Goal: Task Accomplishment & Management: Manage account settings

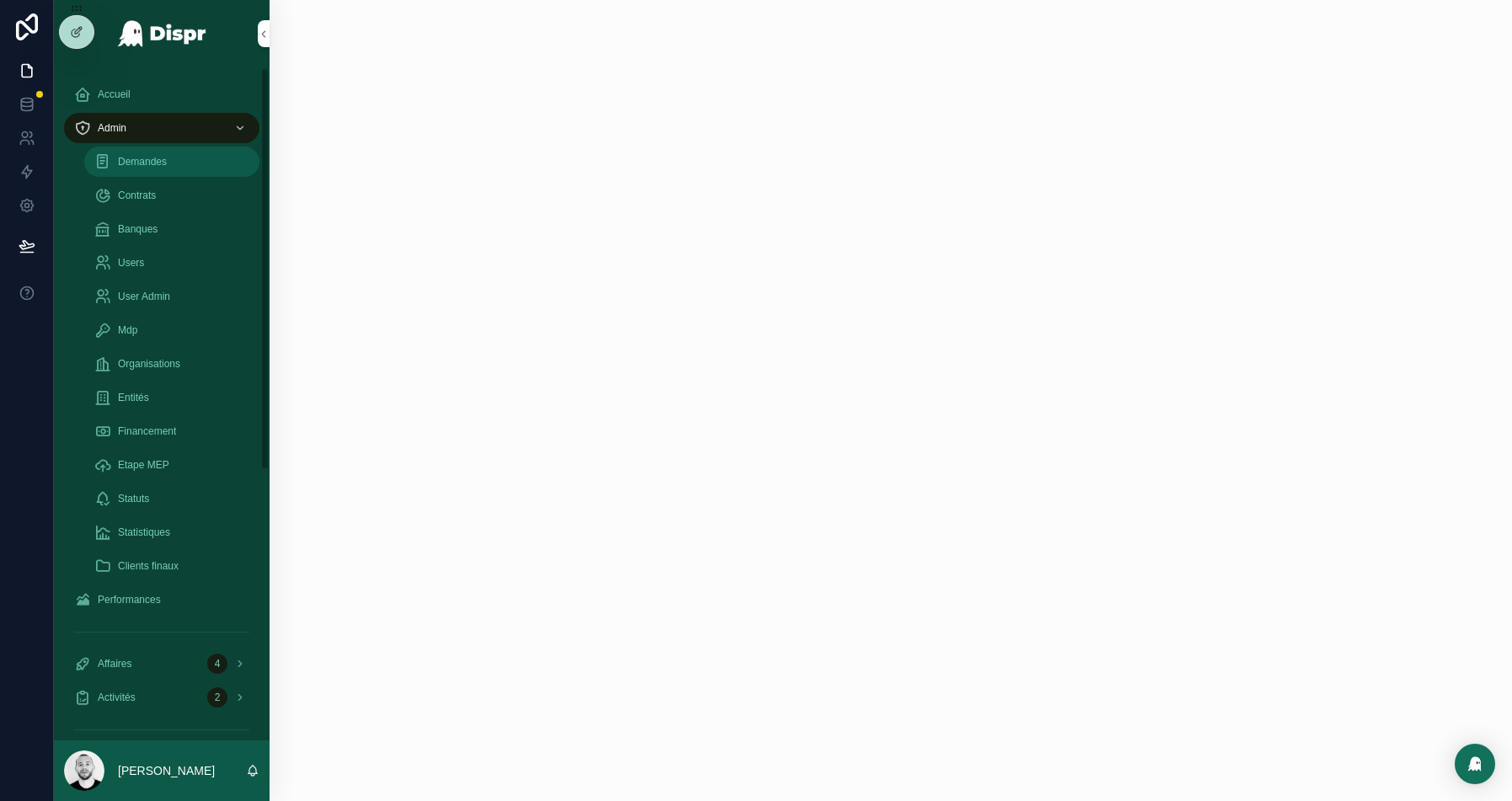
click at [177, 163] on div "Demandes" at bounding box center [171, 162] width 155 height 27
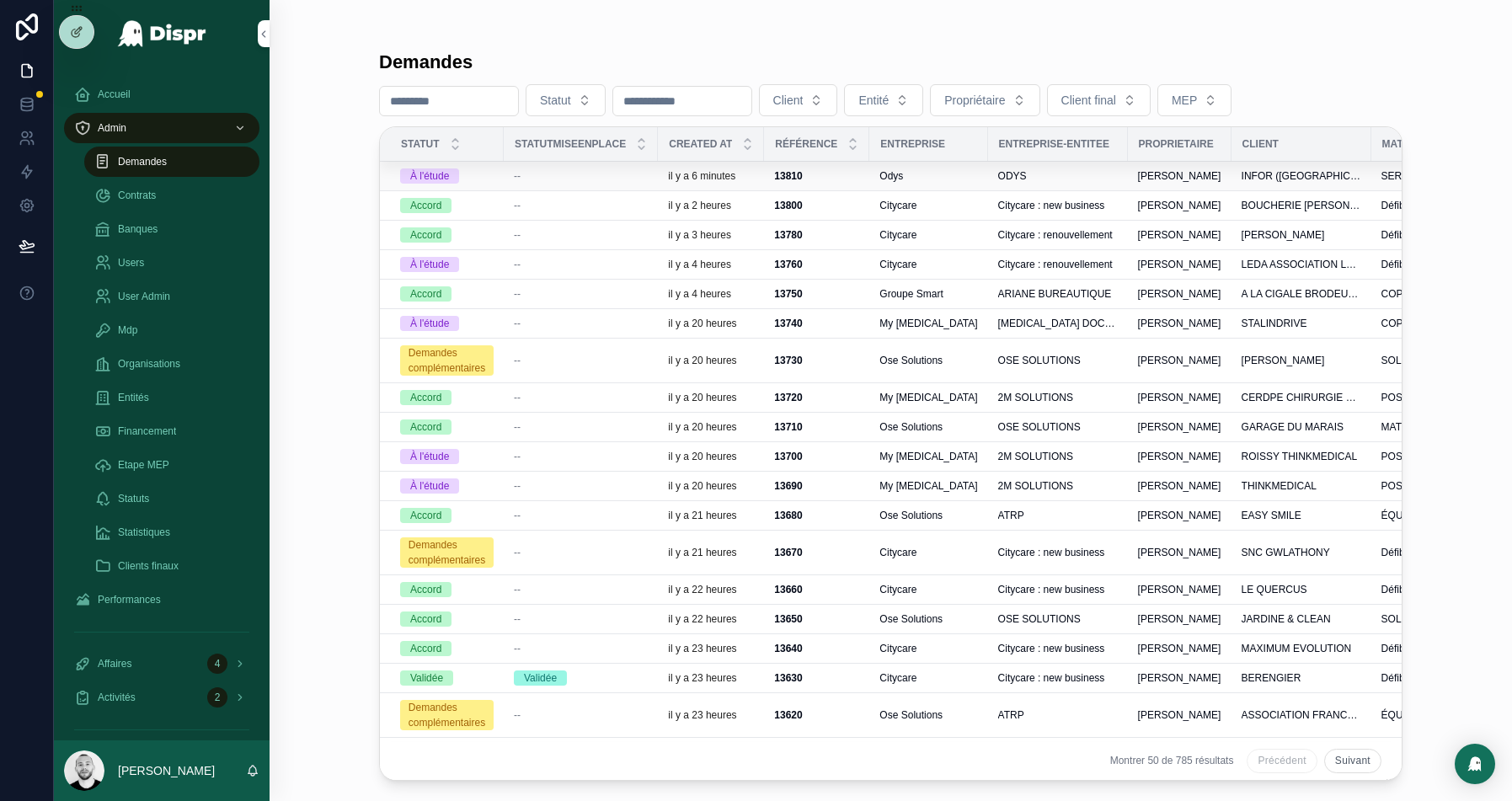
click at [561, 176] on div "--" at bounding box center [581, 176] width 134 height 13
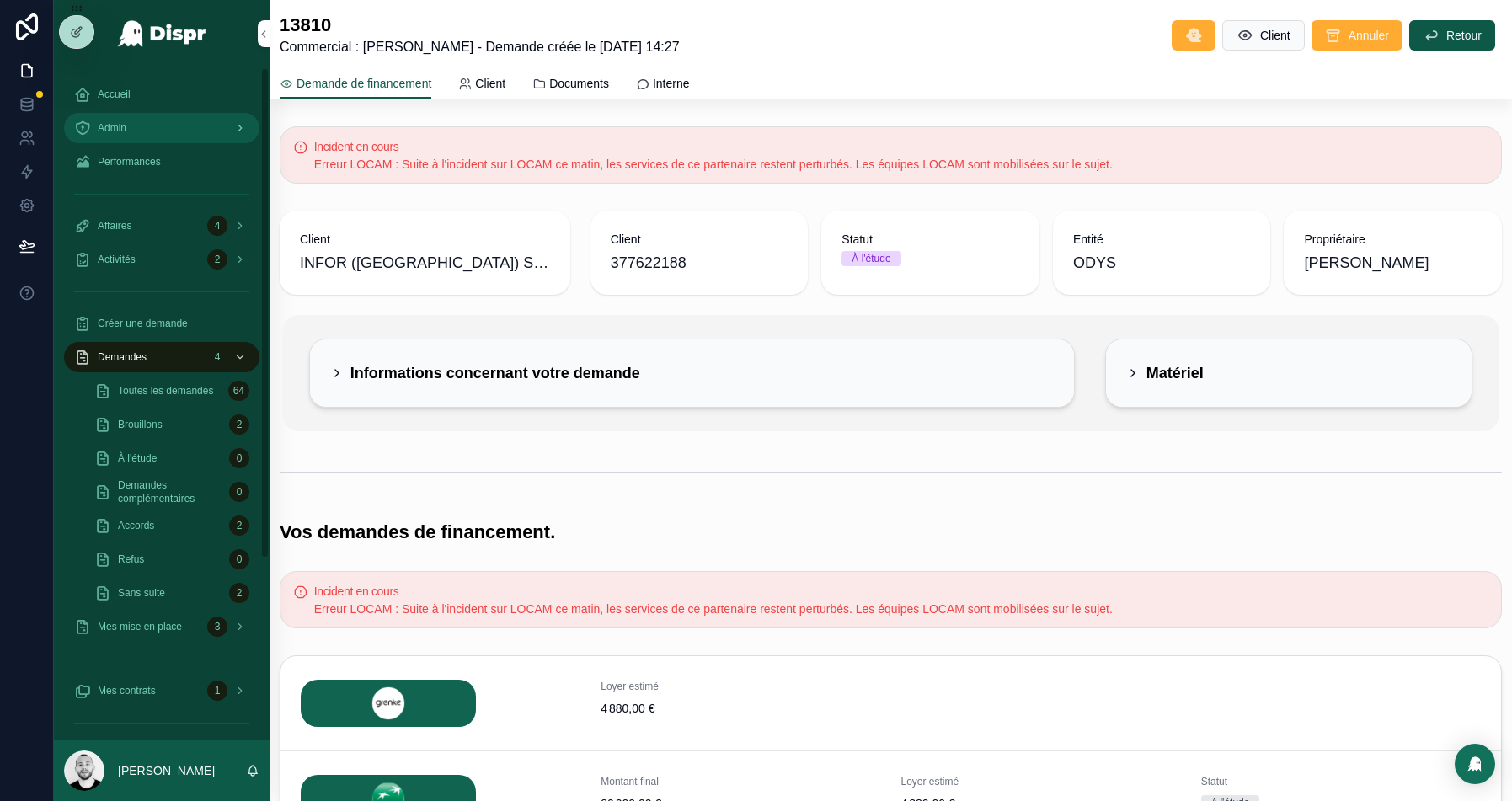
click at [106, 124] on span "Admin" at bounding box center [112, 127] width 29 height 13
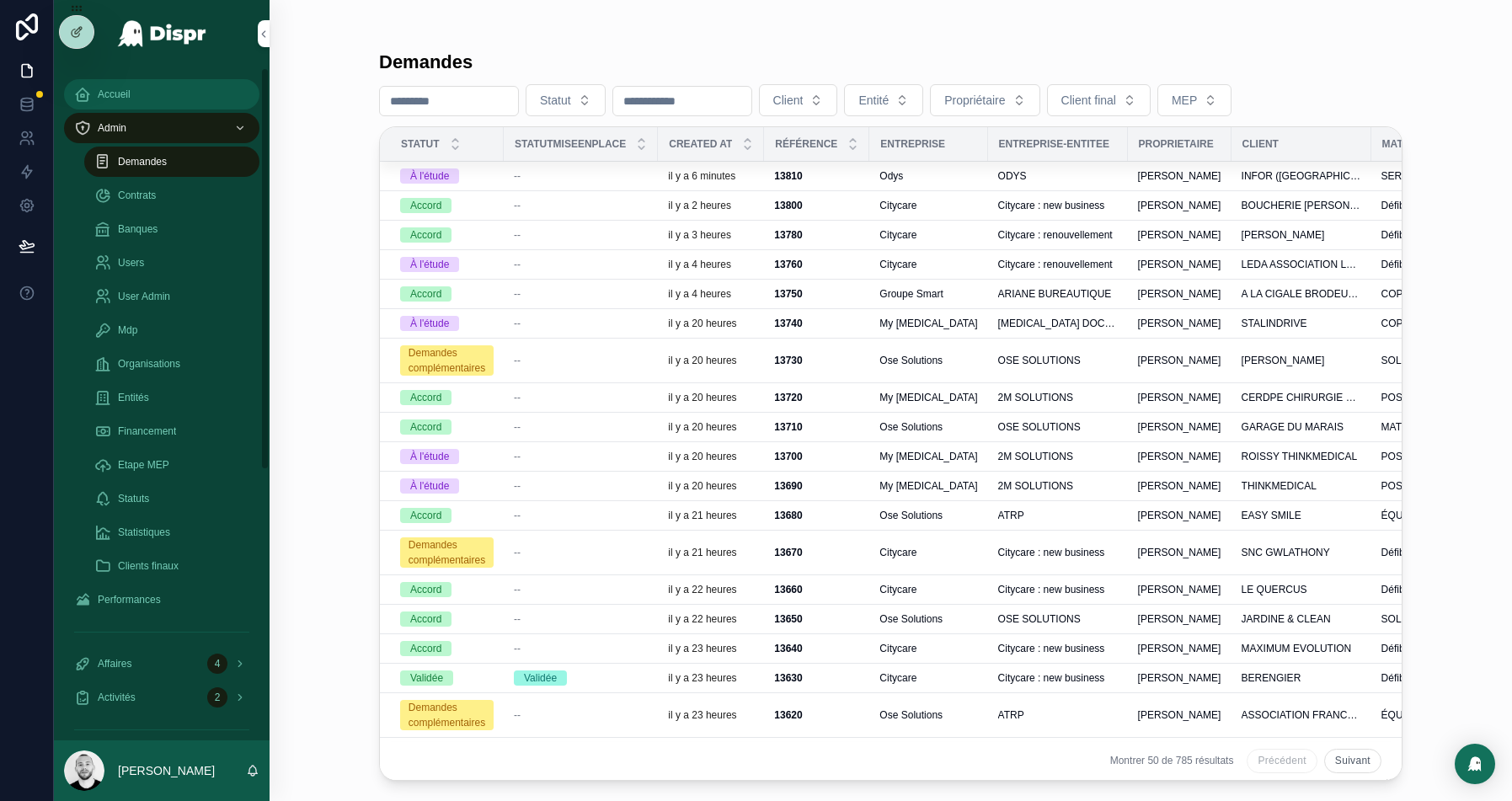
click at [165, 94] on div "Accueil" at bounding box center [161, 94] width 175 height 27
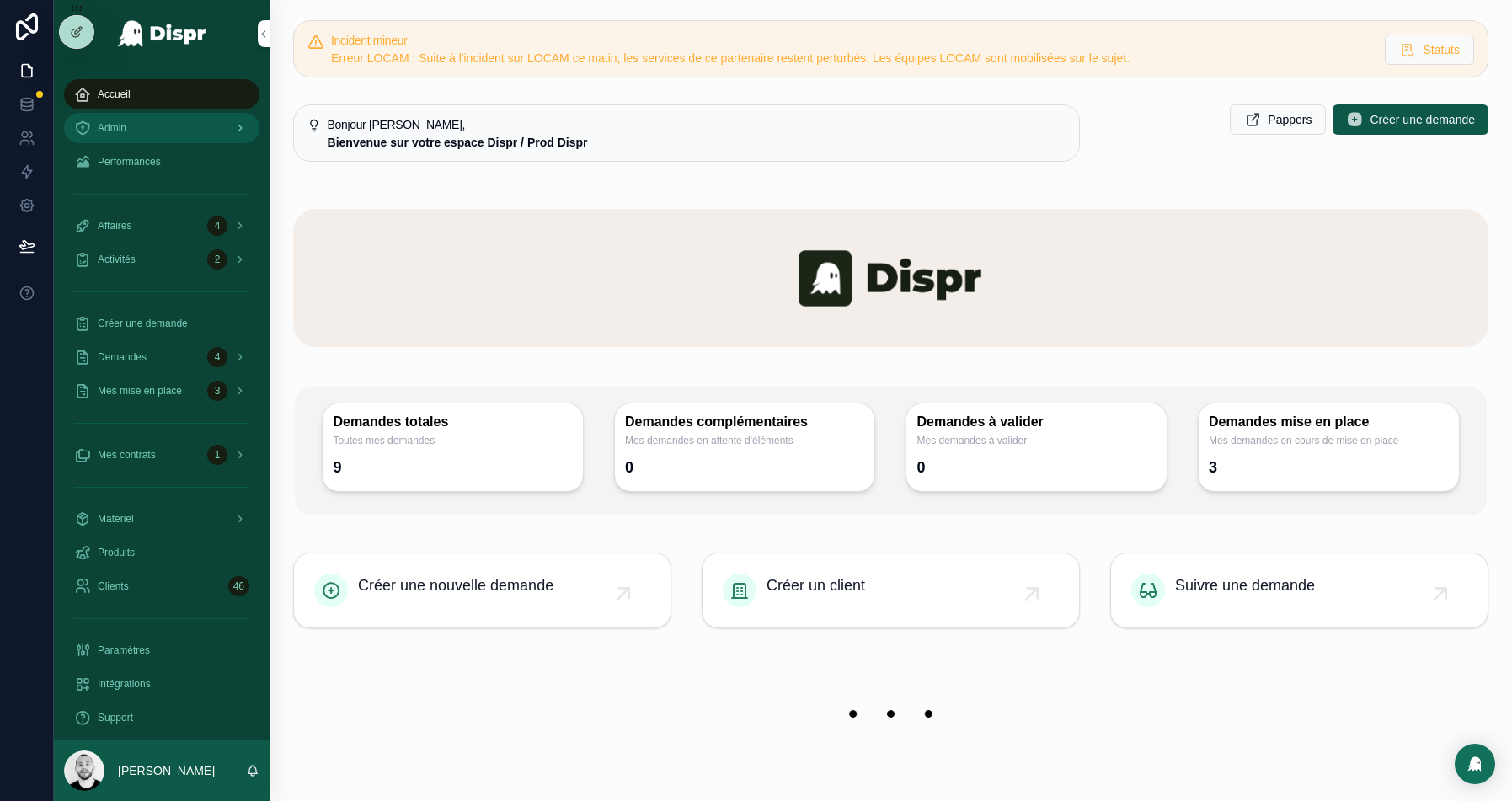
click at [158, 114] on div "Admin" at bounding box center [161, 127] width 175 height 27
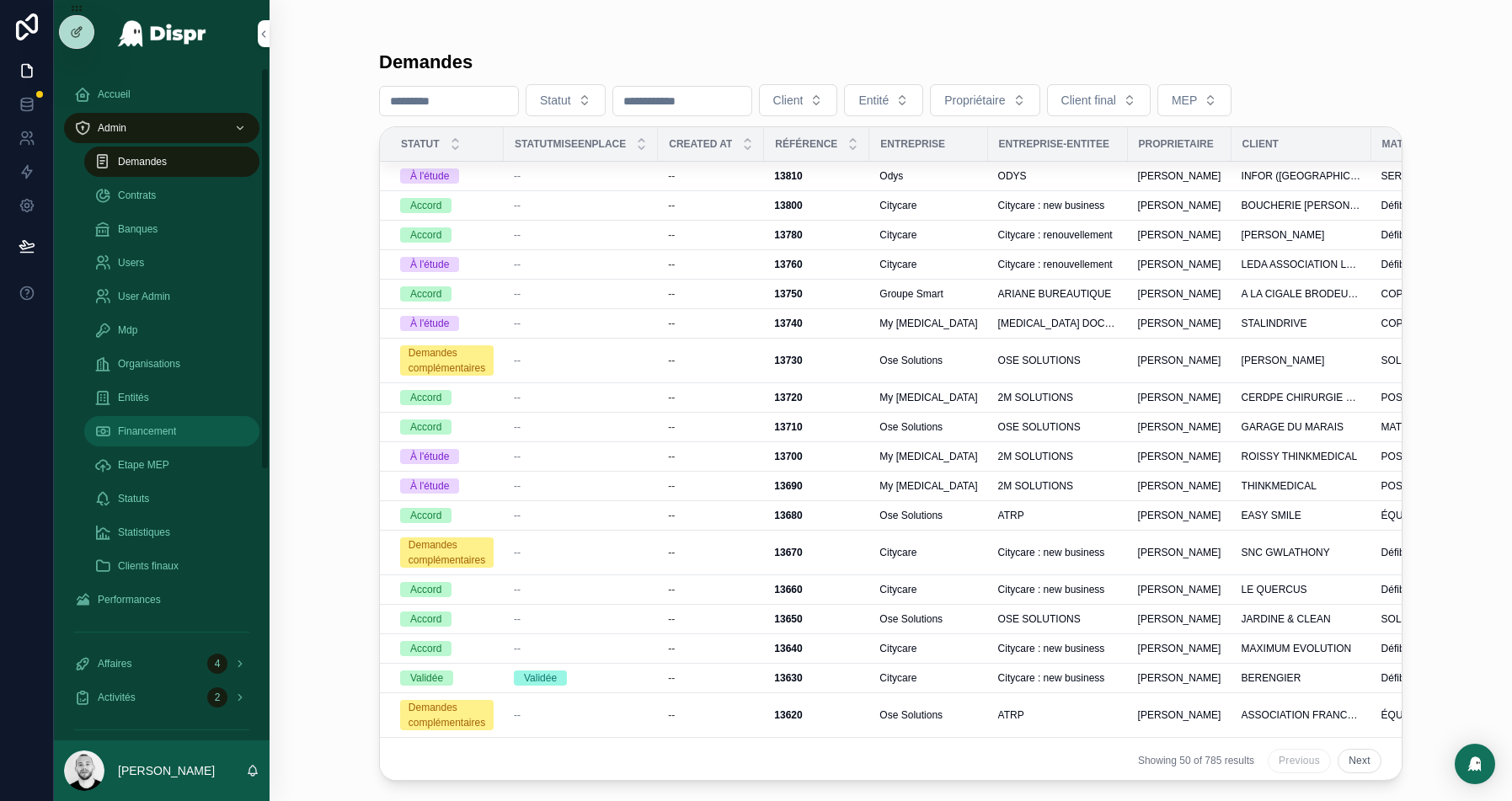
click at [160, 434] on span "Financement" at bounding box center [147, 430] width 58 height 13
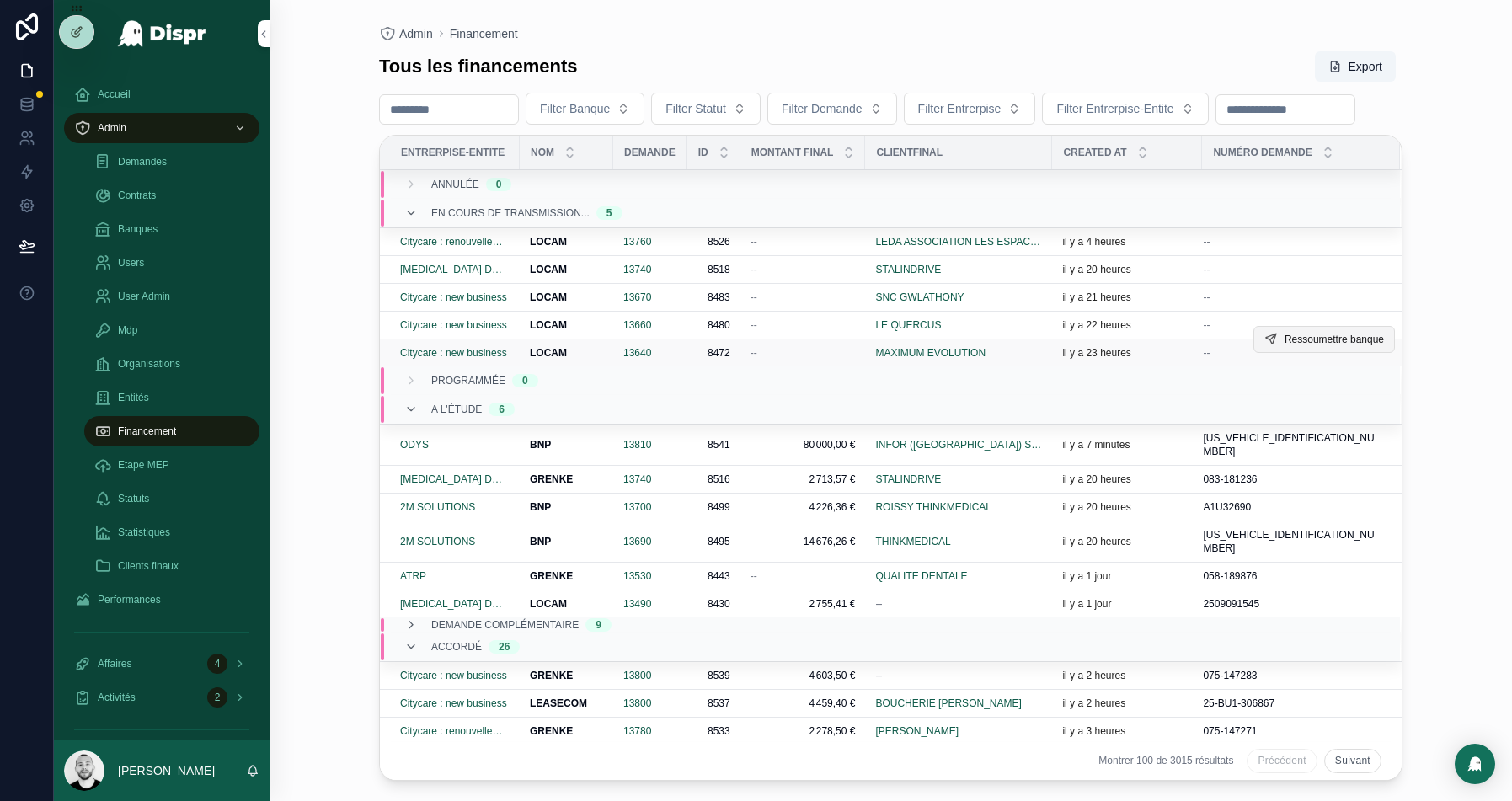
click at [1344, 346] on span "Ressoumettre banque" at bounding box center [1334, 339] width 99 height 13
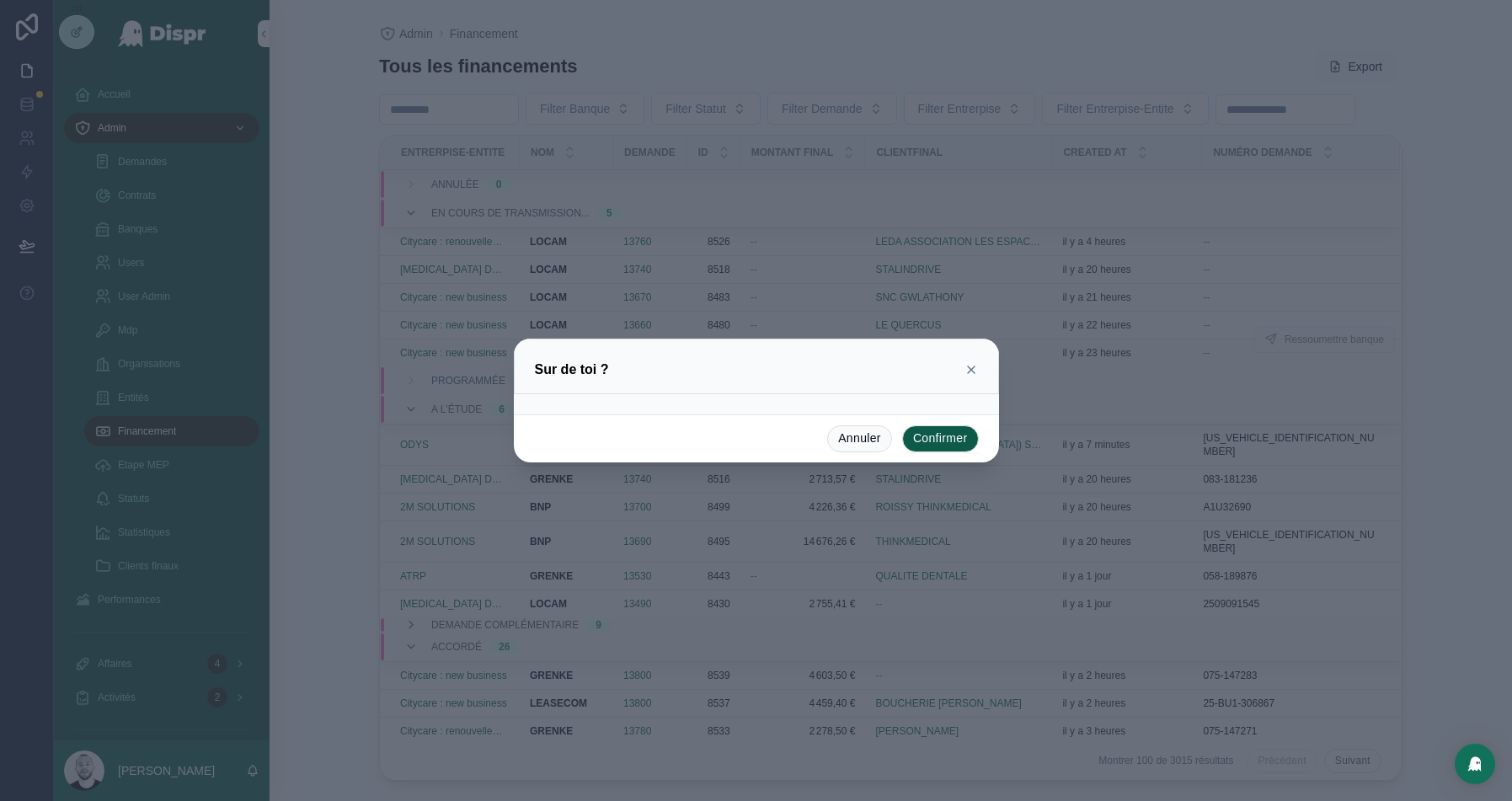
click at [946, 442] on button "Confirmer" at bounding box center [940, 438] width 76 height 27
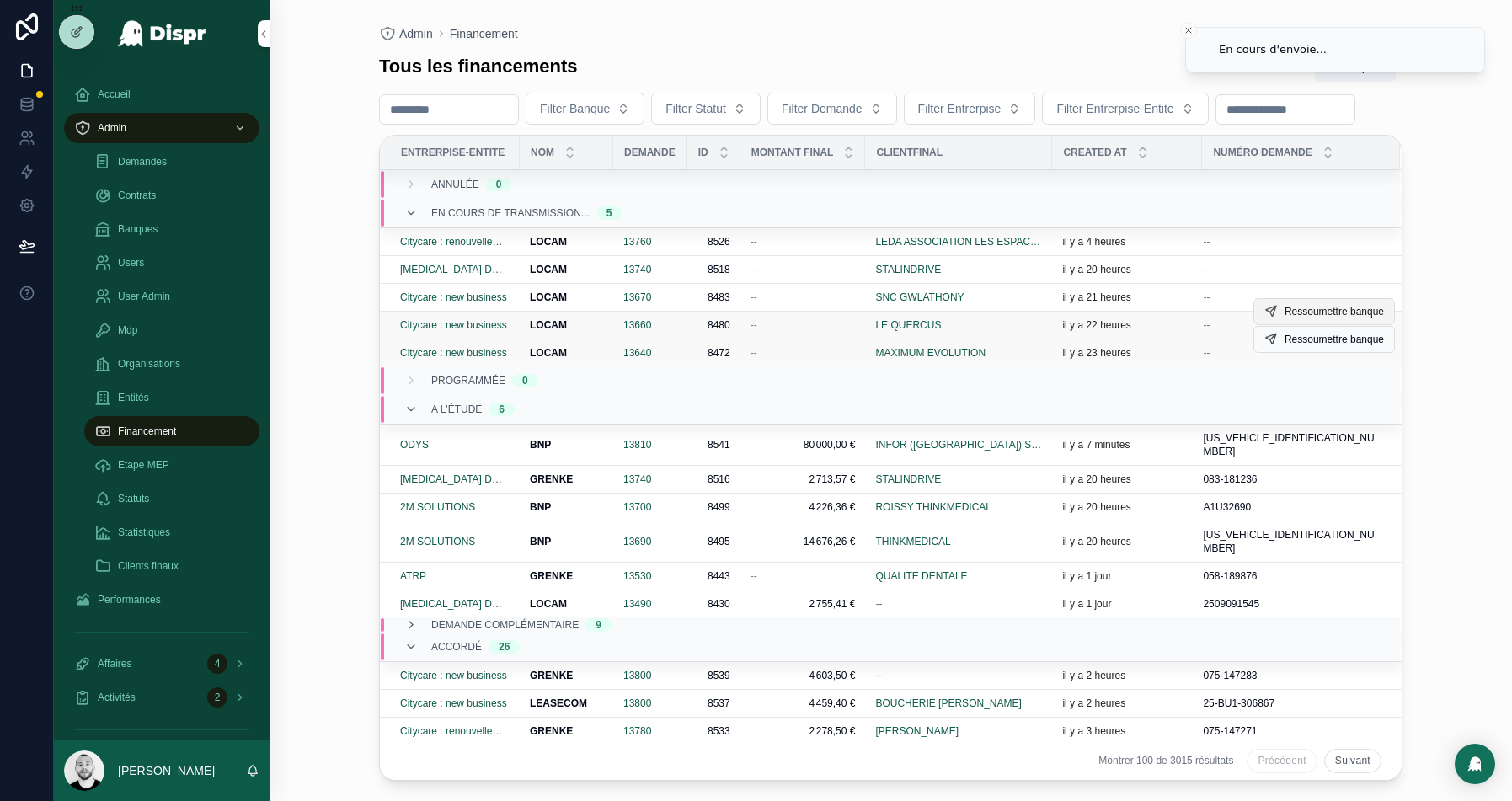
click at [1335, 318] on span "Ressoumettre banque" at bounding box center [1334, 311] width 99 height 13
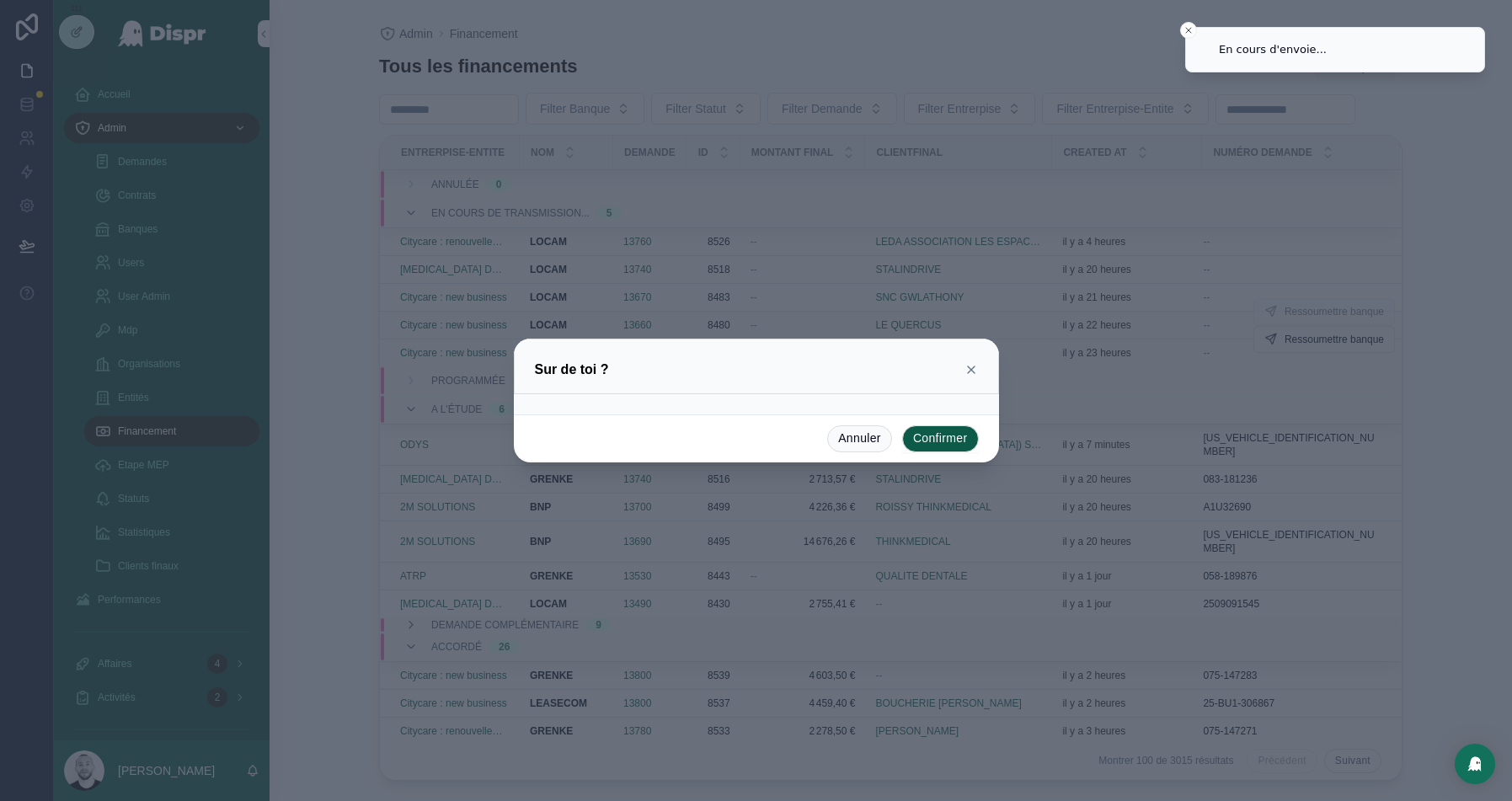
click at [917, 439] on button "Confirmer" at bounding box center [940, 438] width 76 height 27
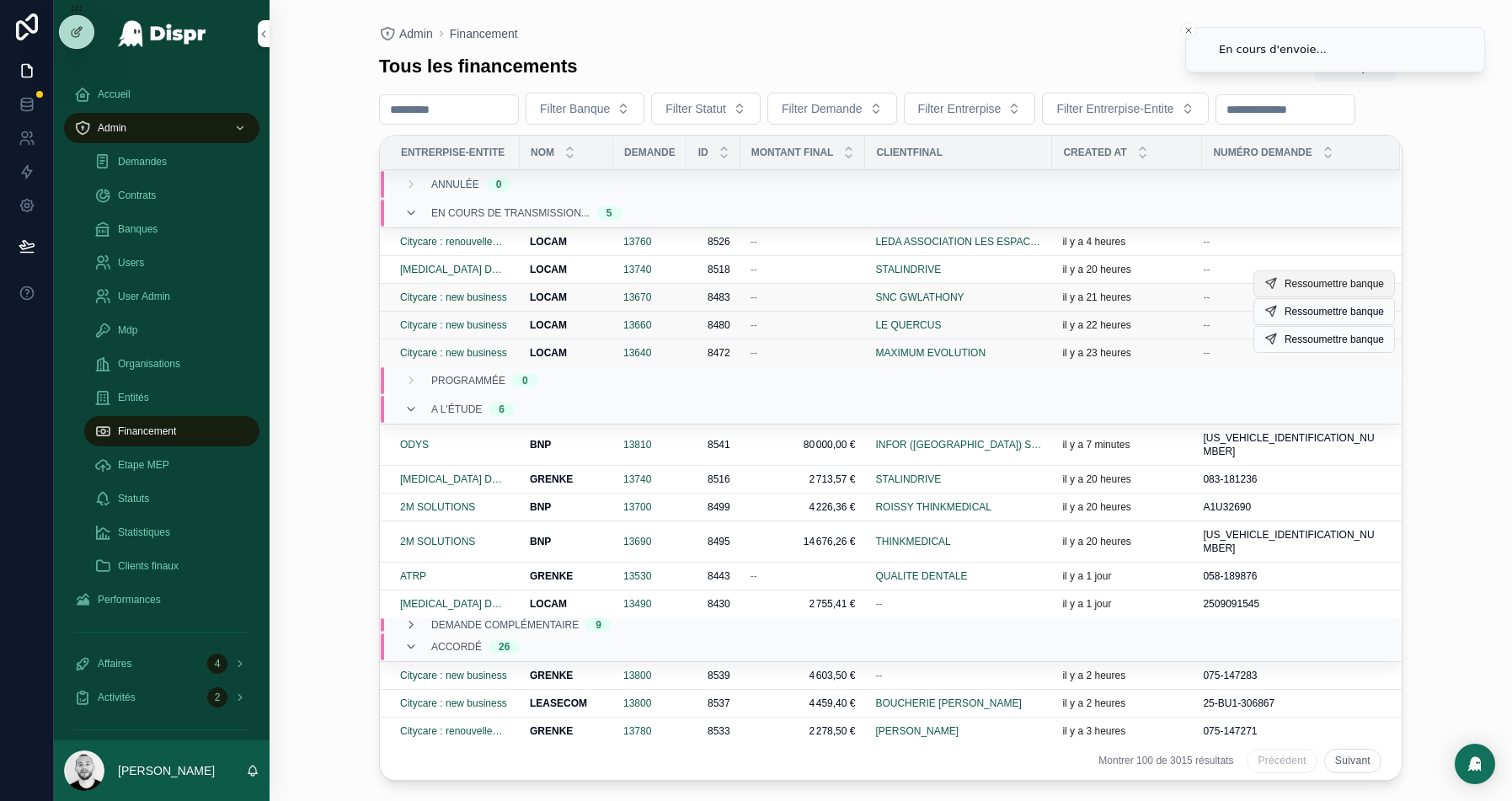
click at [1316, 291] on span "Ressoumettre banque" at bounding box center [1334, 283] width 99 height 13
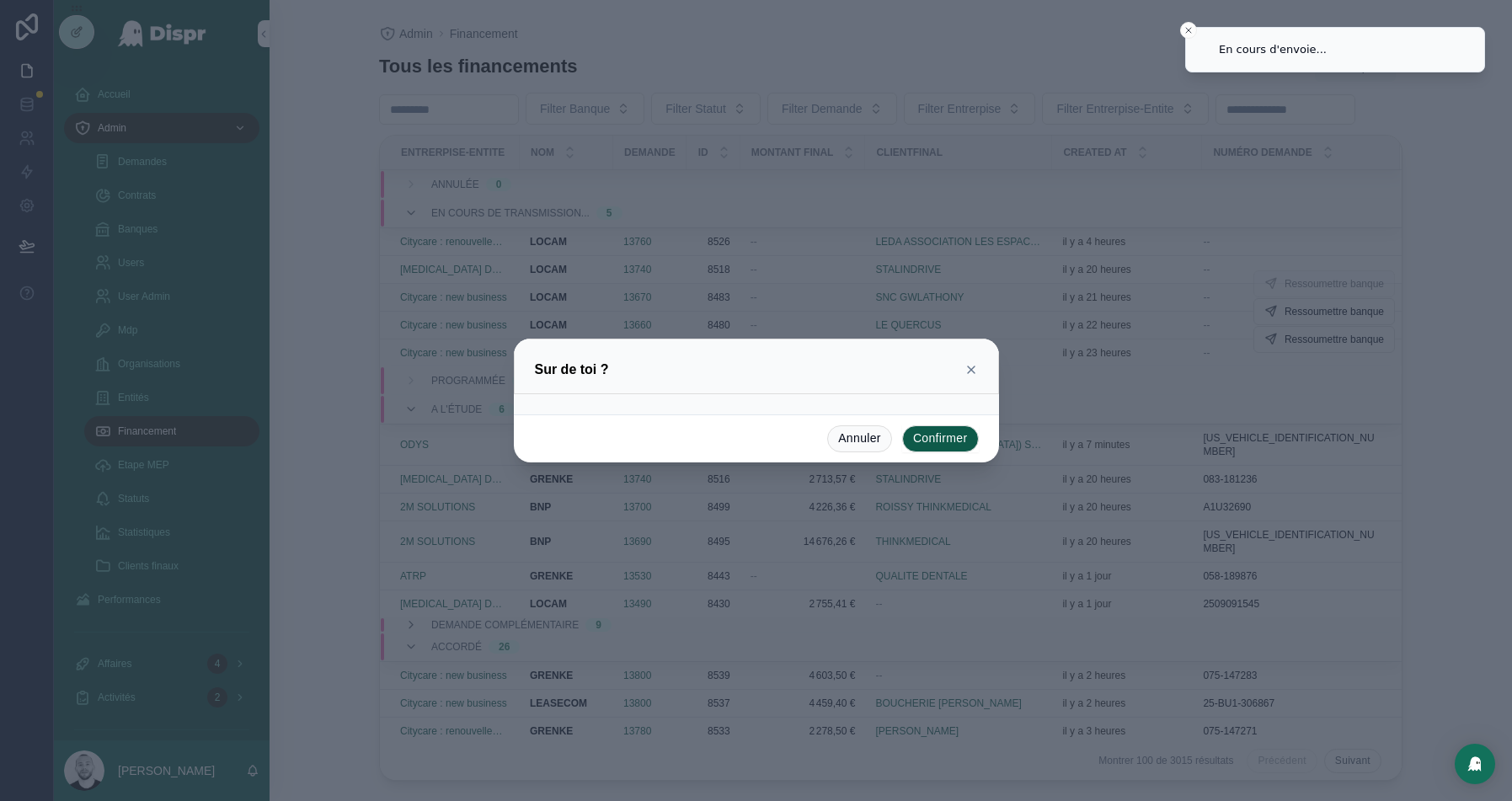
click at [951, 436] on button "Confirmer" at bounding box center [940, 438] width 76 height 27
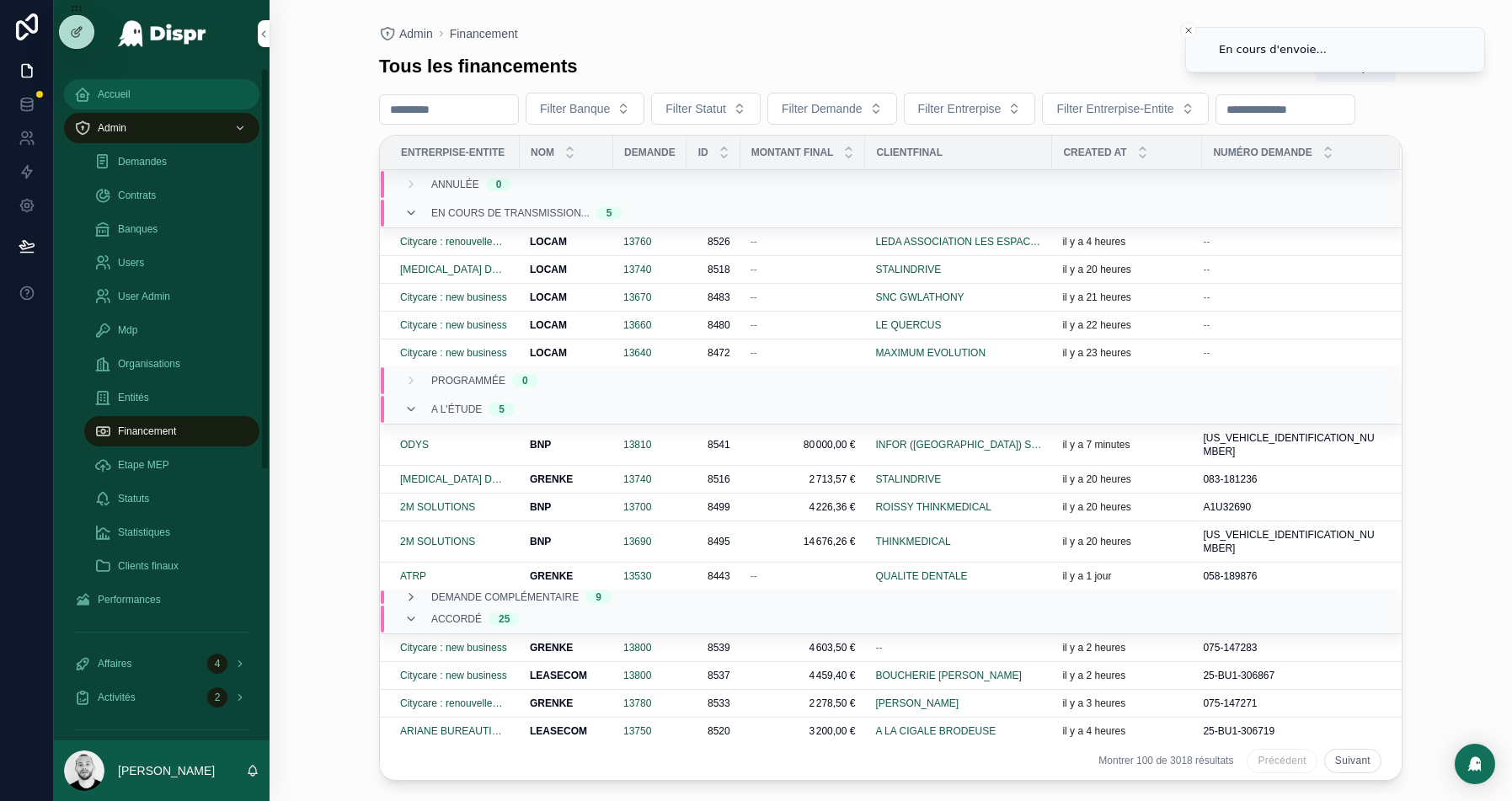
click at [159, 84] on div "Accueil" at bounding box center [161, 94] width 175 height 27
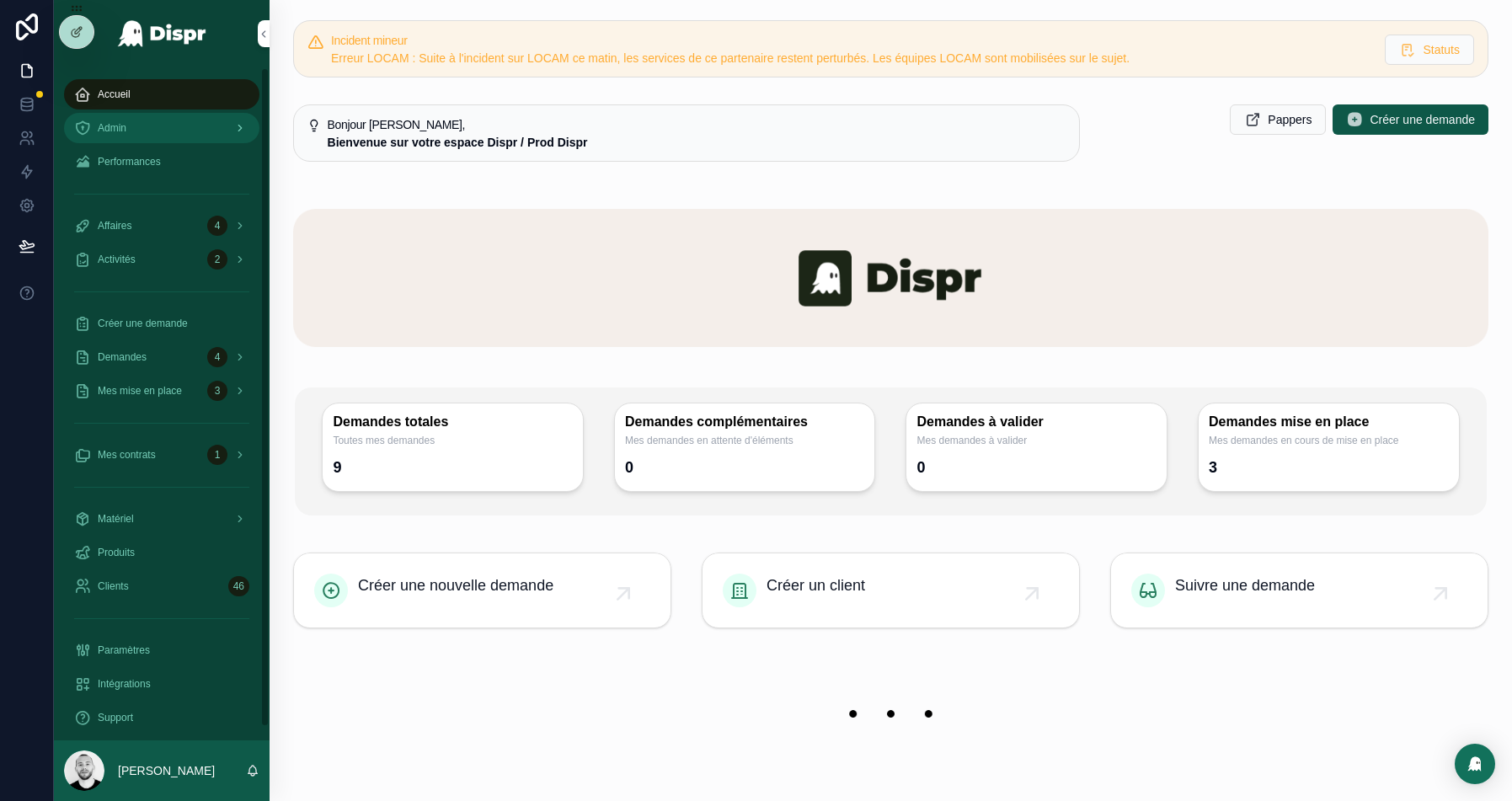
click at [99, 117] on div "Admin" at bounding box center [161, 127] width 175 height 27
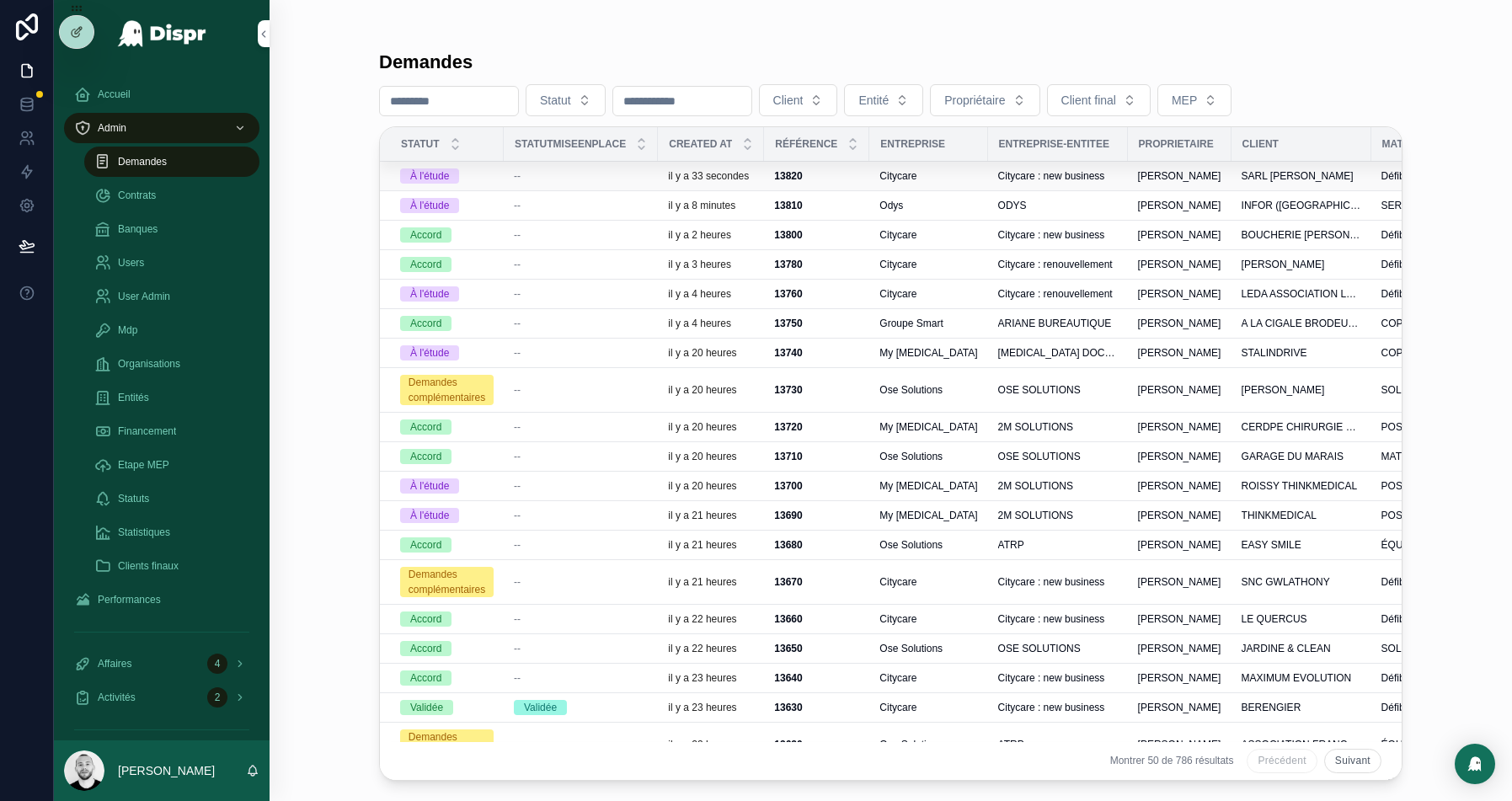
click at [499, 173] on td "À l'étude" at bounding box center [441, 177] width 124 height 30
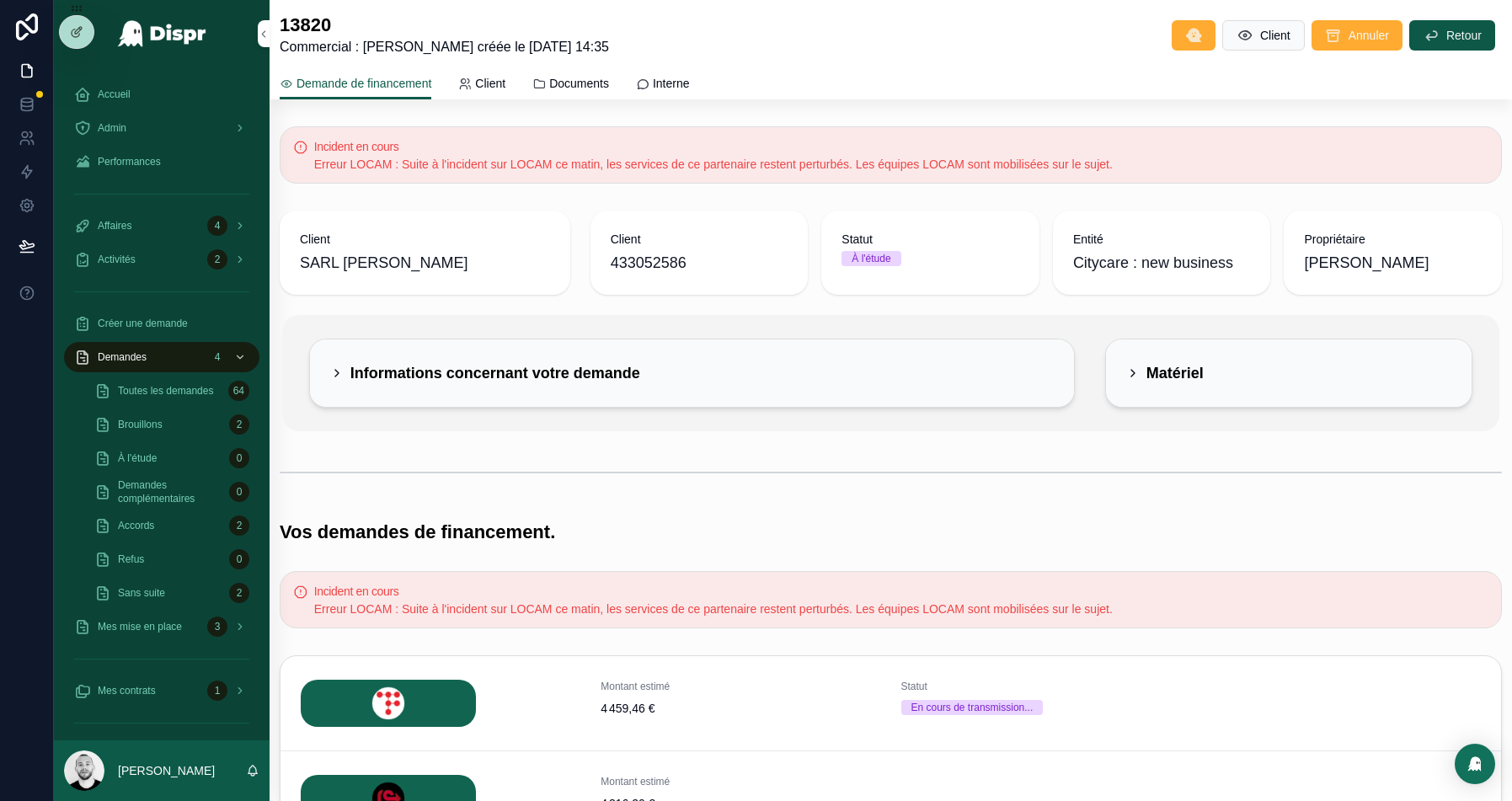
scroll to position [257, 0]
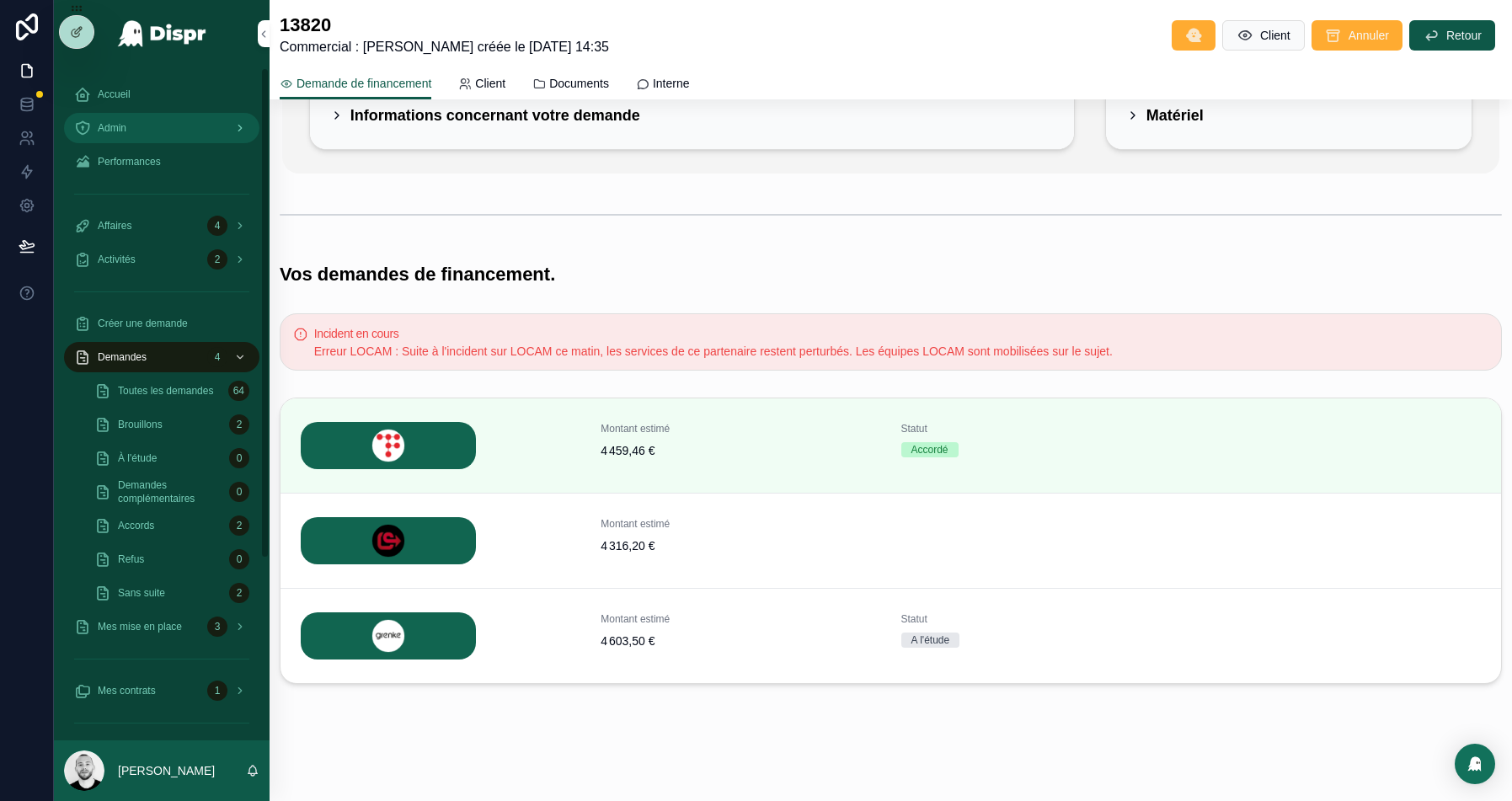
click at [145, 130] on div "Admin" at bounding box center [161, 127] width 175 height 27
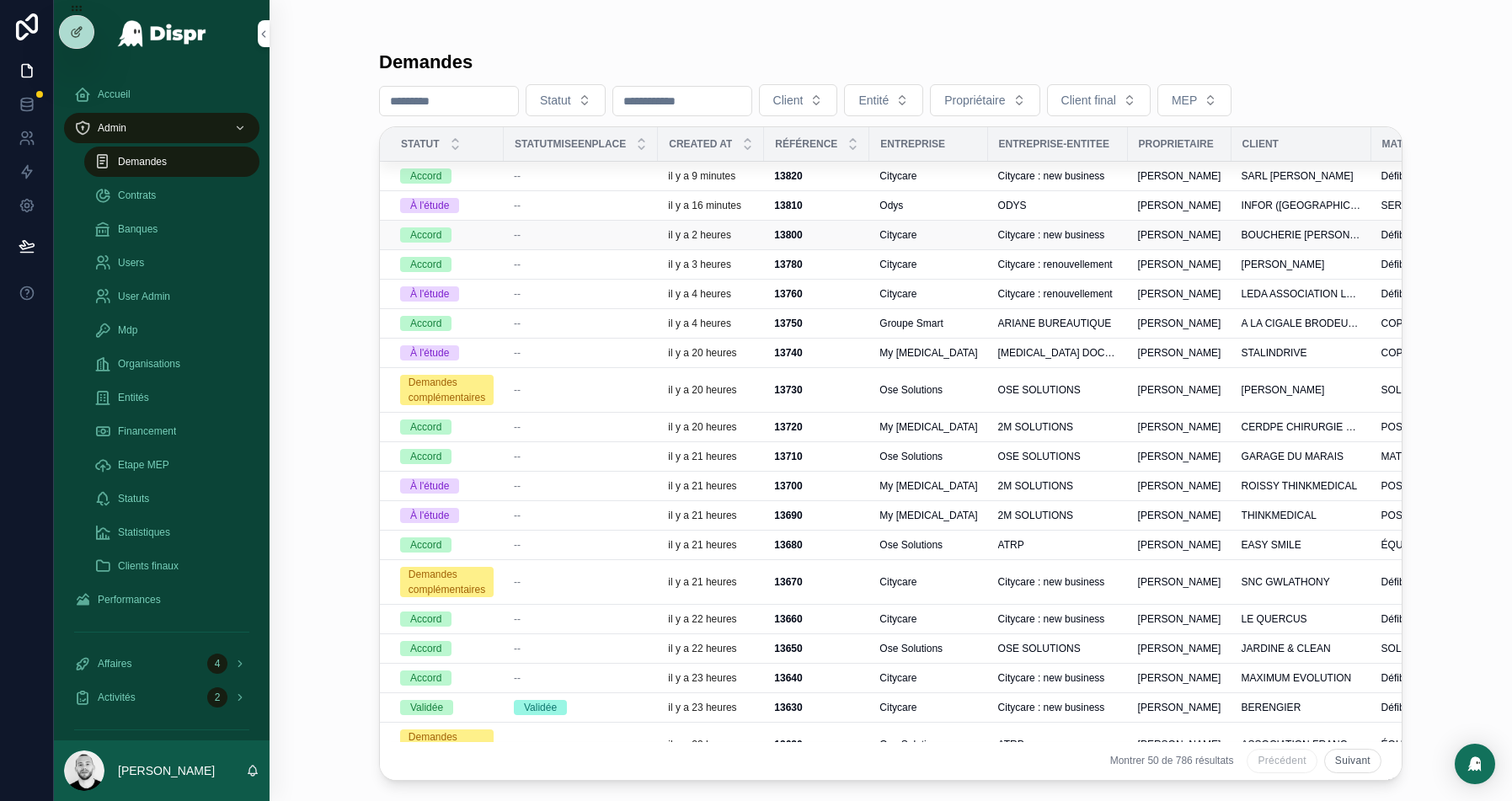
click at [611, 235] on div "--" at bounding box center [581, 235] width 134 height 13
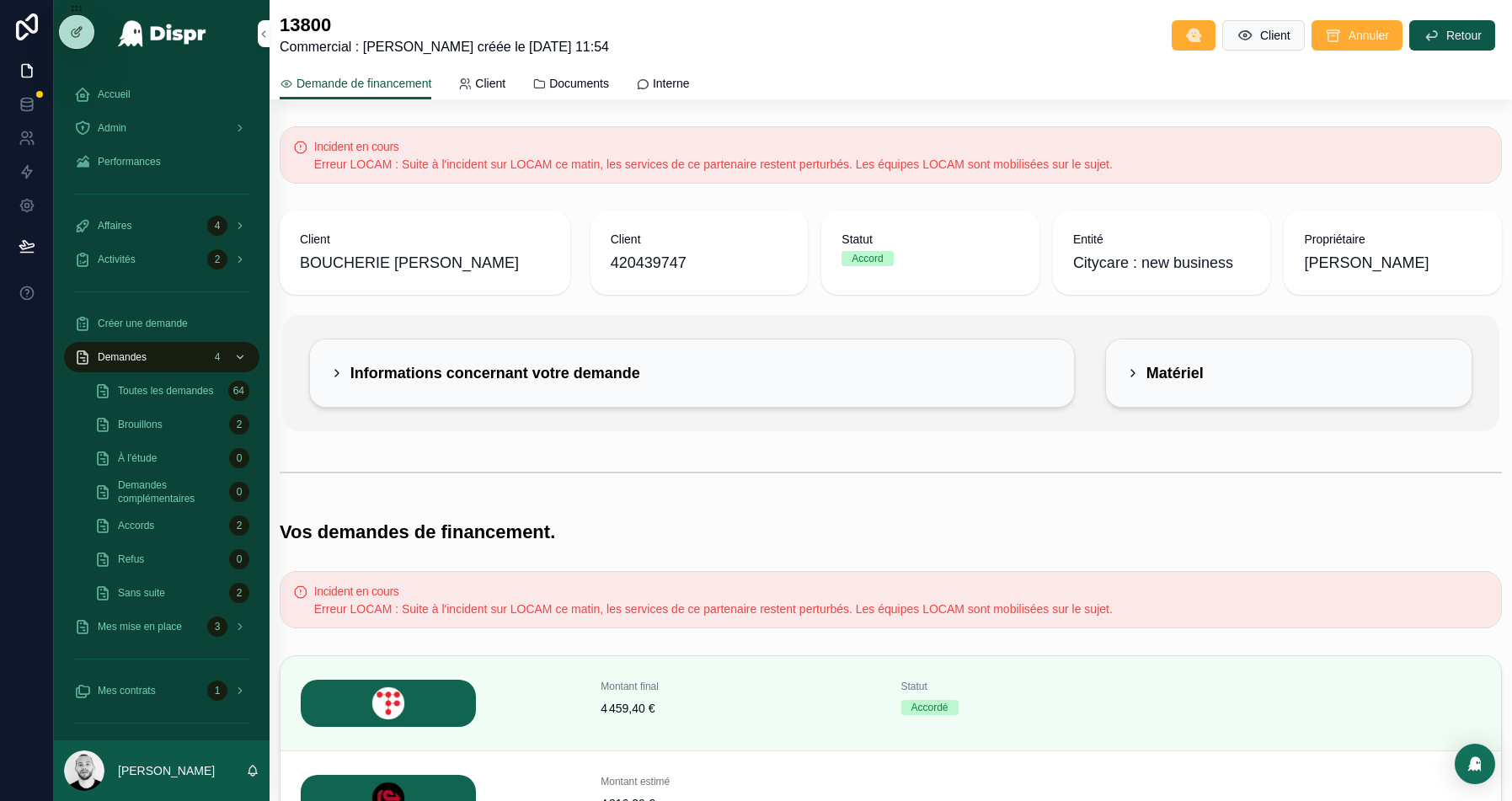
scroll to position [257, 0]
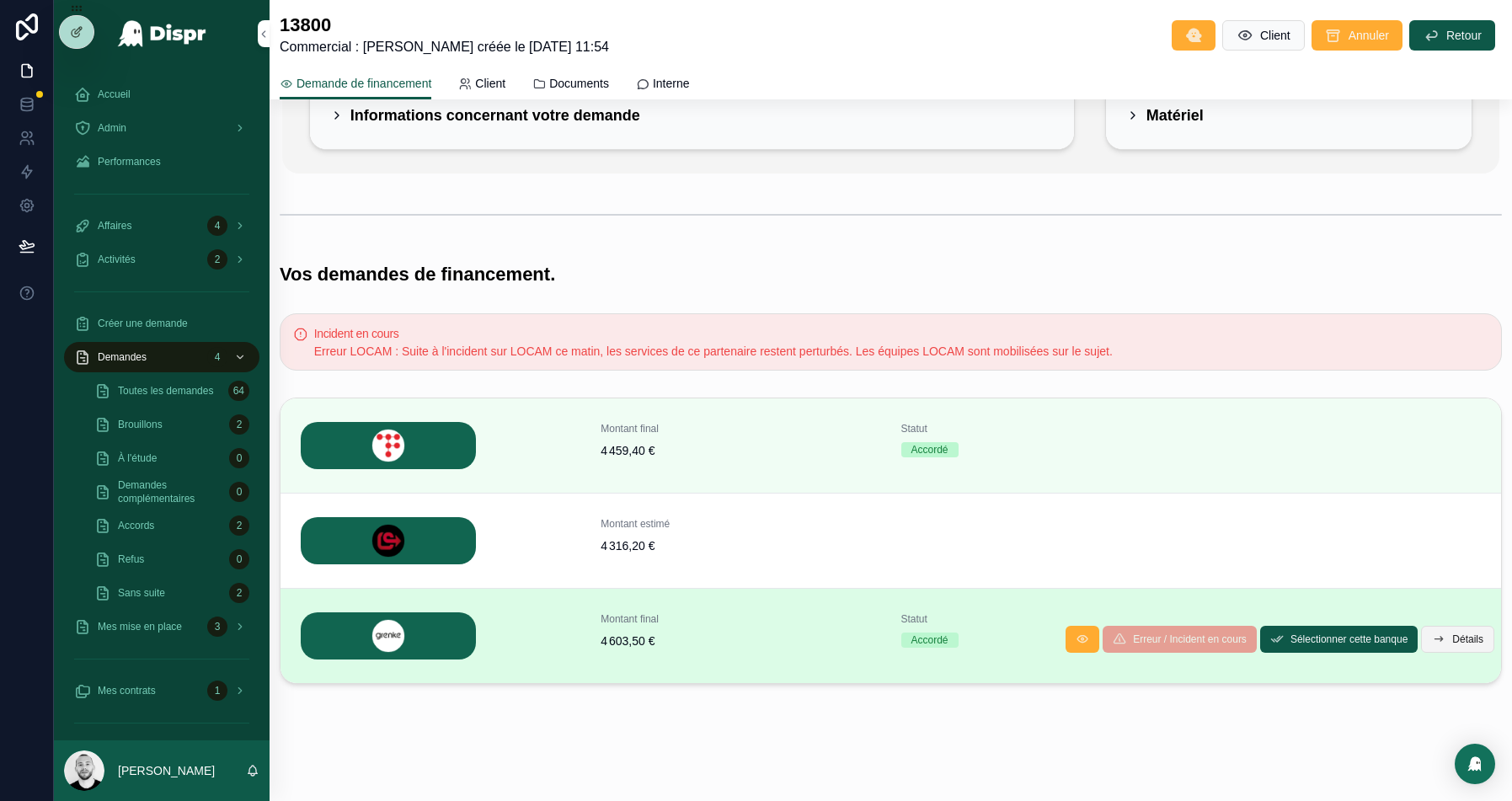
click at [1465, 637] on span "Détails" at bounding box center [1467, 639] width 31 height 13
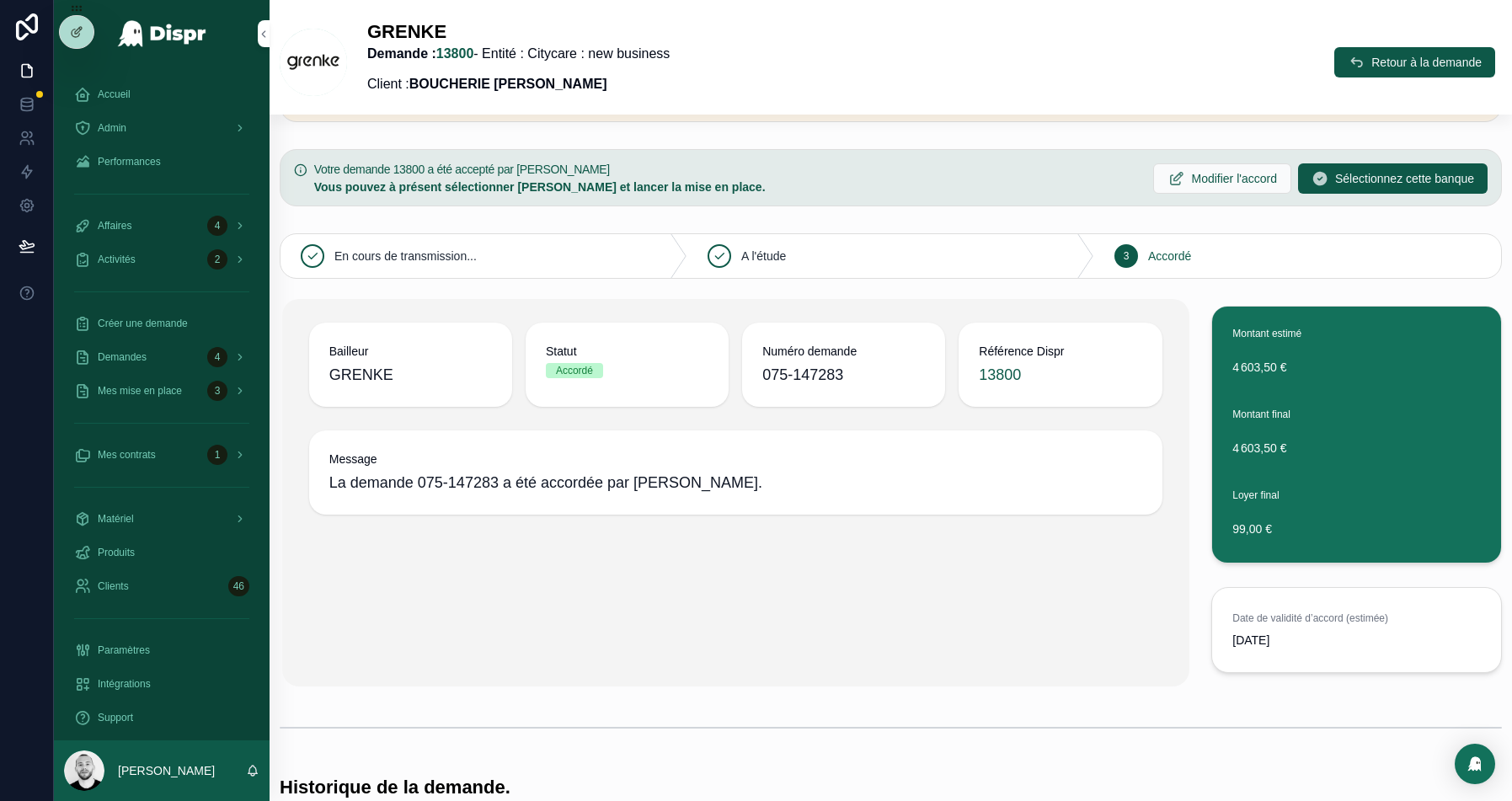
scroll to position [61, 0]
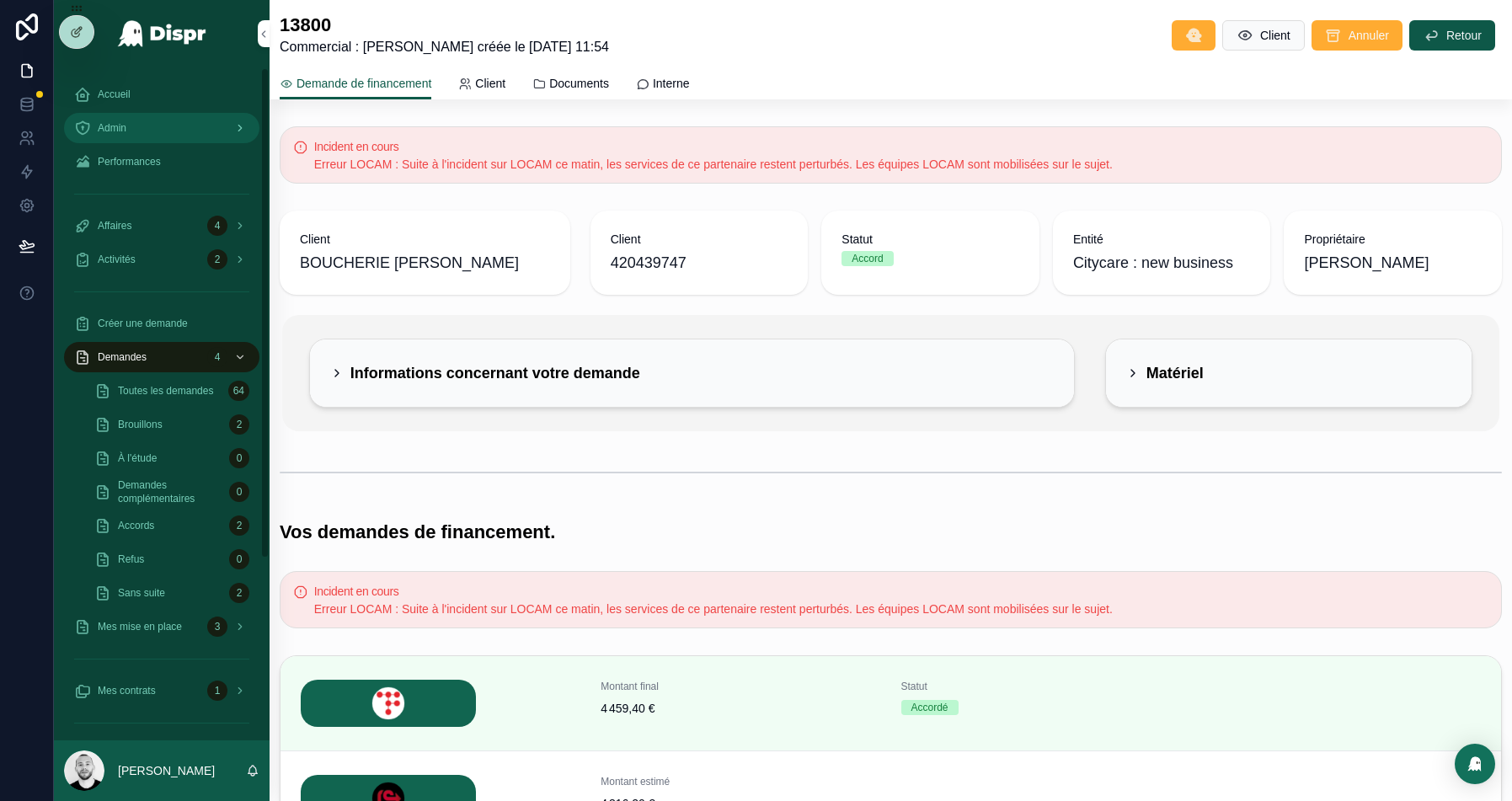
click at [163, 132] on div "Admin" at bounding box center [161, 127] width 175 height 27
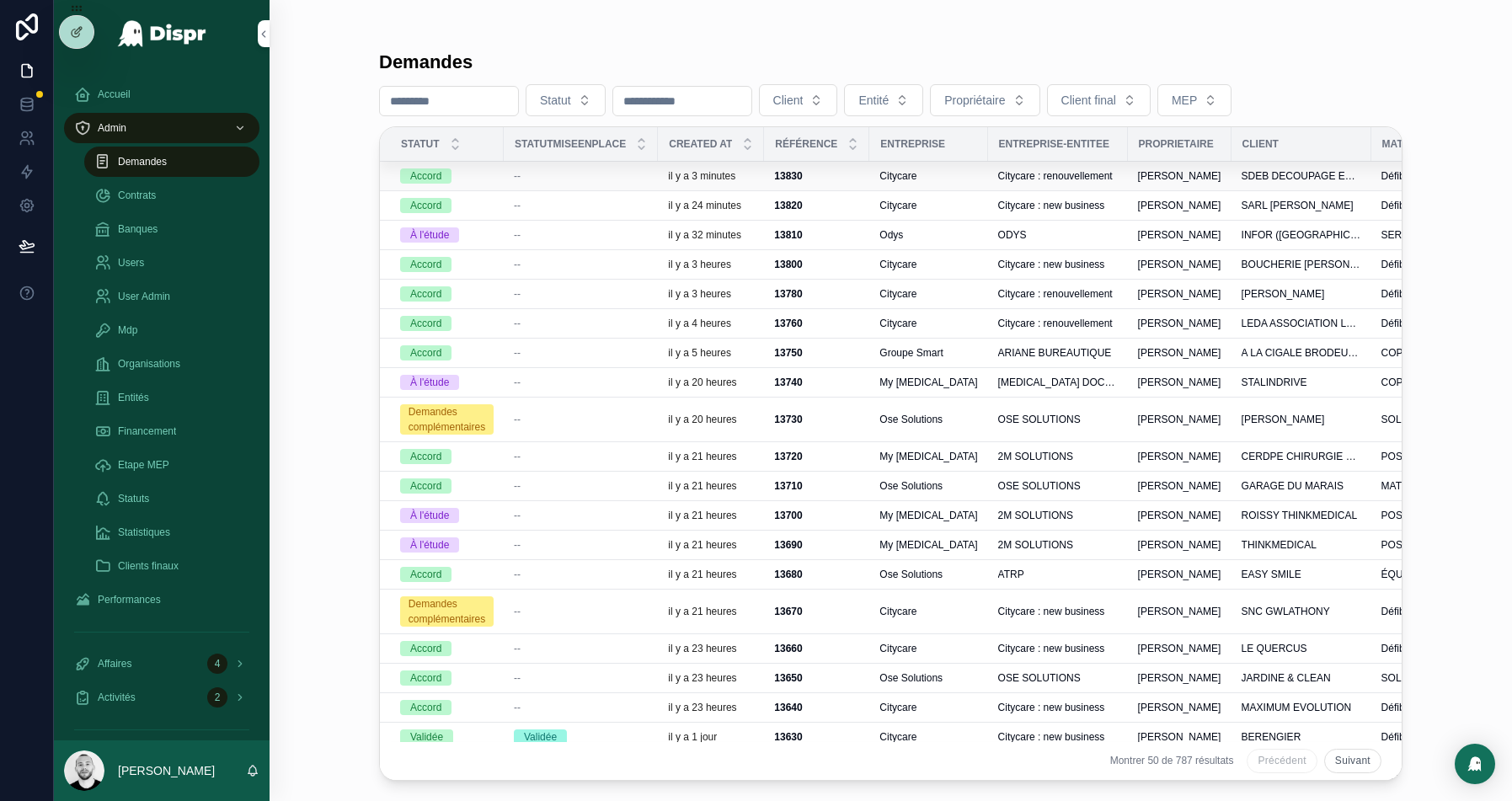
click at [489, 173] on div "Accord" at bounding box center [446, 176] width 93 height 15
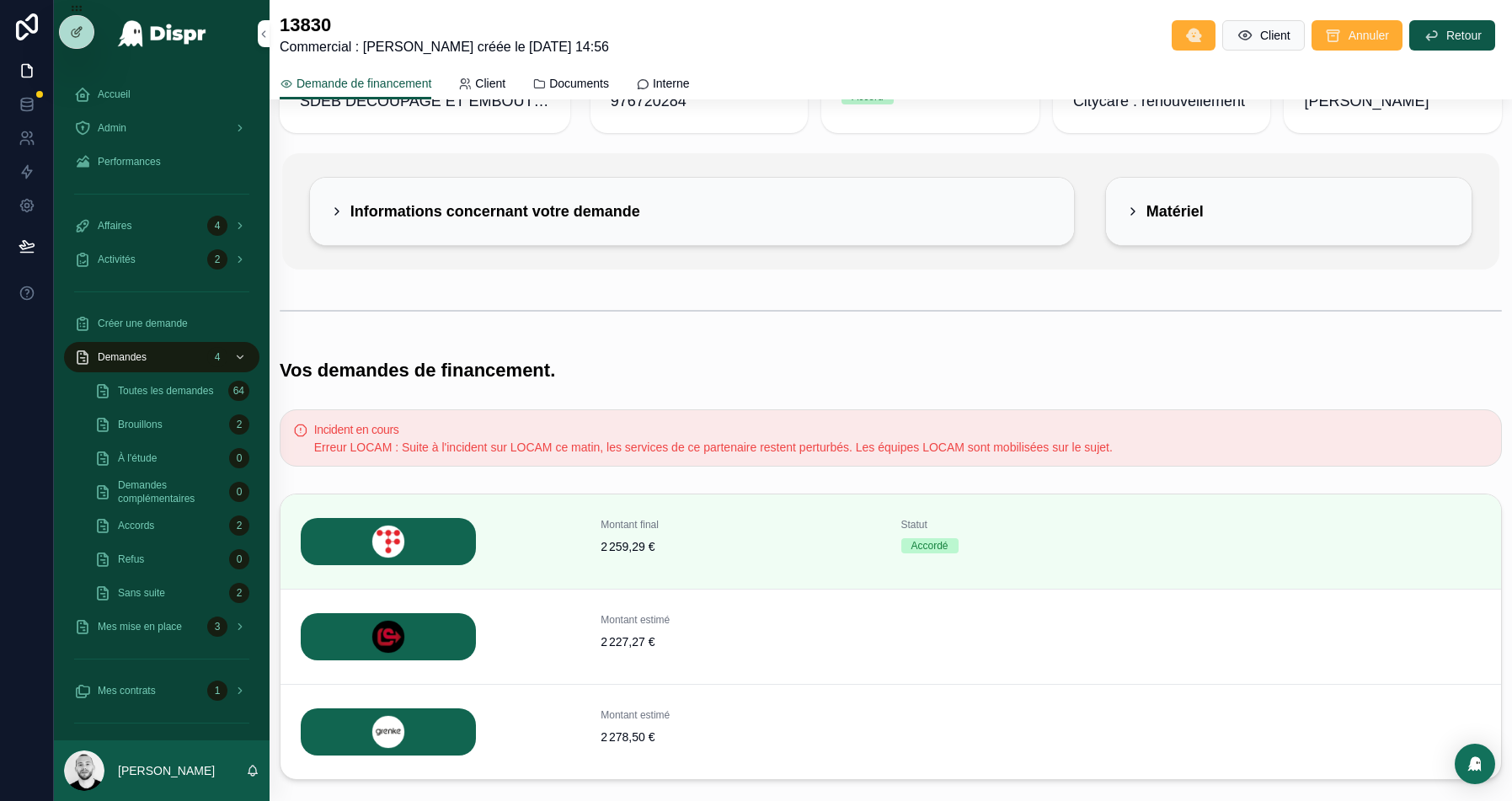
scroll to position [257, 0]
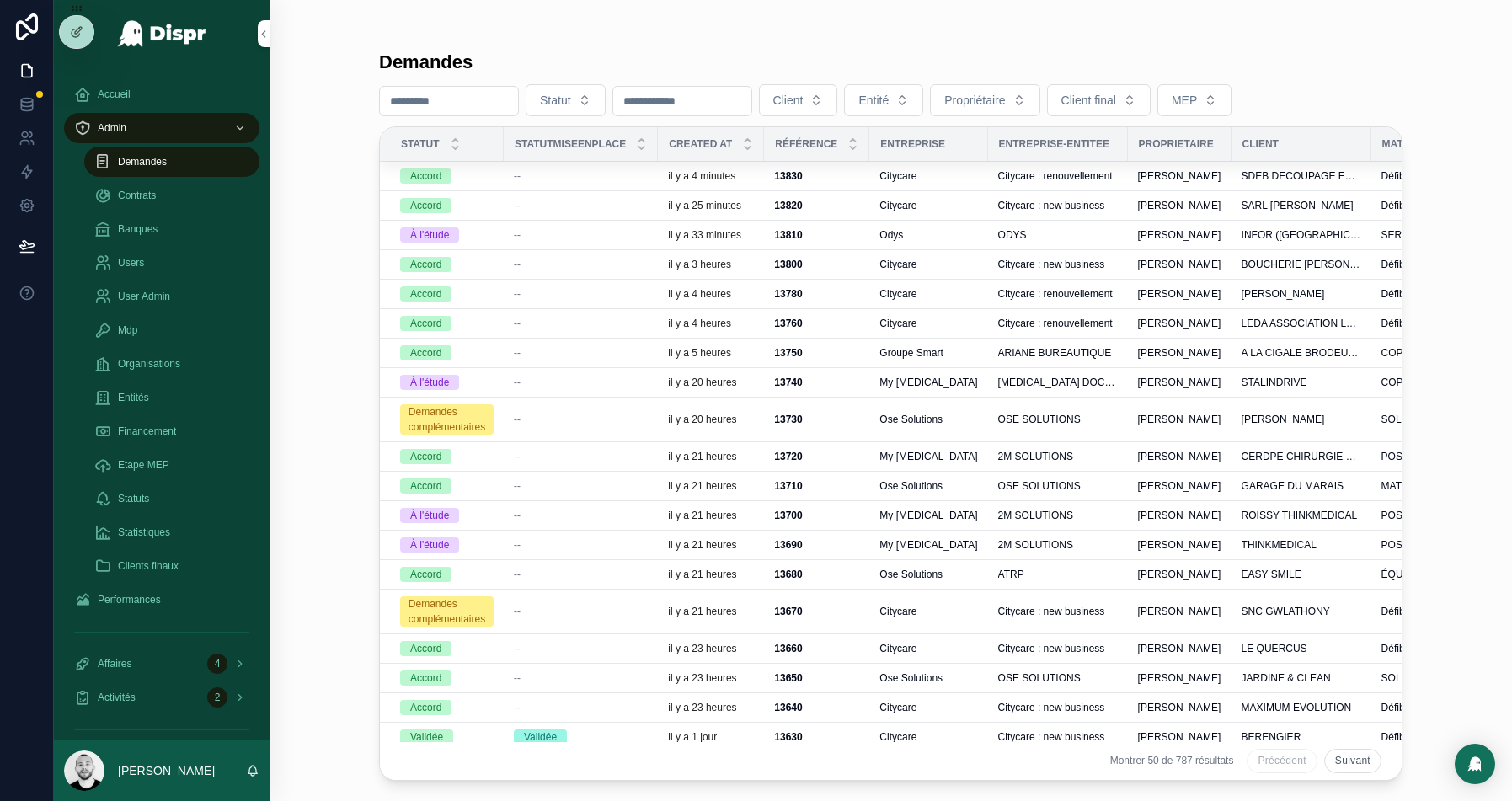
click at [598, 235] on div "--" at bounding box center [581, 235] width 134 height 13
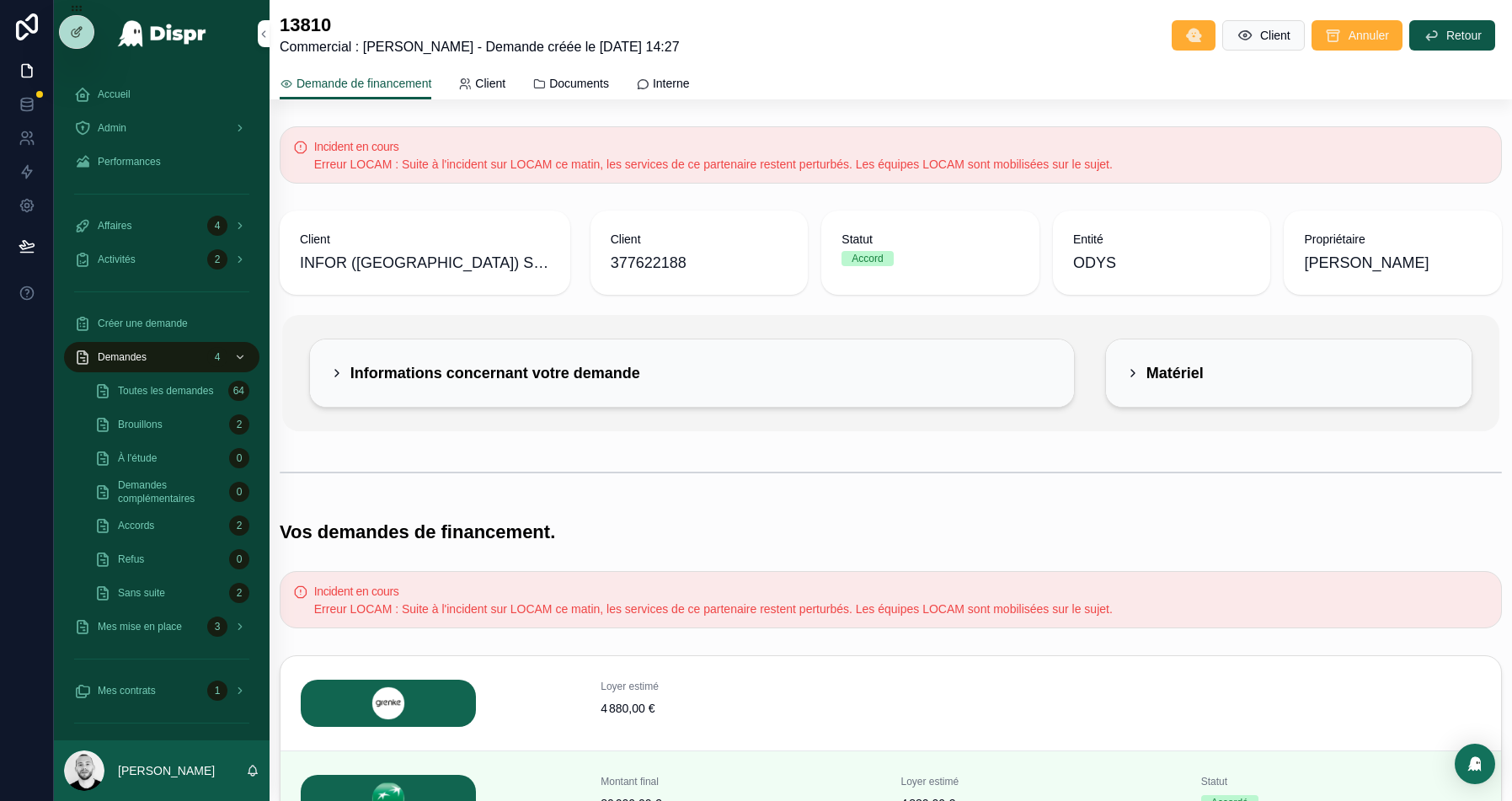
scroll to position [257, 0]
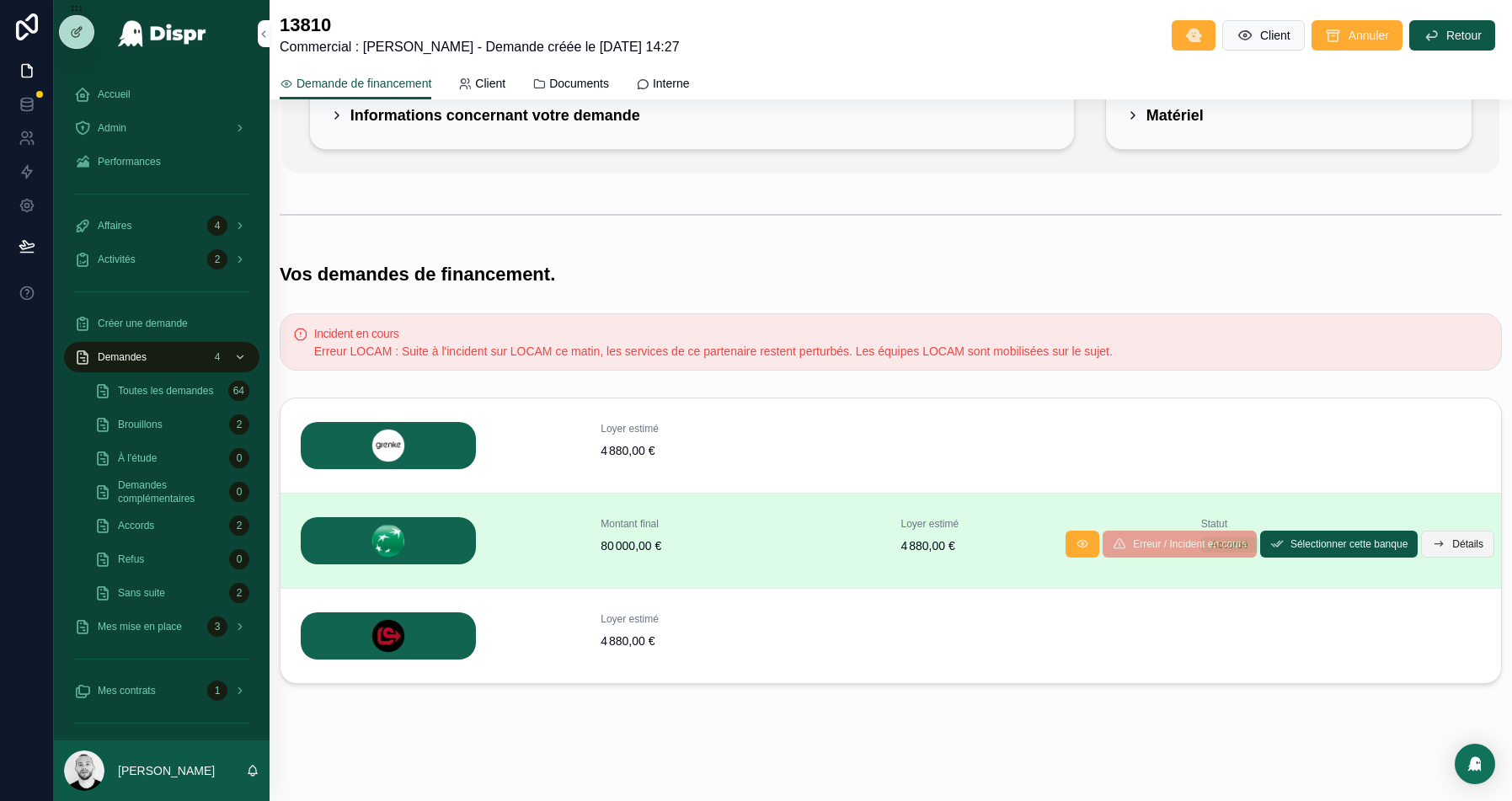
click at [1458, 545] on span "Détails" at bounding box center [1467, 544] width 31 height 13
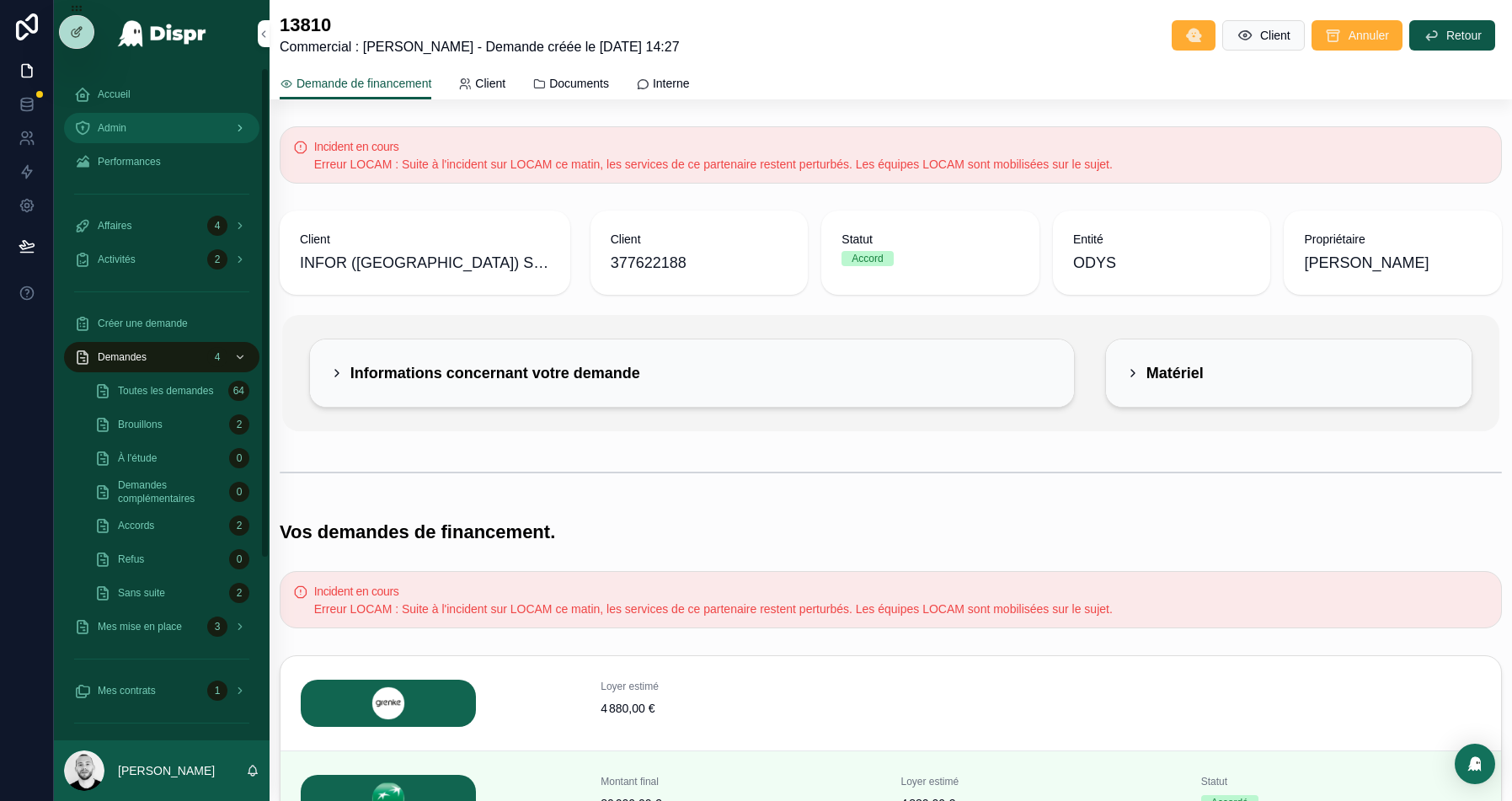
click at [163, 135] on div "Admin" at bounding box center [161, 127] width 175 height 27
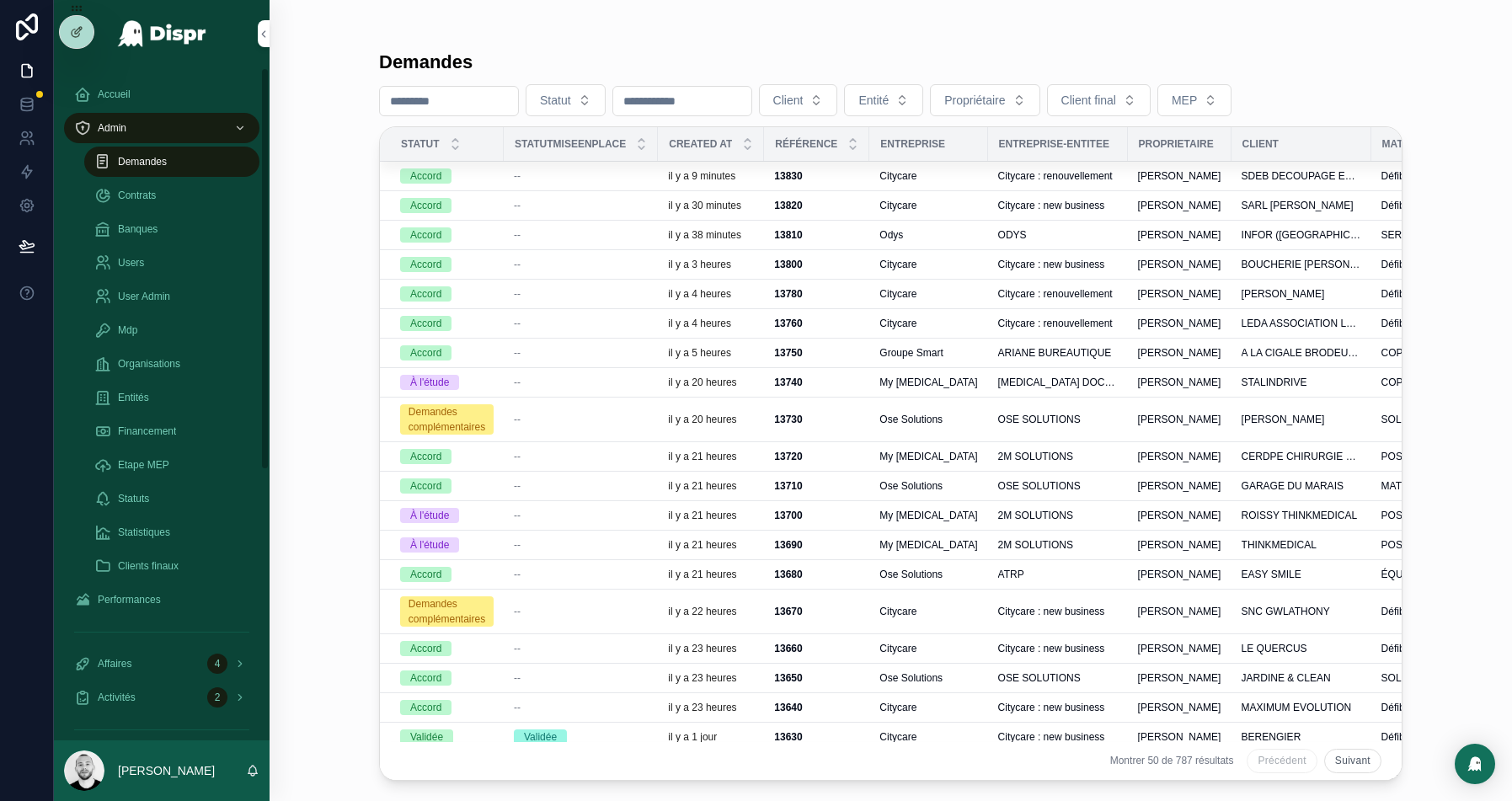
click at [452, 97] on input "scrollable content" at bounding box center [448, 101] width 138 height 24
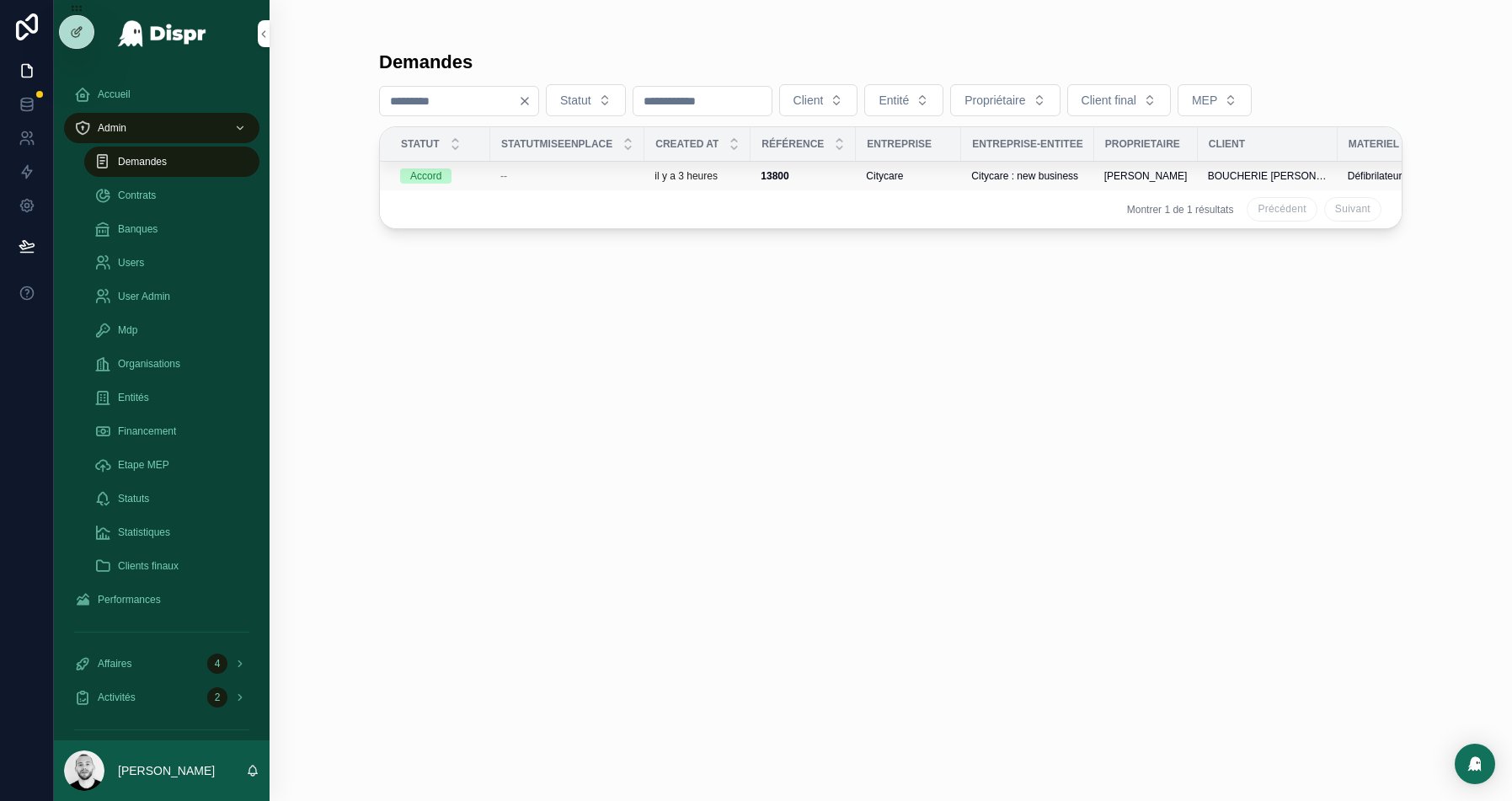
type input "****"
click at [534, 171] on div "--" at bounding box center [567, 176] width 134 height 13
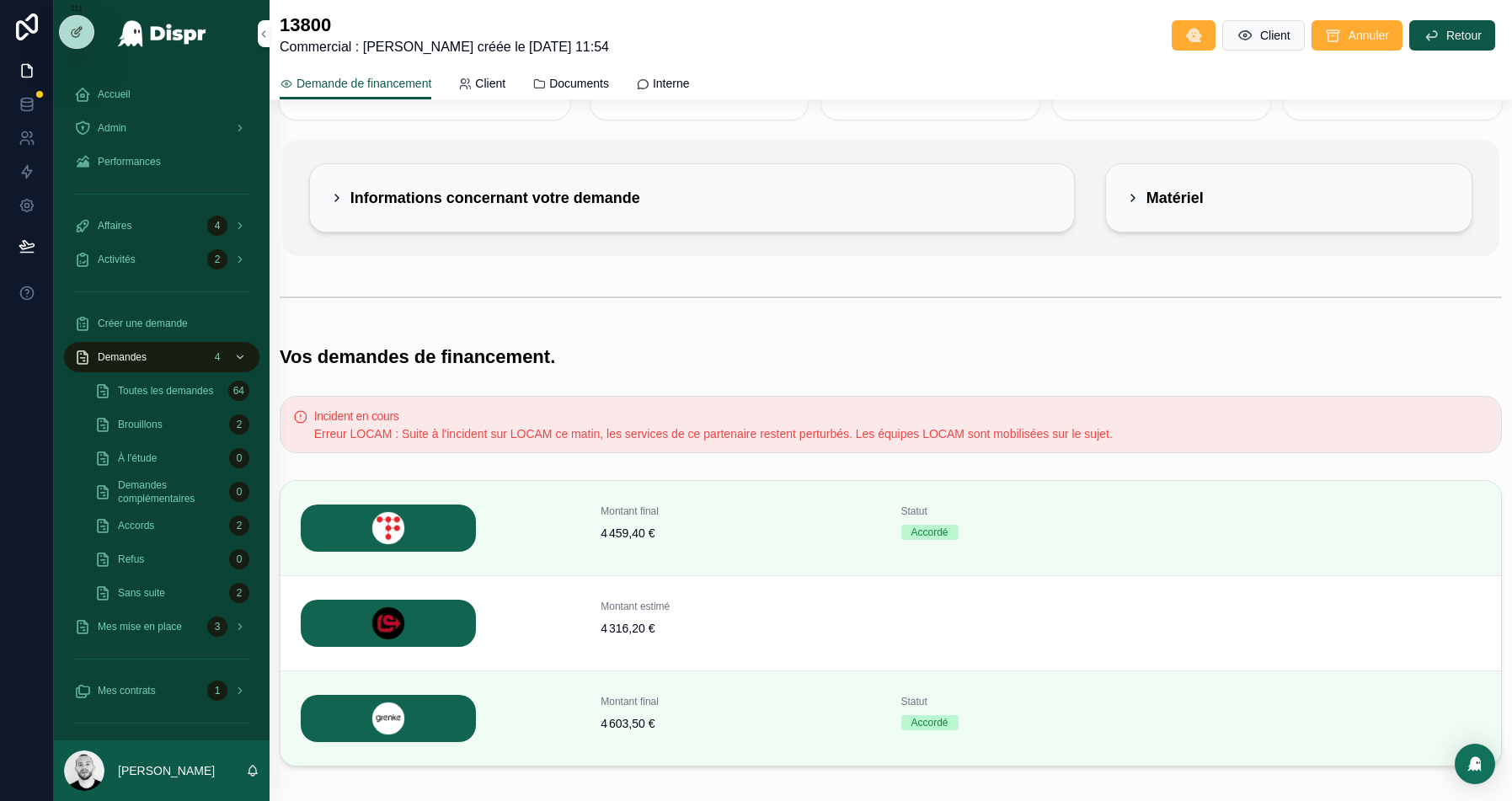
scroll to position [257, 0]
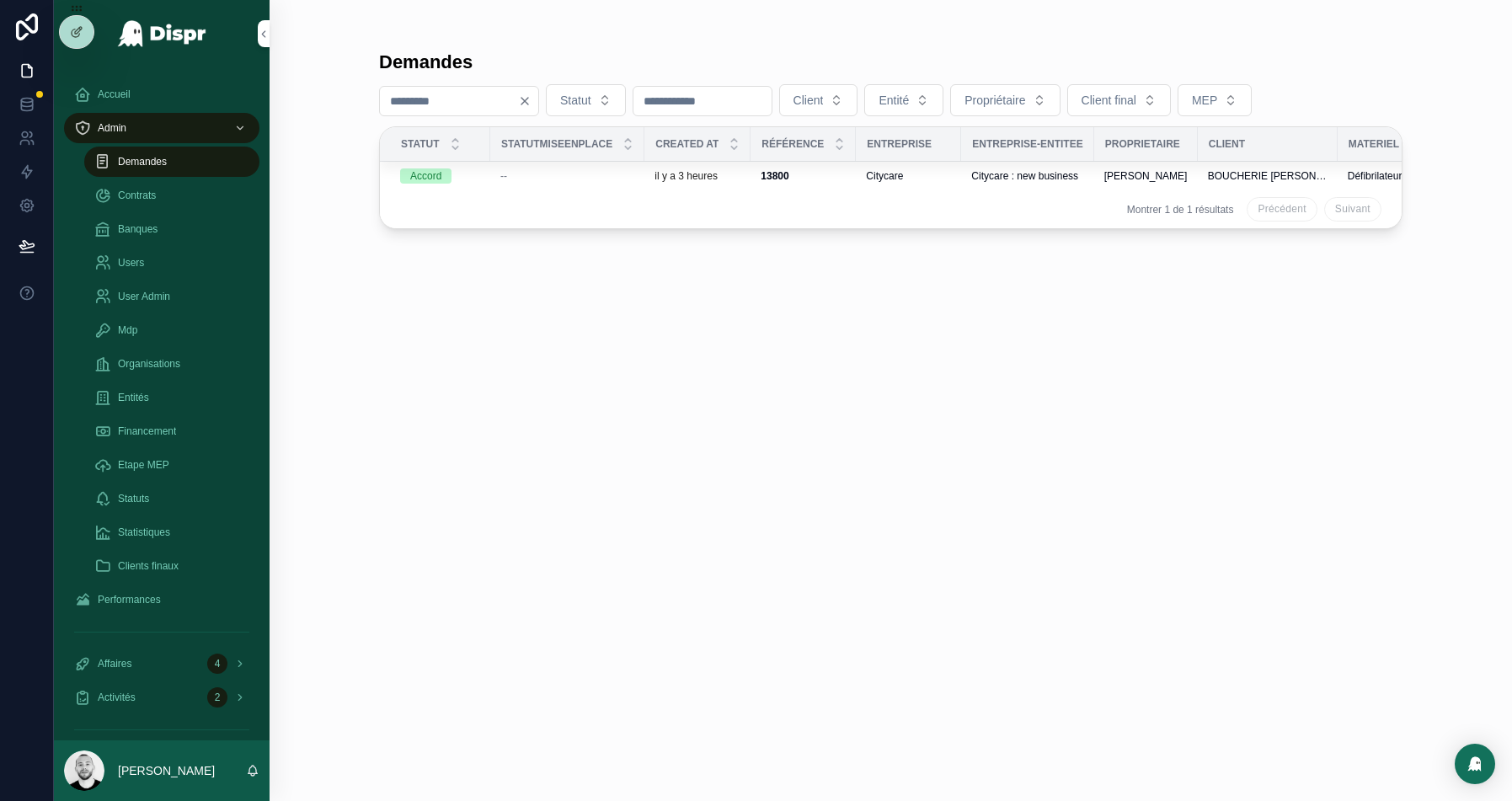
click at [479, 97] on input "****" at bounding box center [448, 101] width 138 height 24
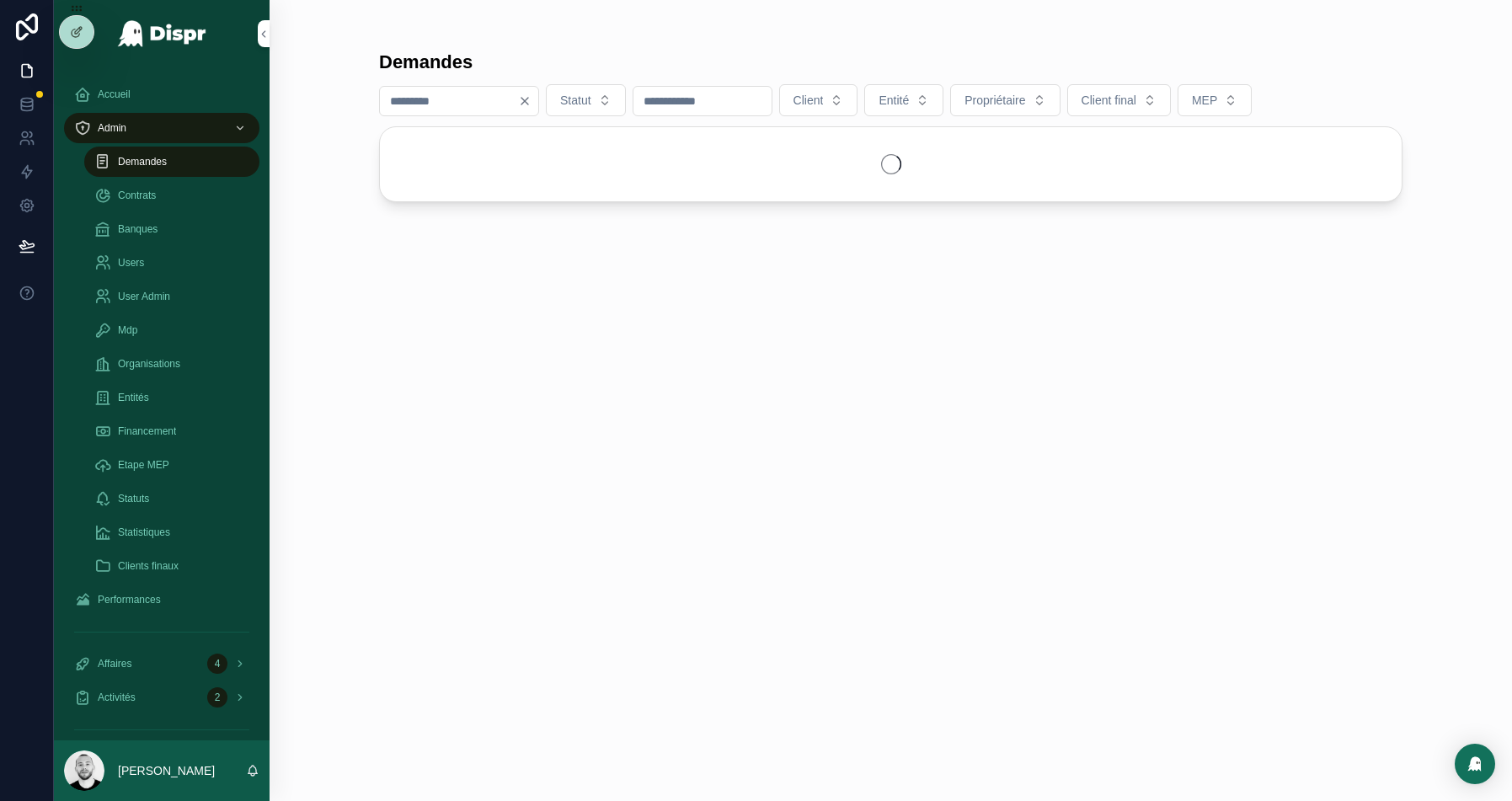
type input "****"
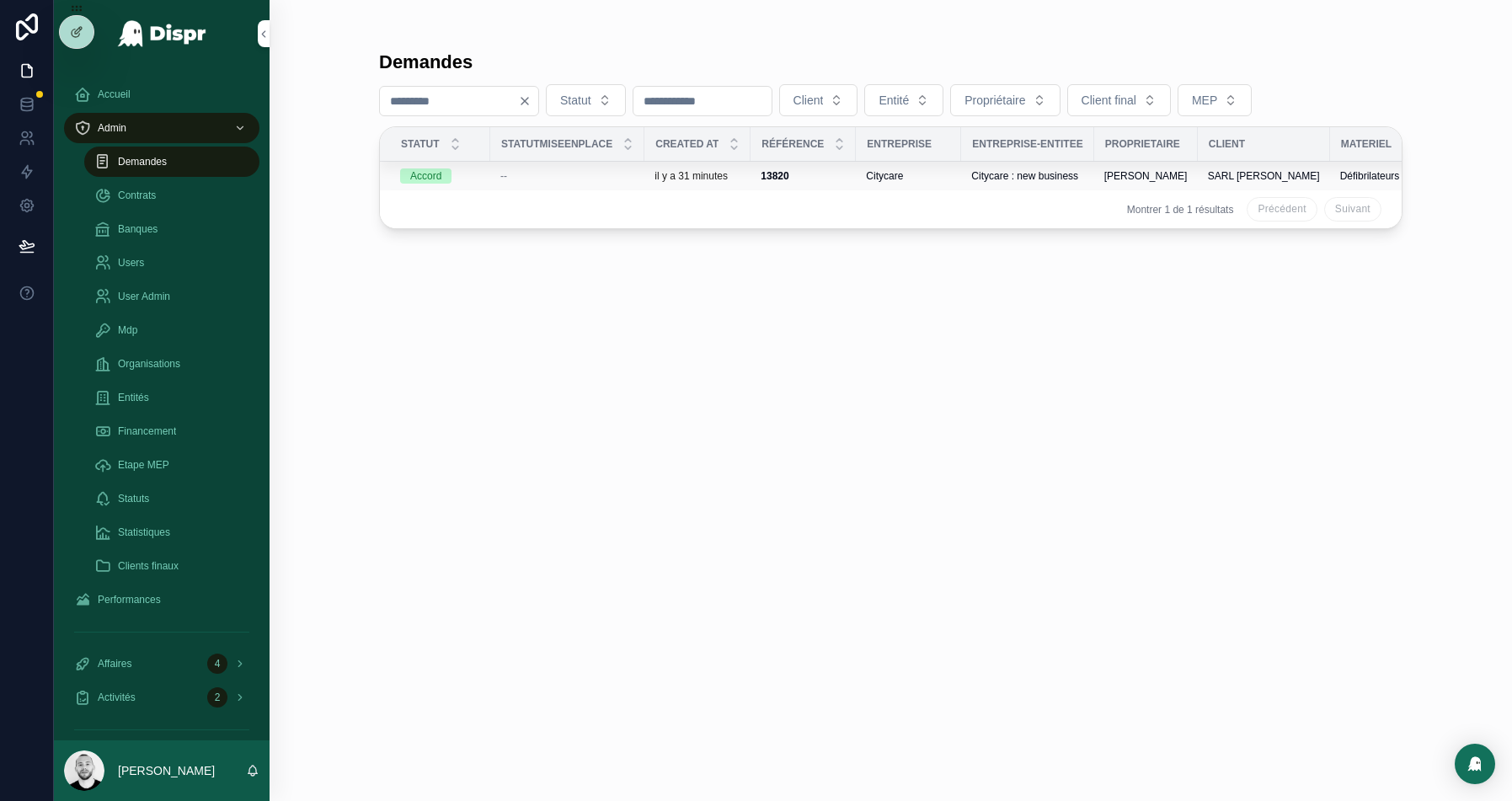
click at [603, 175] on div "--" at bounding box center [567, 176] width 134 height 13
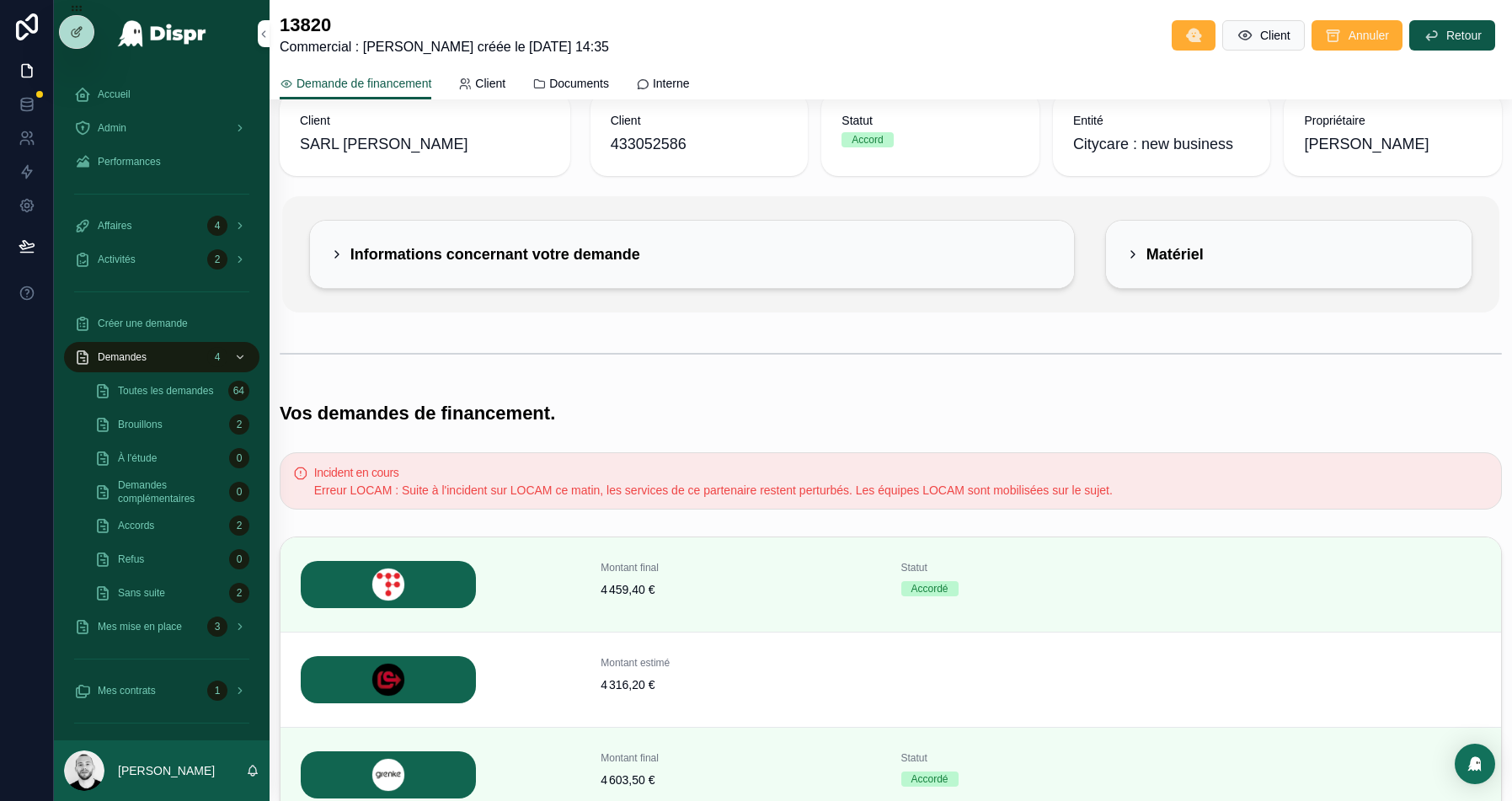
scroll to position [257, 0]
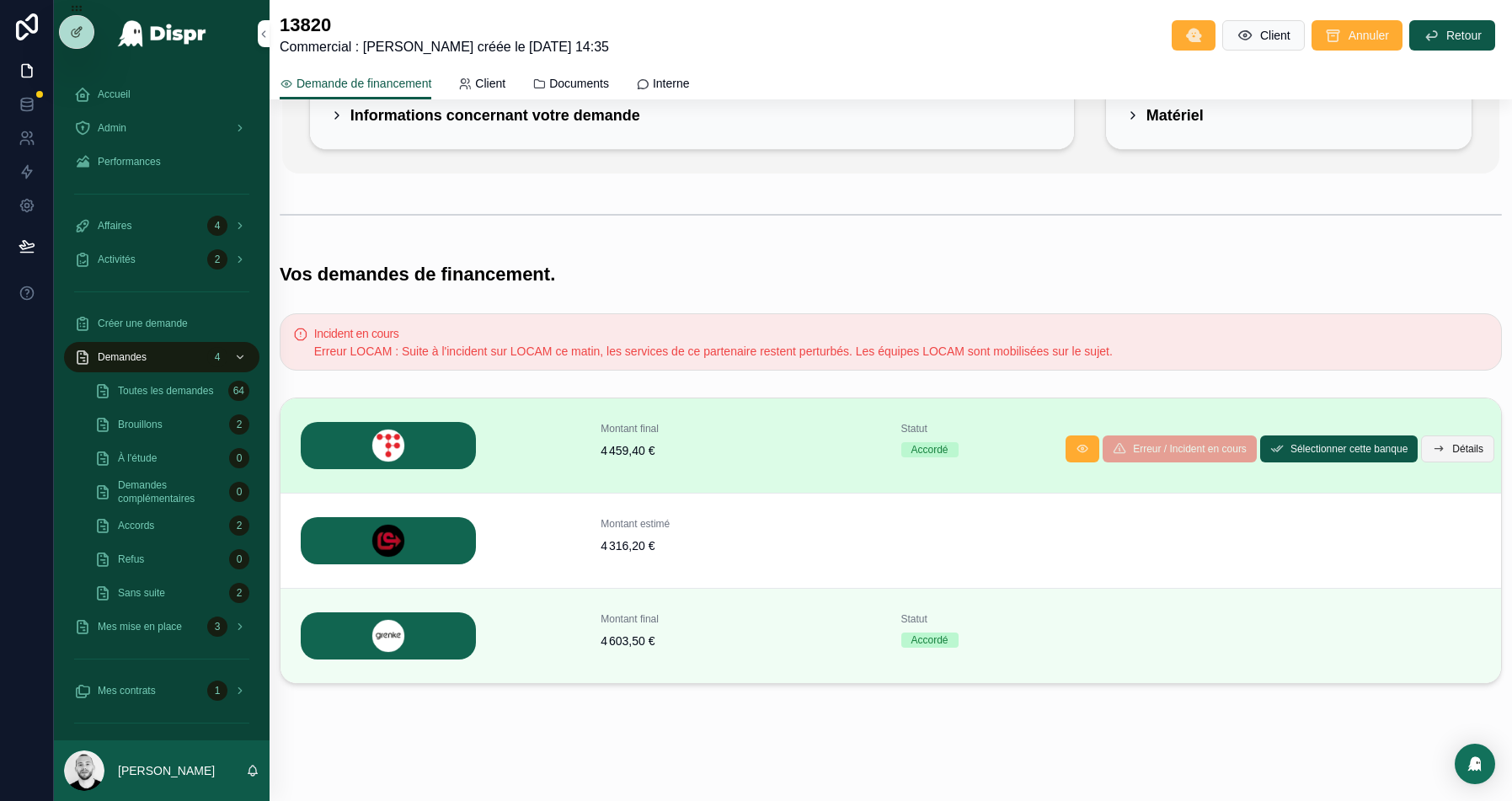
click at [1452, 442] on span "Détails" at bounding box center [1467, 448] width 31 height 13
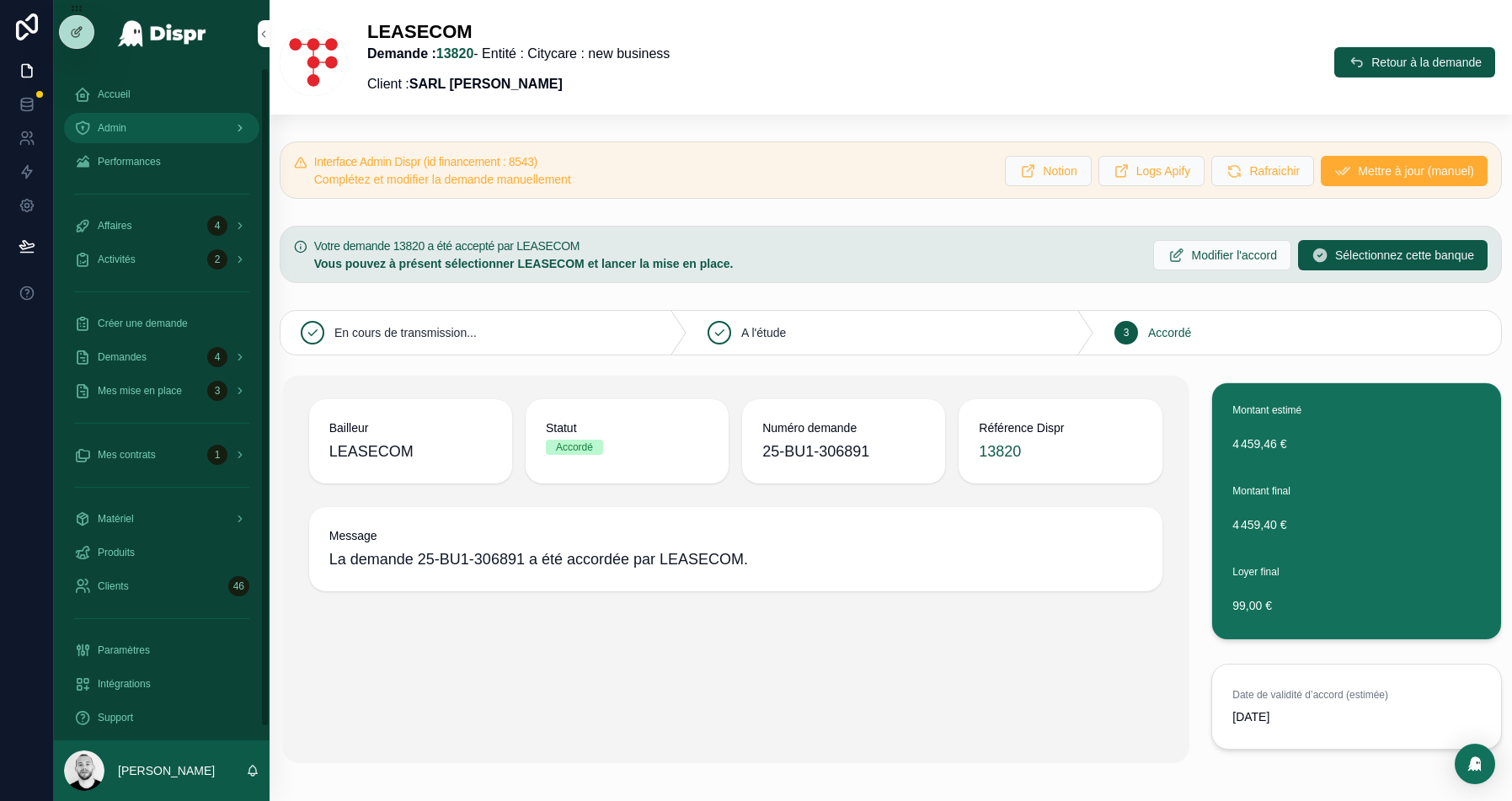
click at [190, 114] on div "Admin" at bounding box center [161, 127] width 175 height 27
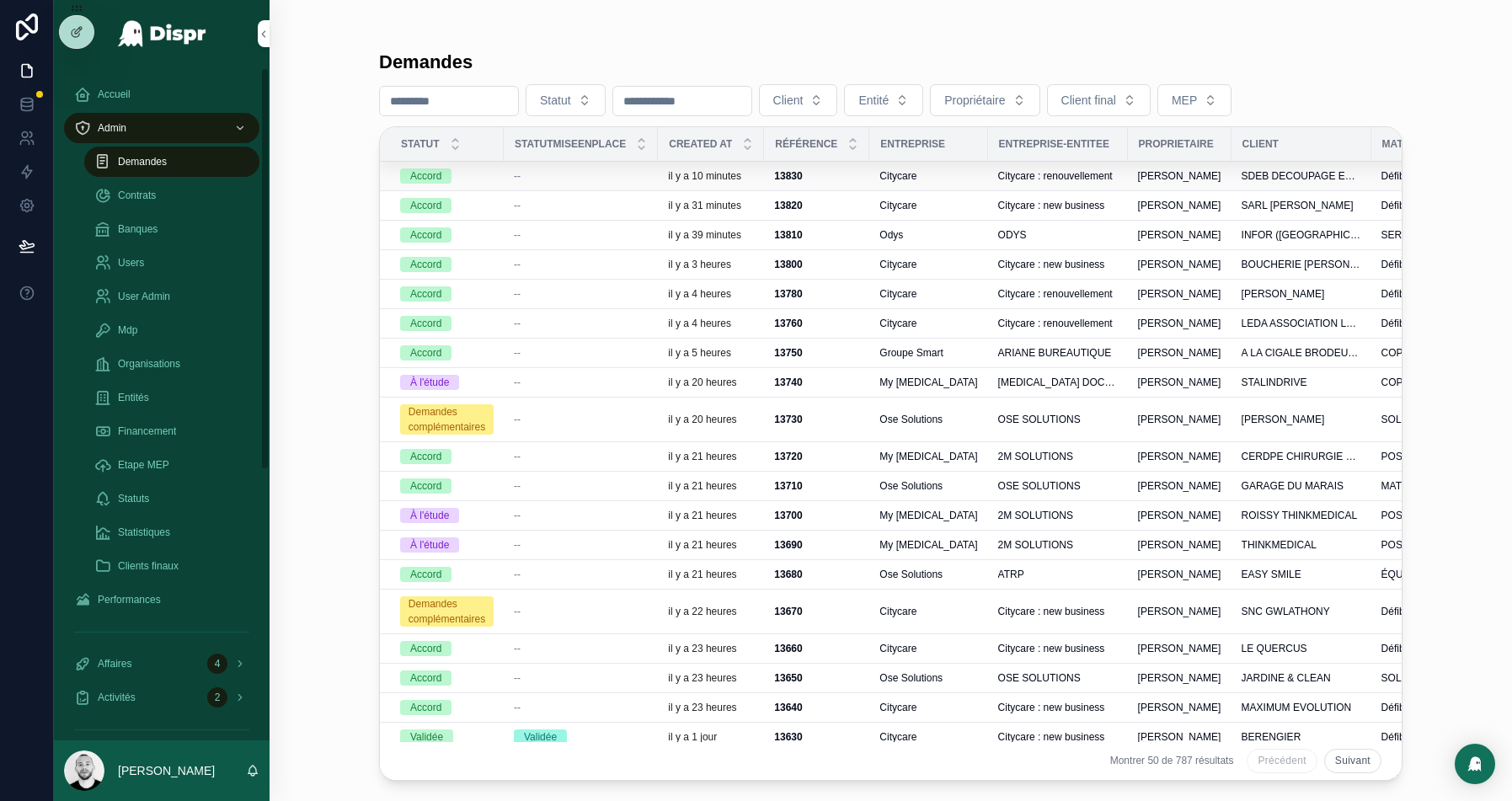
click at [604, 173] on div "--" at bounding box center [581, 176] width 134 height 13
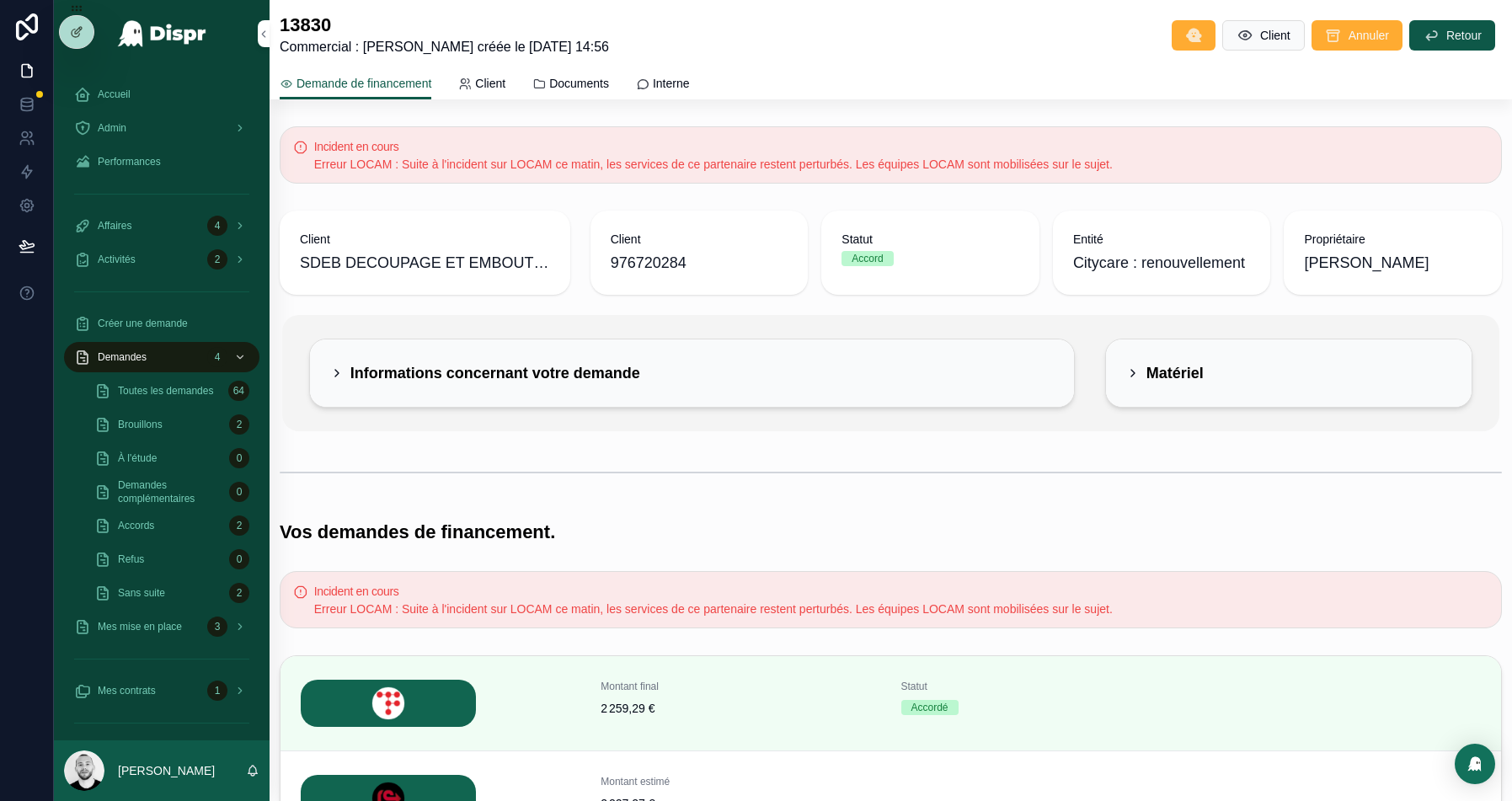
scroll to position [257, 0]
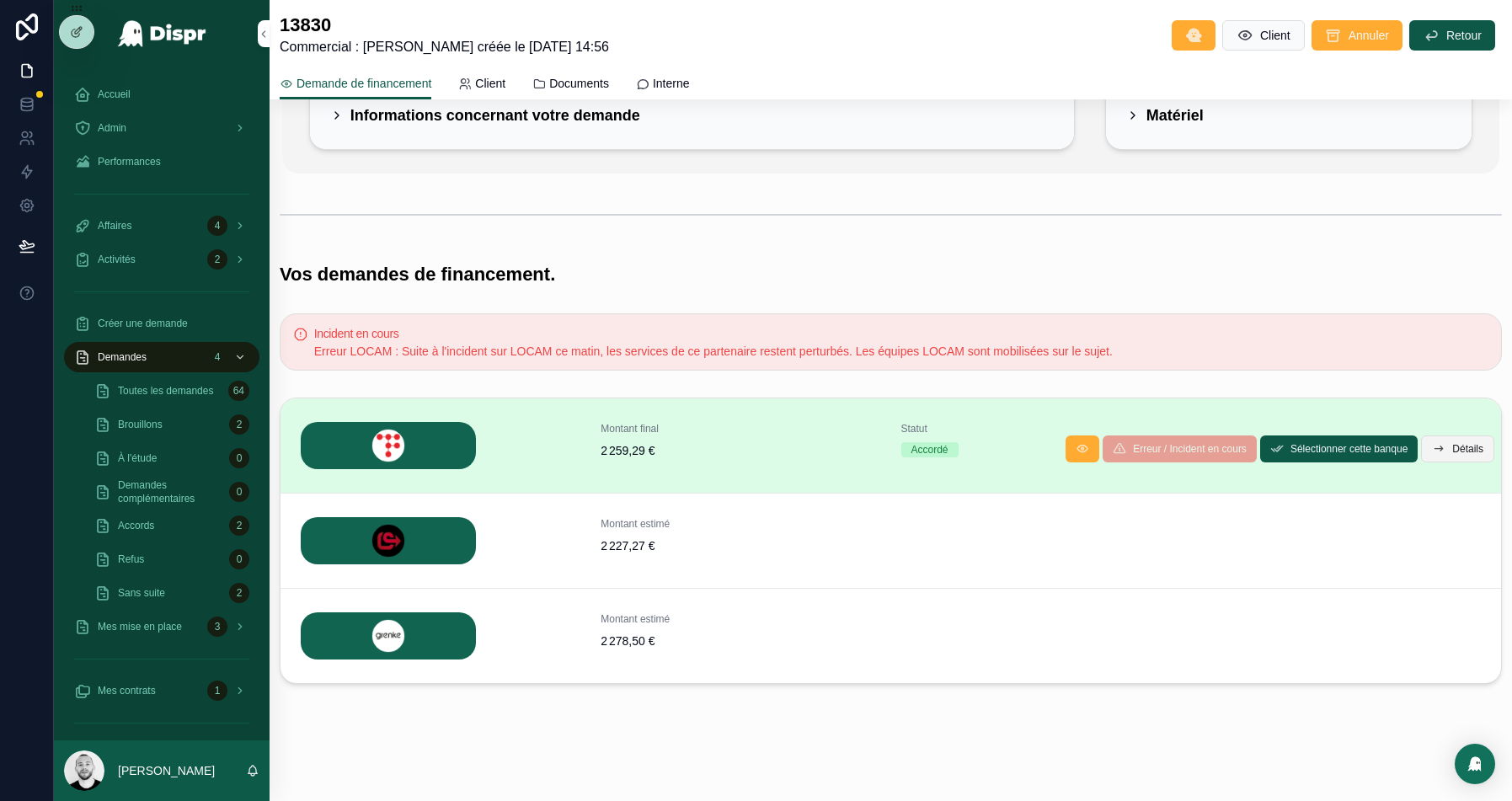
click at [1465, 444] on span "Détails" at bounding box center [1467, 448] width 31 height 13
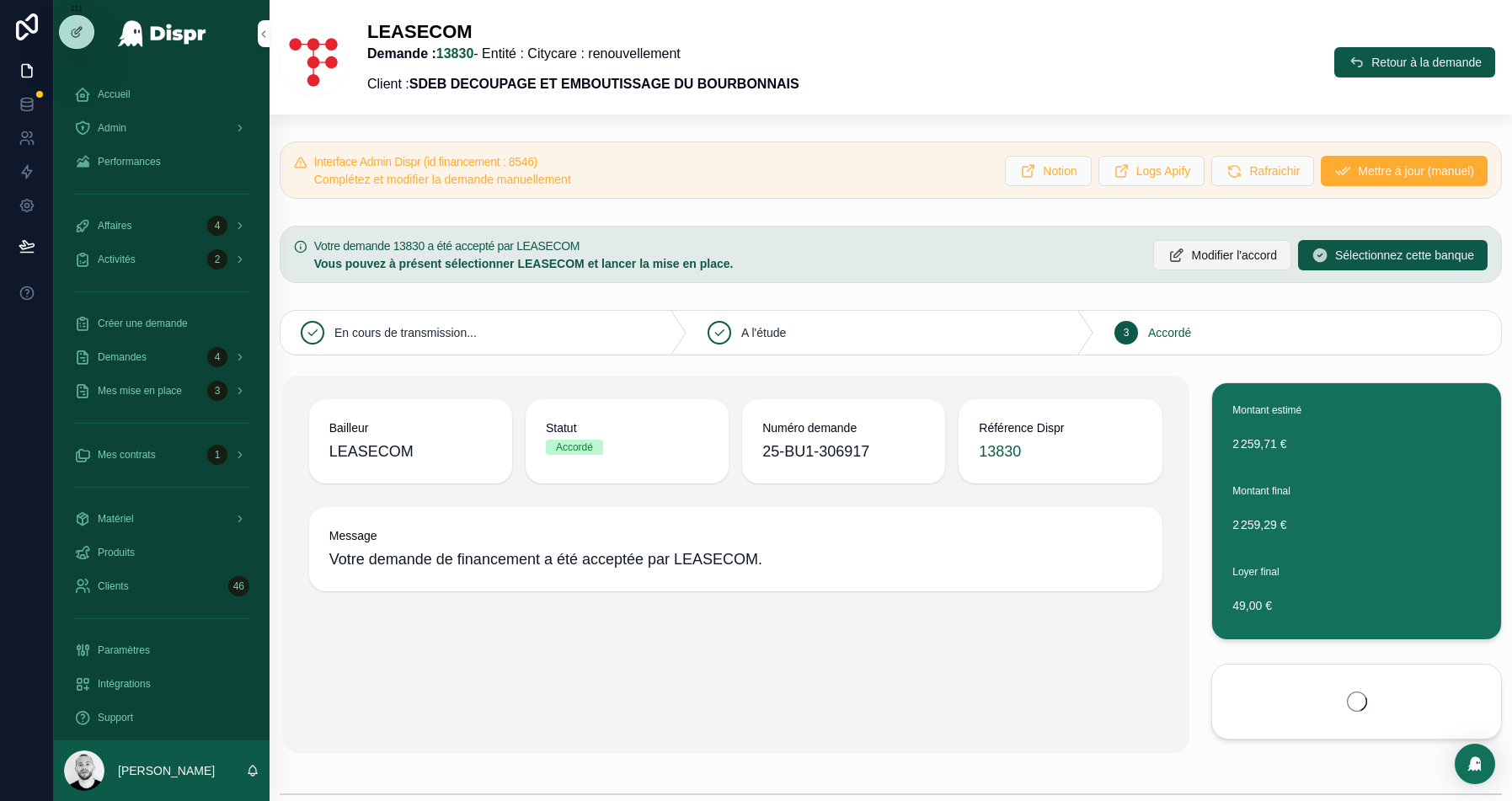
scroll to position [26, 0]
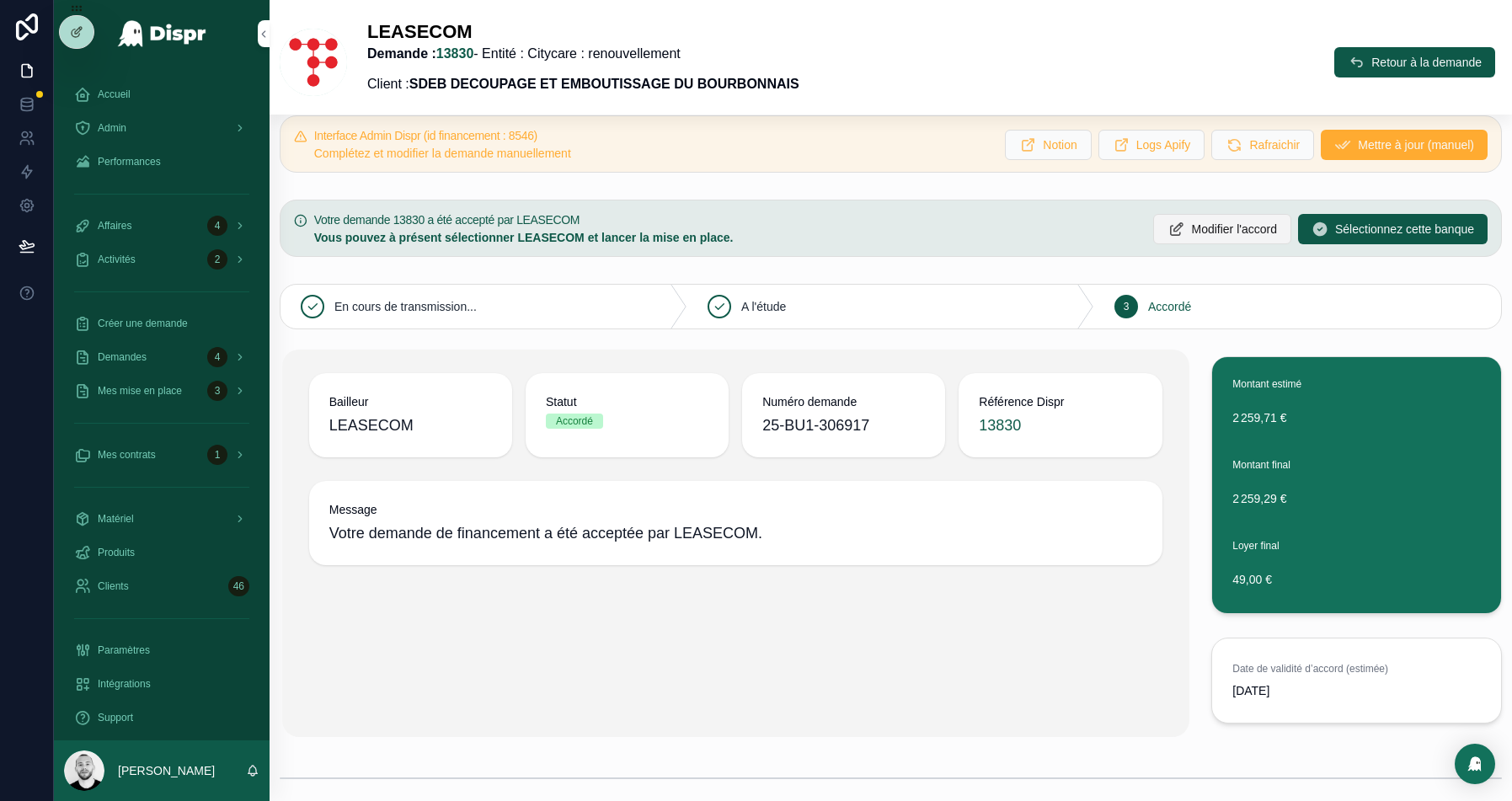
click at [1191, 226] on span "Modifier l'accord" at bounding box center [1234, 228] width 86 height 17
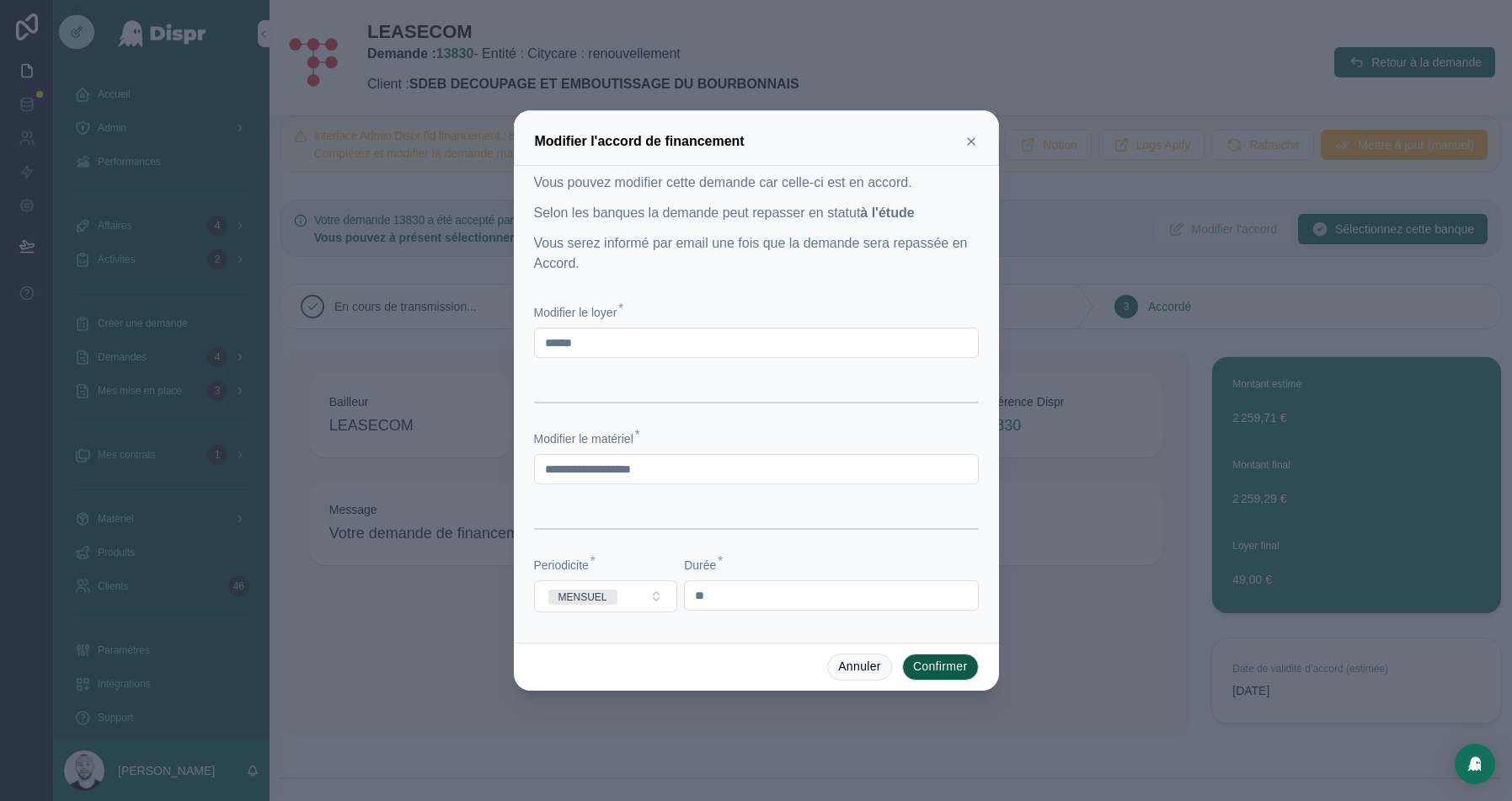
click at [971, 142] on icon at bounding box center [972, 141] width 7 height 7
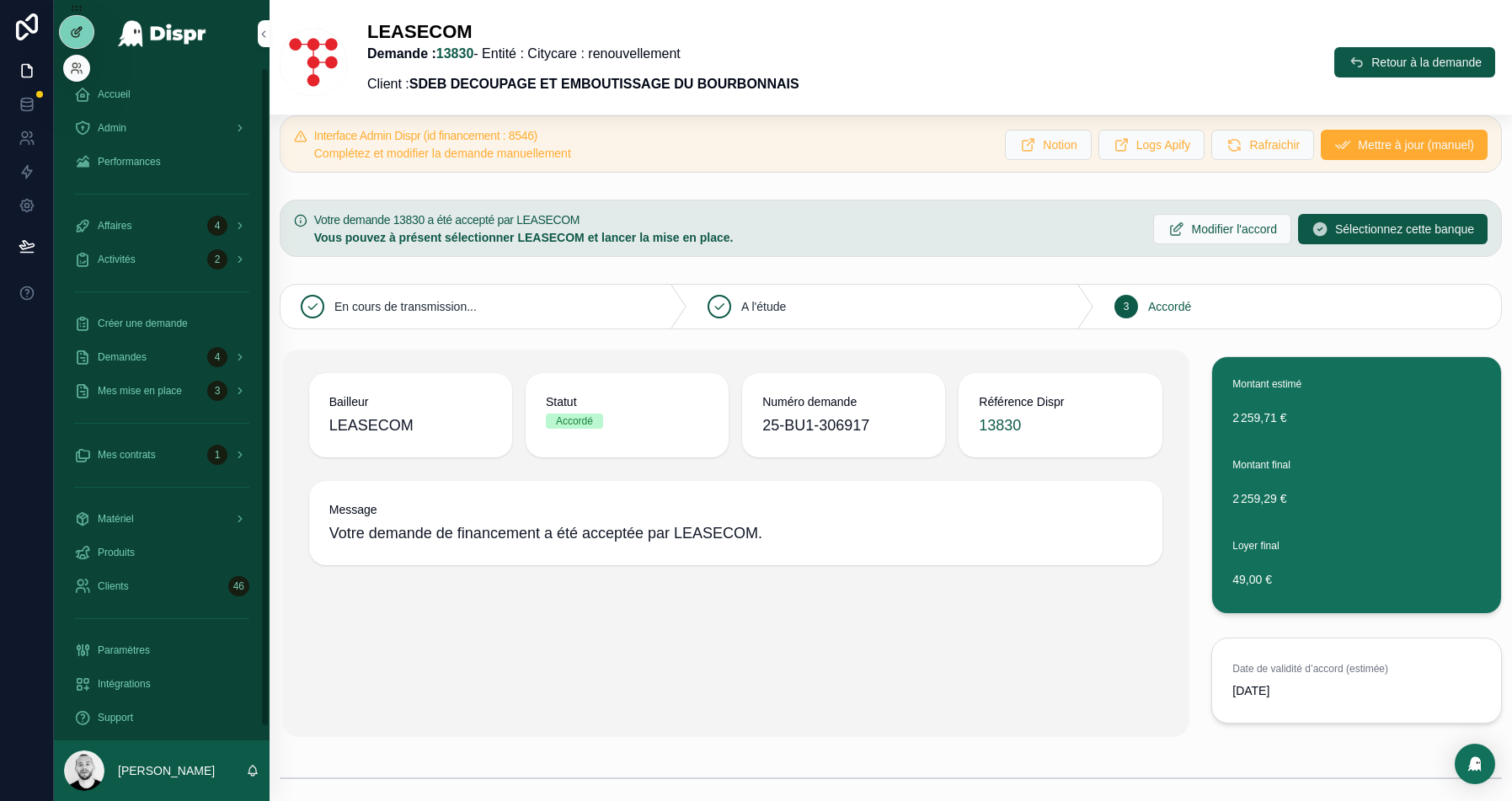
click at [90, 27] on div at bounding box center [76, 32] width 33 height 32
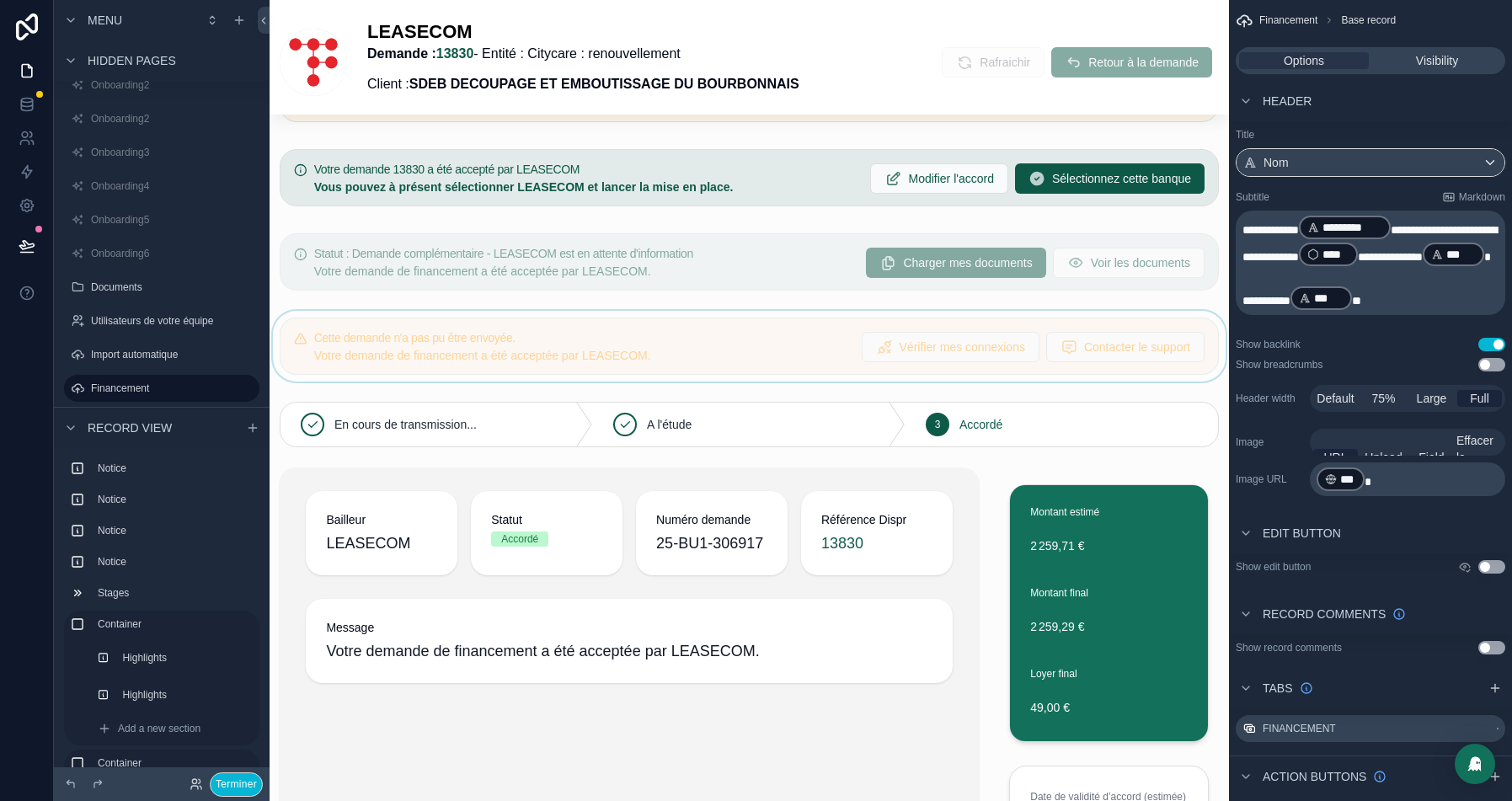
scroll to position [77, 0]
click at [657, 155] on div "scrollable content" at bounding box center [749, 177] width 959 height 71
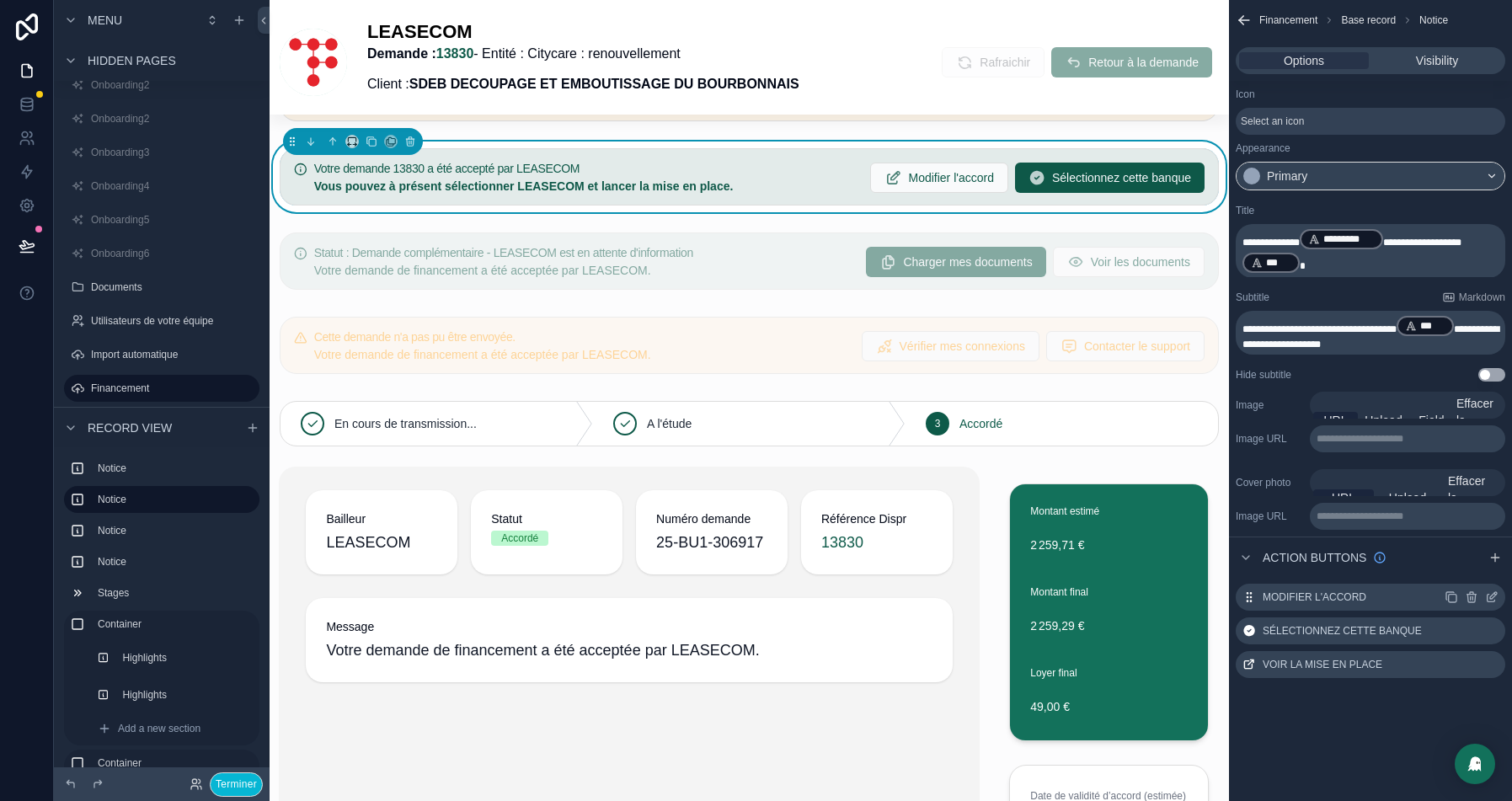
click at [1491, 595] on icon "scrollable content" at bounding box center [1491, 596] width 13 height 13
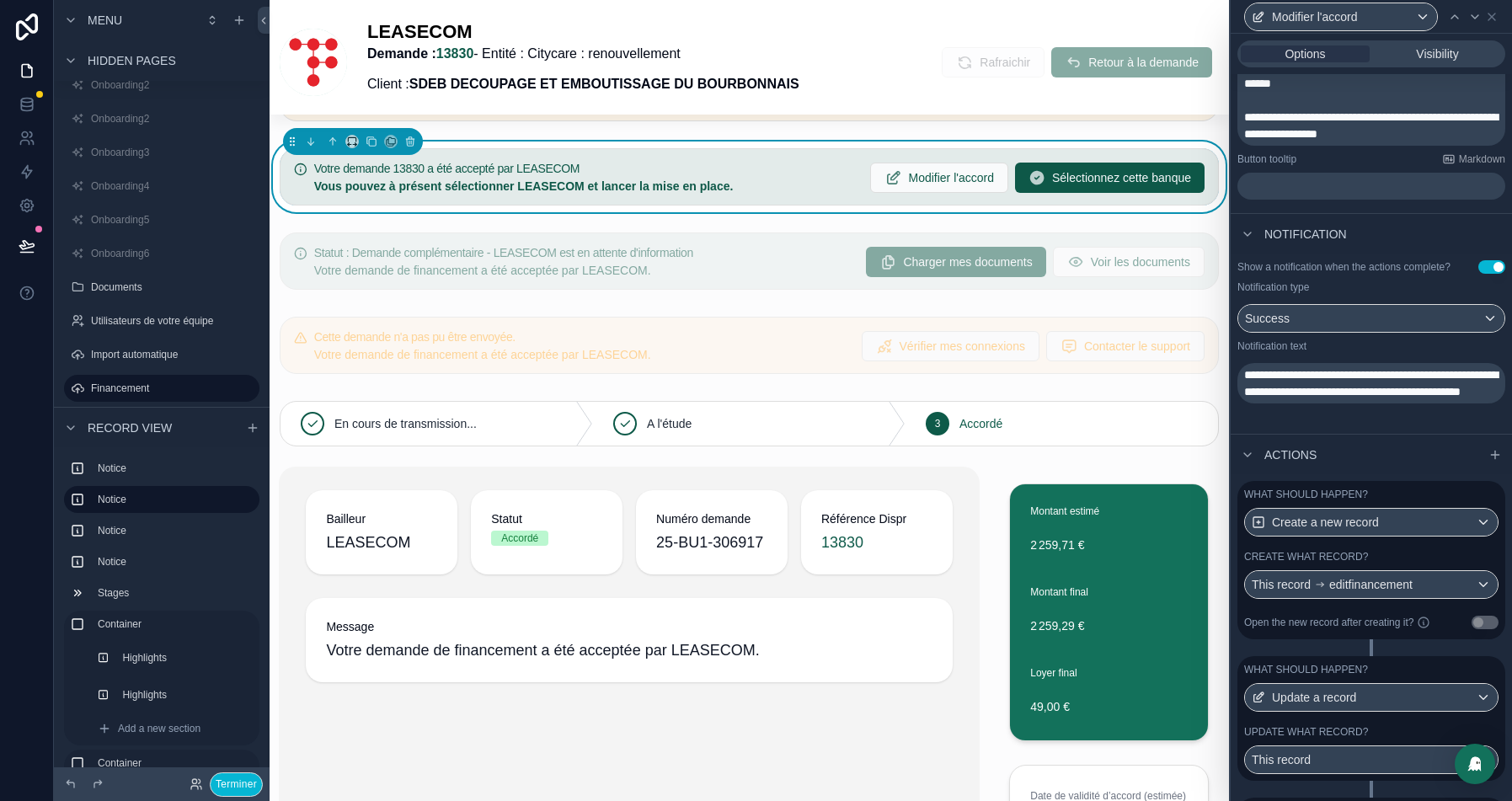
scroll to position [594, 0]
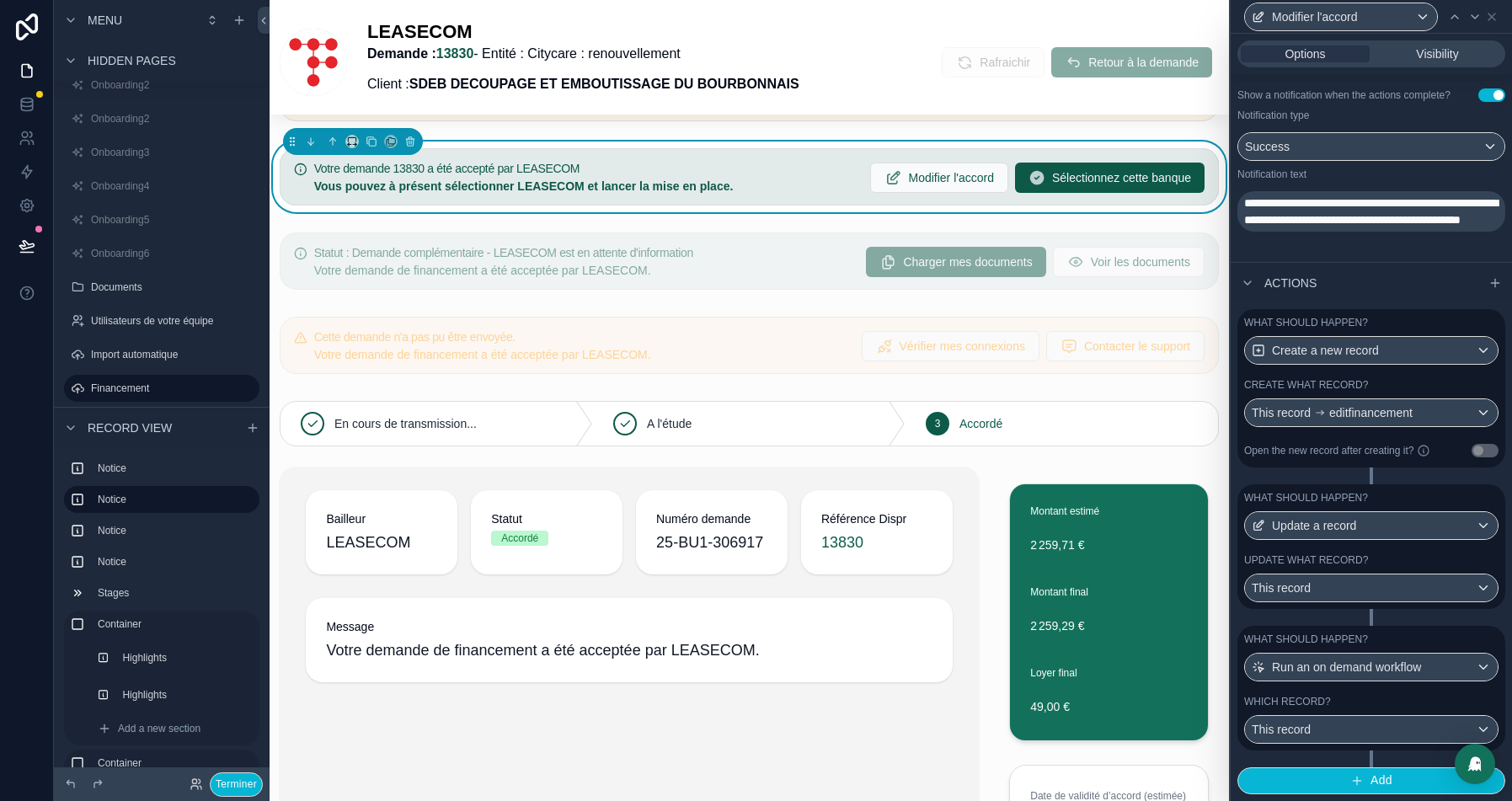
click at [1424, 228] on p "**********" at bounding box center [1372, 211] width 257 height 33
click at [1342, 220] on span "**********" at bounding box center [1371, 211] width 254 height 29
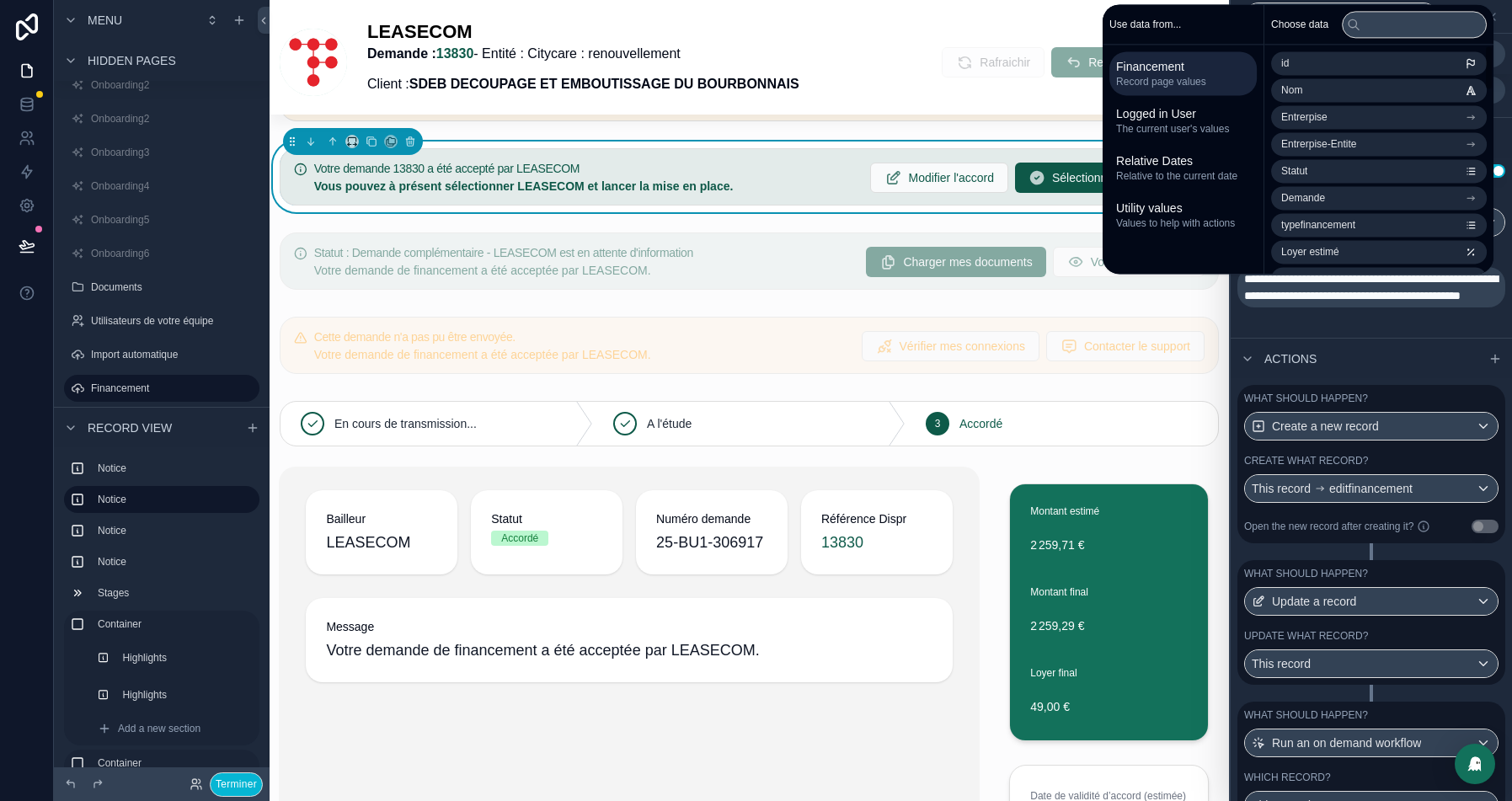
scroll to position [508, 0]
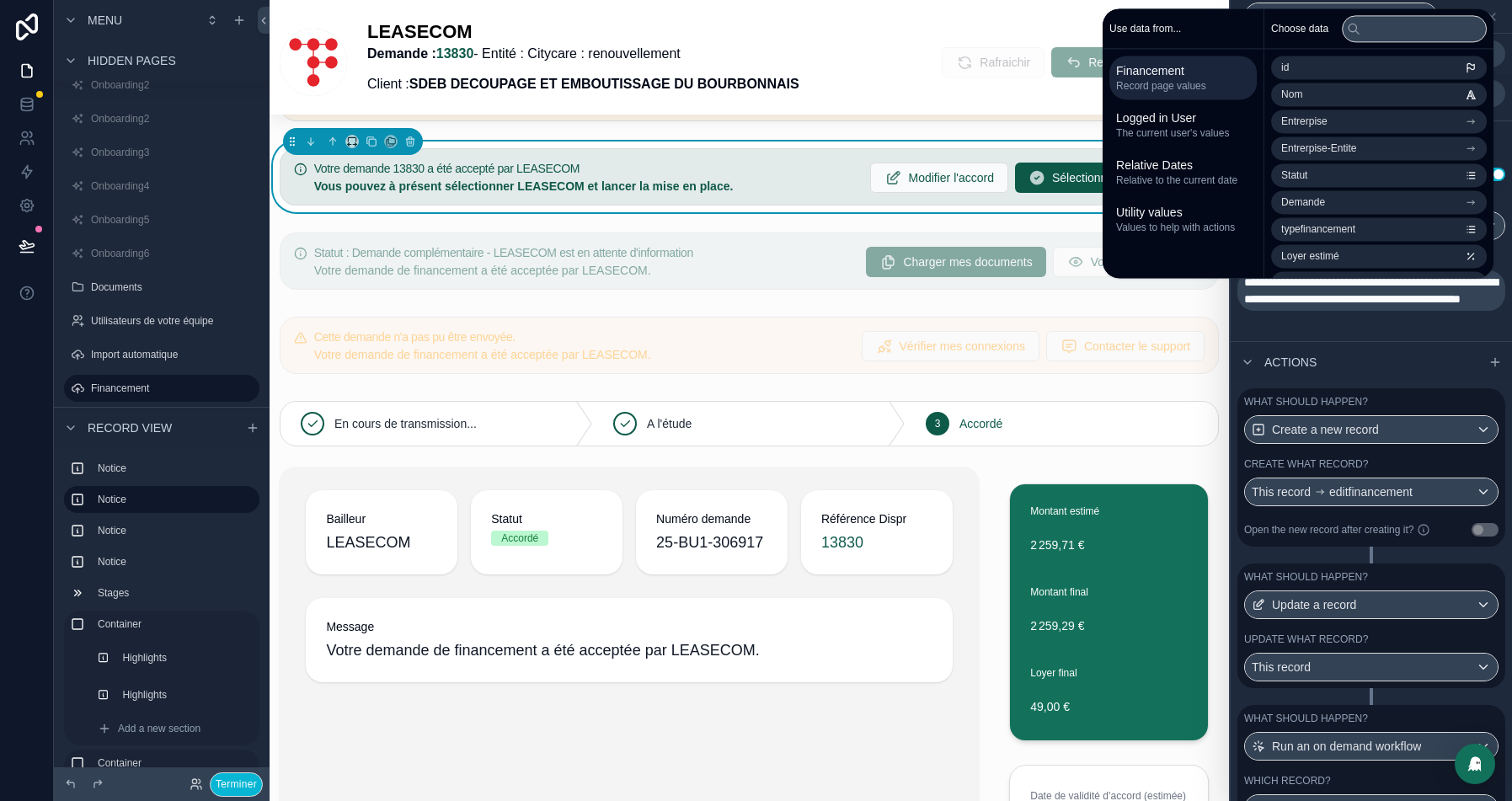
click at [1397, 354] on div "Actions" at bounding box center [1371, 361] width 281 height 40
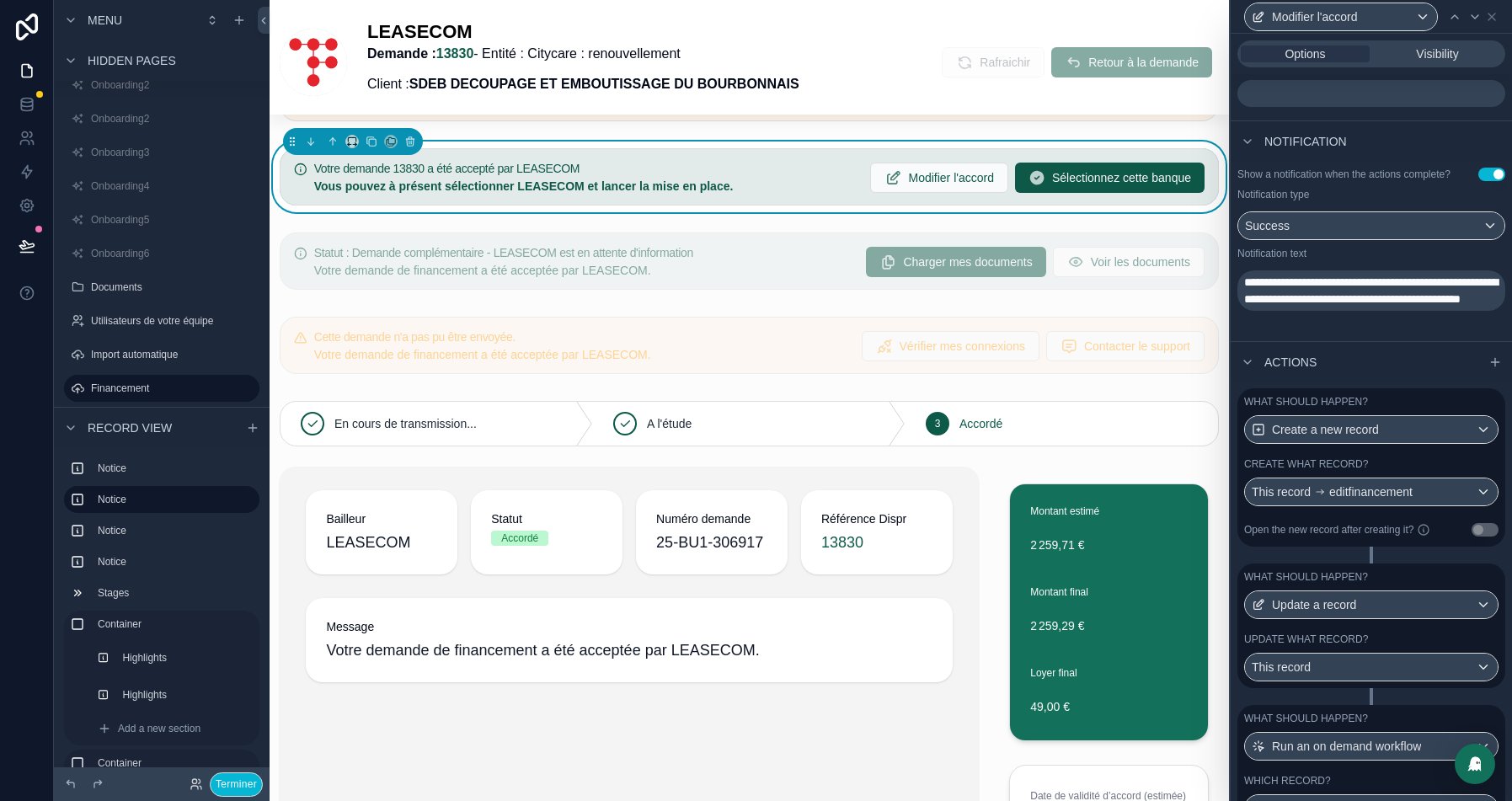
scroll to position [495, 0]
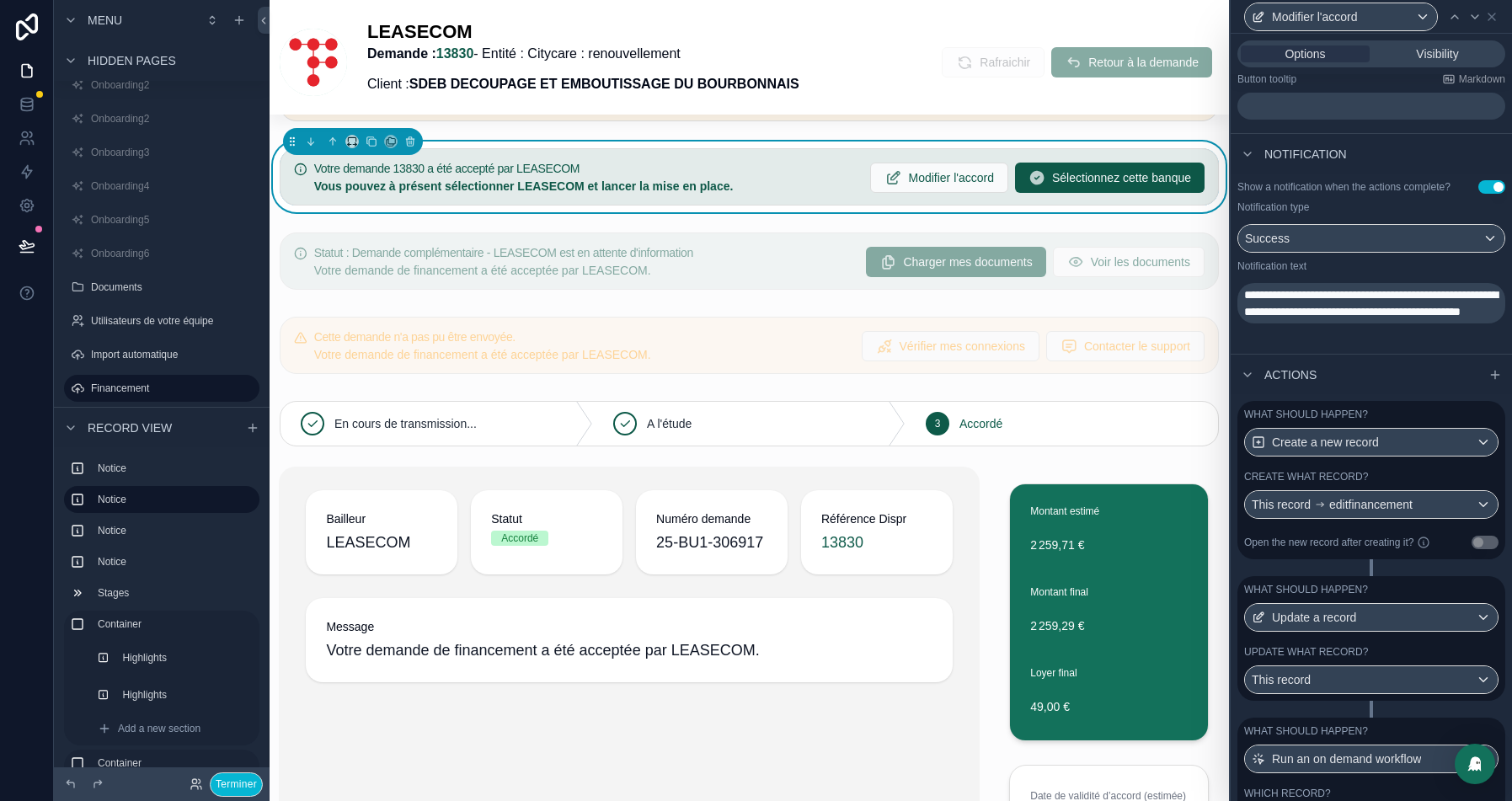
click at [1392, 483] on div "Create what record?" at bounding box center [1371, 476] width 255 height 13
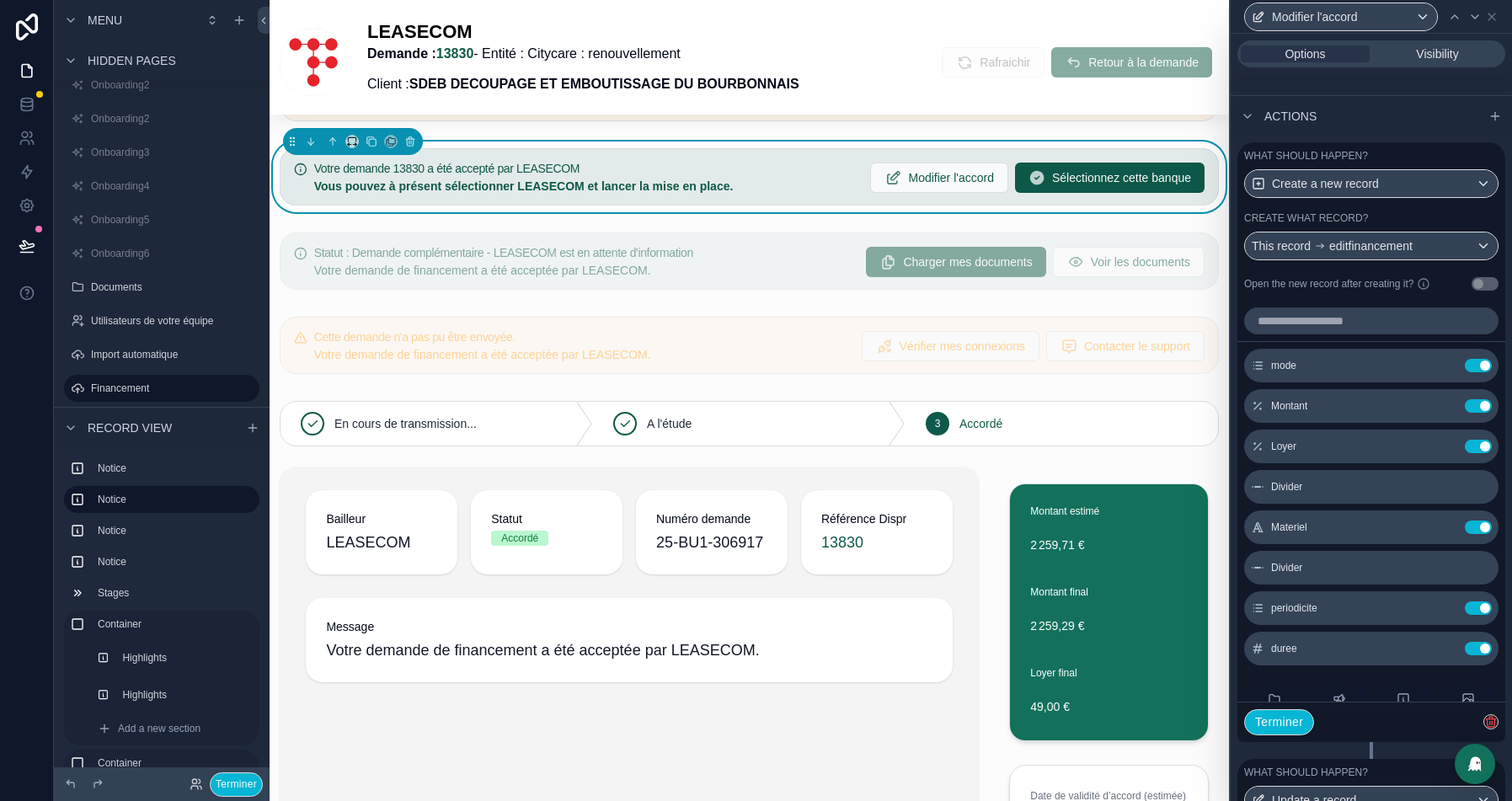
scroll to position [725, 0]
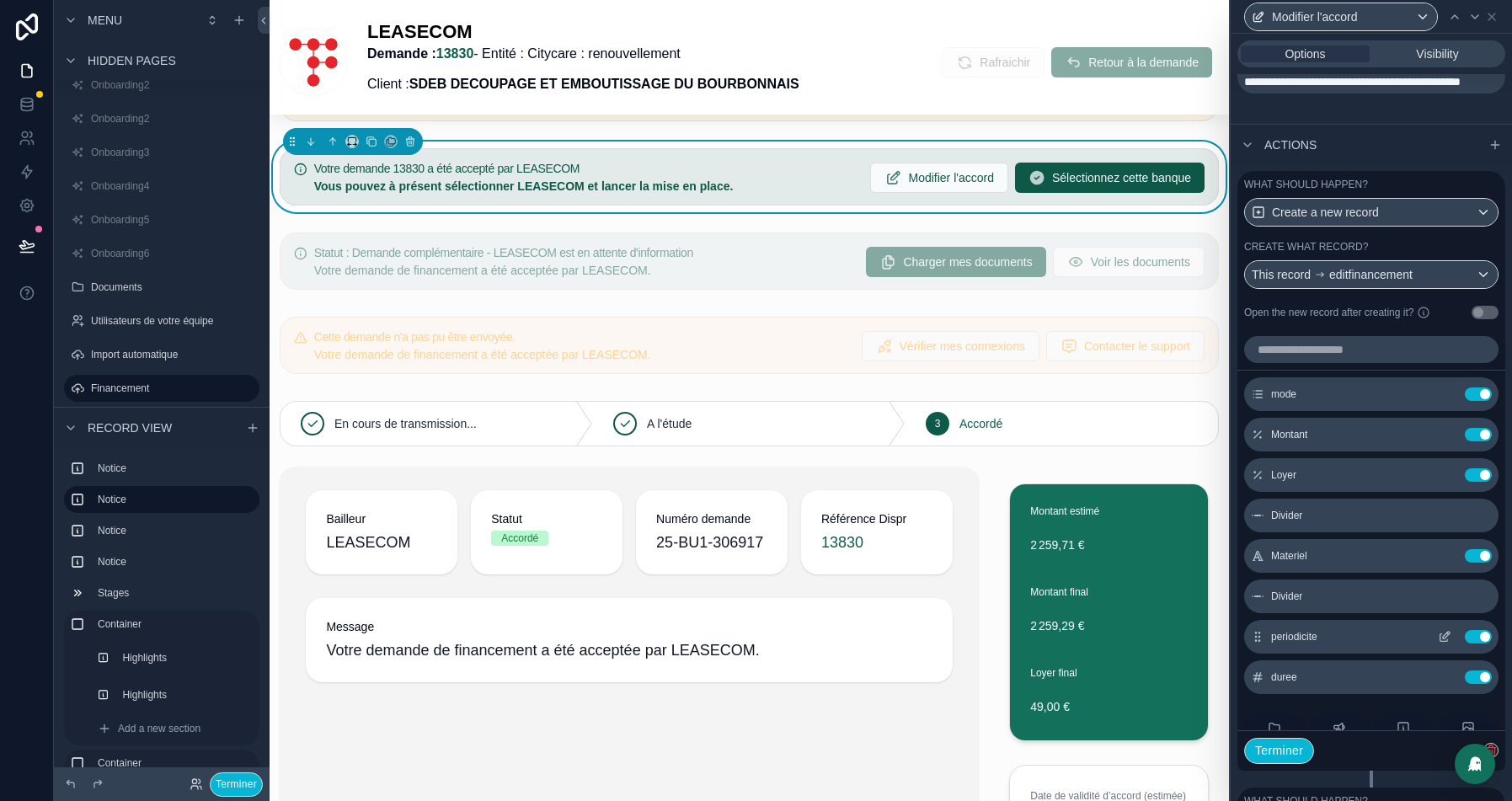
click at [1475, 643] on button "Use setting" at bounding box center [1478, 636] width 27 height 13
click at [1451, 441] on button at bounding box center [1444, 434] width 27 height 13
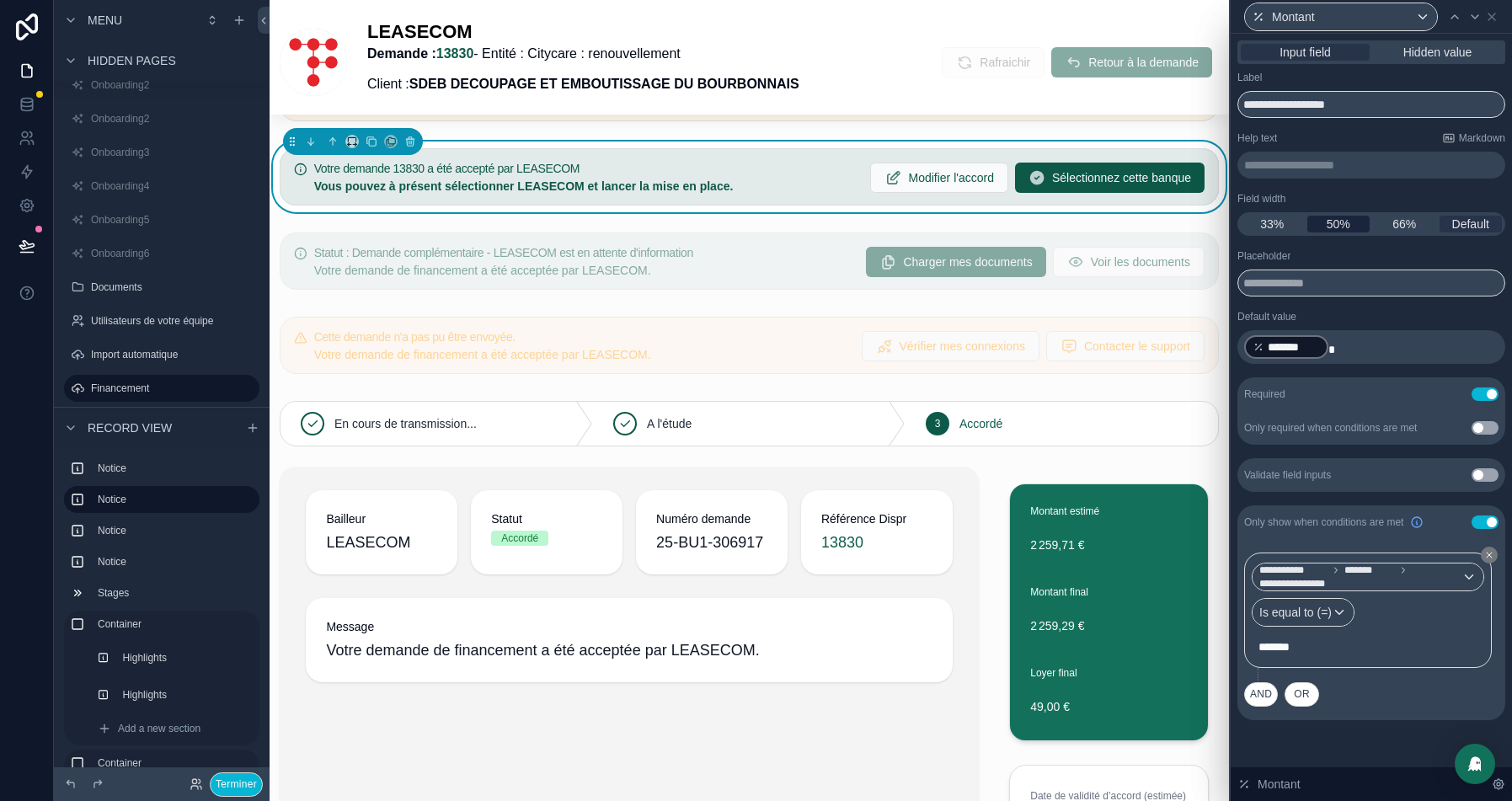
click at [1353, 221] on div "50%" at bounding box center [1339, 223] width 63 height 17
click at [1472, 20] on icon at bounding box center [1474, 17] width 13 height 13
click at [1338, 221] on span "50%" at bounding box center [1338, 223] width 24 height 17
click at [1472, 17] on icon at bounding box center [1474, 17] width 13 height 13
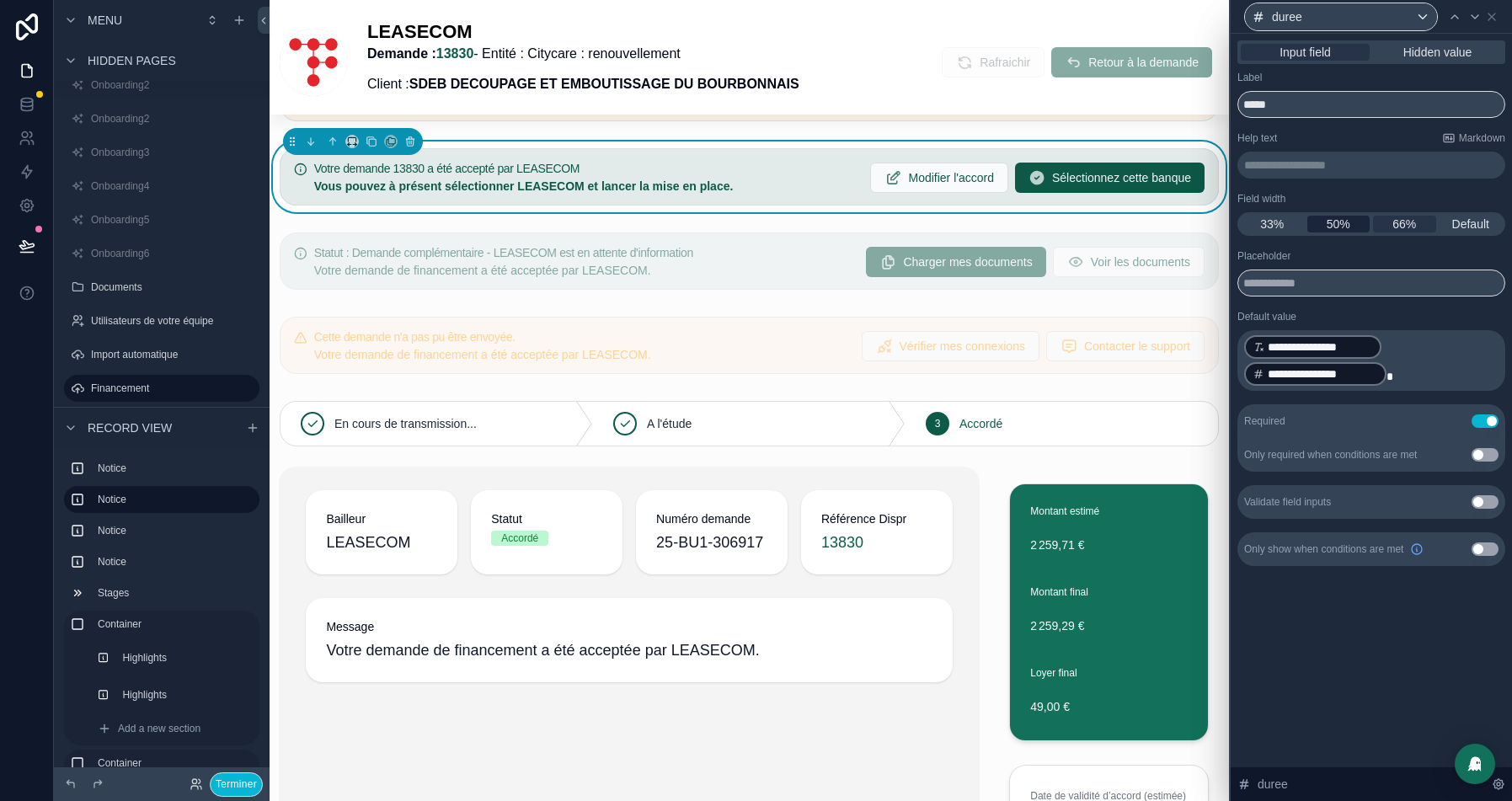
click at [1333, 224] on span "50%" at bounding box center [1338, 223] width 24 height 17
click at [1118, 181] on span "Sélectionnez cette banque" at bounding box center [1121, 177] width 139 height 17
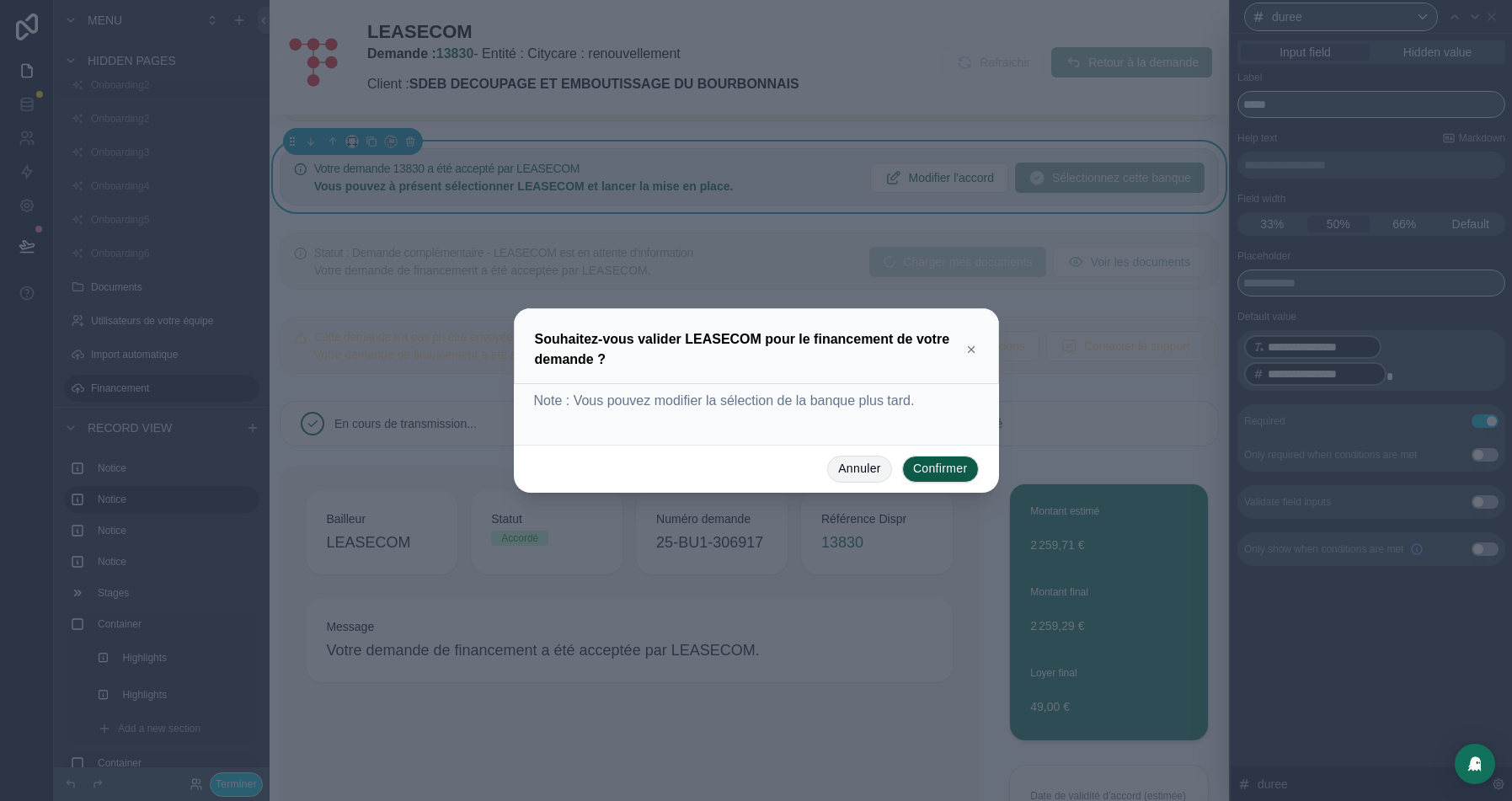
click at [846, 470] on button "Annuler" at bounding box center [859, 469] width 65 height 27
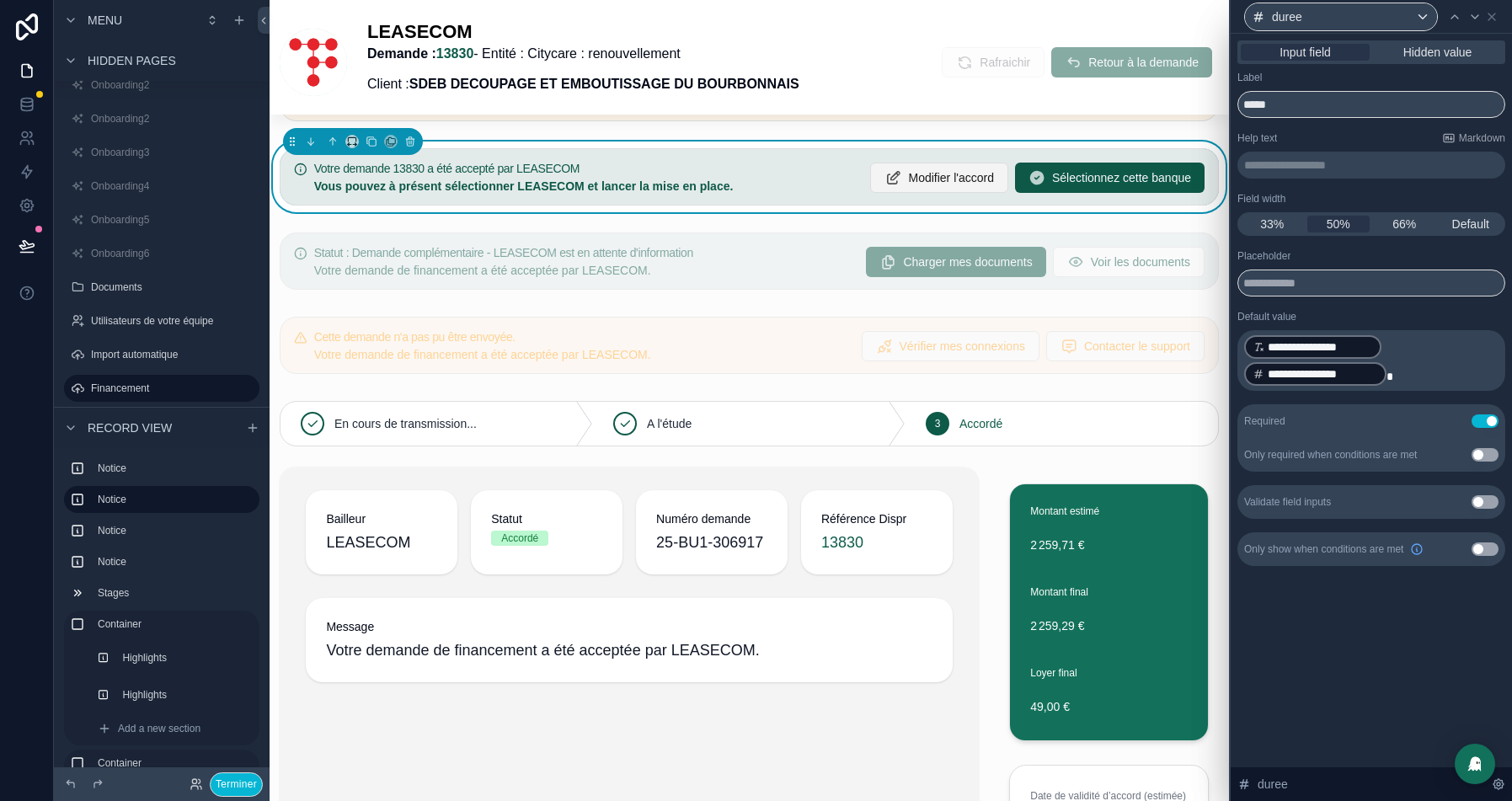
click at [908, 170] on span "Modifier l'accord" at bounding box center [951, 177] width 86 height 17
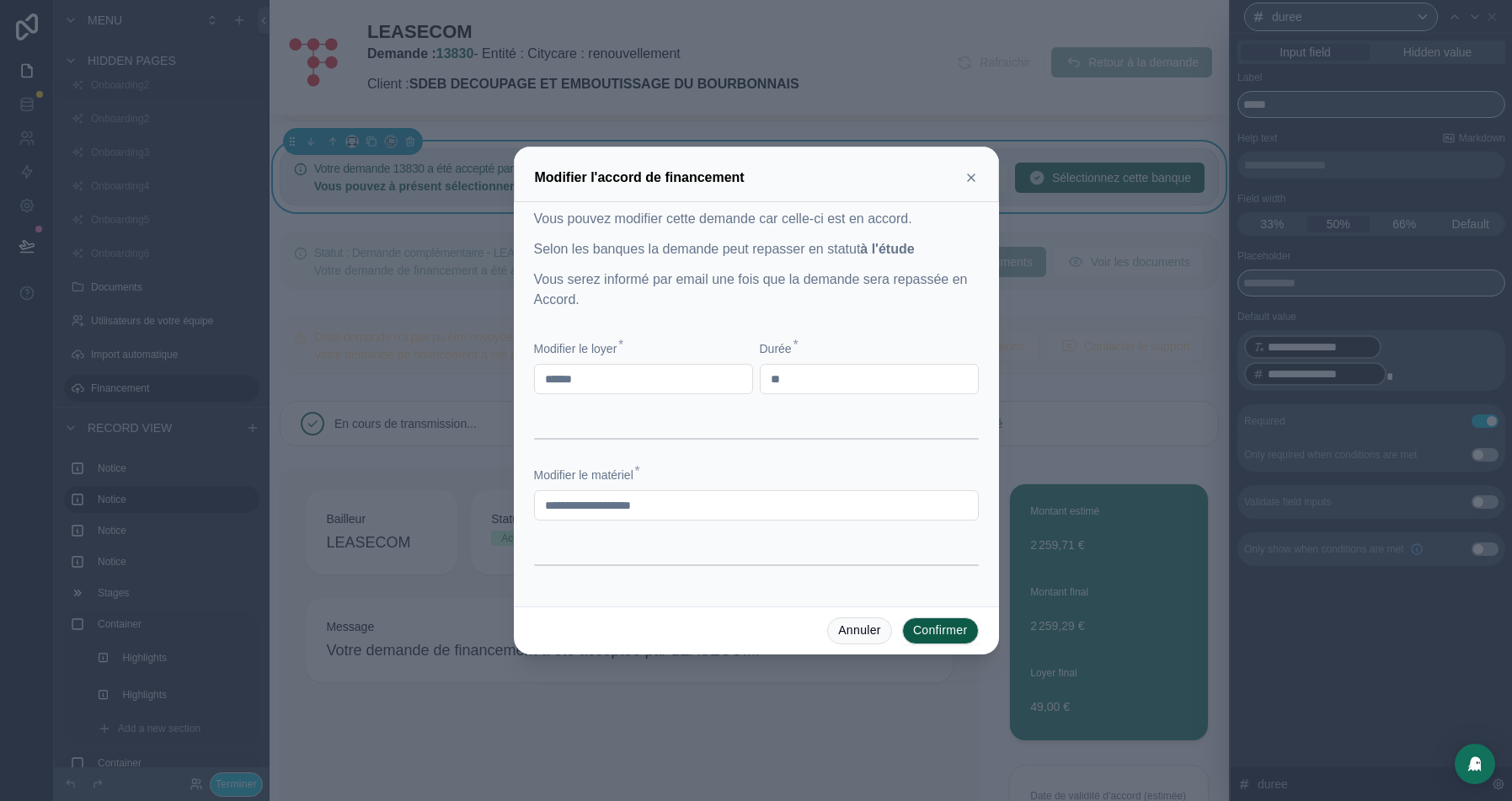
click at [975, 180] on icon at bounding box center [971, 177] width 13 height 13
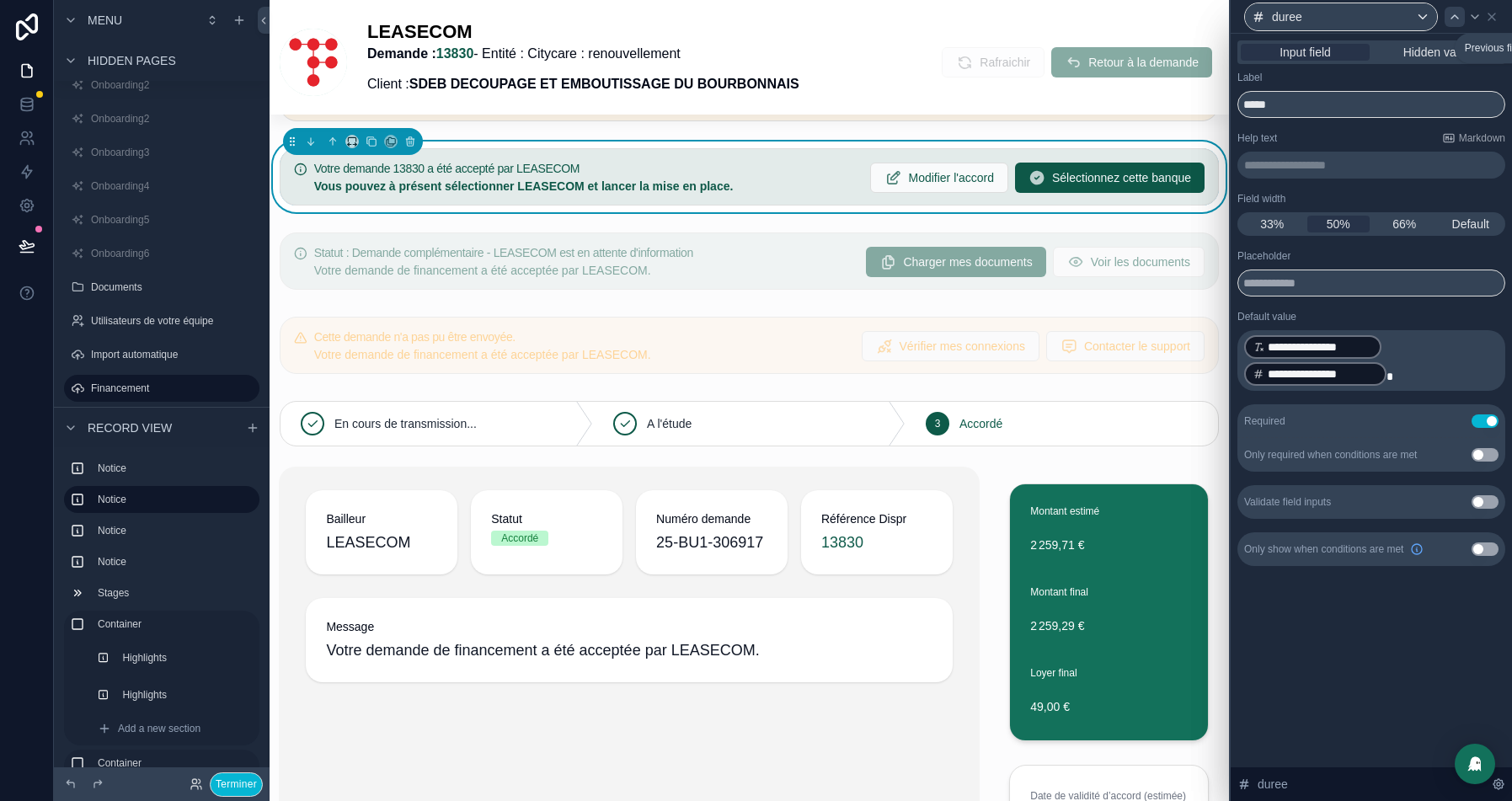
click at [1456, 22] on icon at bounding box center [1454, 17] width 13 height 13
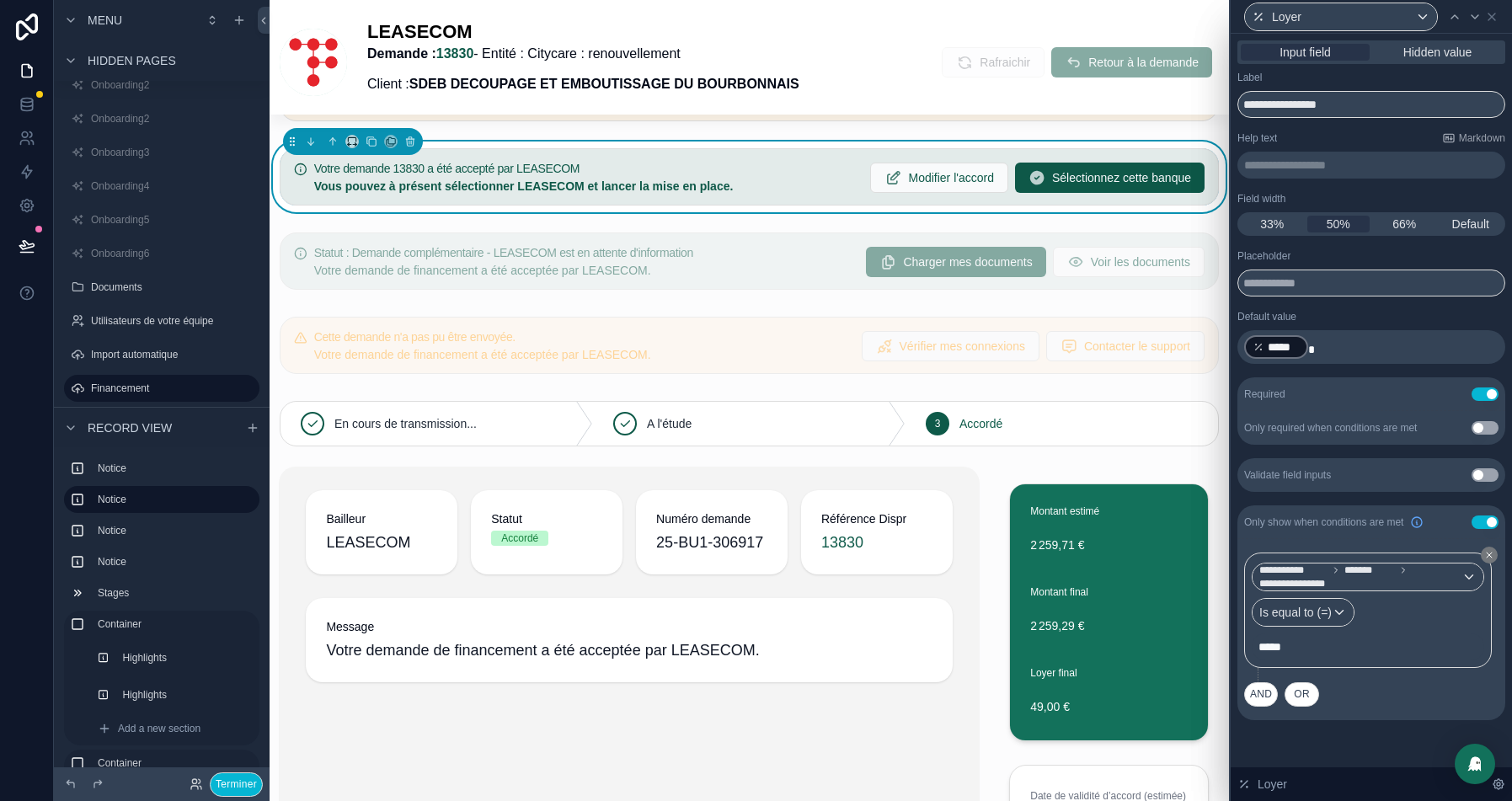
click at [1312, 156] on p "**********" at bounding box center [1372, 164] width 257 height 17
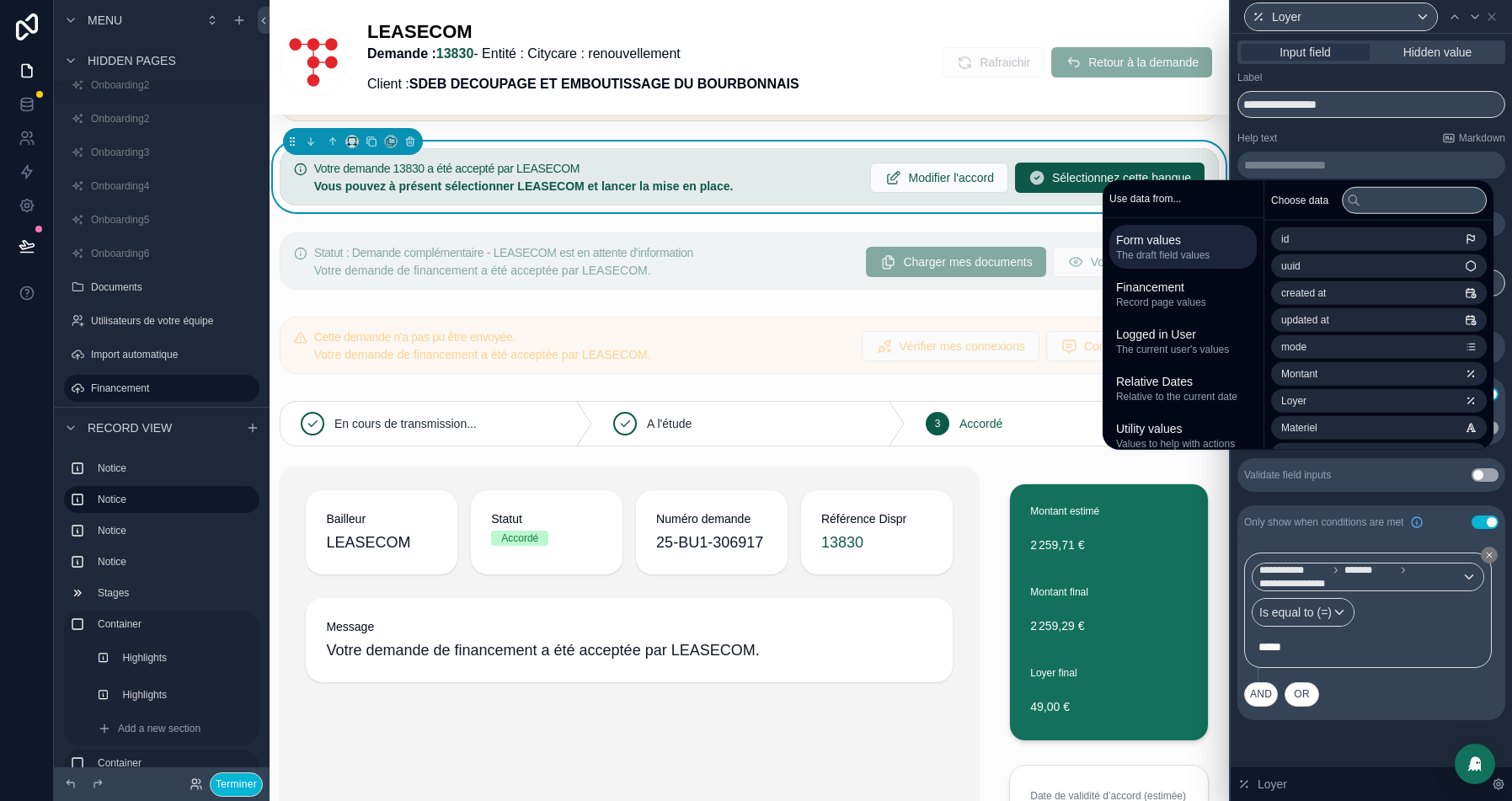
click at [1328, 138] on div "Help text Markdown" at bounding box center [1371, 138] width 268 height 13
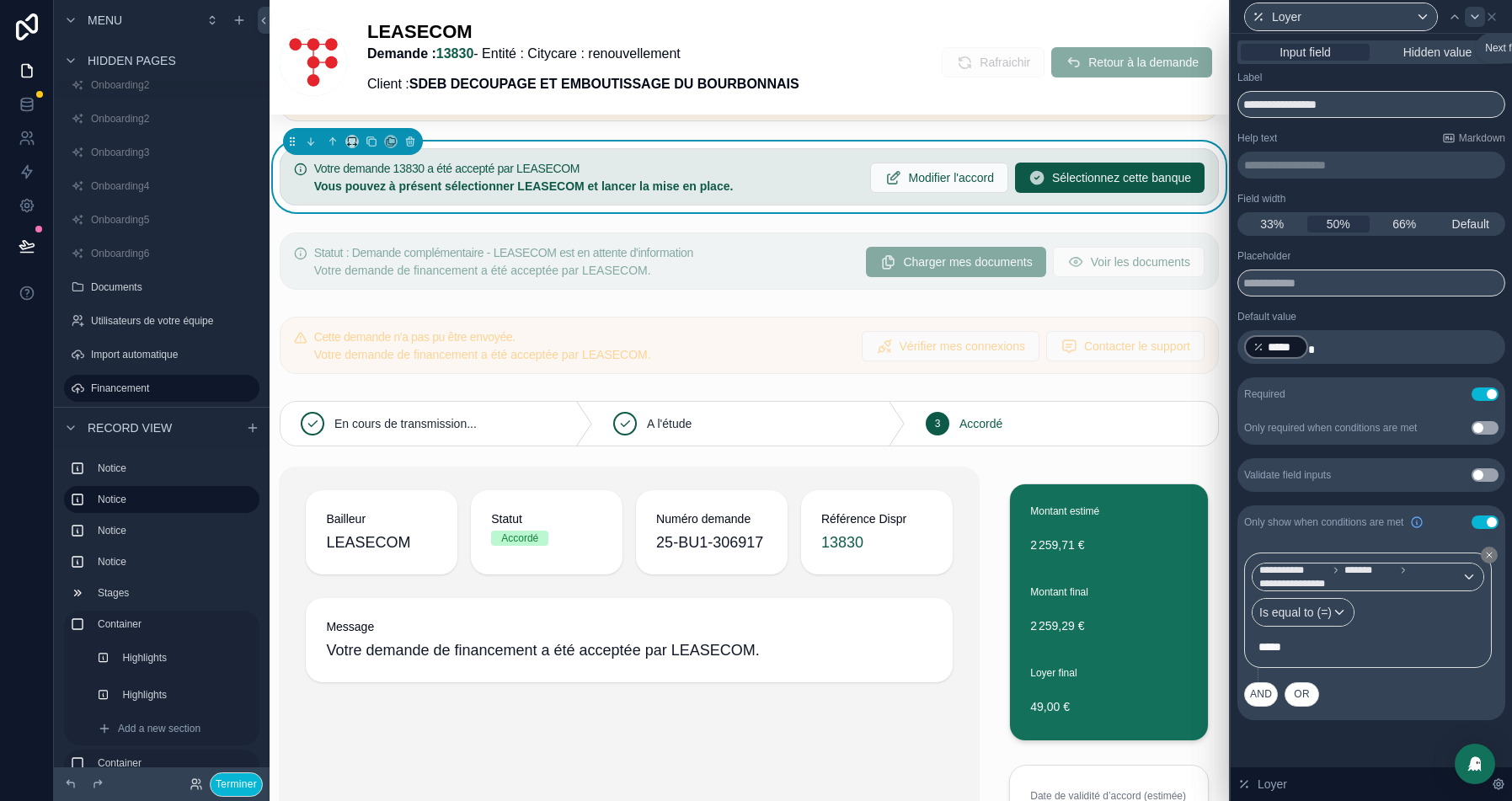
click at [1472, 18] on icon at bounding box center [1474, 17] width 13 height 13
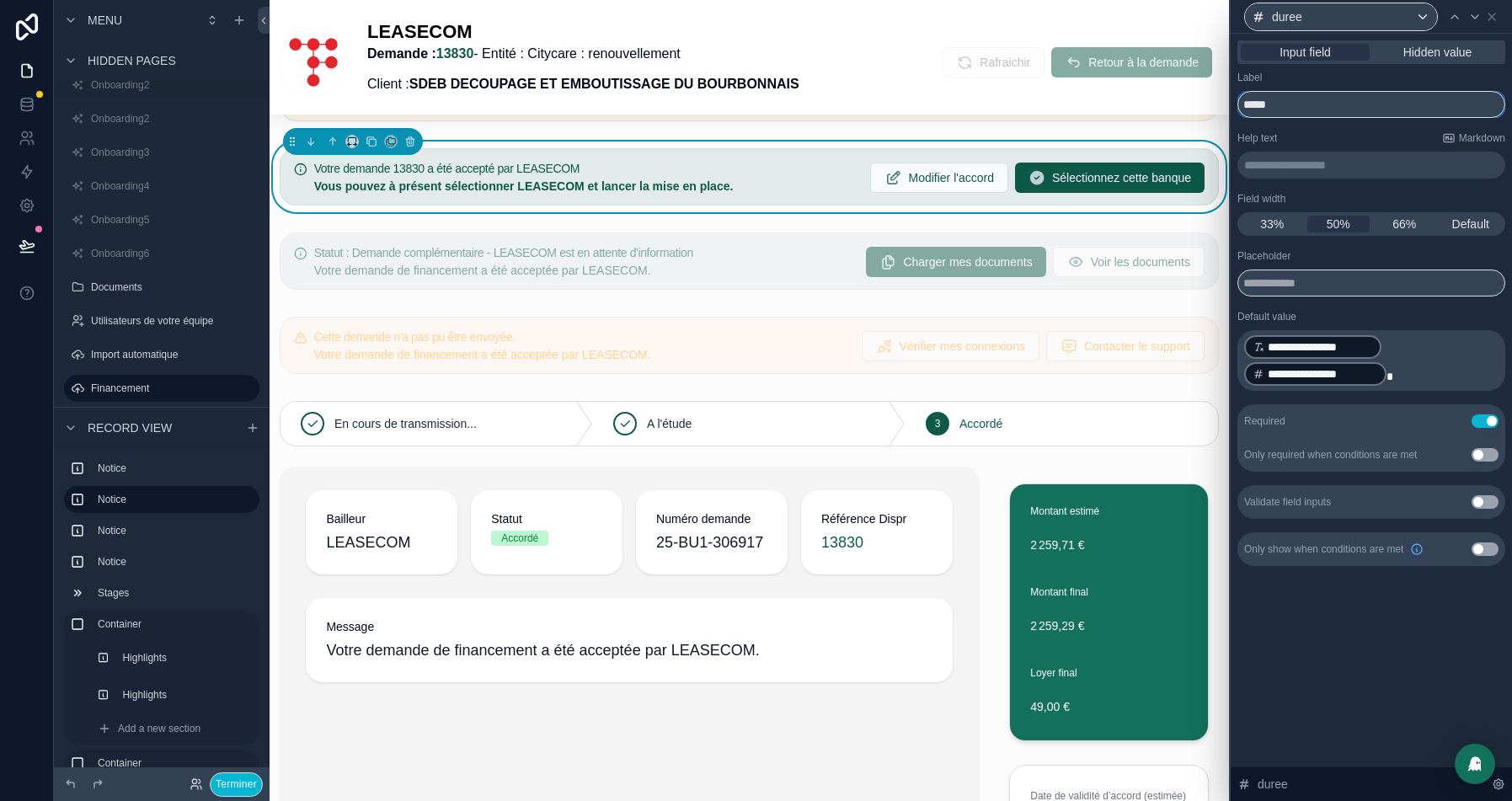
click at [1338, 105] on input "*****" at bounding box center [1371, 105] width 268 height 27
click at [1314, 161] on p "**********" at bounding box center [1372, 164] width 257 height 17
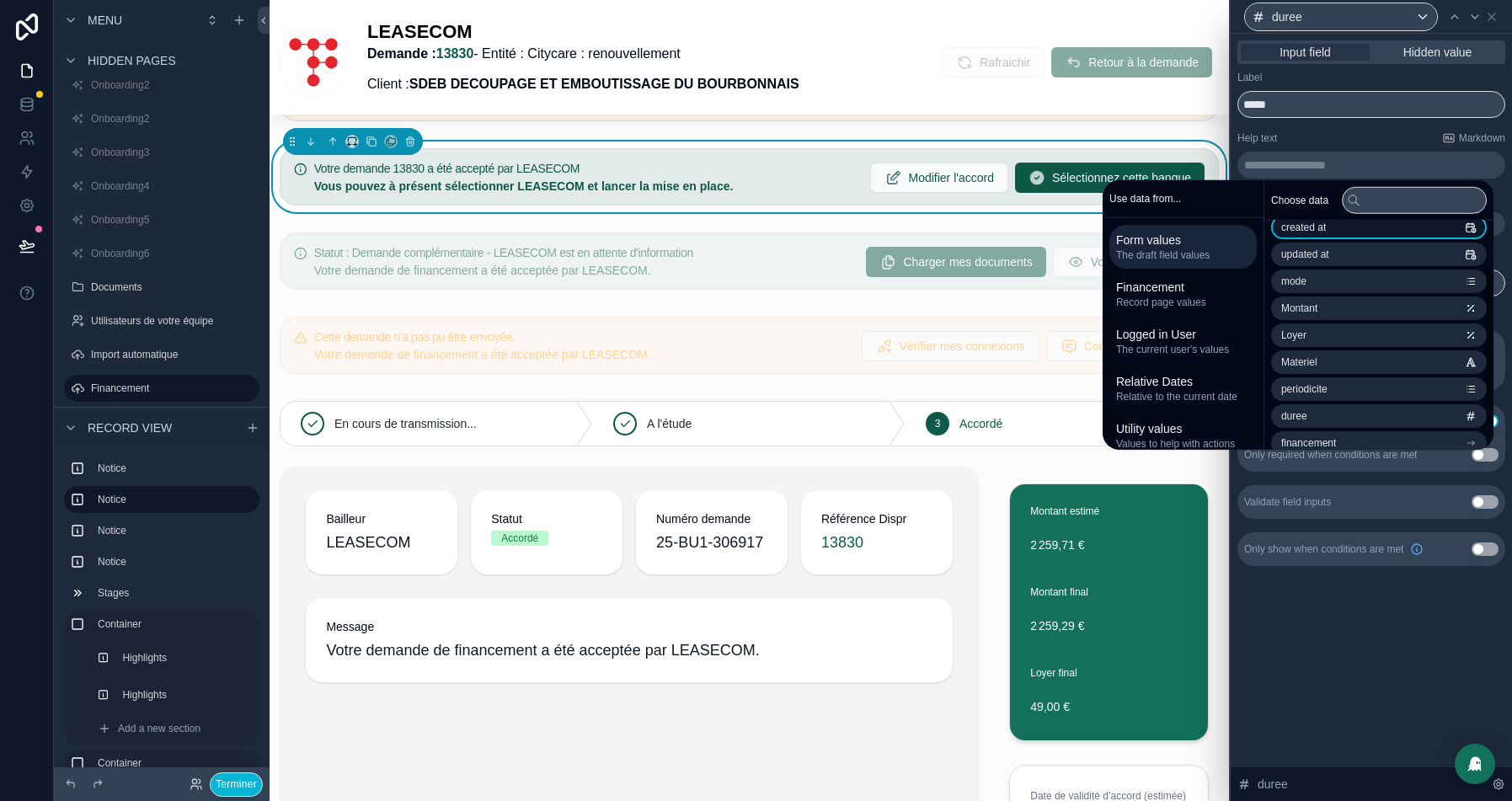
scroll to position [104, 0]
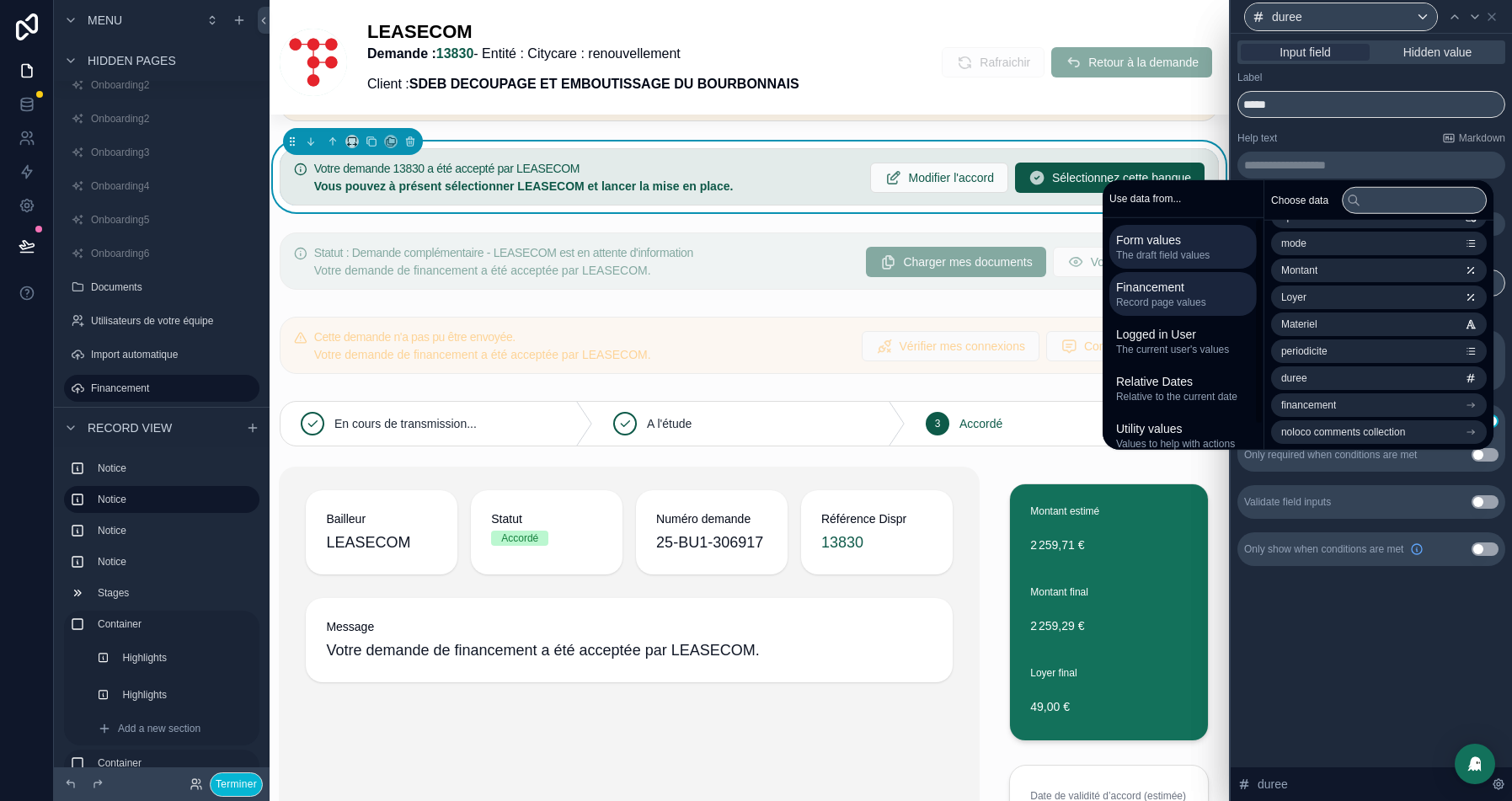
click at [1179, 302] on span "Record page values" at bounding box center [1183, 301] width 134 height 13
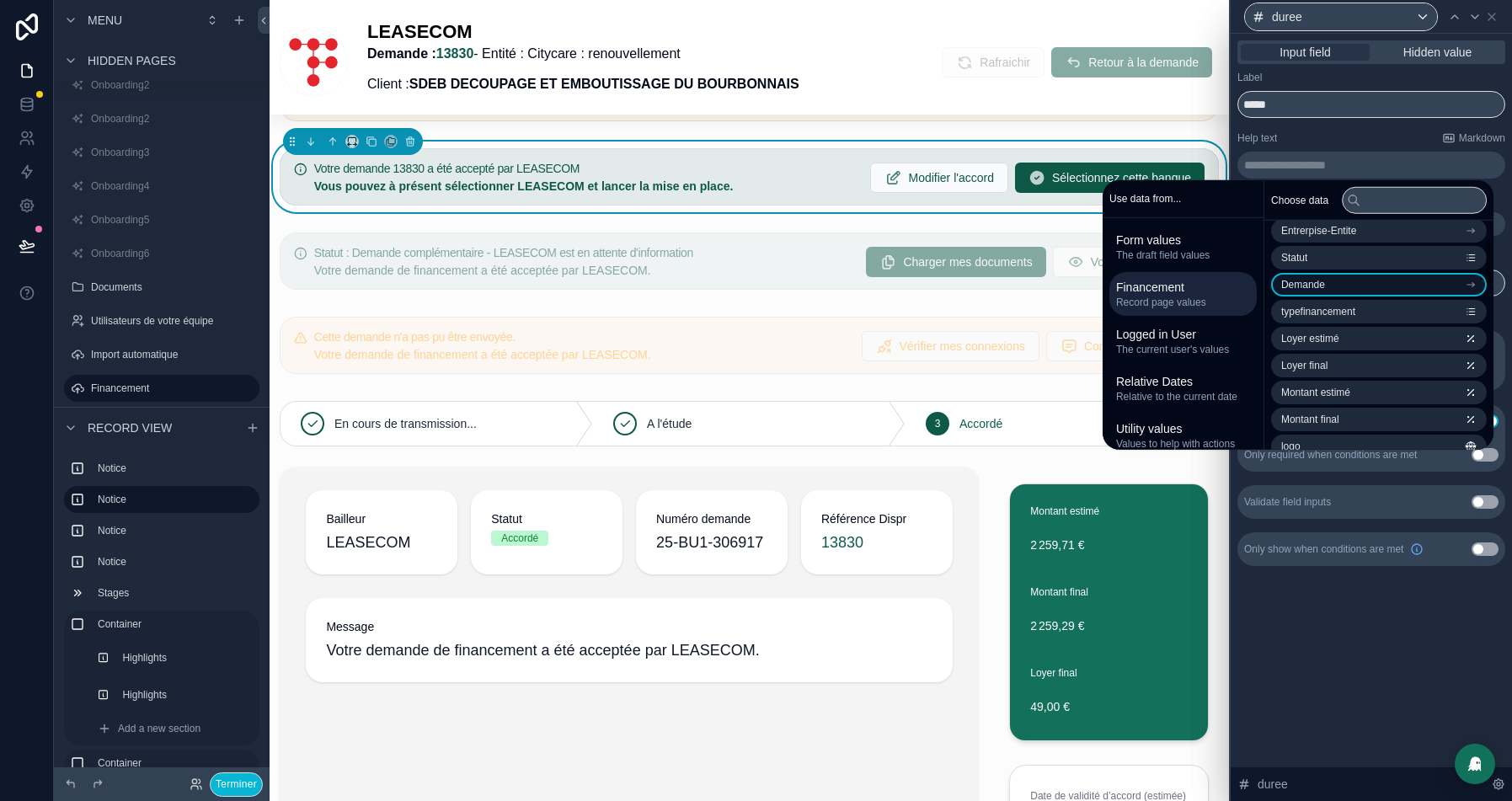
scroll to position [87, 0]
click at [1318, 282] on span "Demande" at bounding box center [1303, 286] width 44 height 13
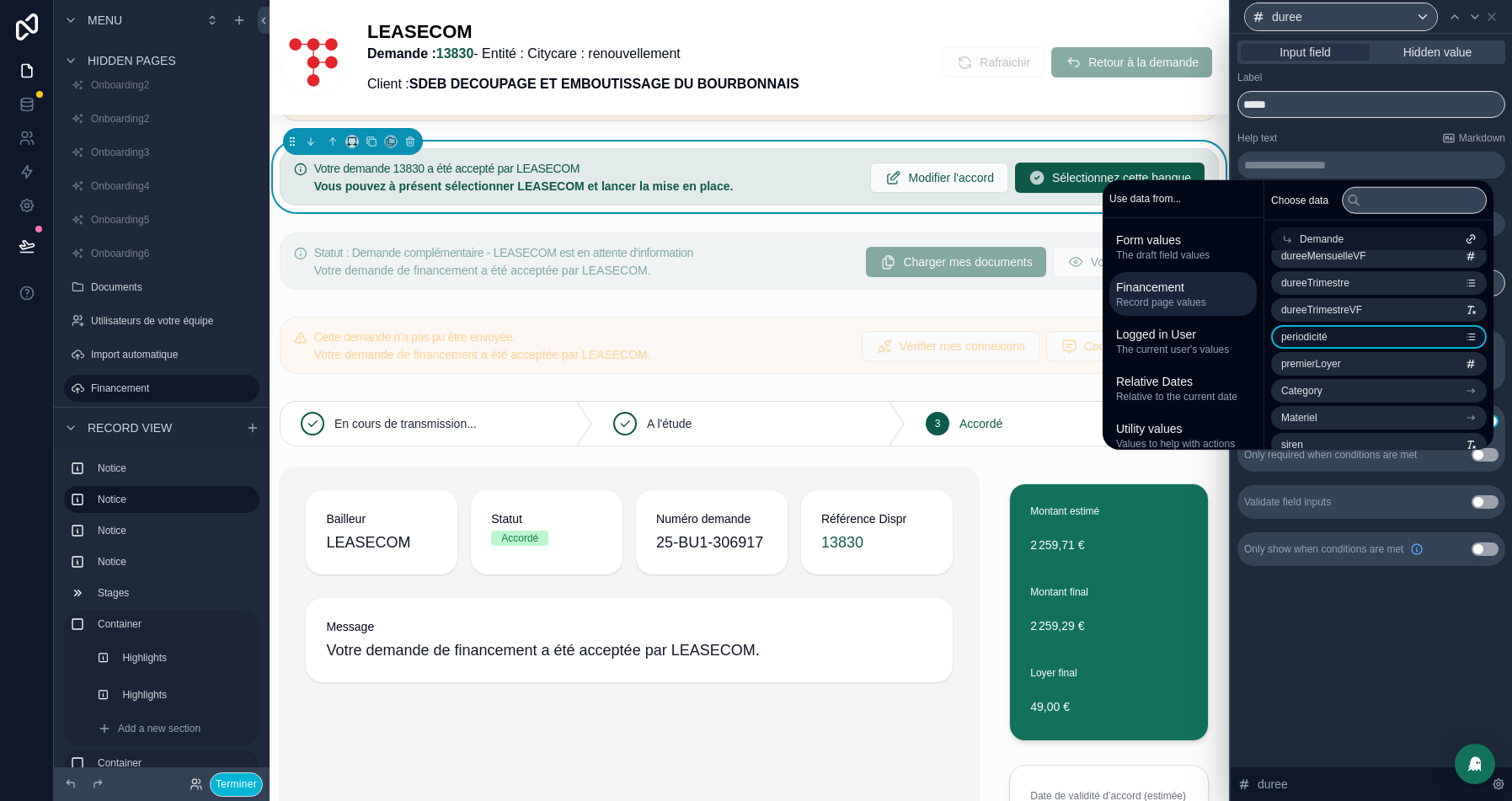
click at [1355, 336] on li "periodicité" at bounding box center [1378, 336] width 215 height 24
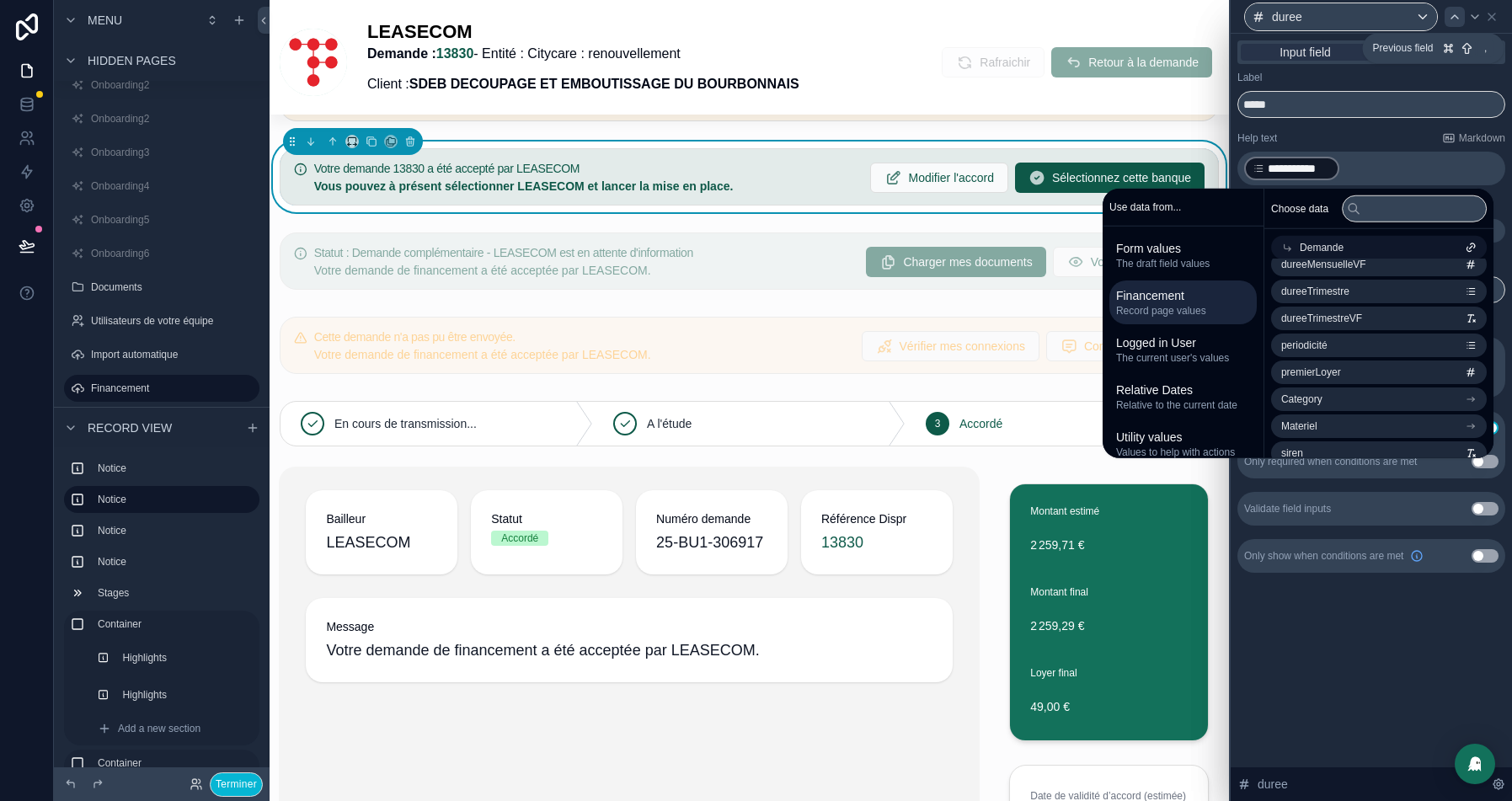
click at [1458, 25] on div at bounding box center [1454, 17] width 20 height 20
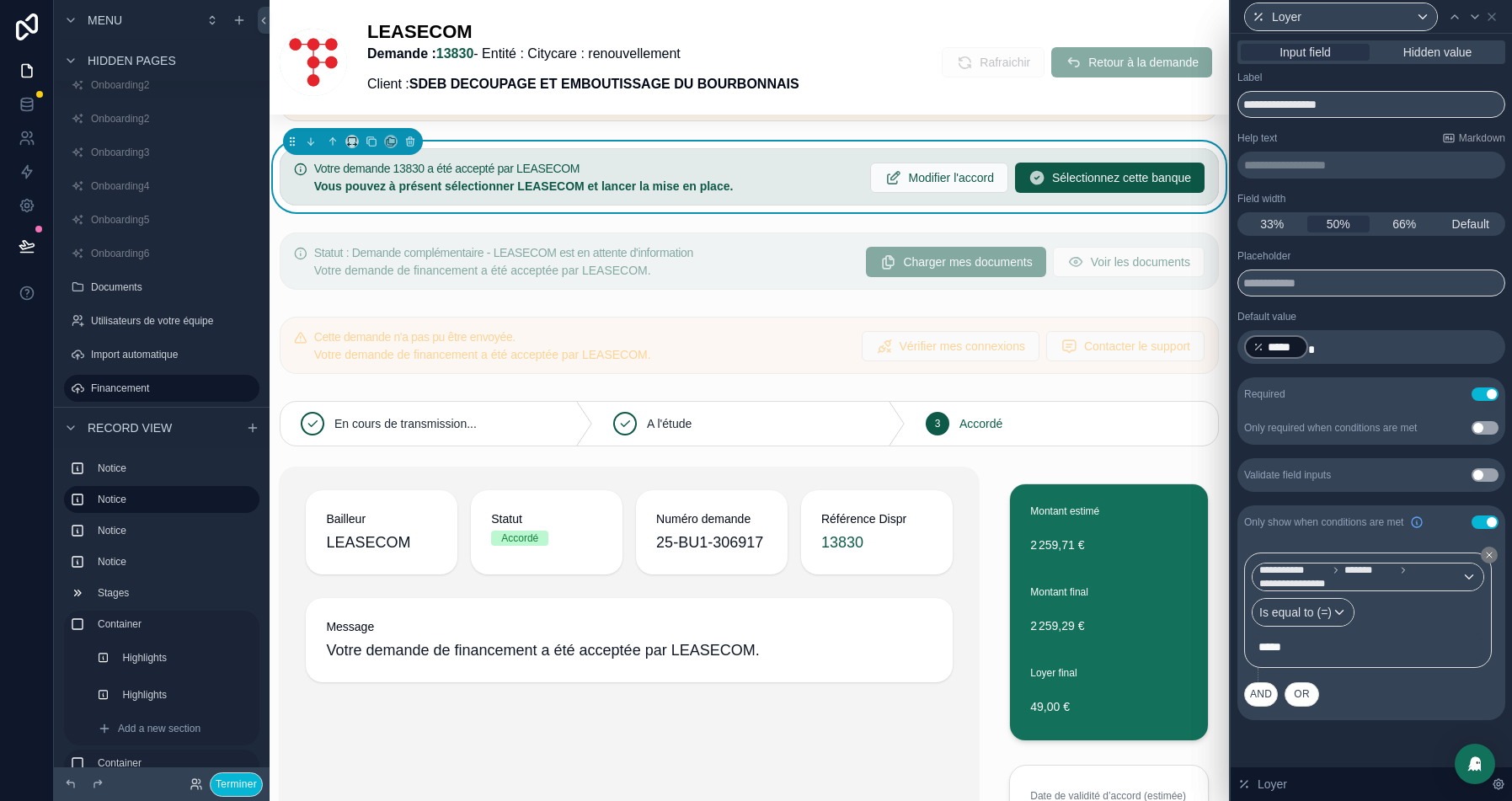
click at [1296, 168] on p "**********" at bounding box center [1372, 164] width 257 height 17
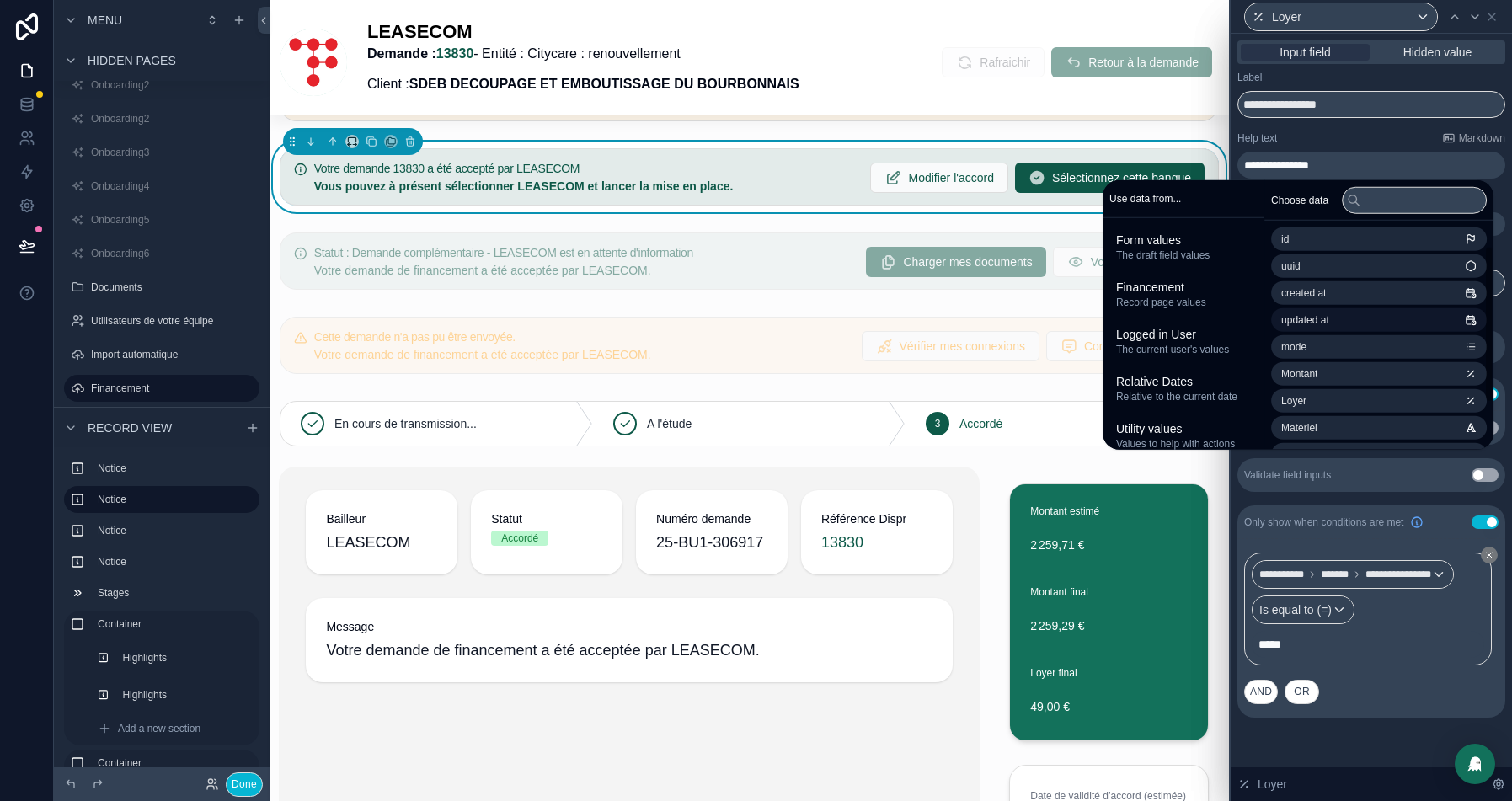
scroll to position [36, 0]
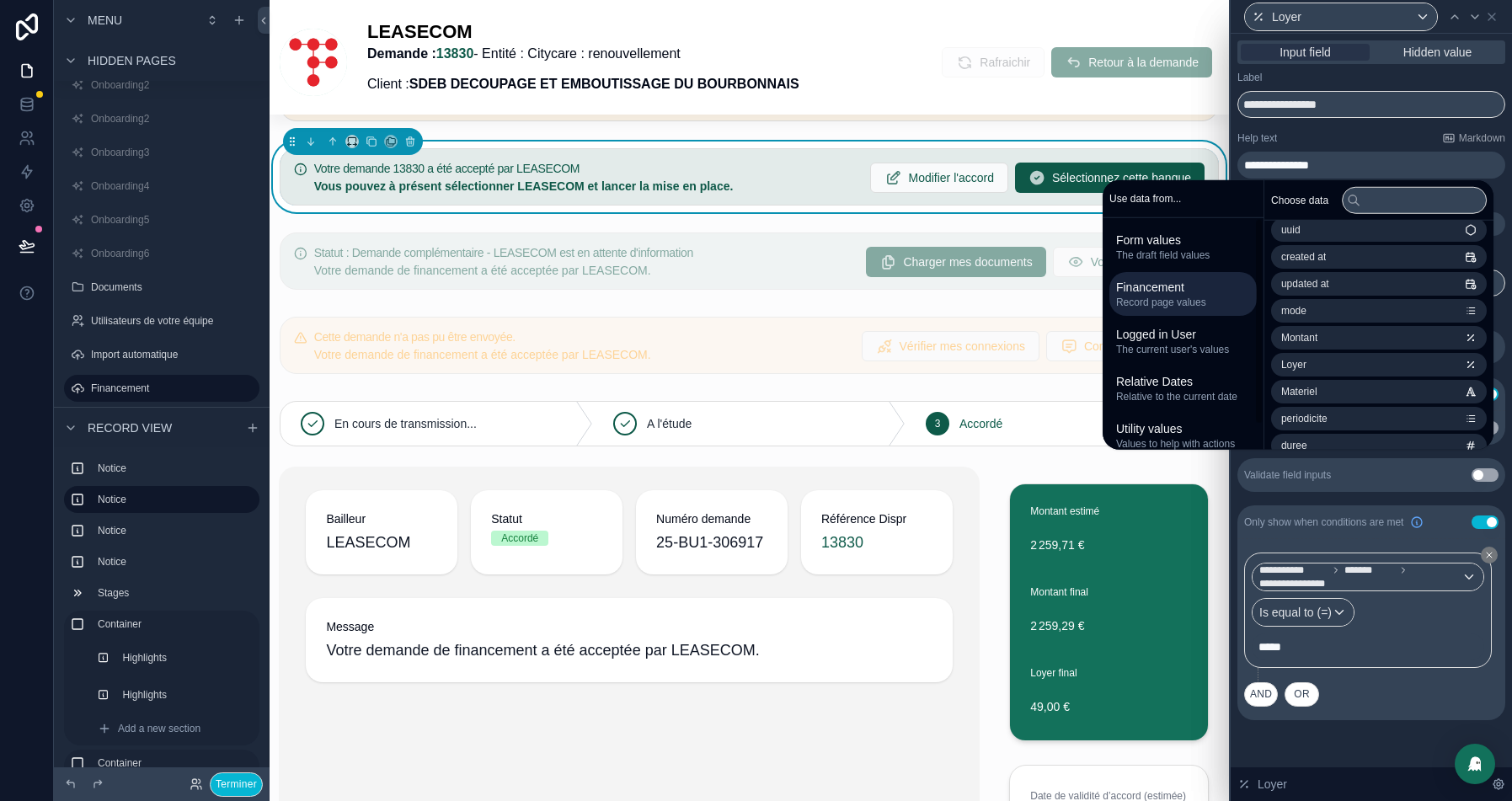
click at [1179, 304] on span "Record page values" at bounding box center [1183, 301] width 134 height 13
click at [1354, 329] on li "Demande" at bounding box center [1378, 337] width 215 height 24
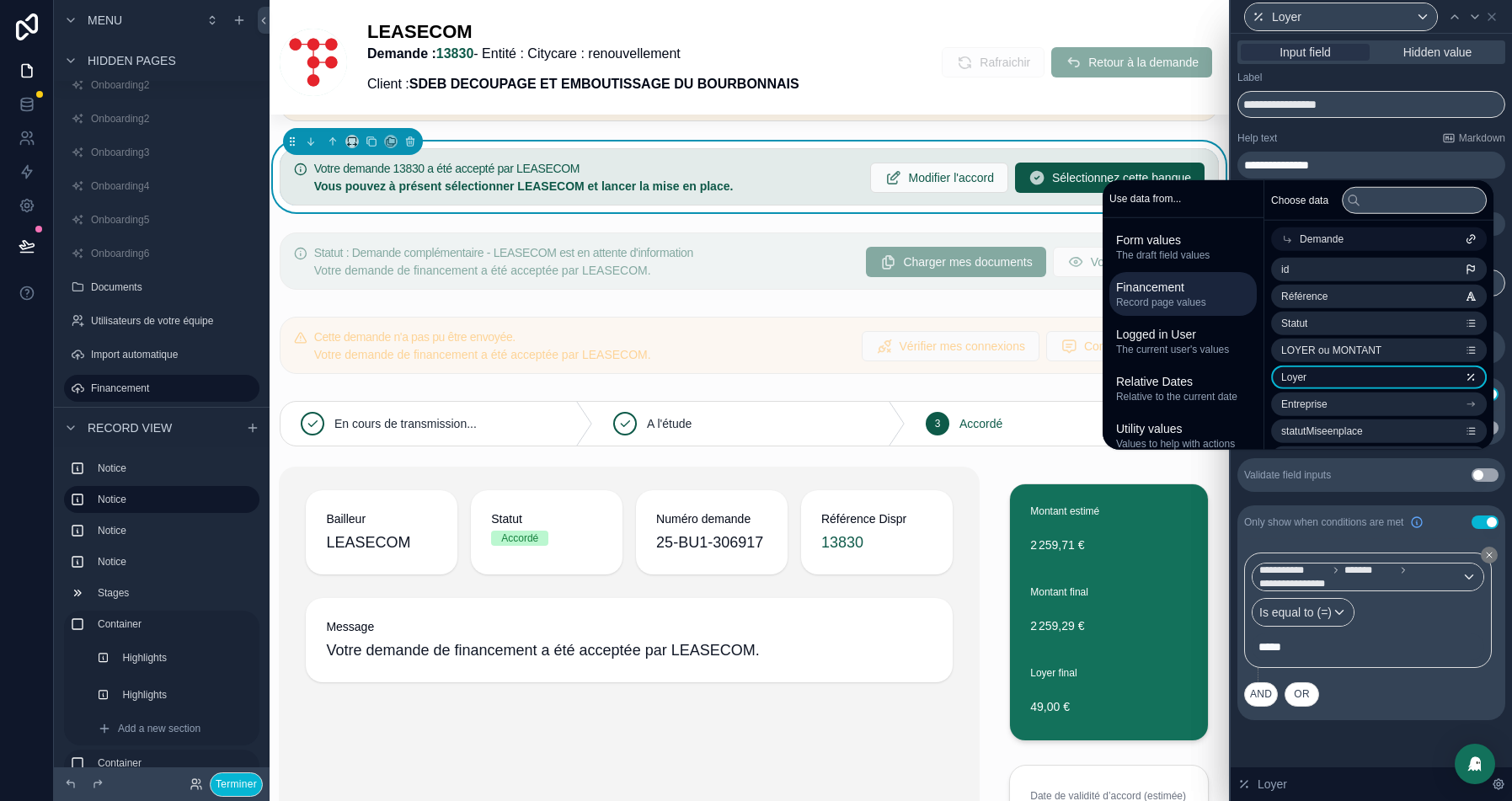
click at [1343, 383] on li "Loyer" at bounding box center [1378, 377] width 215 height 24
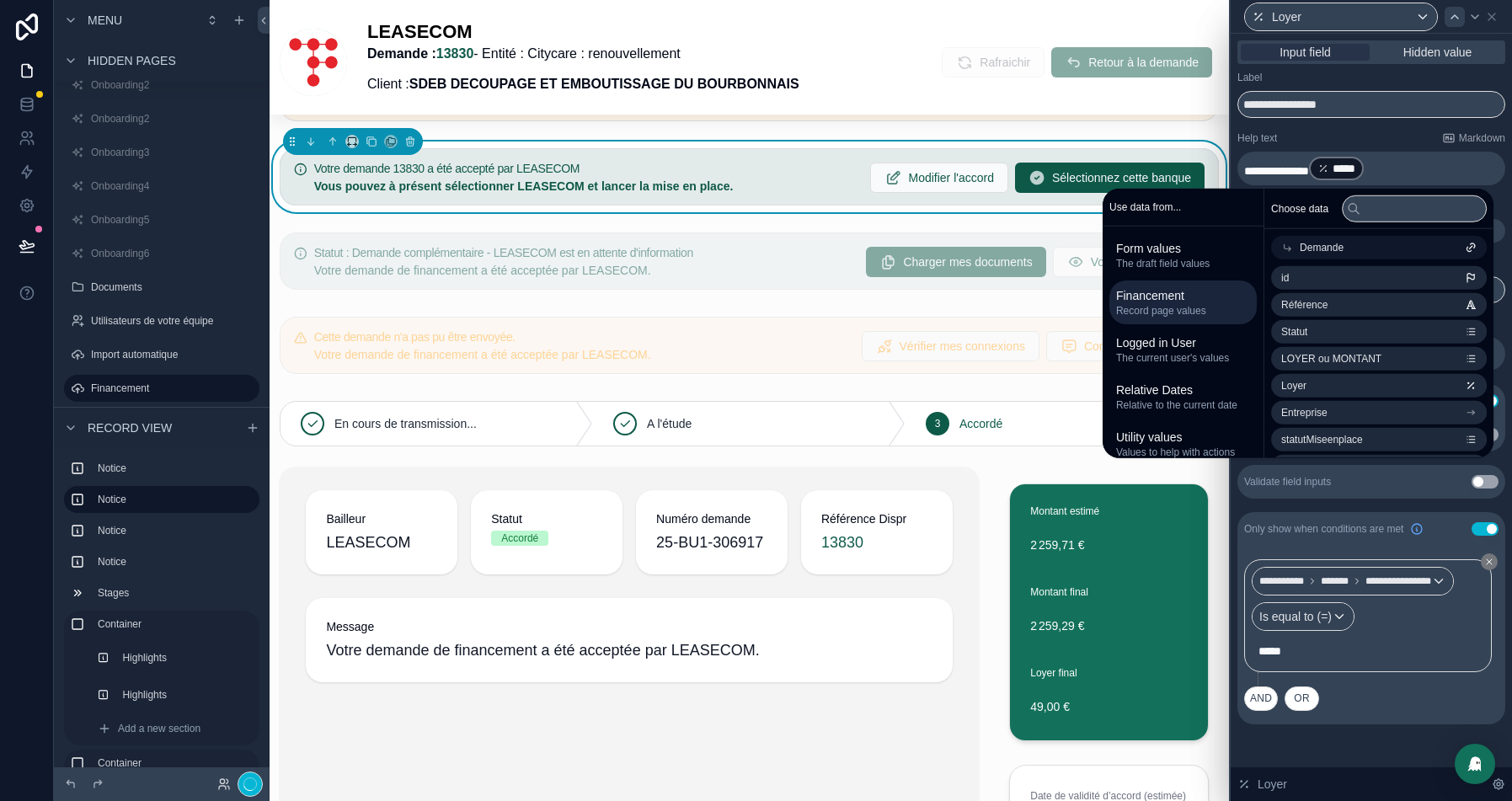
click at [1449, 14] on icon at bounding box center [1454, 17] width 13 height 13
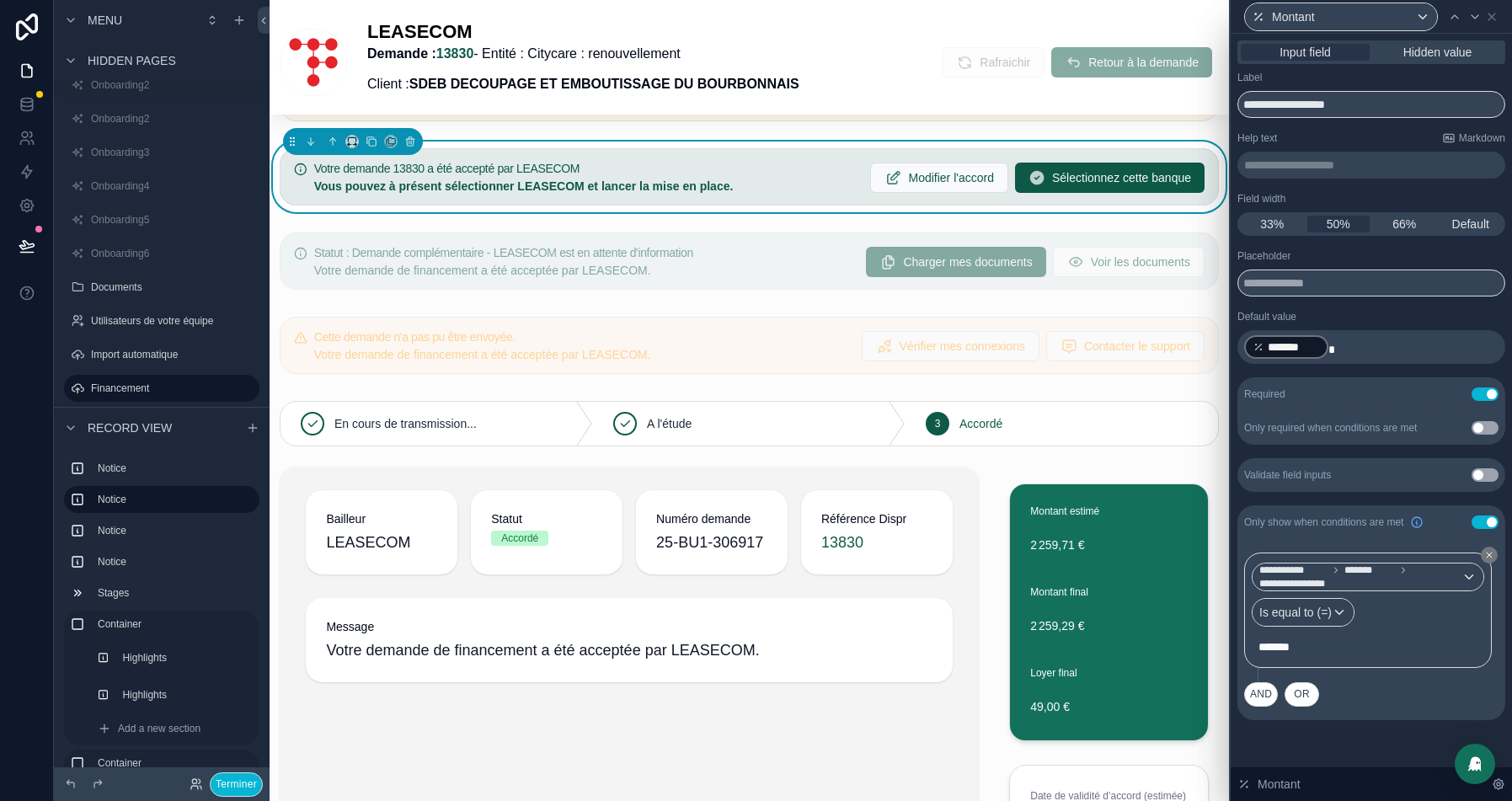
click at [1306, 172] on p "**********" at bounding box center [1372, 164] width 257 height 17
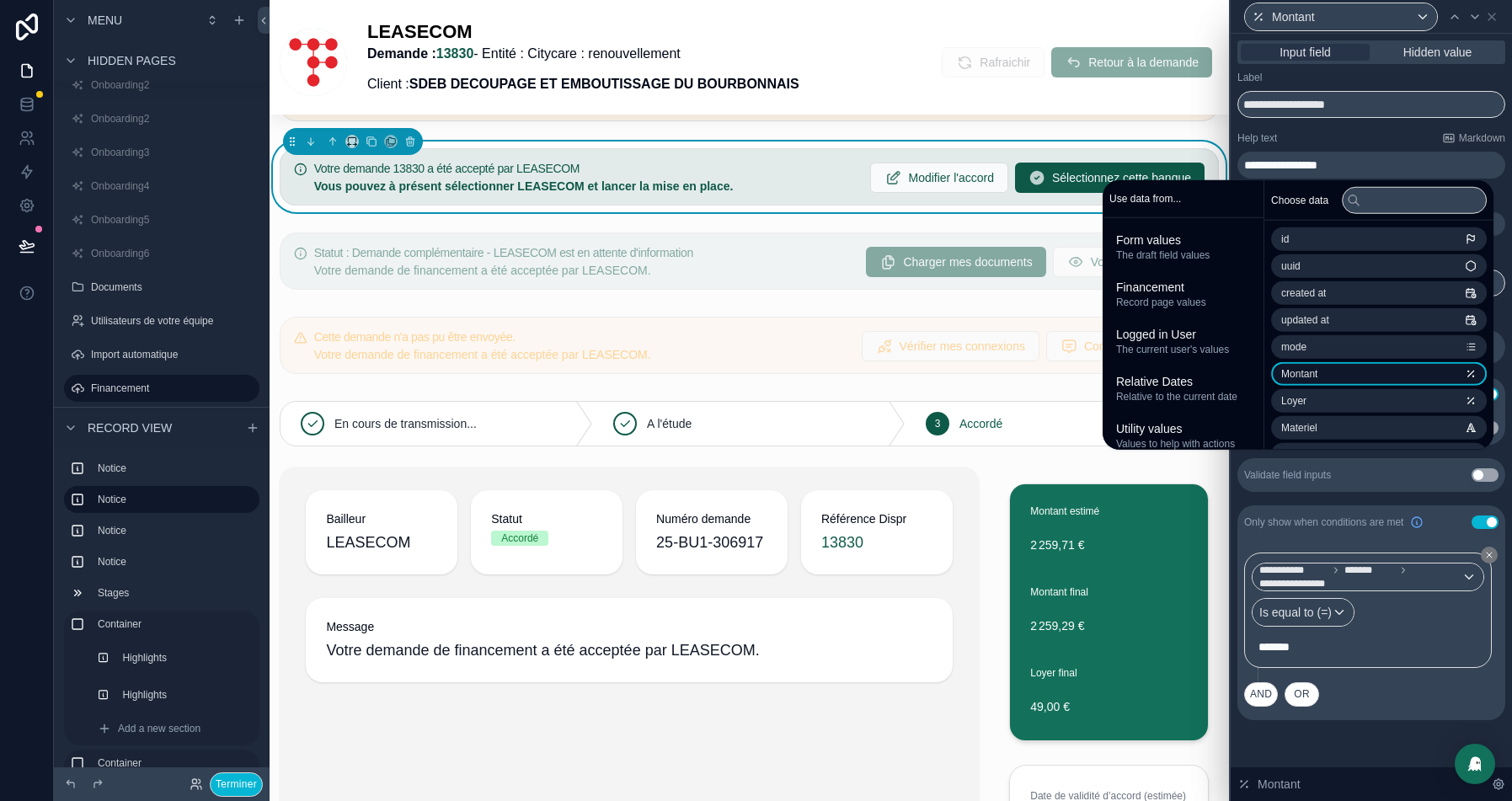
click at [1371, 374] on li "Montant" at bounding box center [1378, 373] width 215 height 24
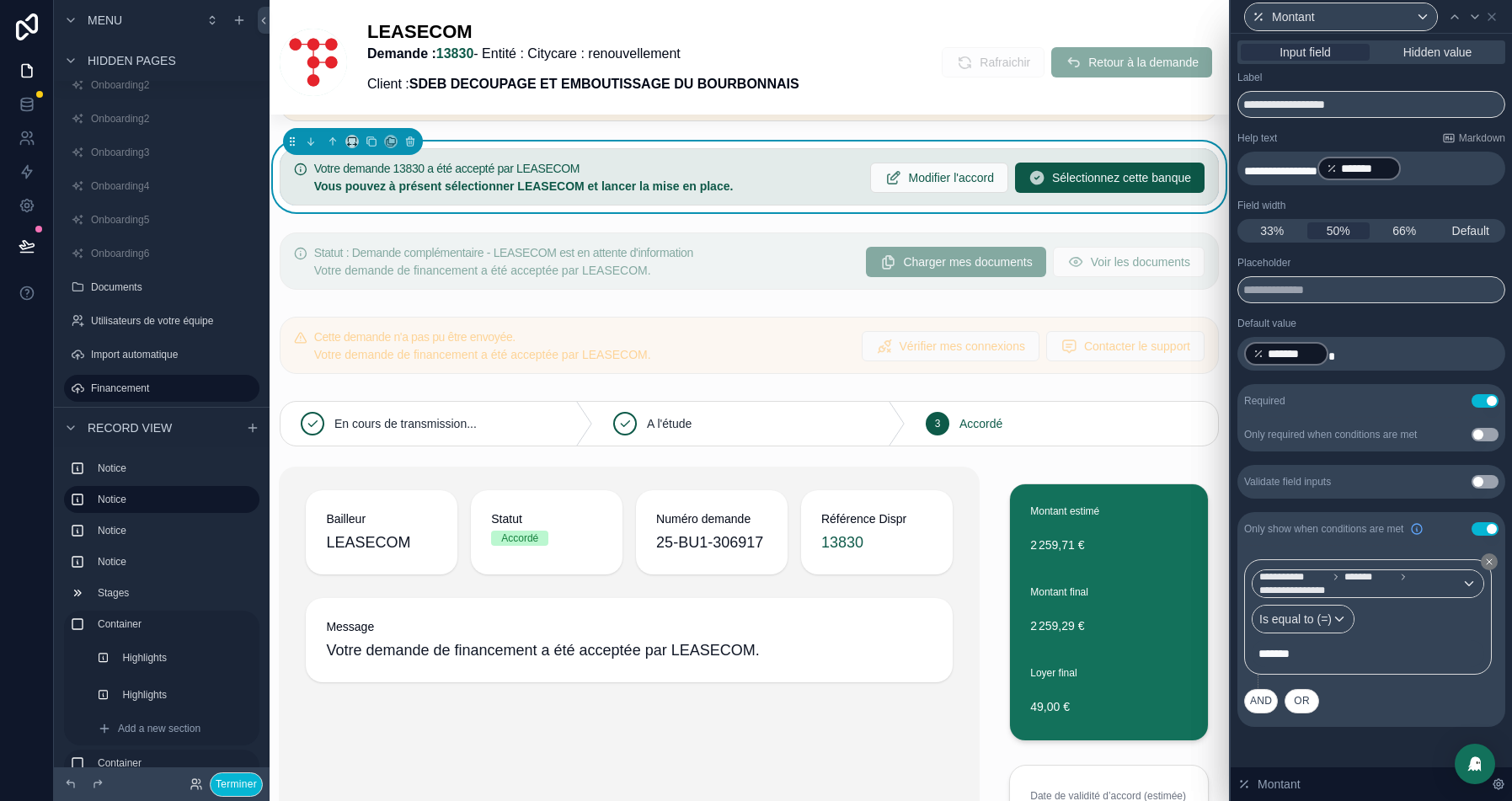
click at [1319, 130] on div "**********" at bounding box center [1371, 399] width 268 height 656
click at [28, 242] on icon at bounding box center [26, 245] width 17 height 17
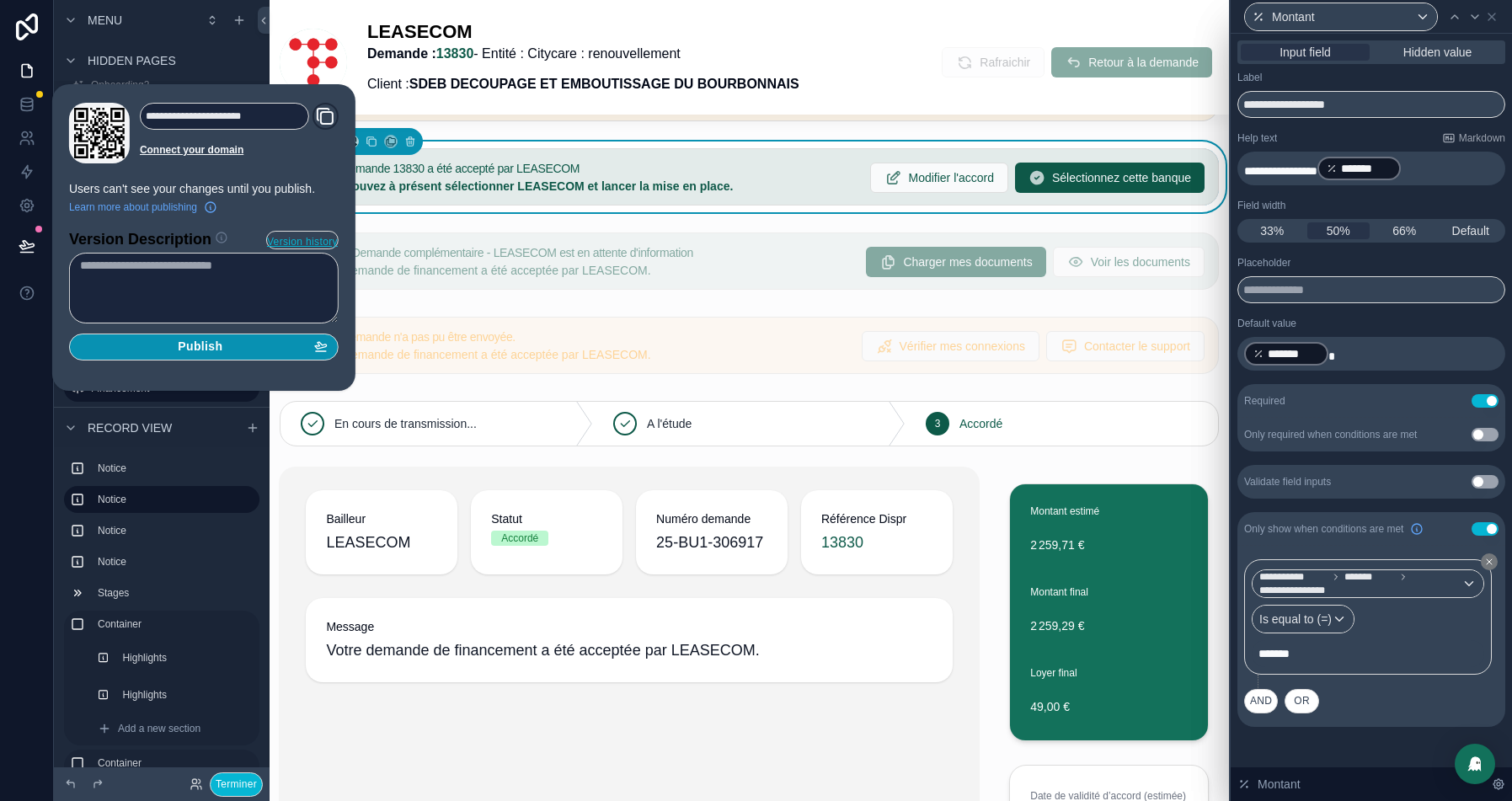
click at [239, 340] on div "Publish" at bounding box center [204, 346] width 248 height 15
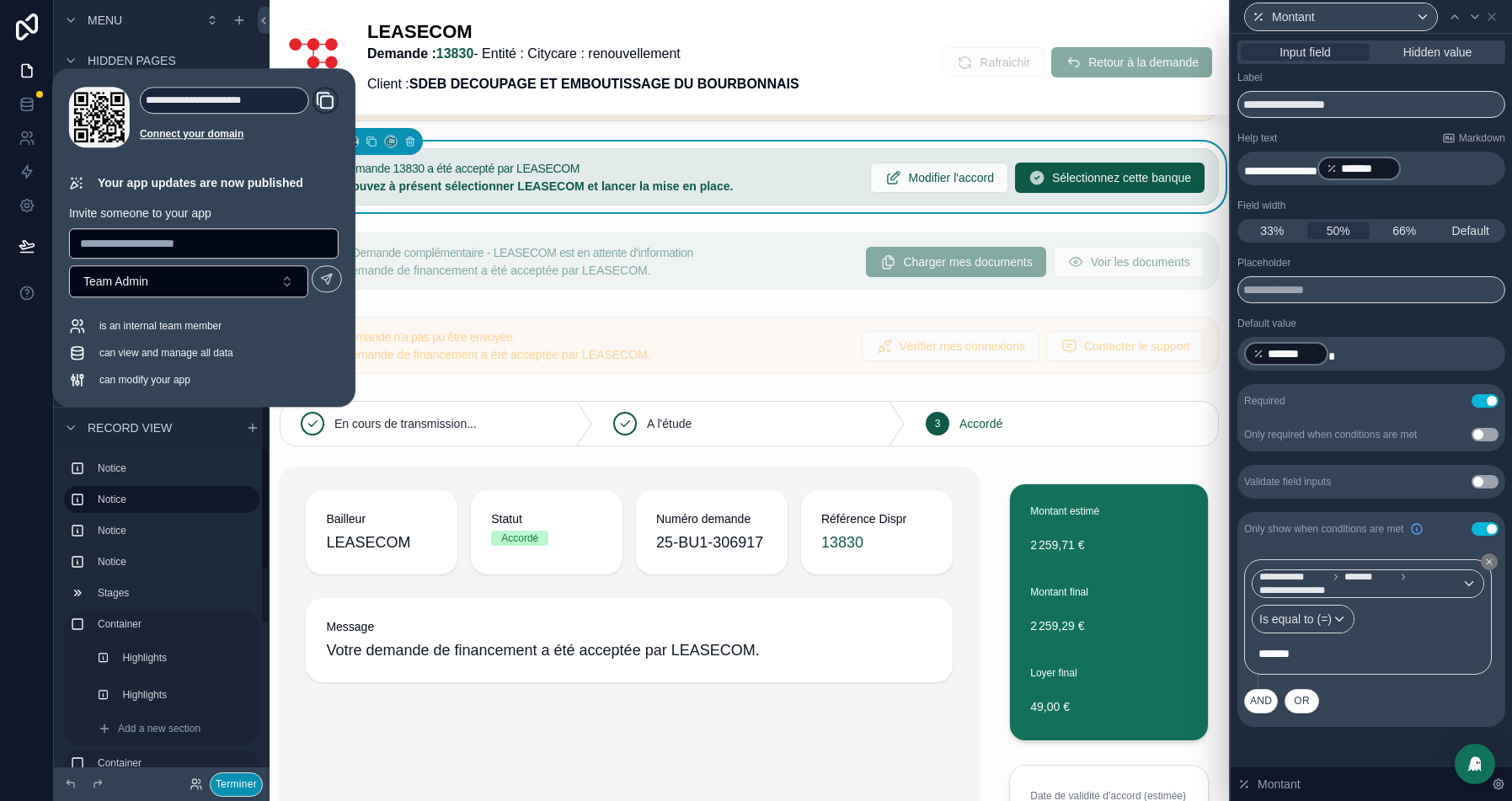
click at [229, 780] on button "Terminer" at bounding box center [236, 784] width 53 height 25
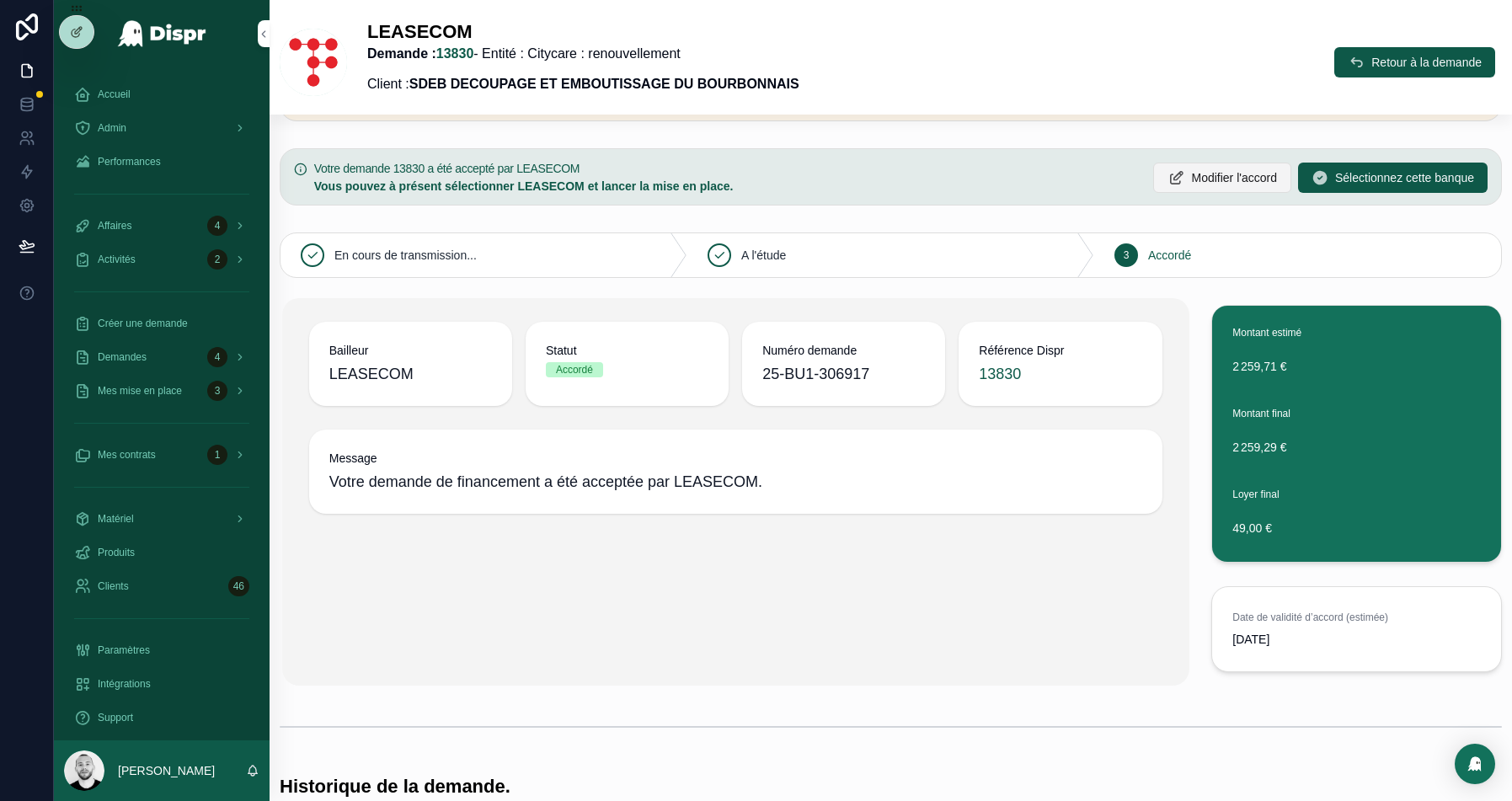
click at [1191, 176] on span "Modifier l'accord" at bounding box center [1234, 177] width 86 height 17
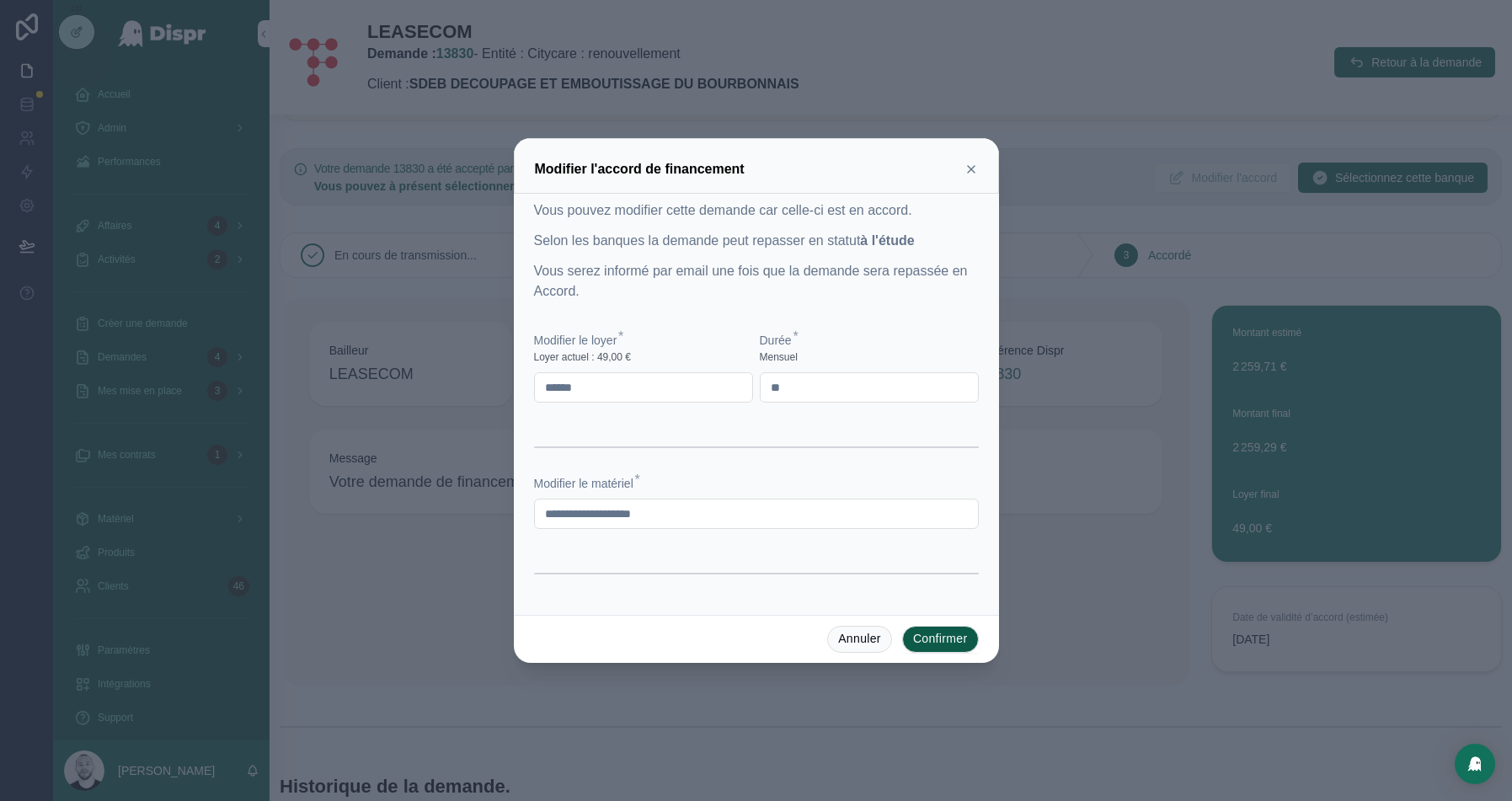
click at [973, 172] on icon at bounding box center [971, 169] width 13 height 13
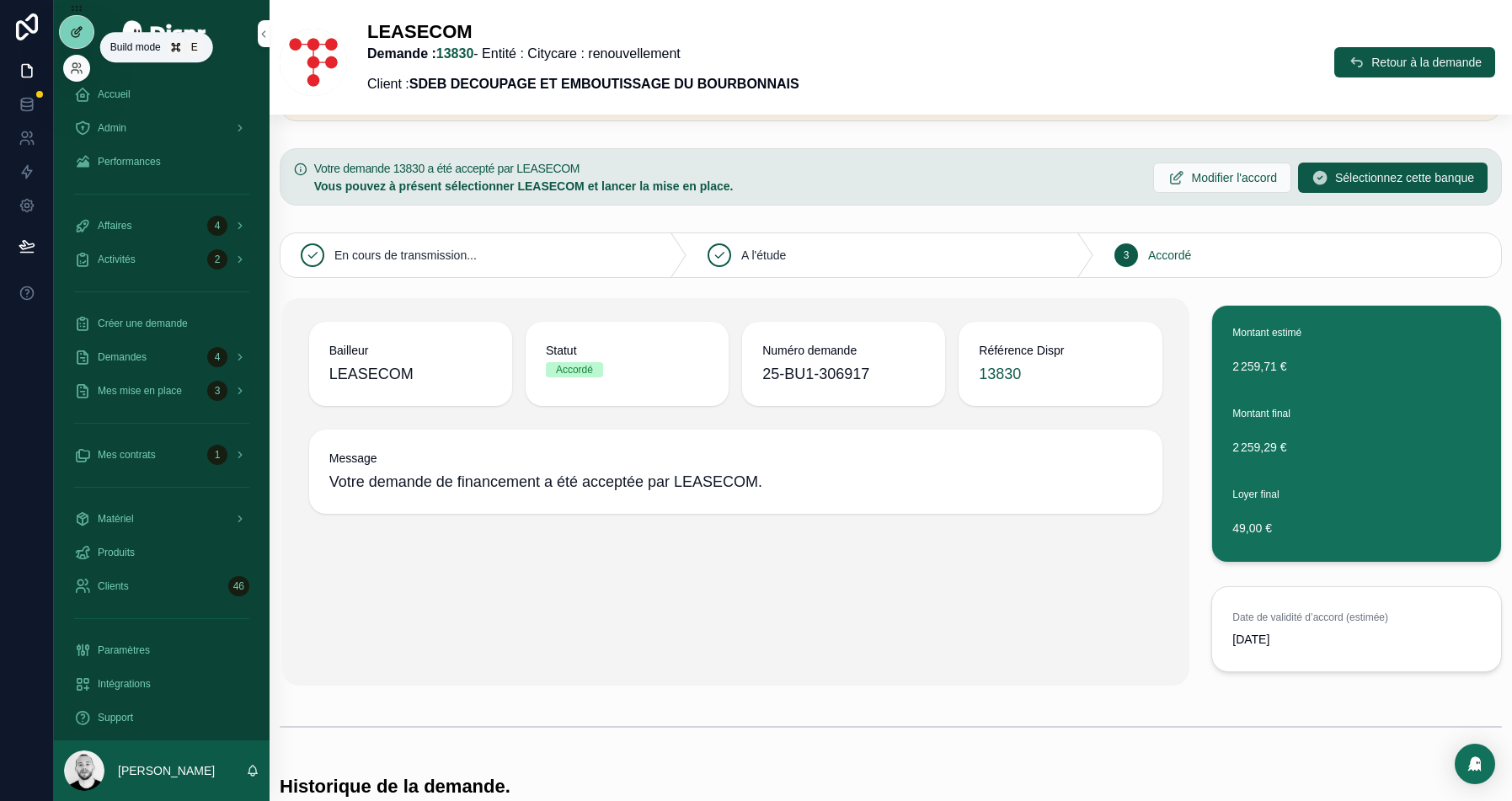
click at [79, 29] on icon at bounding box center [80, 29] width 2 height 2
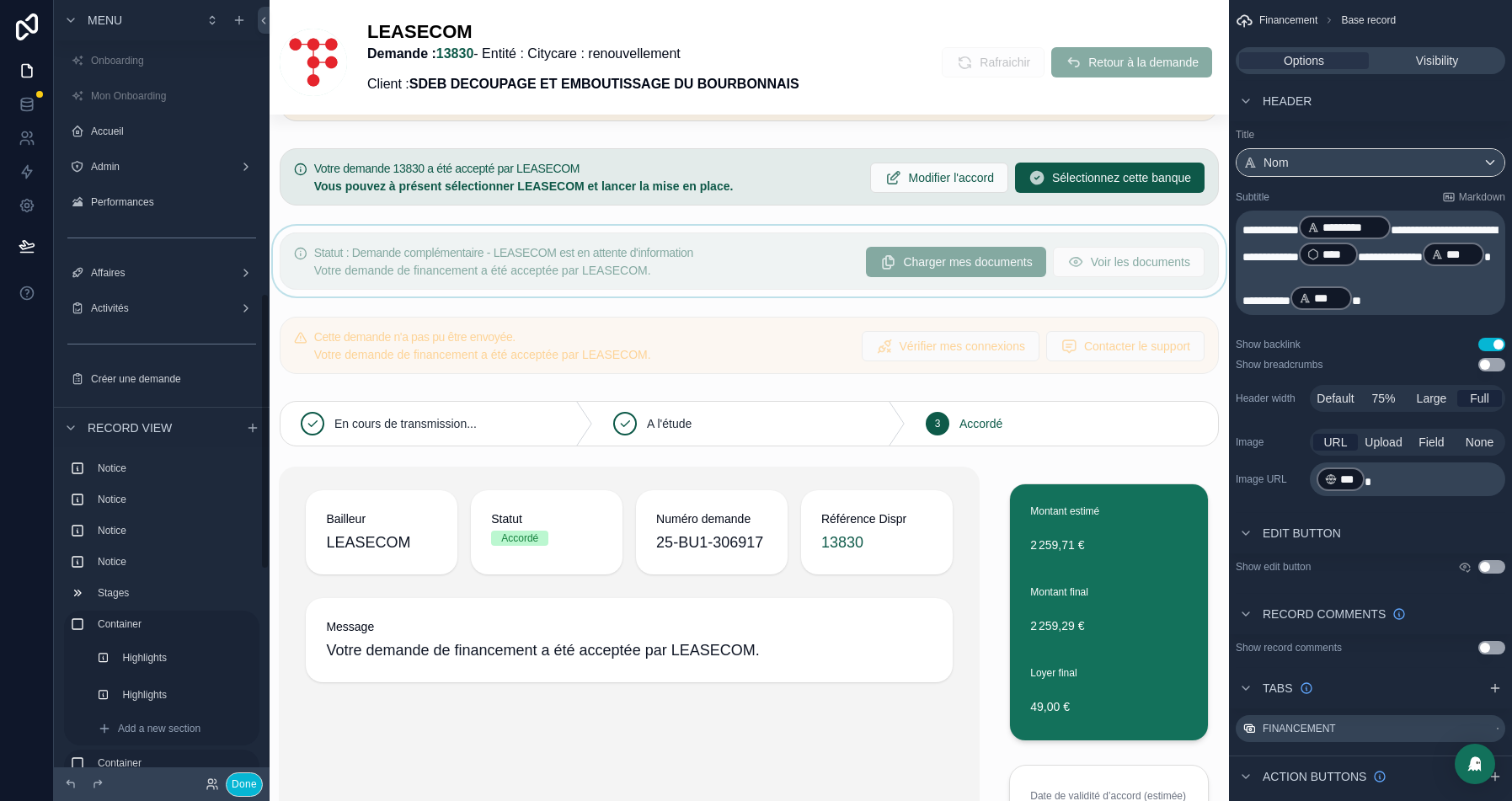
scroll to position [827, 0]
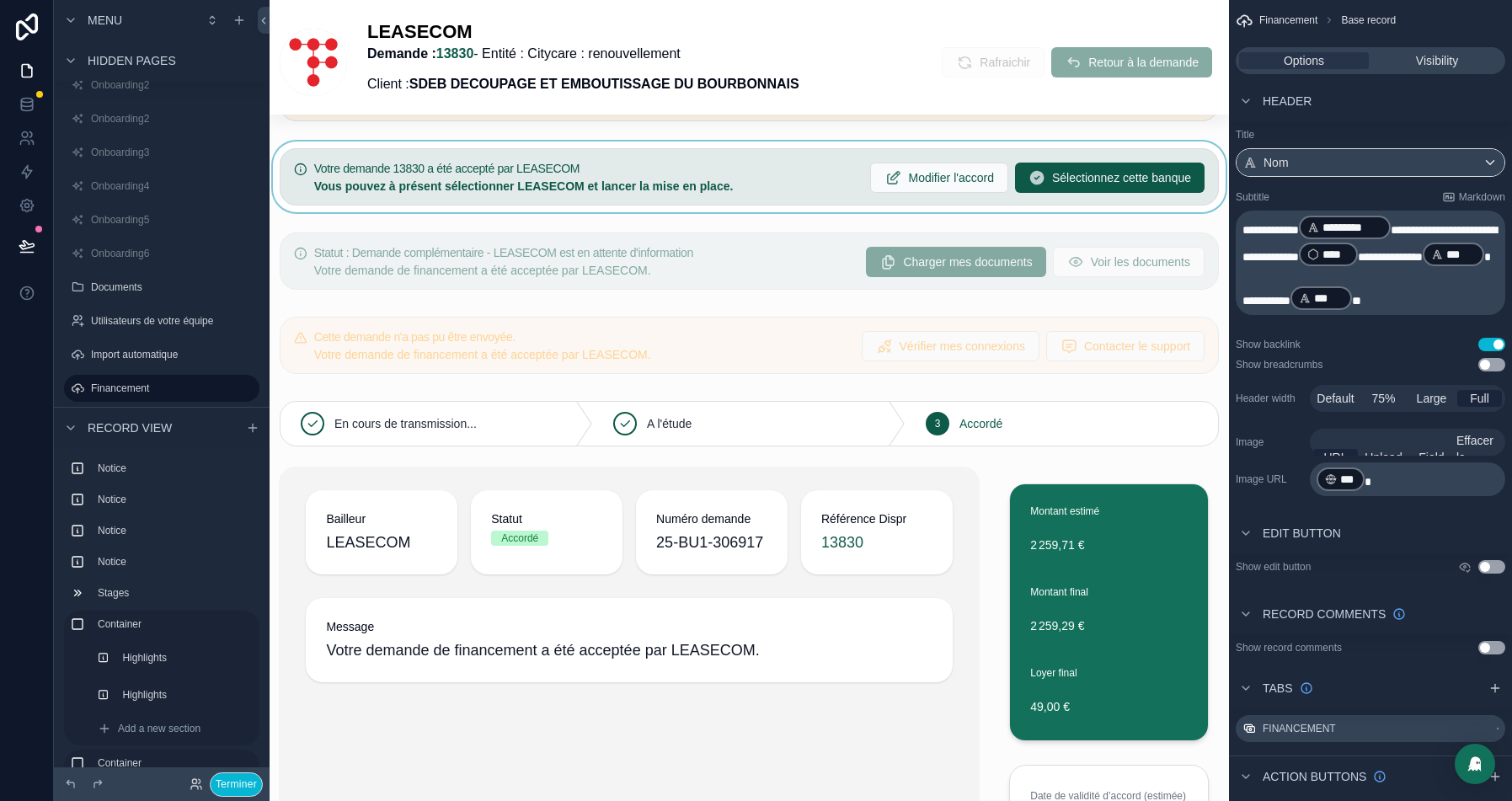
click at [704, 187] on div "scrollable content" at bounding box center [749, 177] width 959 height 71
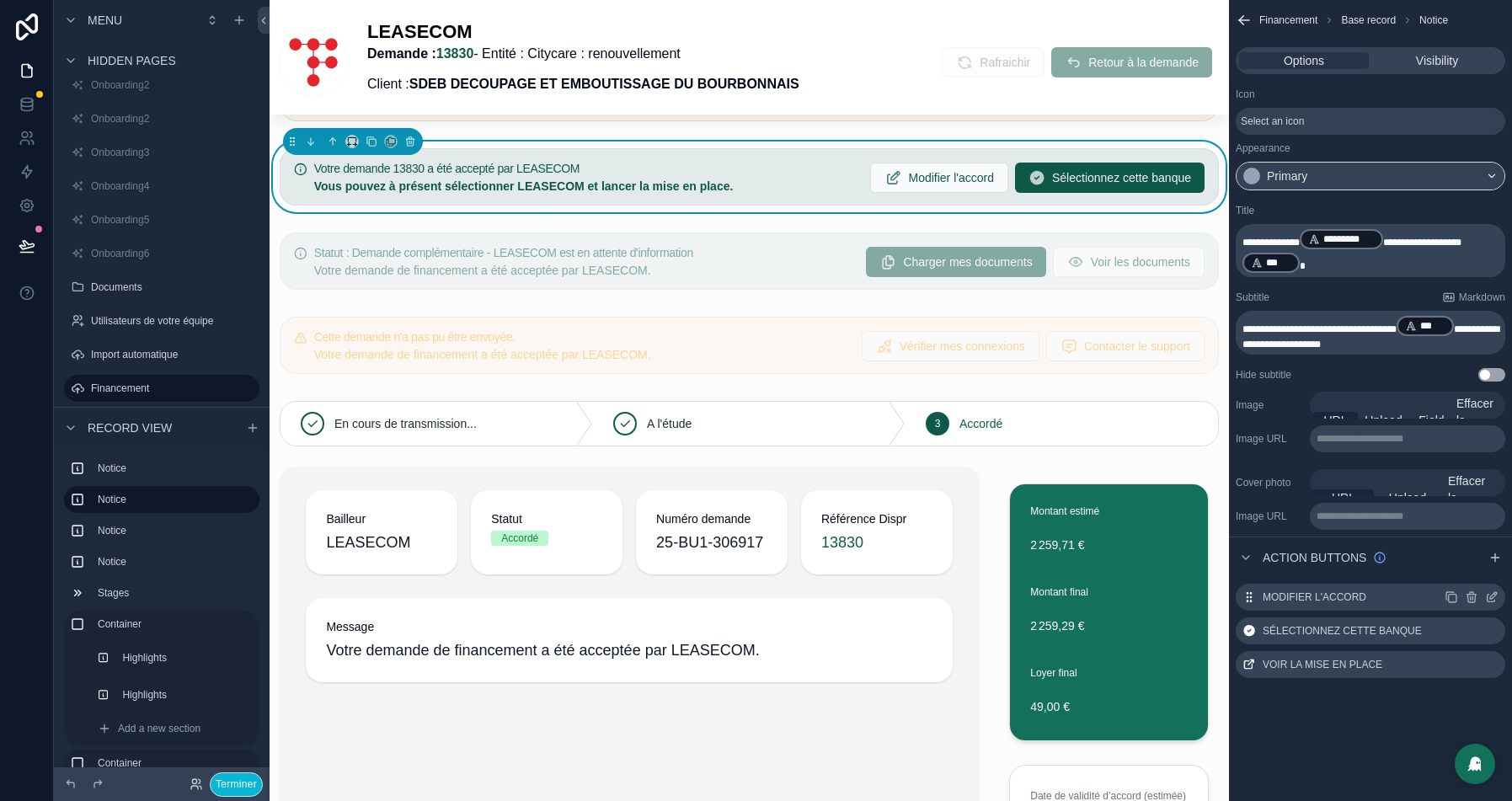
click at [1487, 596] on icon "scrollable content" at bounding box center [1491, 596] width 13 height 13
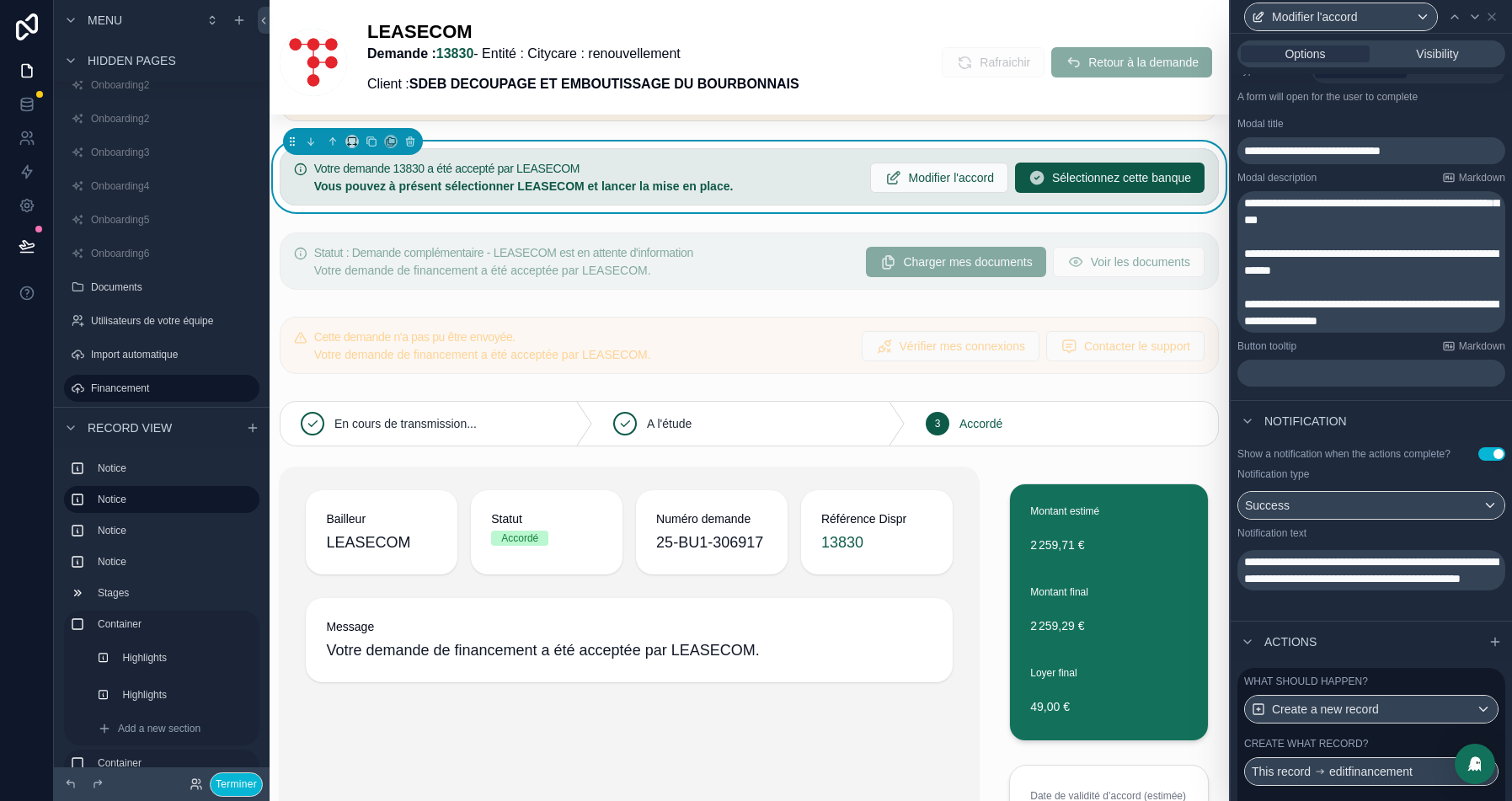
scroll to position [392, 0]
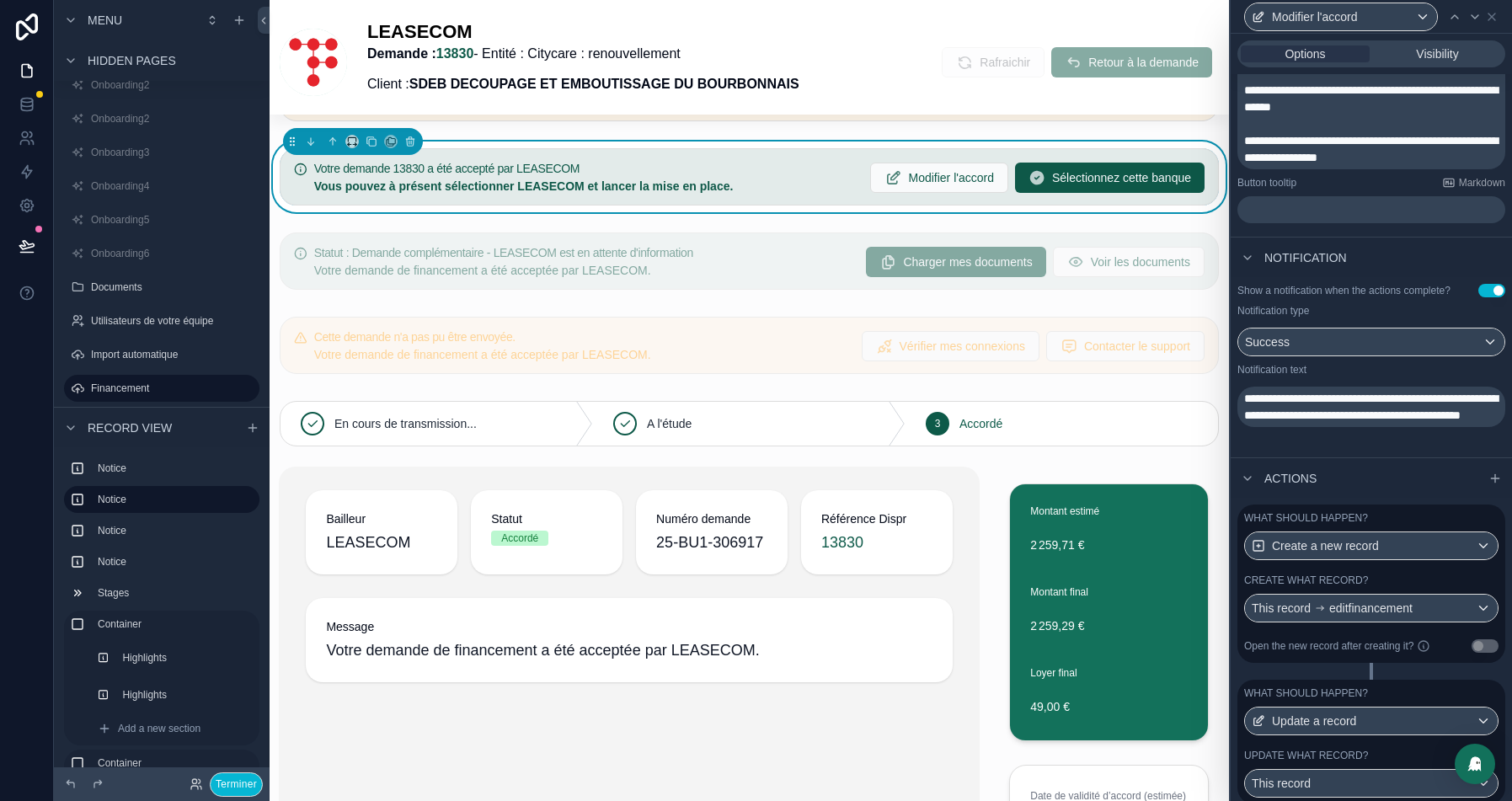
click at [1404, 586] on div "Create what record?" at bounding box center [1371, 580] width 255 height 13
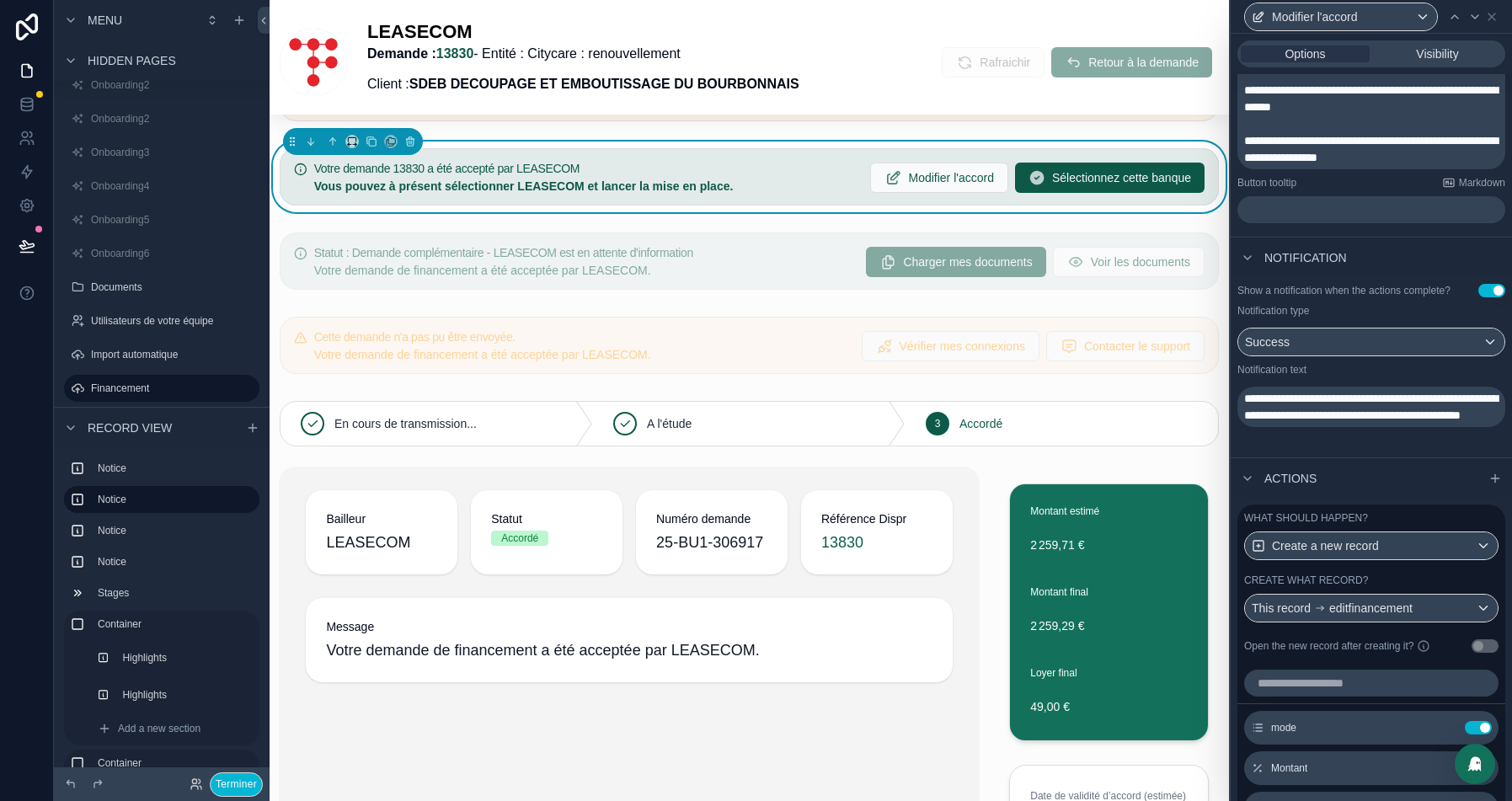
scroll to position [700, 0]
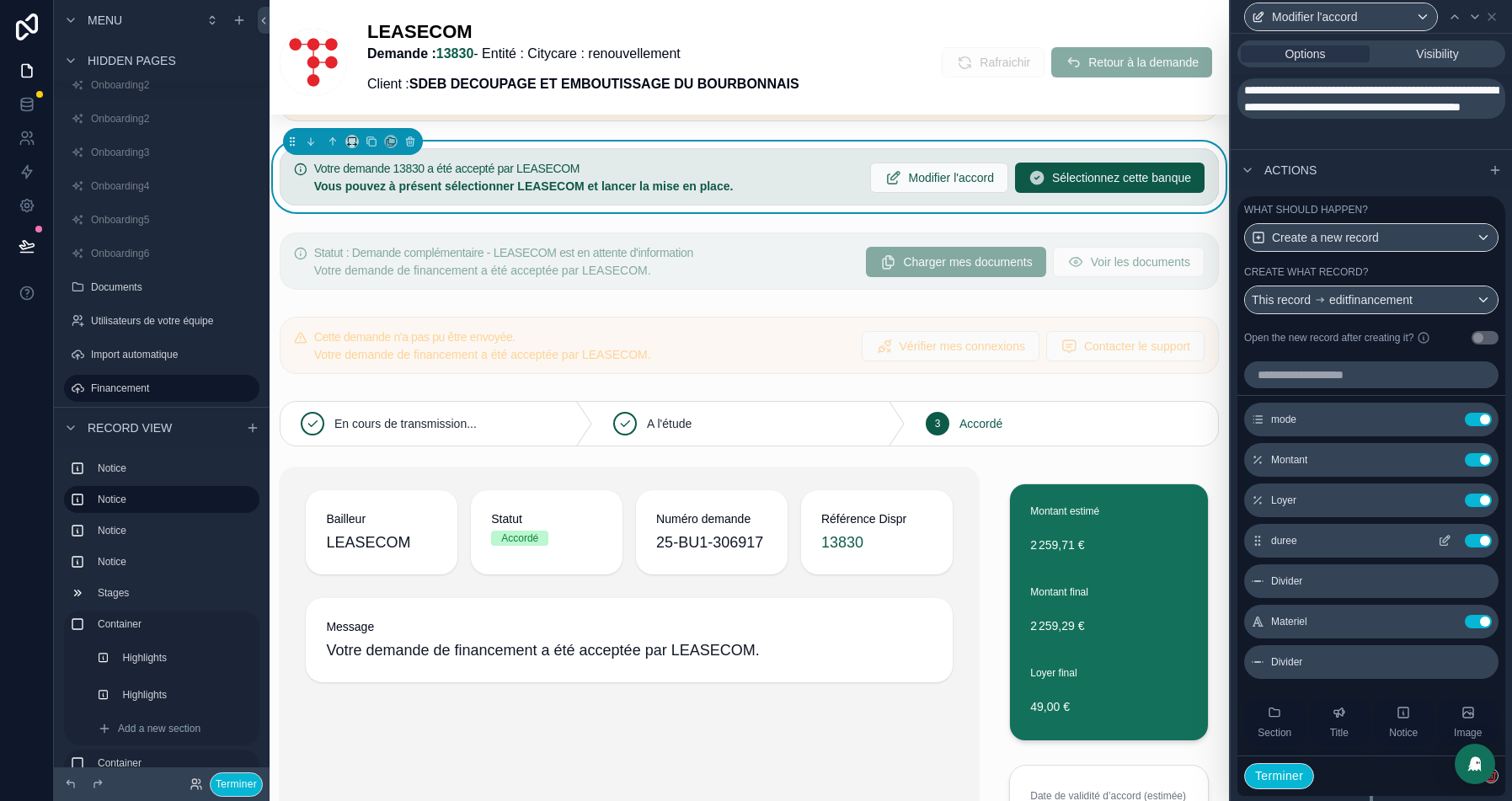
click at [1445, 547] on icon at bounding box center [1443, 540] width 13 height 13
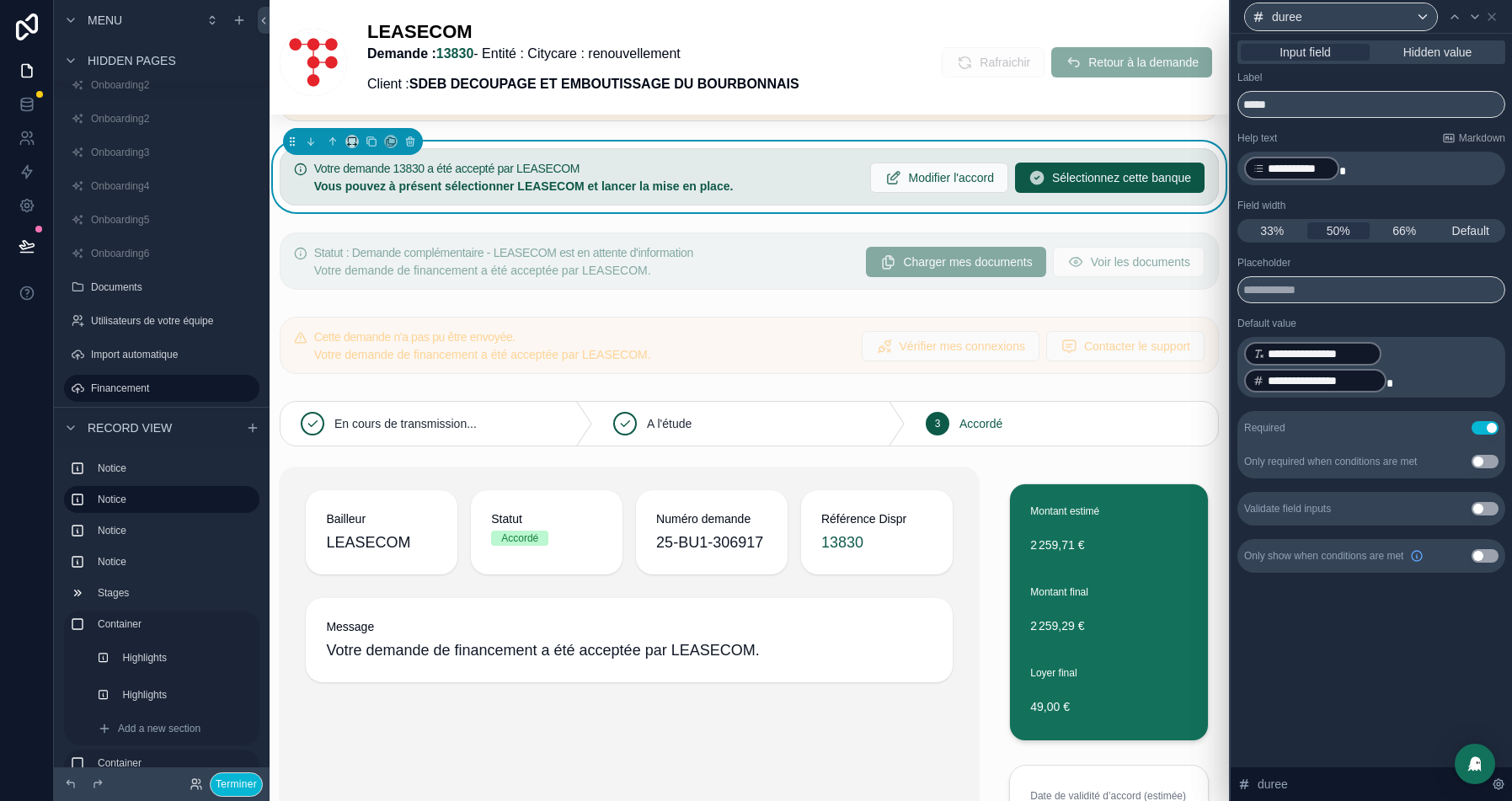
click at [1241, 166] on div "**********" at bounding box center [1371, 169] width 268 height 33
click at [1342, 165] on p "**********" at bounding box center [1372, 168] width 257 height 27
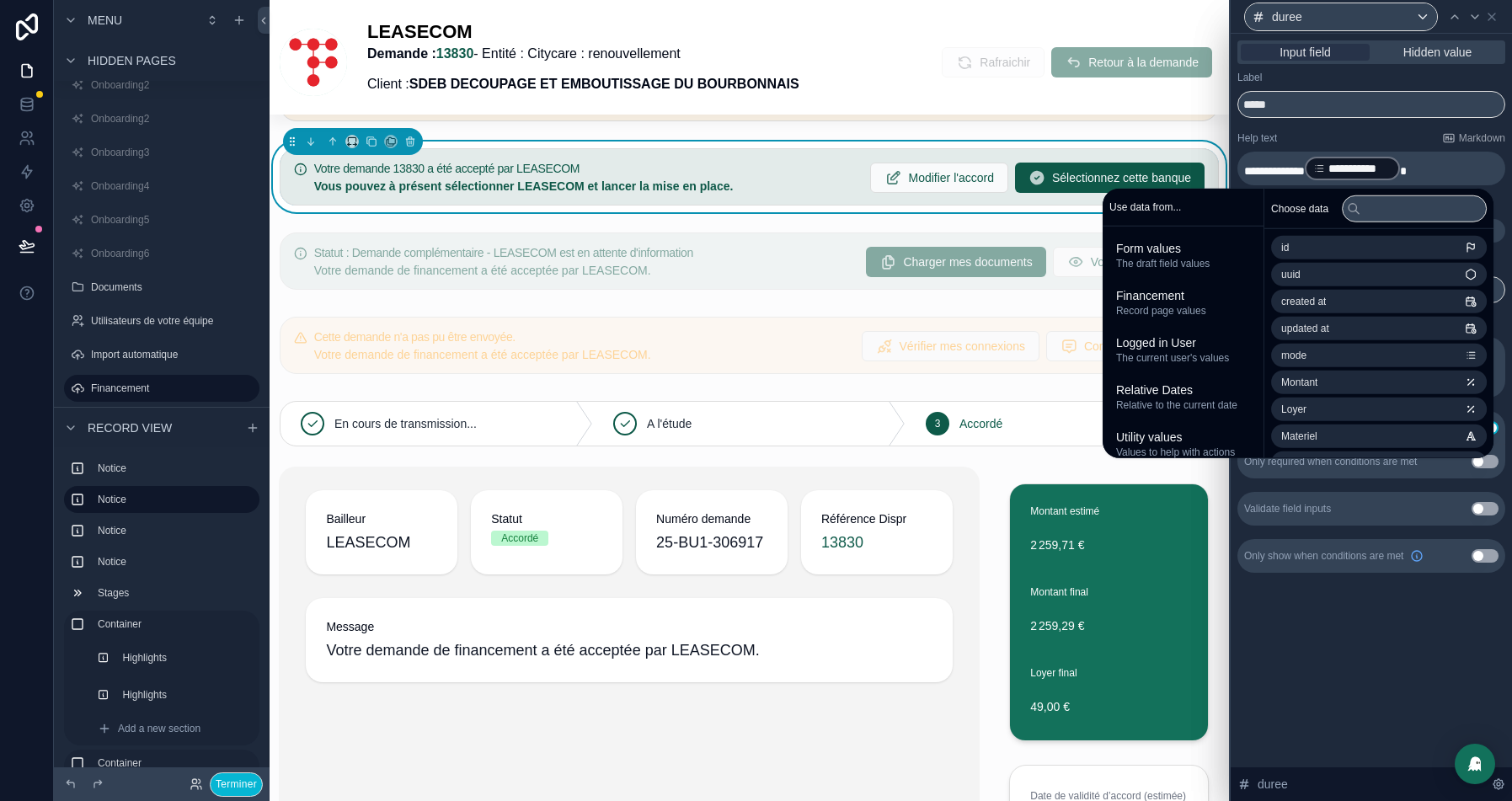
click at [1376, 78] on div "Label" at bounding box center [1371, 77] width 268 height 13
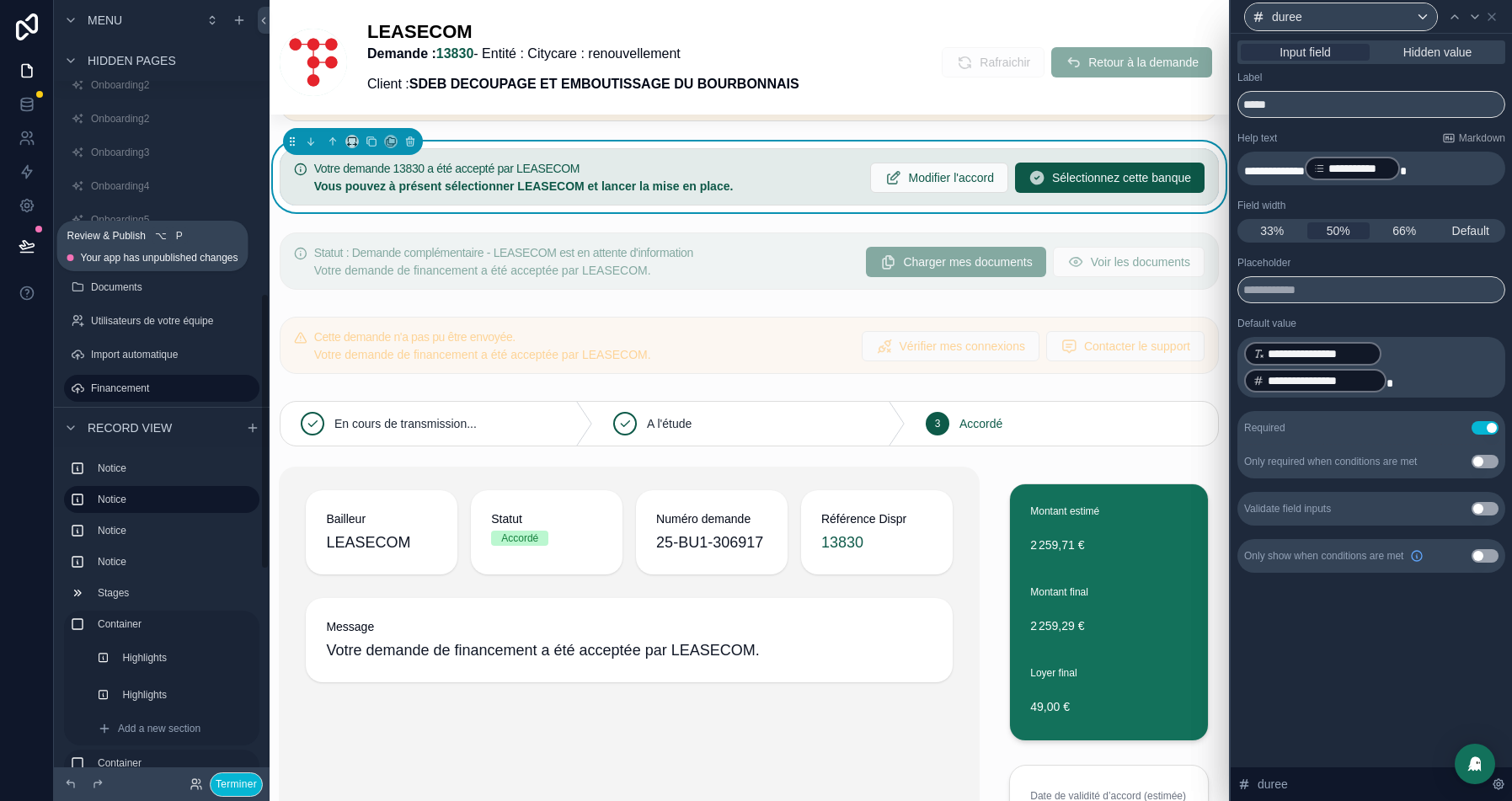
click at [32, 249] on icon at bounding box center [26, 245] width 17 height 17
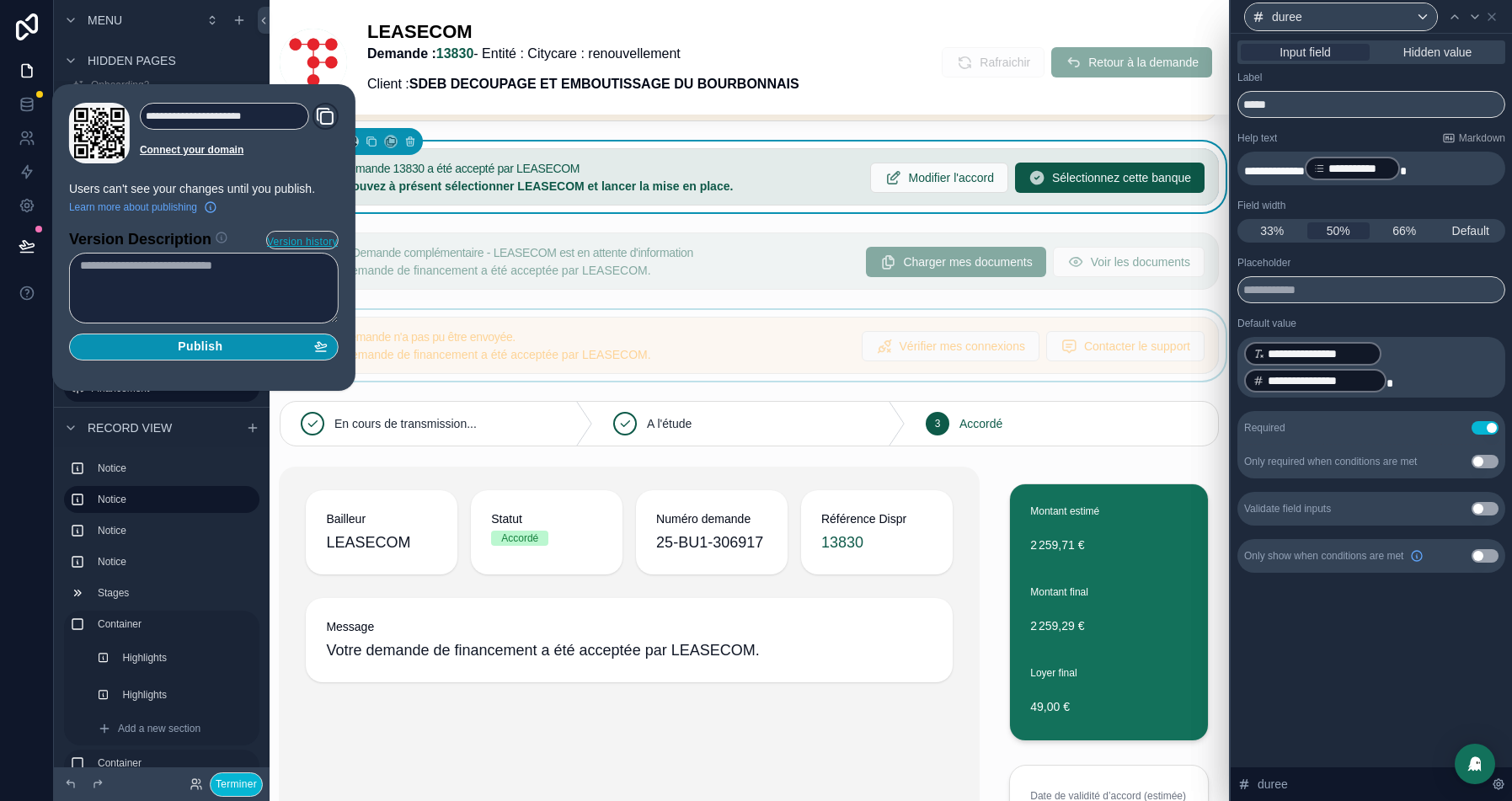
click at [242, 339] on div "Publish" at bounding box center [204, 346] width 248 height 15
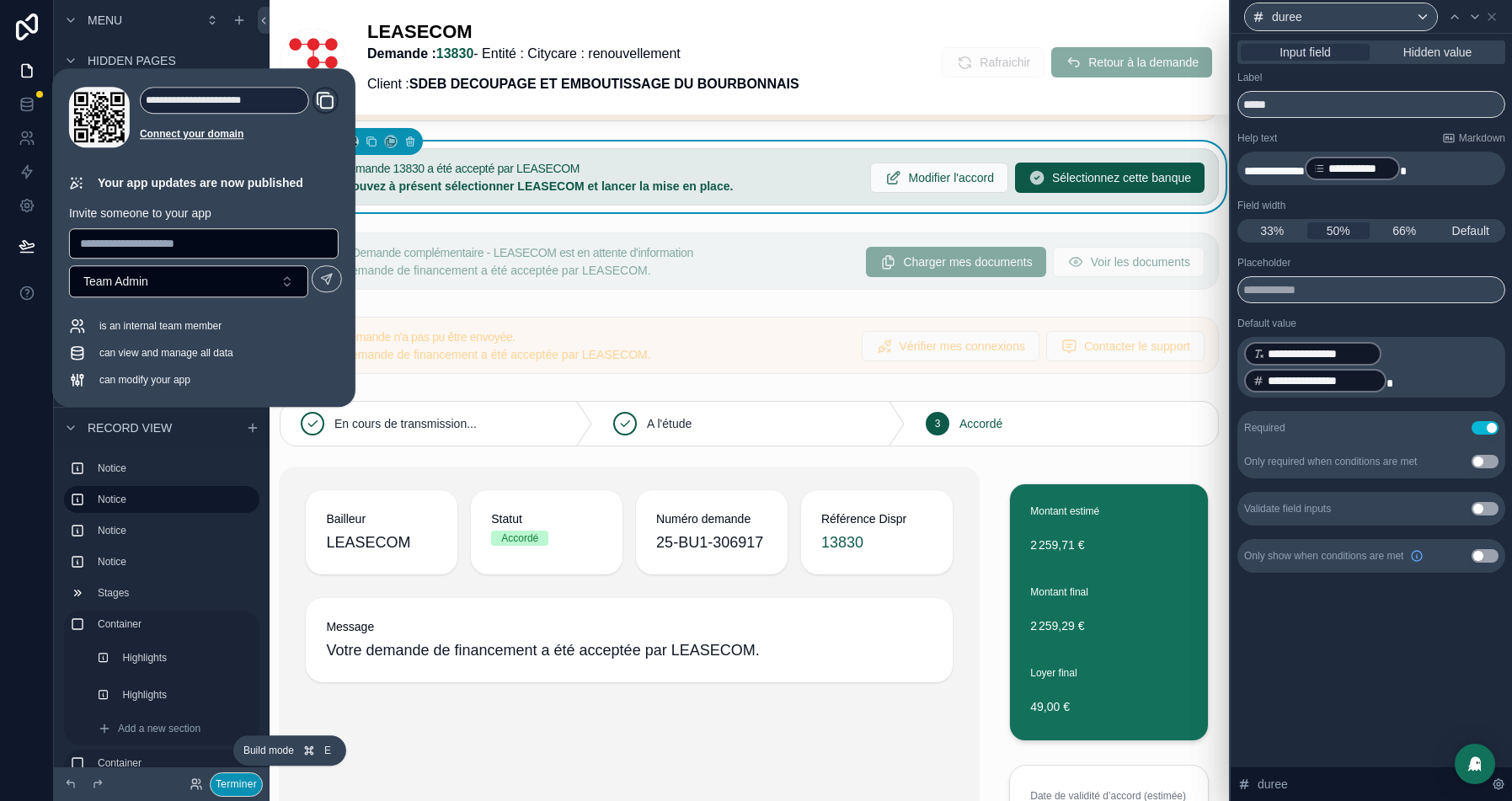
click at [226, 777] on button "Terminer" at bounding box center [236, 784] width 53 height 25
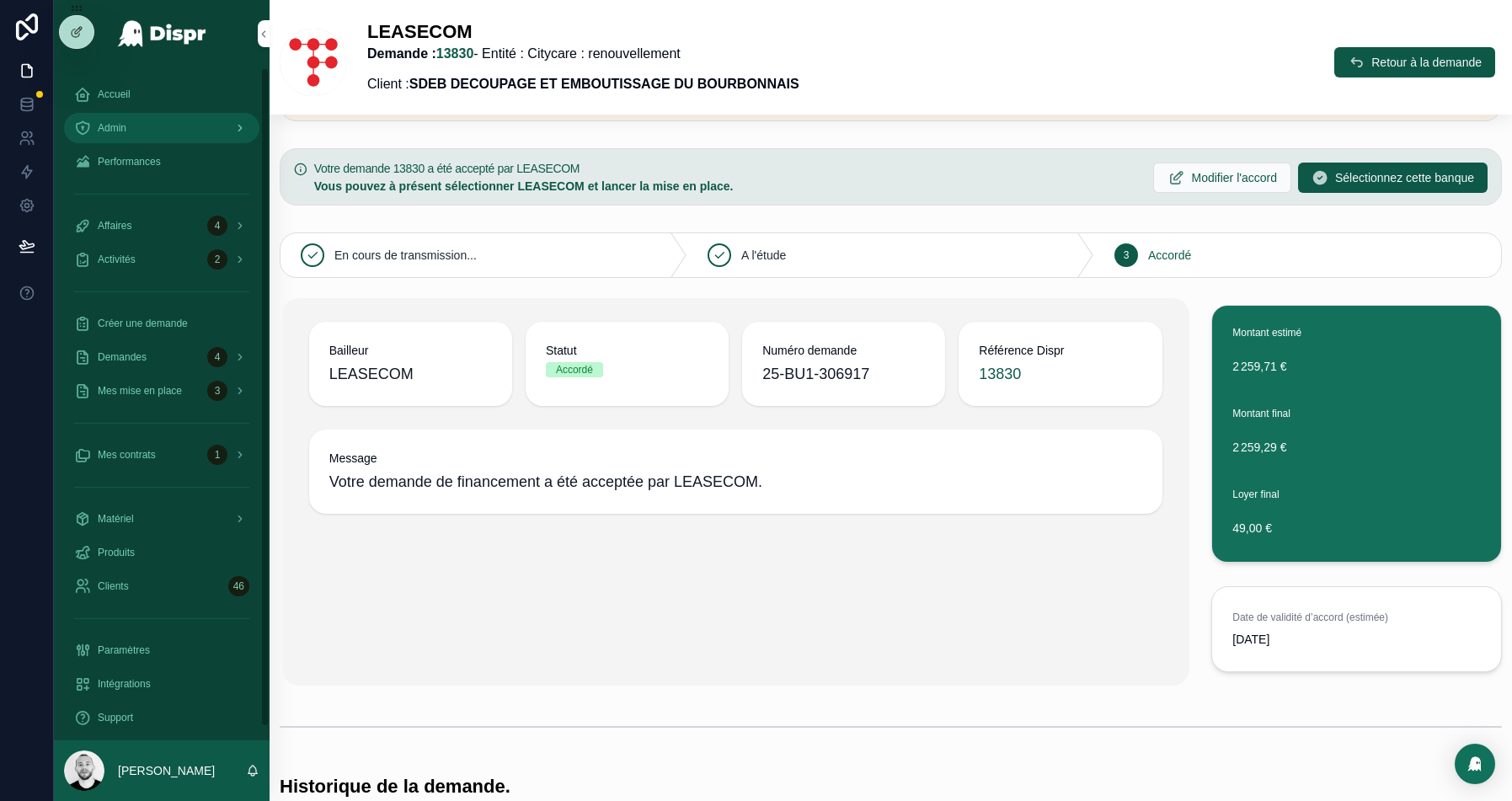
click at [155, 133] on div "Admin" at bounding box center [161, 127] width 175 height 27
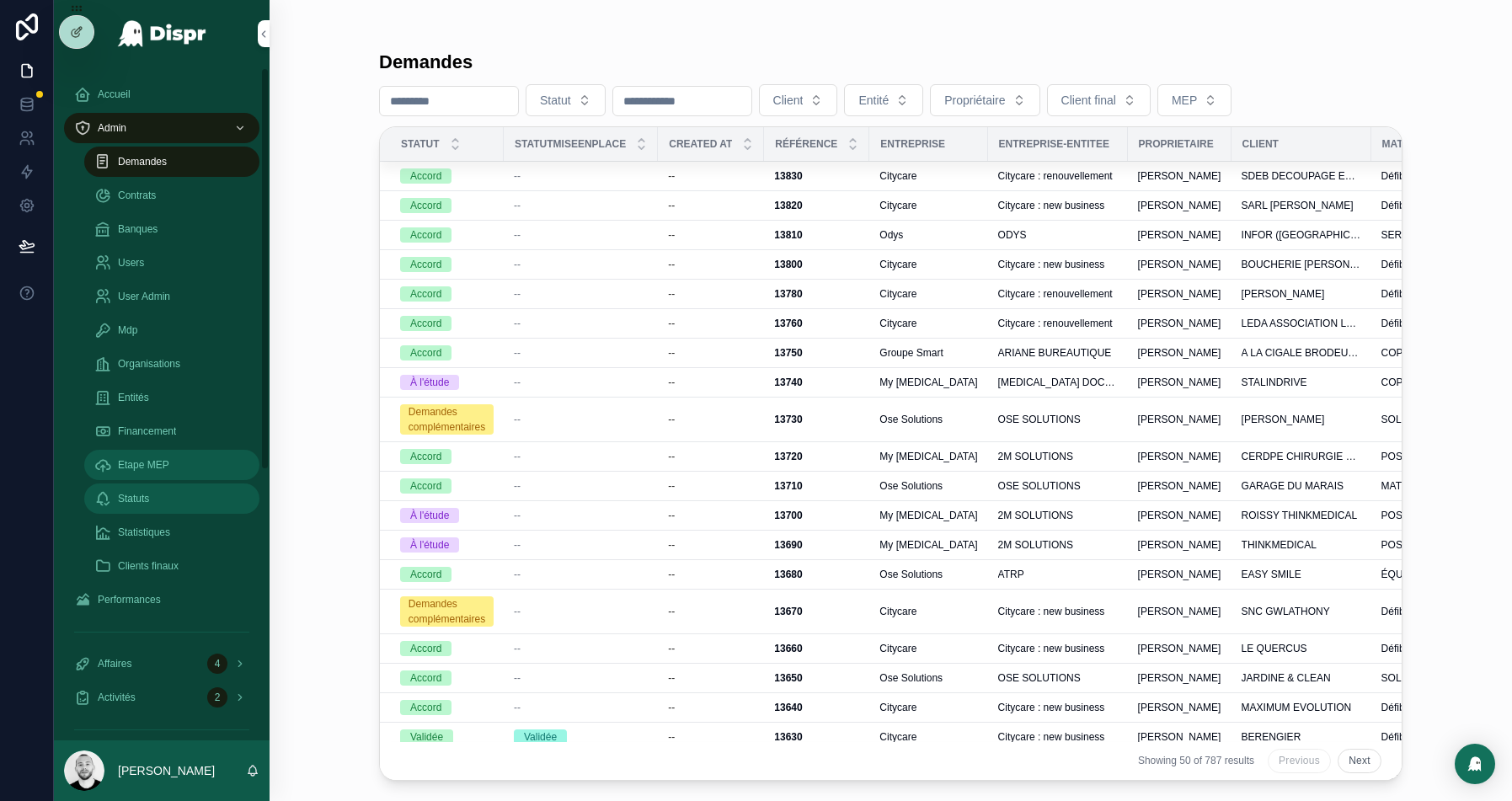
click at [149, 507] on div "Statuts" at bounding box center [171, 498] width 155 height 27
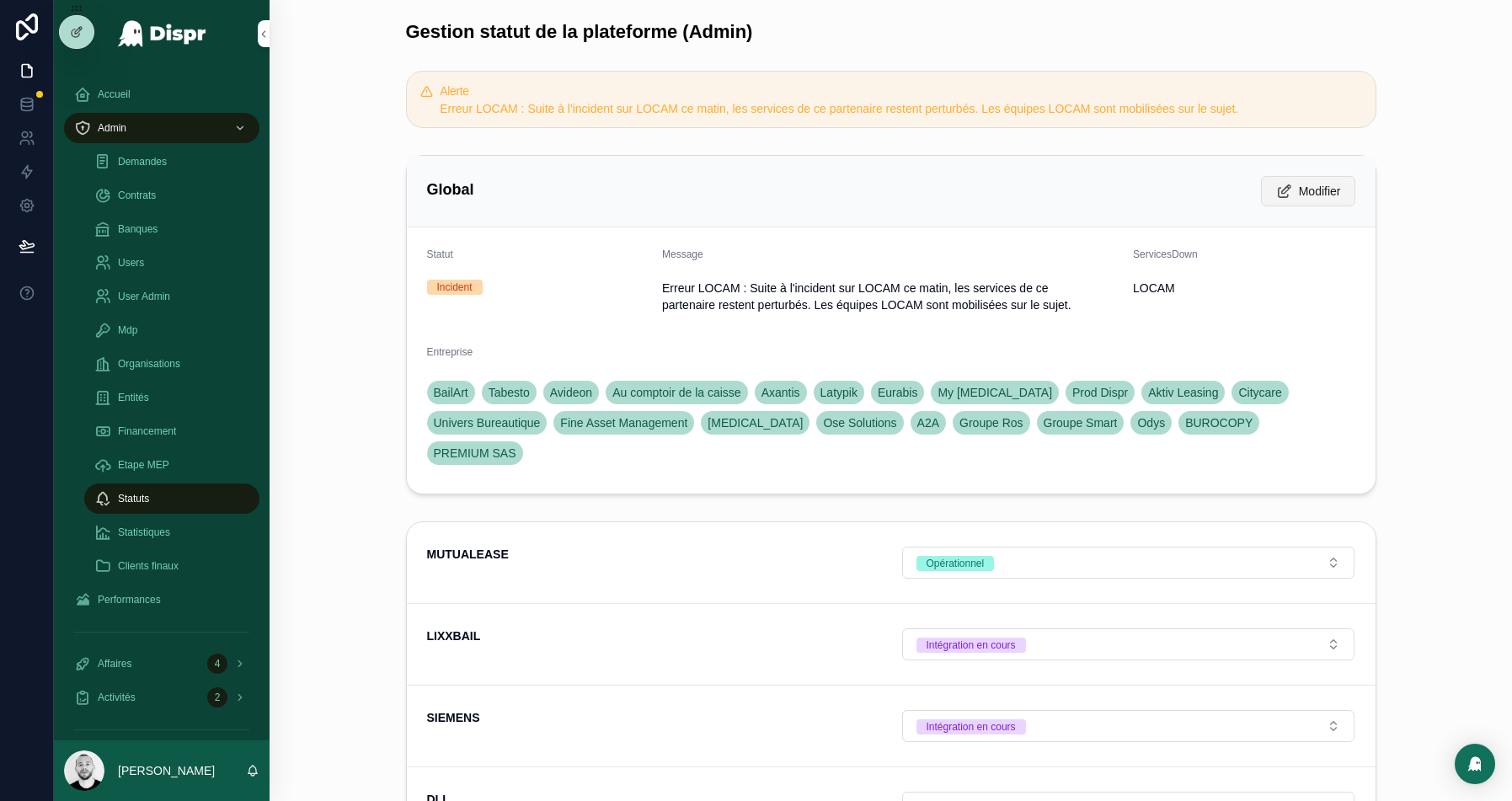
click at [1302, 193] on span "Modifier" at bounding box center [1320, 191] width 42 height 17
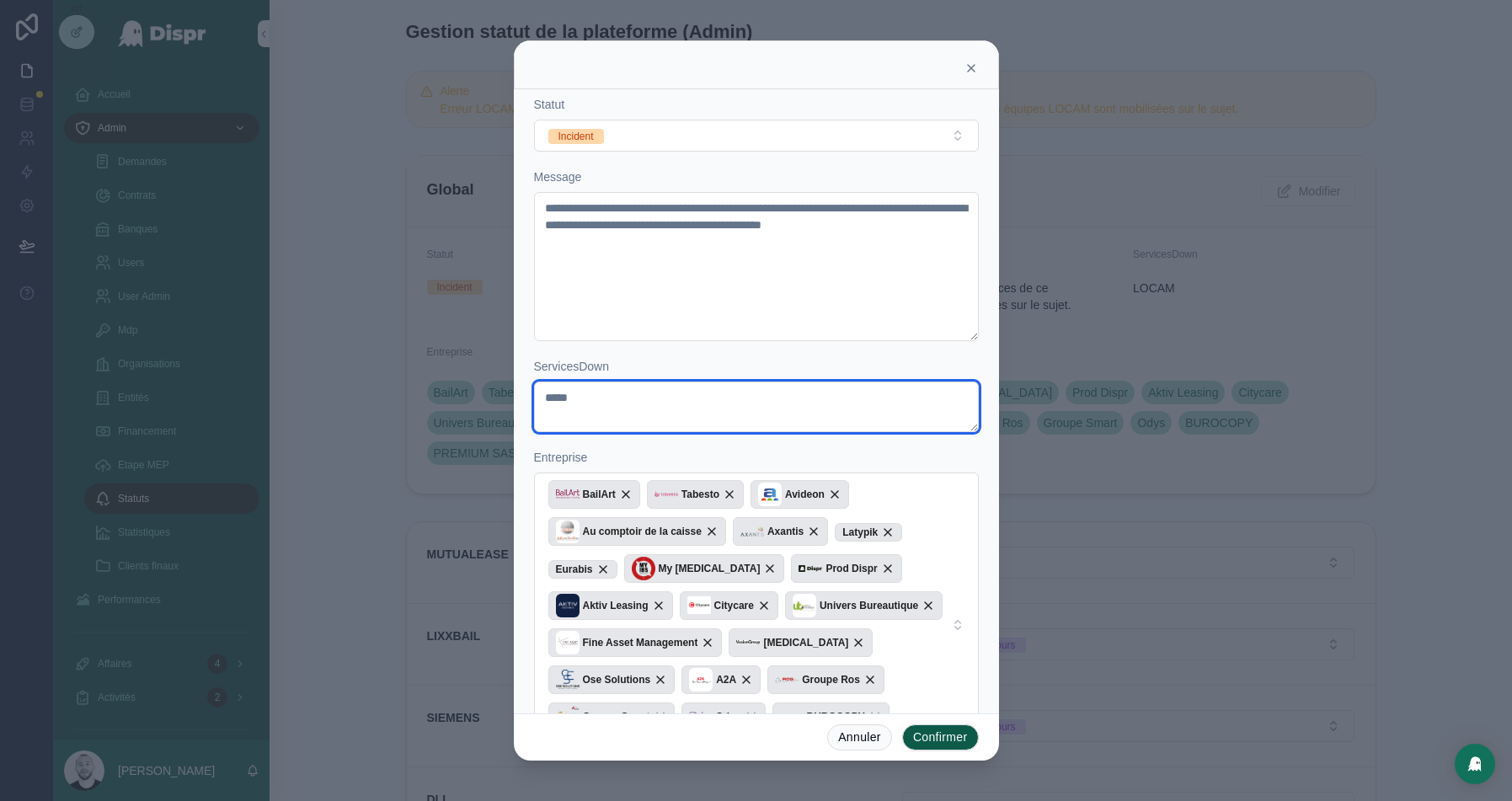
click at [569, 401] on textarea "*****" at bounding box center [756, 407] width 445 height 51
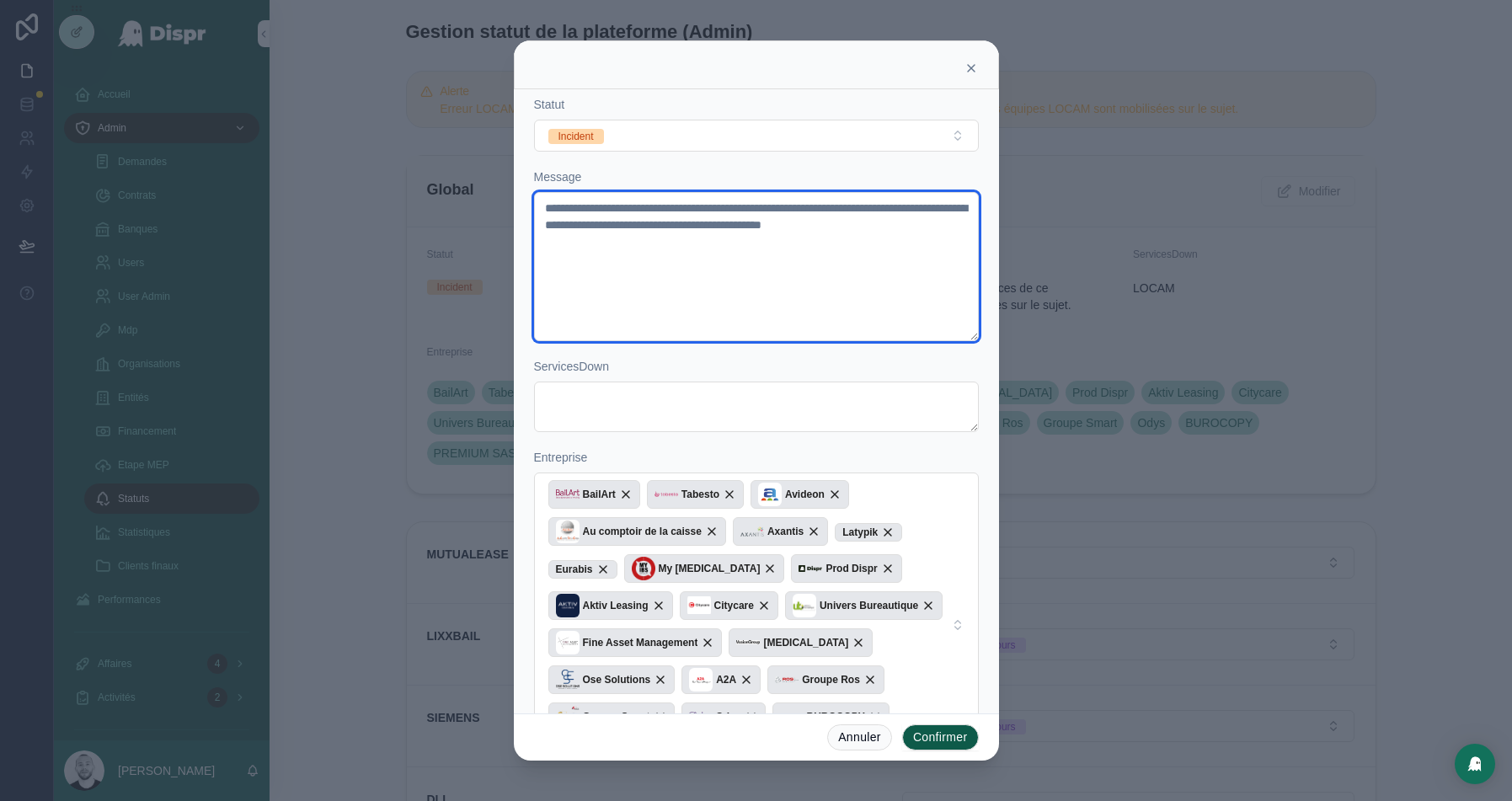
click at [607, 235] on textarea "**********" at bounding box center [756, 267] width 445 height 149
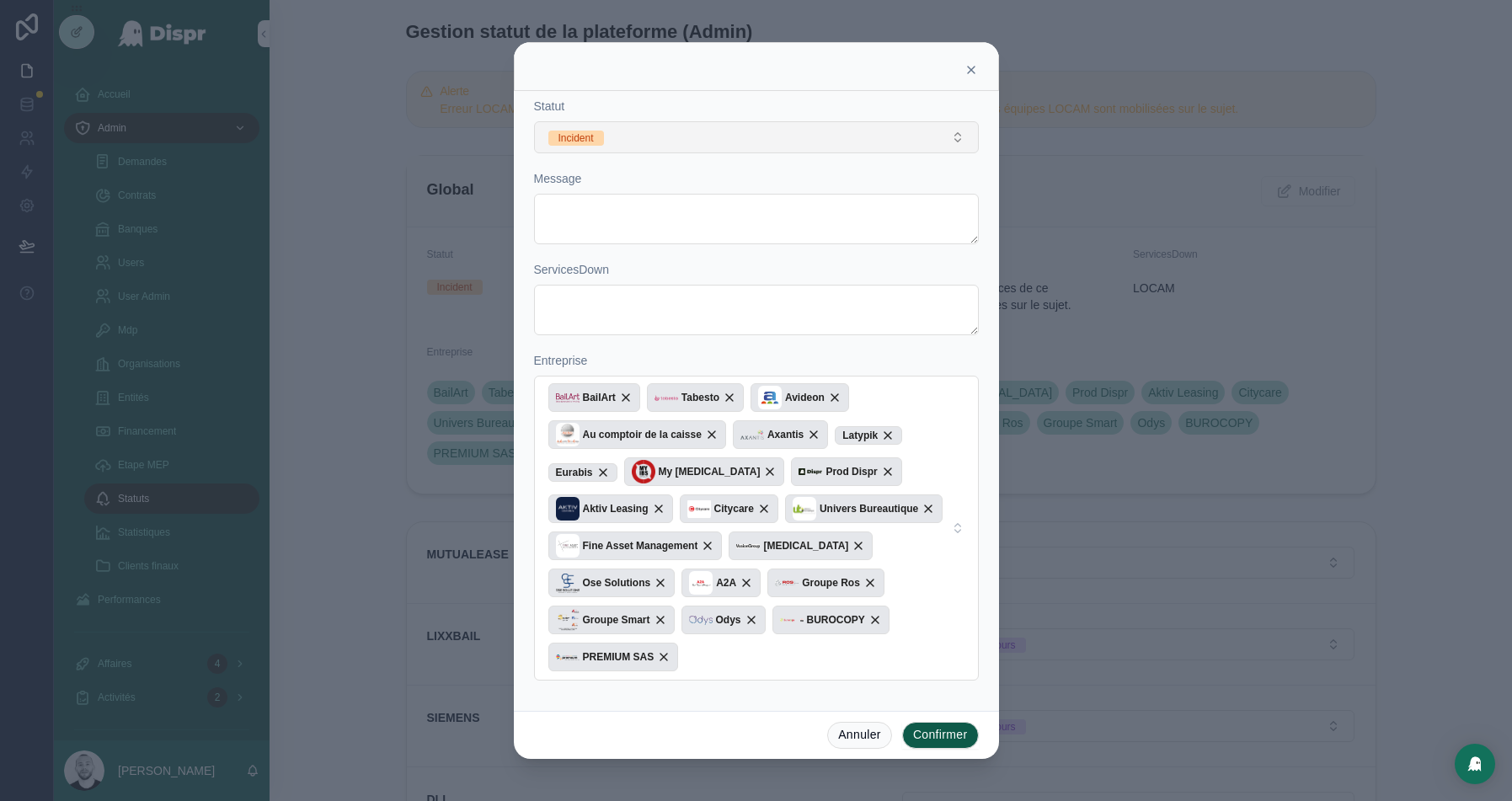
click at [687, 138] on button "Incident" at bounding box center [756, 137] width 445 height 32
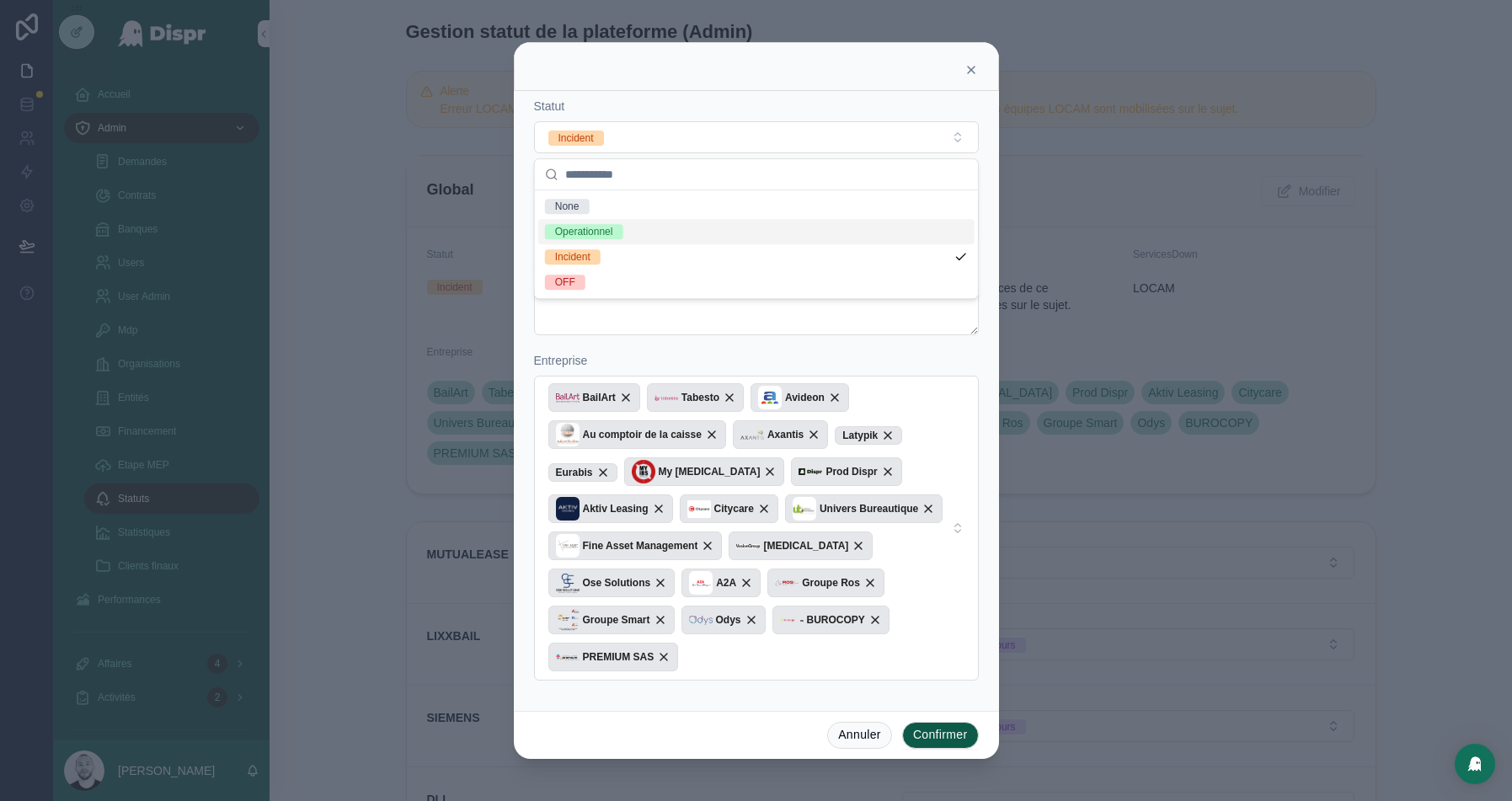
click at [607, 233] on div "Operationnel" at bounding box center [584, 231] width 58 height 15
click at [939, 731] on button "Confirmer" at bounding box center [940, 735] width 76 height 27
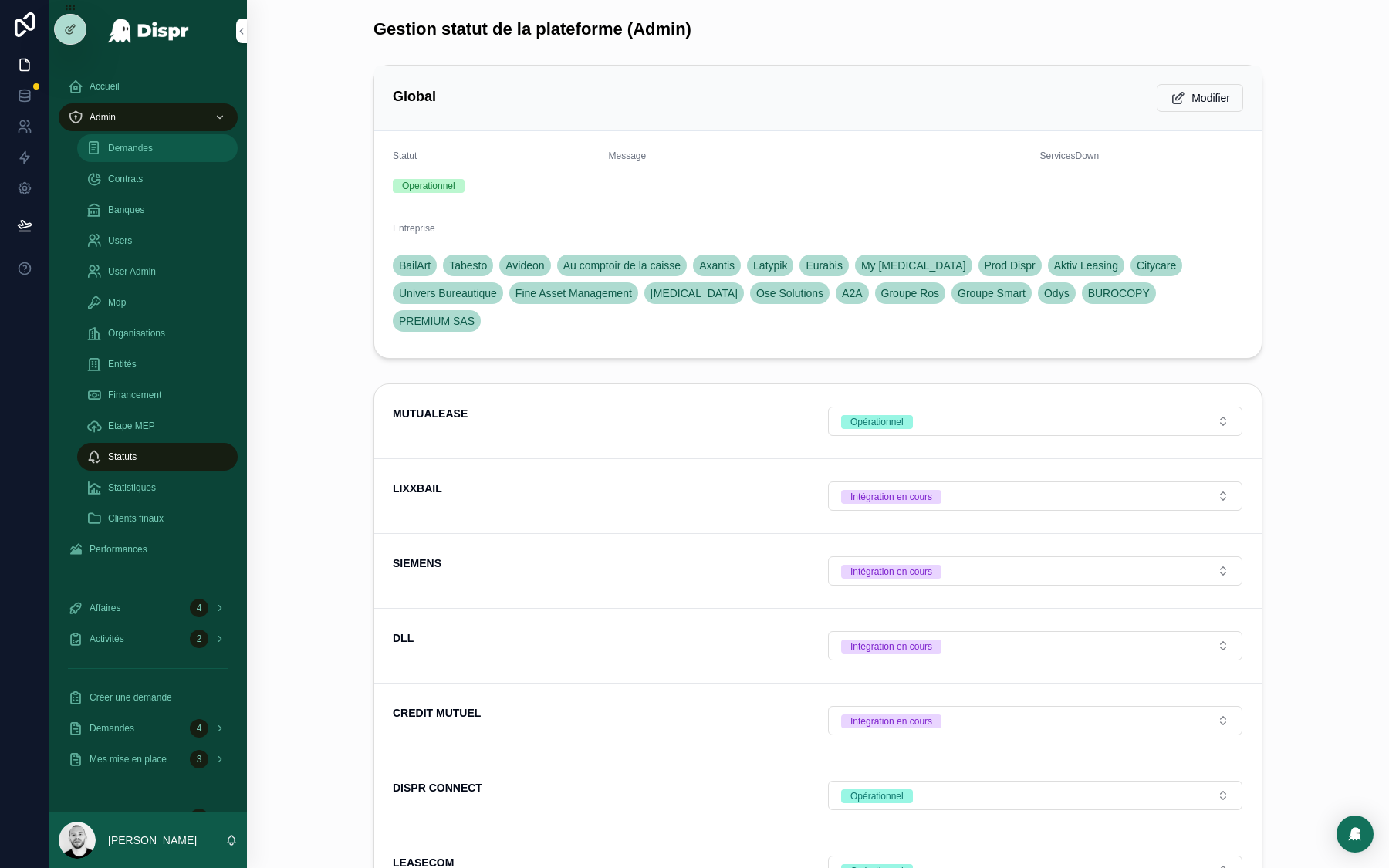
click at [134, 150] on span "Demandes" at bounding box center [130, 147] width 45 height 12
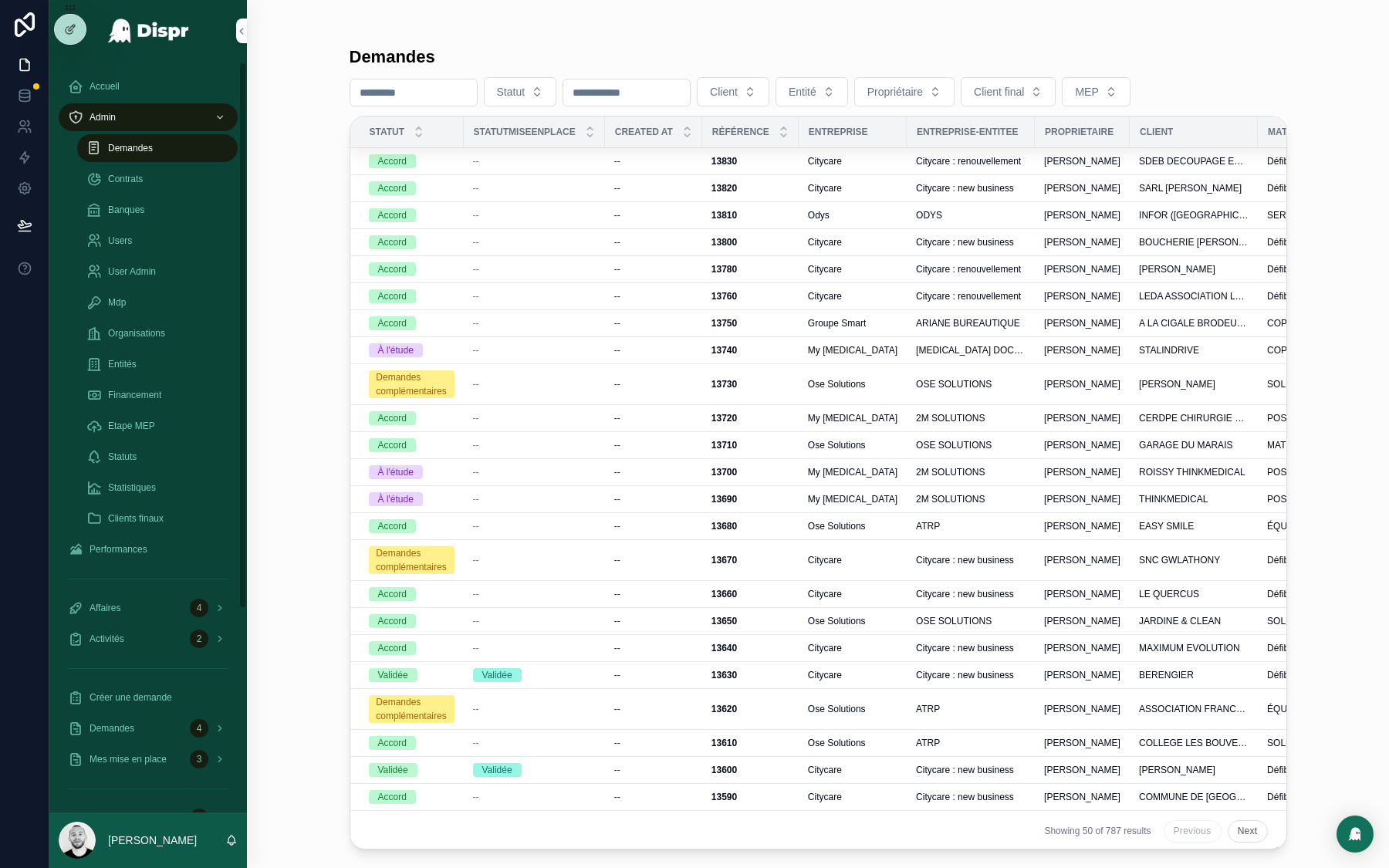
click at [426, 94] on input "scrollable content" at bounding box center [413, 93] width 126 height 22
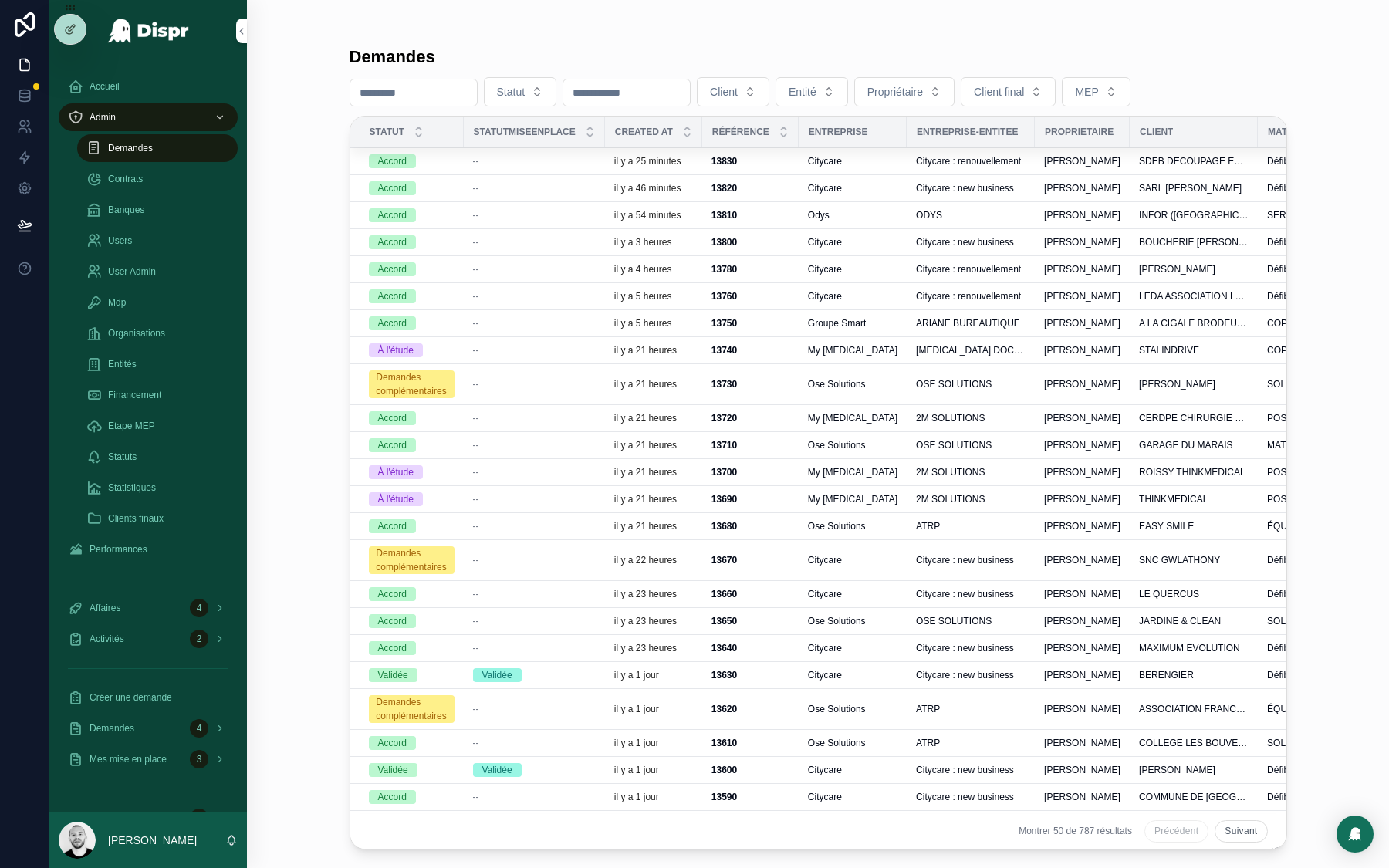
click at [402, 85] on input "scrollable content" at bounding box center [413, 93] width 126 height 22
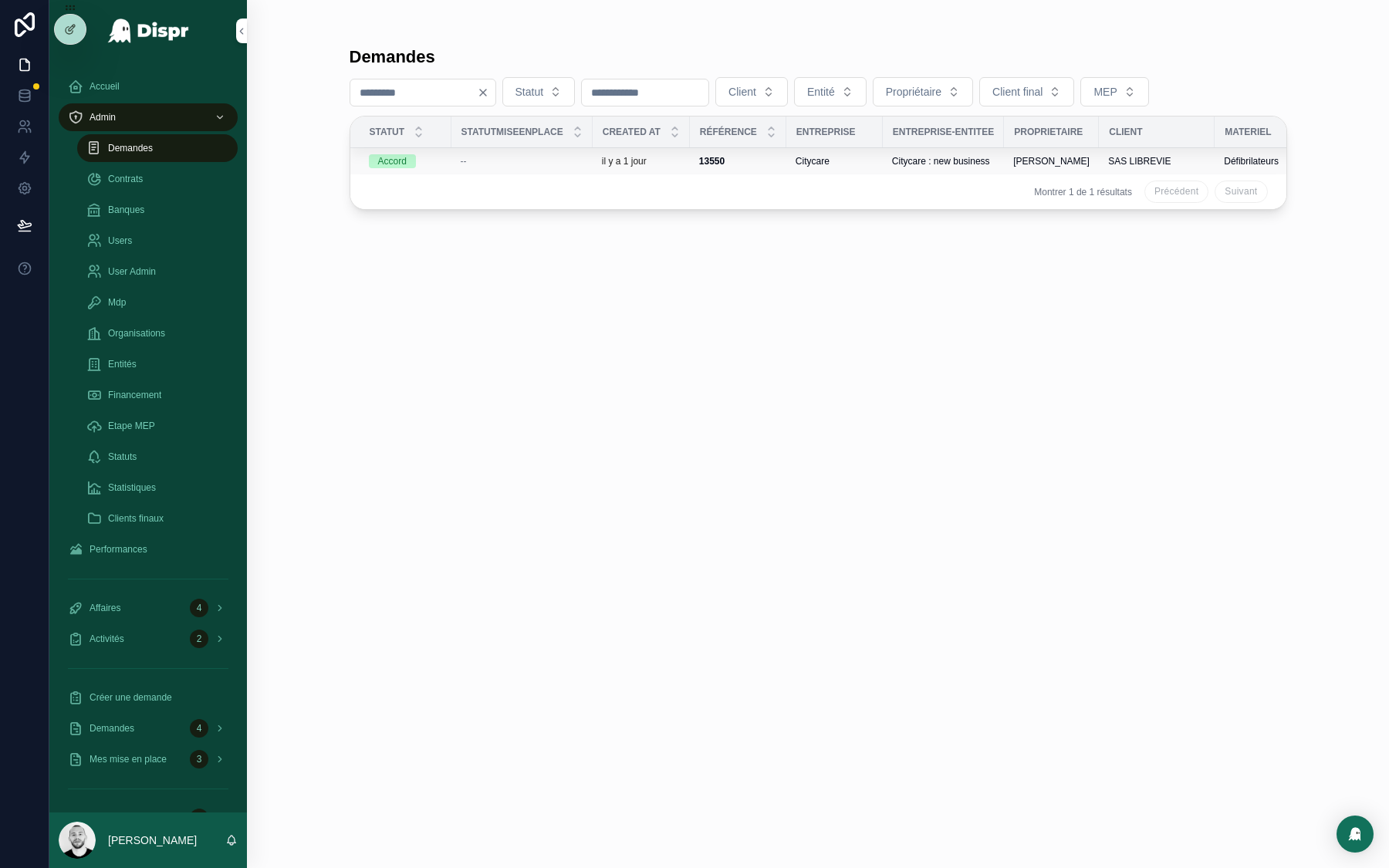
type input "****"
click at [555, 162] on div "--" at bounding box center [521, 161] width 122 height 12
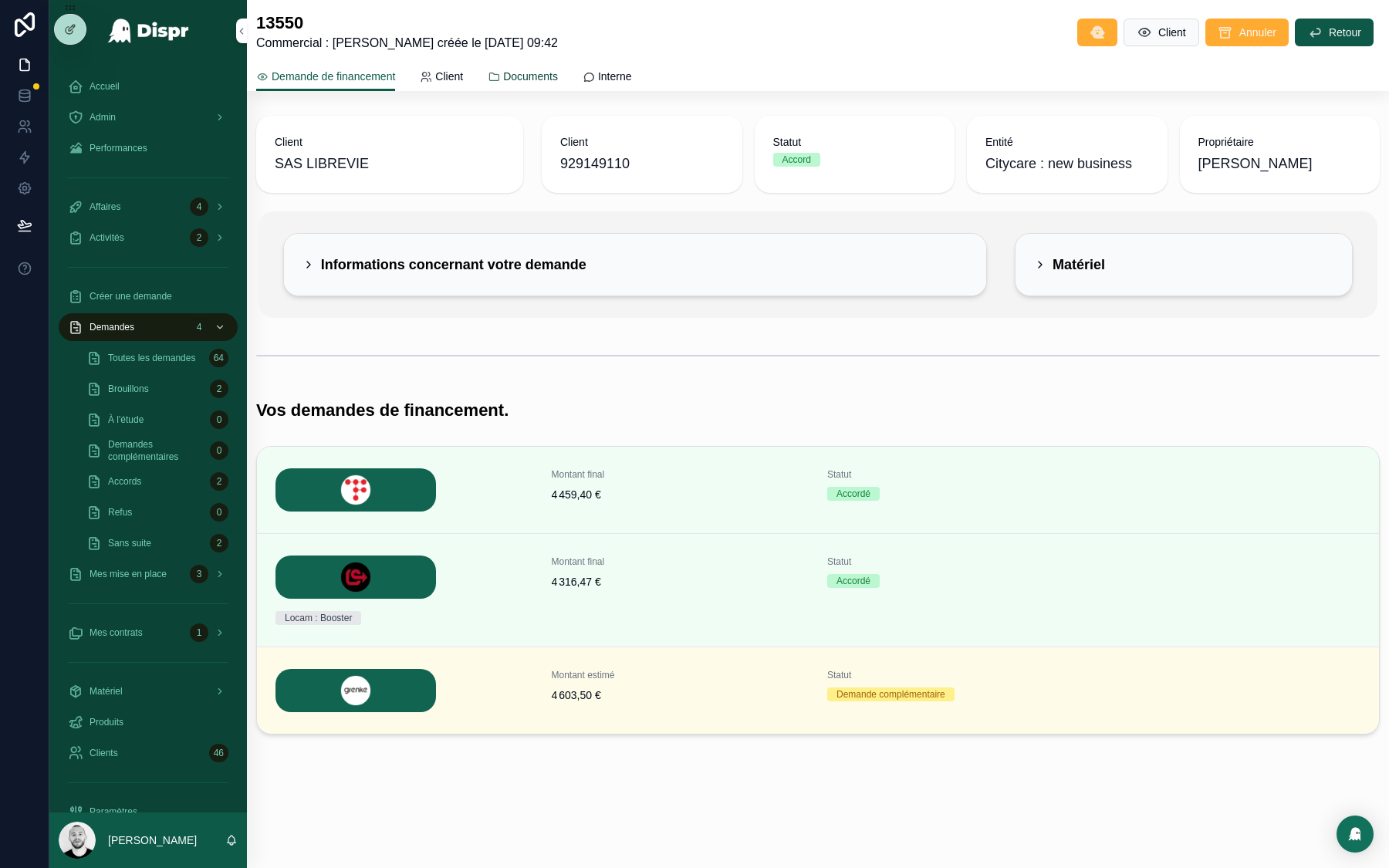
click at [552, 78] on span "Documents" at bounding box center [530, 76] width 55 height 15
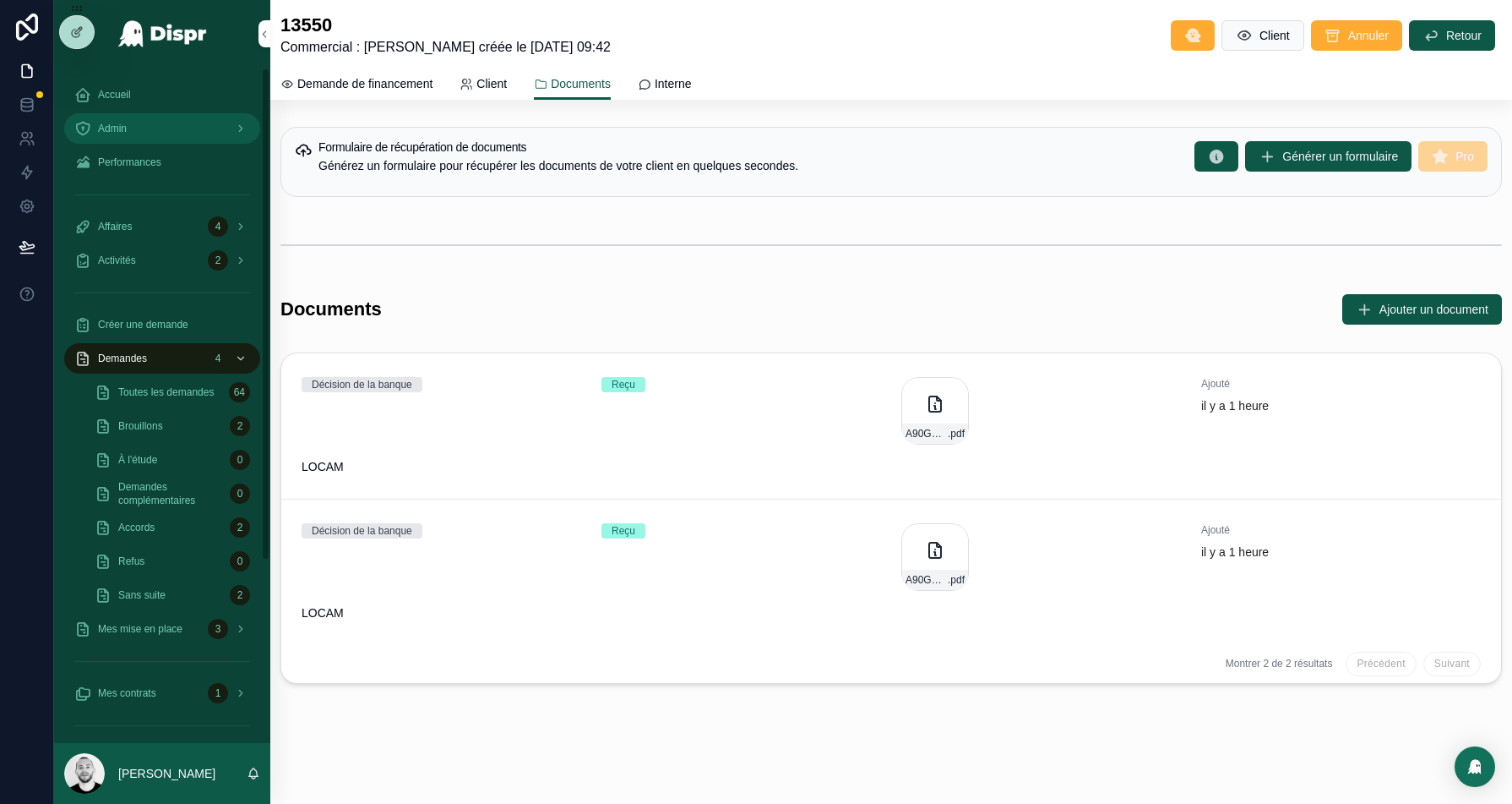
click at [102, 125] on span "Admin" at bounding box center [112, 128] width 29 height 13
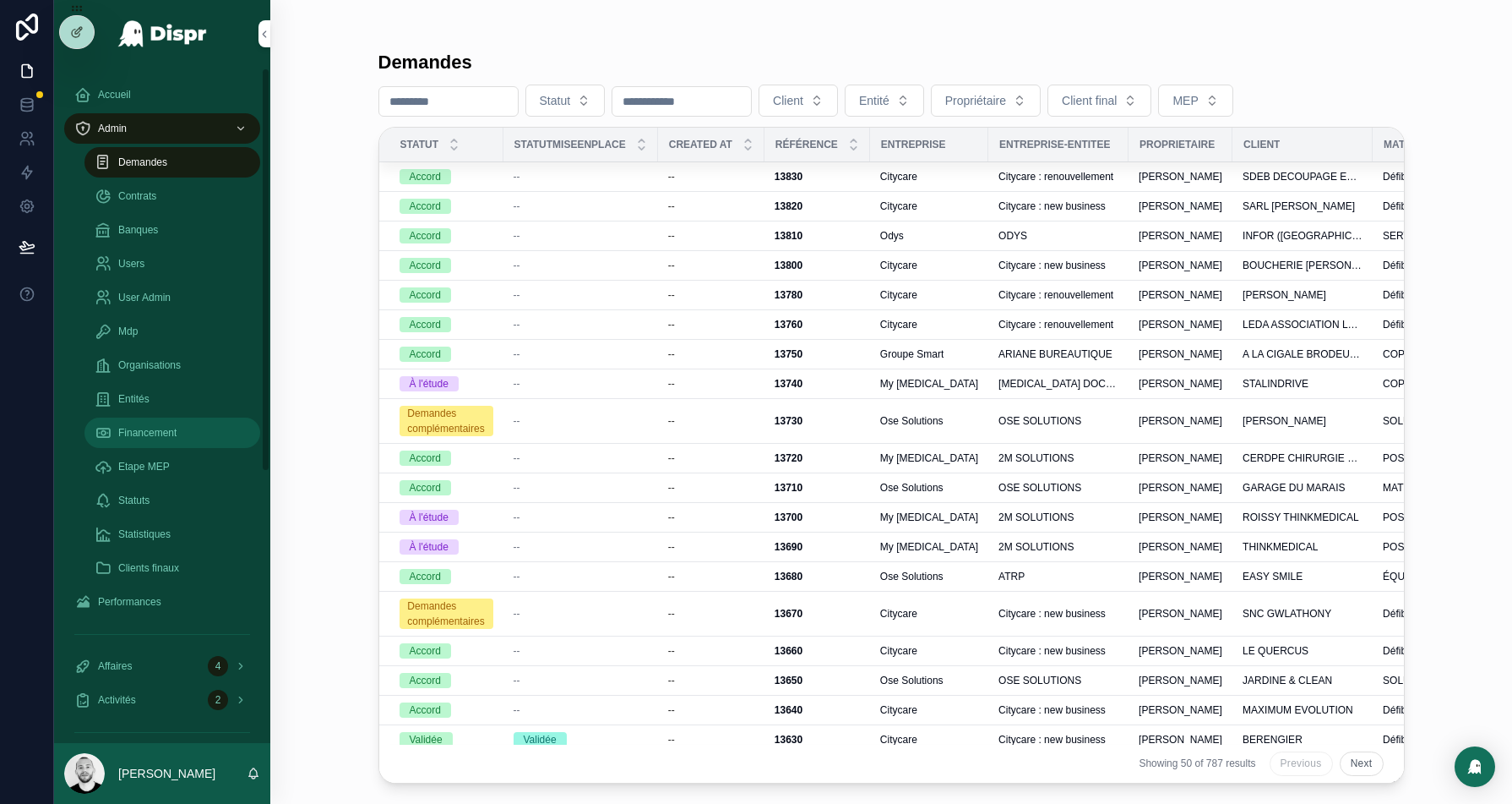
click at [157, 428] on span "Financement" at bounding box center [147, 432] width 58 height 13
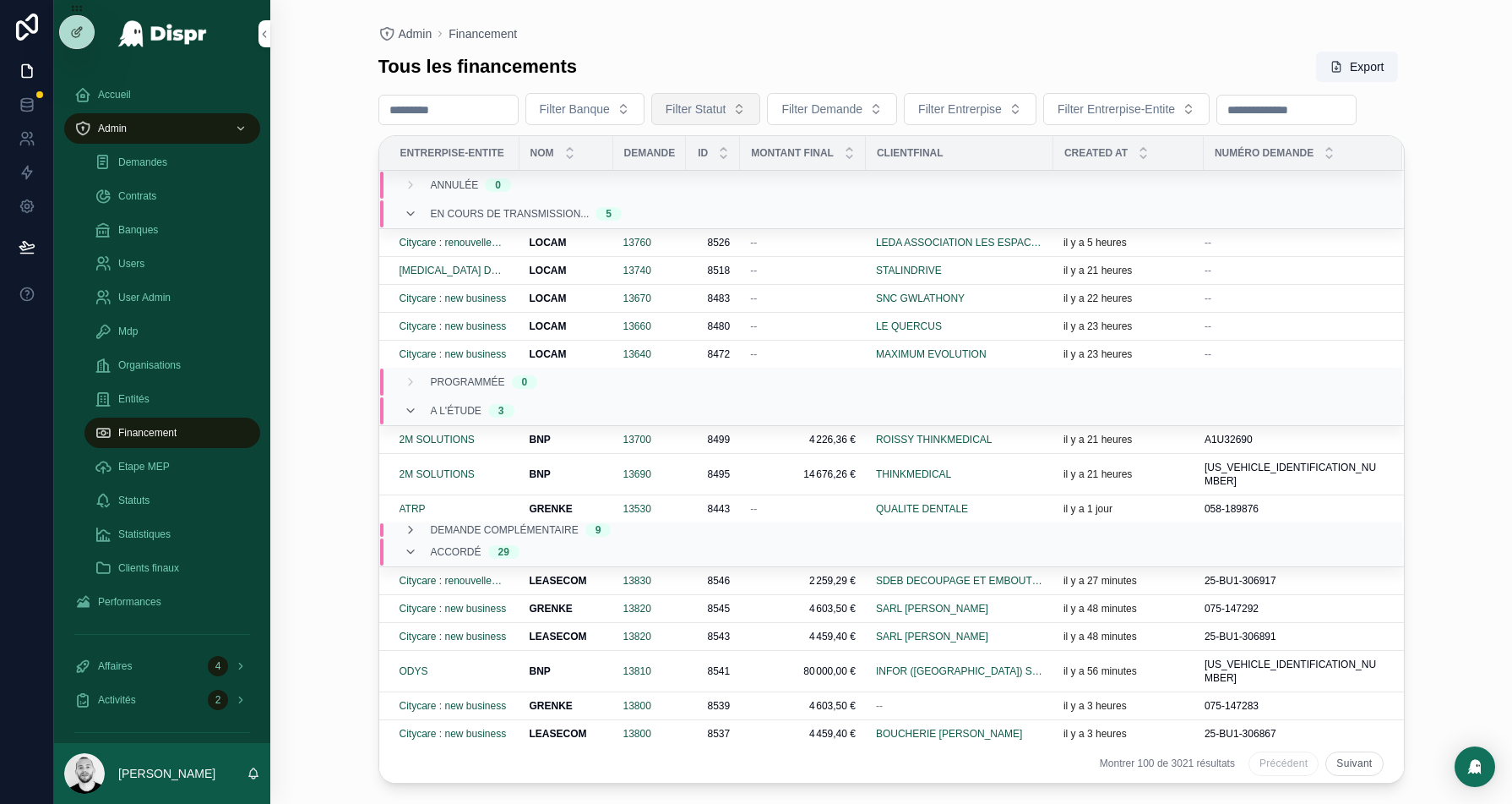
click at [726, 105] on span "Filter Statut" at bounding box center [695, 108] width 61 height 17
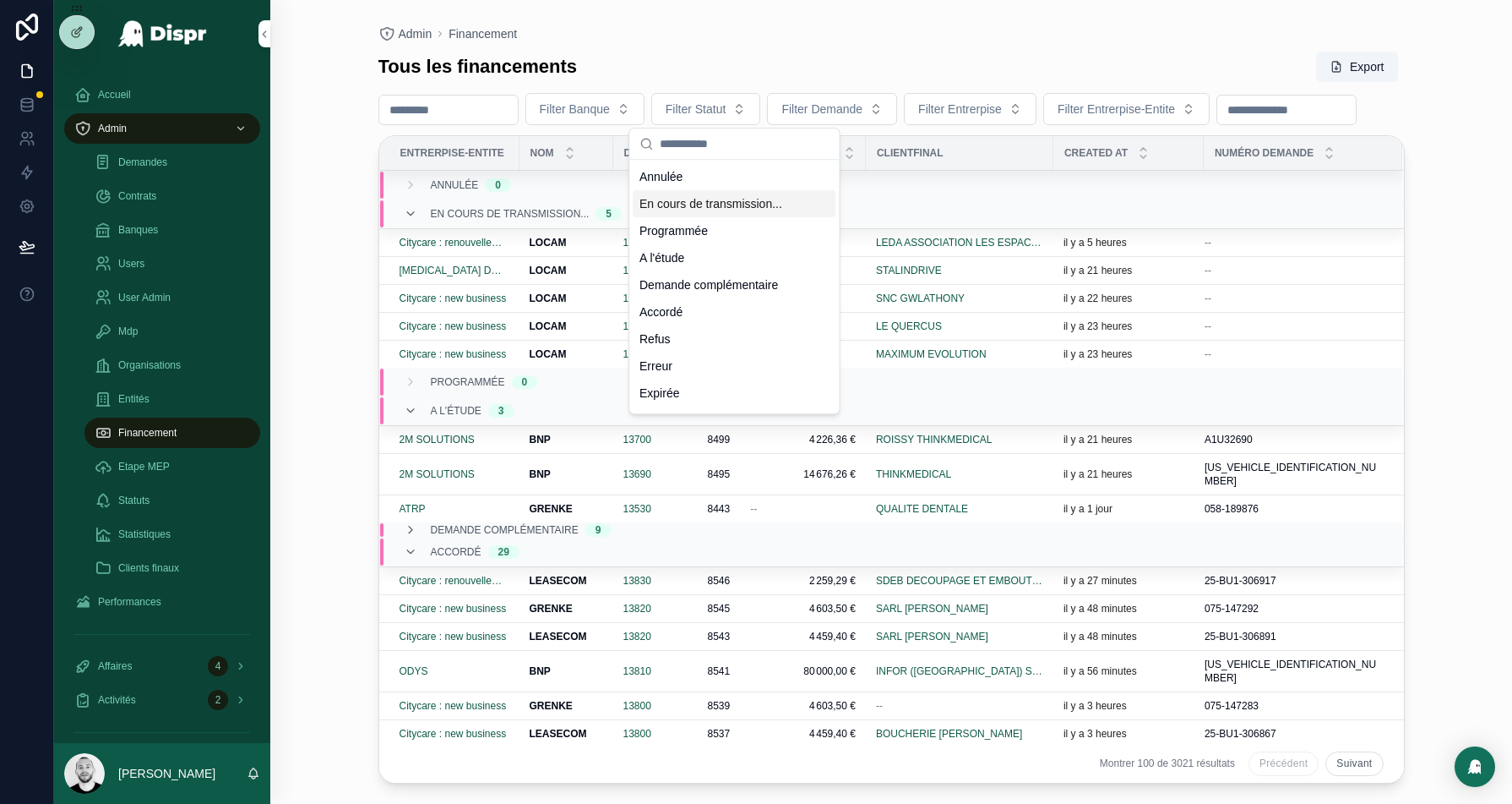
click at [756, 199] on div "En cours de transmission..." at bounding box center [734, 204] width 203 height 27
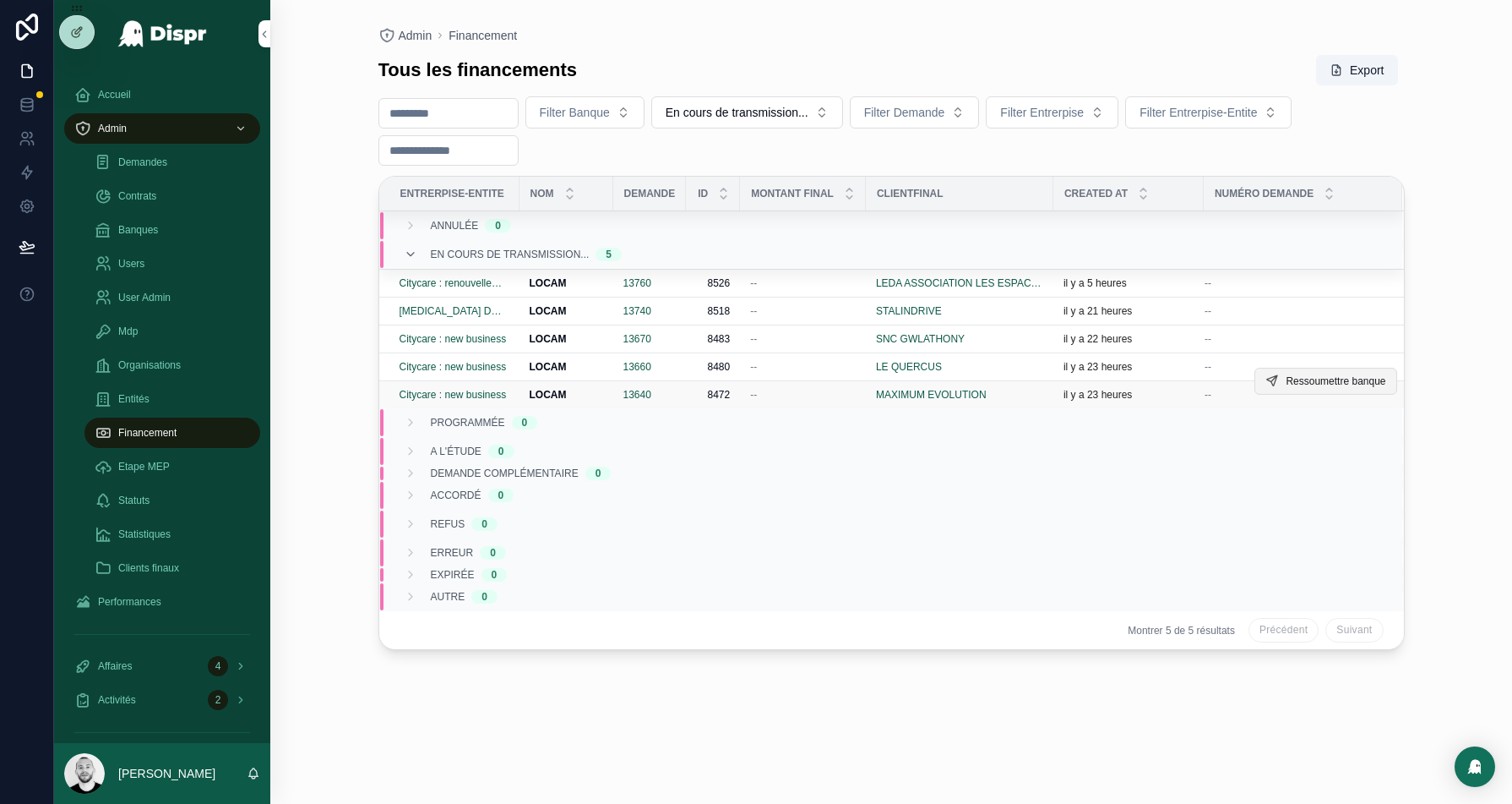
click at [1293, 377] on span "Ressoumettre banque" at bounding box center [1335, 381] width 100 height 13
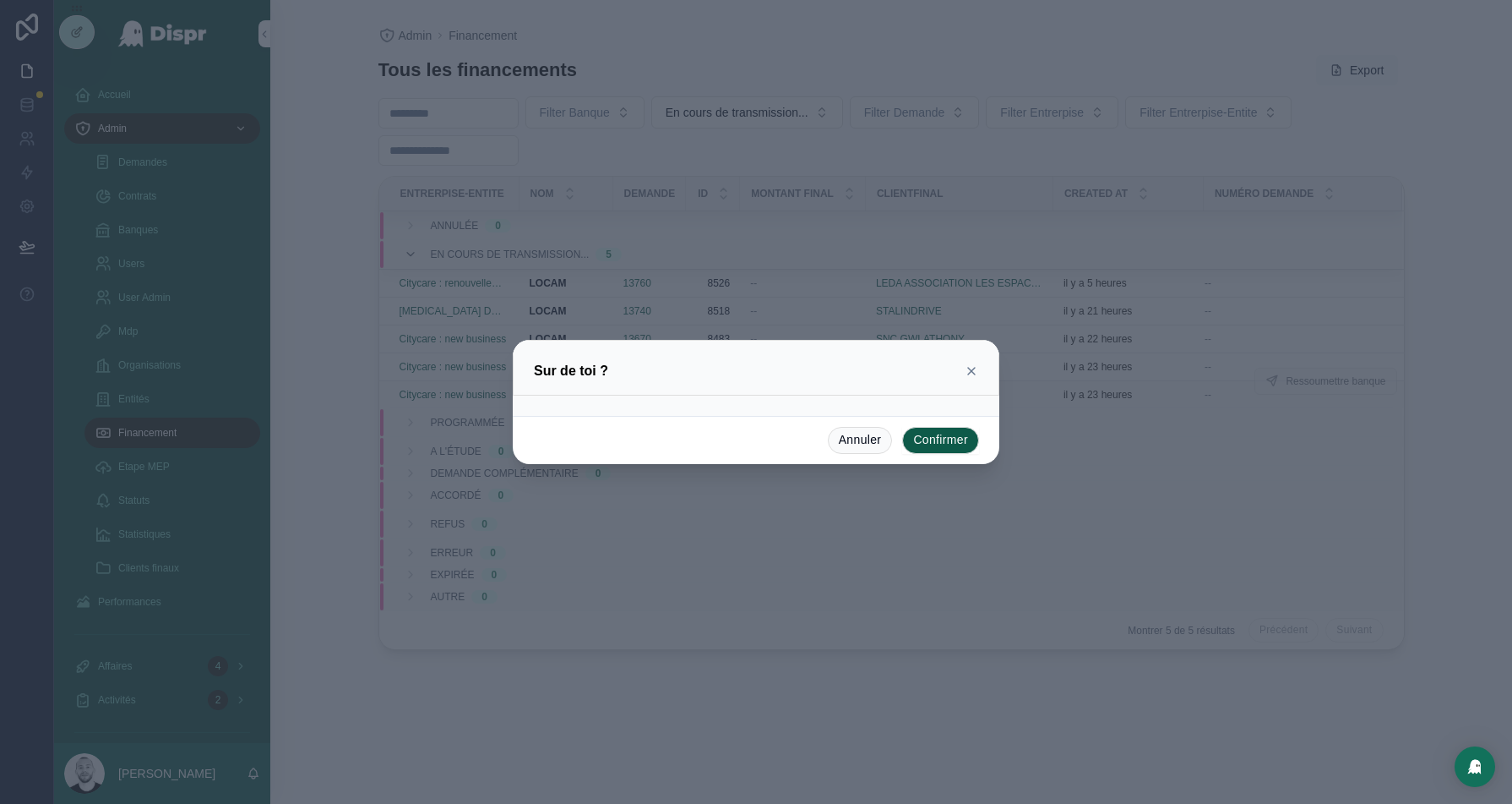
click at [943, 439] on button "Confirmer" at bounding box center [940, 440] width 77 height 27
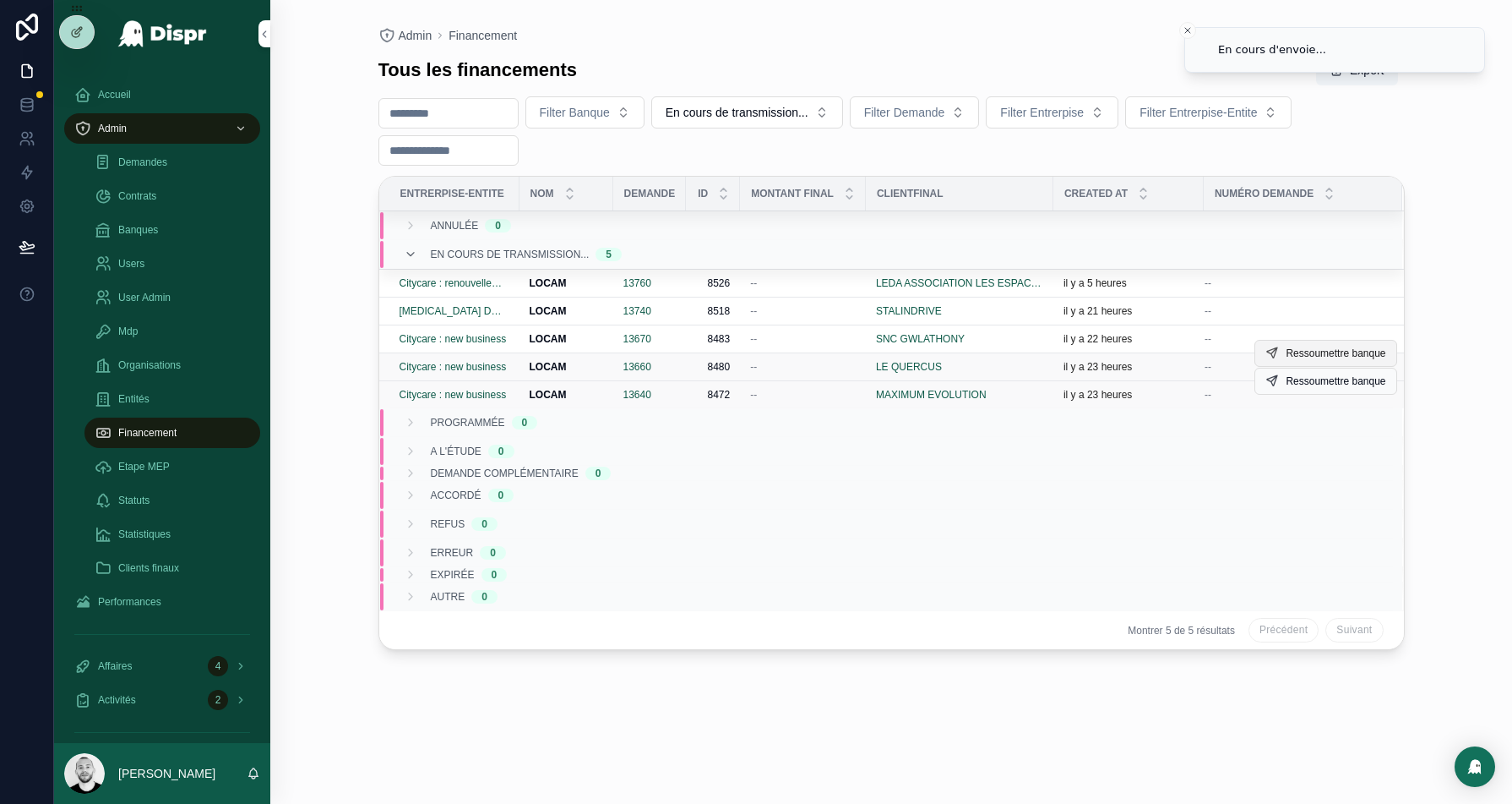
click at [1326, 354] on span "Ressoumettre banque" at bounding box center [1335, 353] width 100 height 13
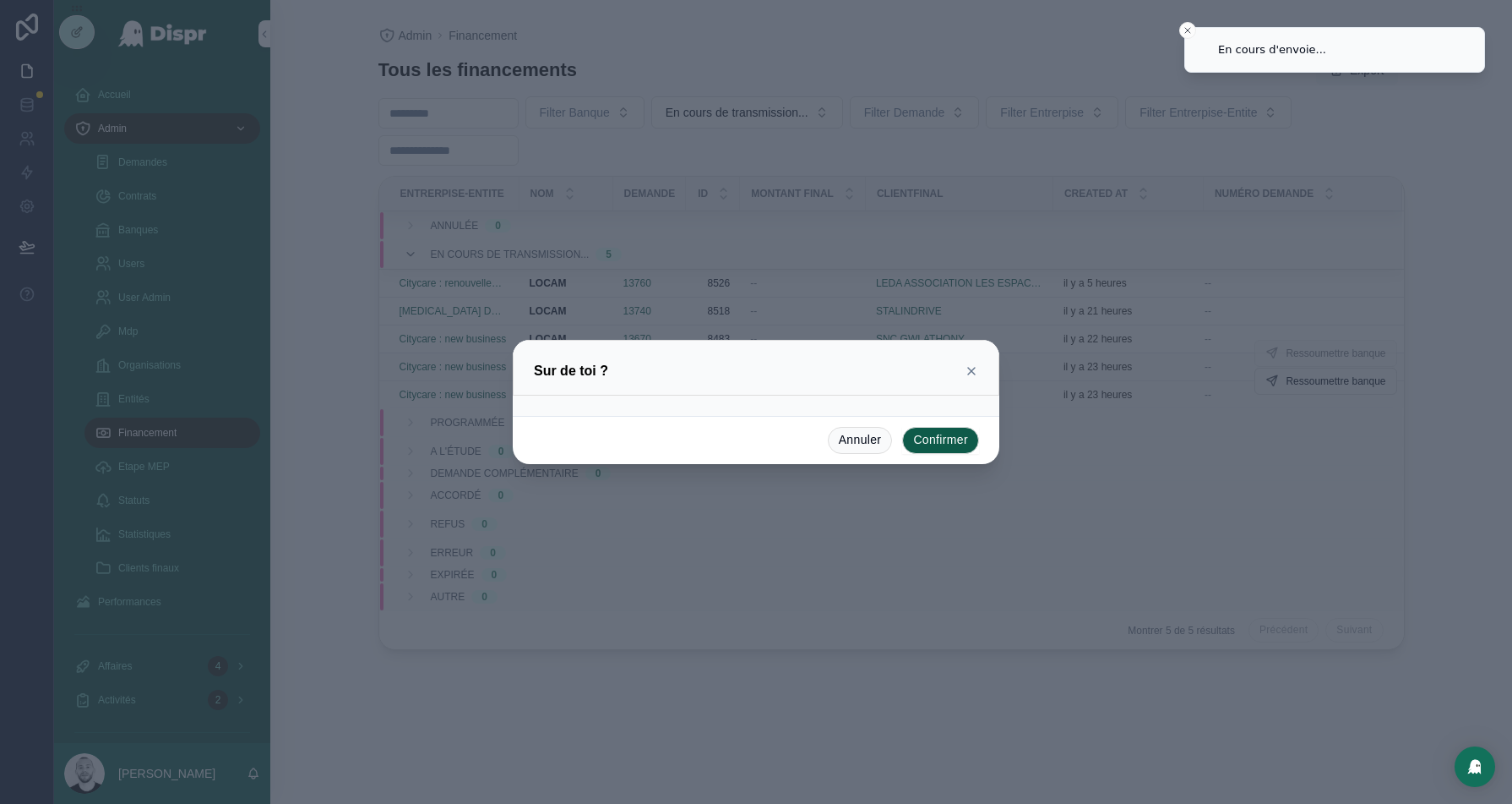
click at [958, 440] on button "Confirmer" at bounding box center [940, 440] width 77 height 27
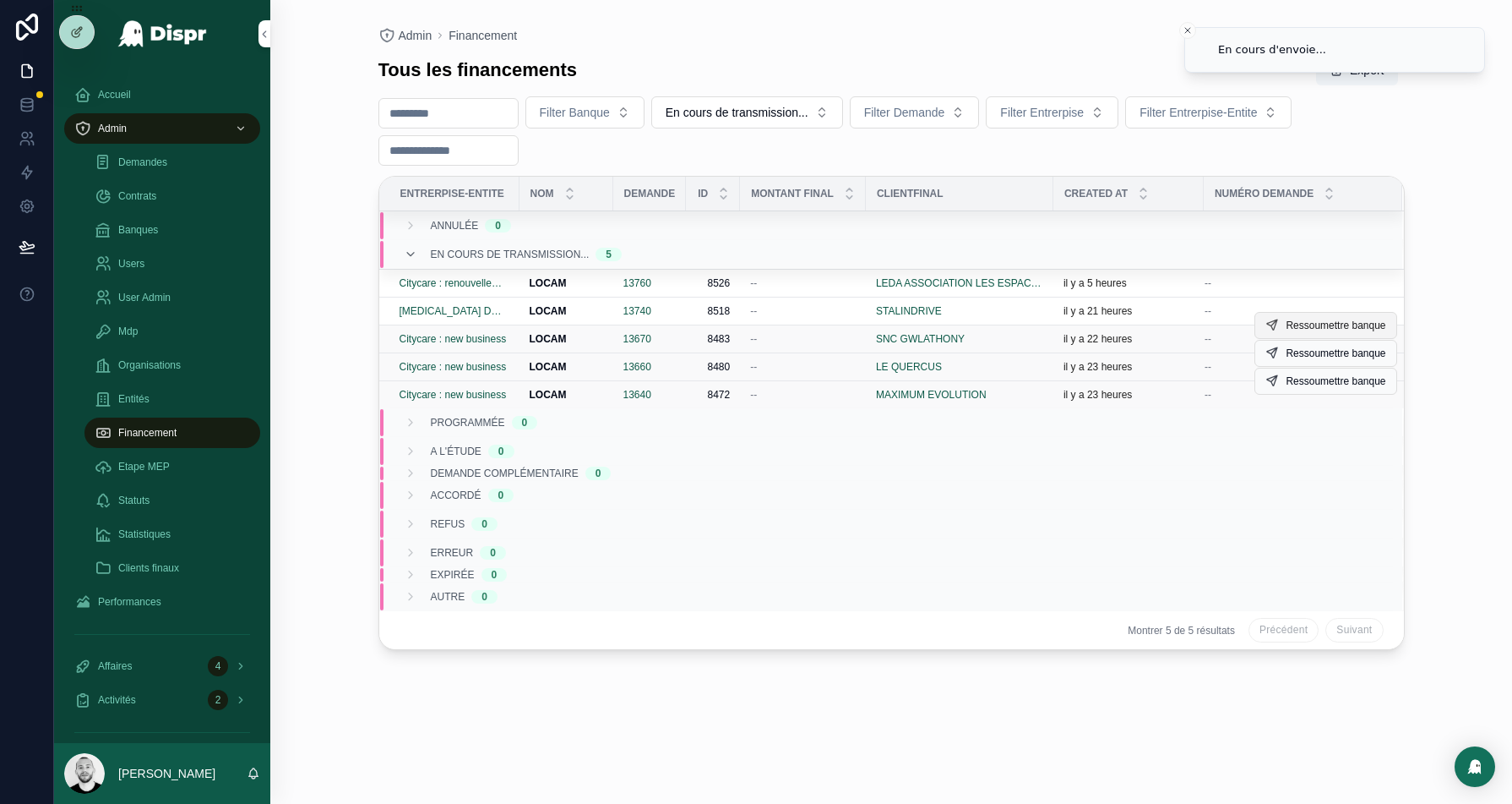
click at [1289, 324] on span "Ressoumettre banque" at bounding box center [1335, 324] width 100 height 13
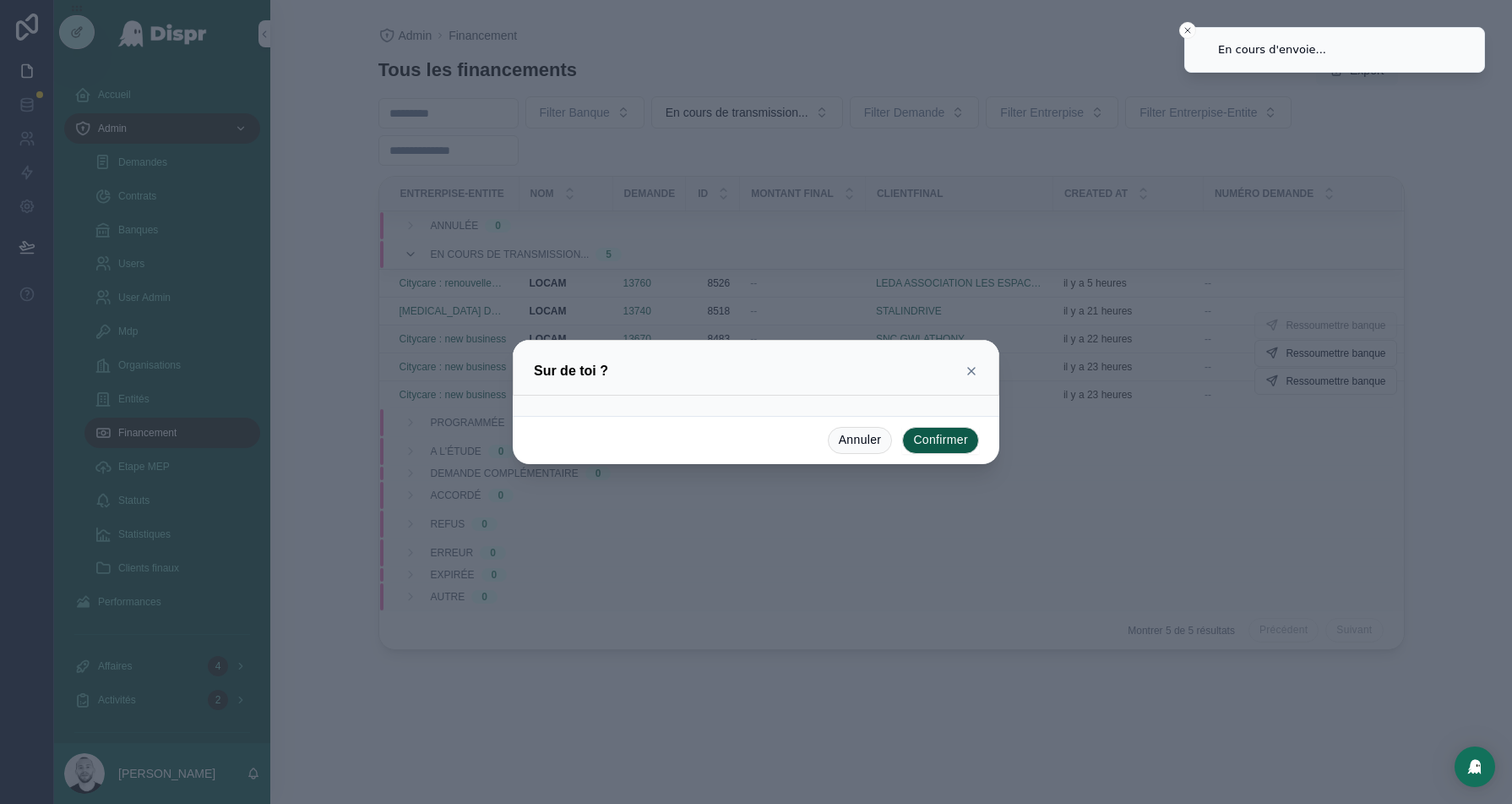
click at [951, 436] on button "Confirmer" at bounding box center [940, 440] width 77 height 27
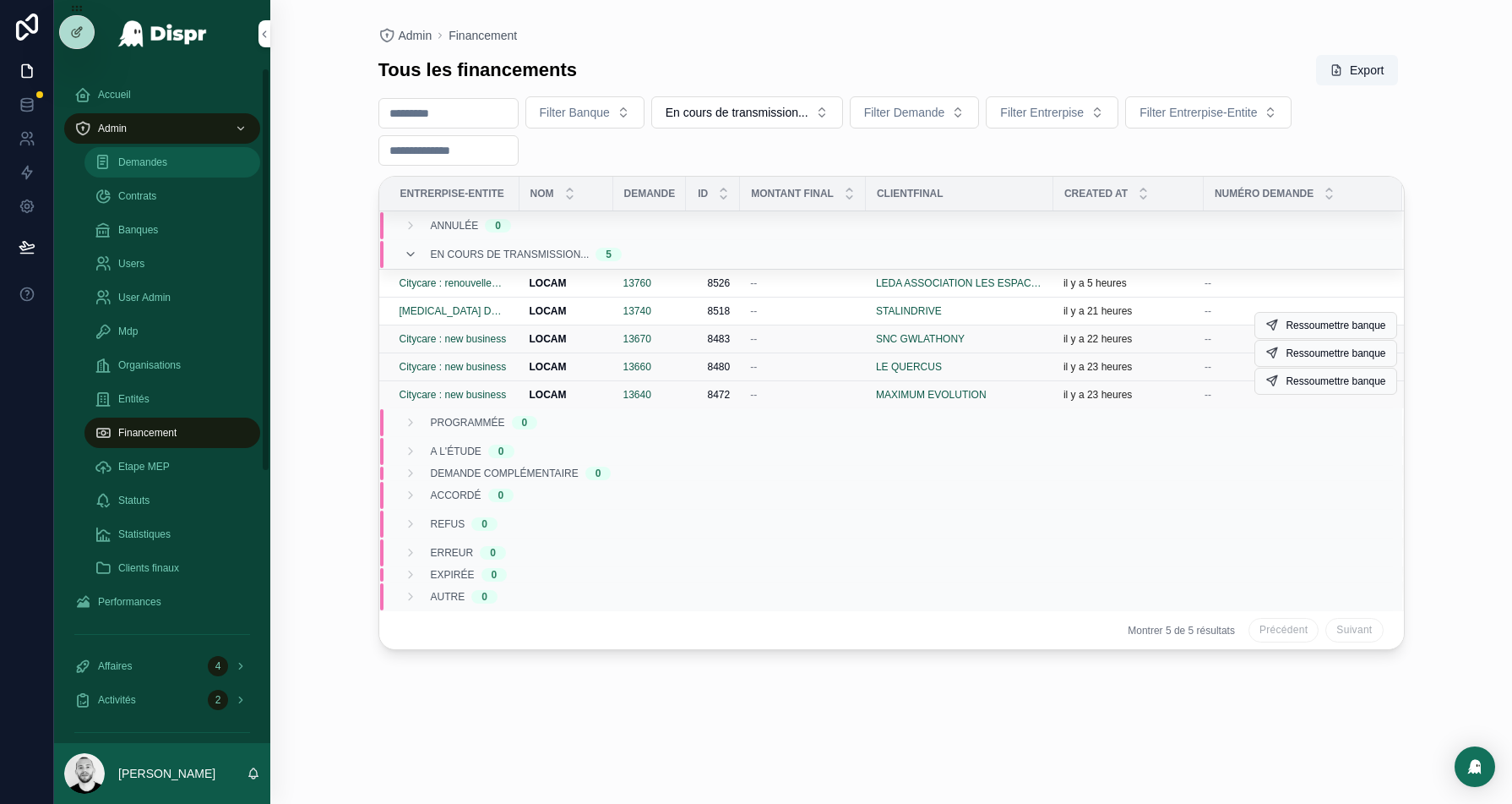
click at [155, 166] on span "Demandes" at bounding box center [143, 161] width 49 height 13
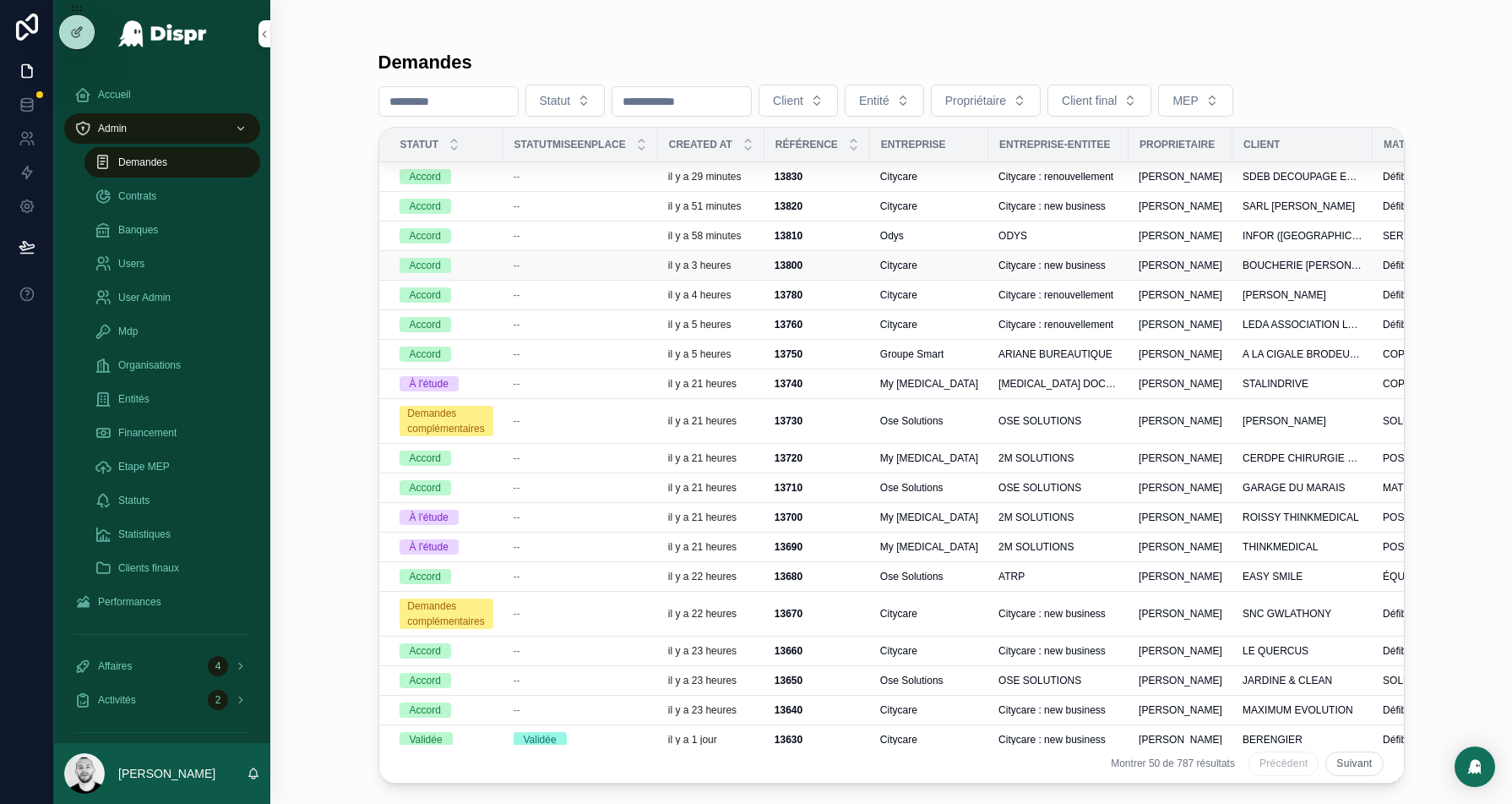
click at [578, 264] on div "--" at bounding box center [581, 264] width 134 height 13
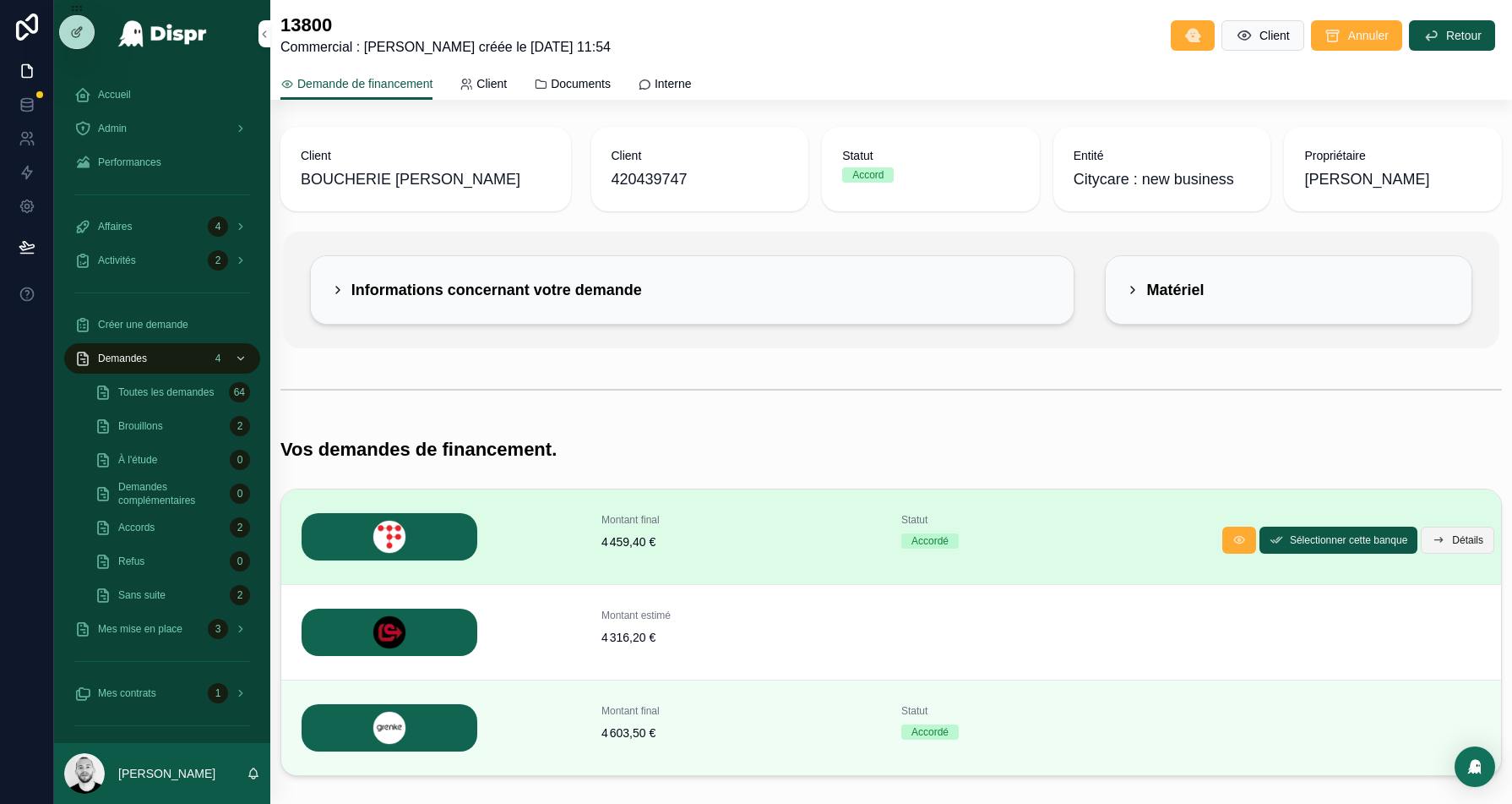
click at [1468, 540] on span "Détails" at bounding box center [1467, 540] width 31 height 13
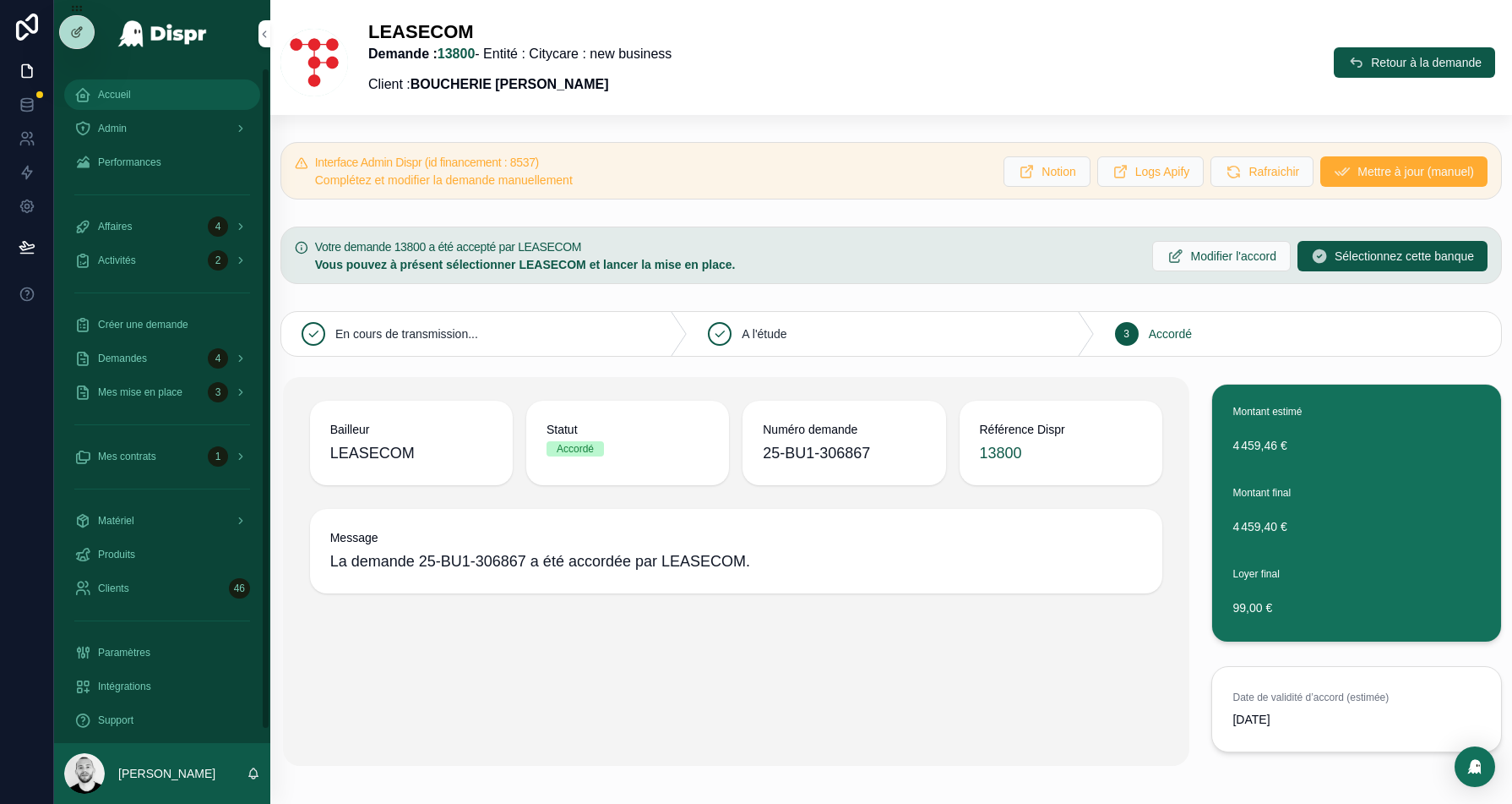
click at [153, 102] on div "Accueil" at bounding box center [161, 94] width 175 height 27
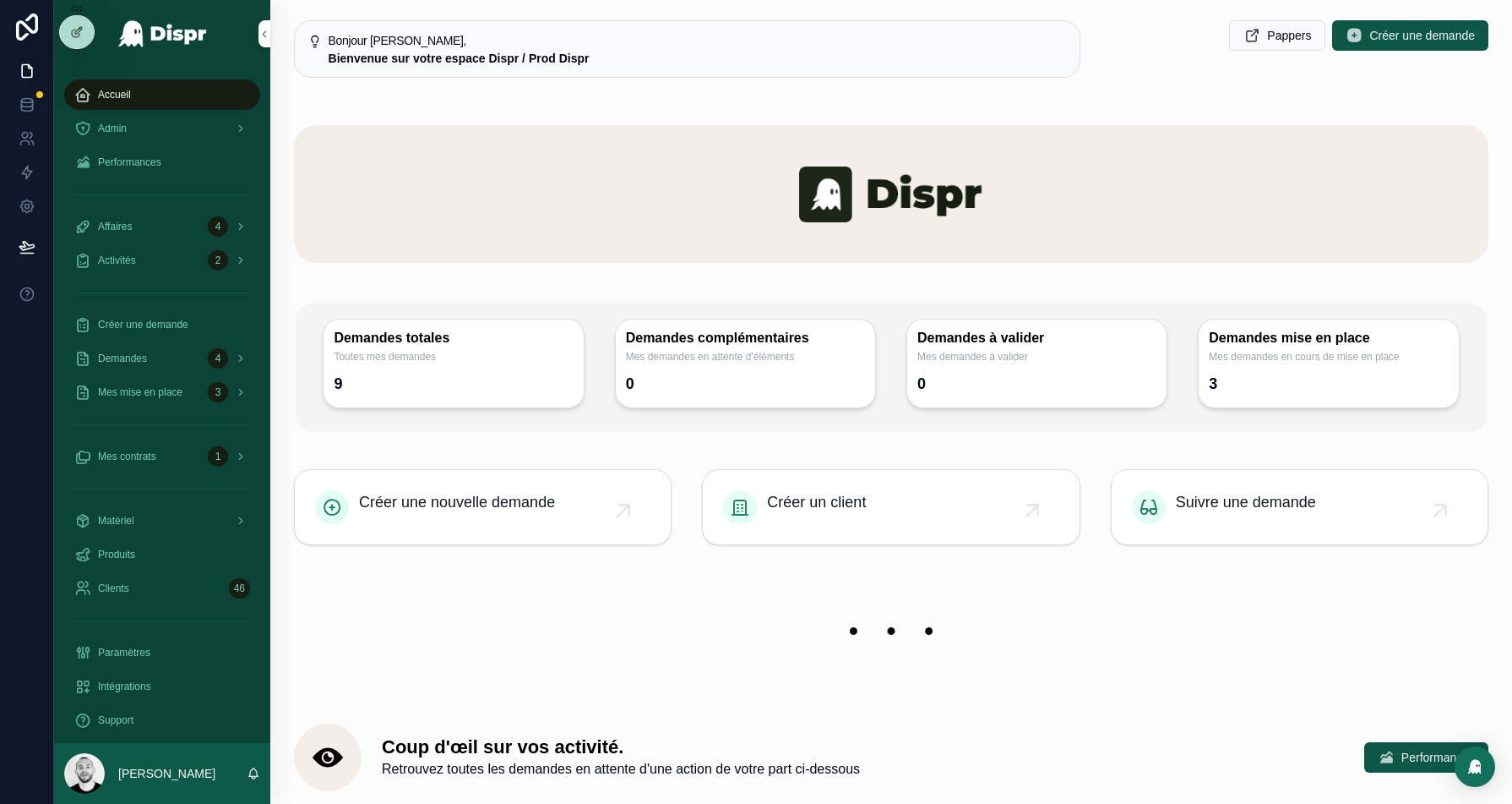
click at [132, 244] on div "Activités 2" at bounding box center [161, 260] width 216 height 34
click at [137, 374] on div "Demandes 4" at bounding box center [161, 358] width 216 height 34
click at [155, 359] on div "Demandes 4" at bounding box center [161, 358] width 175 height 27
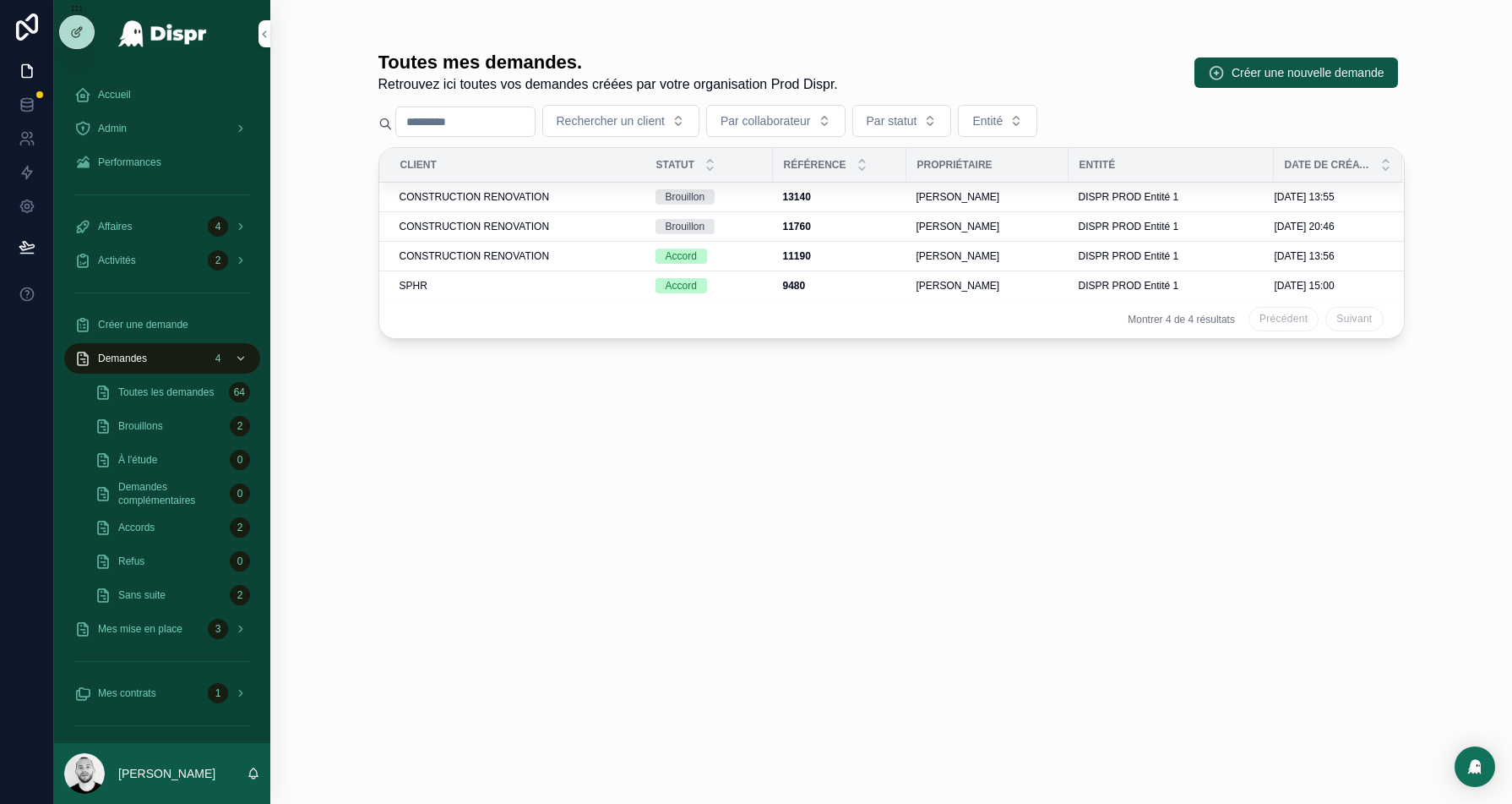
click at [191, 113] on div "Admin" at bounding box center [161, 129] width 216 height 34
click at [194, 118] on div "Admin" at bounding box center [161, 128] width 175 height 27
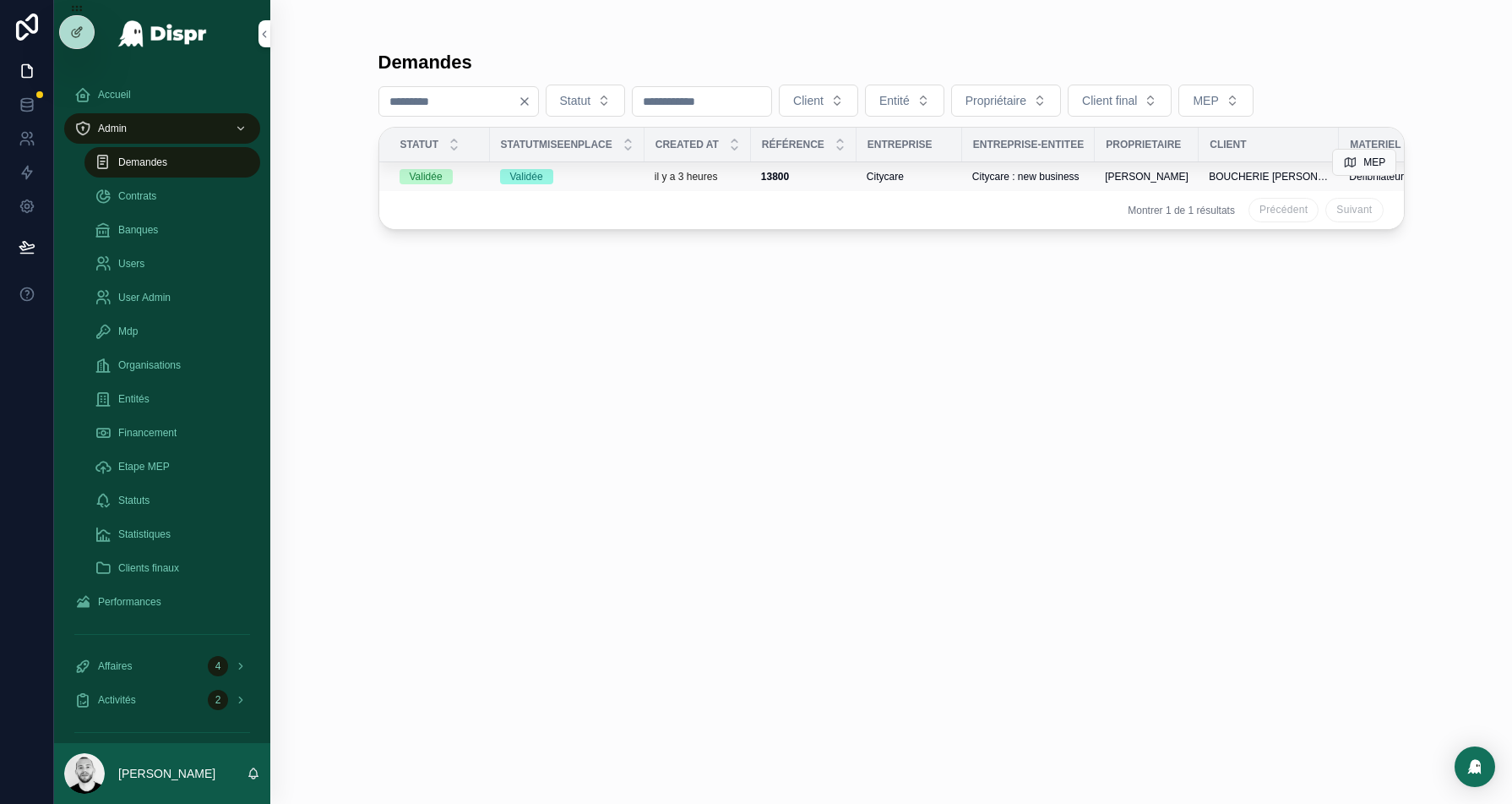
type input "****"
click at [624, 169] on div "Validée" at bounding box center [567, 176] width 134 height 15
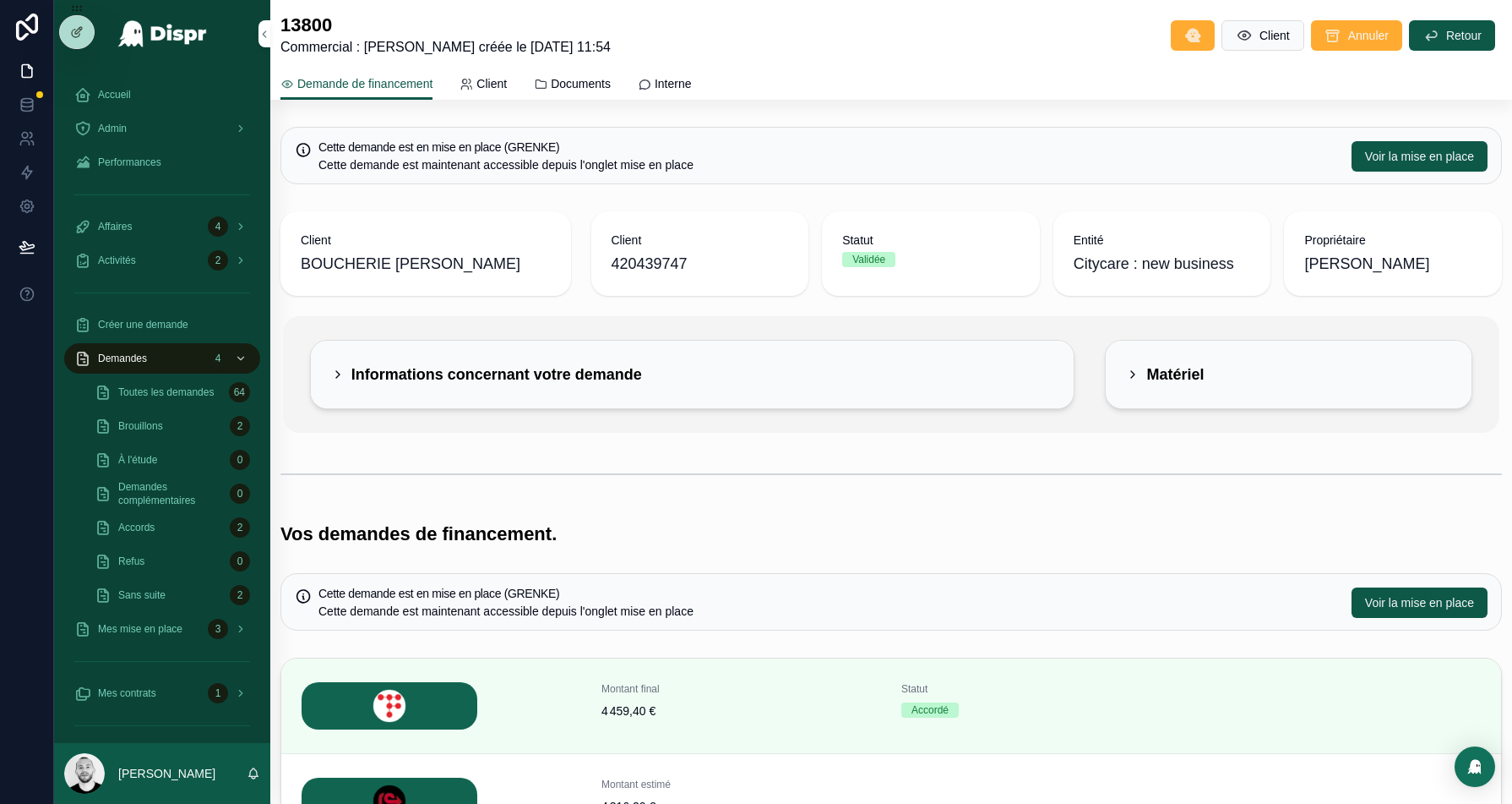
scroll to position [258, 0]
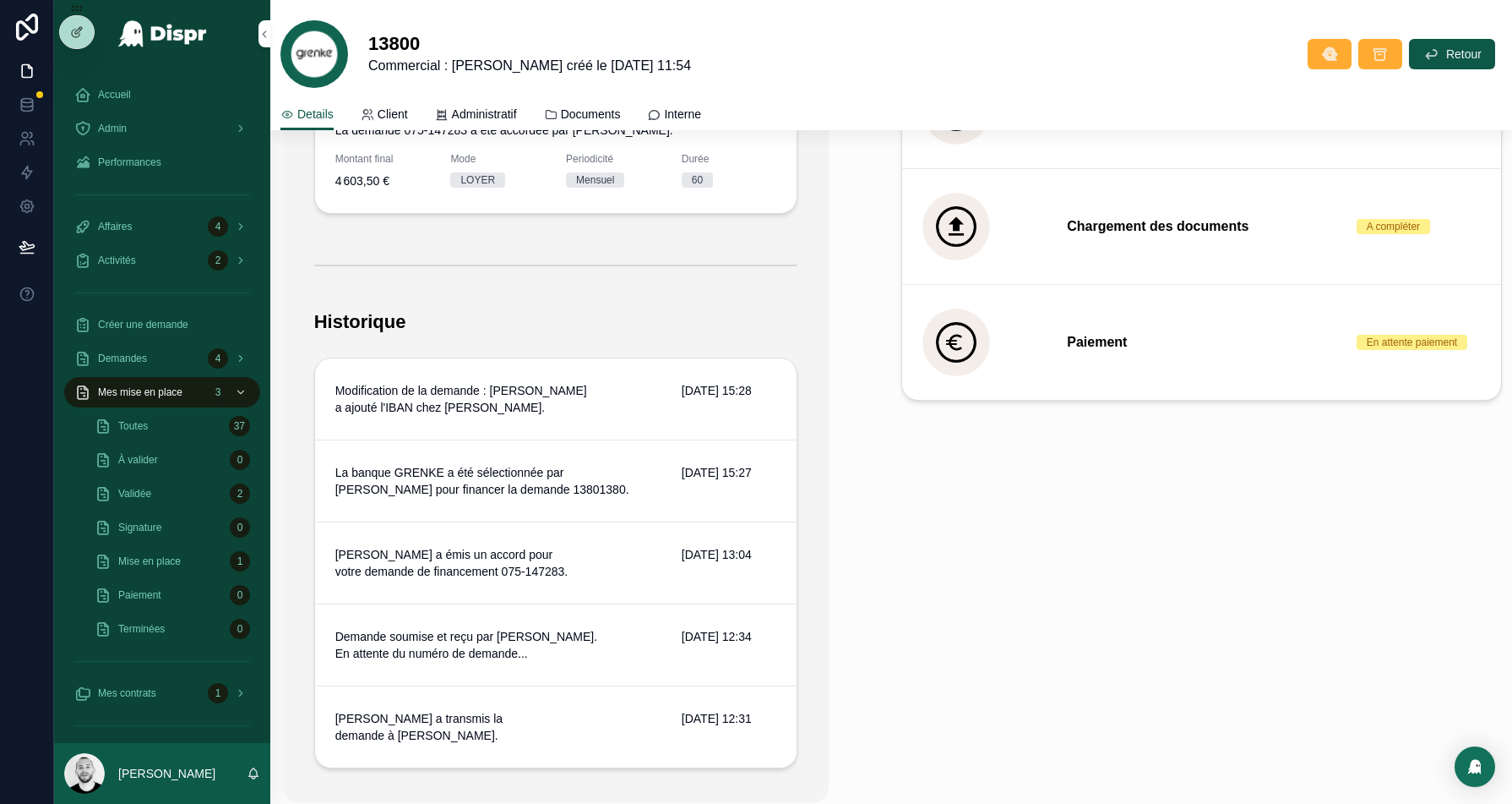
scroll to position [102, 0]
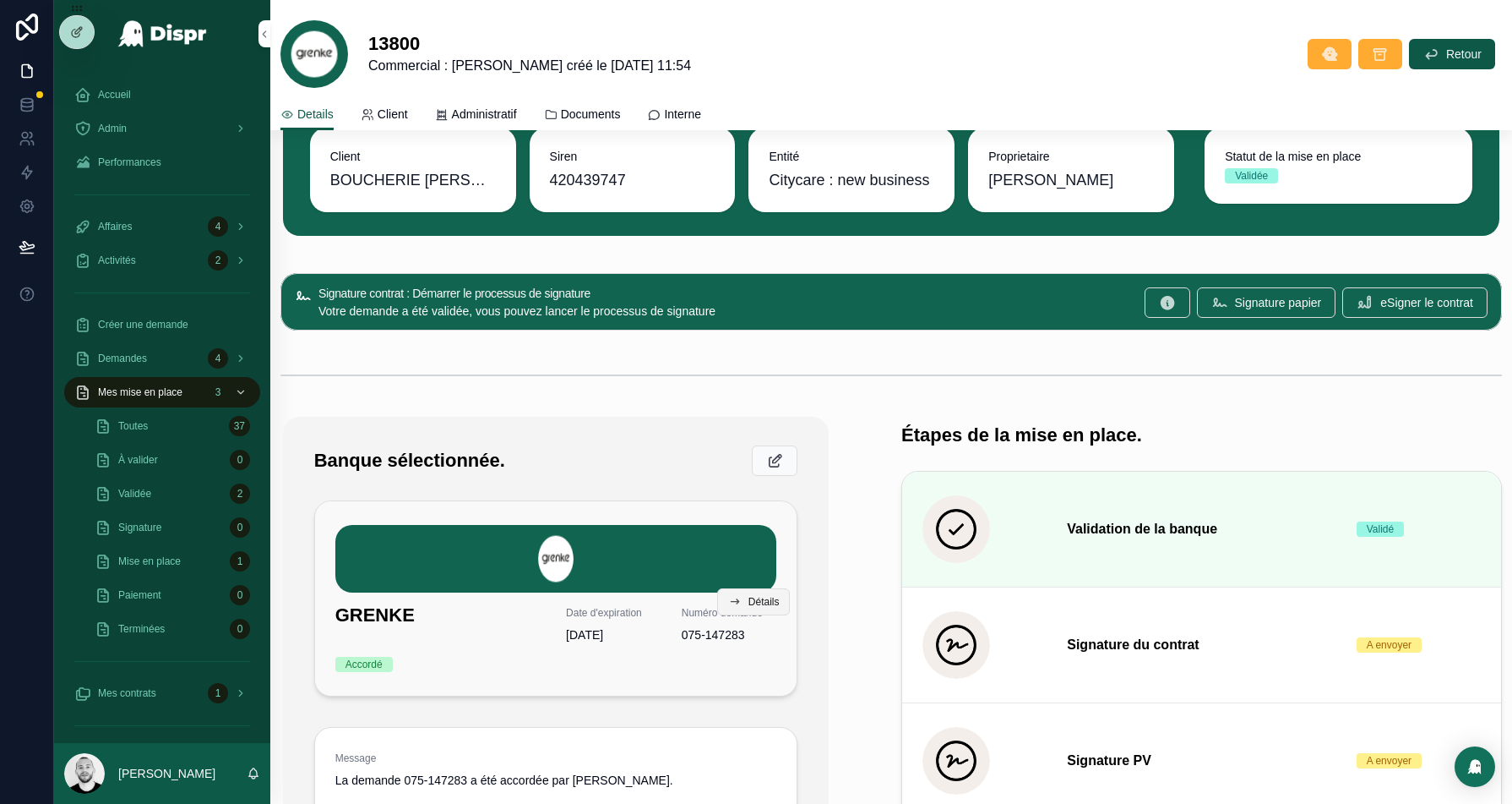
click at [748, 601] on span "Détails" at bounding box center [763, 601] width 31 height 13
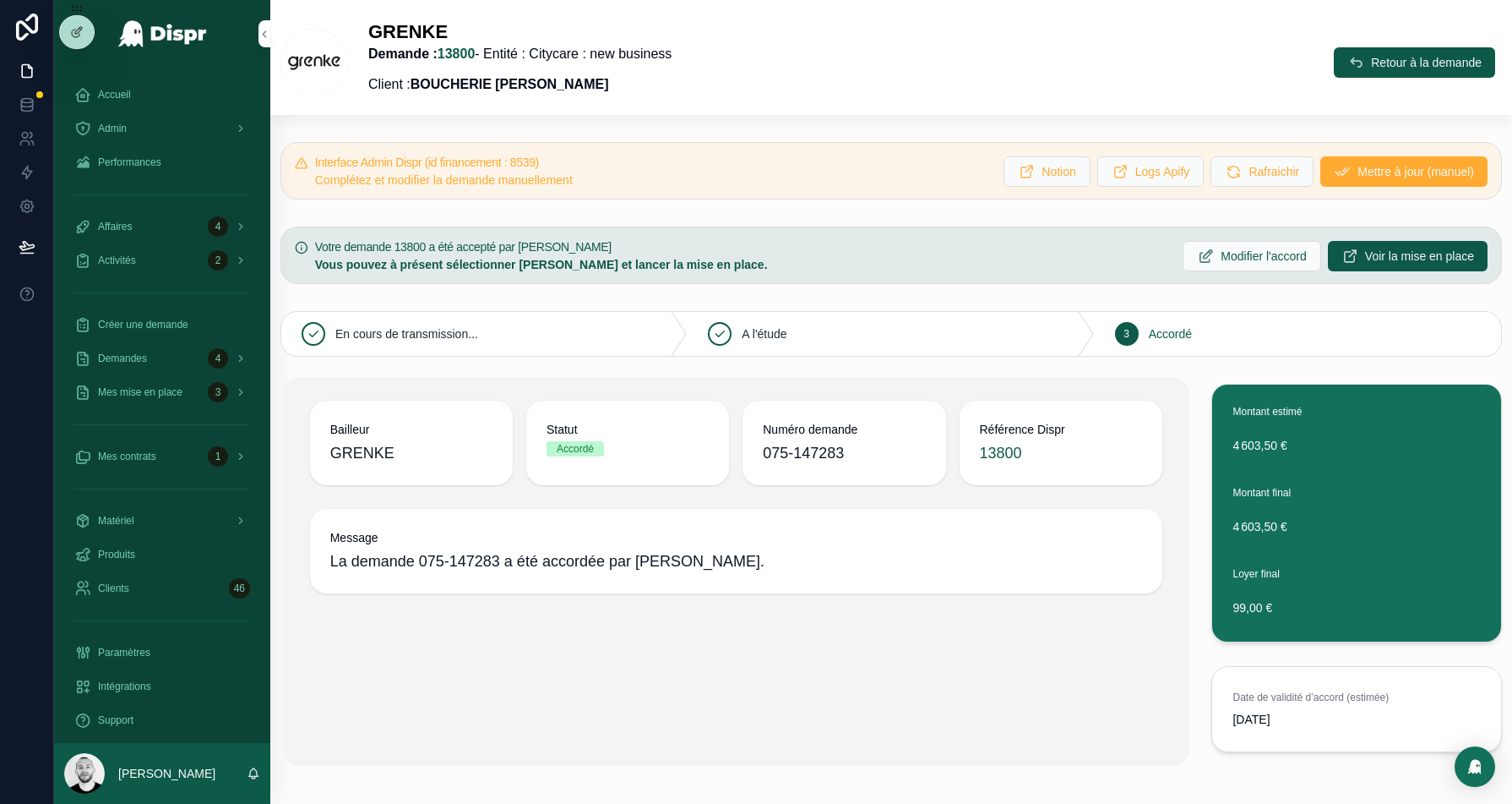
click at [549, 157] on h5 "Interface Admin Dispr (id financement : 8539)" at bounding box center [653, 161] width 676 height 11
copy h5 "8539"
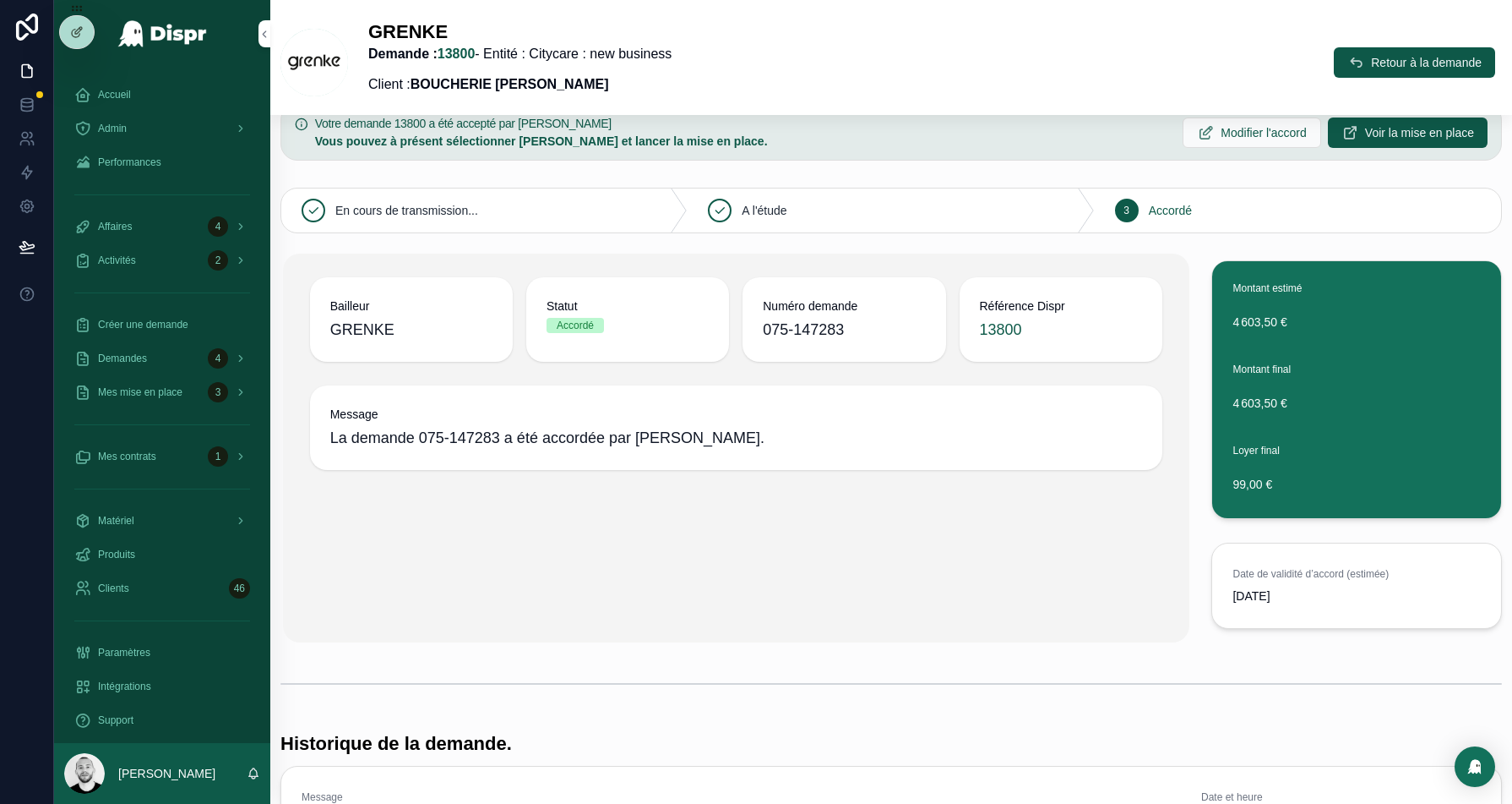
scroll to position [125, 0]
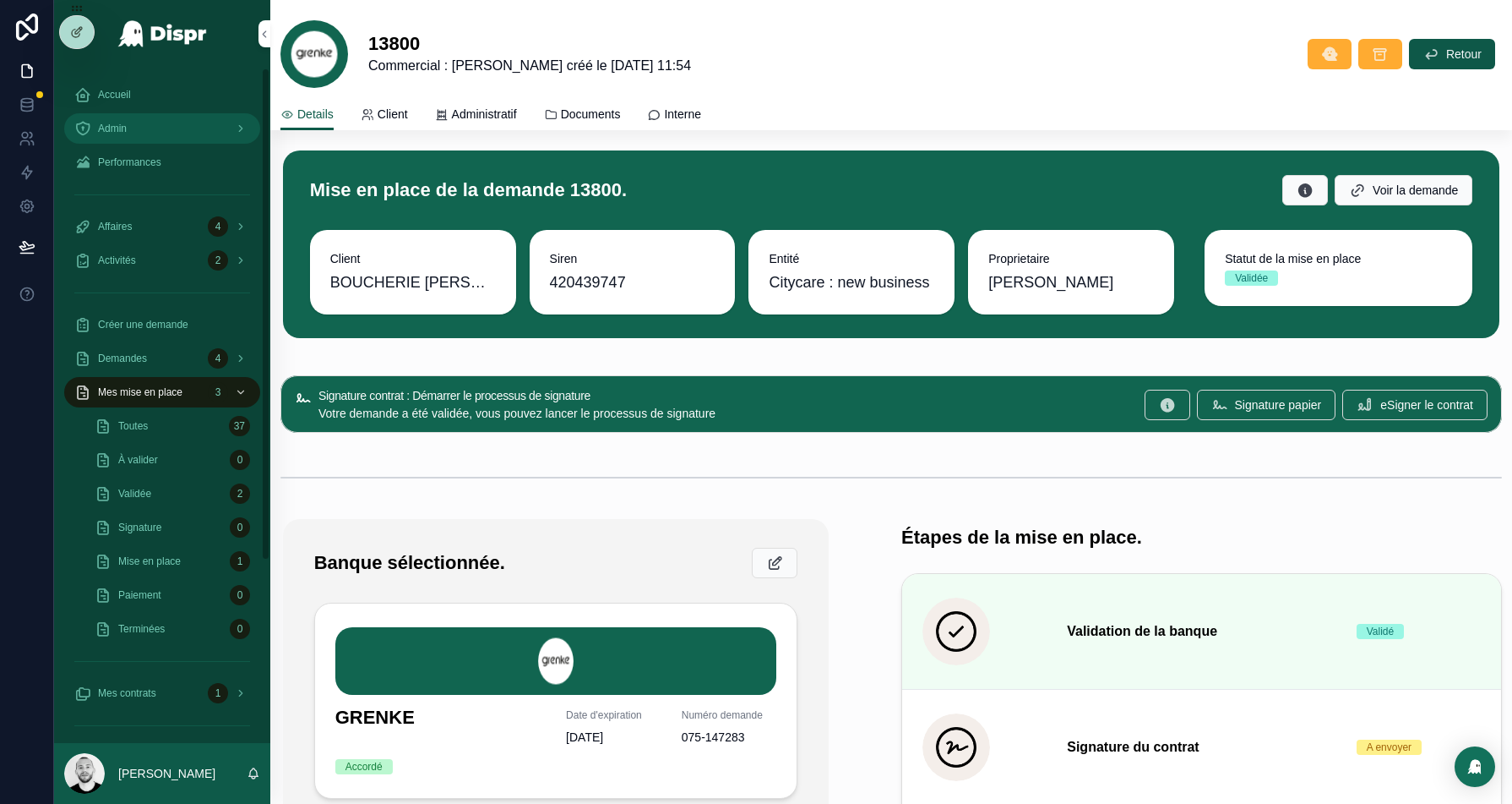
drag, startPoint x: 122, startPoint y: 130, endPoint x: 687, endPoint y: 216, distance: 571.5
click at [122, 130] on span "Admin" at bounding box center [112, 128] width 29 height 13
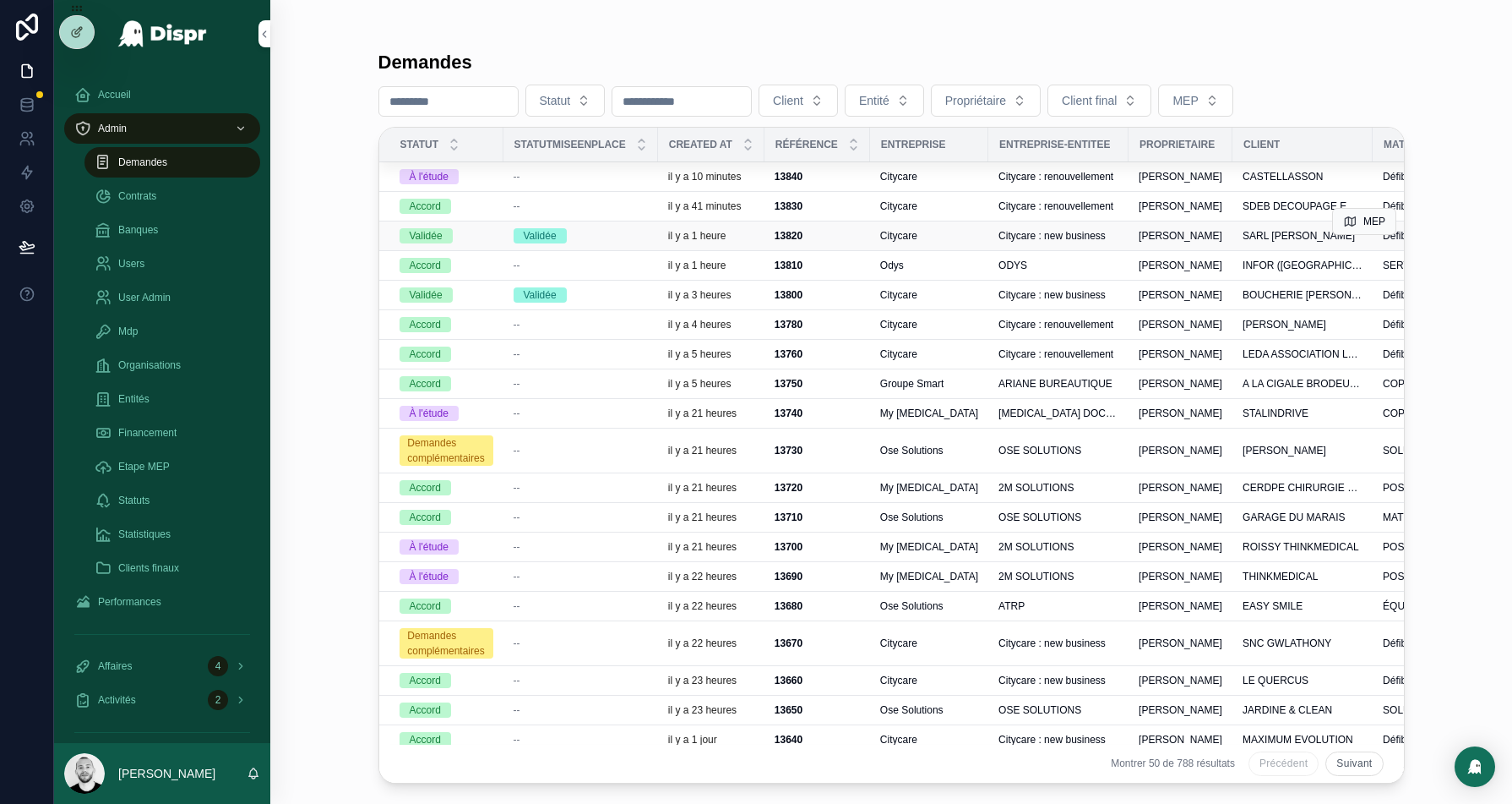
click at [590, 229] on div "Validée" at bounding box center [581, 235] width 134 height 15
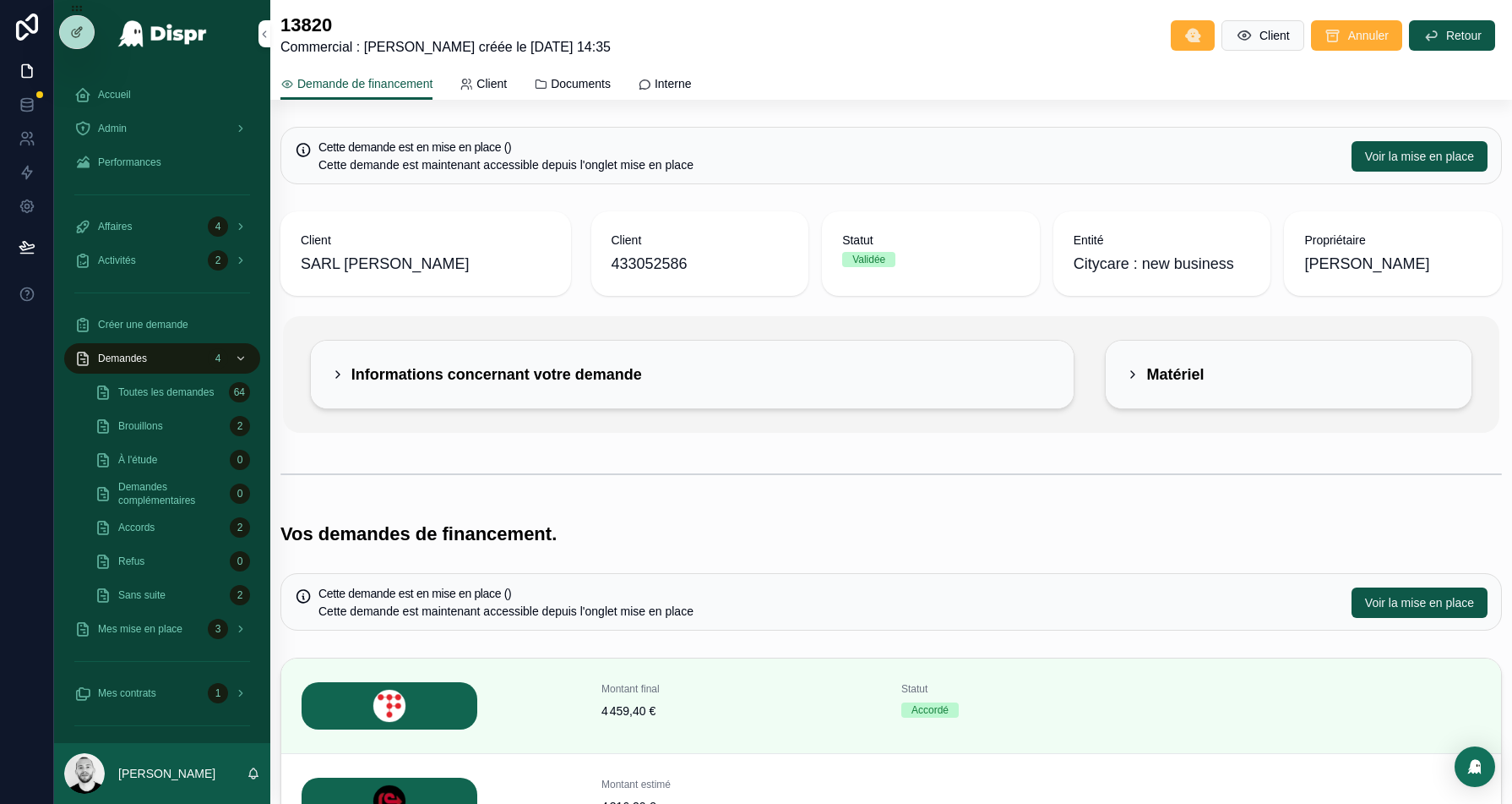
scroll to position [258, 0]
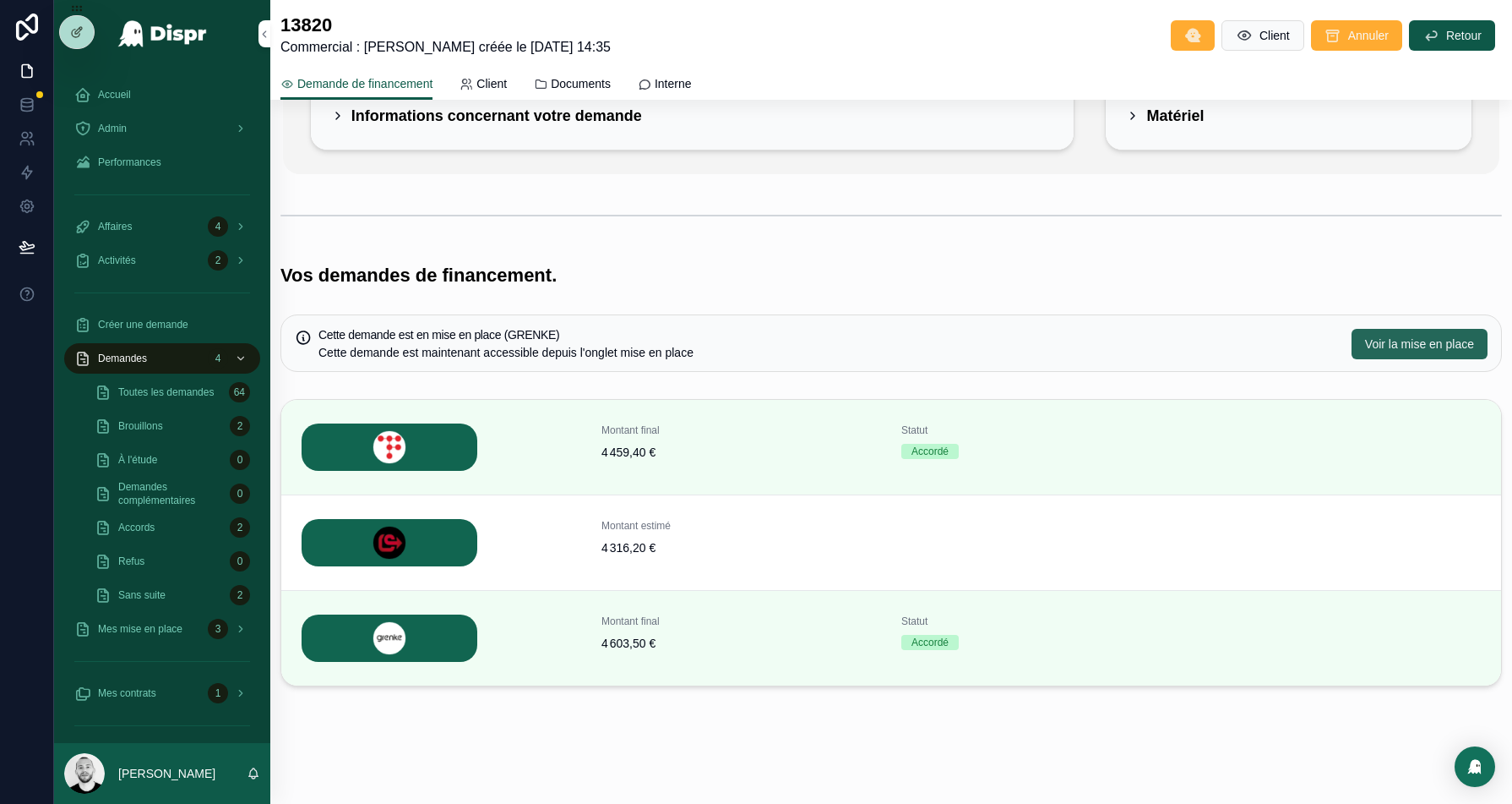
click at [1441, 336] on span "Voir la mise en place" at bounding box center [1419, 344] width 109 height 17
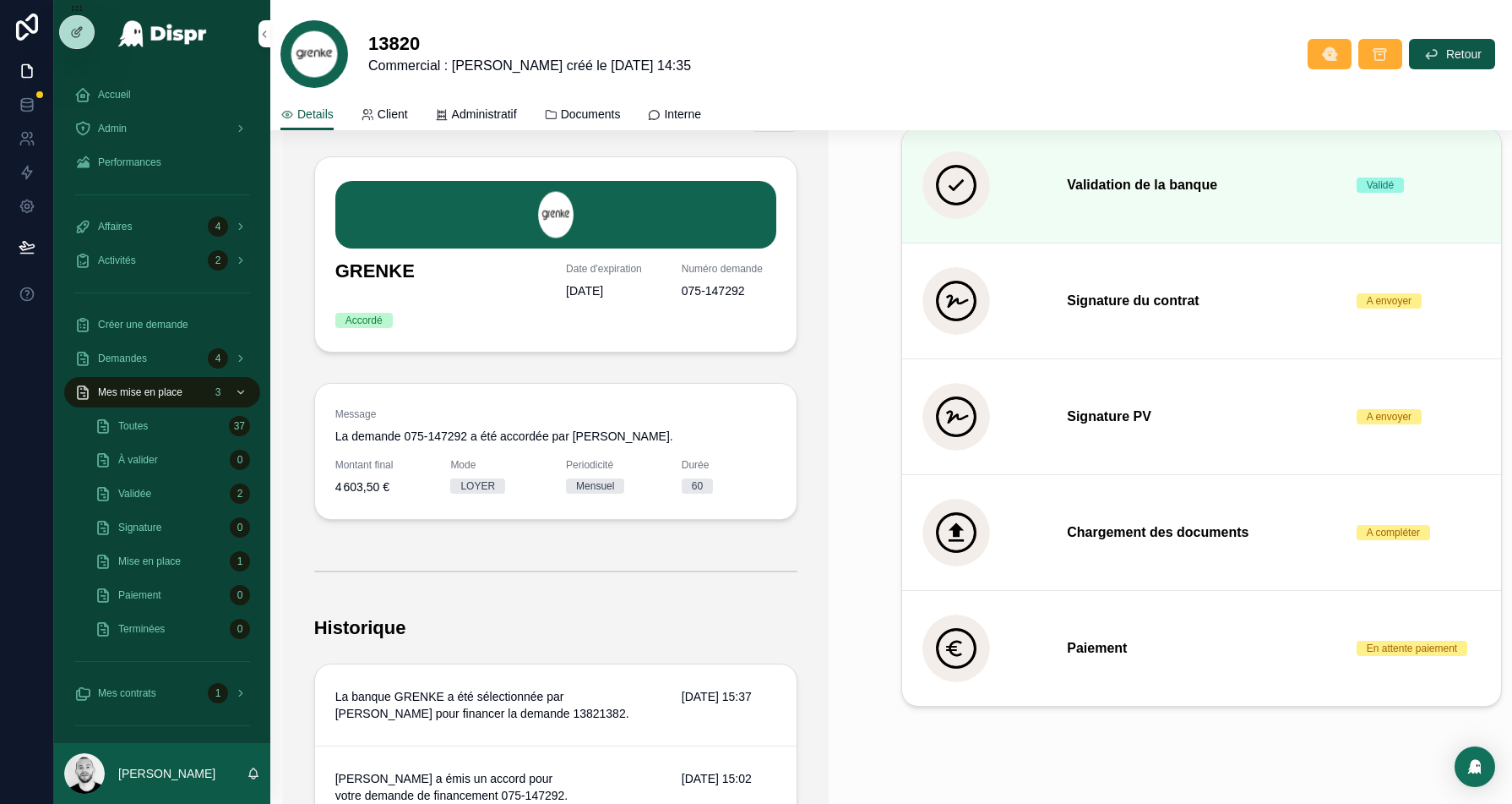
scroll to position [495, 0]
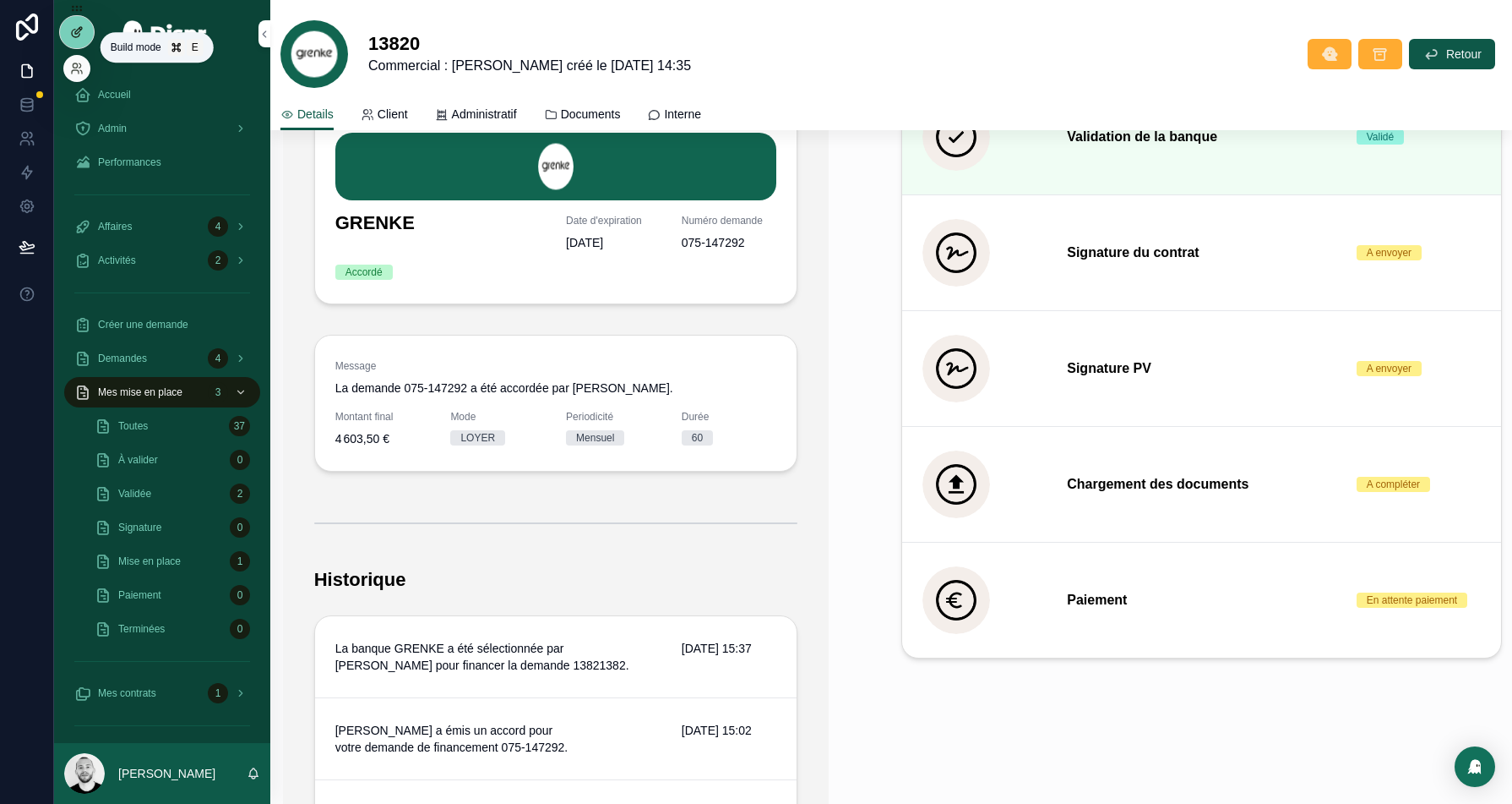
click at [79, 39] on div at bounding box center [77, 32] width 33 height 32
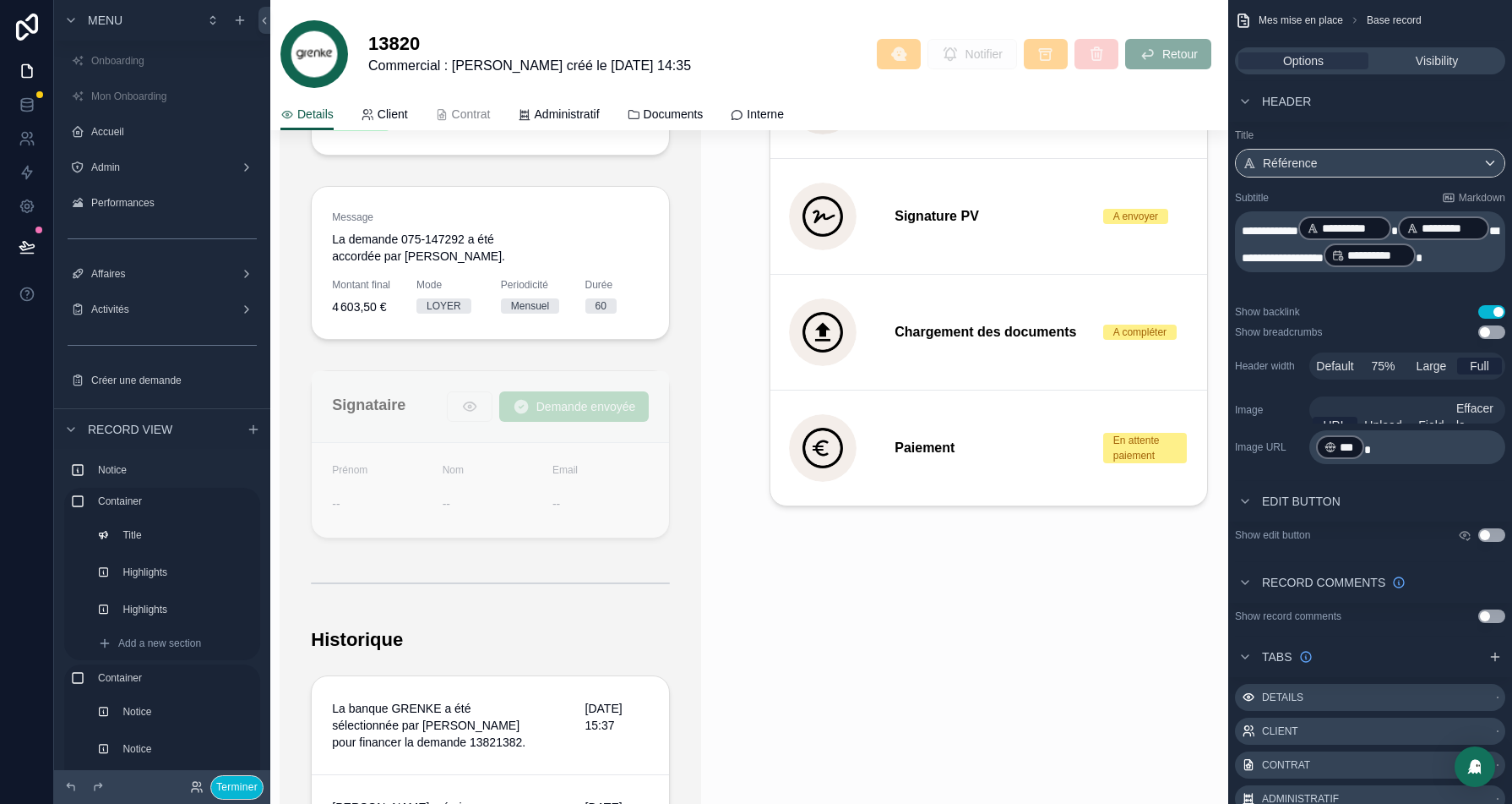
scroll to position [1325, 0]
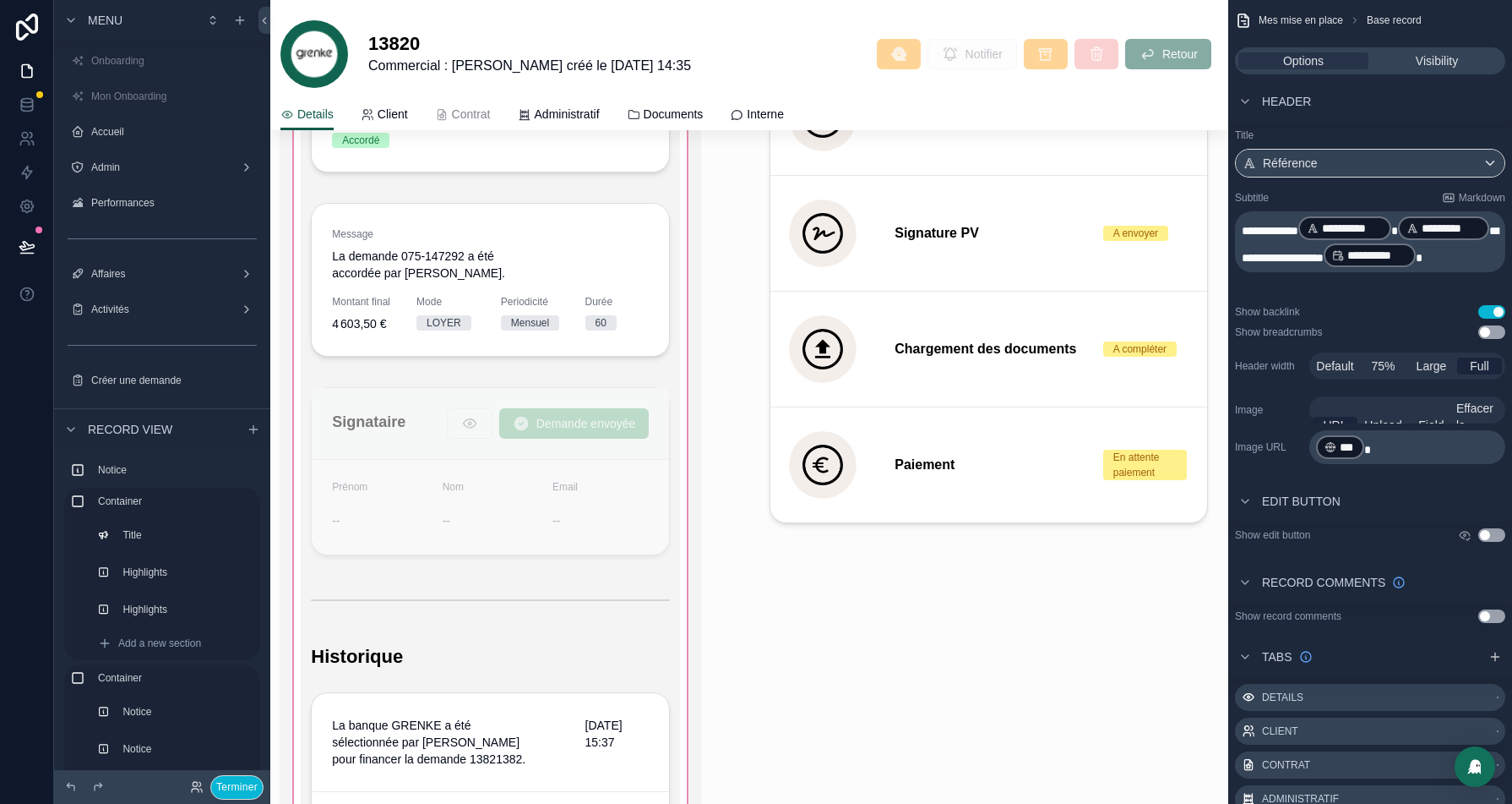
click at [394, 248] on div "scrollable content" at bounding box center [490, 542] width 421 height 1326
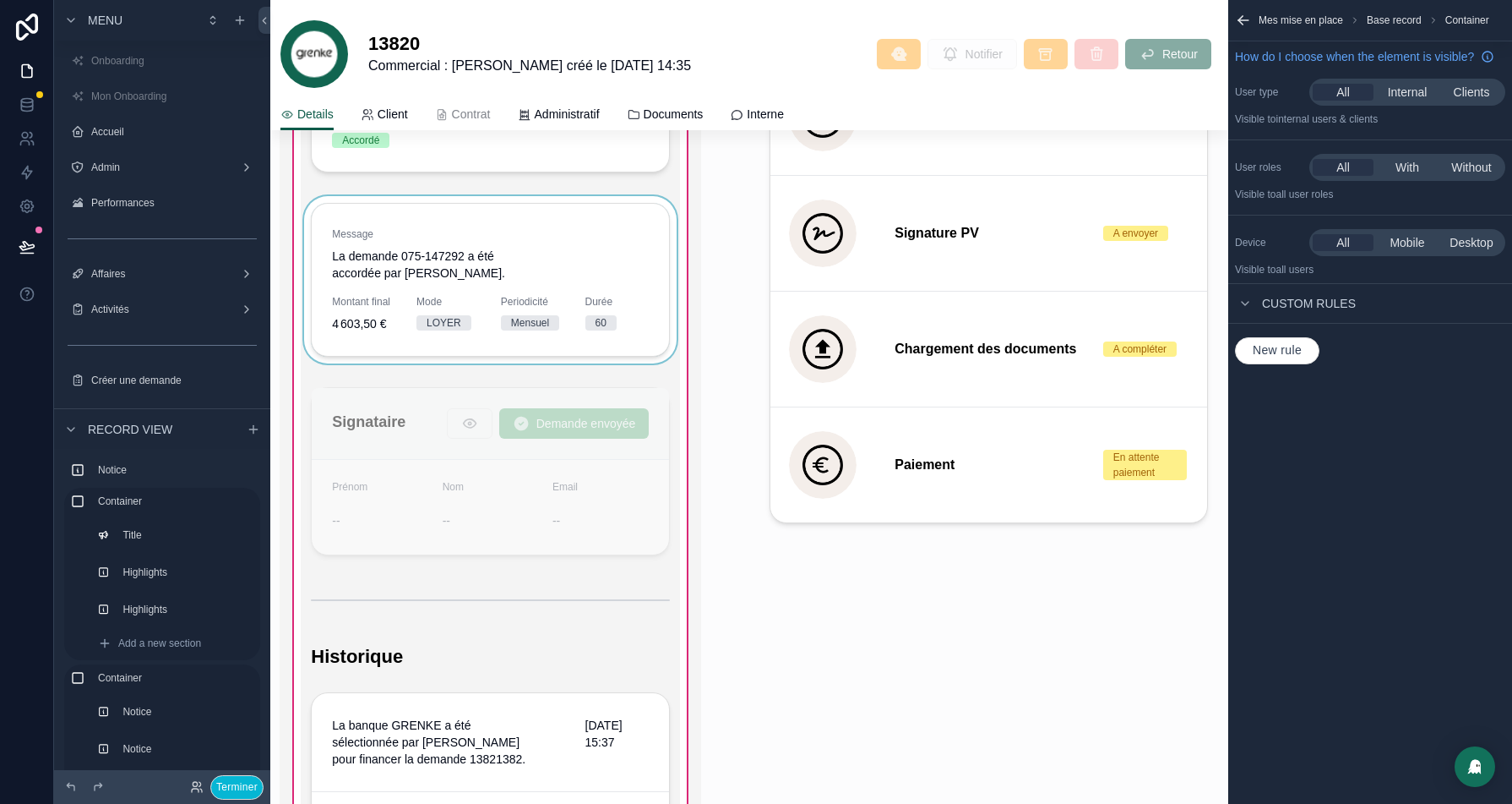
click at [594, 244] on div "scrollable content" at bounding box center [490, 282] width 379 height 174
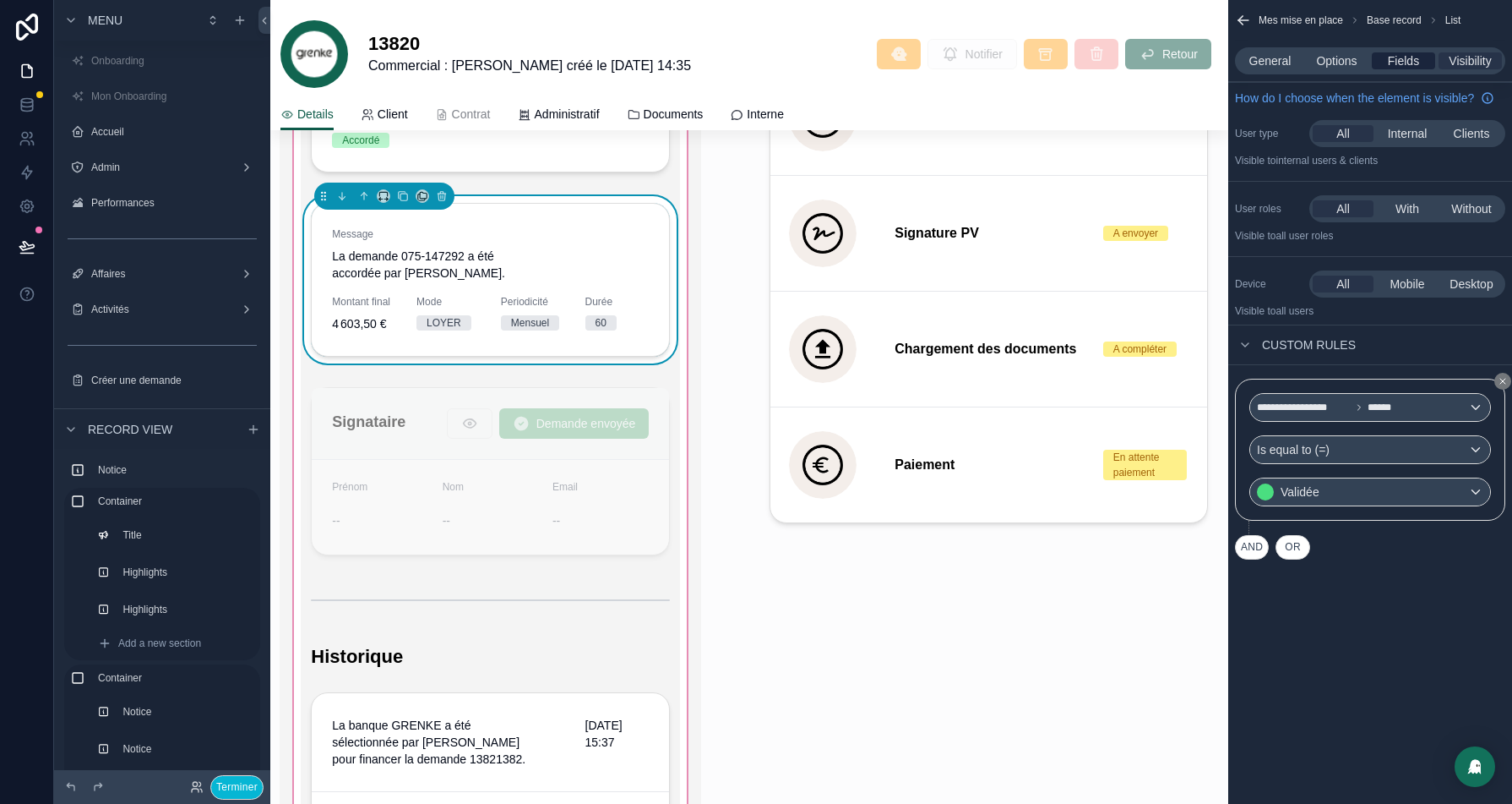
click at [1415, 57] on span "Fields" at bounding box center [1403, 60] width 31 height 17
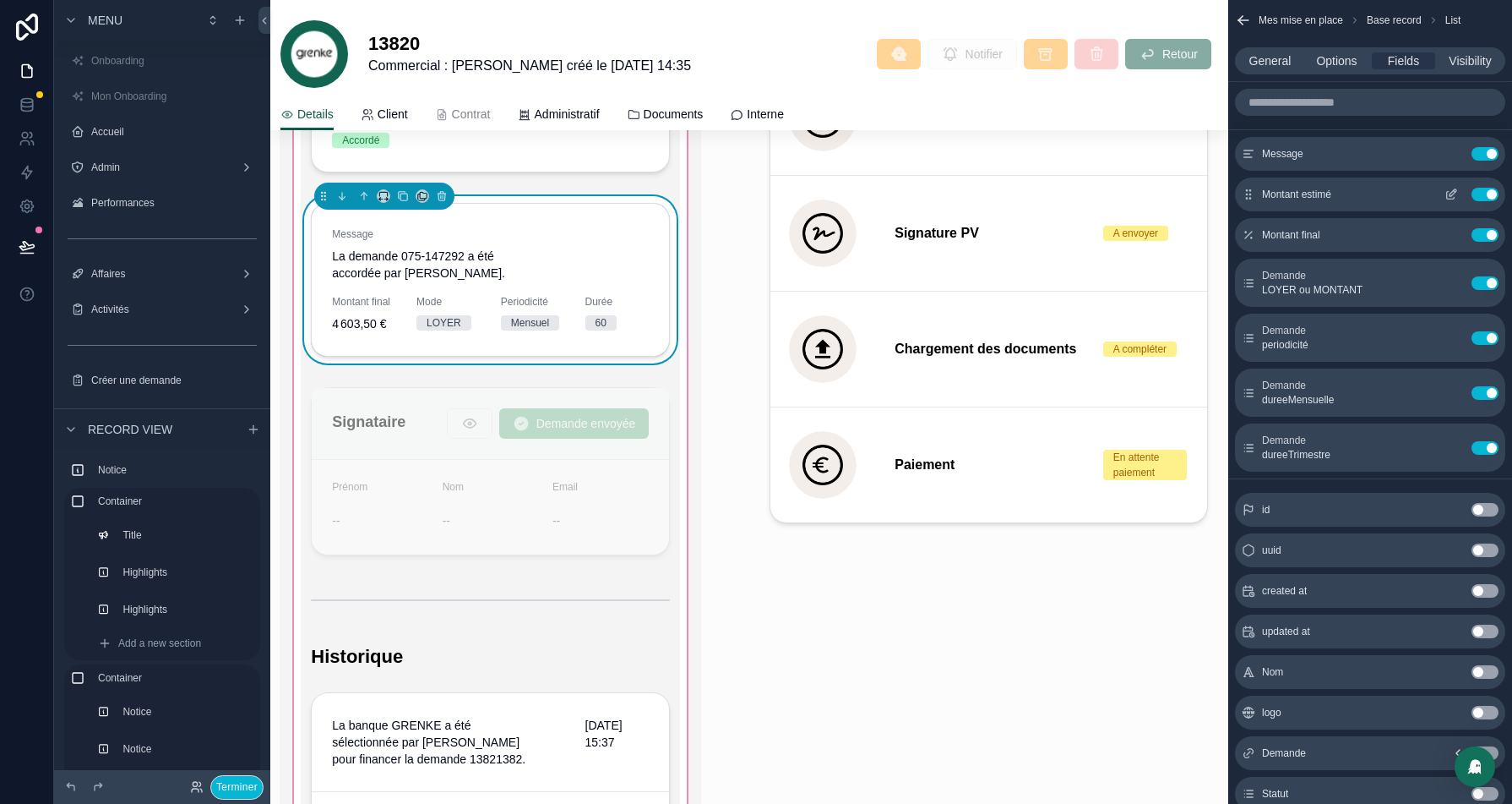
click at [1454, 194] on icon "scrollable content" at bounding box center [1450, 194] width 13 height 13
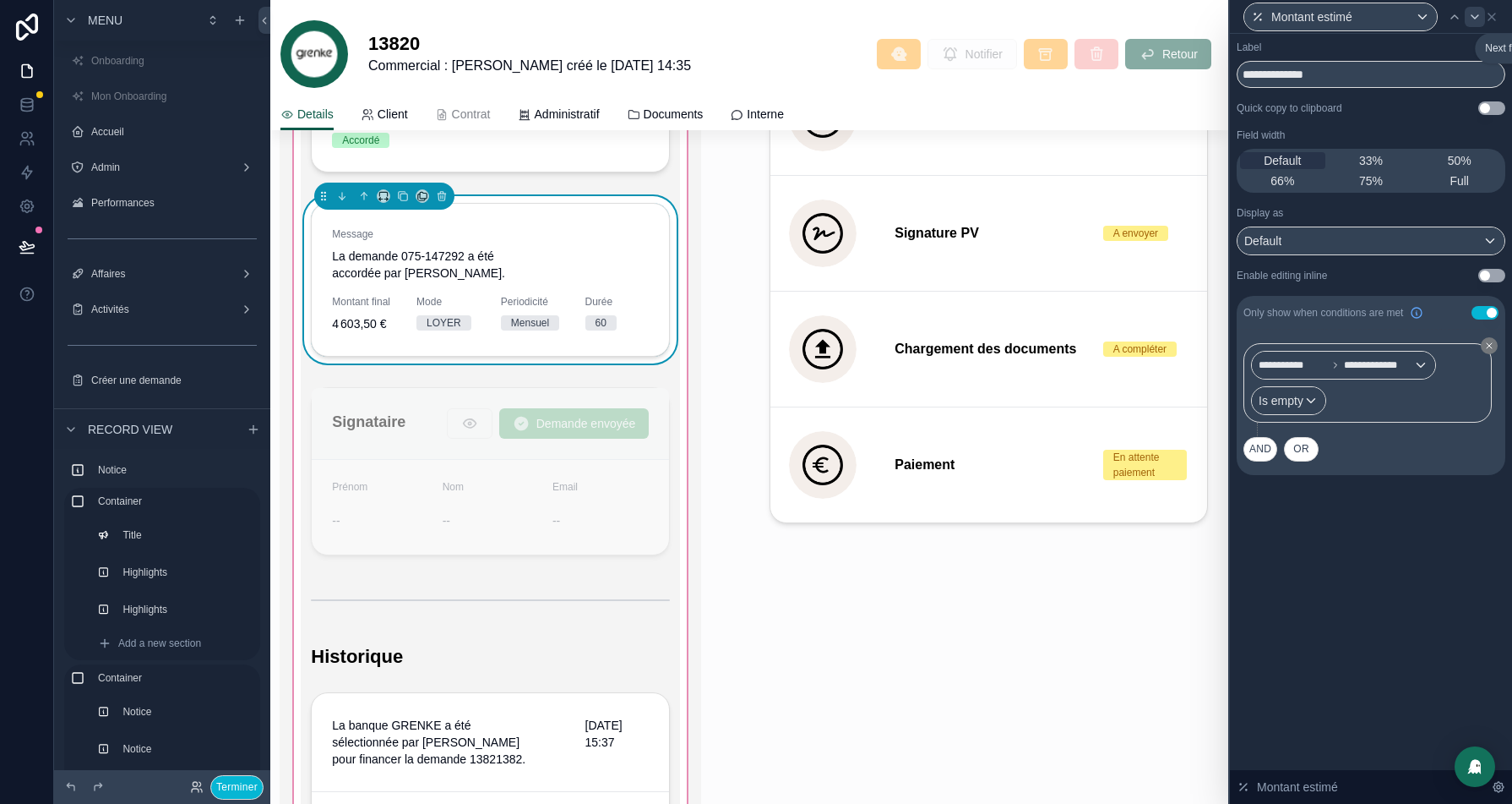
click at [1470, 19] on icon at bounding box center [1474, 17] width 13 height 13
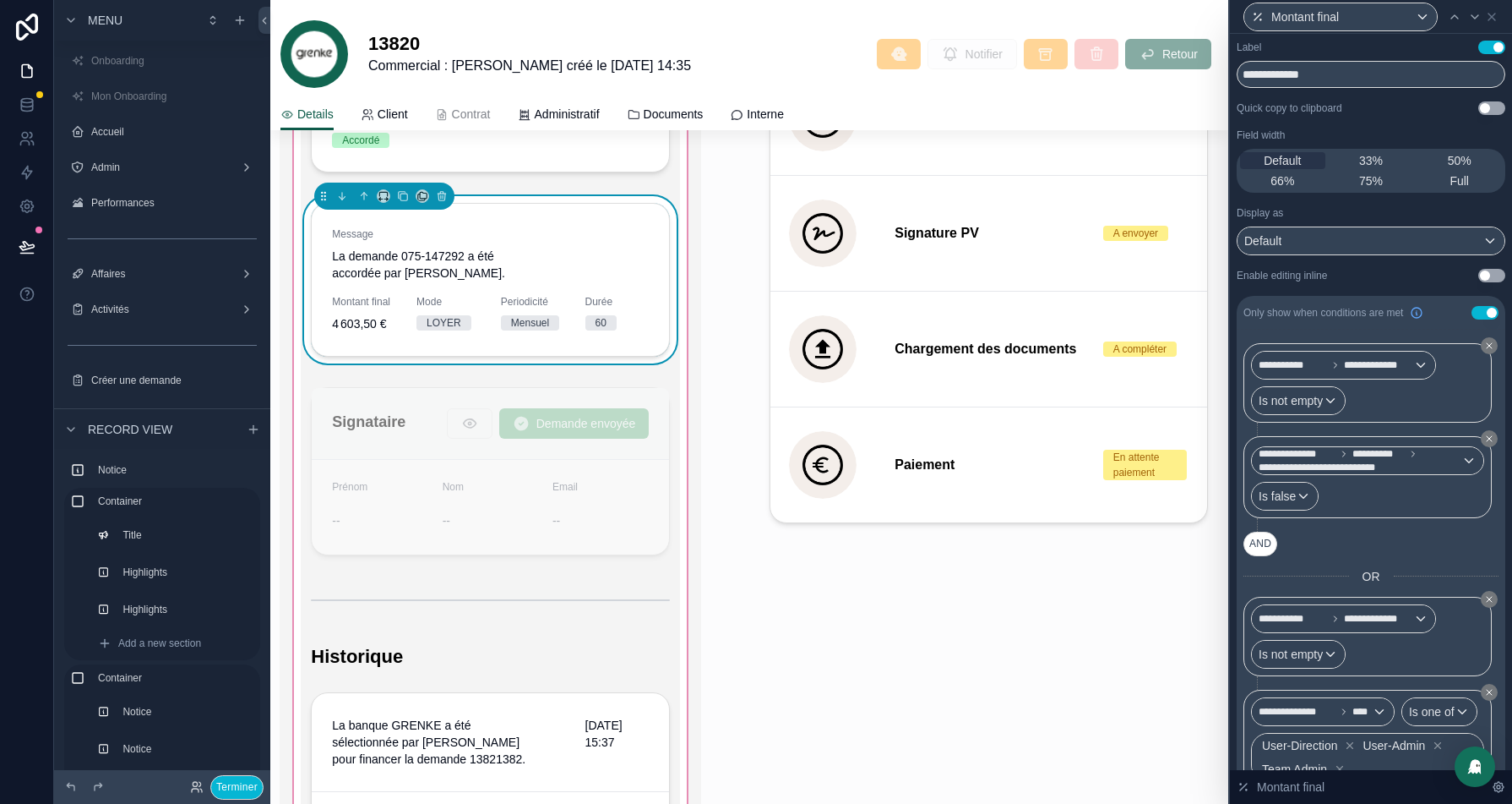
scroll to position [68, 0]
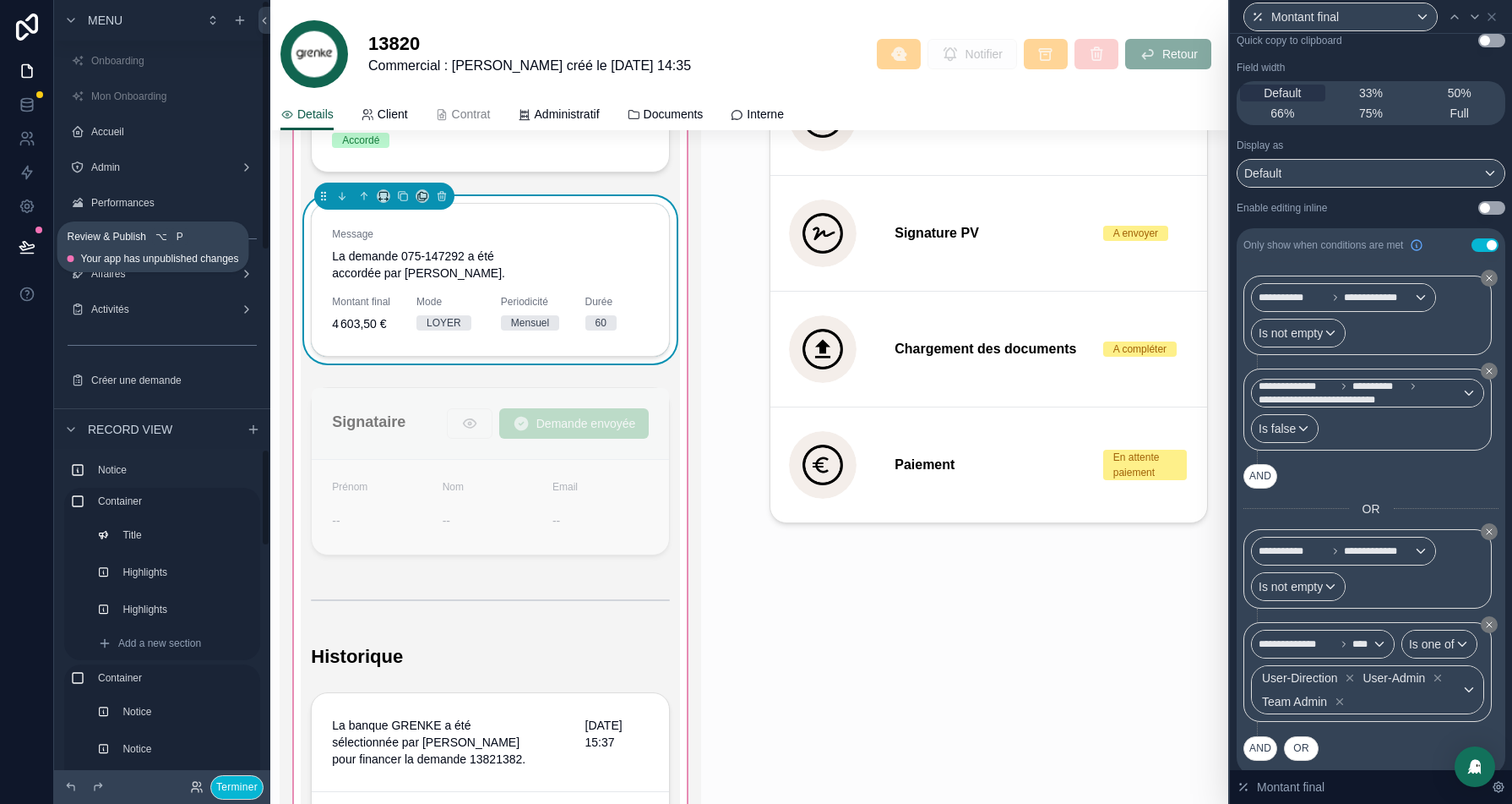
drag, startPoint x: 16, startPoint y: 243, endPoint x: 233, endPoint y: 346, distance: 240.2
click at [16, 243] on button at bounding box center [27, 247] width 37 height 48
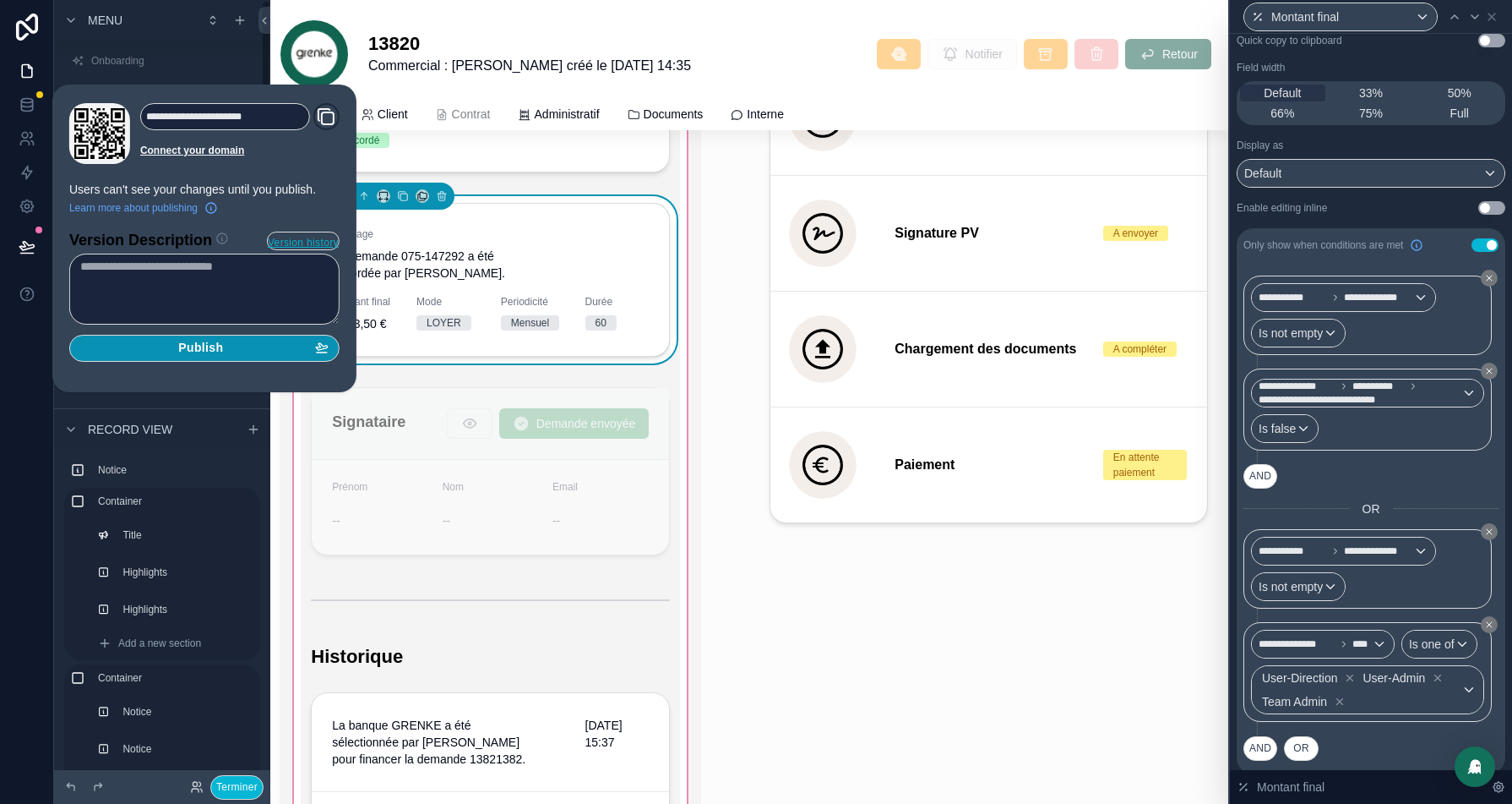
click at [189, 348] on span "Publish" at bounding box center [200, 347] width 45 height 15
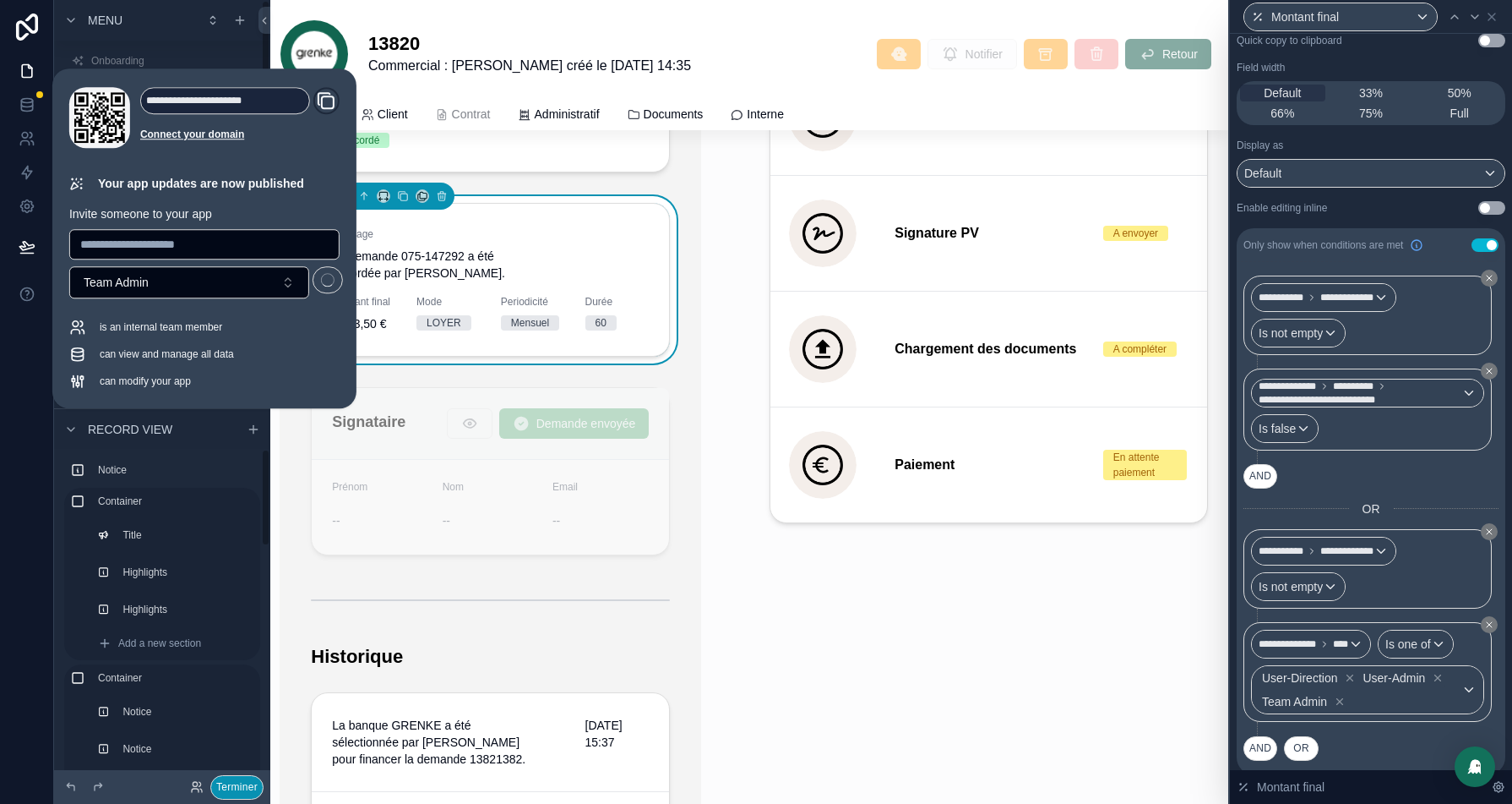
click at [235, 784] on button "Terminer" at bounding box center [237, 787] width 53 height 25
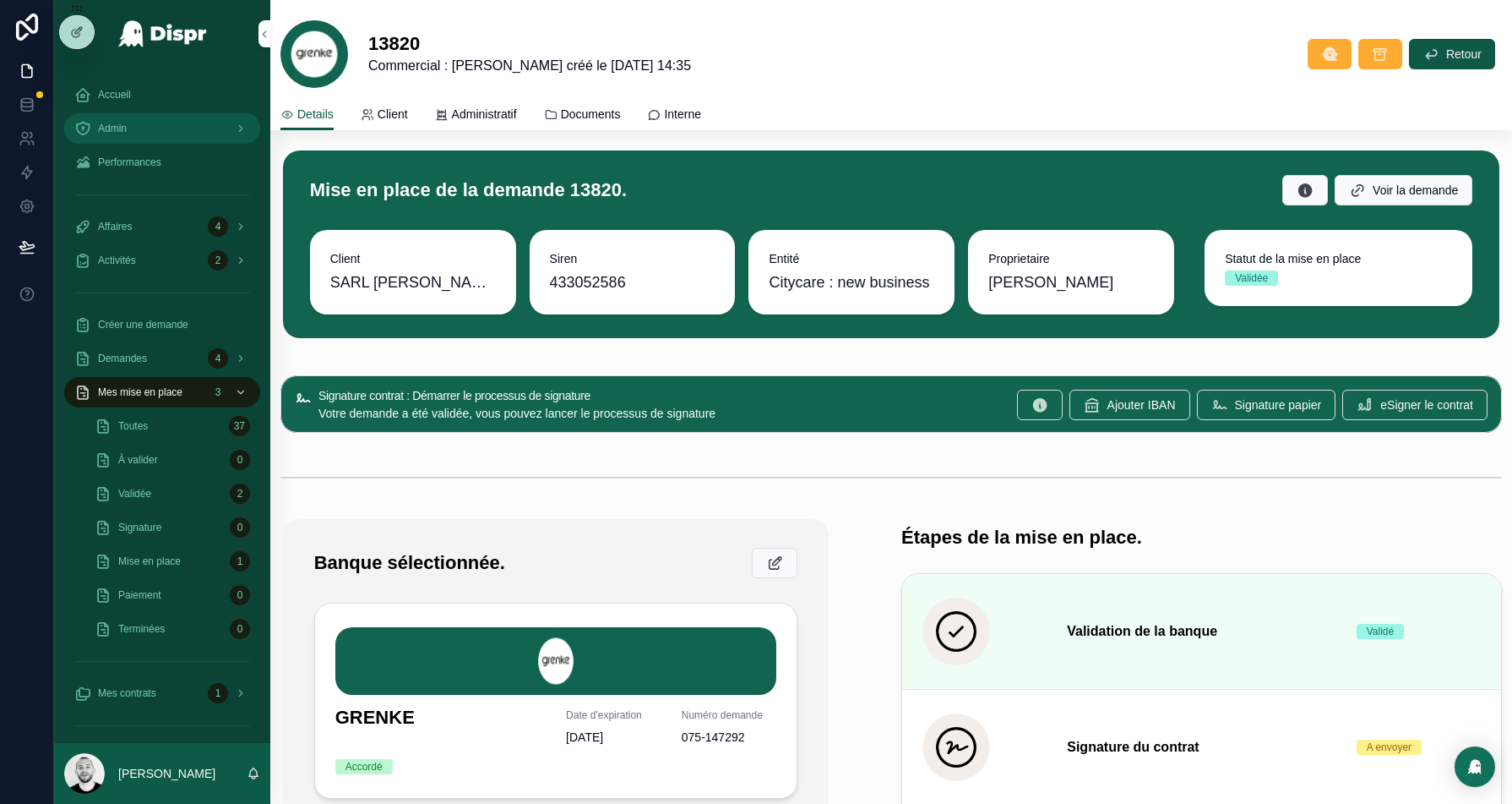
click at [140, 123] on div "Admin" at bounding box center [161, 128] width 175 height 27
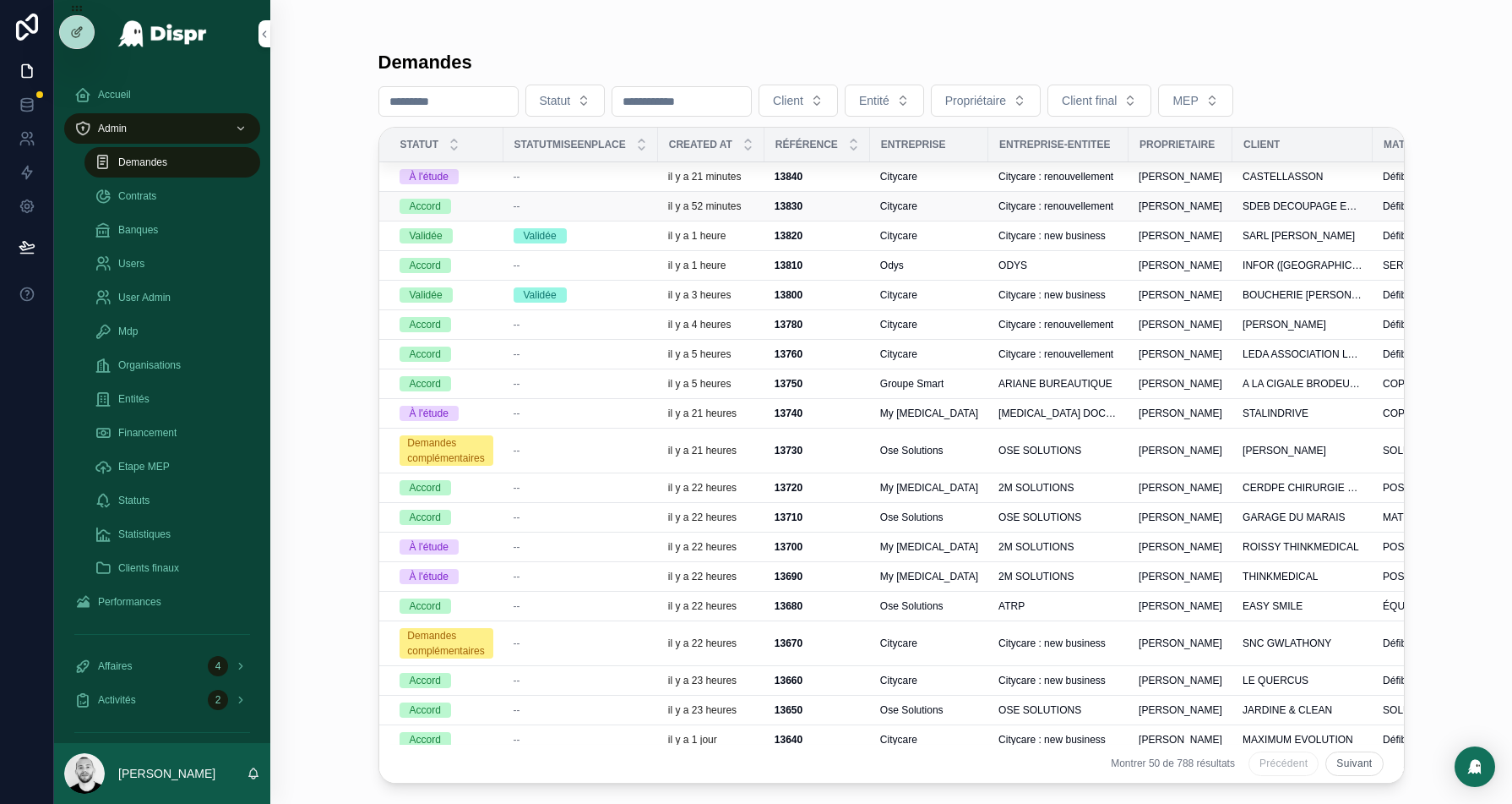
click at [634, 203] on div "--" at bounding box center [581, 205] width 134 height 13
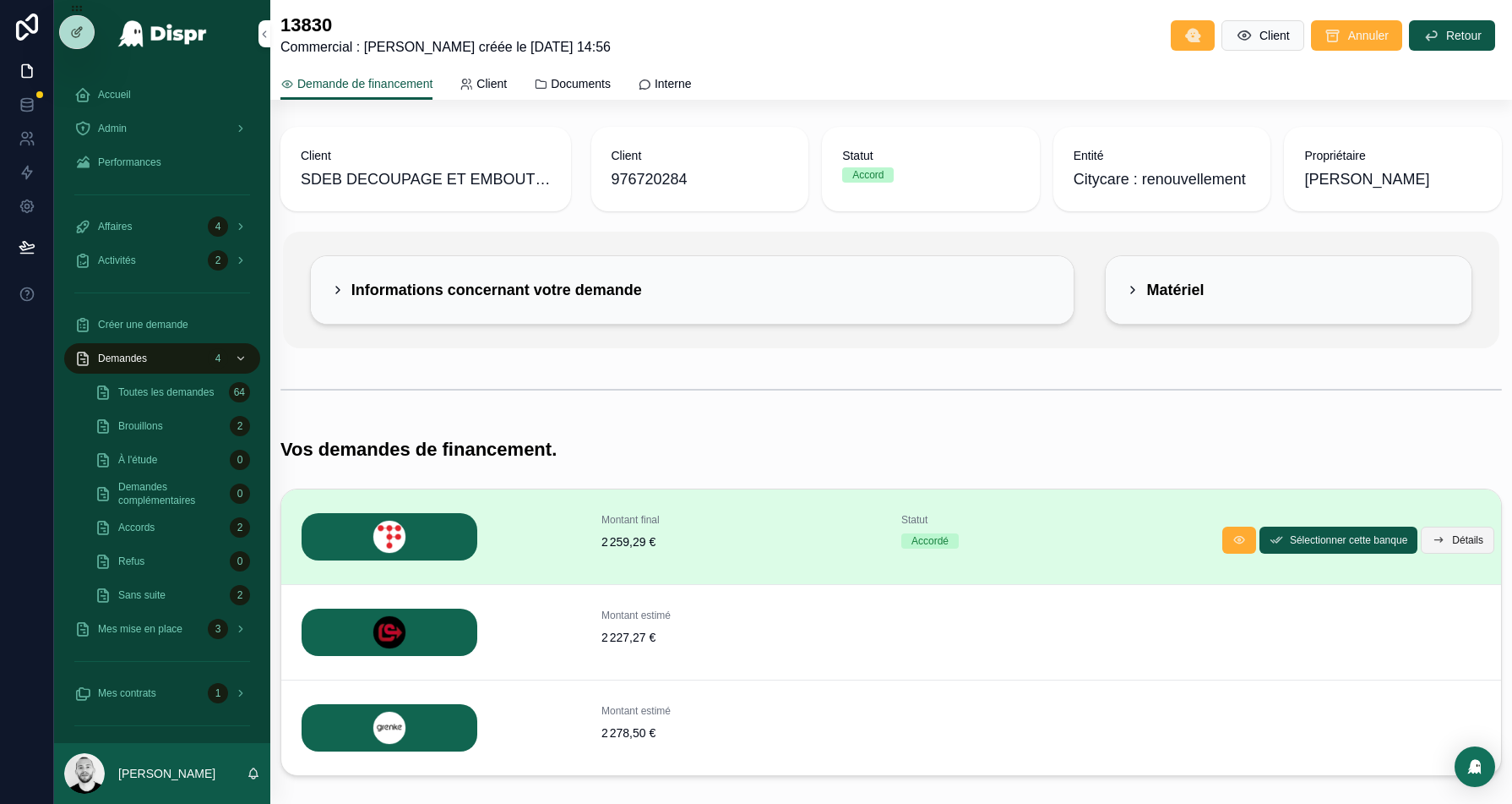
click at [1461, 536] on span "Détails" at bounding box center [1467, 540] width 31 height 13
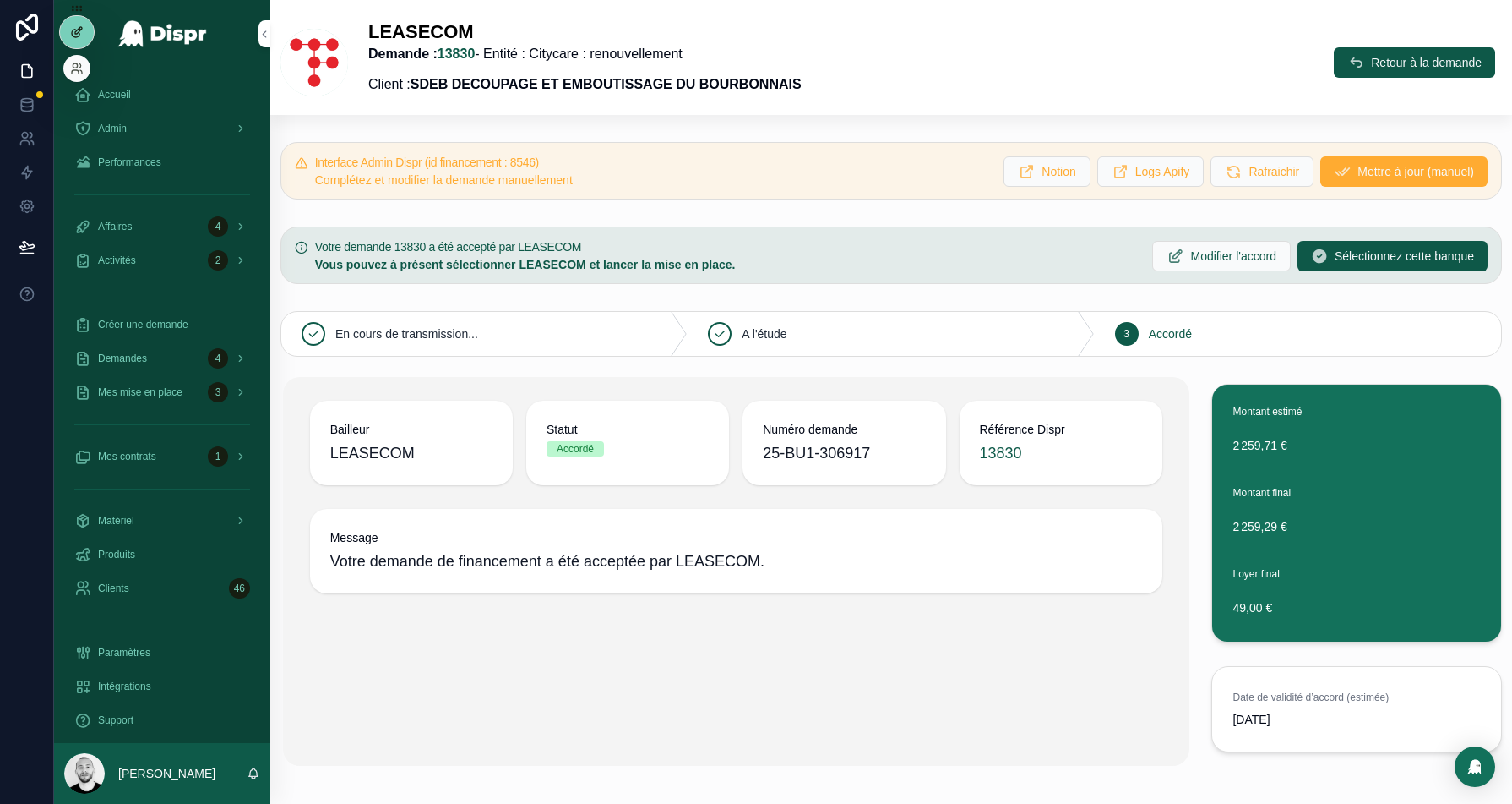
click at [78, 30] on icon at bounding box center [77, 32] width 13 height 13
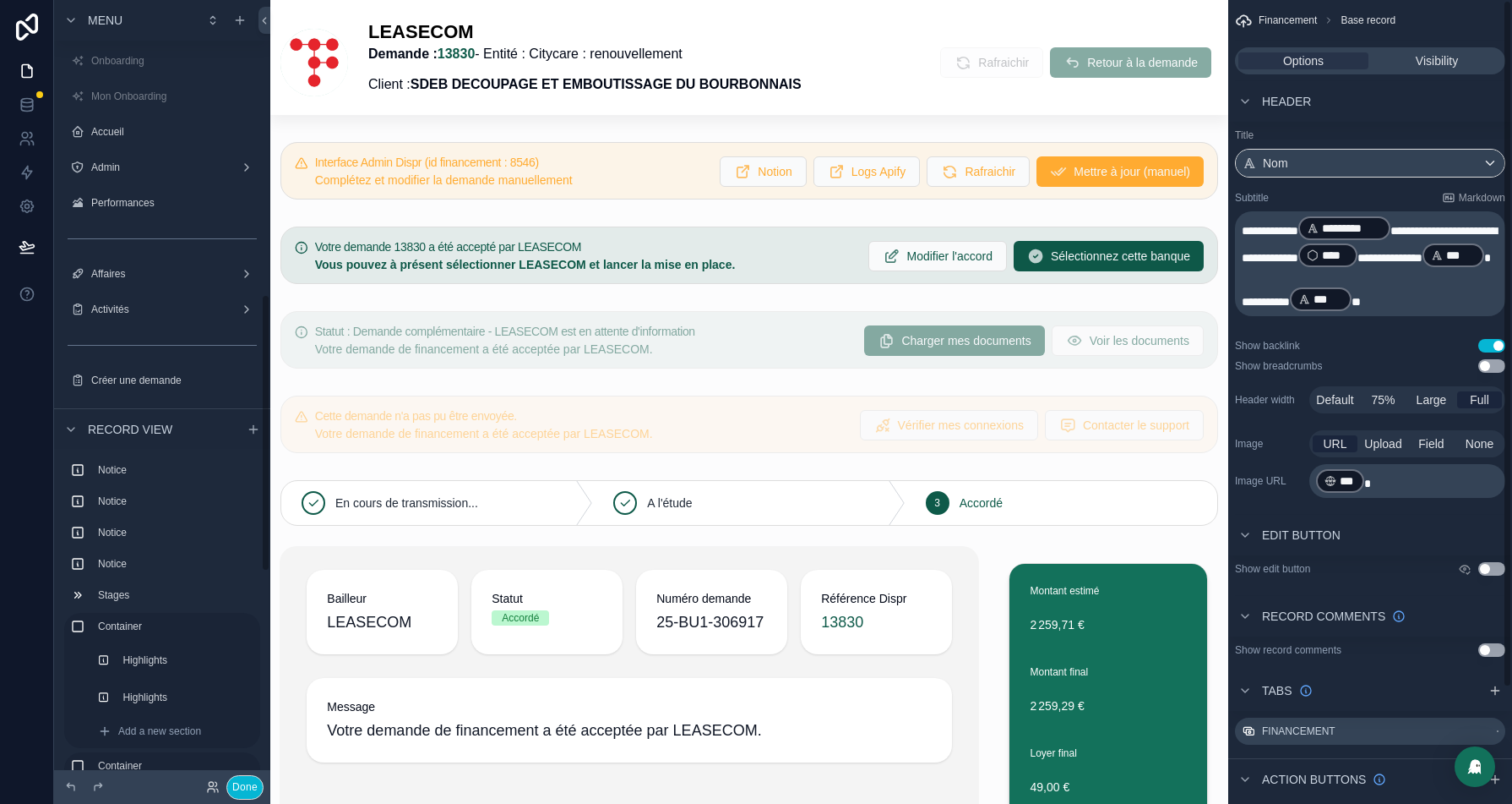
scroll to position [830, 0]
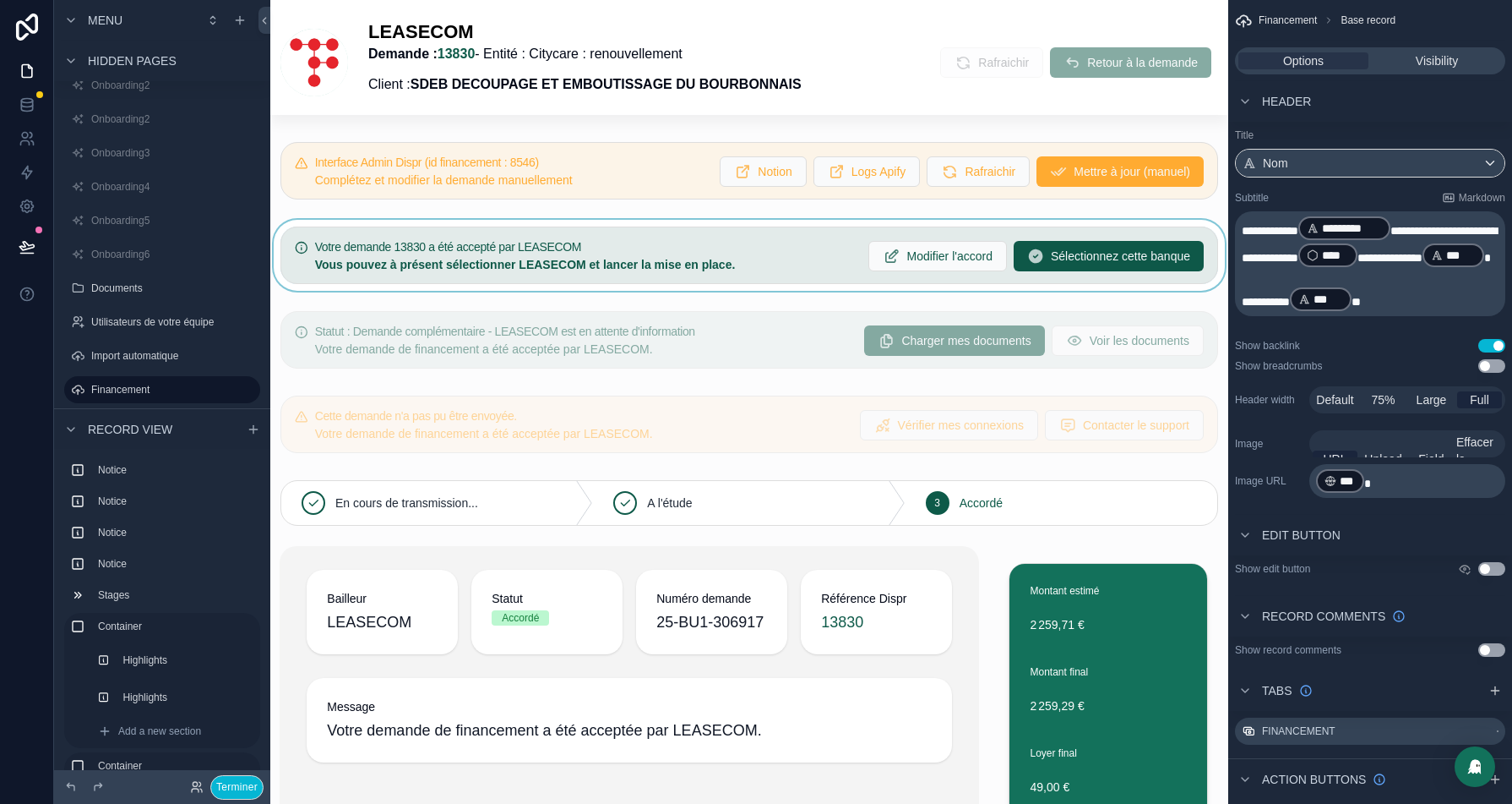
click at [736, 260] on div "scrollable content" at bounding box center [749, 255] width 958 height 71
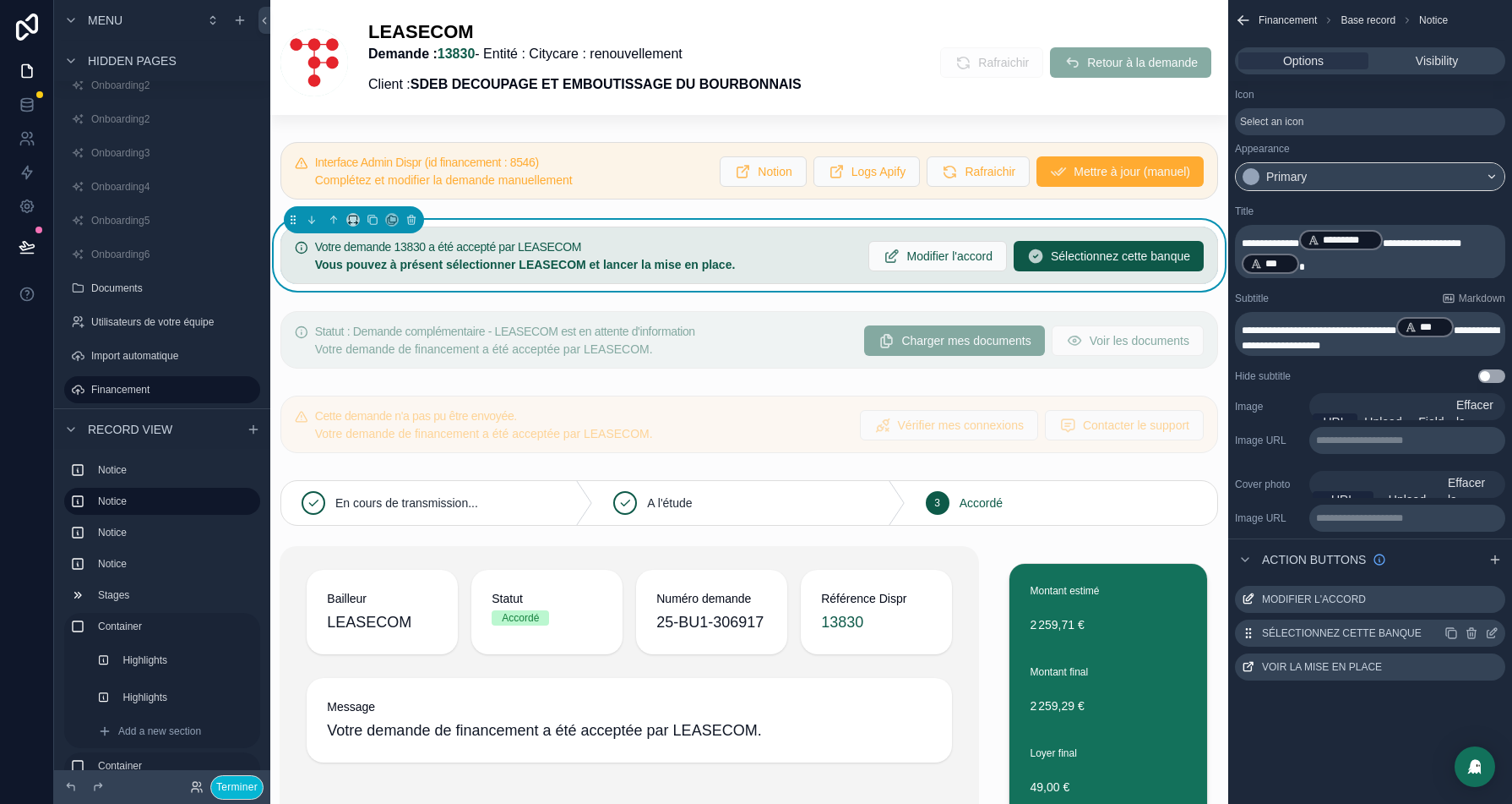
click at [1493, 631] on icon "scrollable content" at bounding box center [1493, 631] width 7 height 7
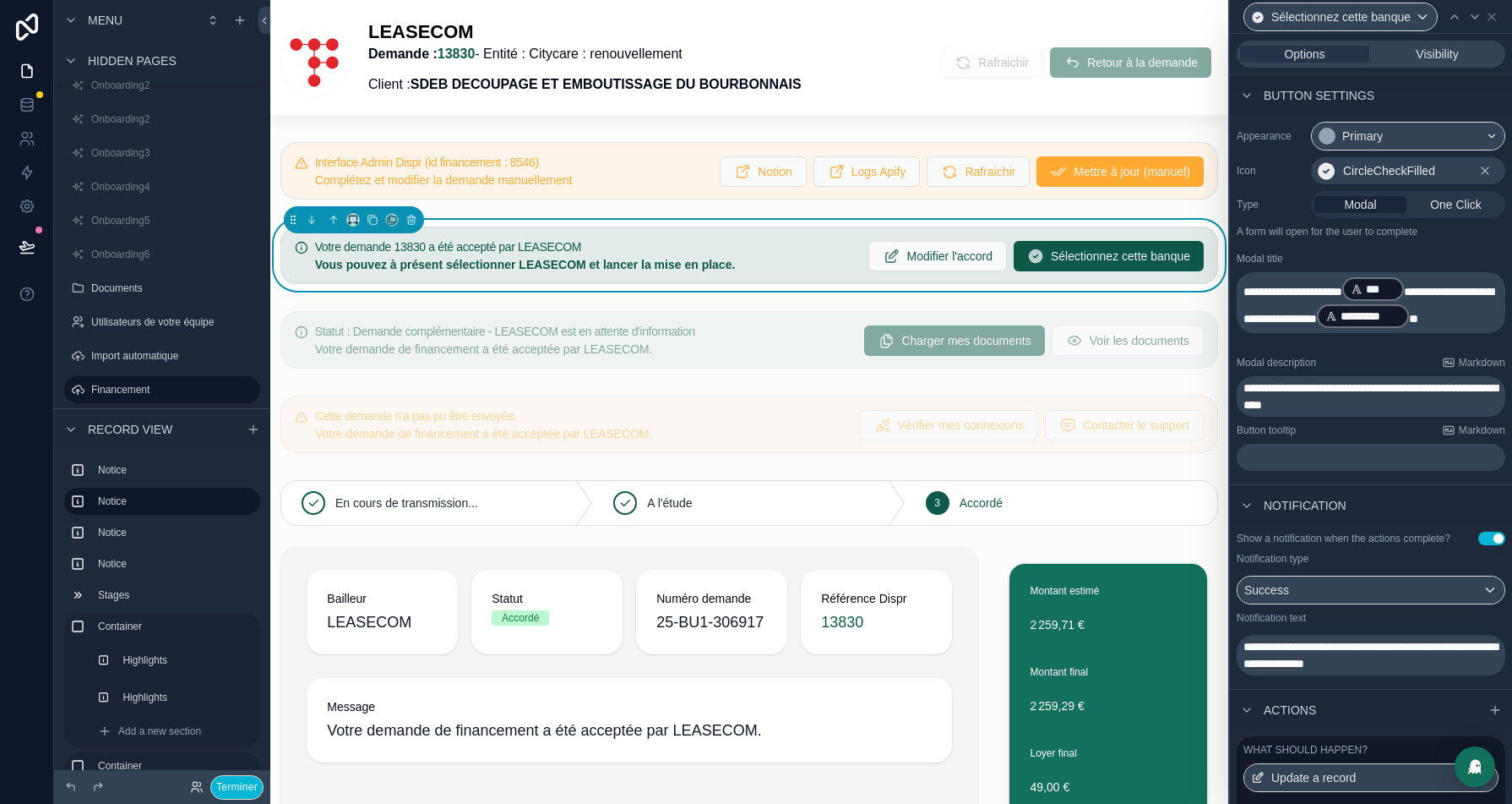
scroll to position [0, 0]
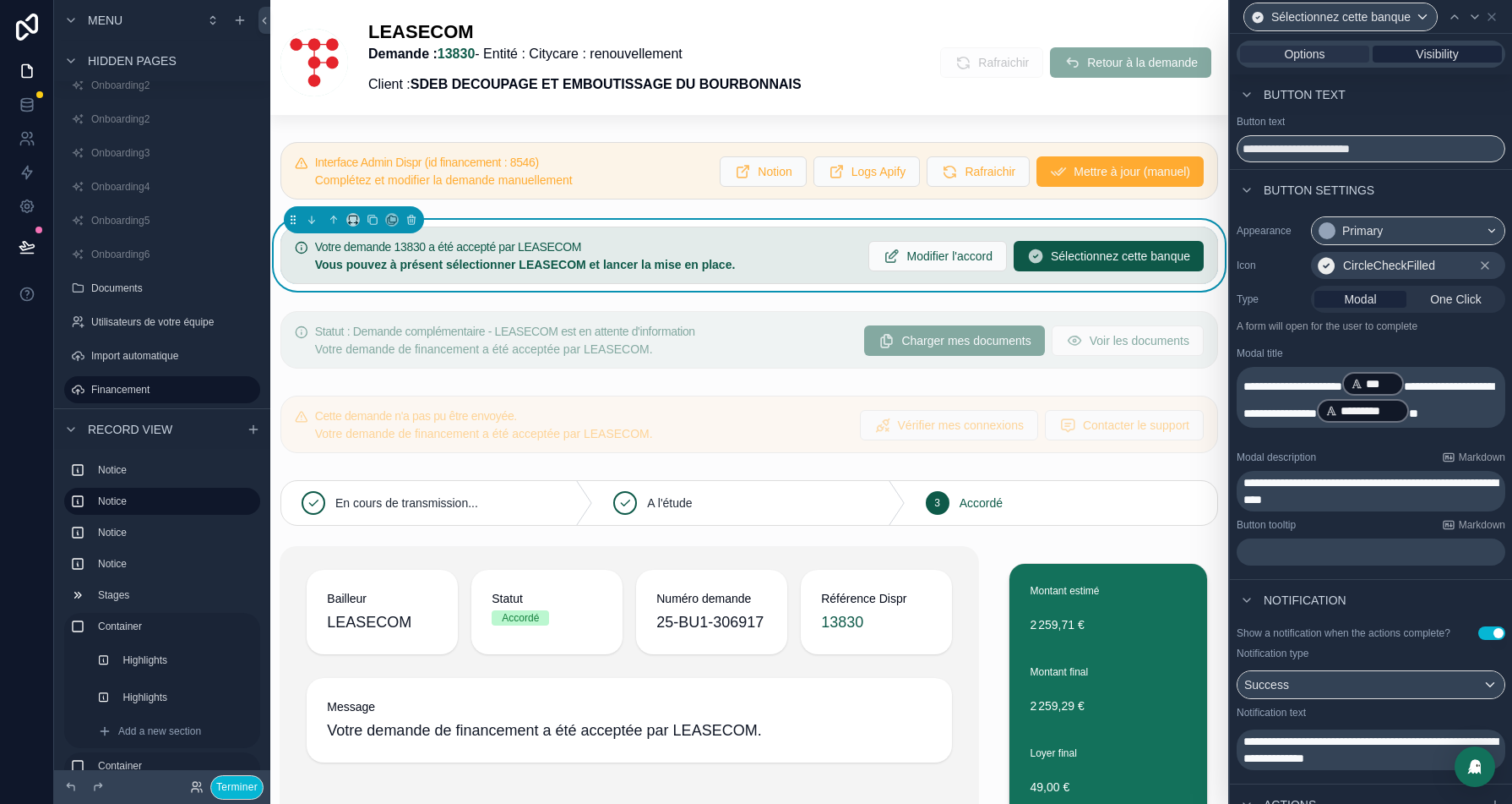
click at [1437, 52] on span "Visibility" at bounding box center [1437, 54] width 42 height 17
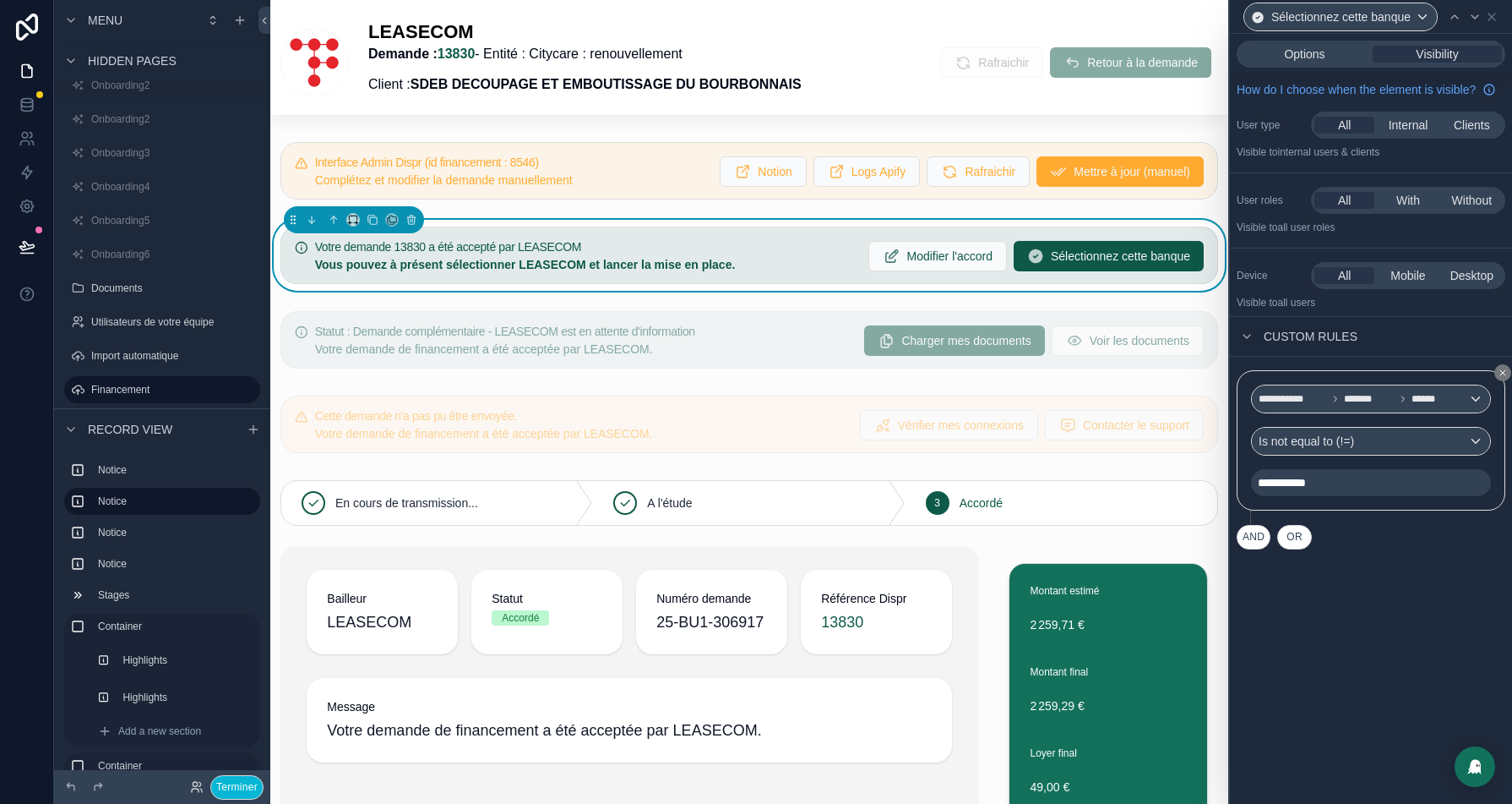
click at [1353, 496] on div "**********" at bounding box center [1371, 482] width 240 height 27
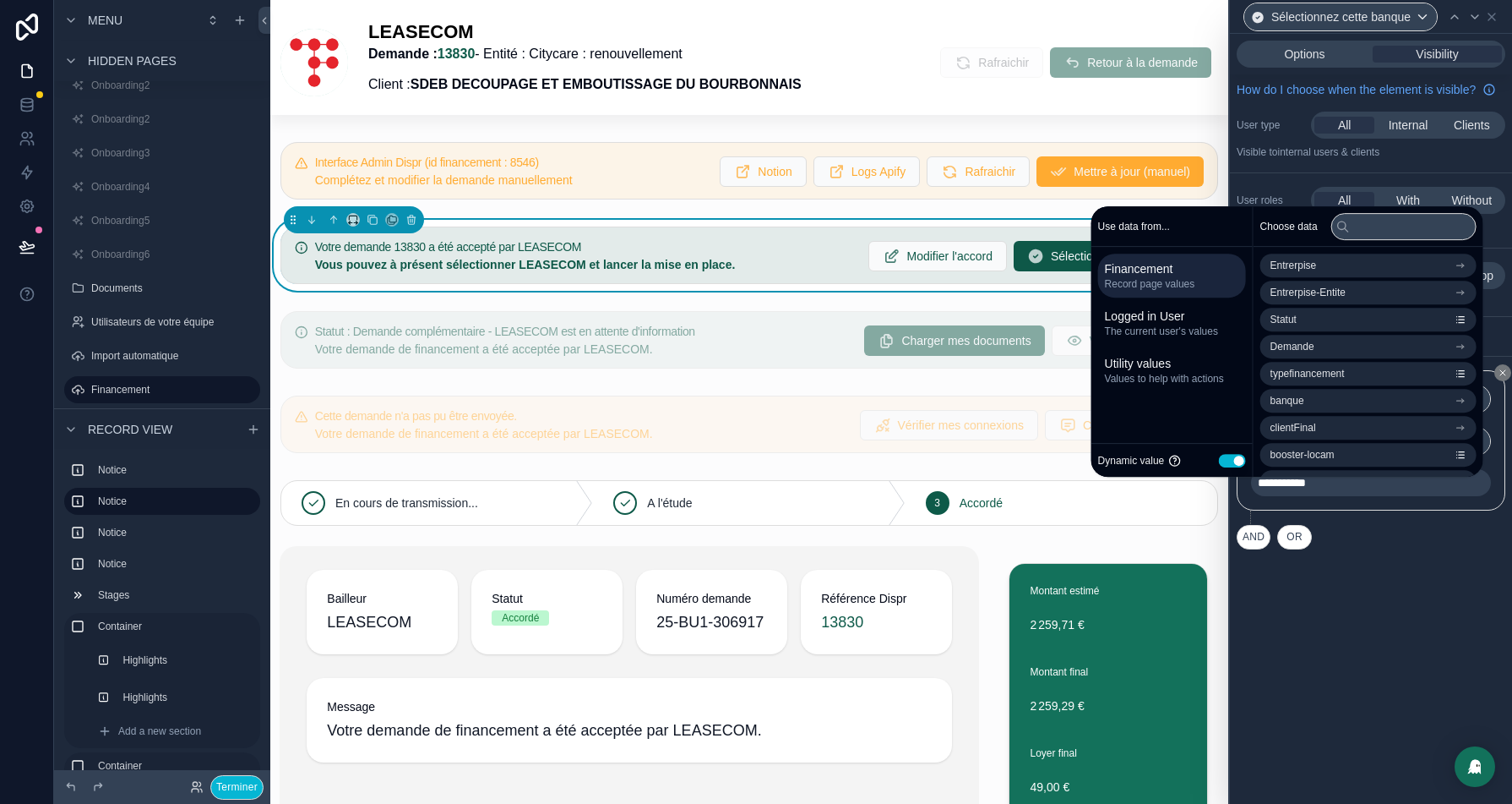
click at [1386, 510] on div "**********" at bounding box center [1370, 440] width 269 height 140
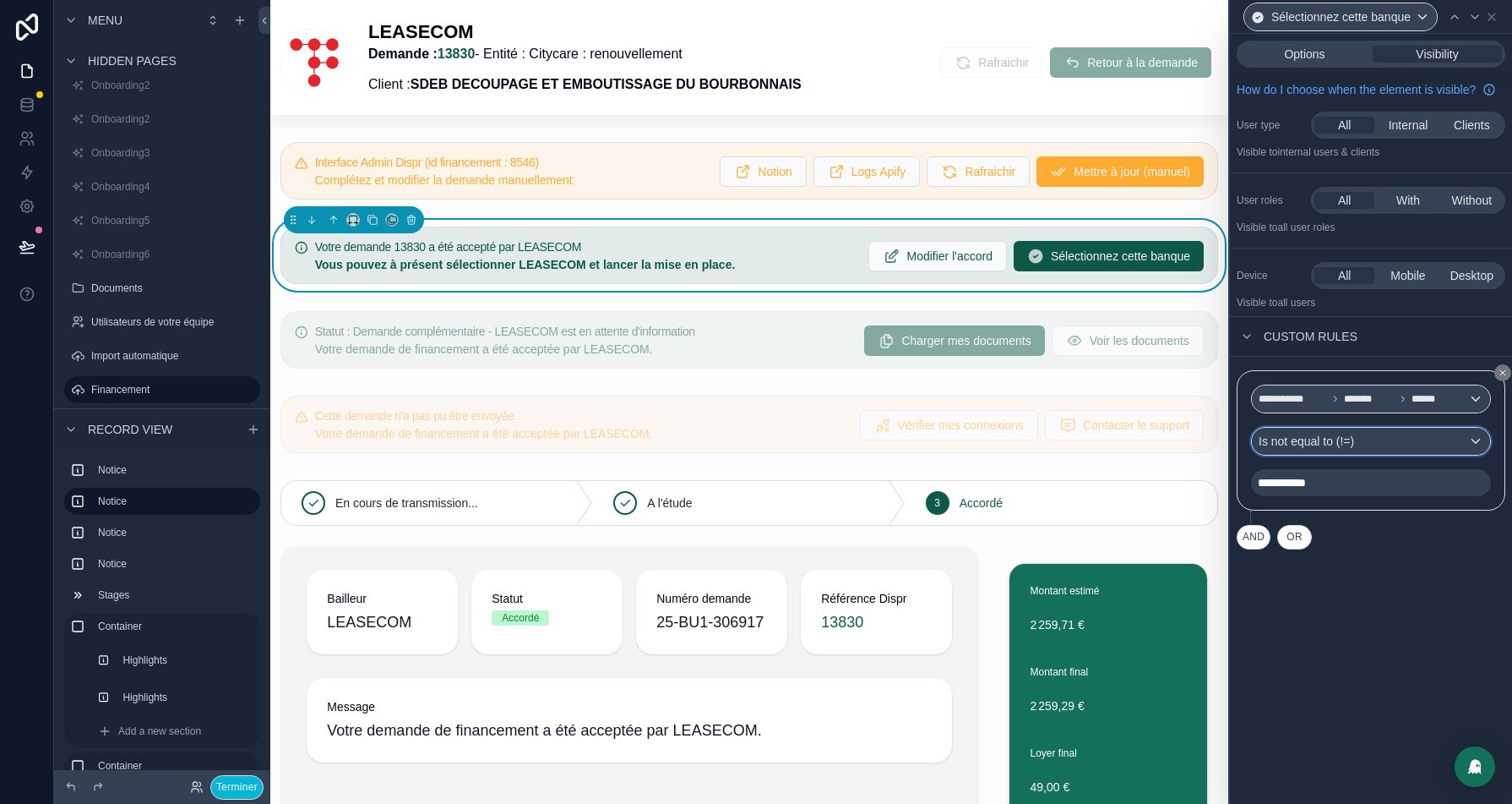
click at [1420, 455] on div "Is not equal to (!=)" at bounding box center [1371, 441] width 238 height 27
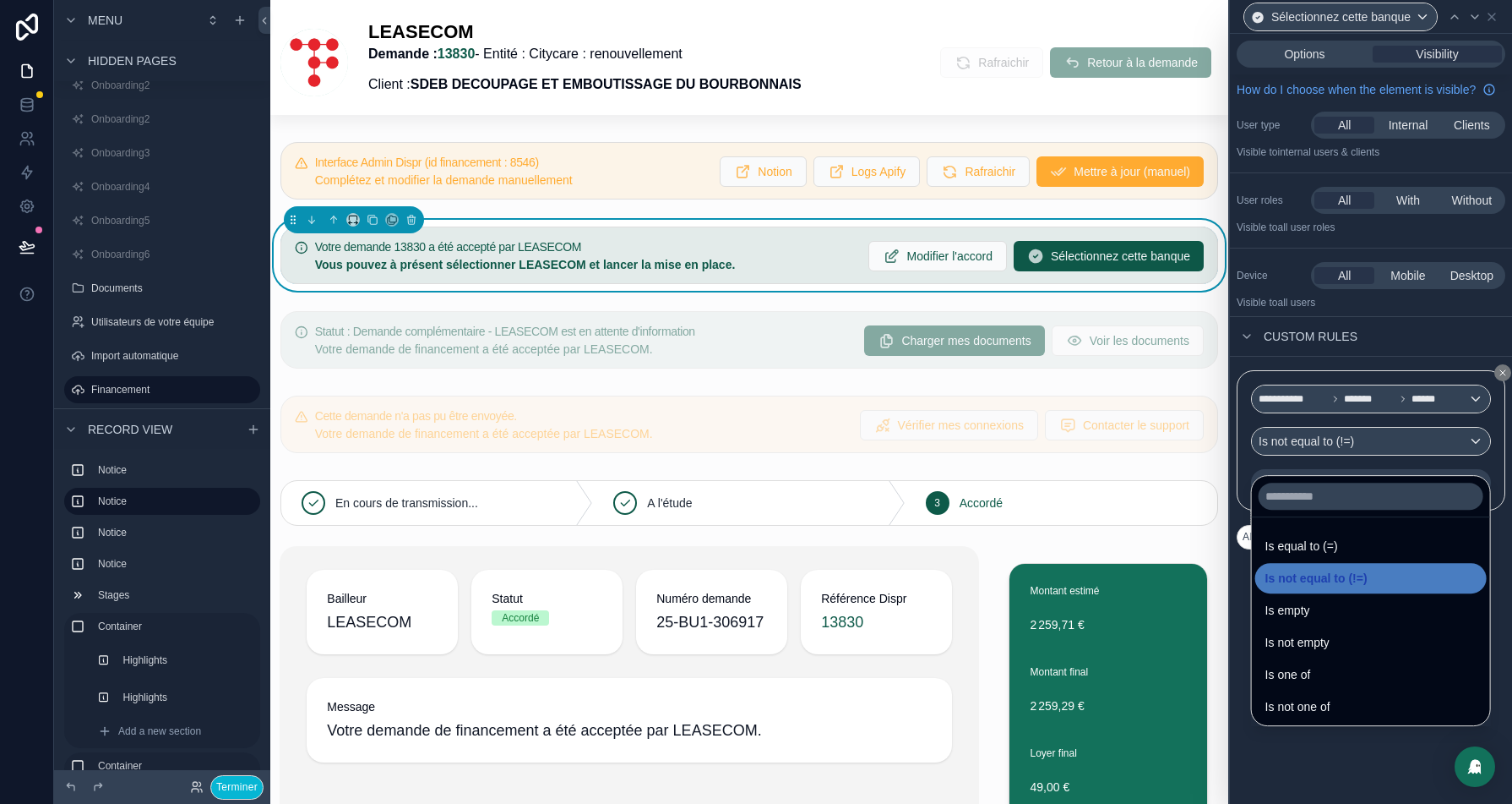
click at [1370, 748] on div at bounding box center [1371, 402] width 282 height 804
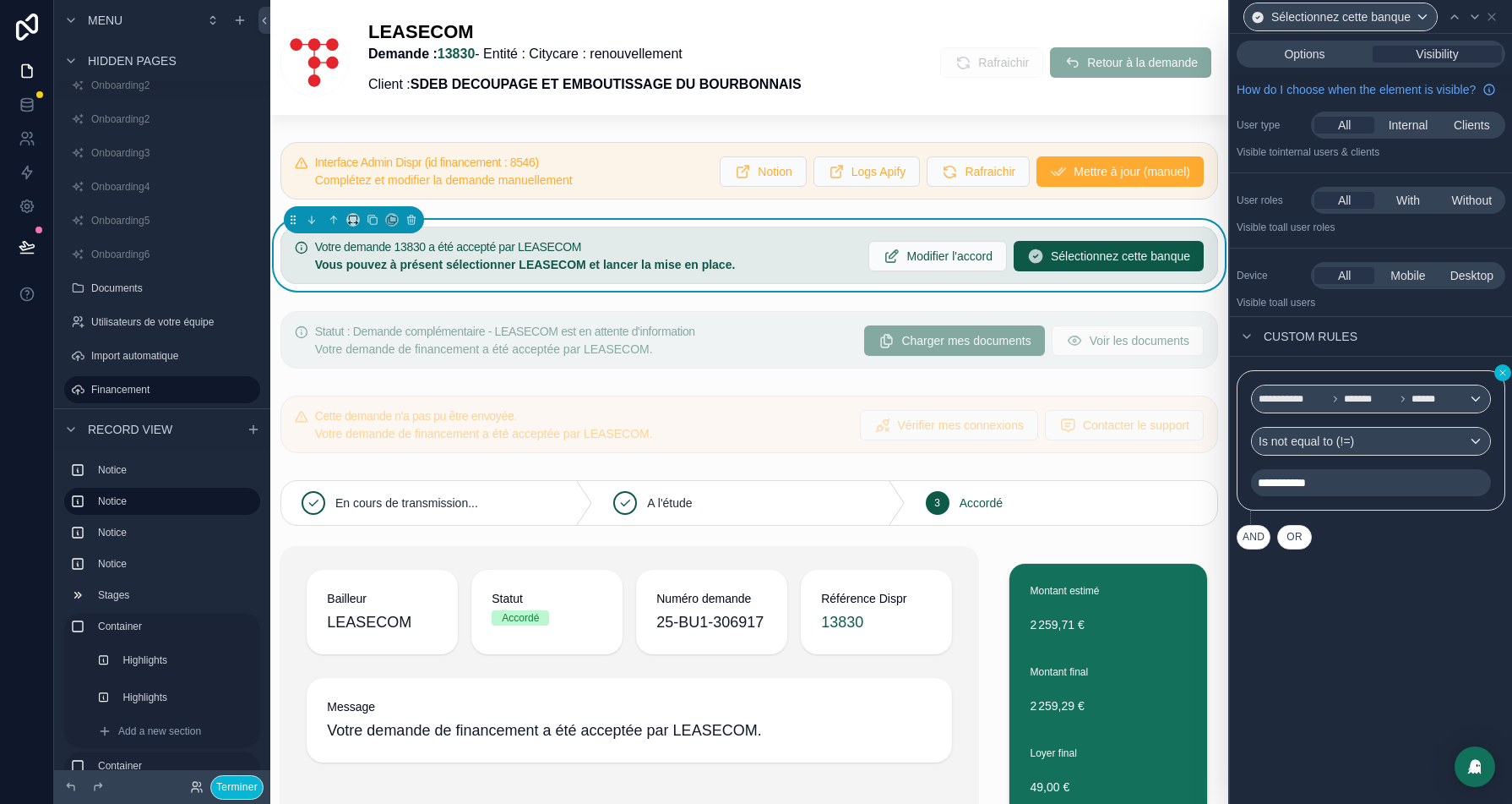
click at [1502, 378] on icon at bounding box center [1503, 373] width 11 height 11
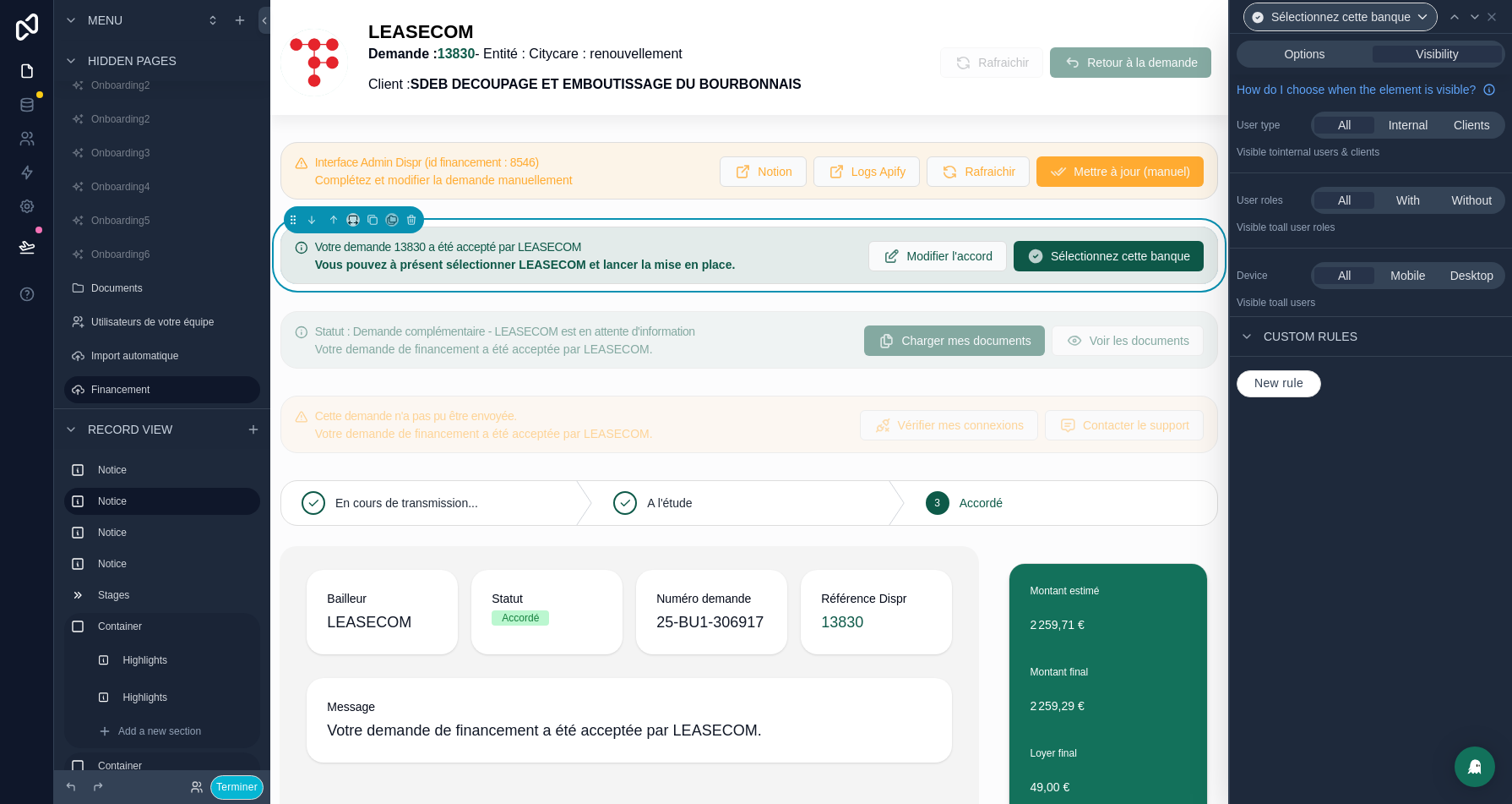
click at [1281, 391] on span "New rule" at bounding box center [1279, 383] width 63 height 15
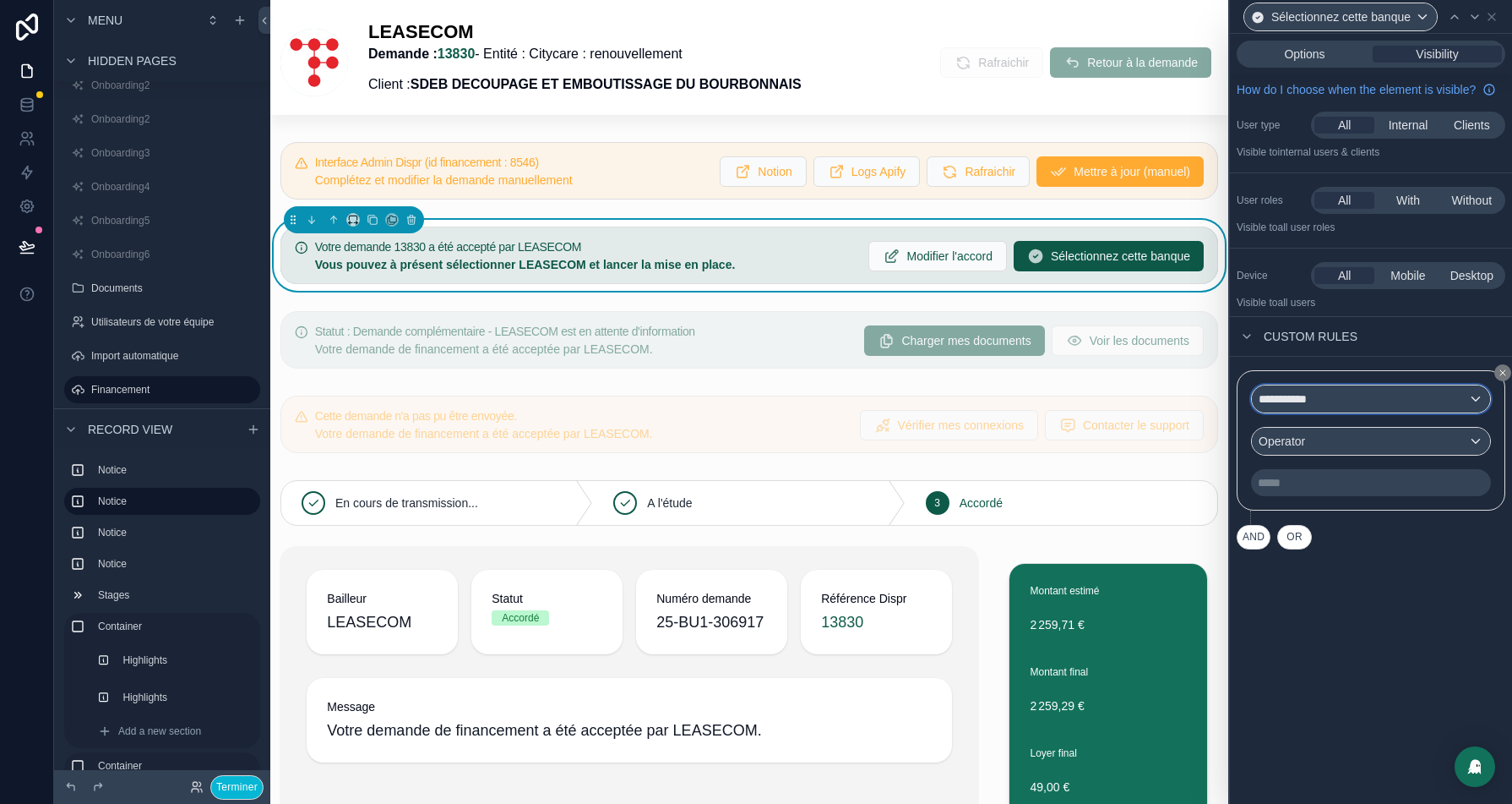
click at [1360, 409] on div "**********" at bounding box center [1371, 398] width 238 height 27
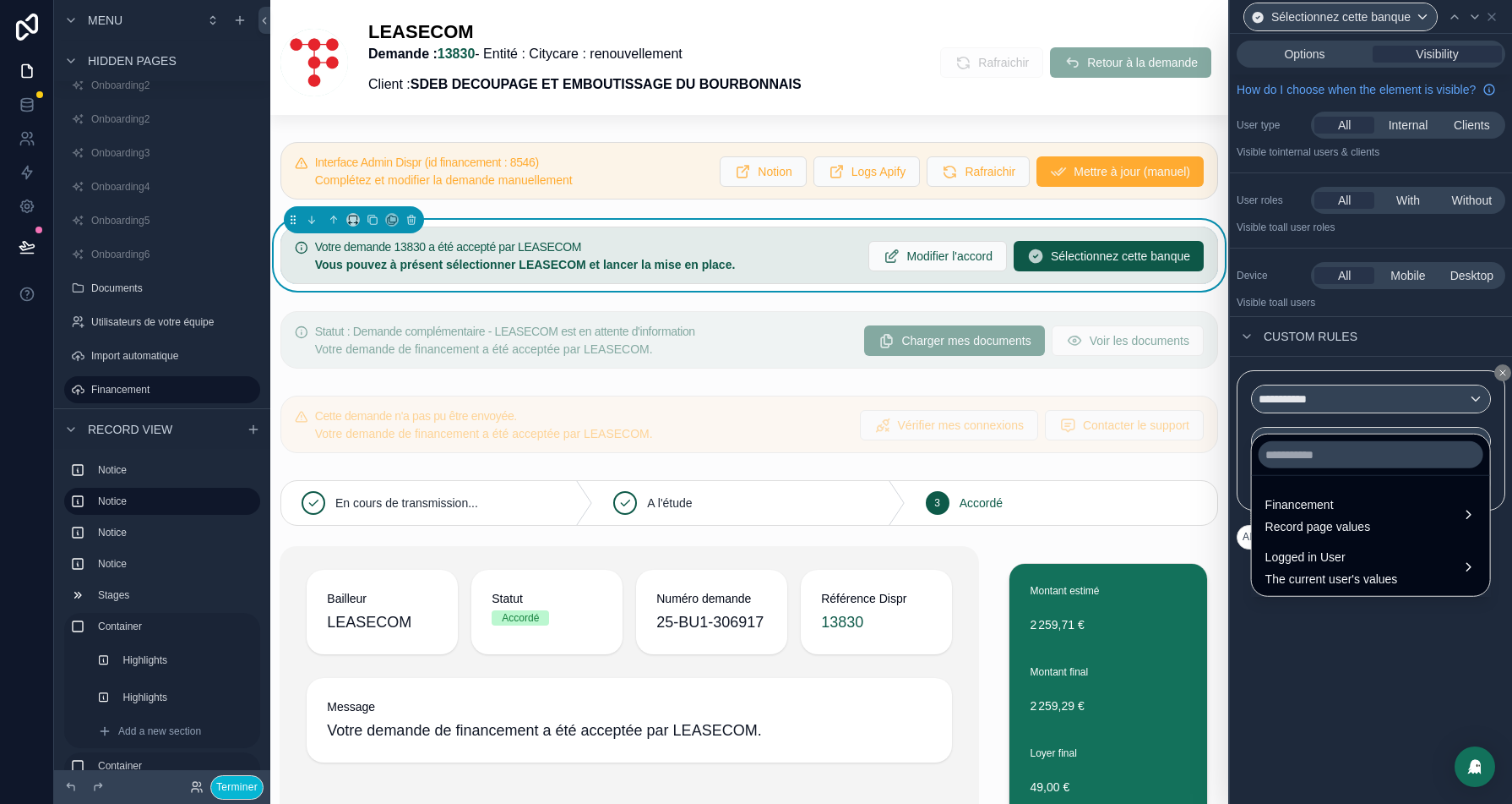
click at [736, 268] on strong "Vous pouvez à présent sélectionner LEASECOM et lancer la mise en place." at bounding box center [525, 264] width 420 height 13
click at [1502, 13] on div at bounding box center [1371, 402] width 282 height 804
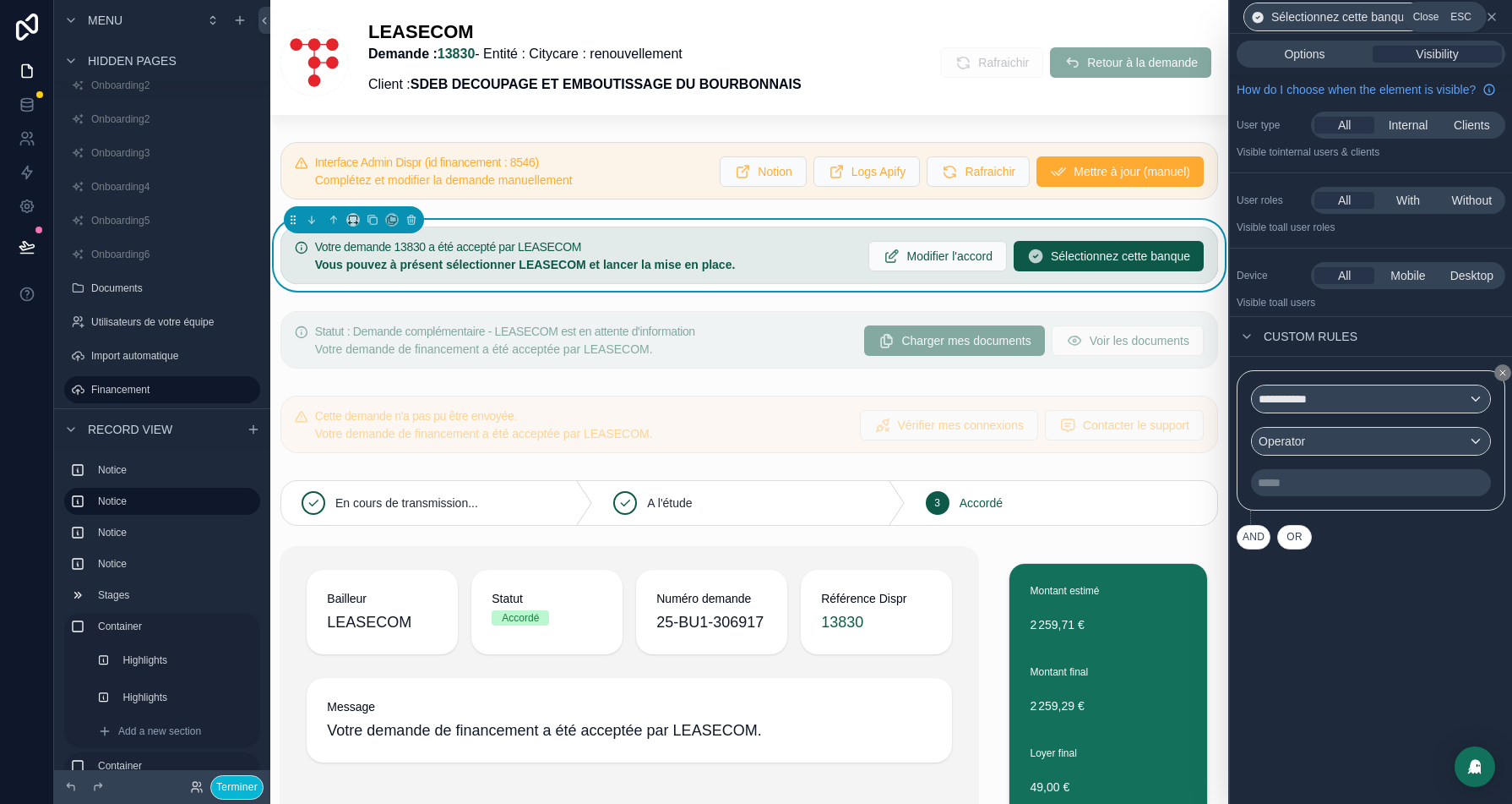
click at [1495, 16] on icon at bounding box center [1492, 17] width 7 height 7
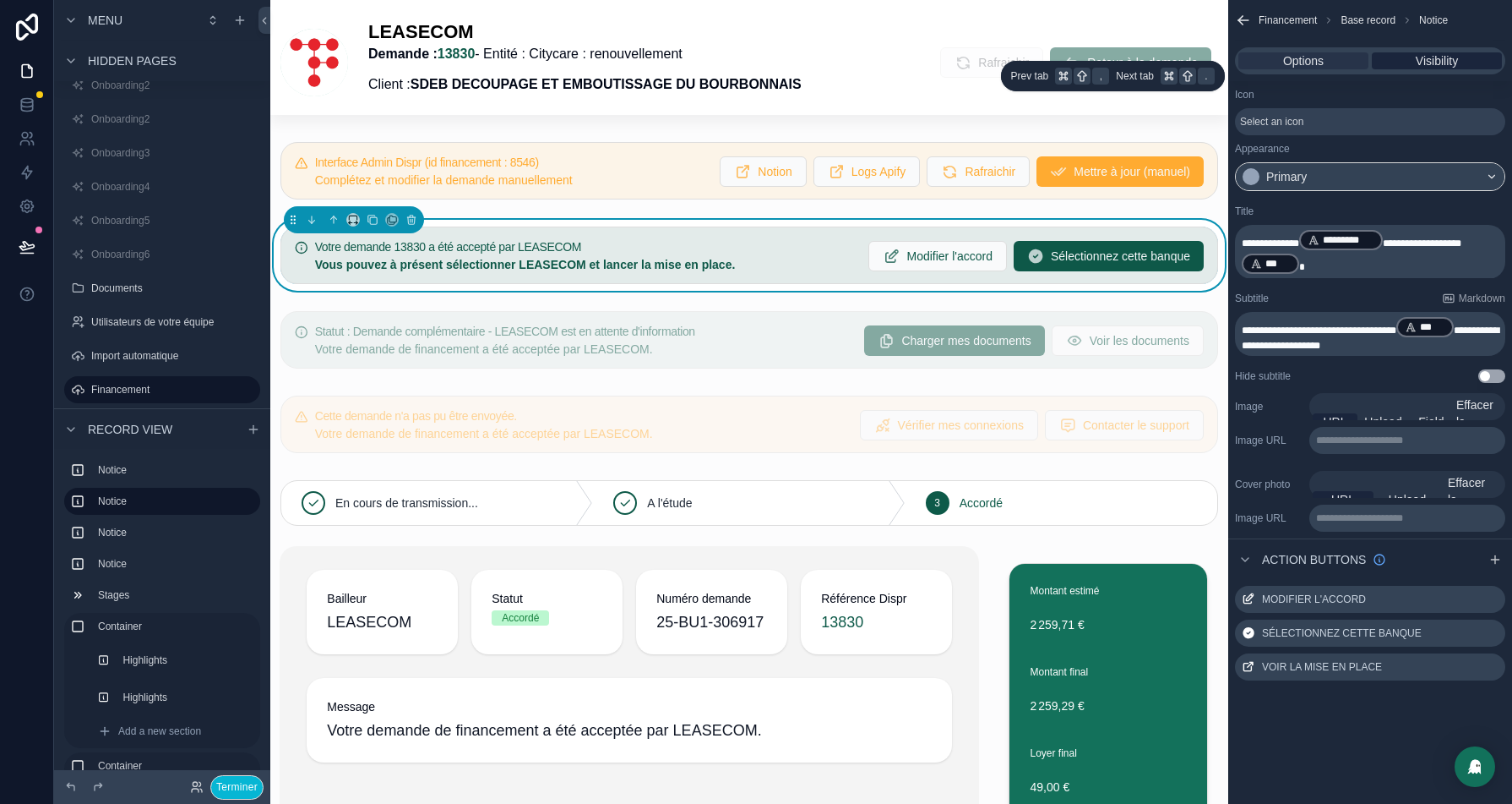
click at [1416, 66] on span "Visibility" at bounding box center [1437, 60] width 42 height 17
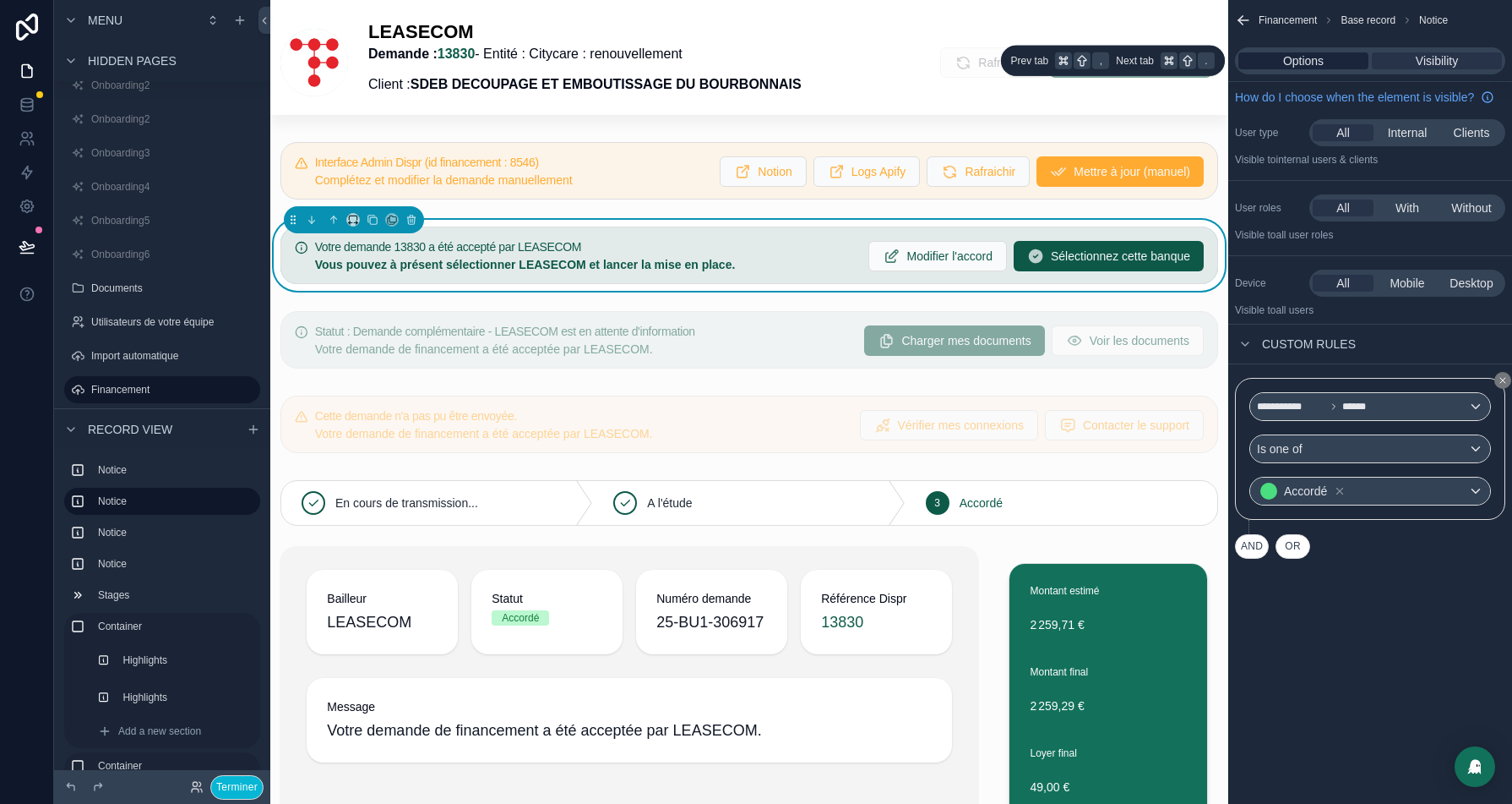
click at [1304, 61] on span "Options" at bounding box center [1303, 60] width 41 height 17
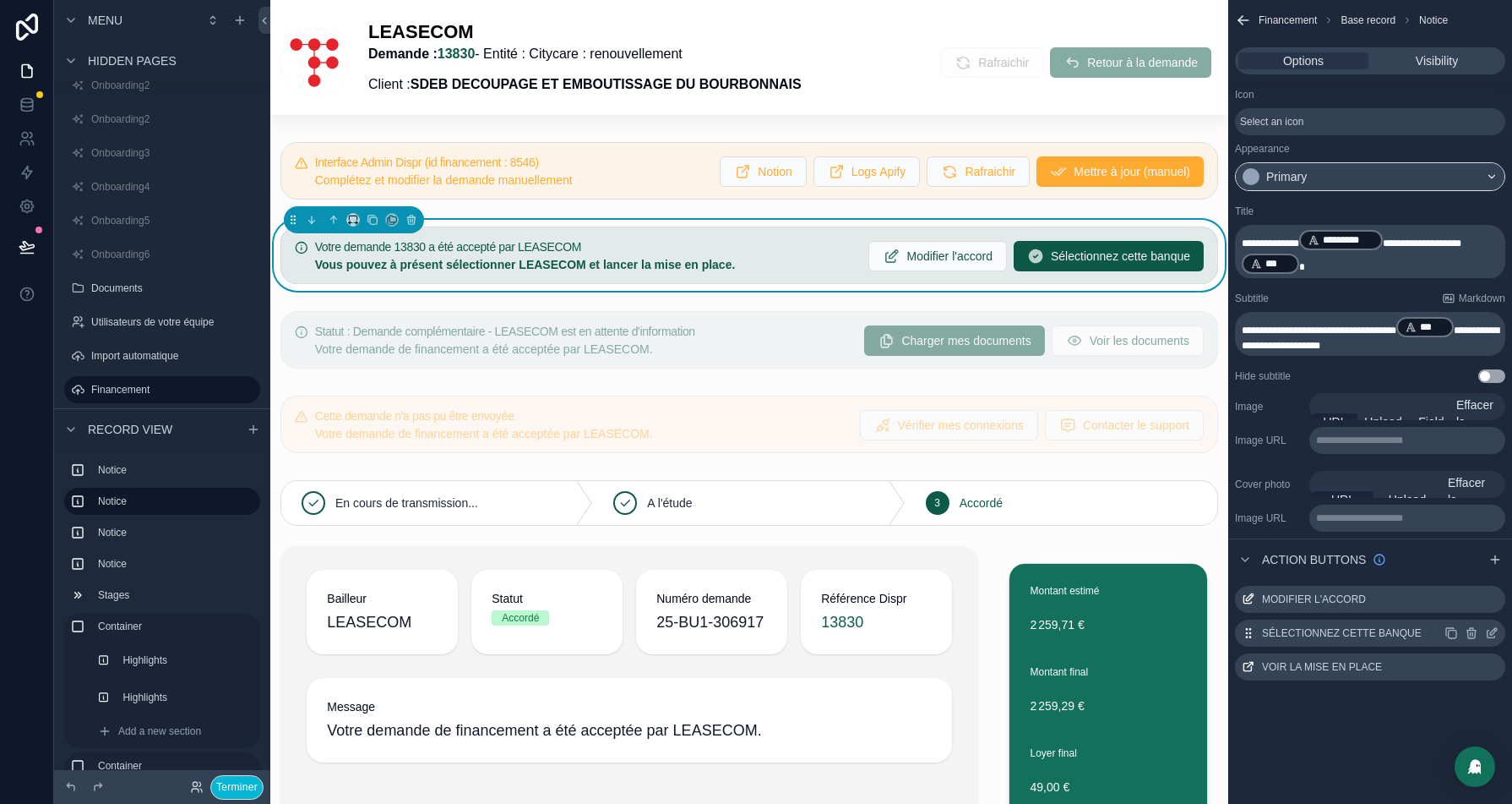
click at [1491, 629] on icon "scrollable content" at bounding box center [1493, 631] width 7 height 7
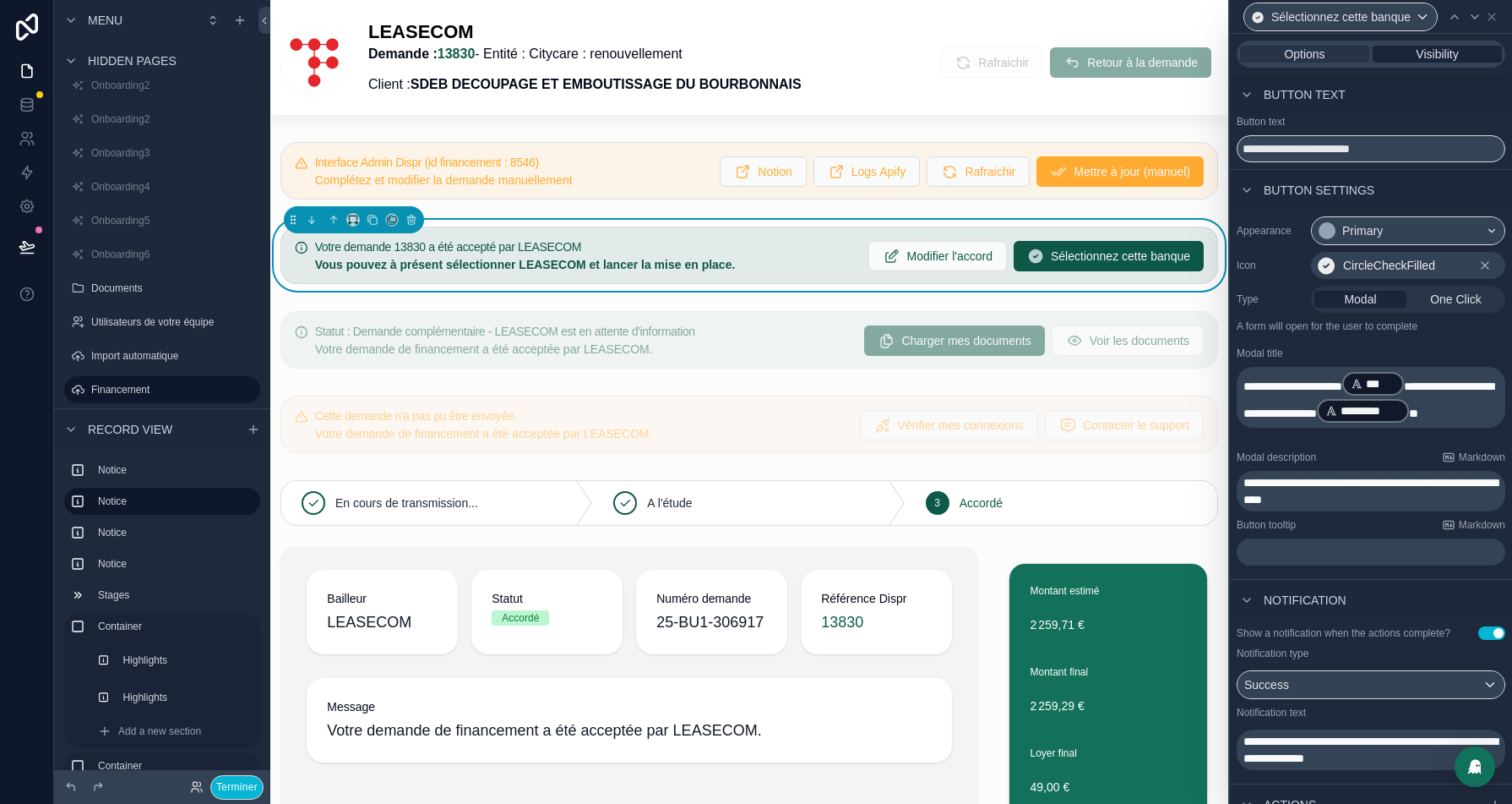
click at [1440, 48] on span "Visibility" at bounding box center [1437, 54] width 42 height 17
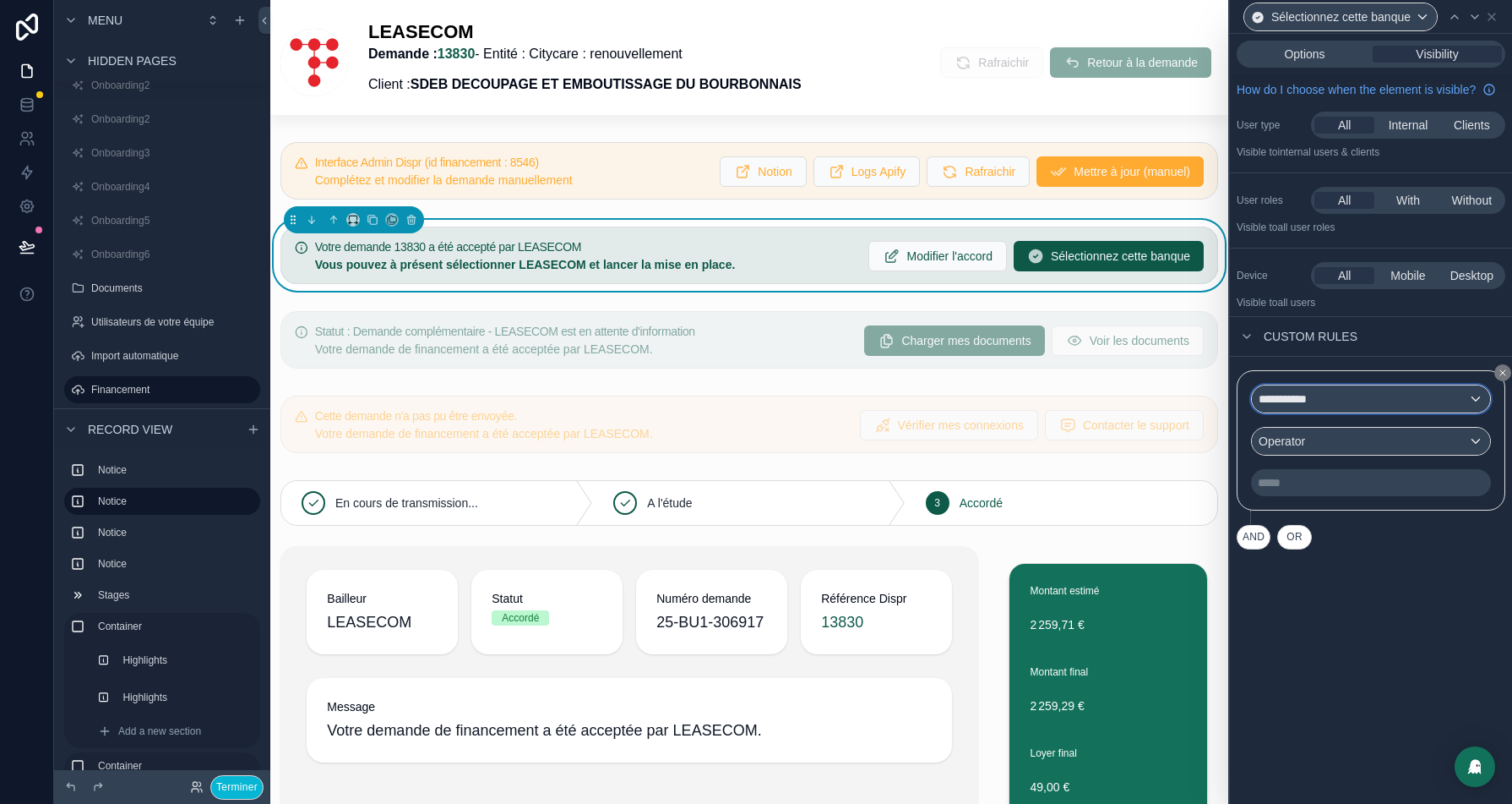
click at [1409, 413] on div "**********" at bounding box center [1371, 398] width 238 height 27
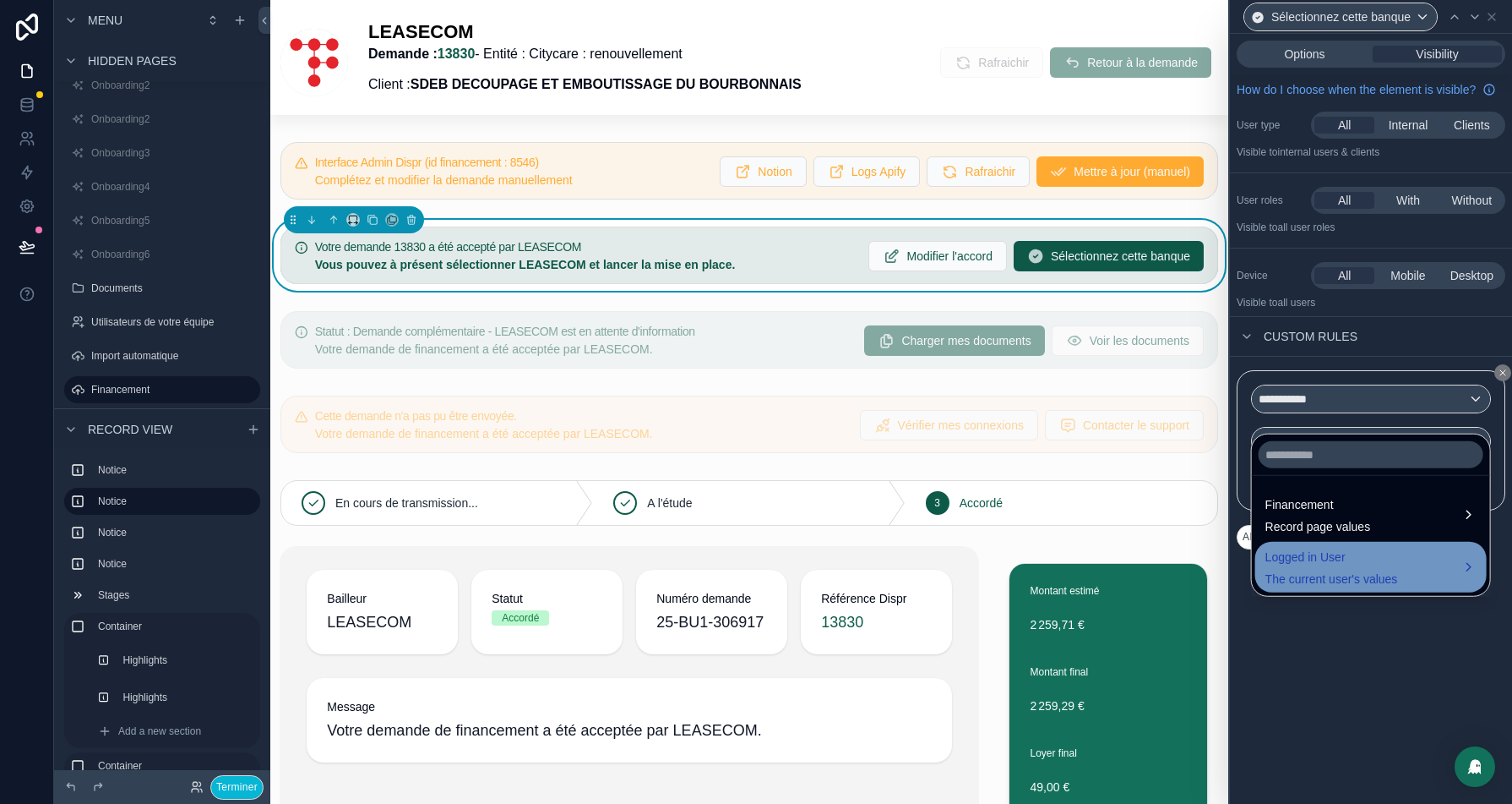
click at [1331, 549] on span "Logged in User" at bounding box center [1331, 556] width 133 height 20
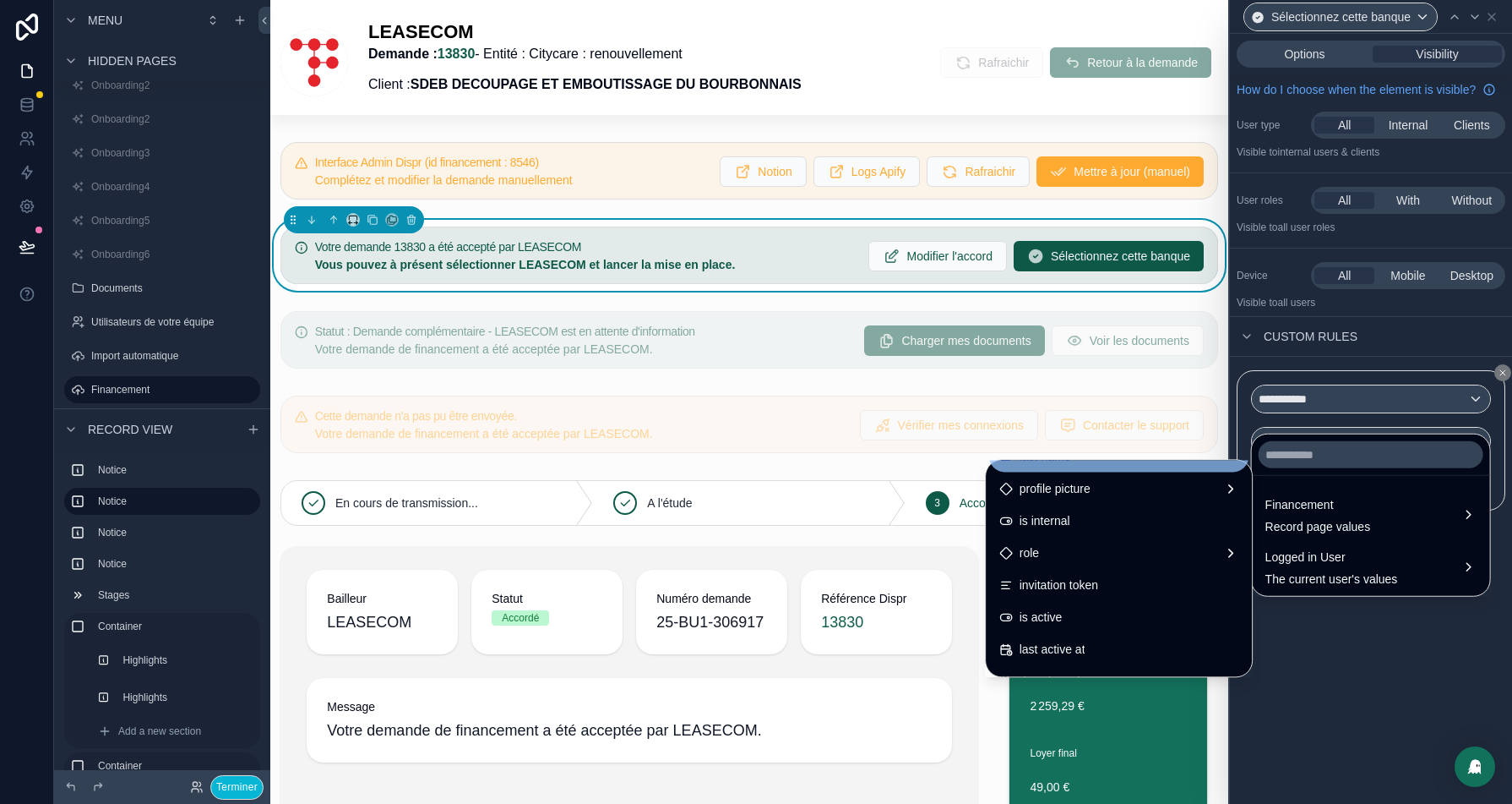
scroll to position [119, 0]
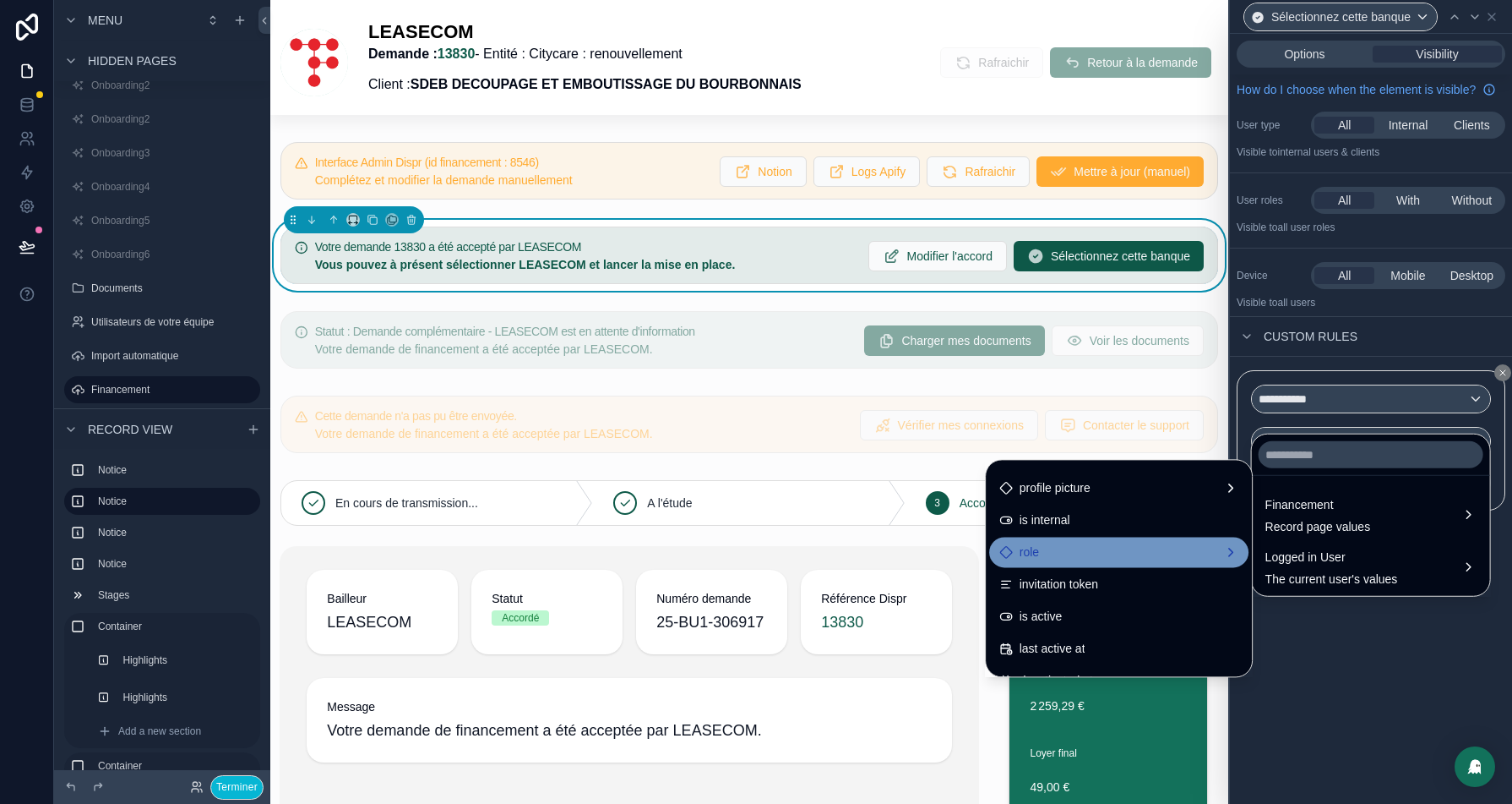
click at [1064, 555] on div "role" at bounding box center [1118, 552] width 239 height 20
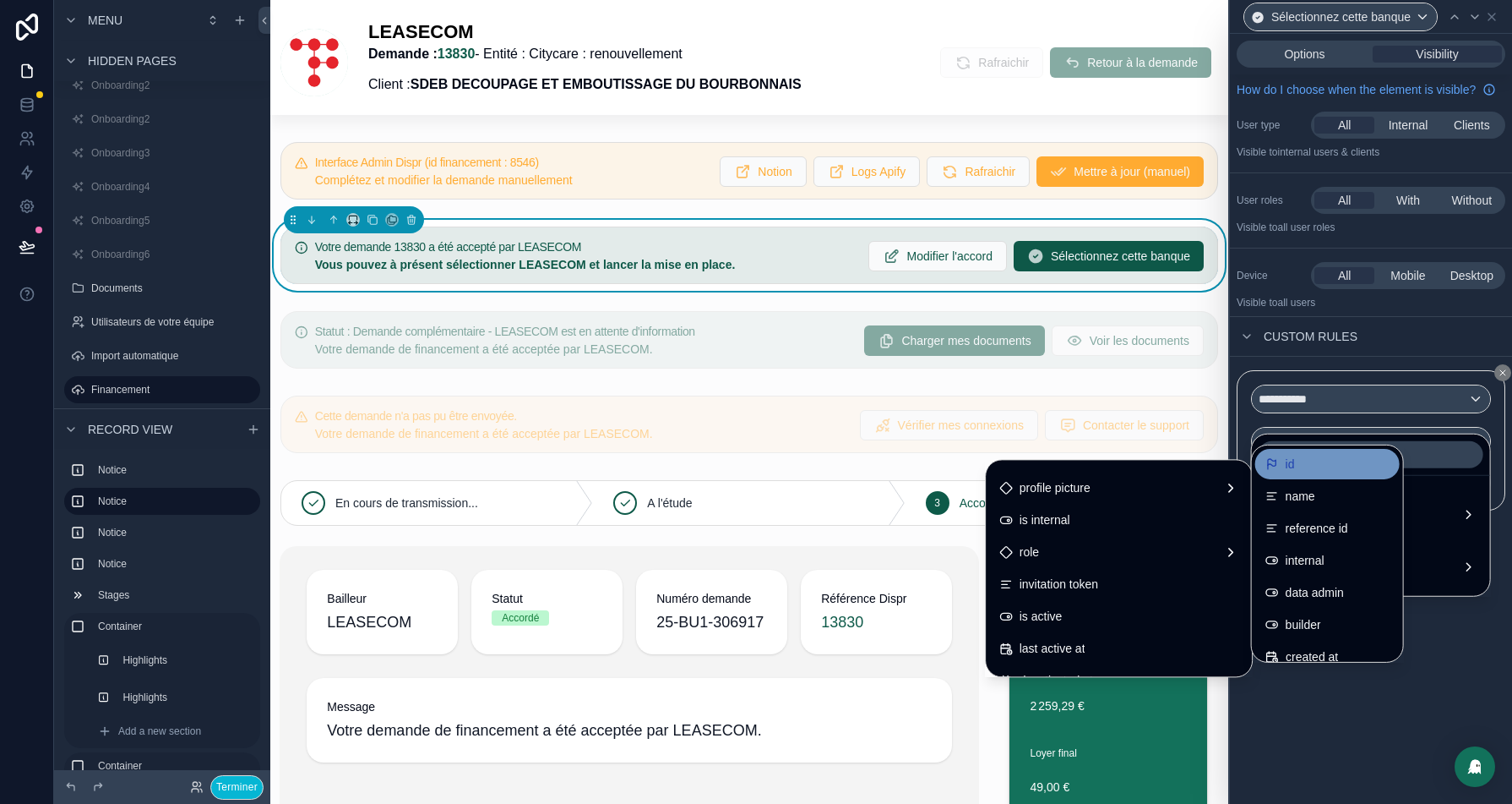
click at [1323, 454] on div "id" at bounding box center [1327, 464] width 124 height 20
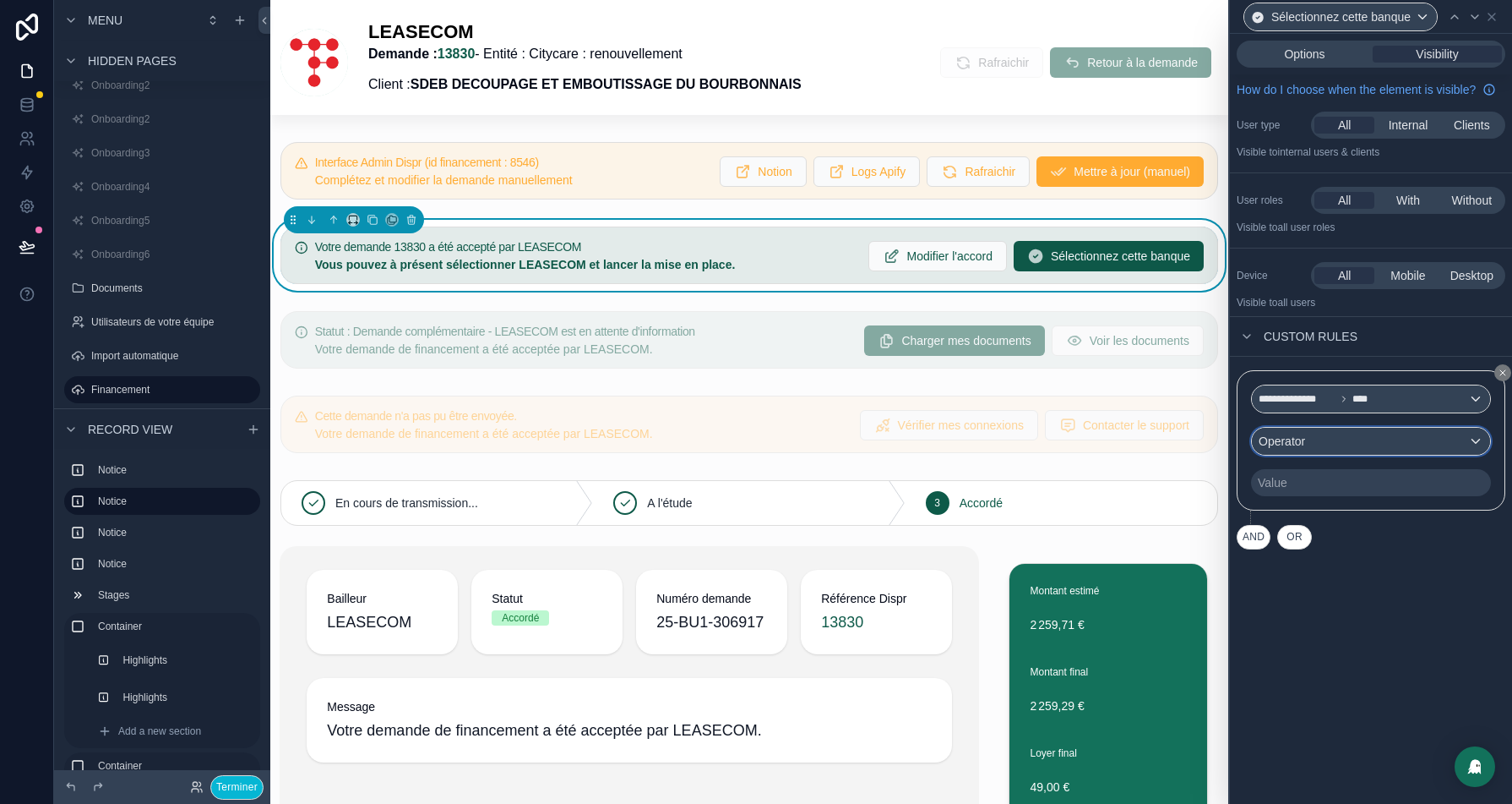
click at [1382, 448] on div "Operator" at bounding box center [1371, 441] width 238 height 27
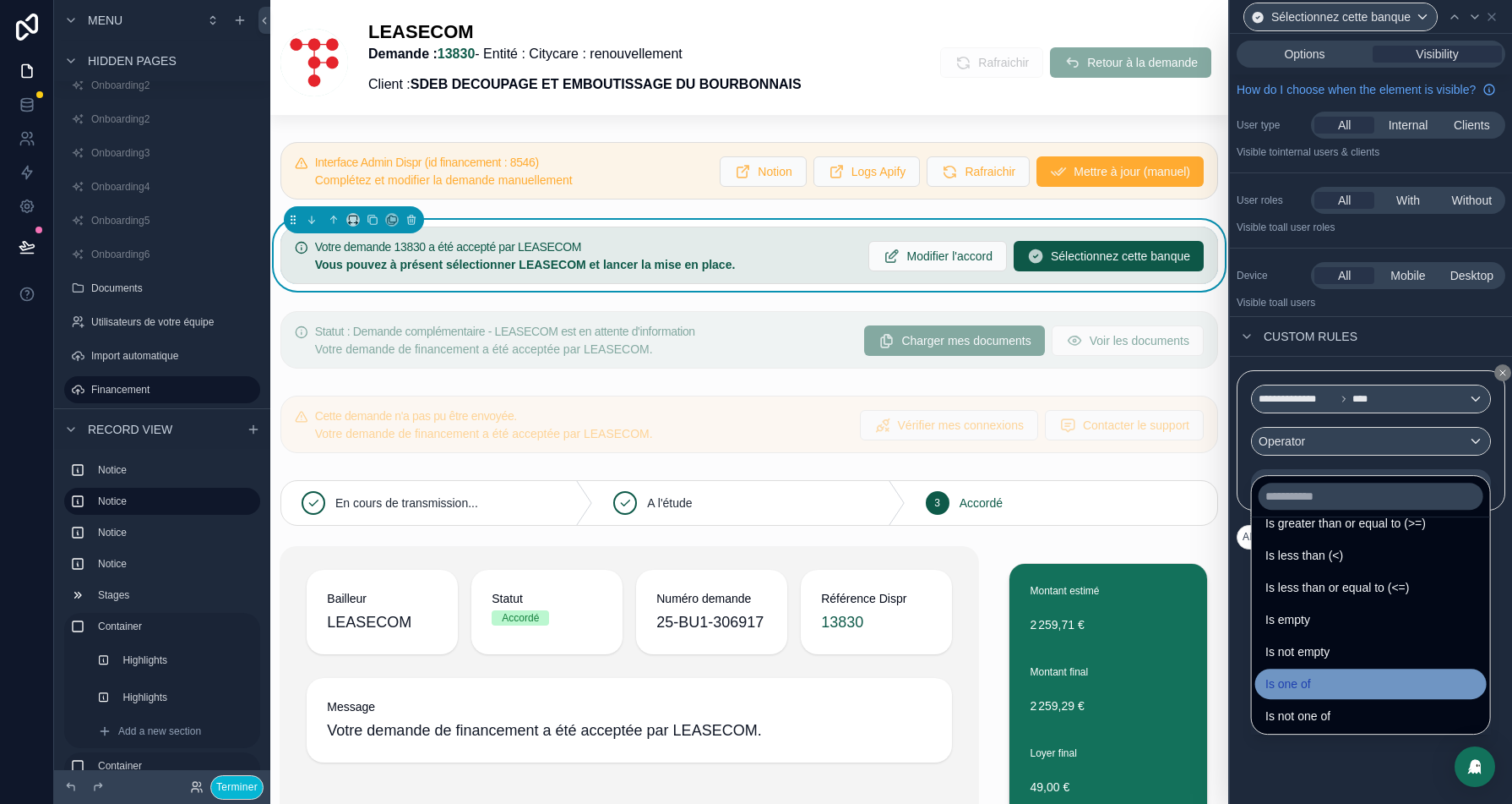
click at [1311, 696] on div "Is one of" at bounding box center [1371, 683] width 232 height 31
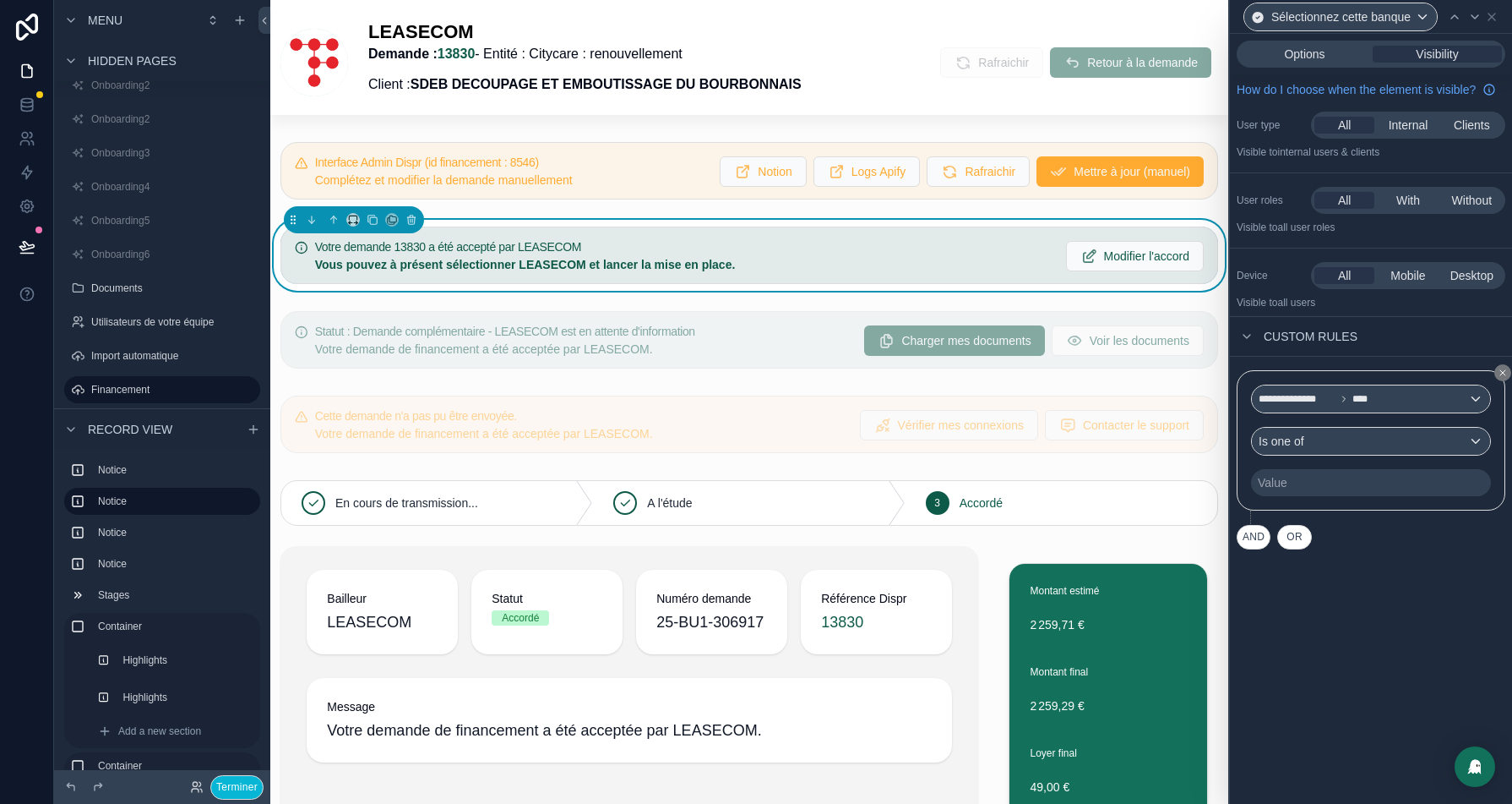
click at [1336, 495] on div "Value" at bounding box center [1371, 482] width 240 height 27
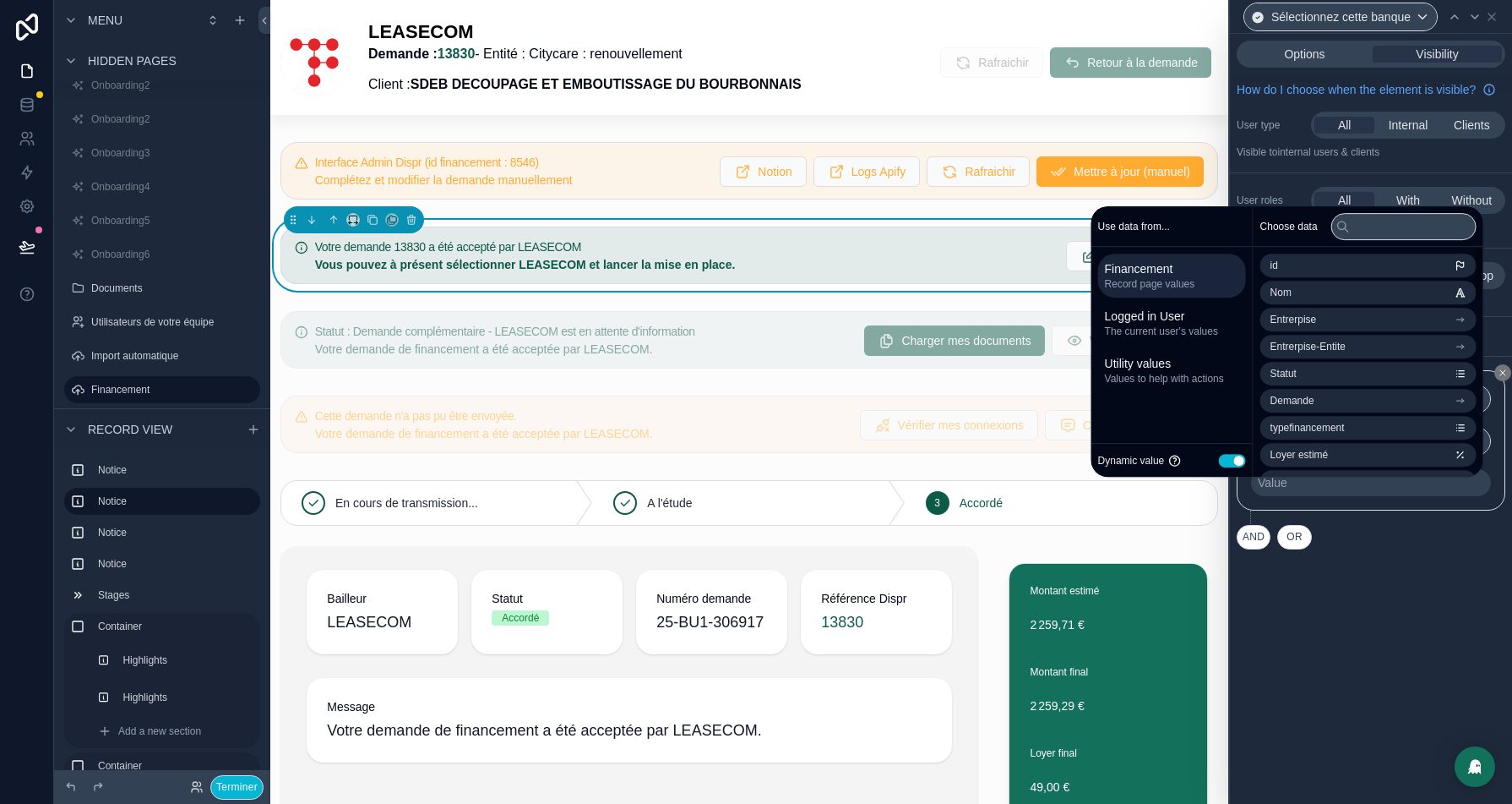
click at [1230, 460] on button "Use setting" at bounding box center [1232, 460] width 27 height 13
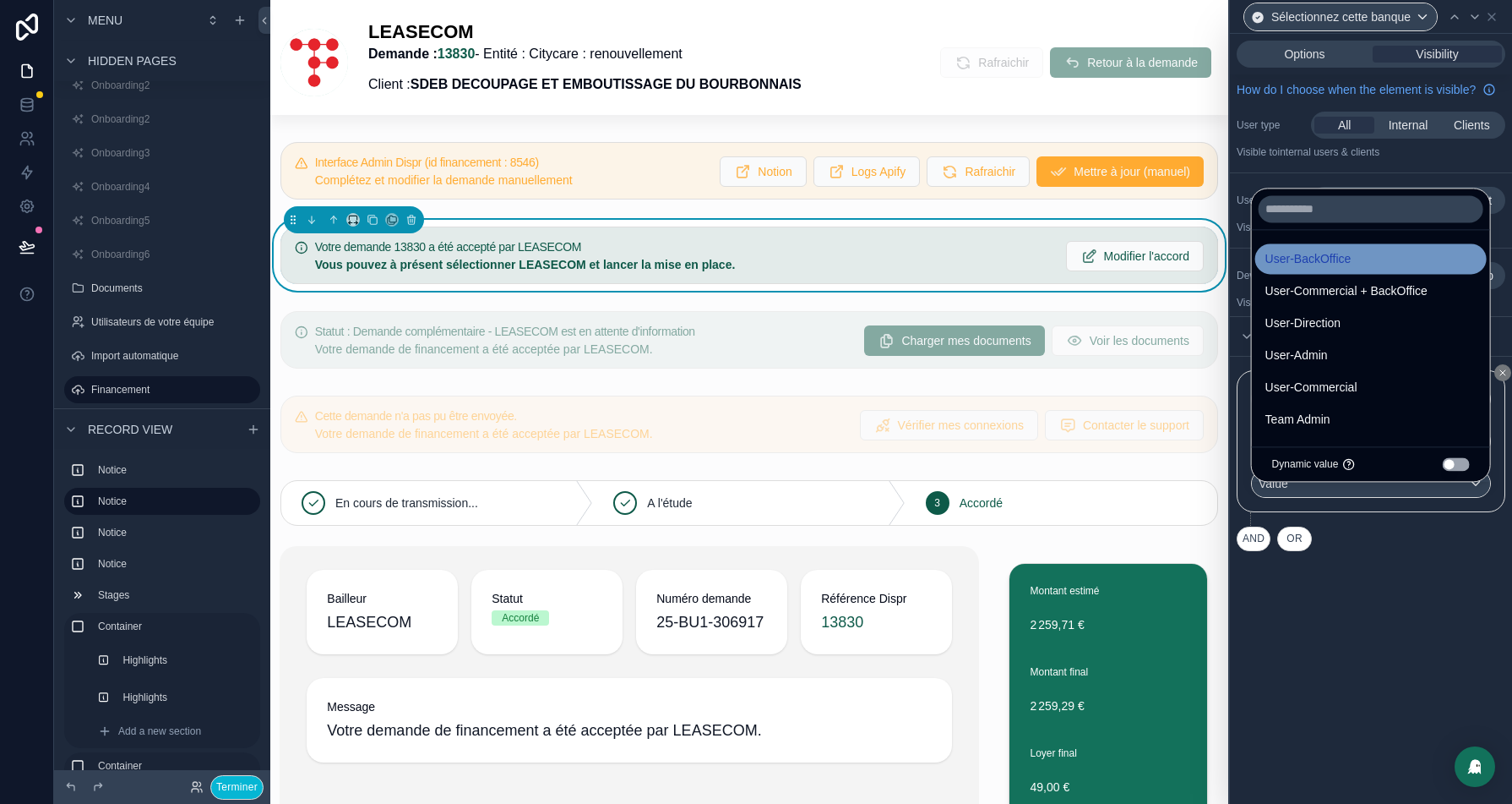
click at [1345, 259] on span "User-BackOffice" at bounding box center [1308, 258] width 86 height 20
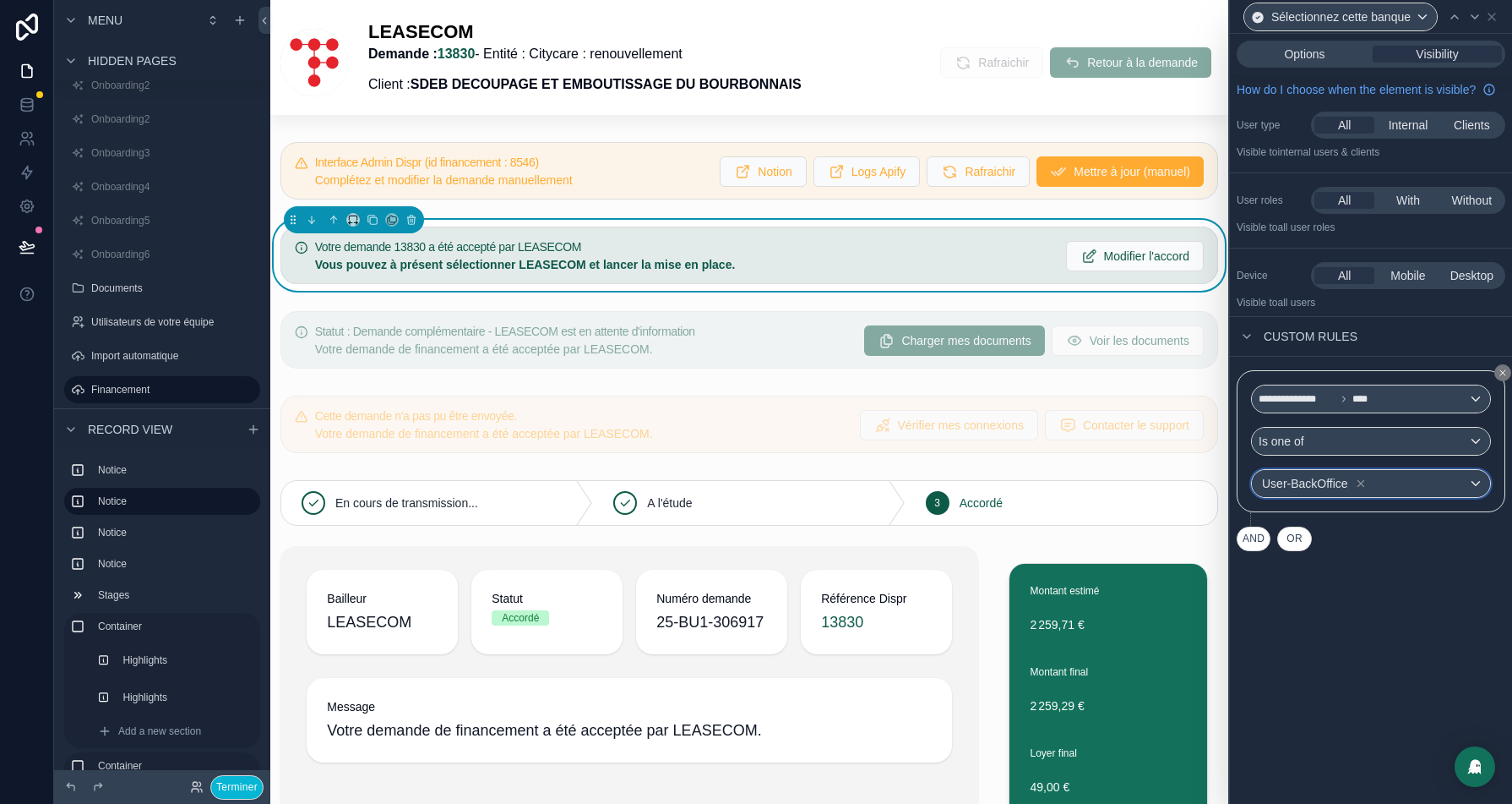
click at [1388, 497] on div "User-BackOffice" at bounding box center [1371, 483] width 238 height 27
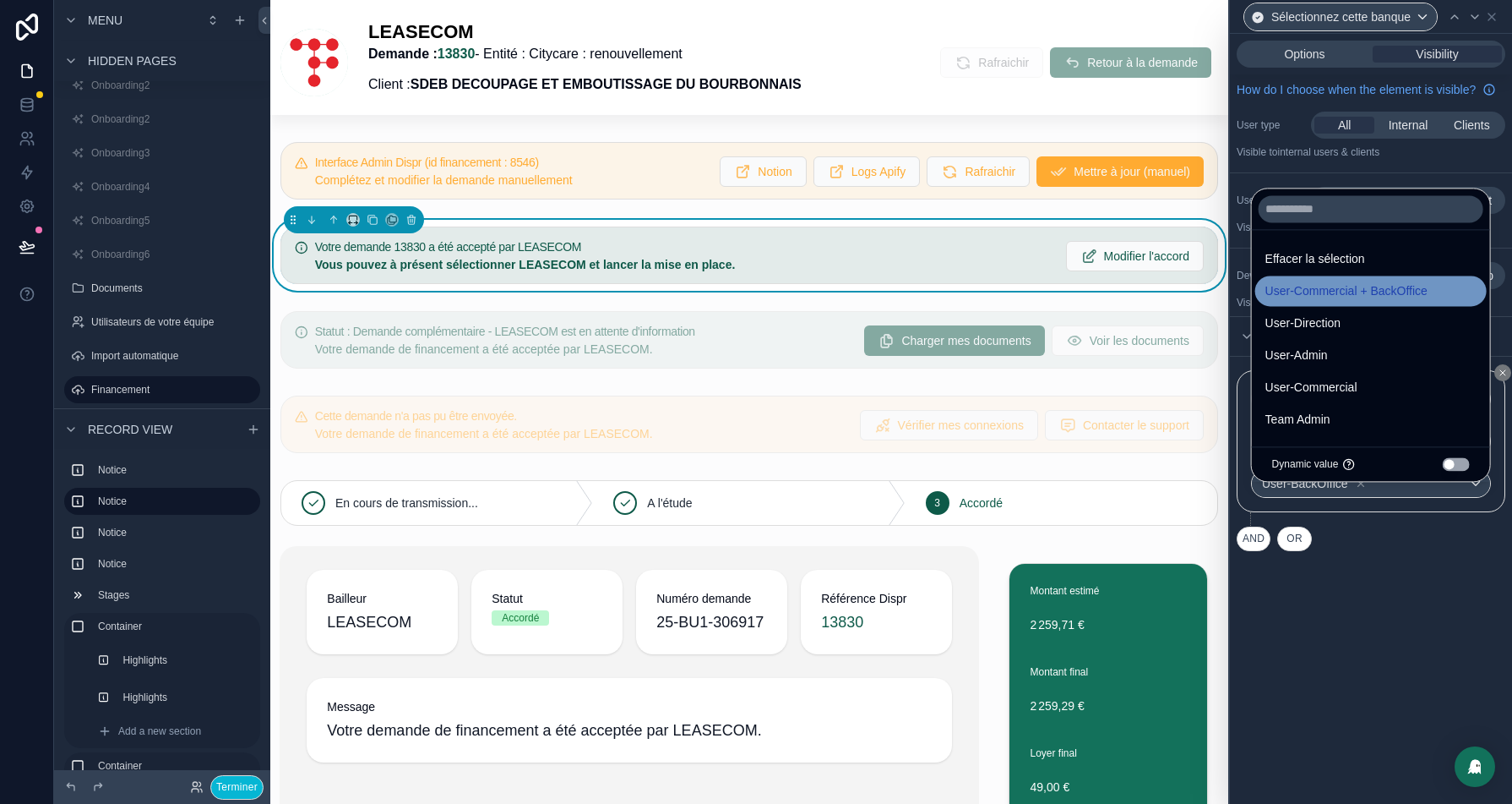
click at [1368, 288] on span "User-Commercial + BackOffice" at bounding box center [1346, 290] width 162 height 20
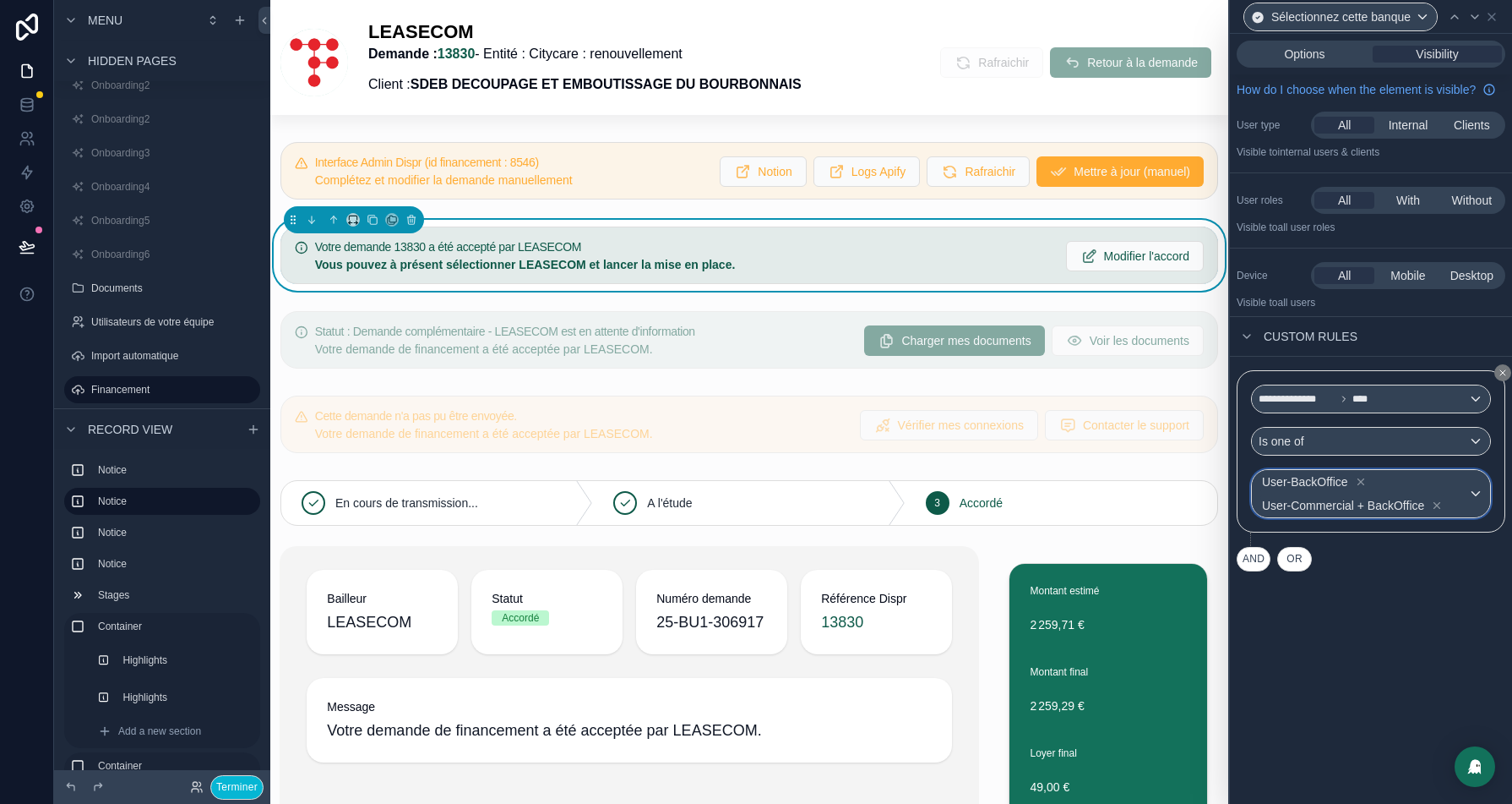
click at [1462, 501] on span "User-BackOffice User-Commercial + BackOffice" at bounding box center [1363, 494] width 210 height 48
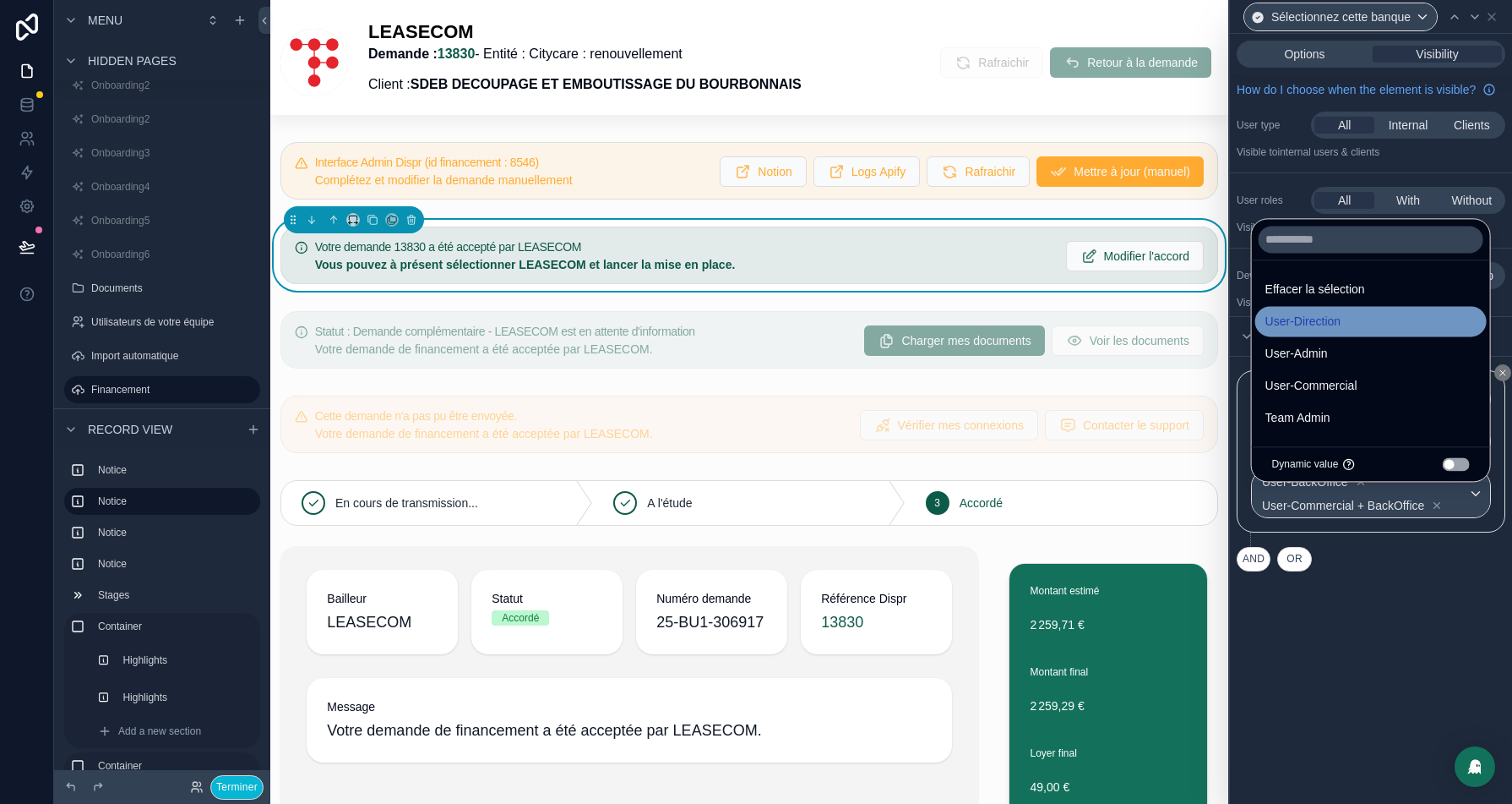
click at [1372, 324] on div "User-Direction" at bounding box center [1371, 321] width 211 height 20
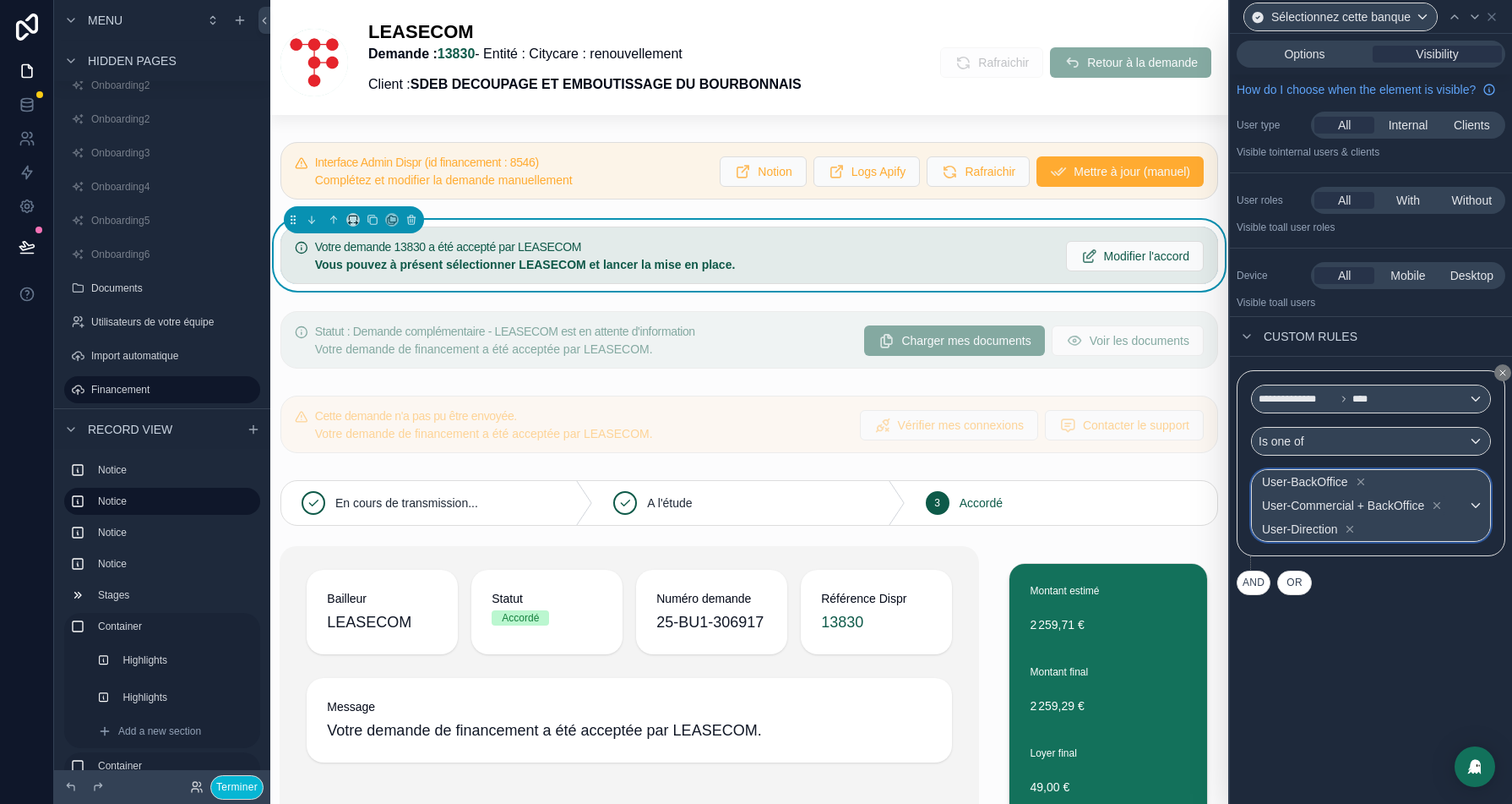
click at [1481, 509] on div "User-BackOffice User-Commercial + BackOffice User-Direction" at bounding box center [1371, 505] width 238 height 71
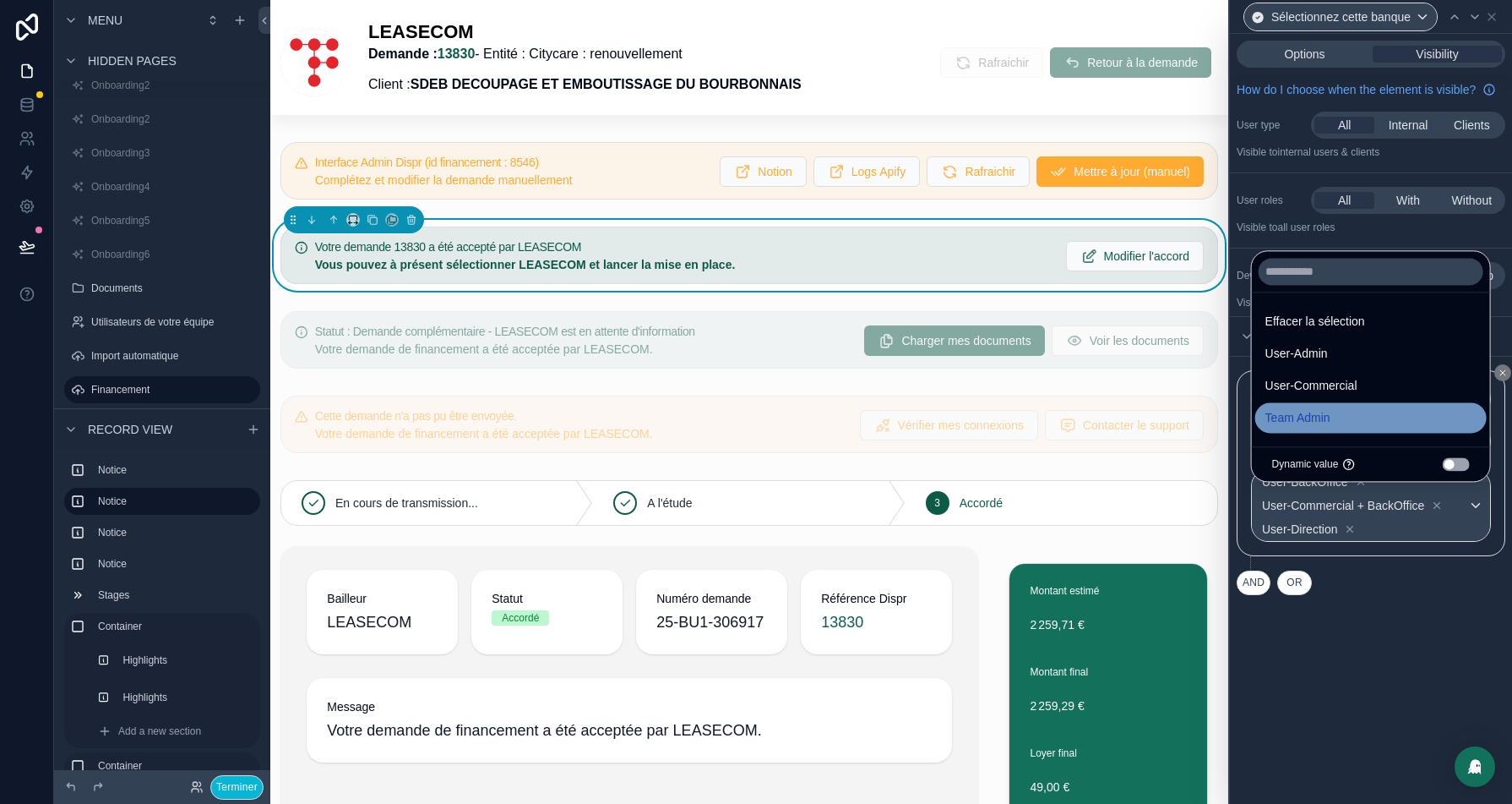
click at [1354, 420] on div "Team Admin" at bounding box center [1371, 417] width 211 height 20
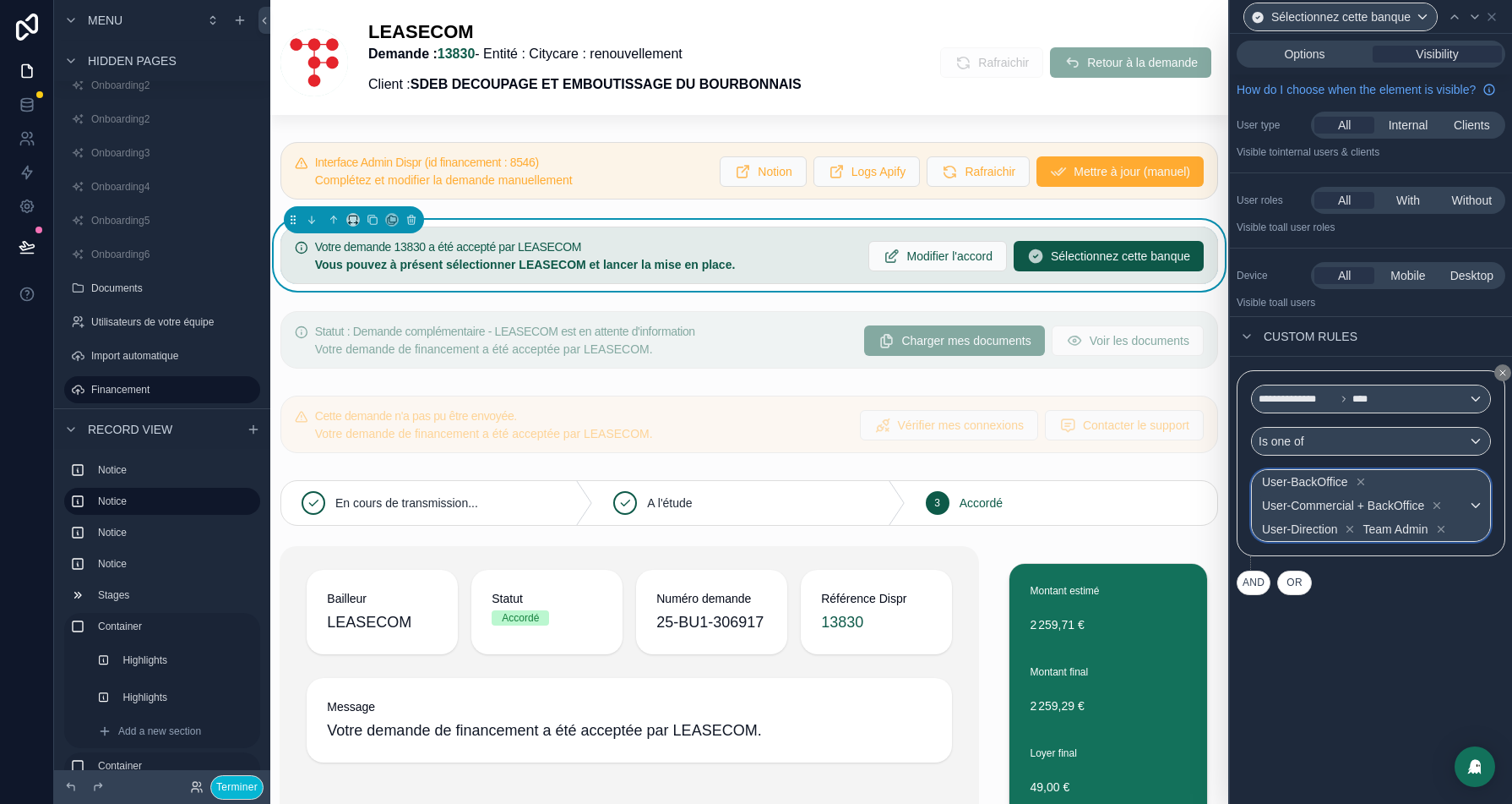
click at [1479, 512] on div "User-BackOffice User-Commercial + BackOffice User-Direction Team Admin" at bounding box center [1371, 505] width 238 height 71
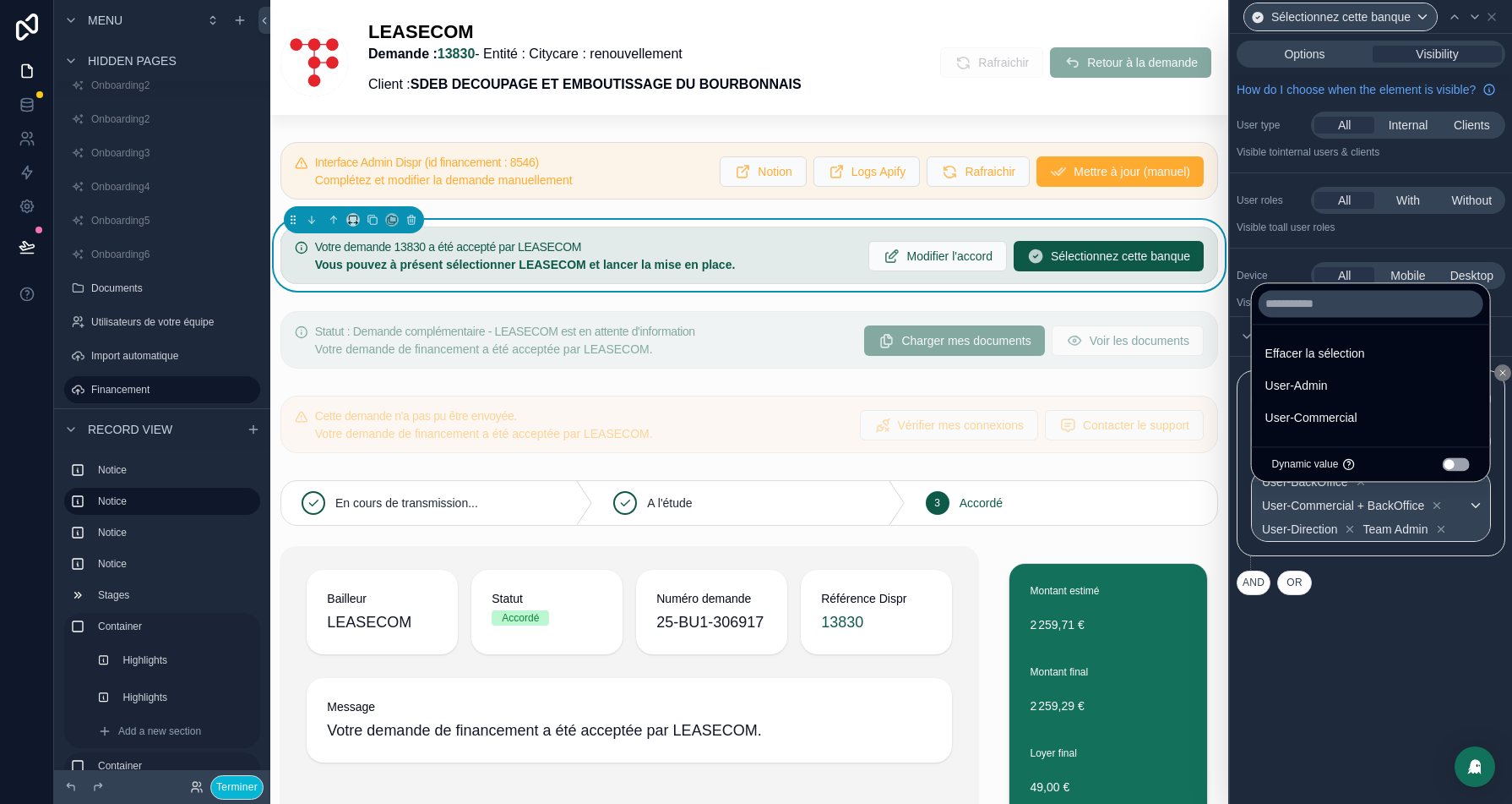
click at [1479, 534] on div at bounding box center [1371, 402] width 282 height 804
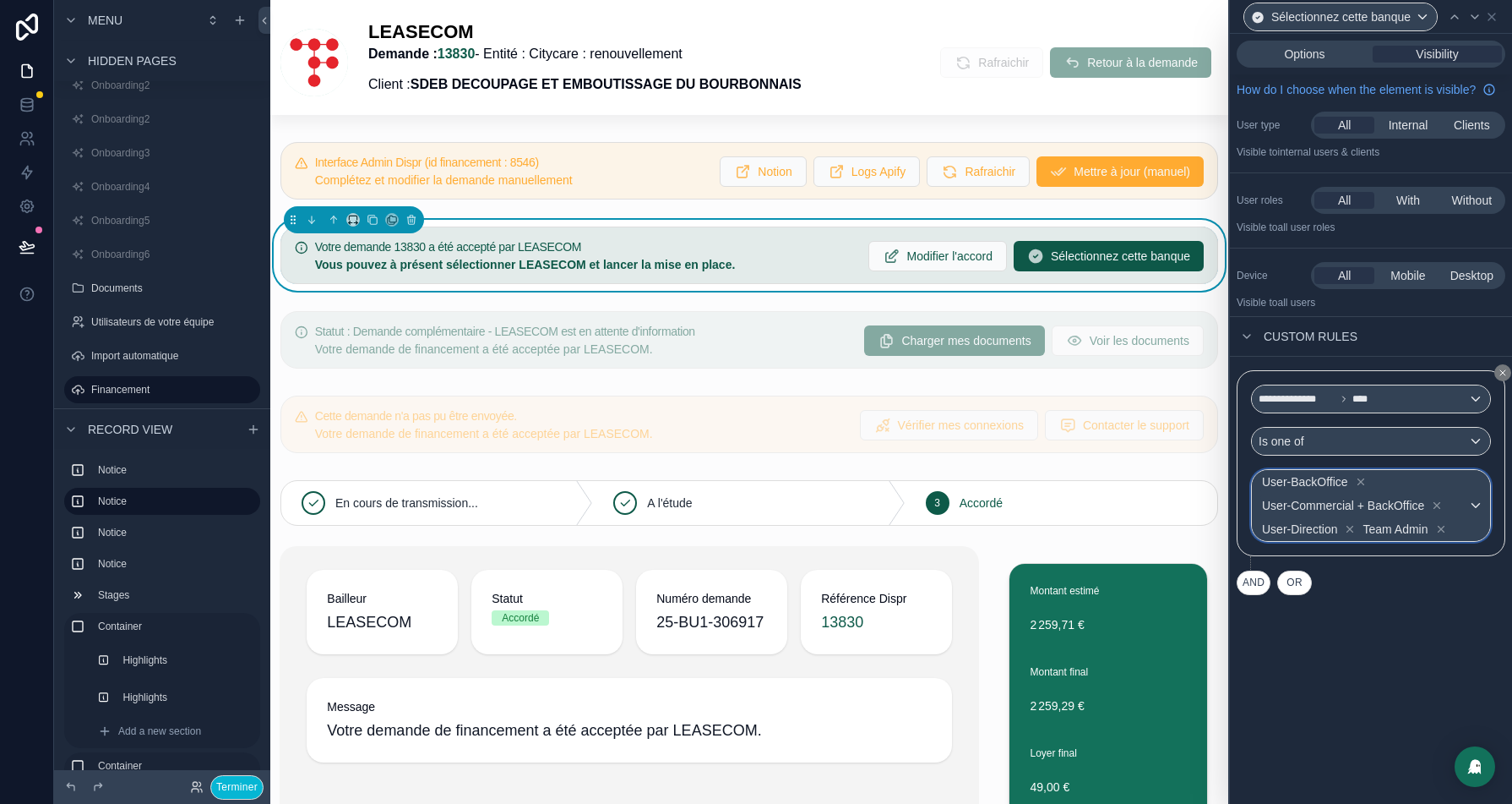
click at [1474, 534] on div "User-BackOffice User-Commercial + BackOffice User-Direction Team Admin" at bounding box center [1371, 505] width 238 height 71
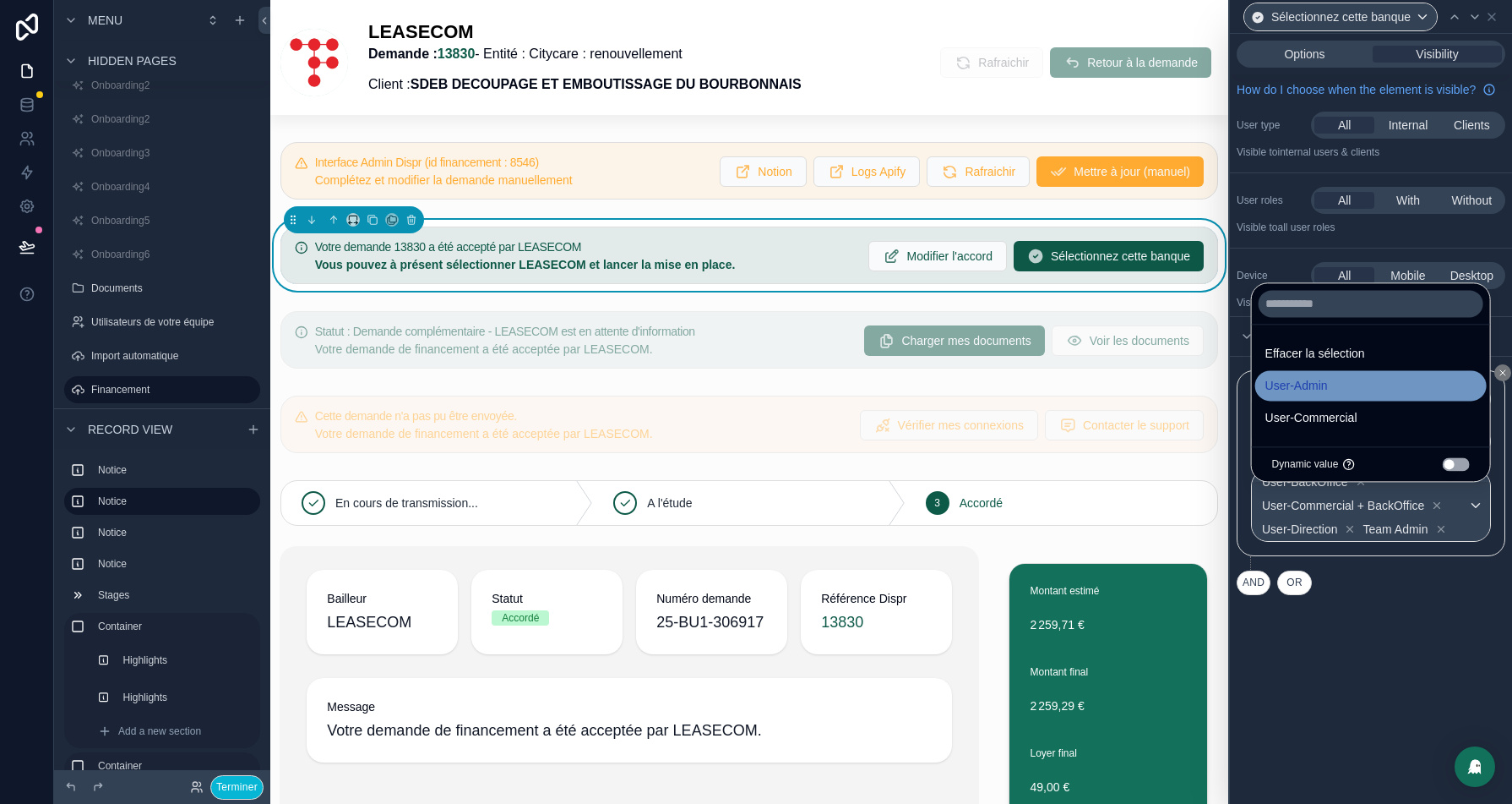
click at [1348, 392] on div "User-Admin" at bounding box center [1371, 385] width 211 height 20
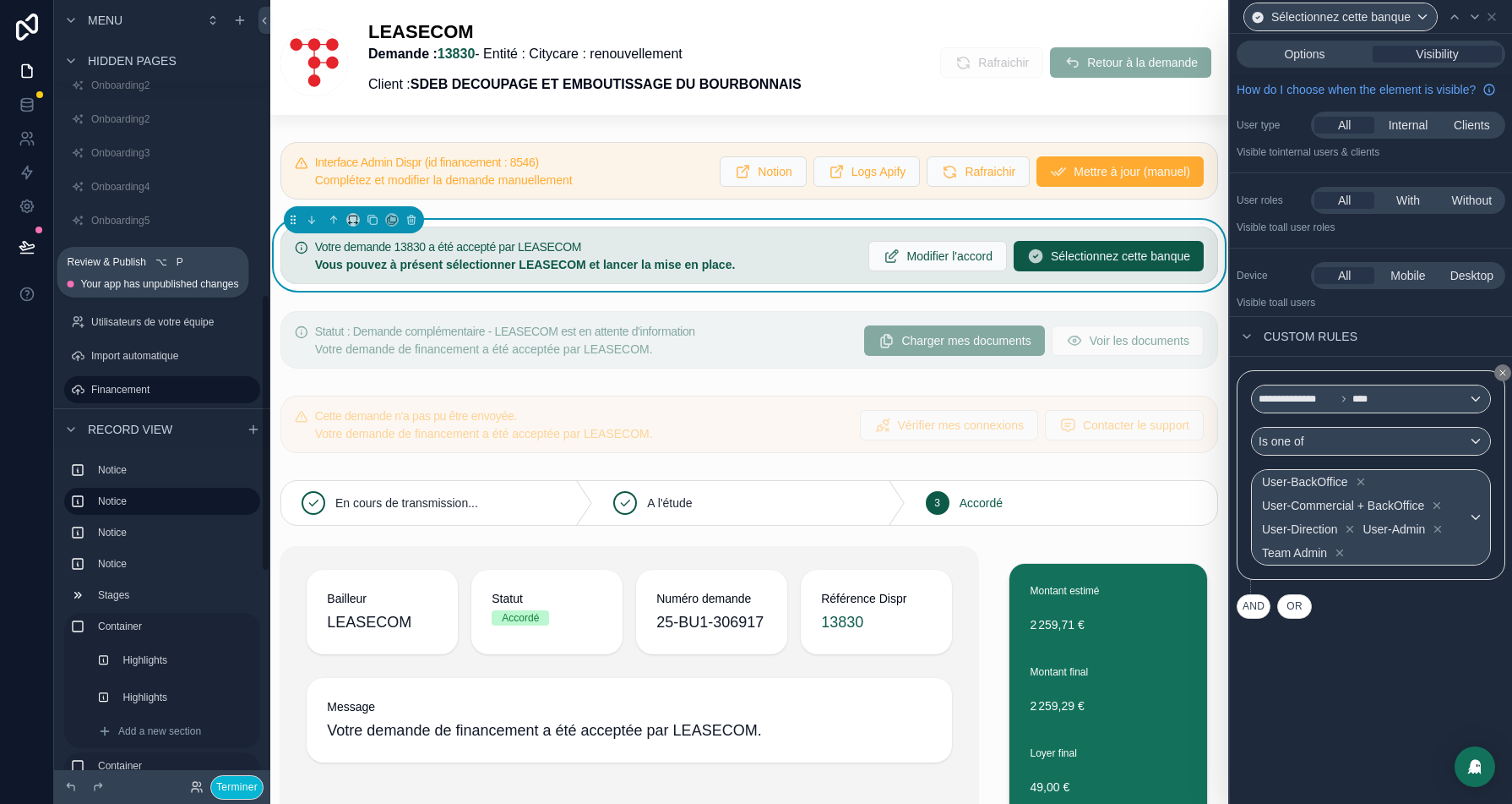
click at [26, 250] on icon at bounding box center [26, 246] width 17 height 17
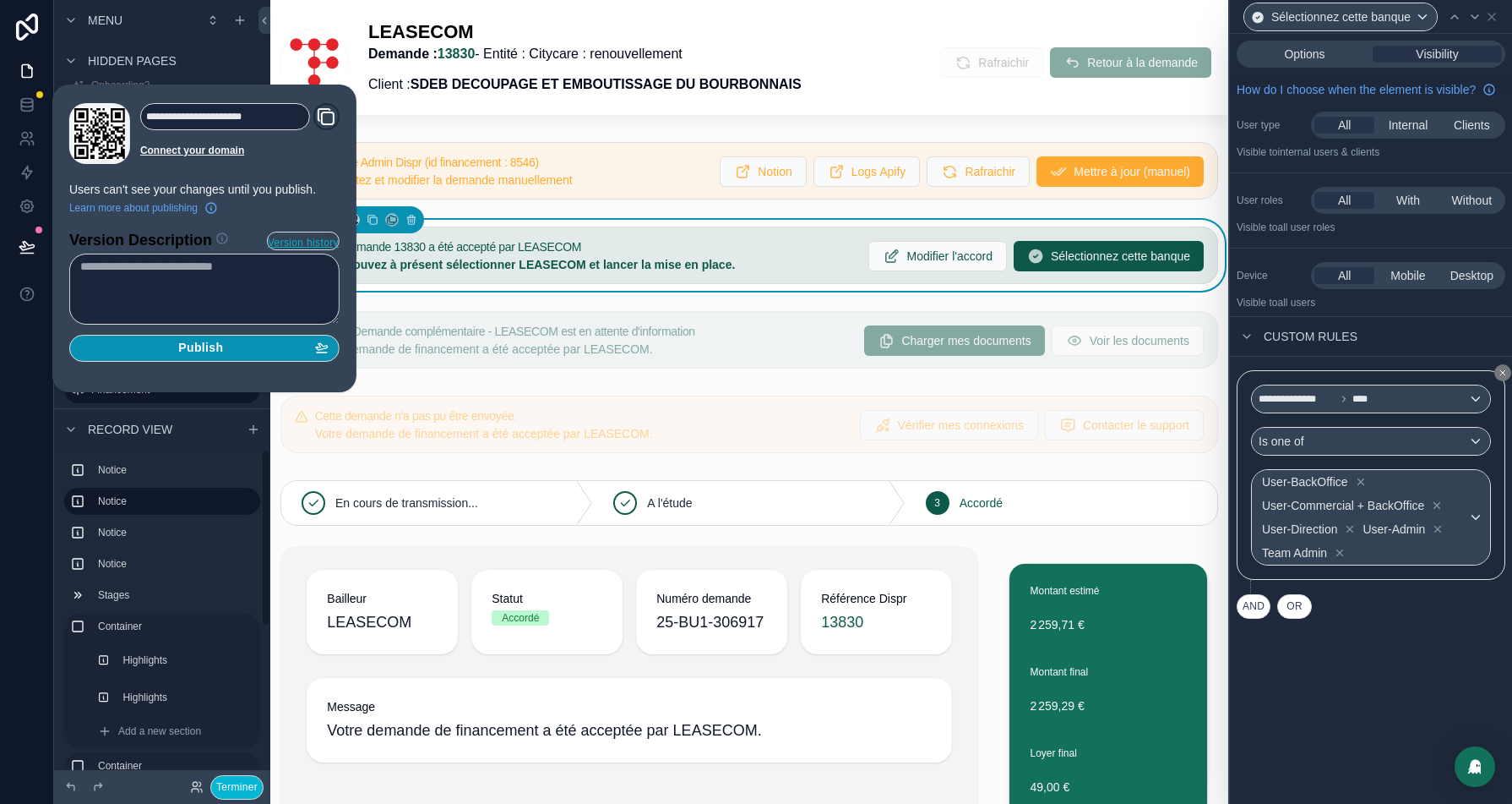
click at [263, 349] on div "Publish" at bounding box center [204, 347] width 248 height 15
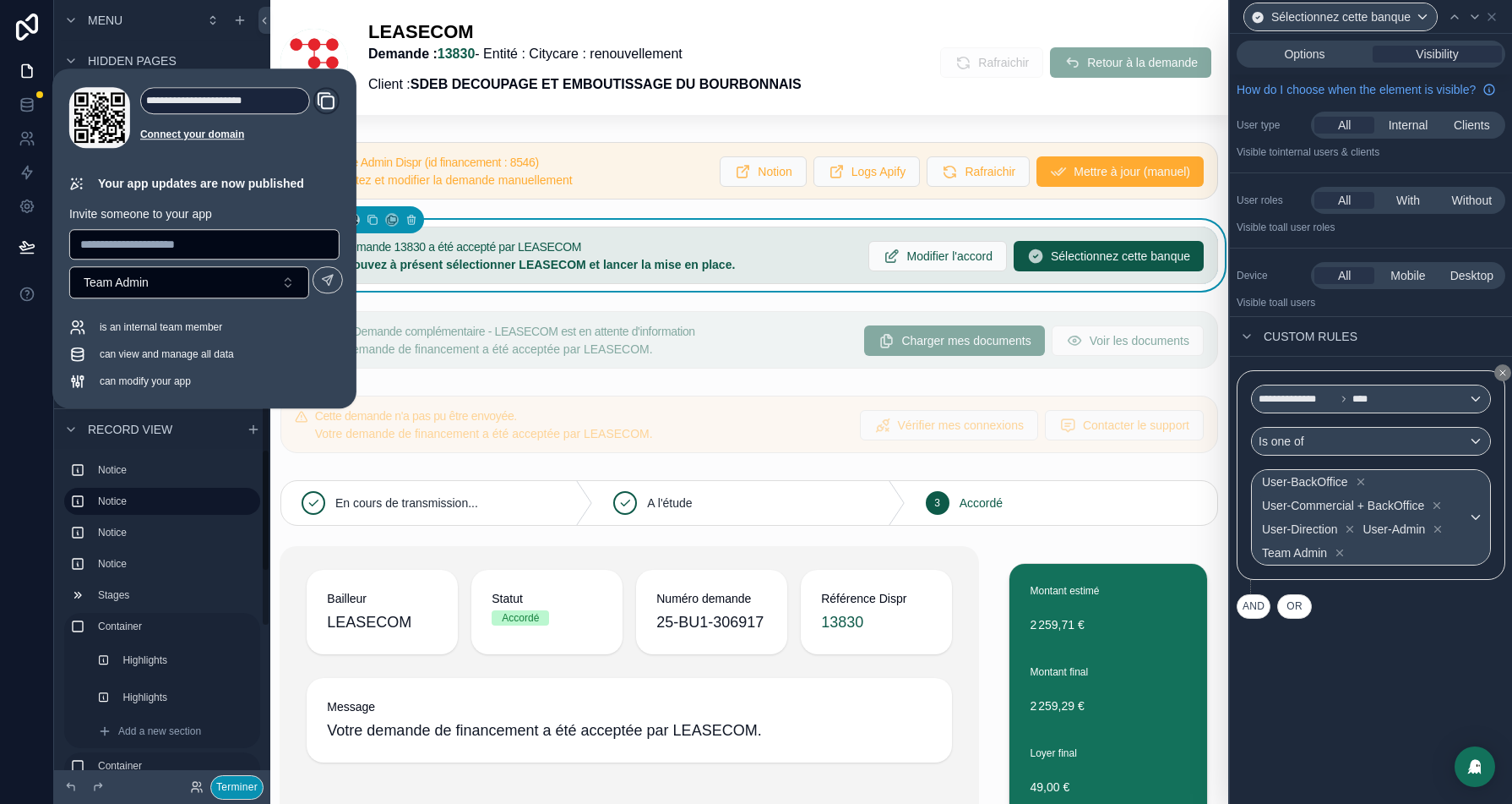
click at [242, 788] on button "Terminer" at bounding box center [237, 787] width 53 height 25
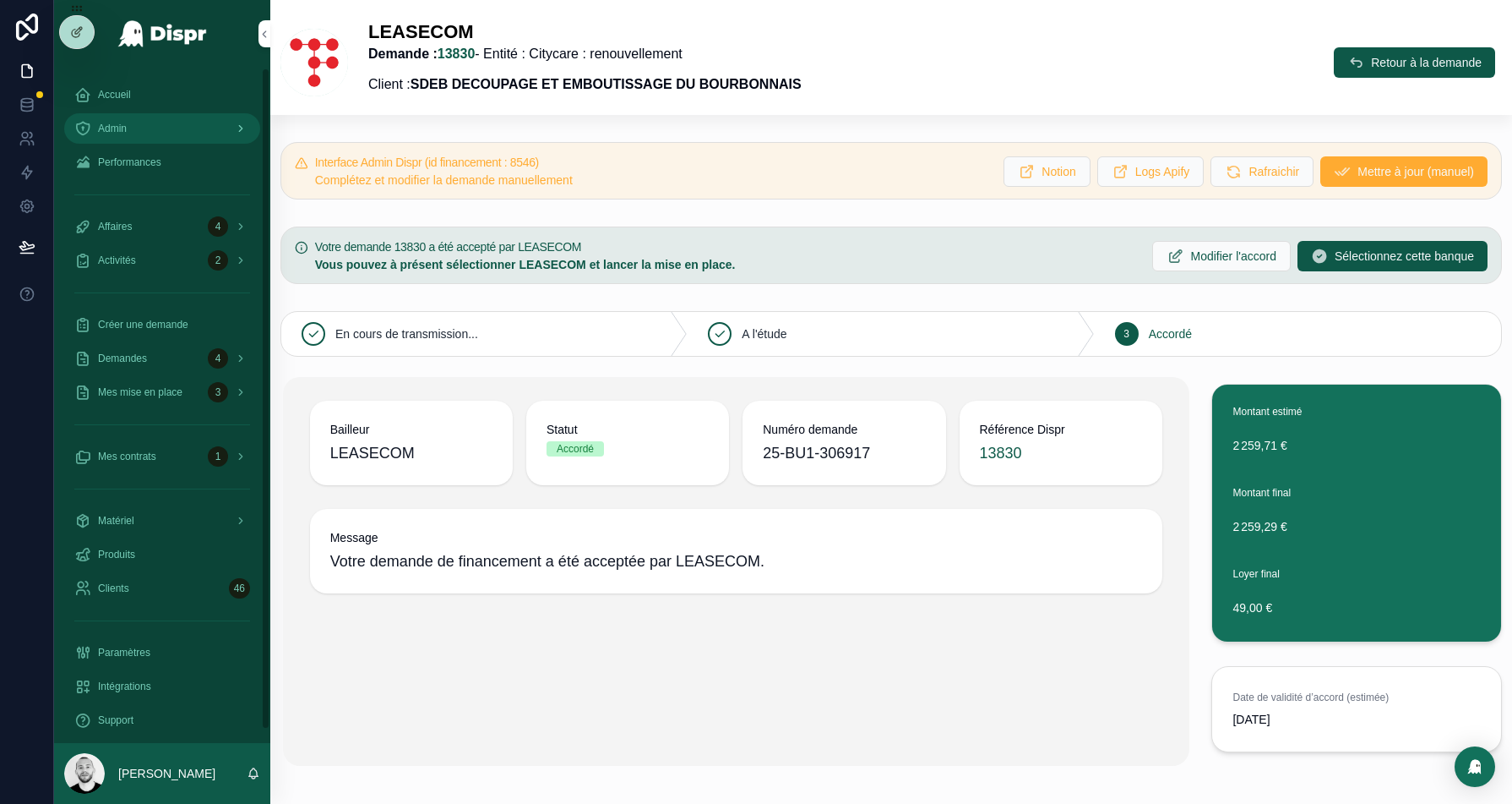
click at [135, 137] on div "Admin" at bounding box center [161, 128] width 175 height 27
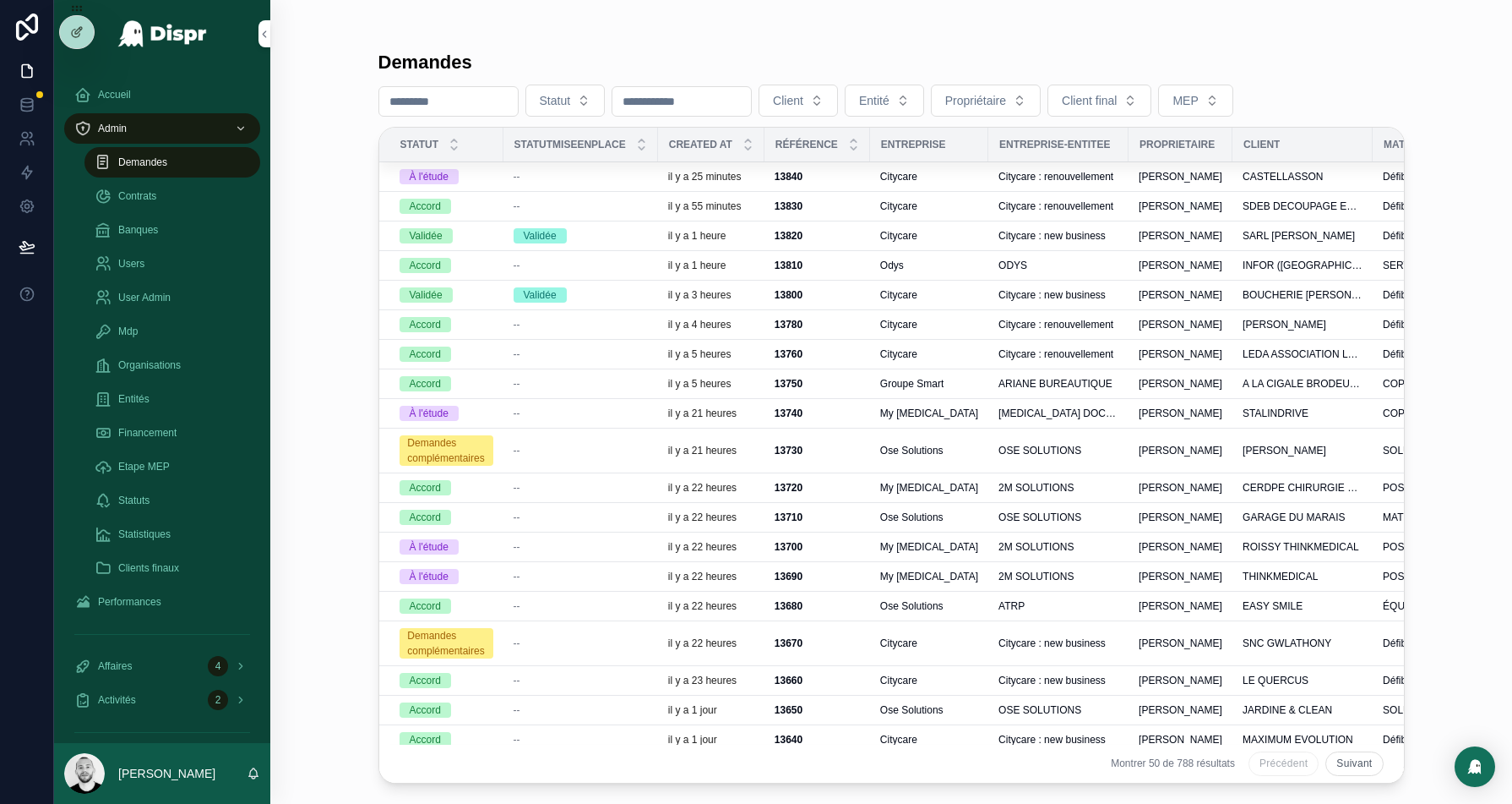
click at [439, 108] on input "scrollable content" at bounding box center [448, 101] width 138 height 24
paste input "****"
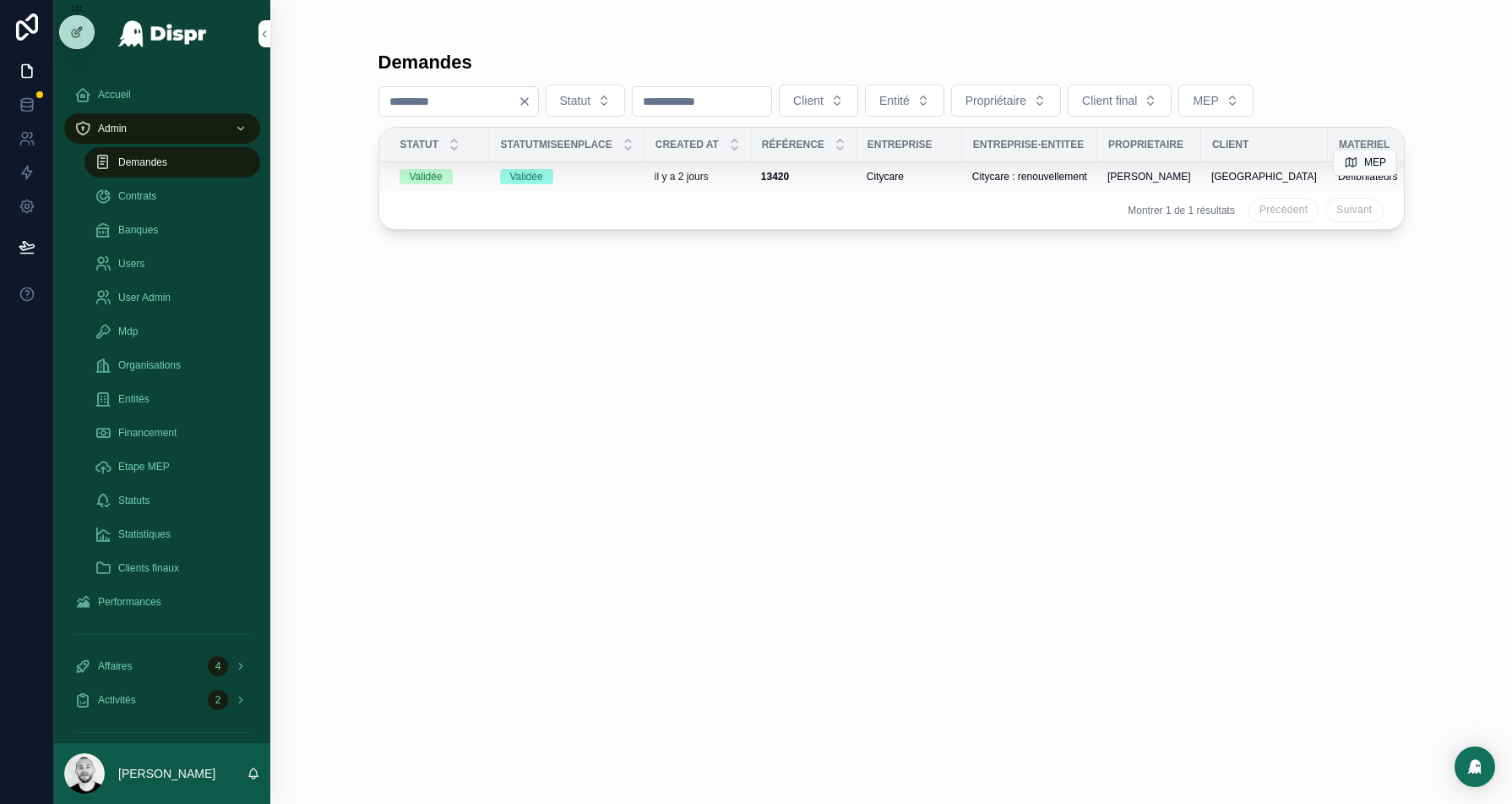
type input "****"
click at [611, 178] on div "Validée" at bounding box center [567, 176] width 134 height 15
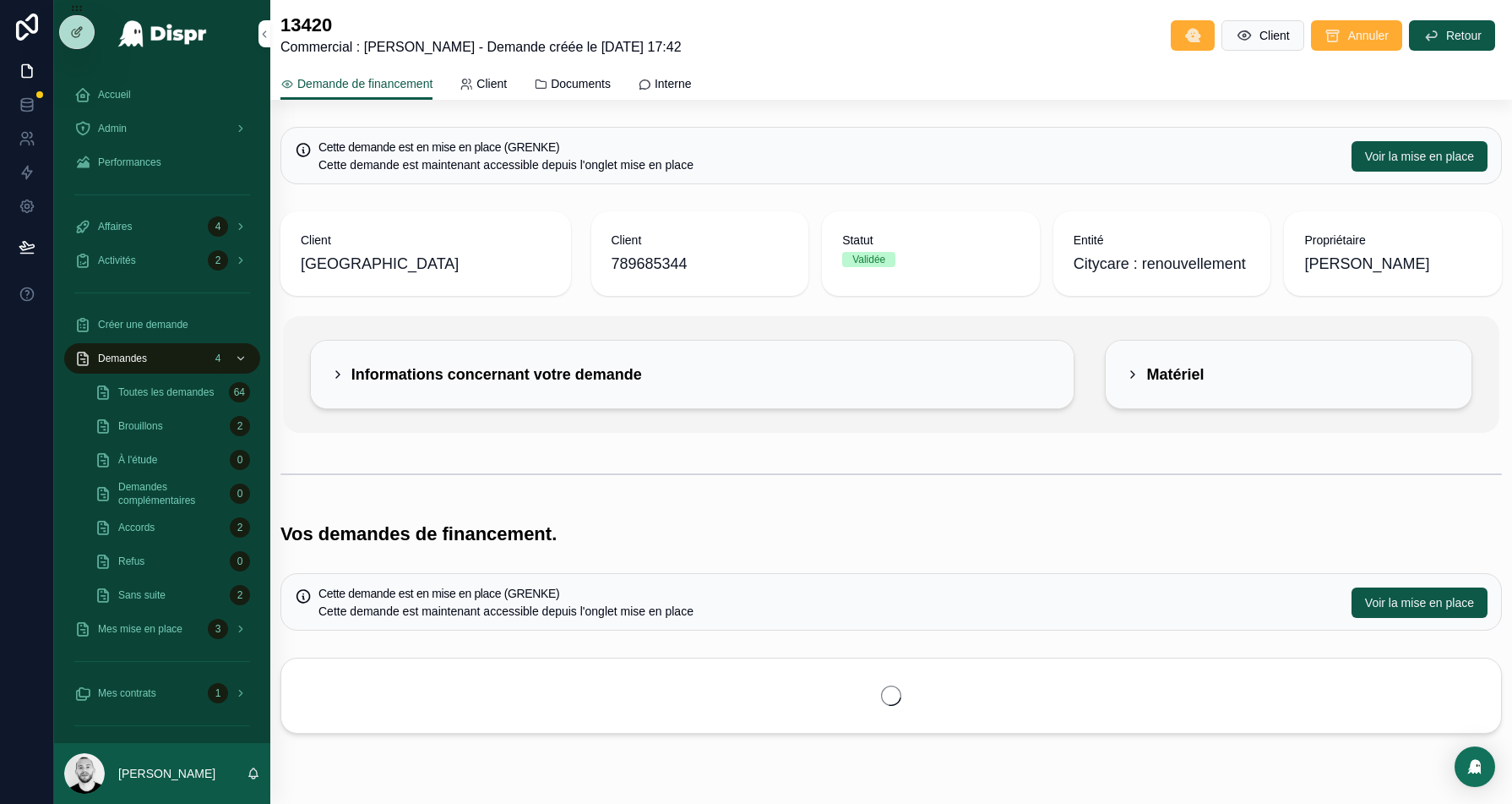
scroll to position [48, 0]
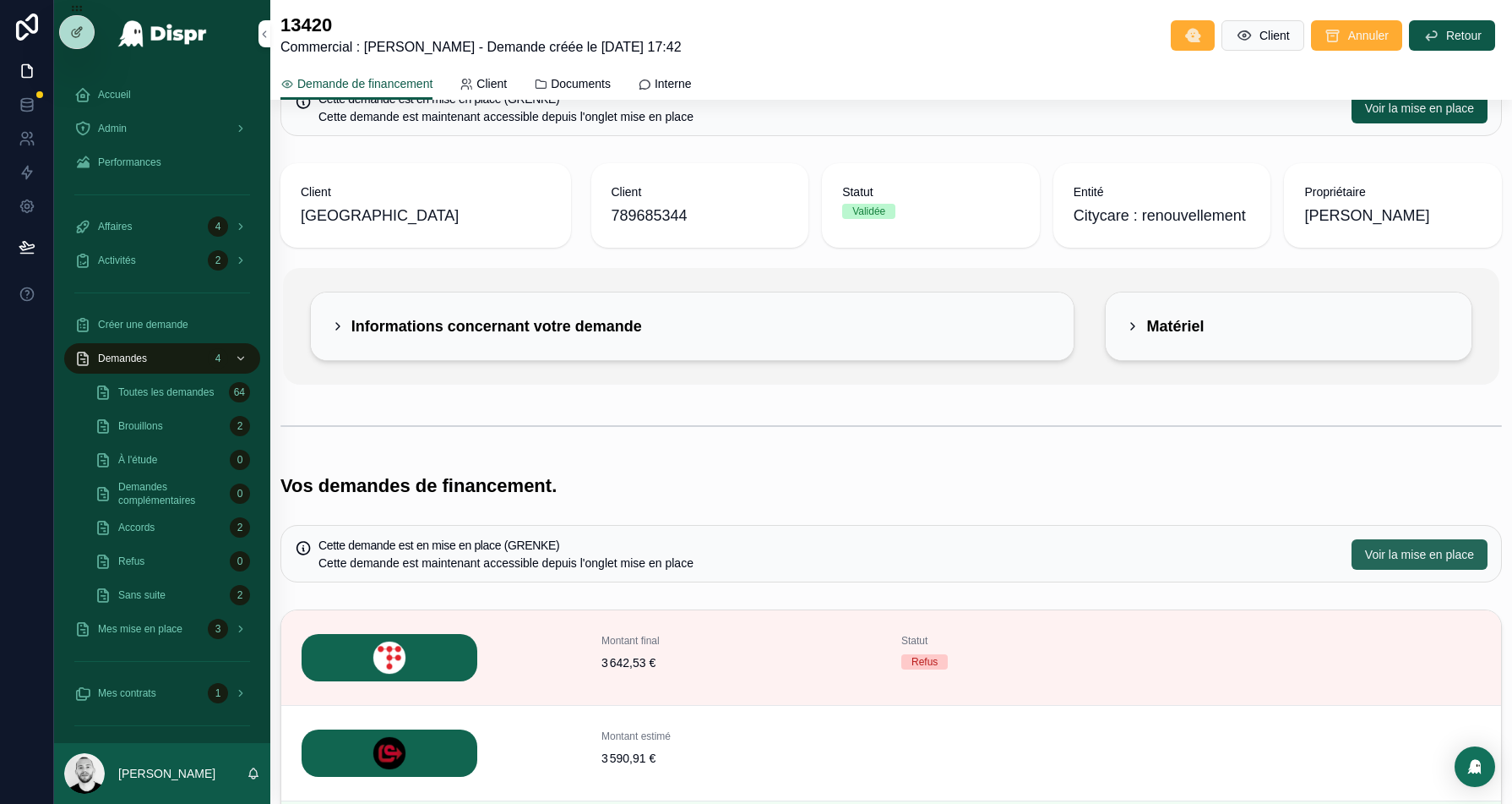
click at [1402, 552] on span "Voir la mise en place" at bounding box center [1419, 554] width 109 height 17
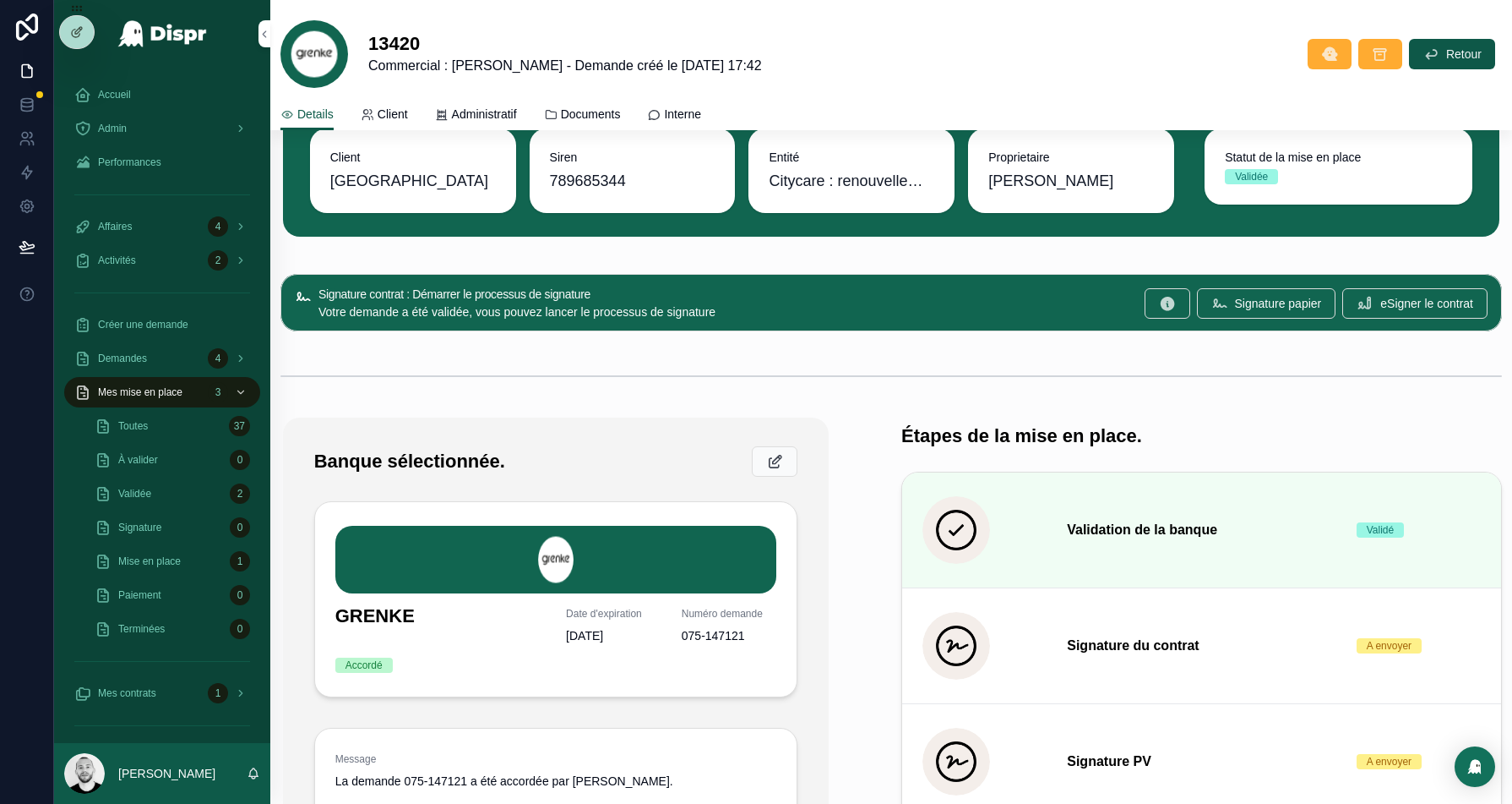
scroll to position [145, 0]
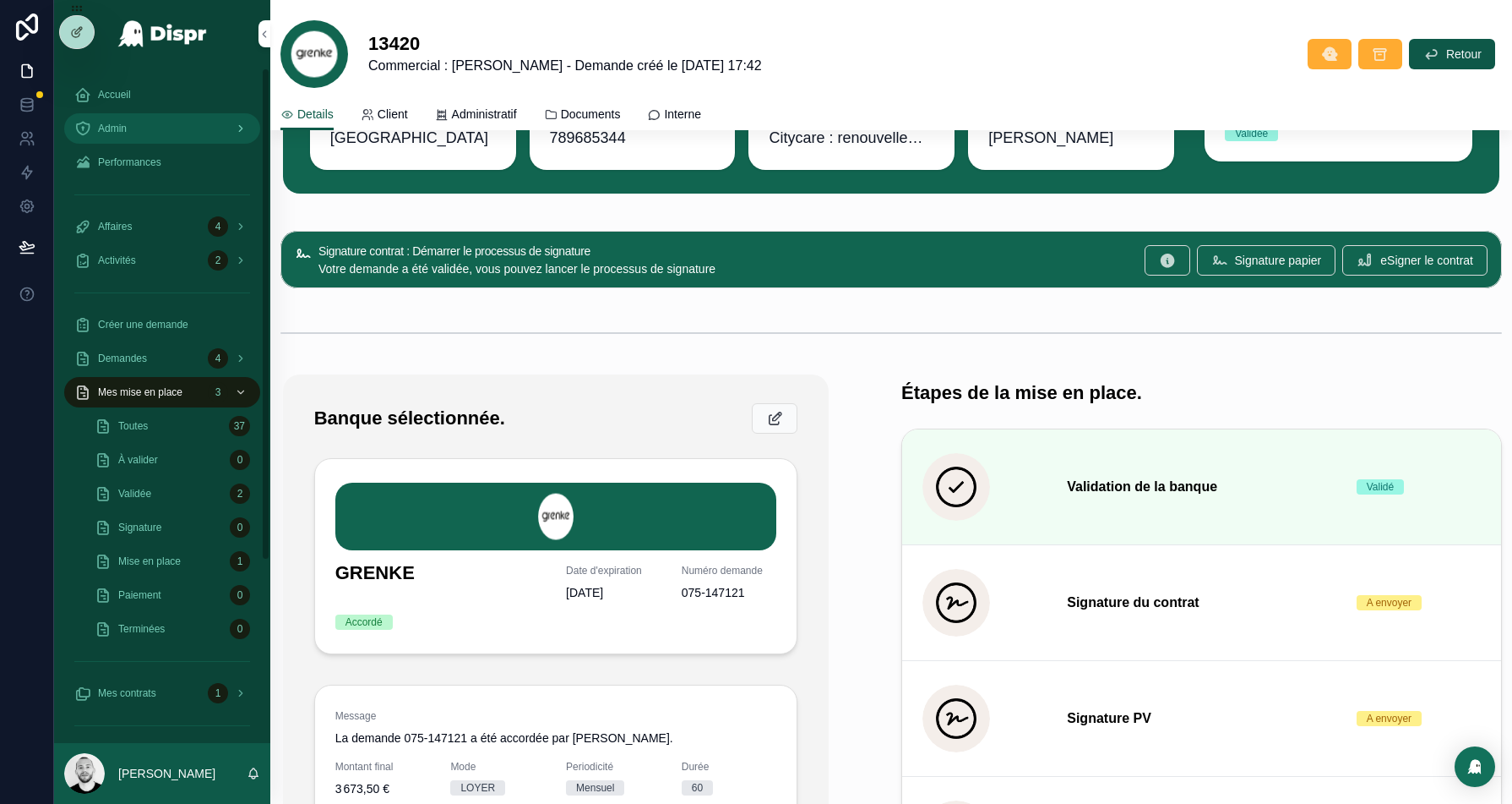
click at [133, 123] on div "Admin" at bounding box center [161, 128] width 175 height 27
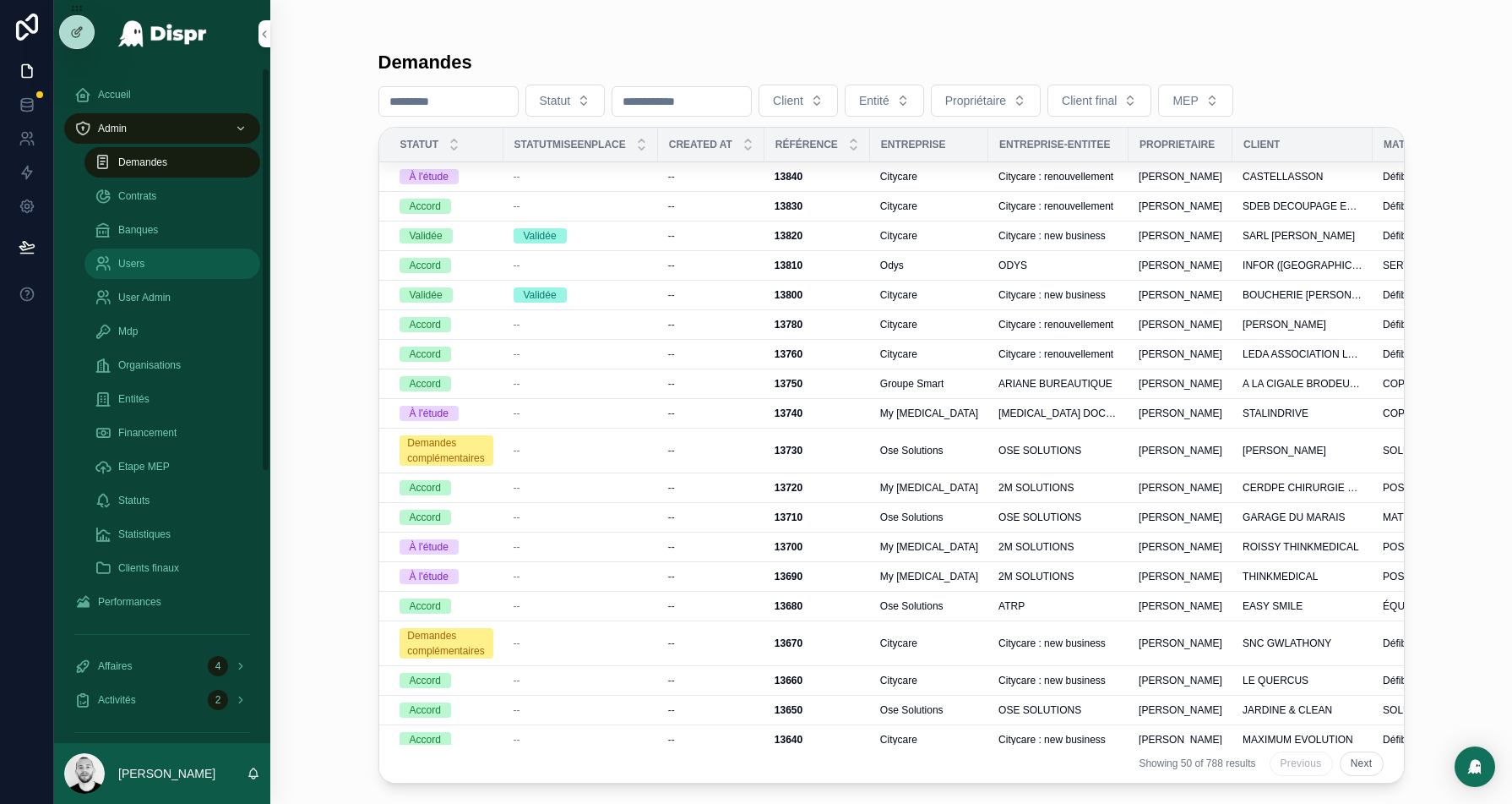
click at [133, 257] on span "Users" at bounding box center [131, 263] width 26 height 13
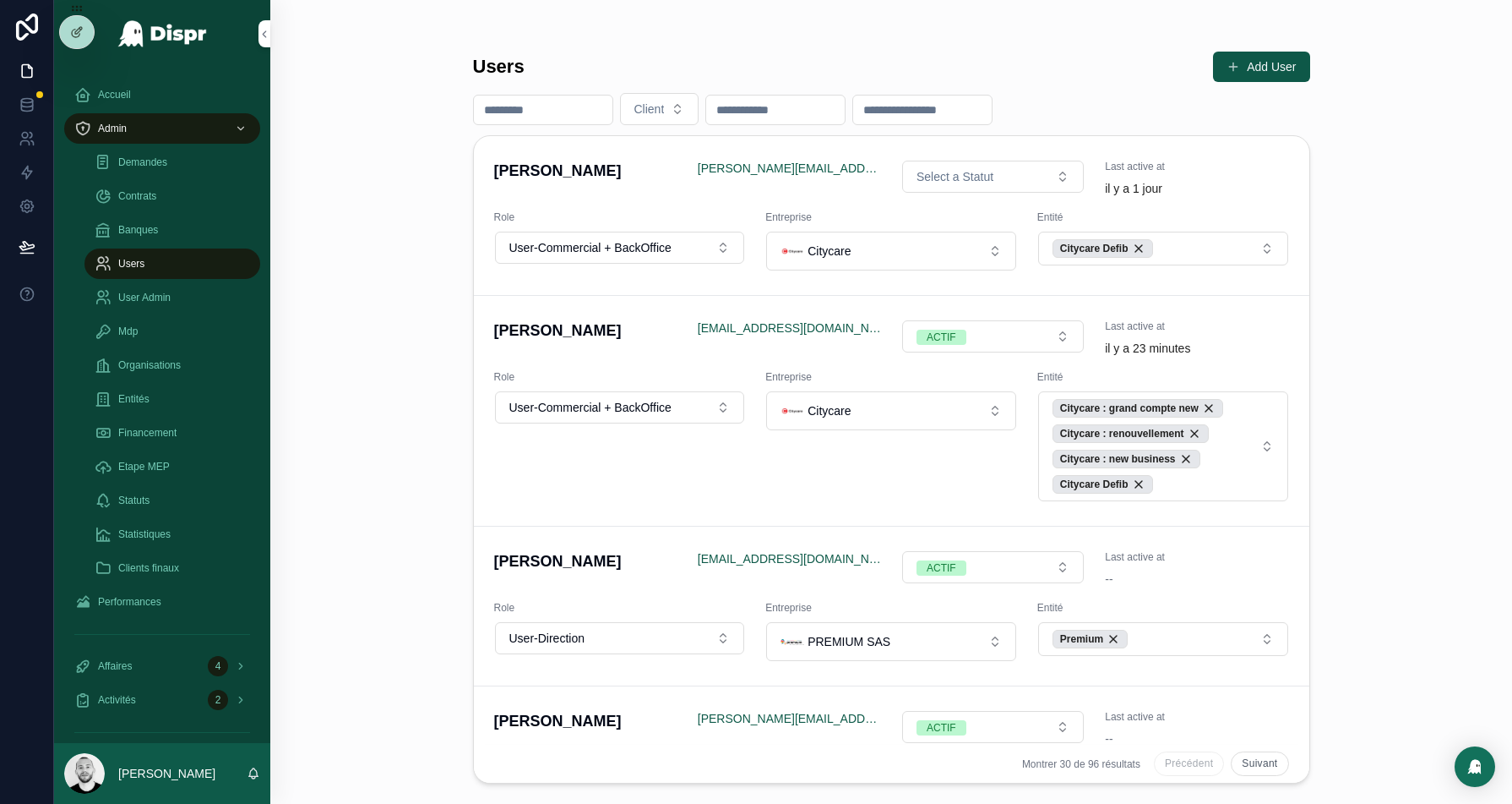
click at [504, 111] on input "scrollable content" at bounding box center [543, 109] width 138 height 24
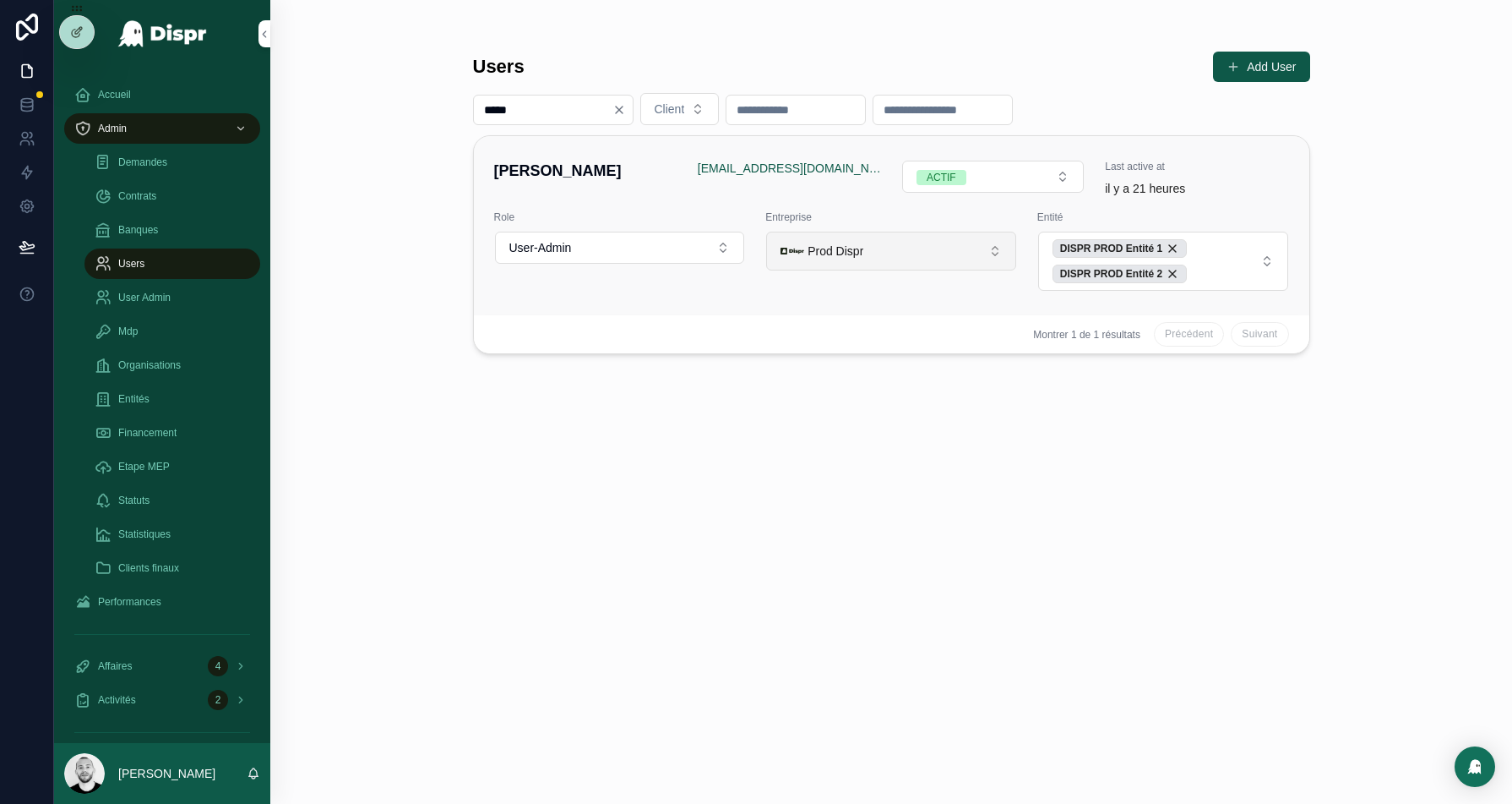
type input "*****"
click at [951, 239] on button "Prod Dispr" at bounding box center [892, 251] width 250 height 39
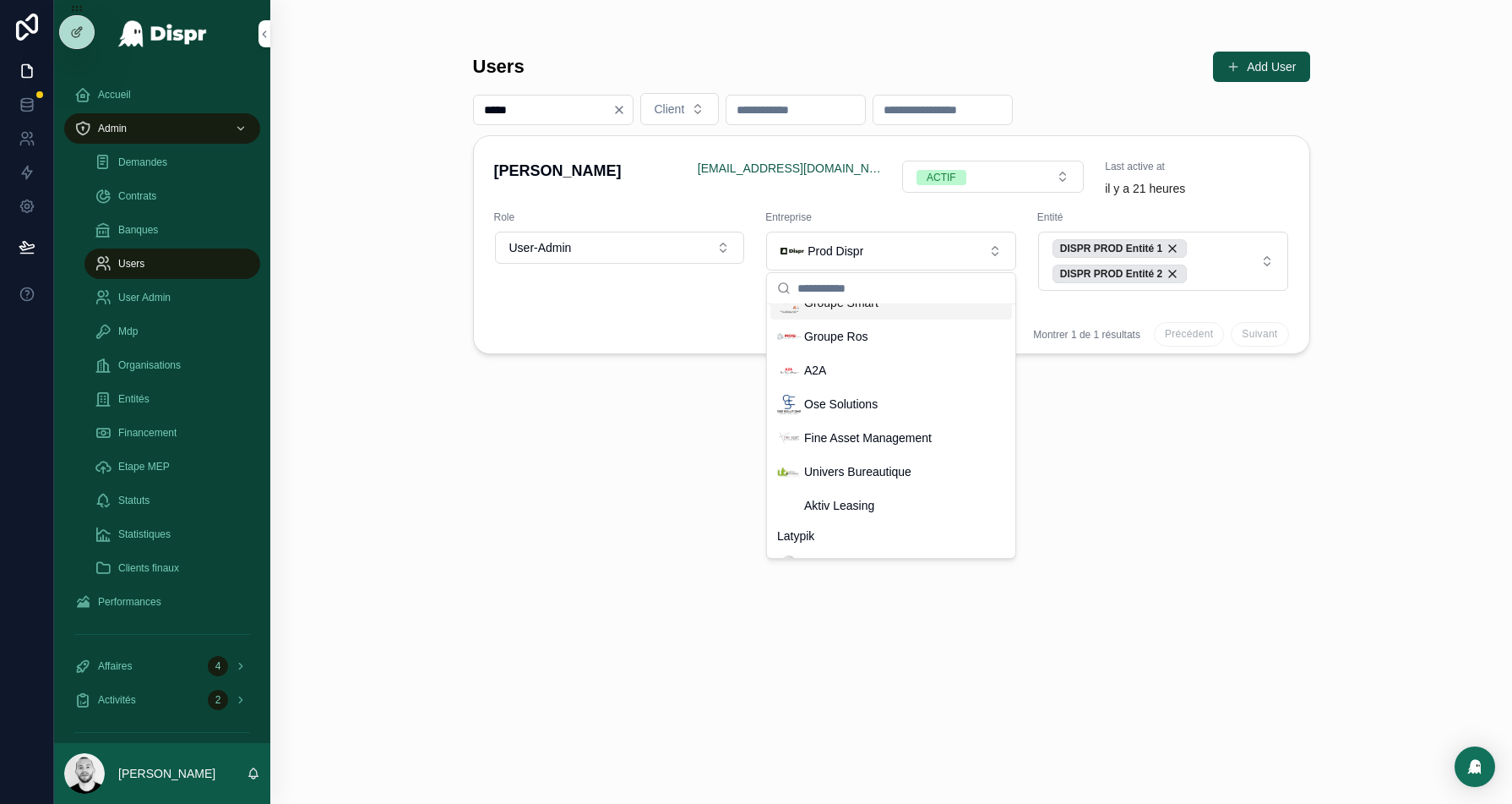
scroll to position [476, 0]
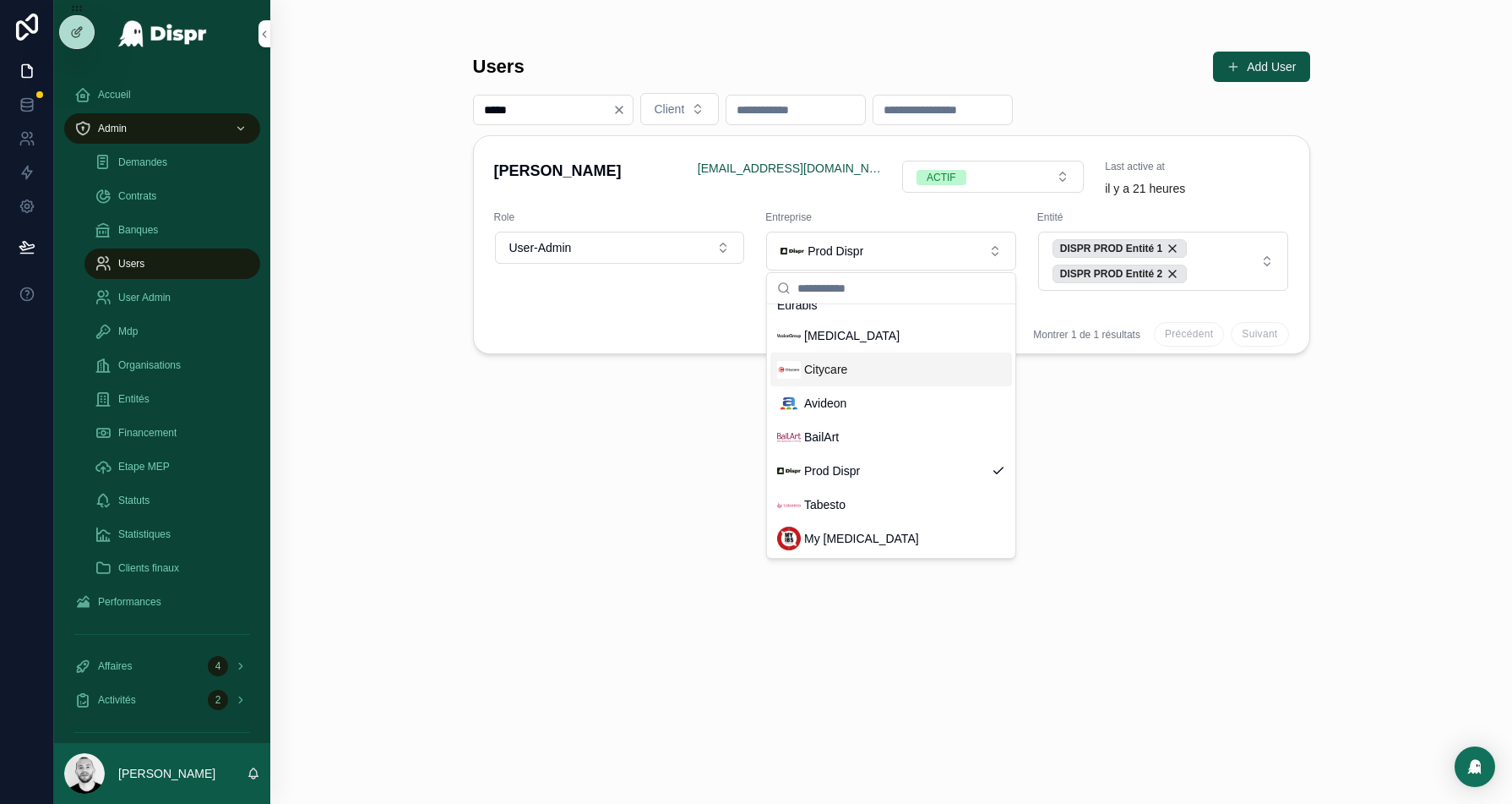
click at [865, 361] on div "Citycare" at bounding box center [891, 369] width 241 height 34
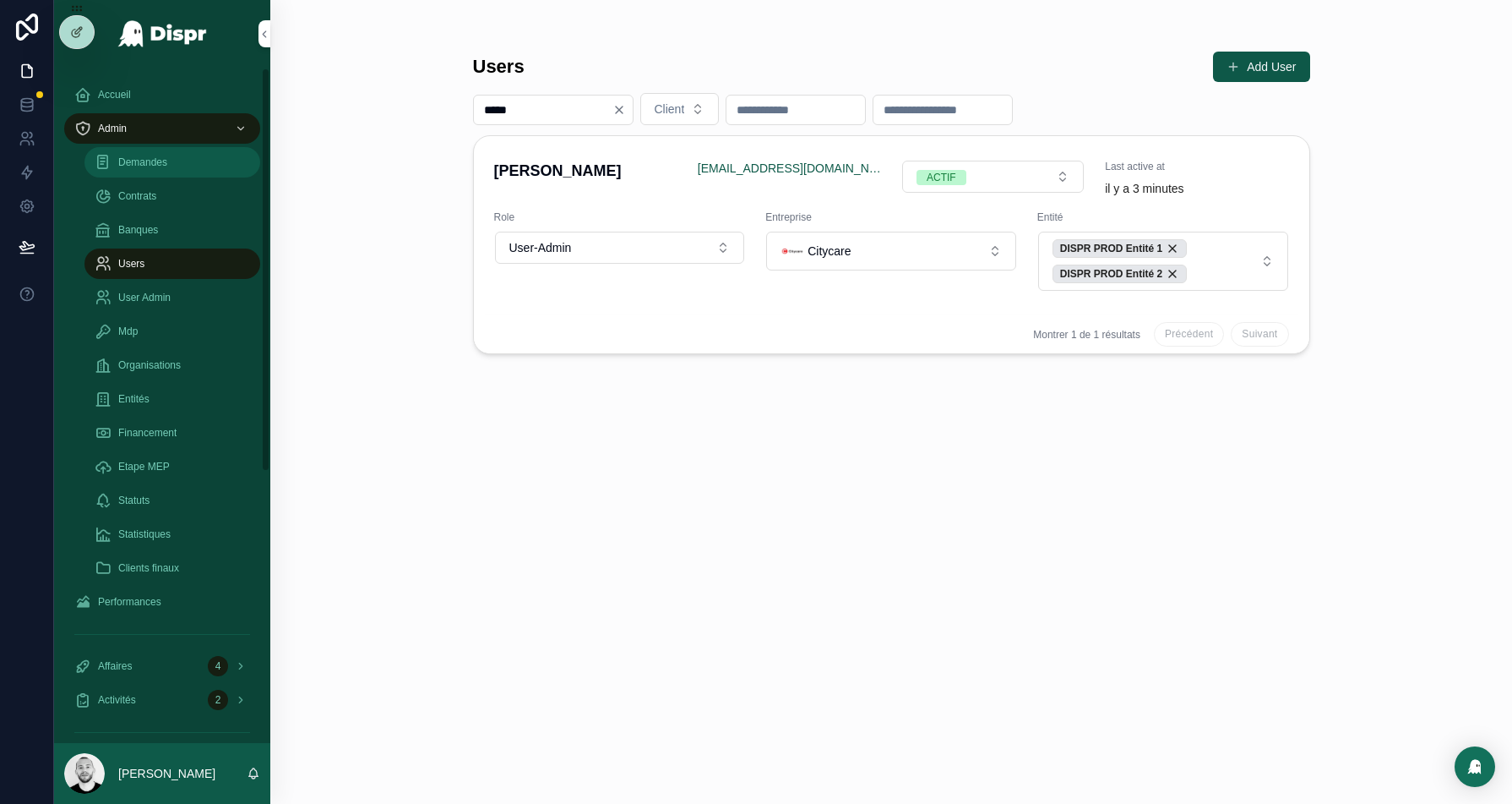
click at [123, 153] on div "Demandes" at bounding box center [172, 162] width 155 height 27
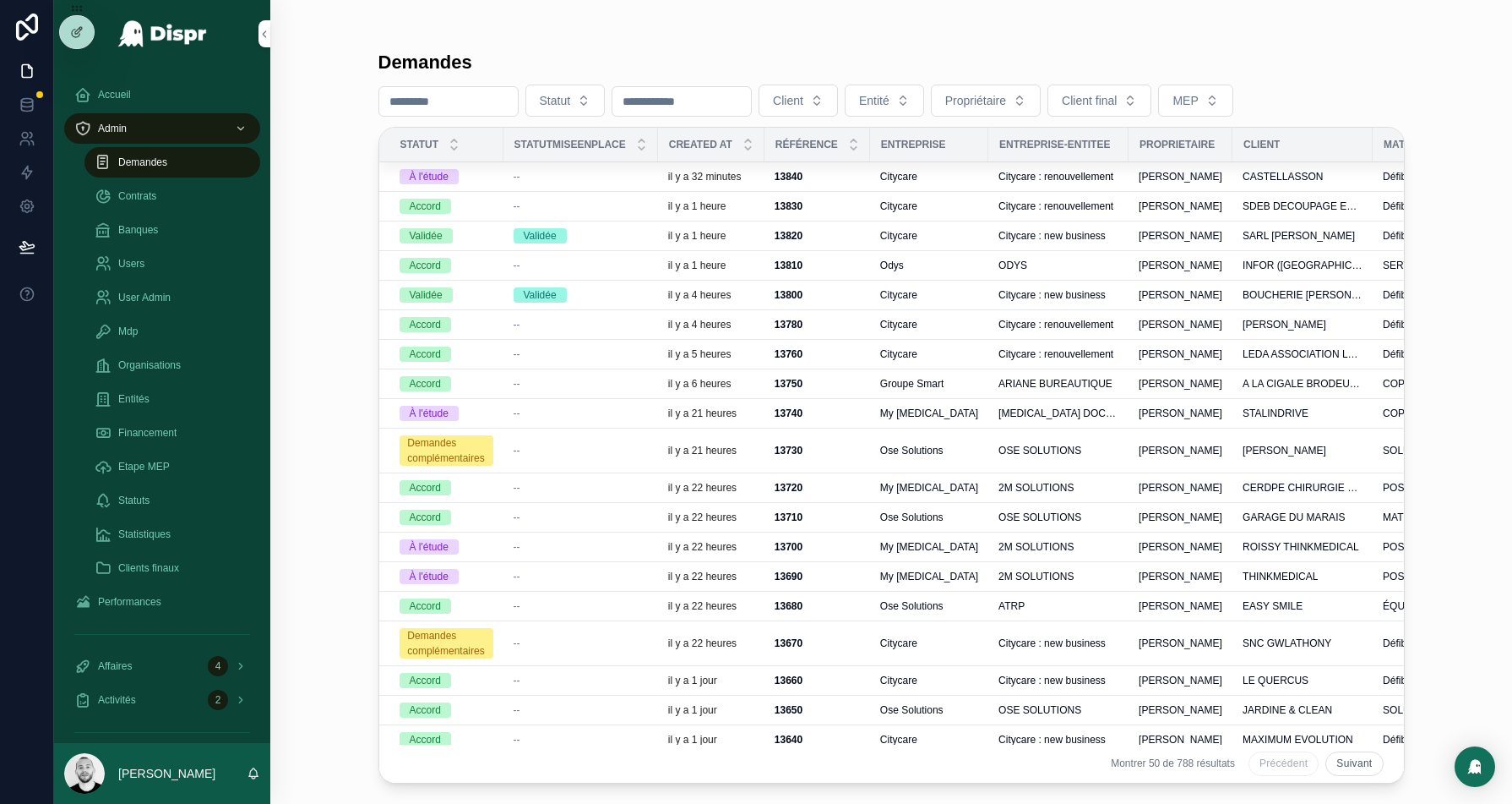
click at [448, 86] on div "scrollable content" at bounding box center [448, 101] width 140 height 31
click at [448, 99] on input "scrollable content" at bounding box center [448, 101] width 138 height 24
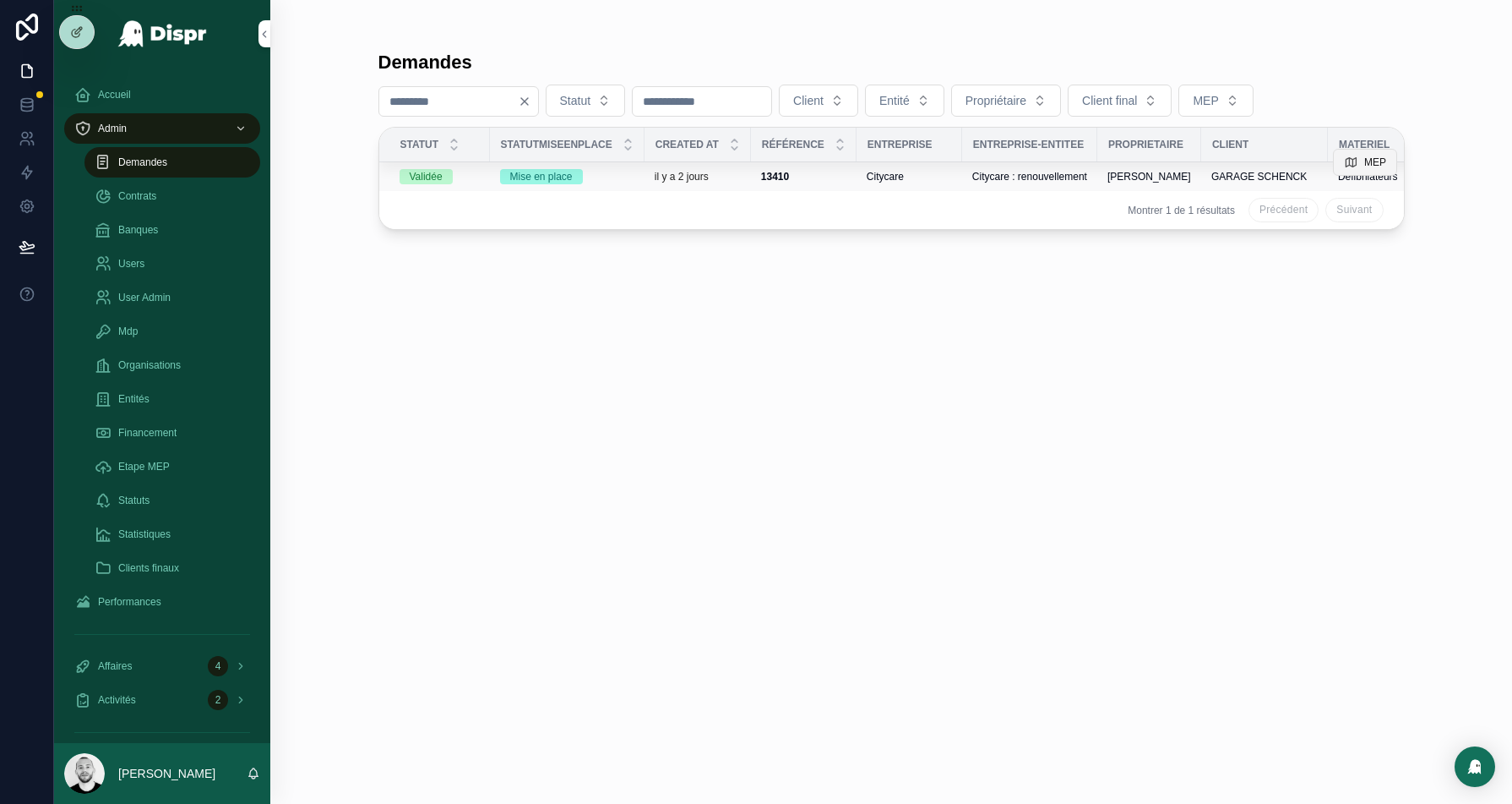
type input "****"
click at [1371, 157] on span "MEP" at bounding box center [1374, 161] width 22 height 13
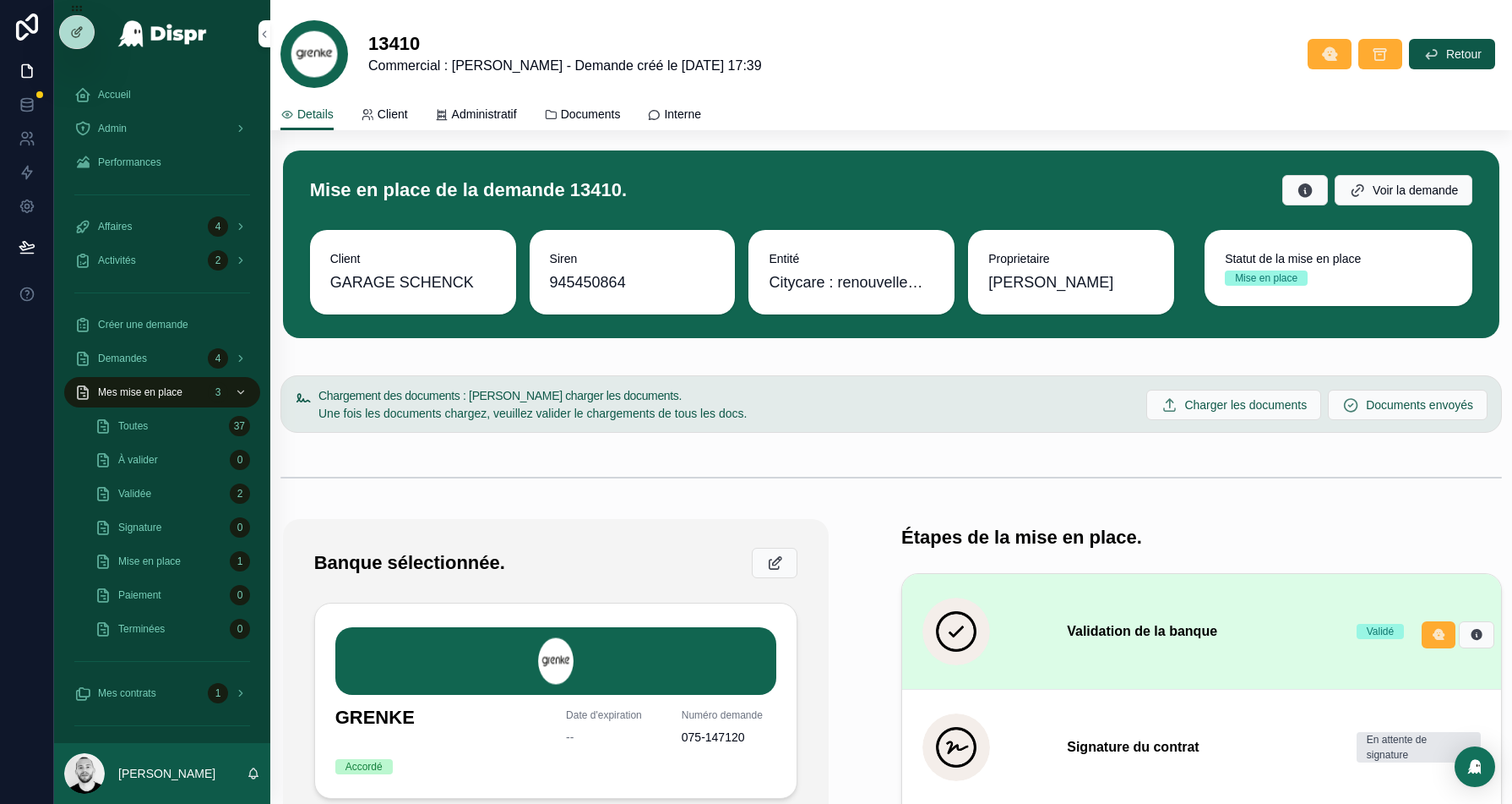
scroll to position [356, 0]
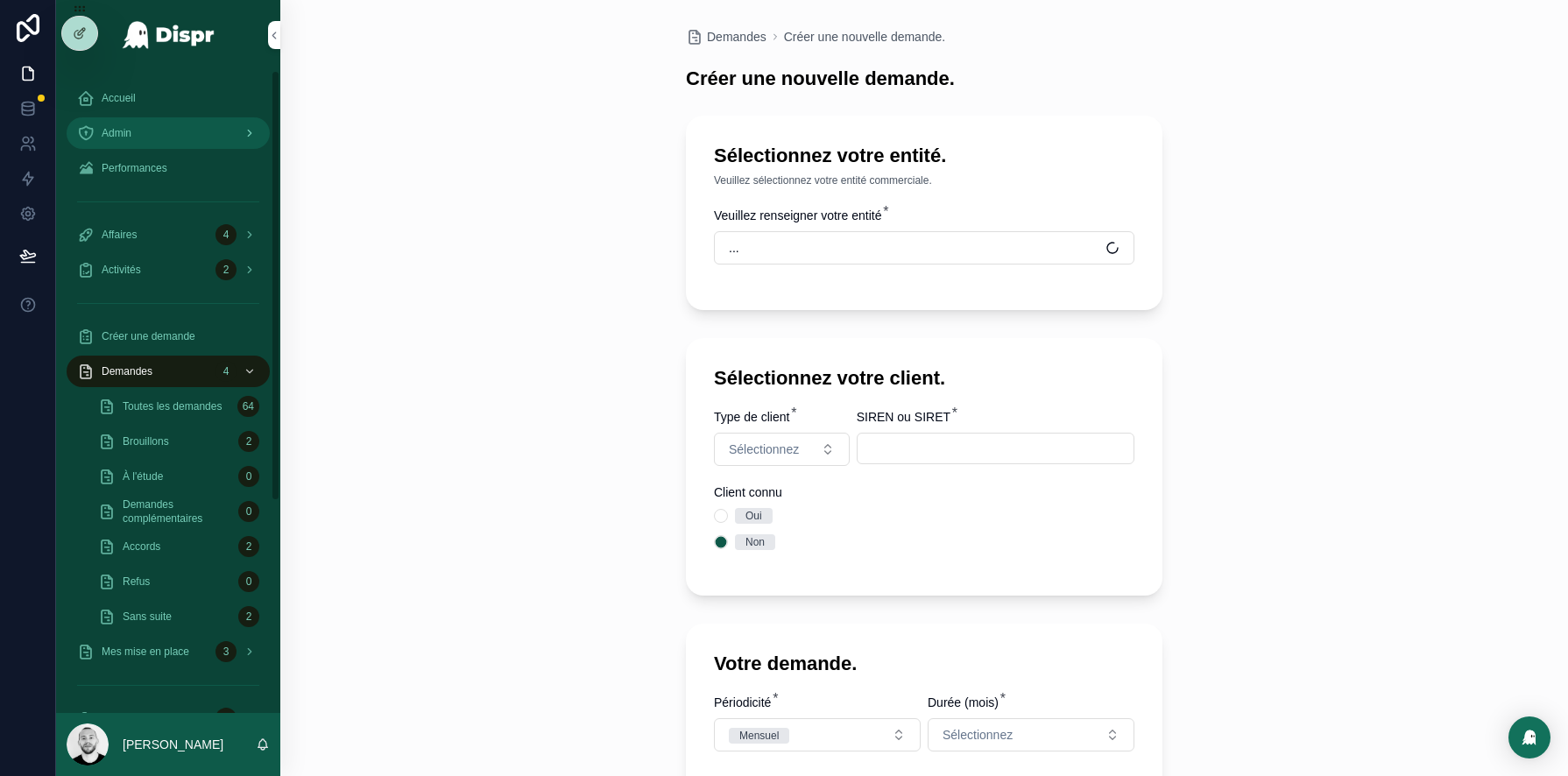
click at [105, 127] on span "Admin" at bounding box center [116, 133] width 30 height 14
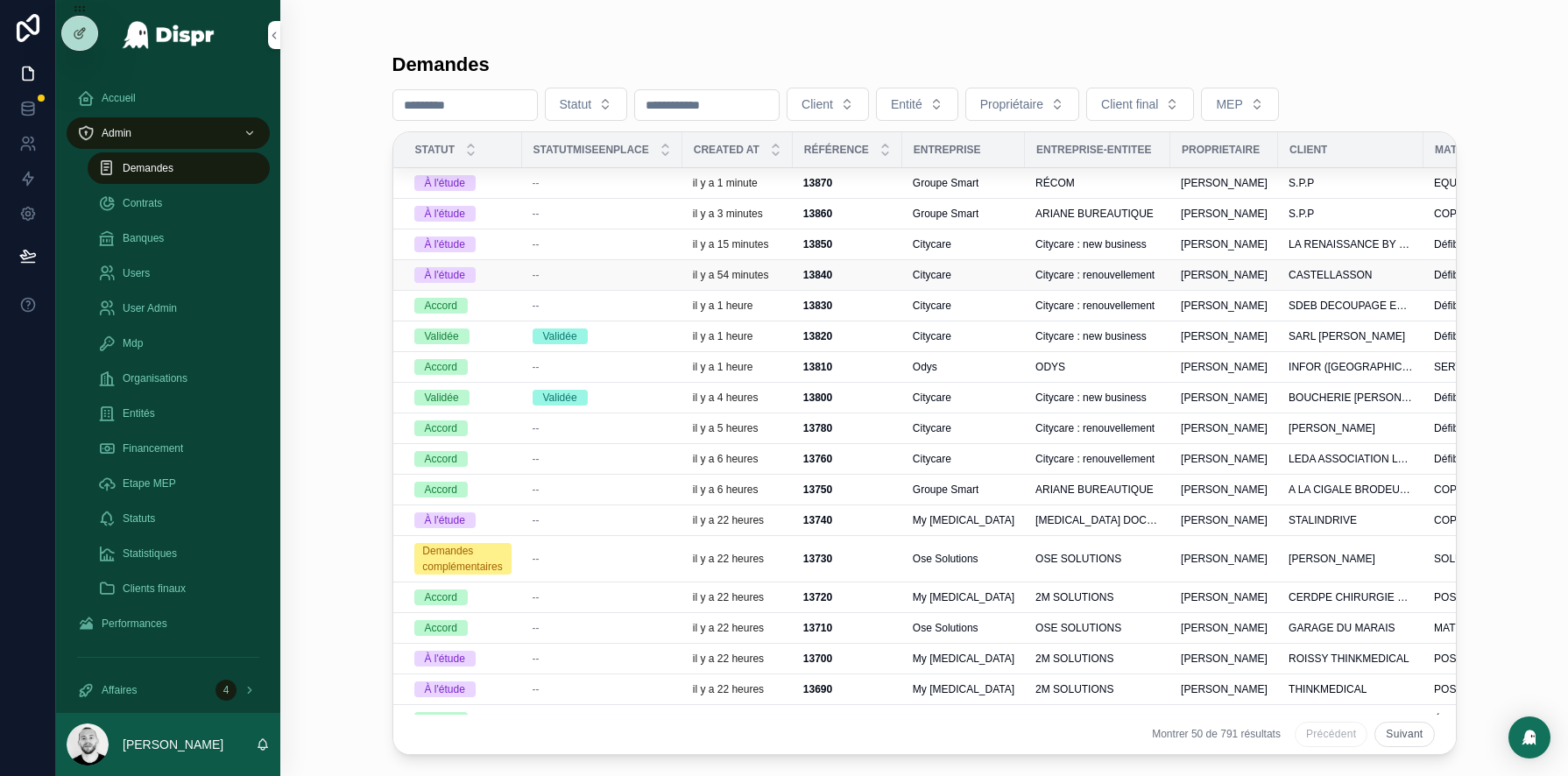
click at [637, 271] on div "--" at bounding box center [602, 274] width 139 height 14
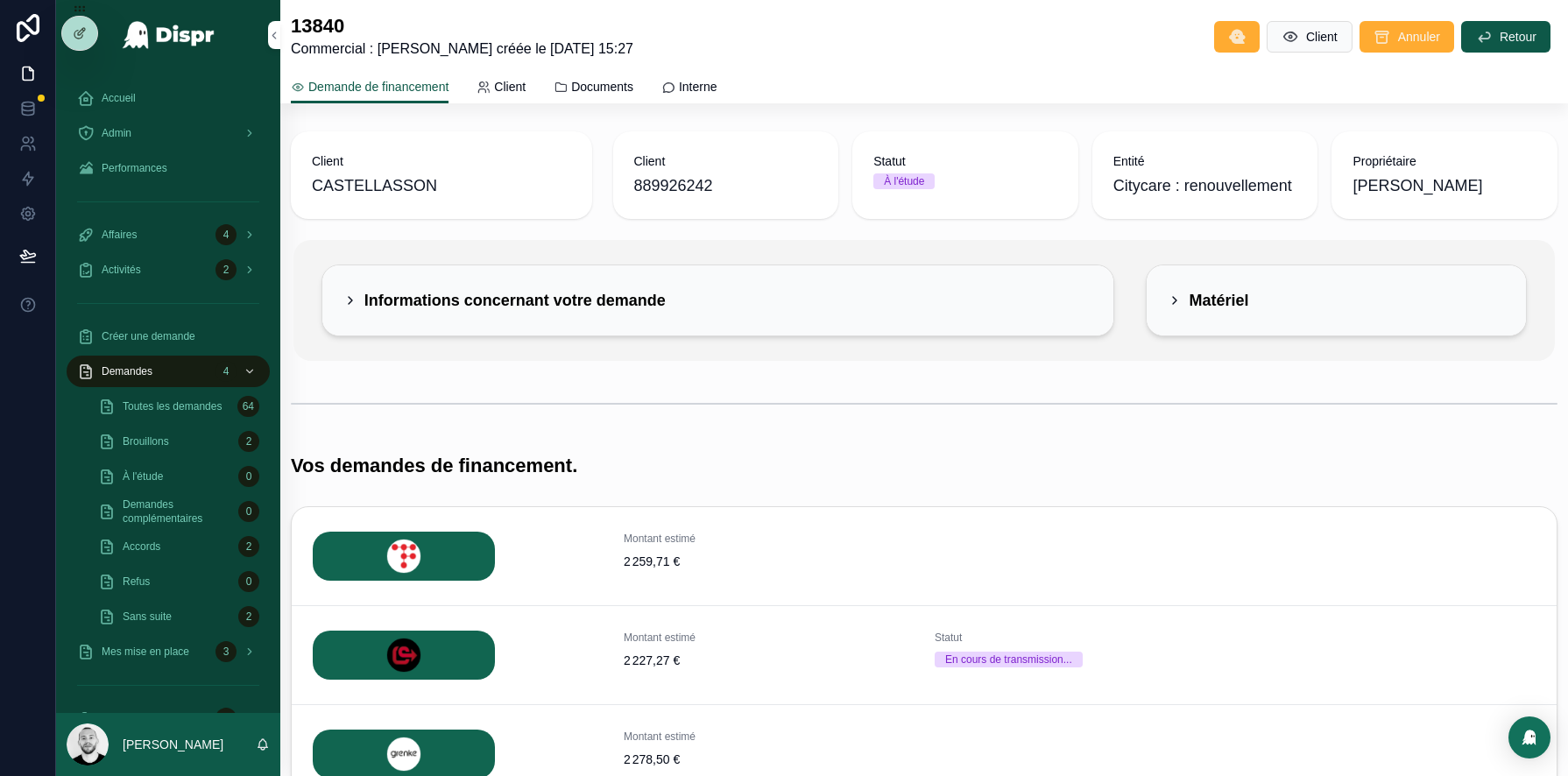
scroll to position [152, 0]
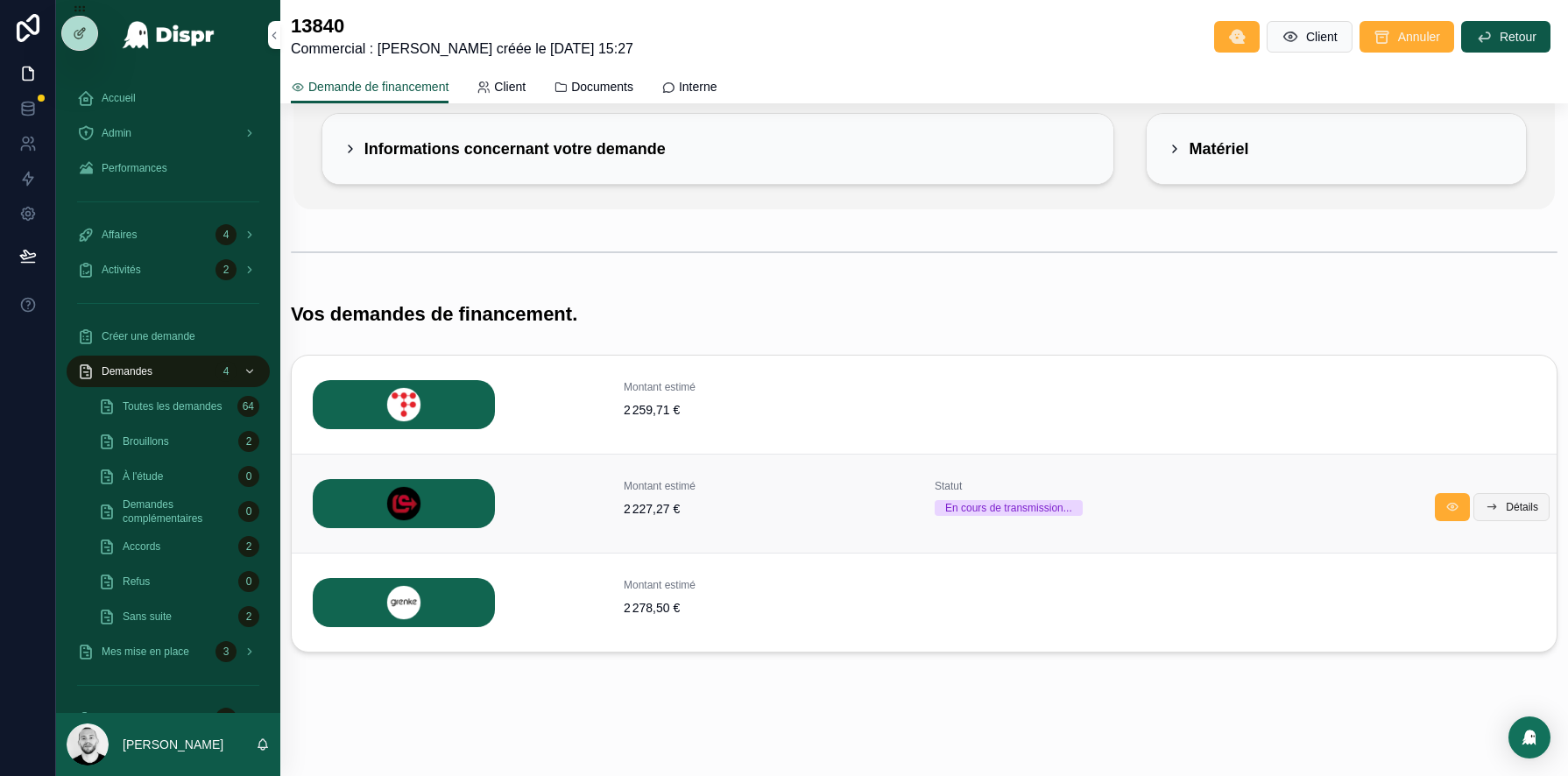
click at [1520, 507] on span "Détails" at bounding box center [1521, 506] width 32 height 14
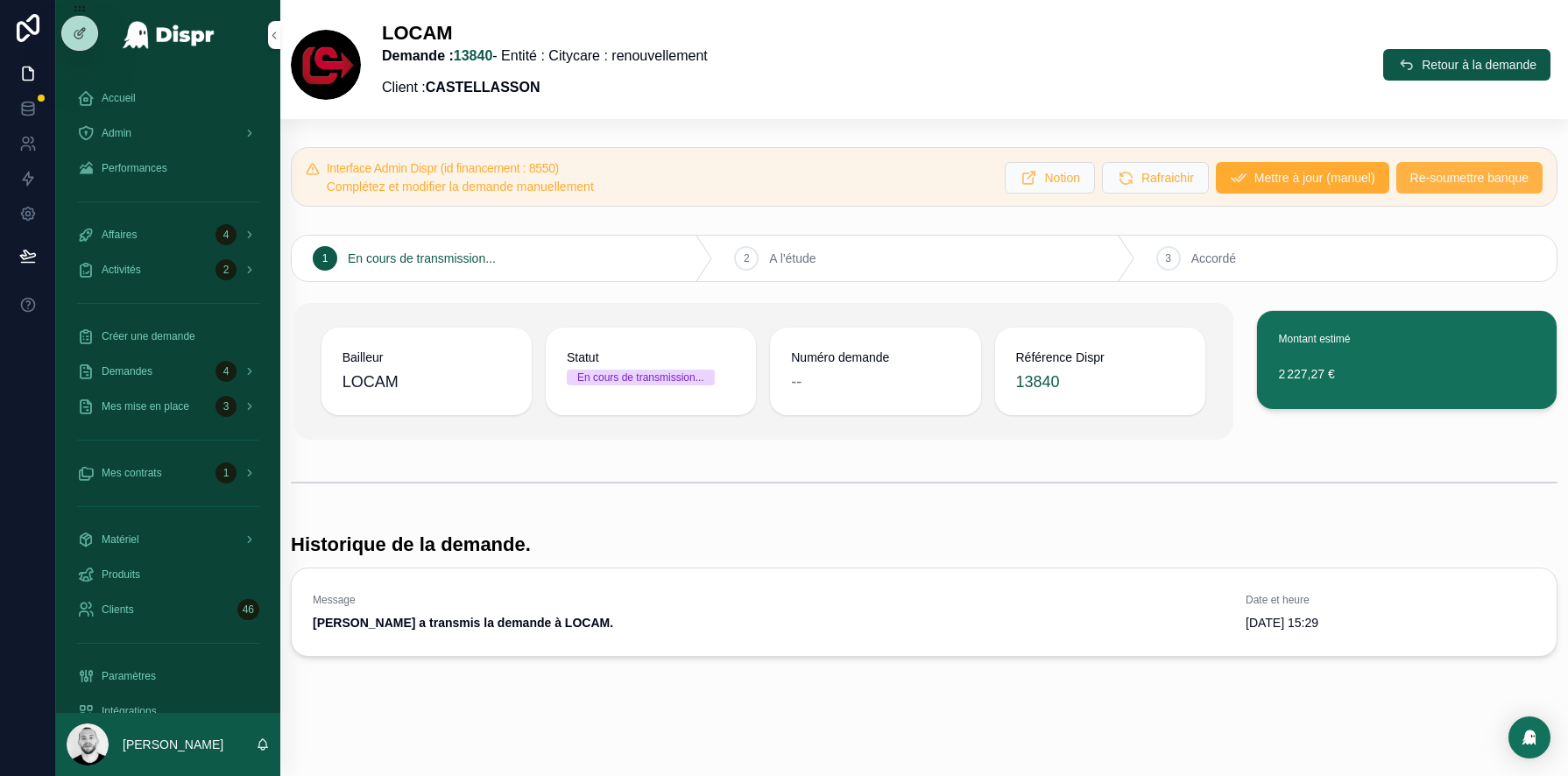
click at [1472, 174] on span "Re-soumettre banque" at bounding box center [1468, 177] width 118 height 17
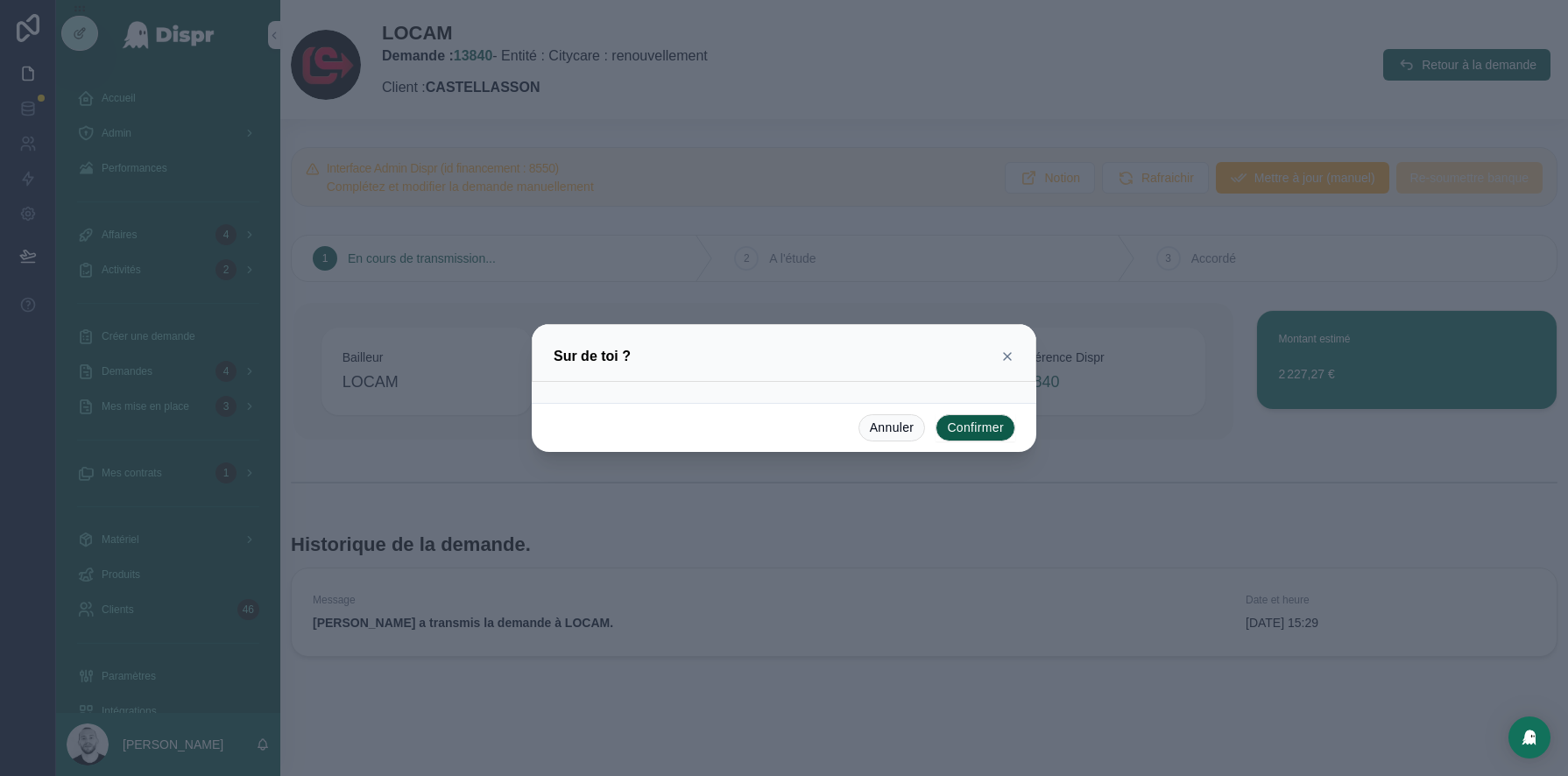
click at [948, 428] on button "Confirmer" at bounding box center [975, 428] width 79 height 28
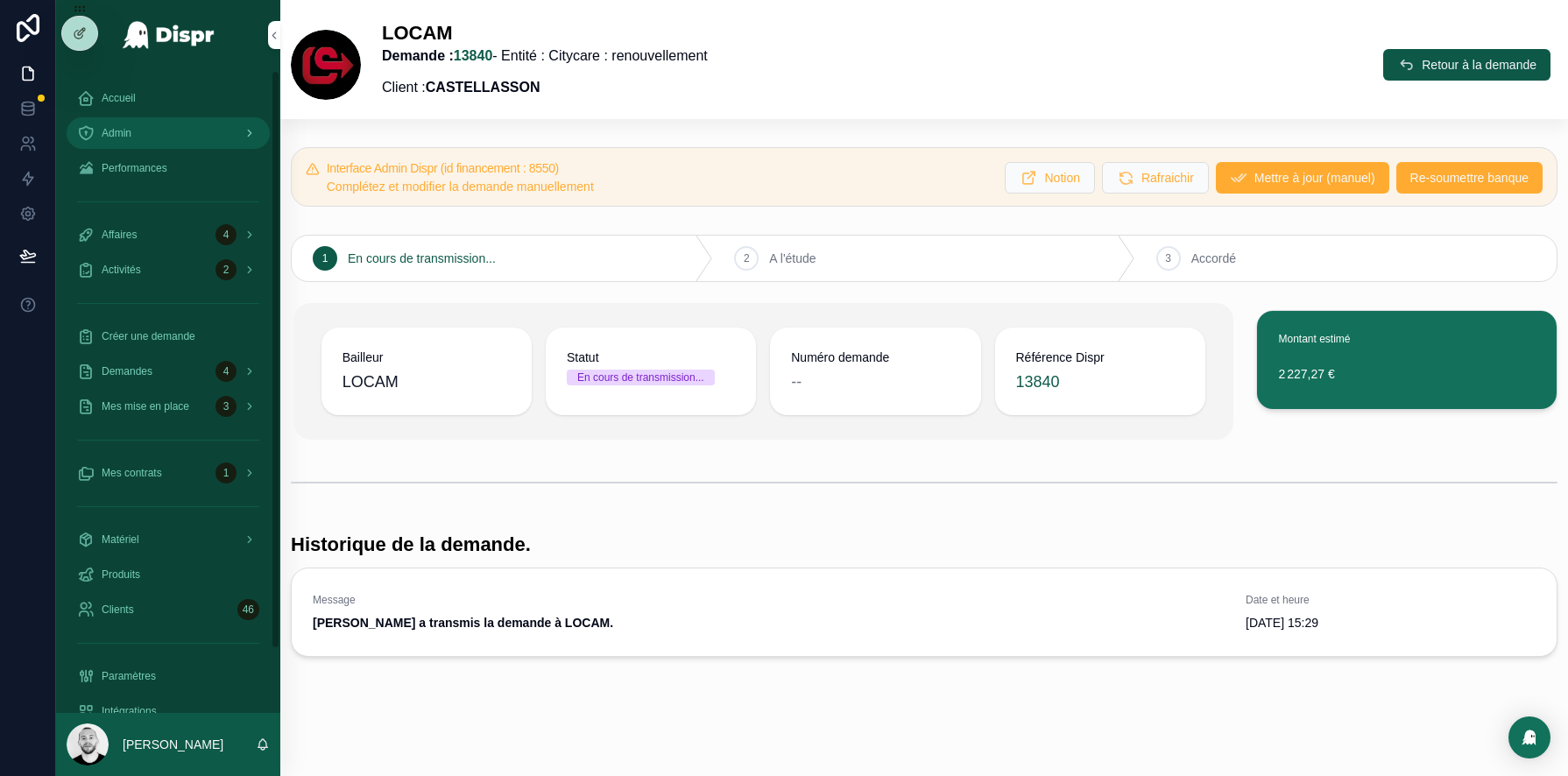
click at [133, 139] on div "Admin" at bounding box center [167, 133] width 182 height 28
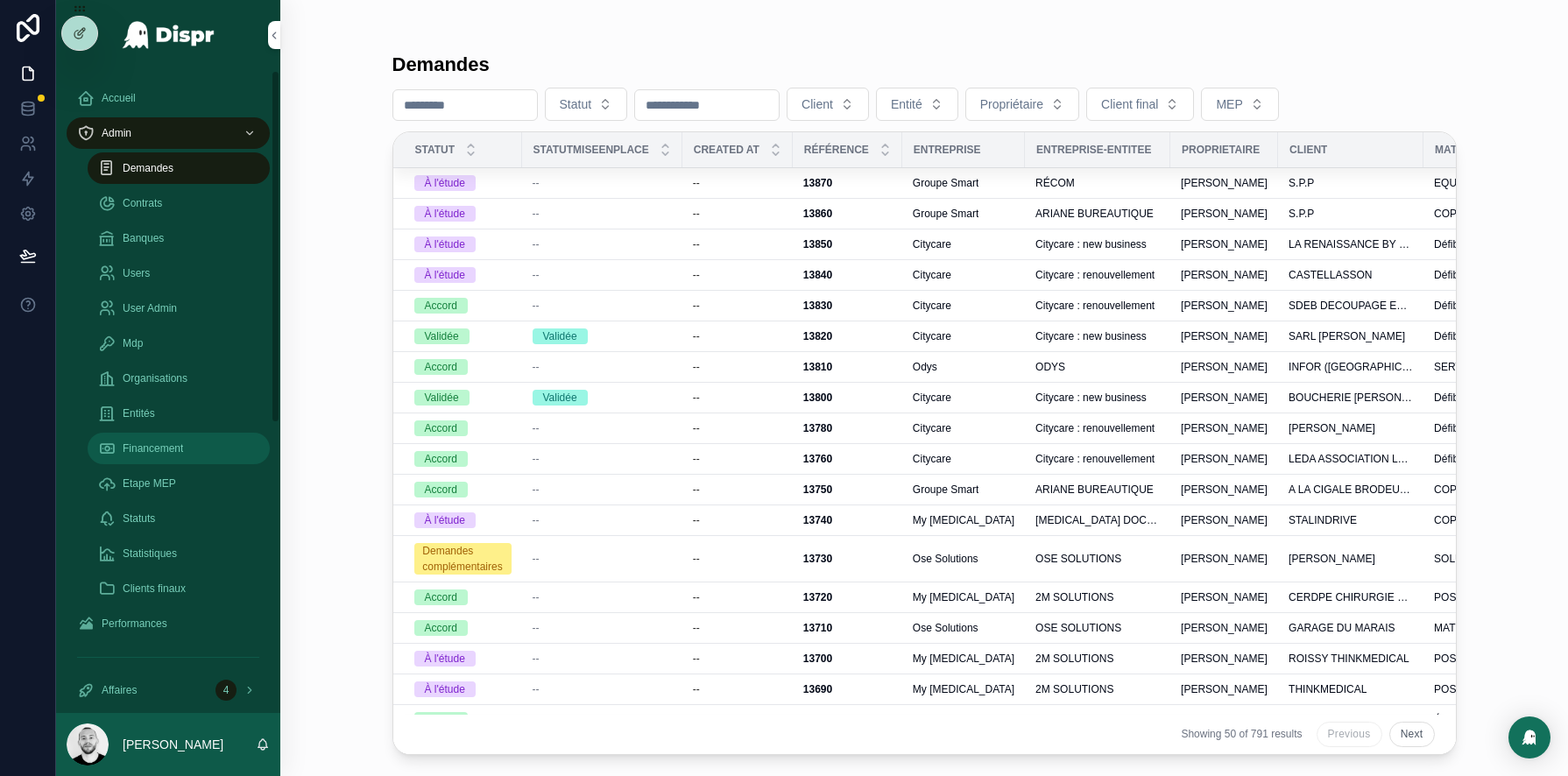
click at [173, 443] on span "Financement" at bounding box center [153, 448] width 60 height 14
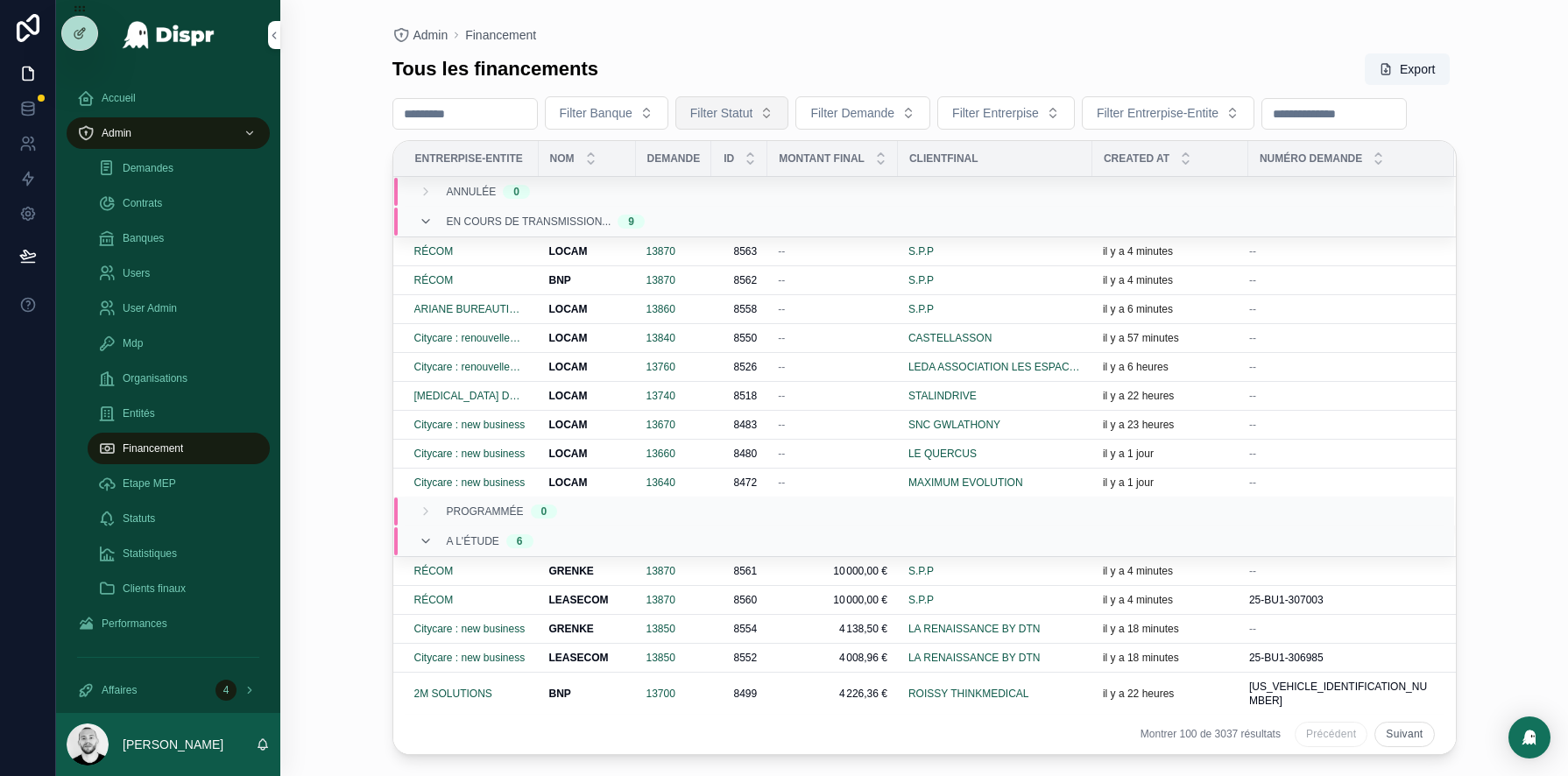
click at [748, 109] on span "Filter Statut" at bounding box center [721, 112] width 63 height 17
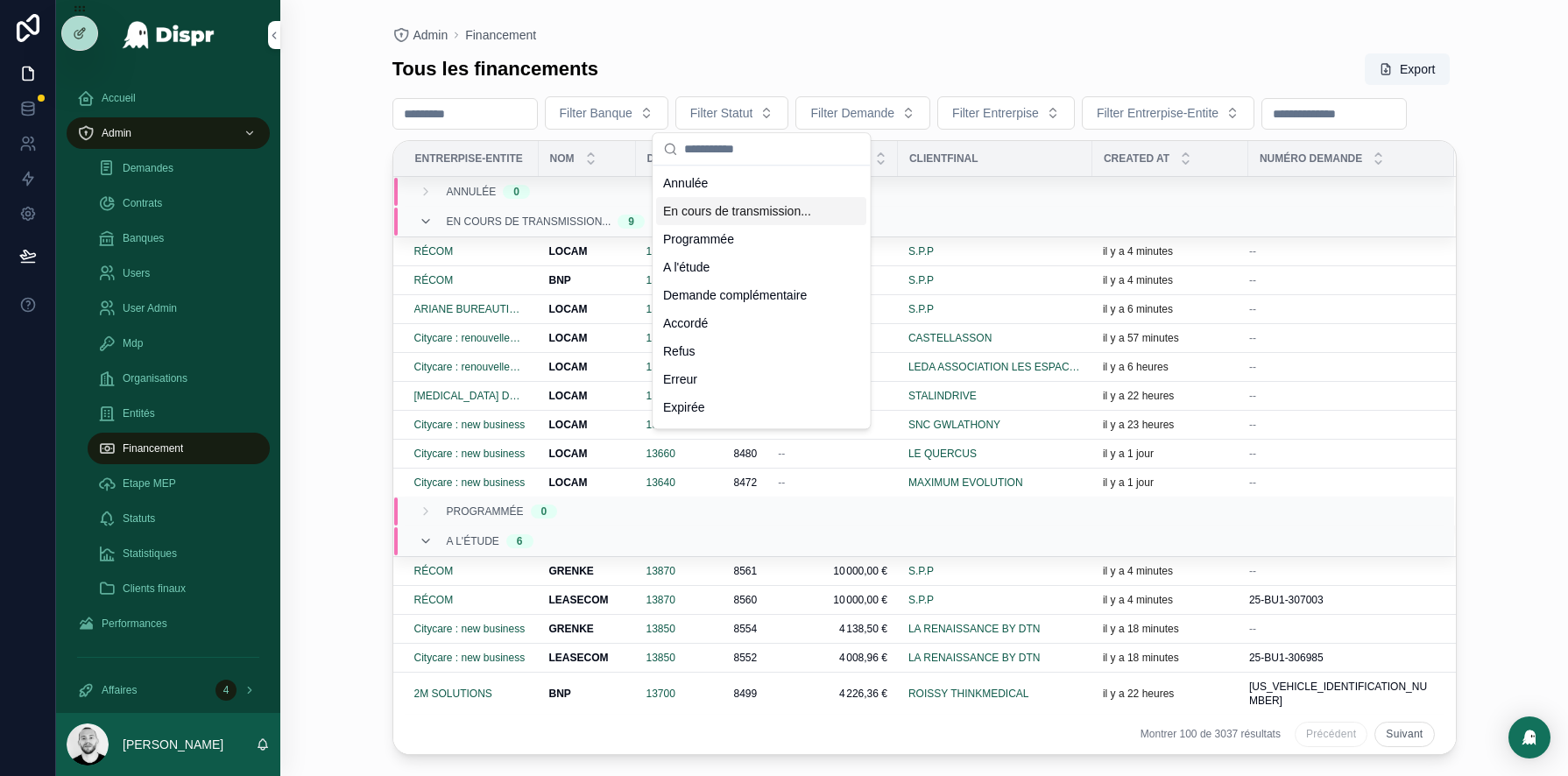
click at [780, 212] on div "En cours de transmission..." at bounding box center [761, 211] width 210 height 28
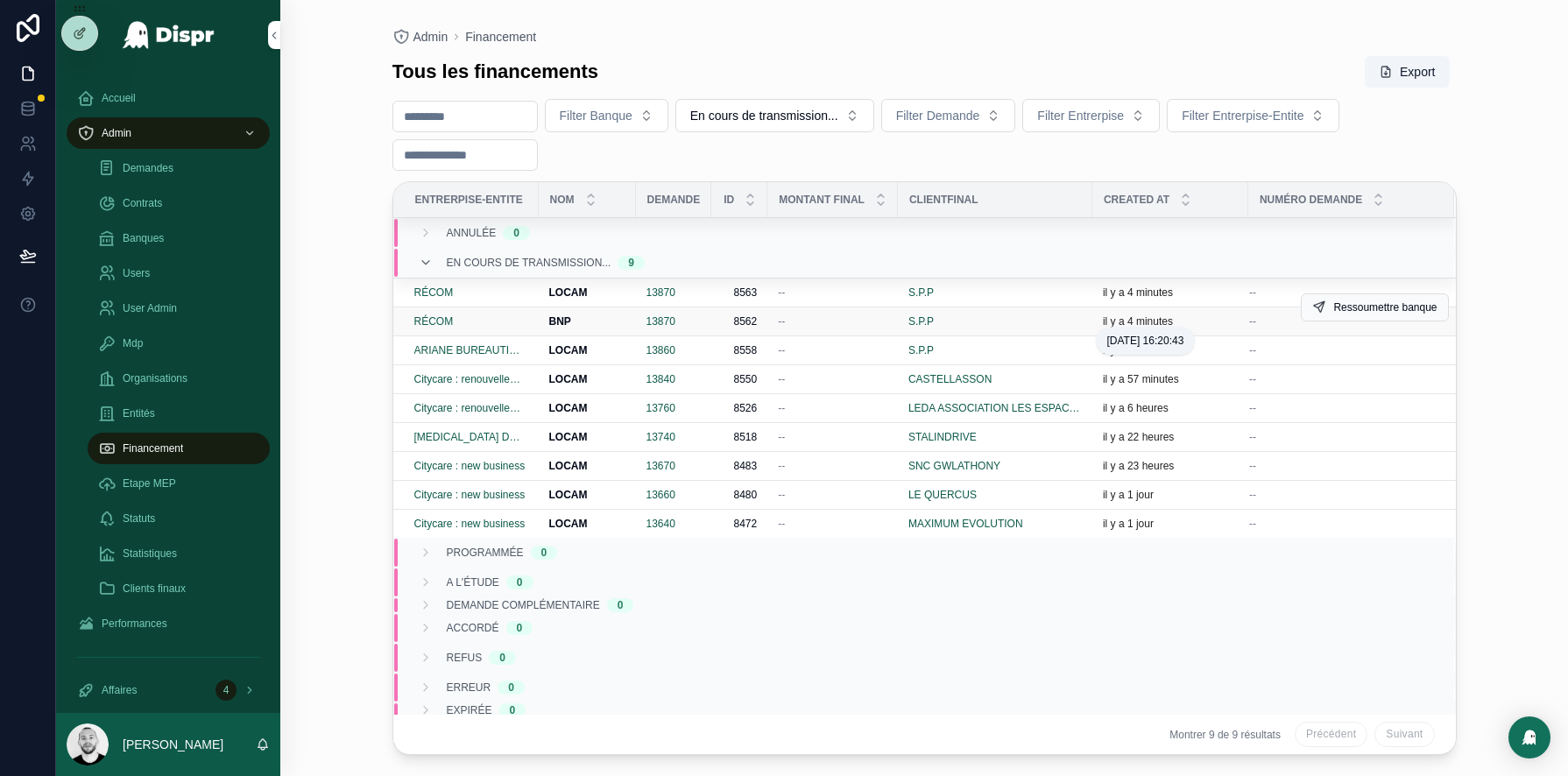
scroll to position [27, 0]
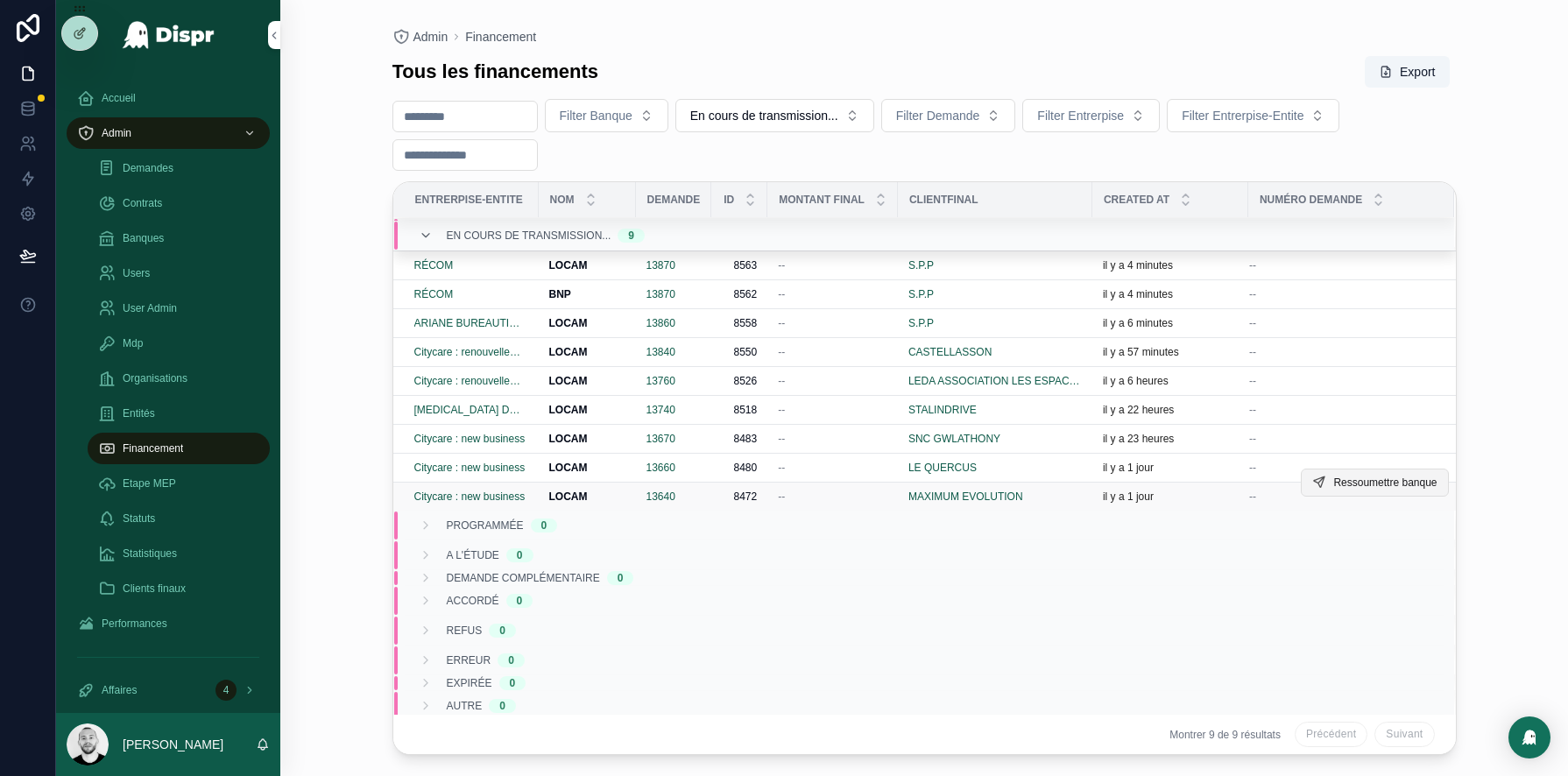
click at [1369, 481] on span "Ressoumettre banque" at bounding box center [1384, 483] width 103 height 14
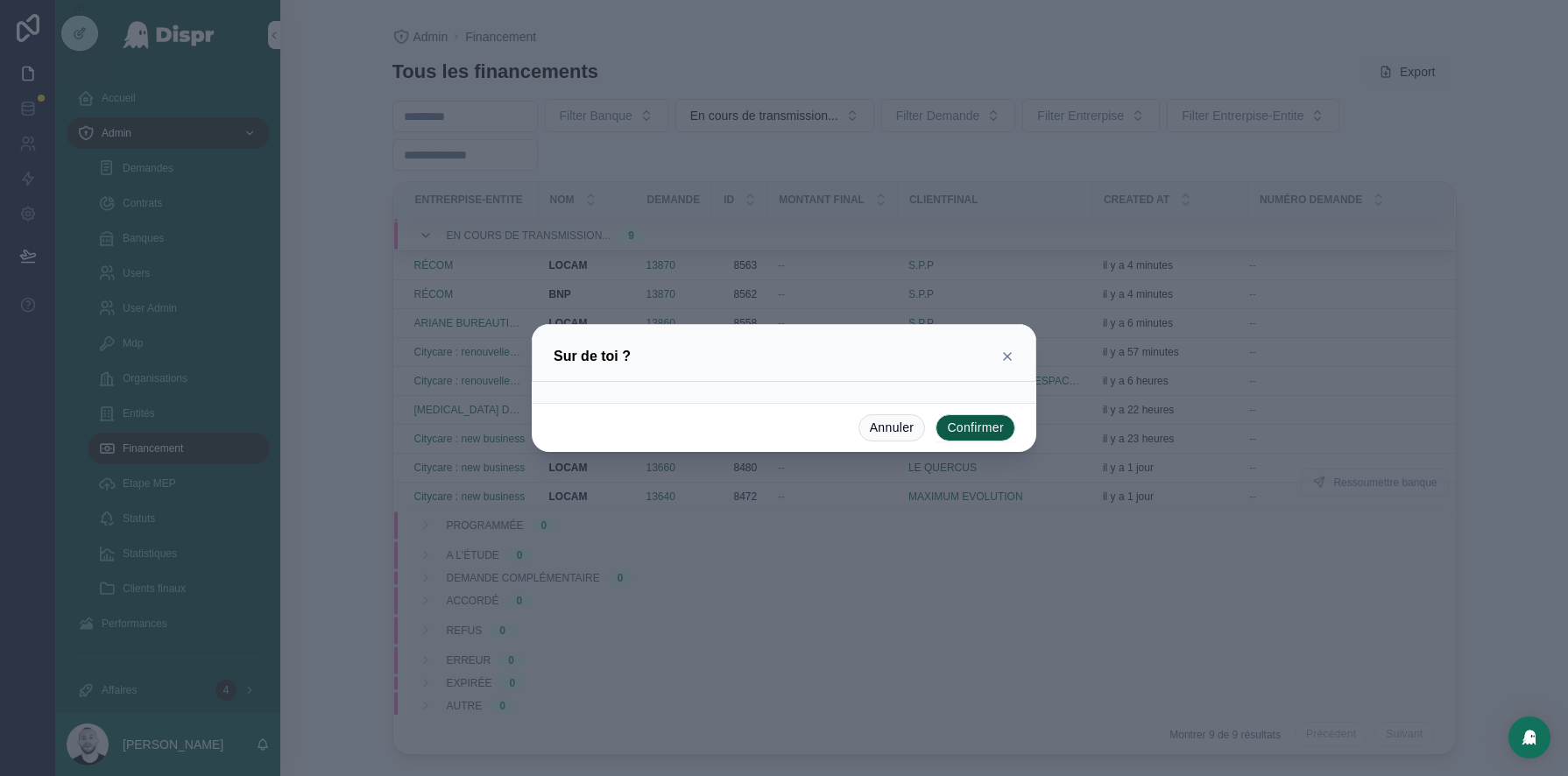
click at [977, 423] on button "Confirmer" at bounding box center [975, 428] width 79 height 28
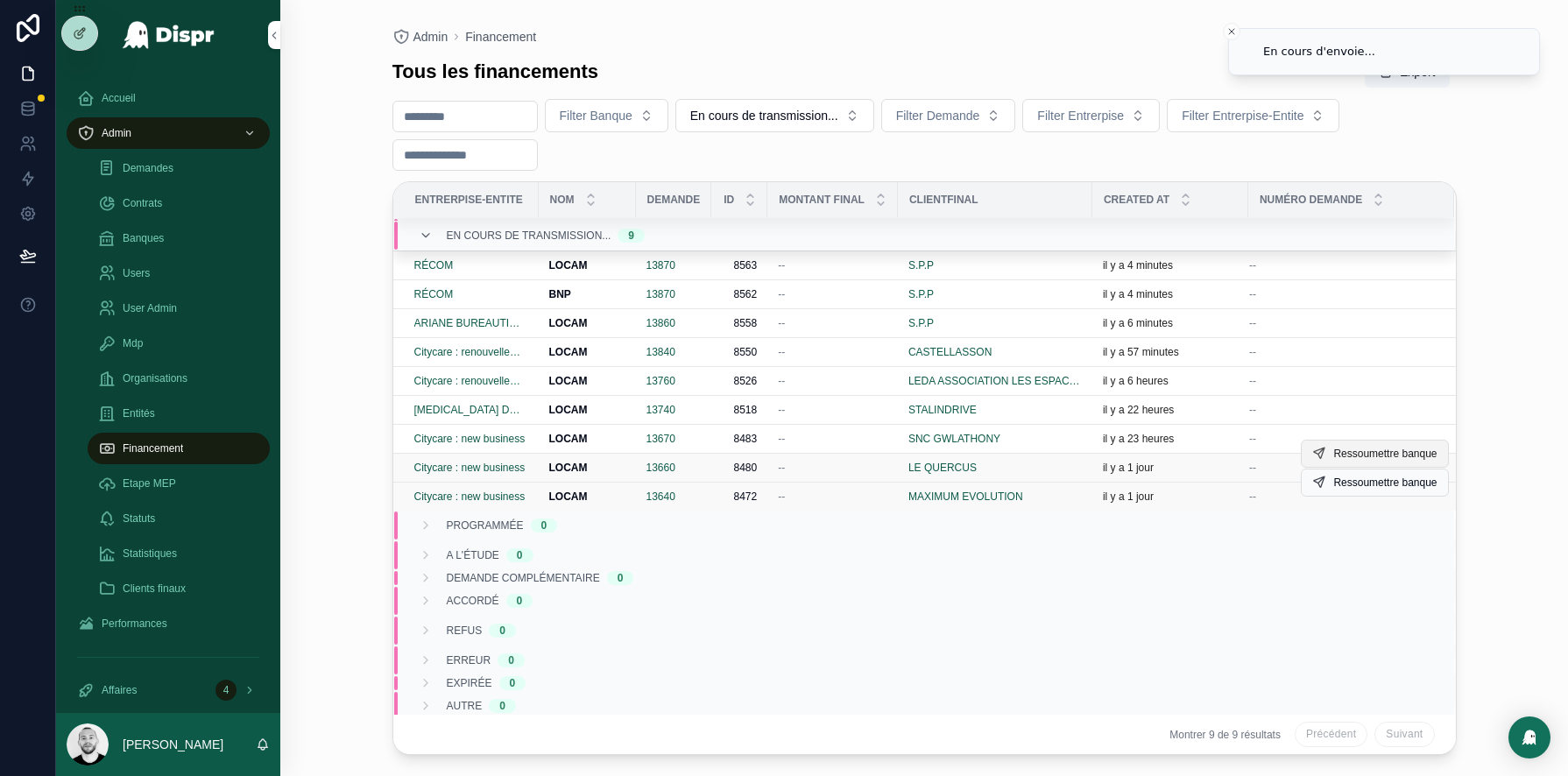
click at [1346, 452] on span "Ressoumettre banque" at bounding box center [1384, 453] width 103 height 14
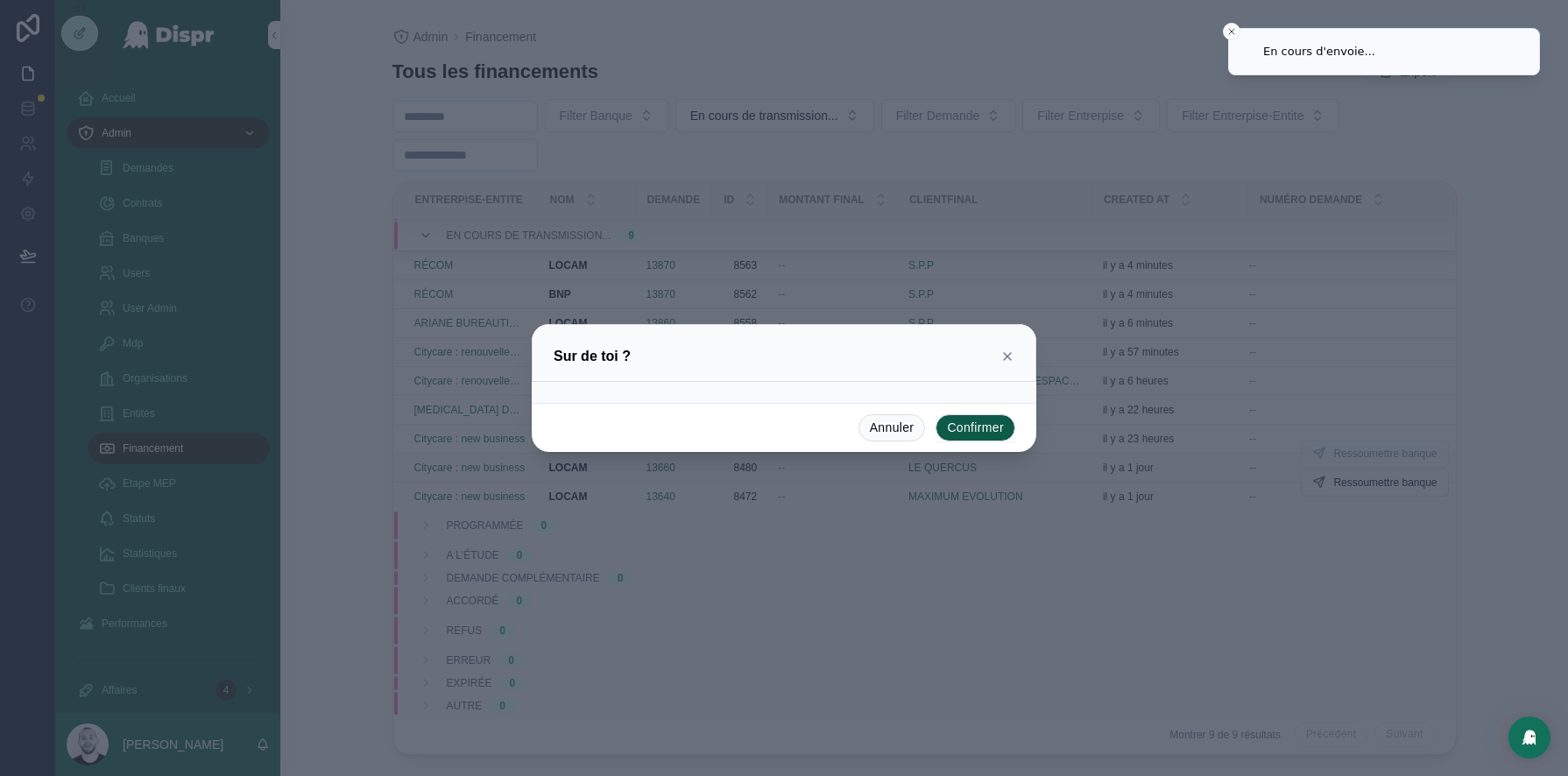
click at [992, 424] on button "Confirmer" at bounding box center [975, 428] width 79 height 28
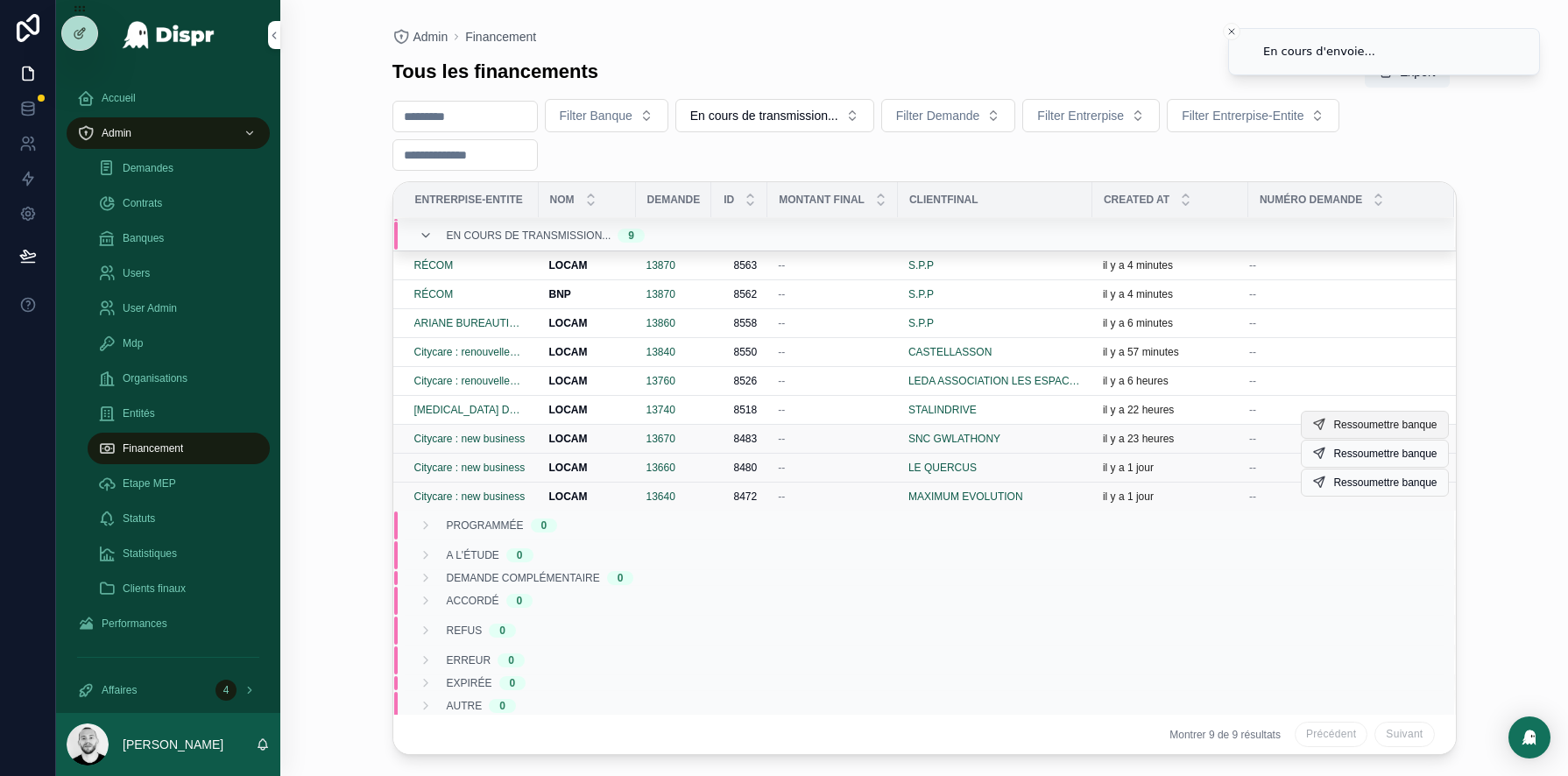
click at [1383, 423] on span "Ressoumettre banque" at bounding box center [1384, 424] width 103 height 14
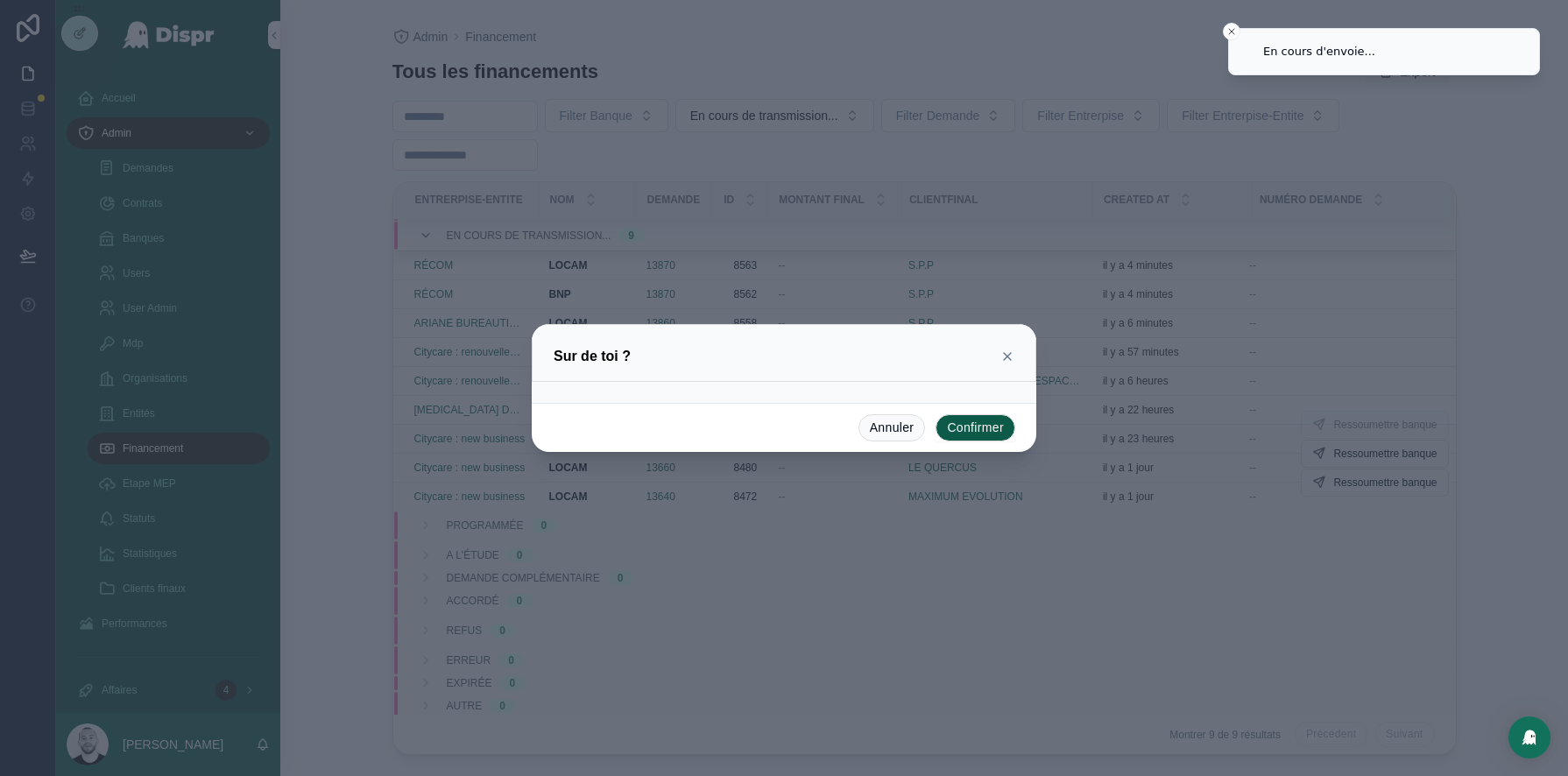
click at [980, 428] on button "Confirmer" at bounding box center [975, 428] width 79 height 28
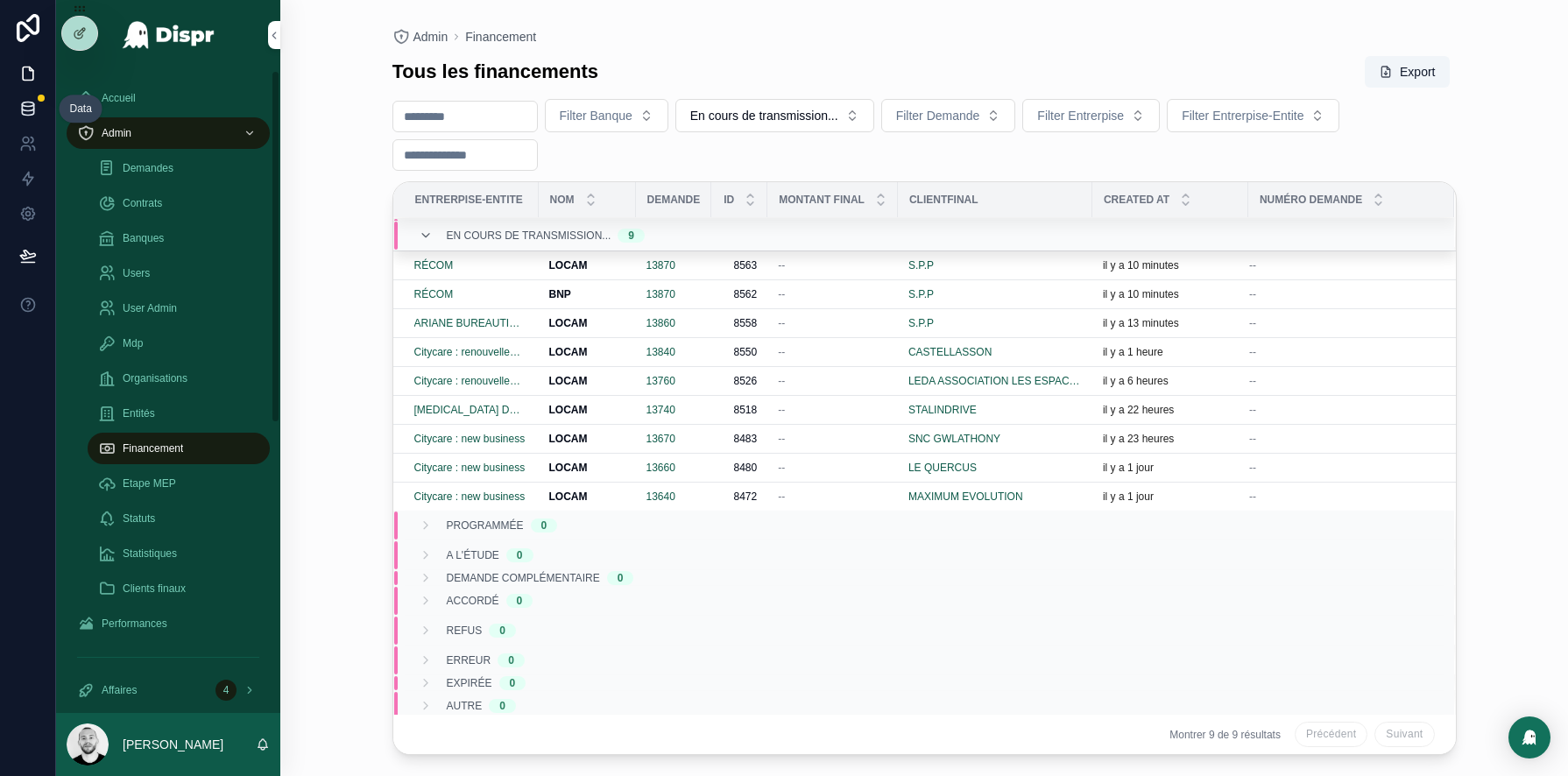
click at [27, 101] on icon at bounding box center [27, 108] width 17 height 17
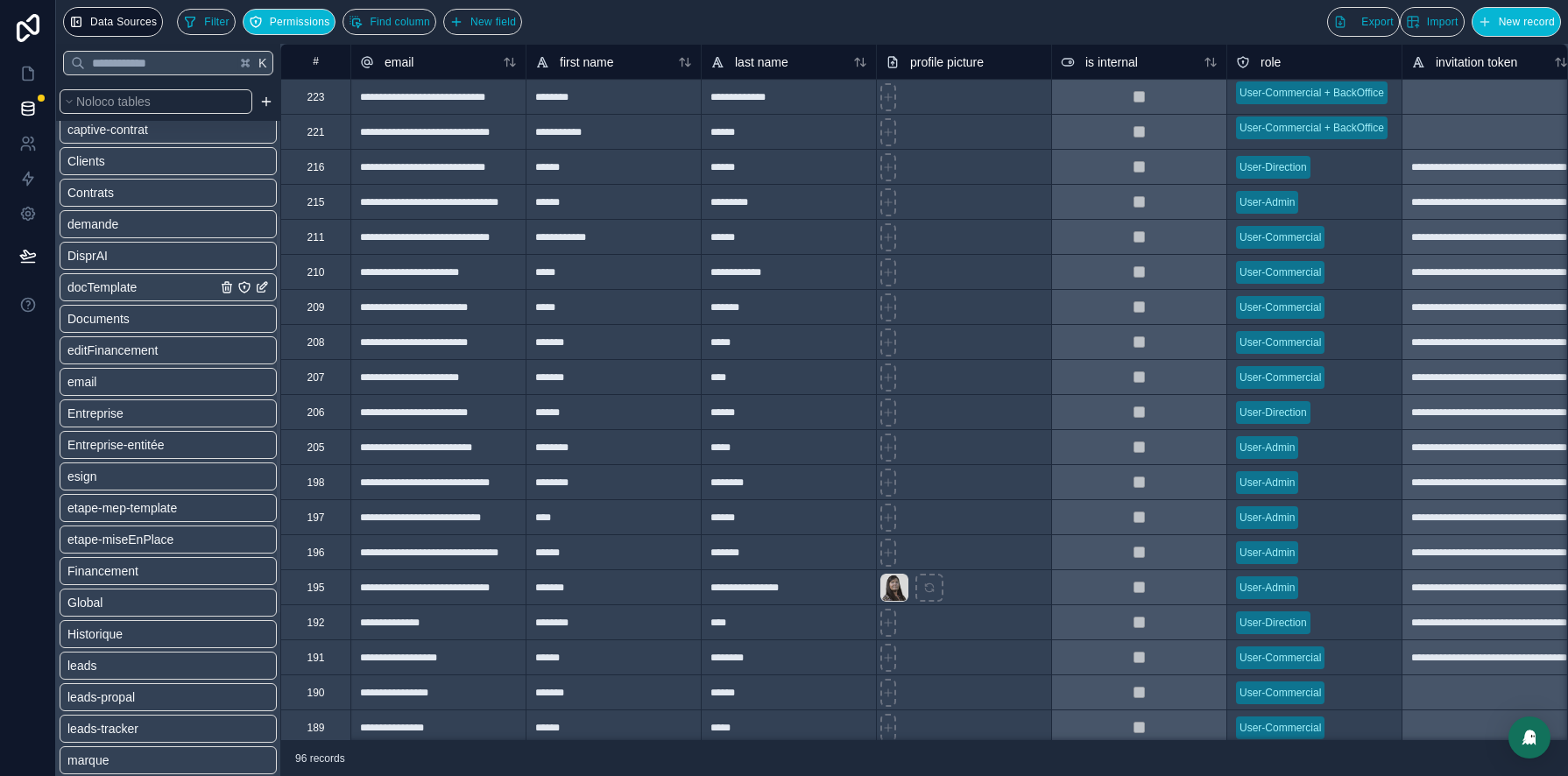
scroll to position [234, 0]
click at [174, 544] on span "etape-miseEnPlace" at bounding box center [121, 538] width 106 height 17
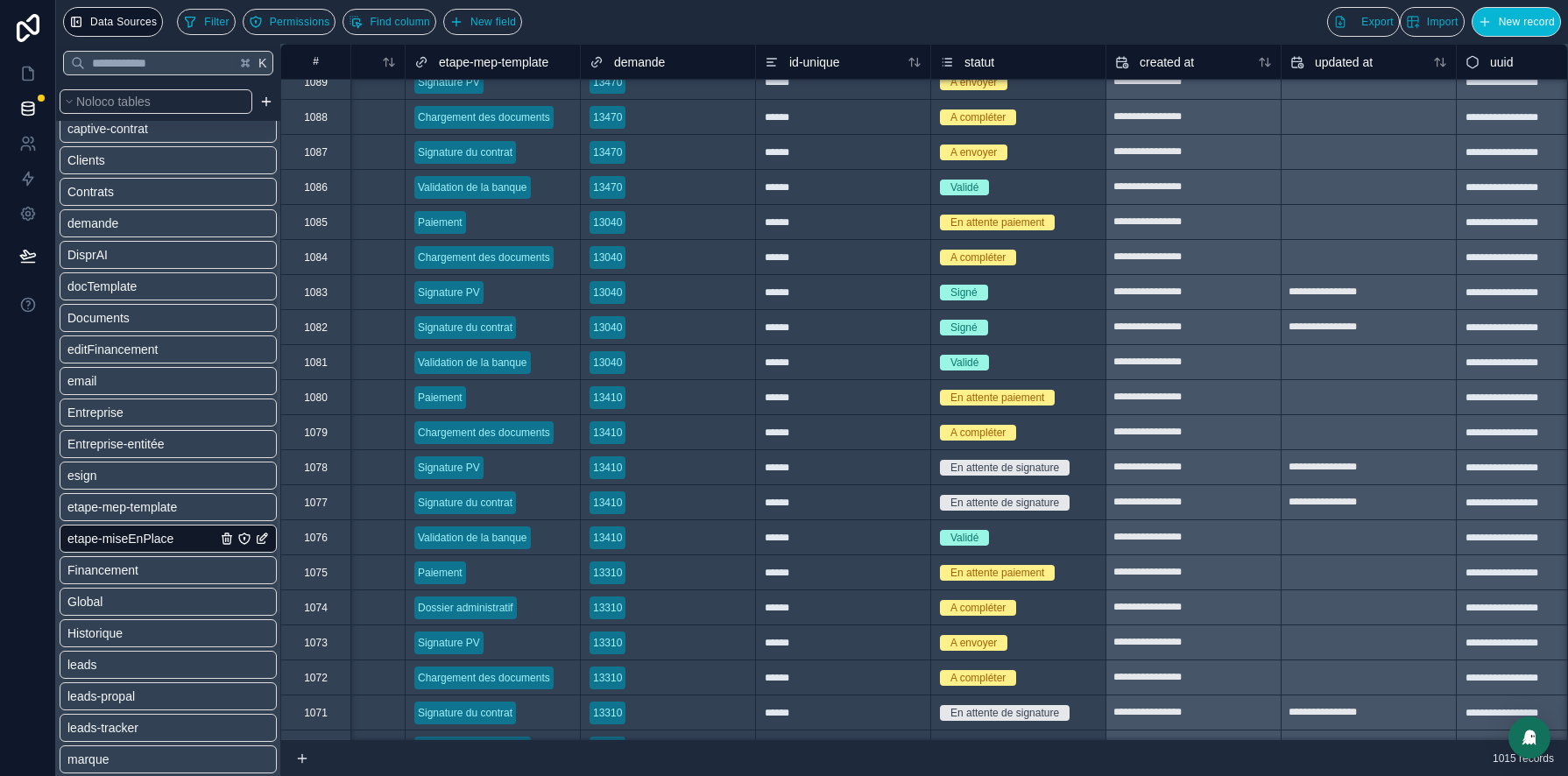
scroll to position [2298, 121]
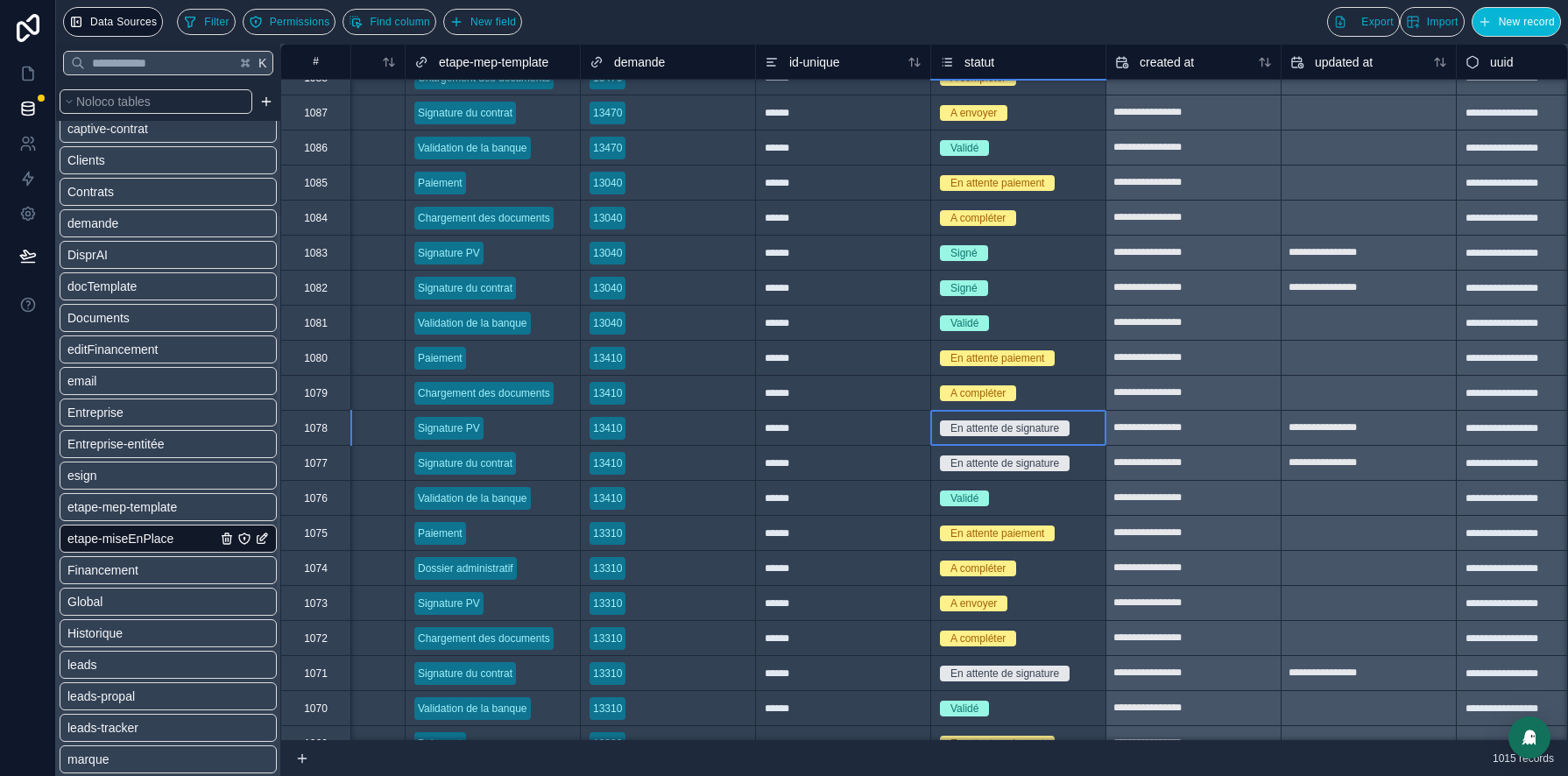
click at [1092, 431] on div "En attente de signature" at bounding box center [1018, 428] width 175 height 19
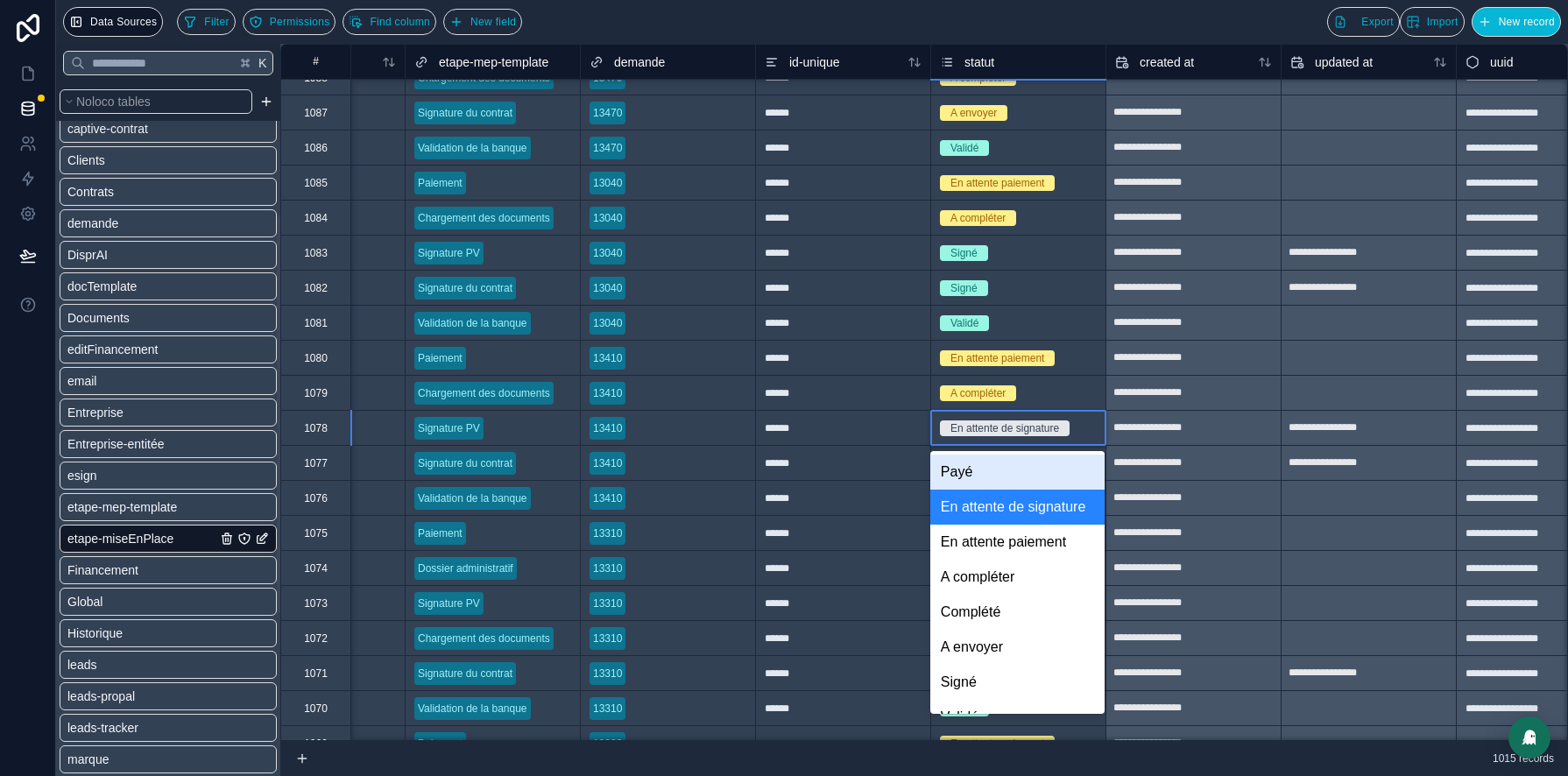
click at [1070, 431] on span "En attente de signature" at bounding box center [1005, 428] width 130 height 16
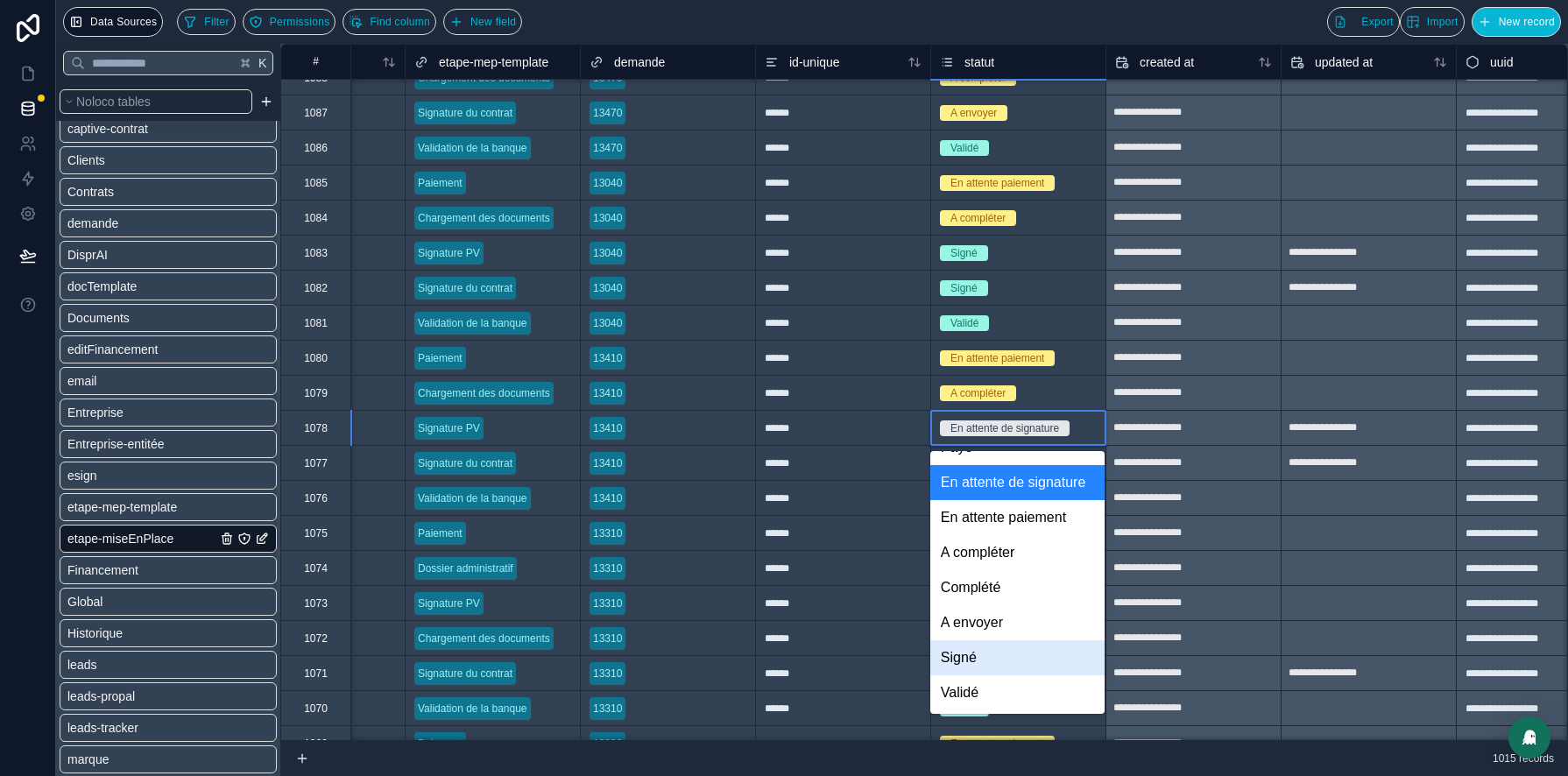
click at [993, 665] on div "Signé" at bounding box center [1017, 658] width 175 height 35
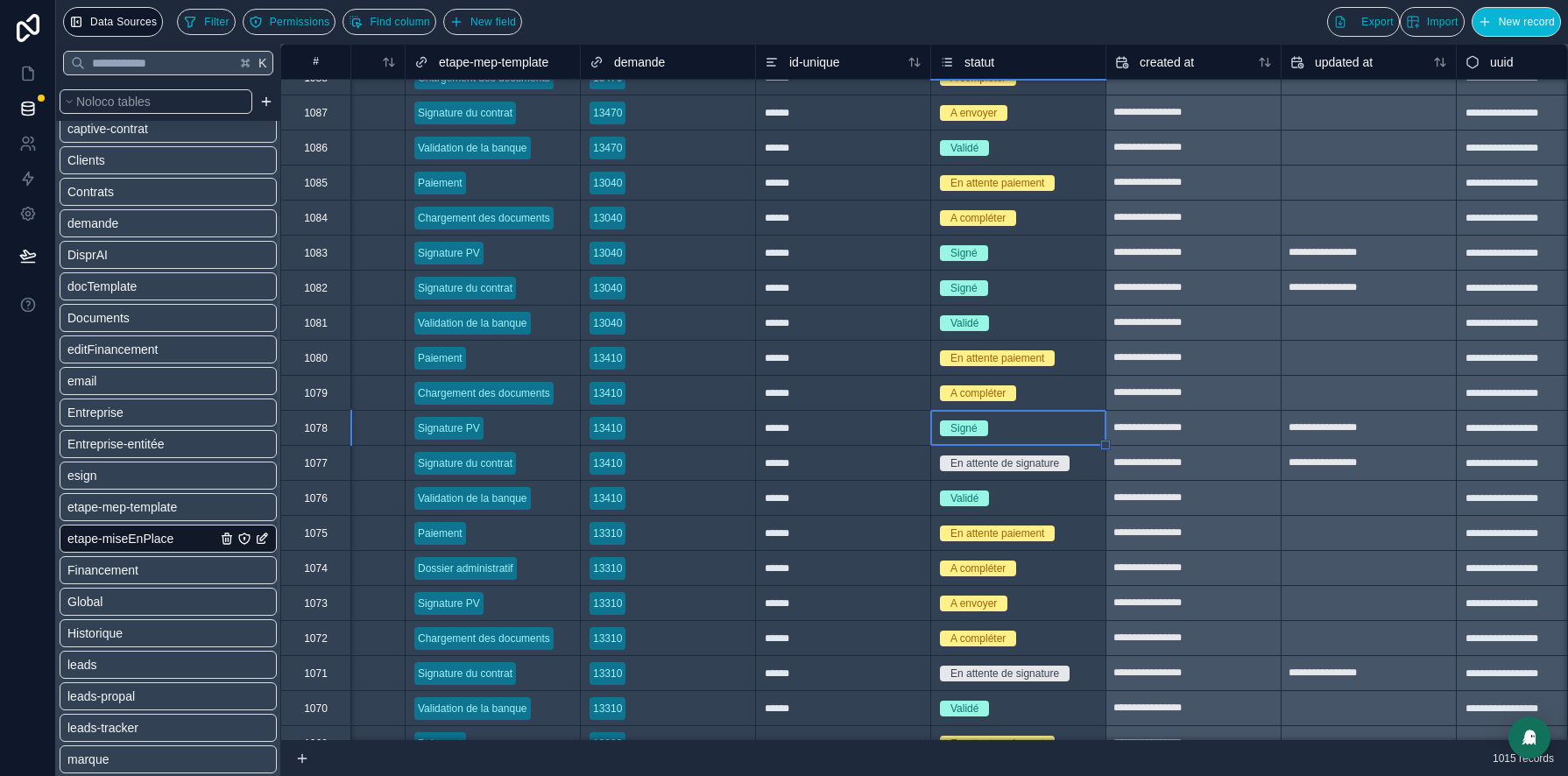
click at [1035, 461] on div "En attente de signature" at bounding box center [1004, 463] width 109 height 16
click at [32, 78] on icon at bounding box center [27, 73] width 17 height 17
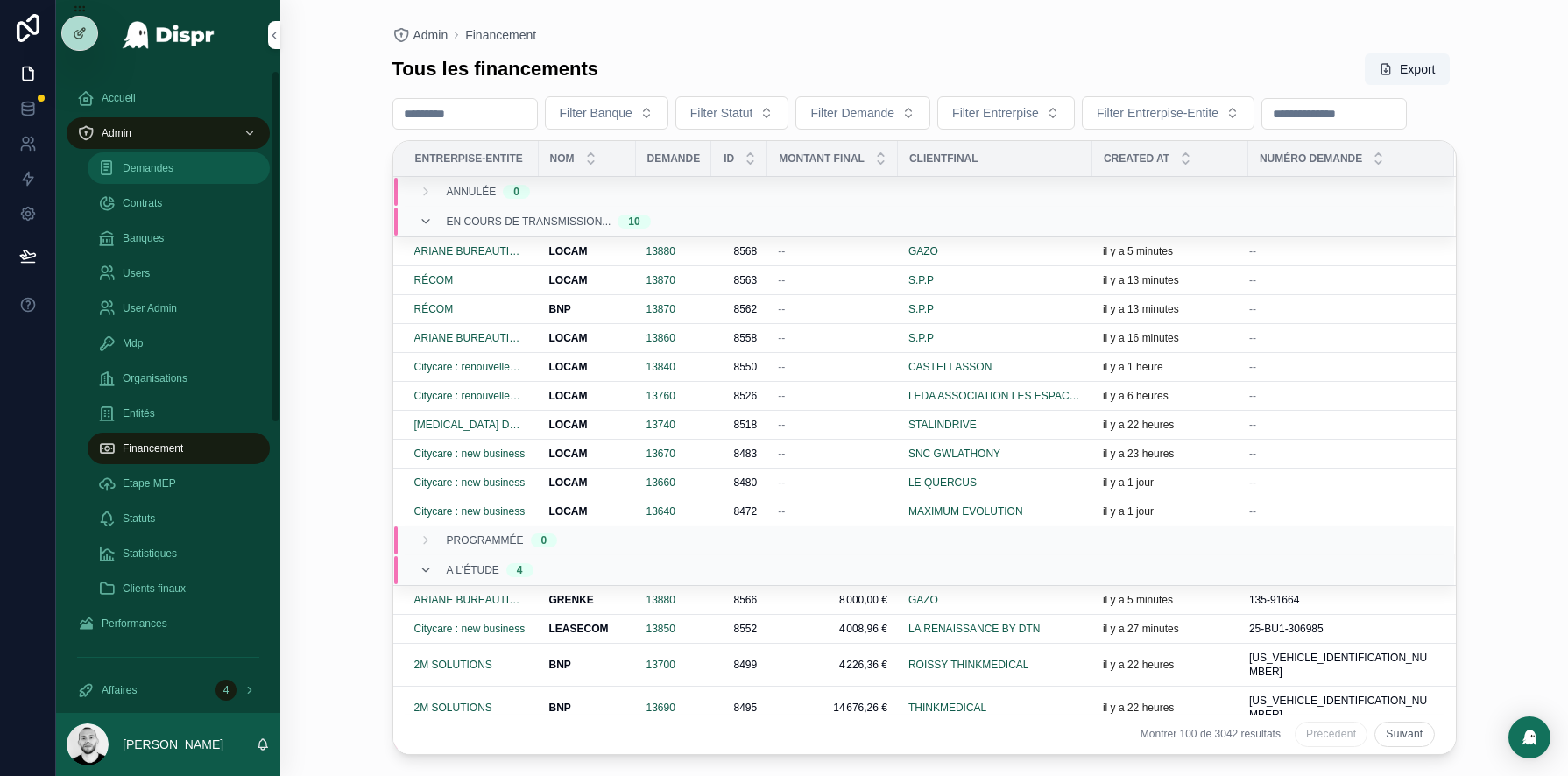
click at [145, 168] on span "Demandes" at bounding box center [148, 167] width 51 height 14
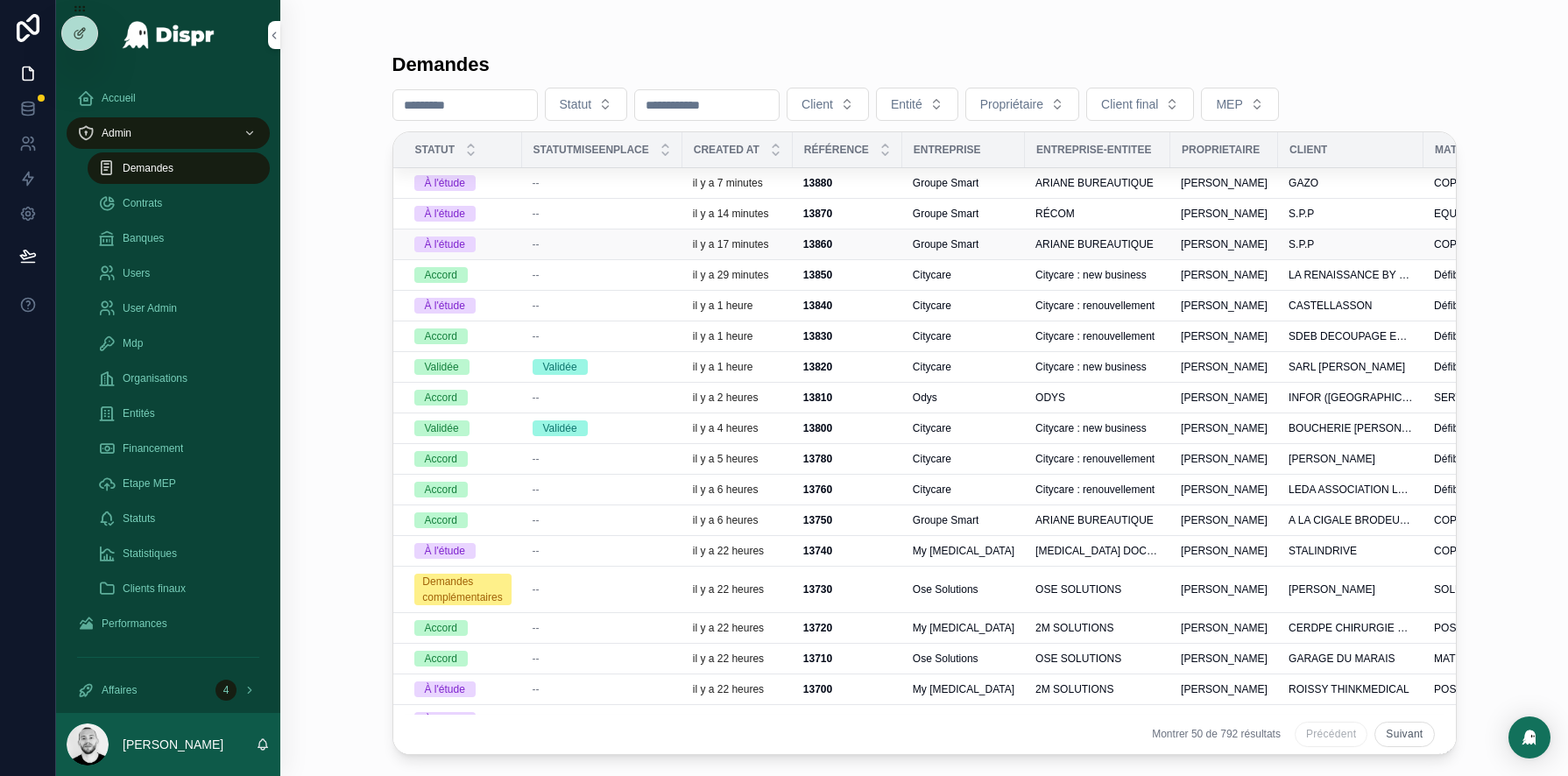
click at [569, 238] on div "--" at bounding box center [602, 244] width 139 height 14
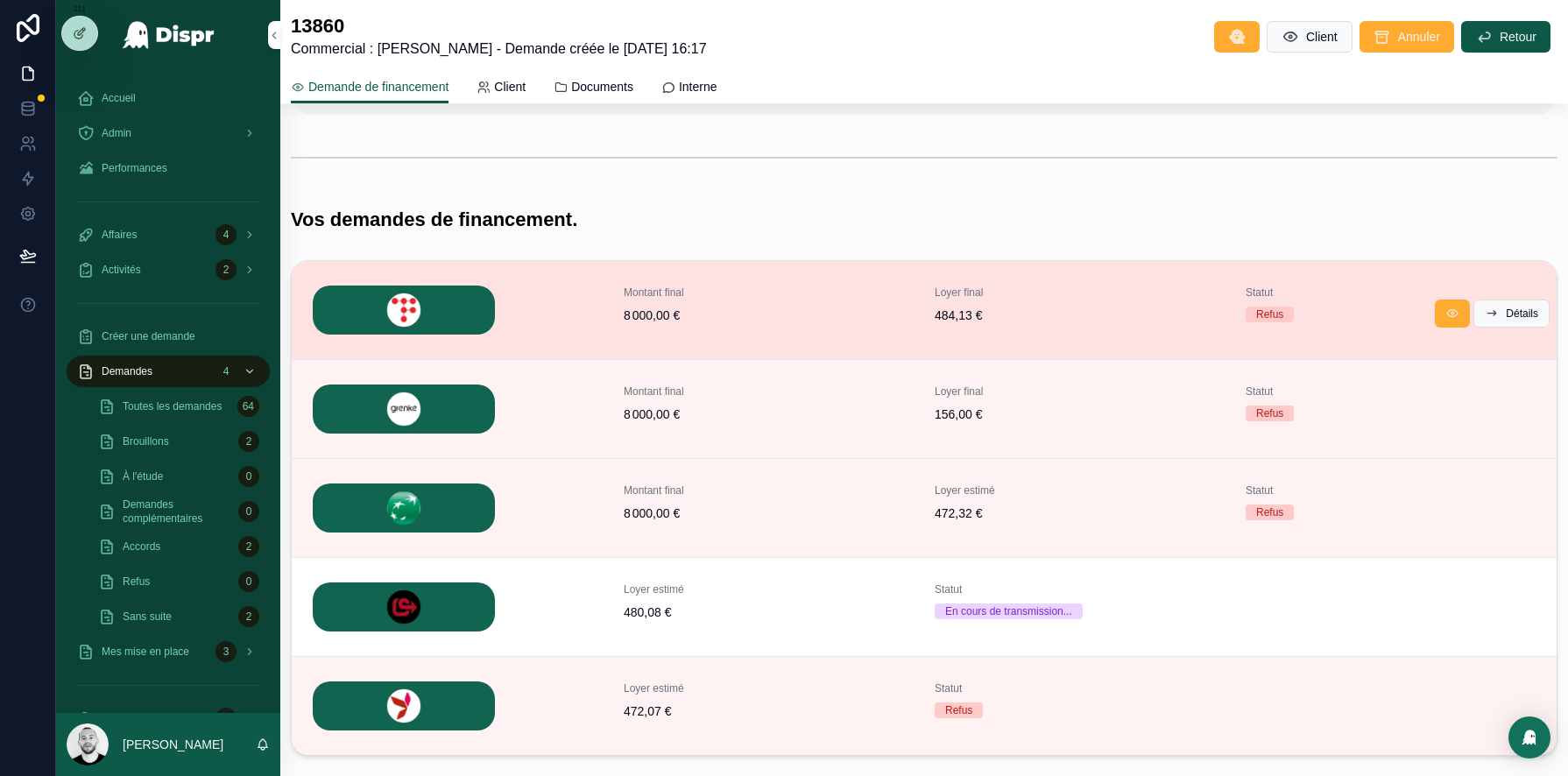
scroll to position [244, 0]
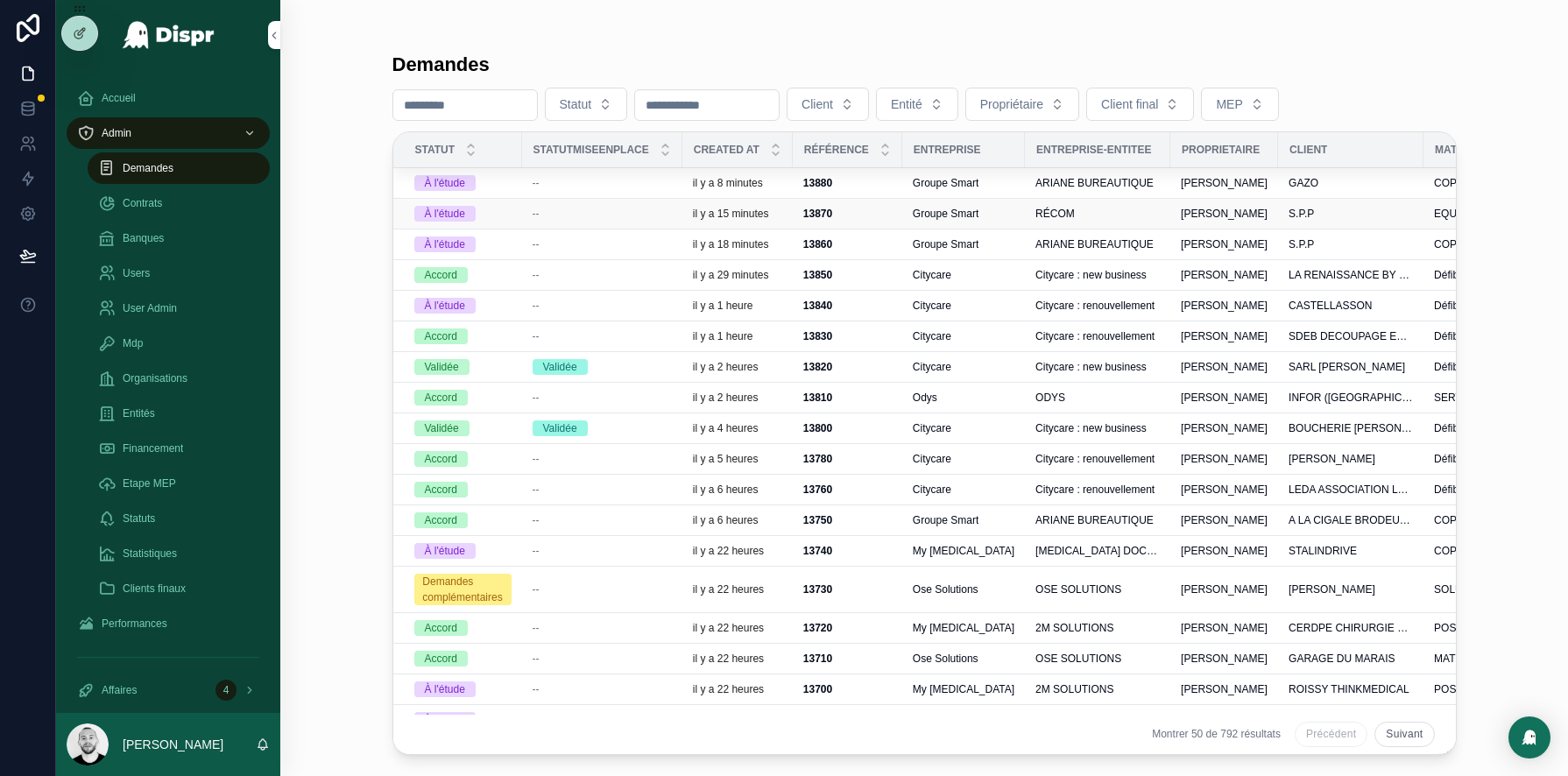
click at [564, 209] on div "--" at bounding box center [602, 213] width 139 height 14
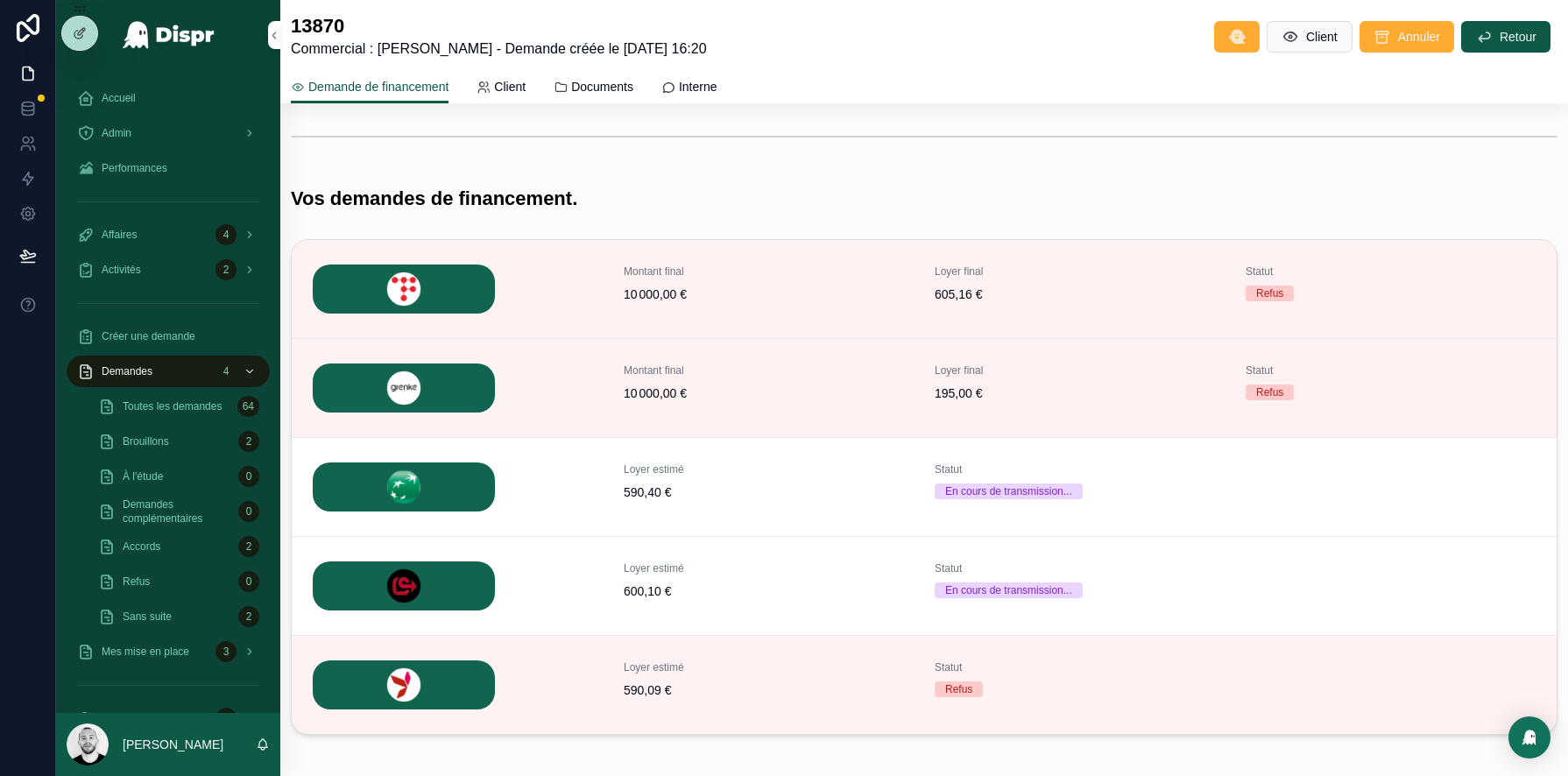
scroll to position [349, 0]
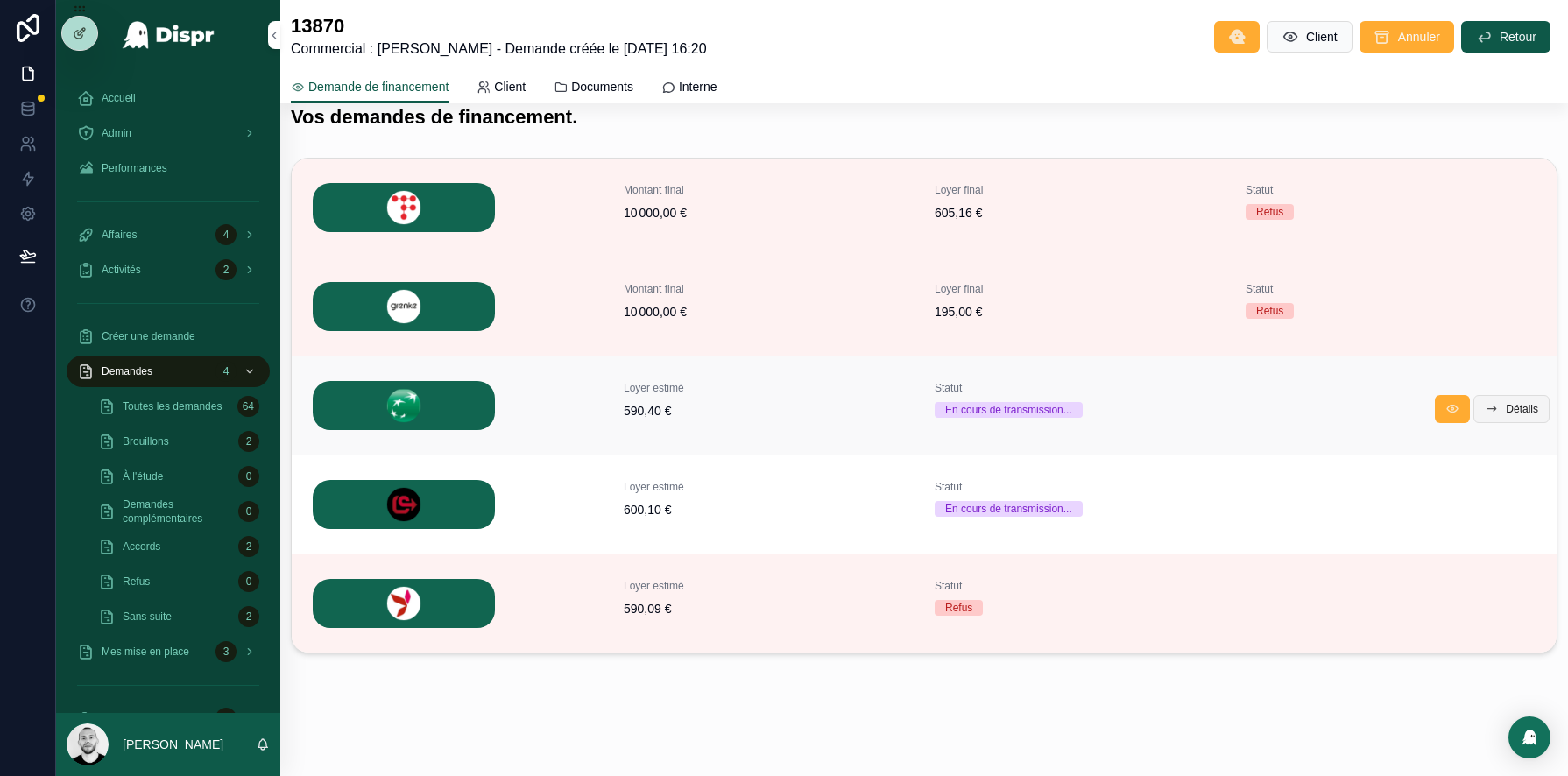
click at [1512, 409] on span "Détails" at bounding box center [1521, 409] width 32 height 14
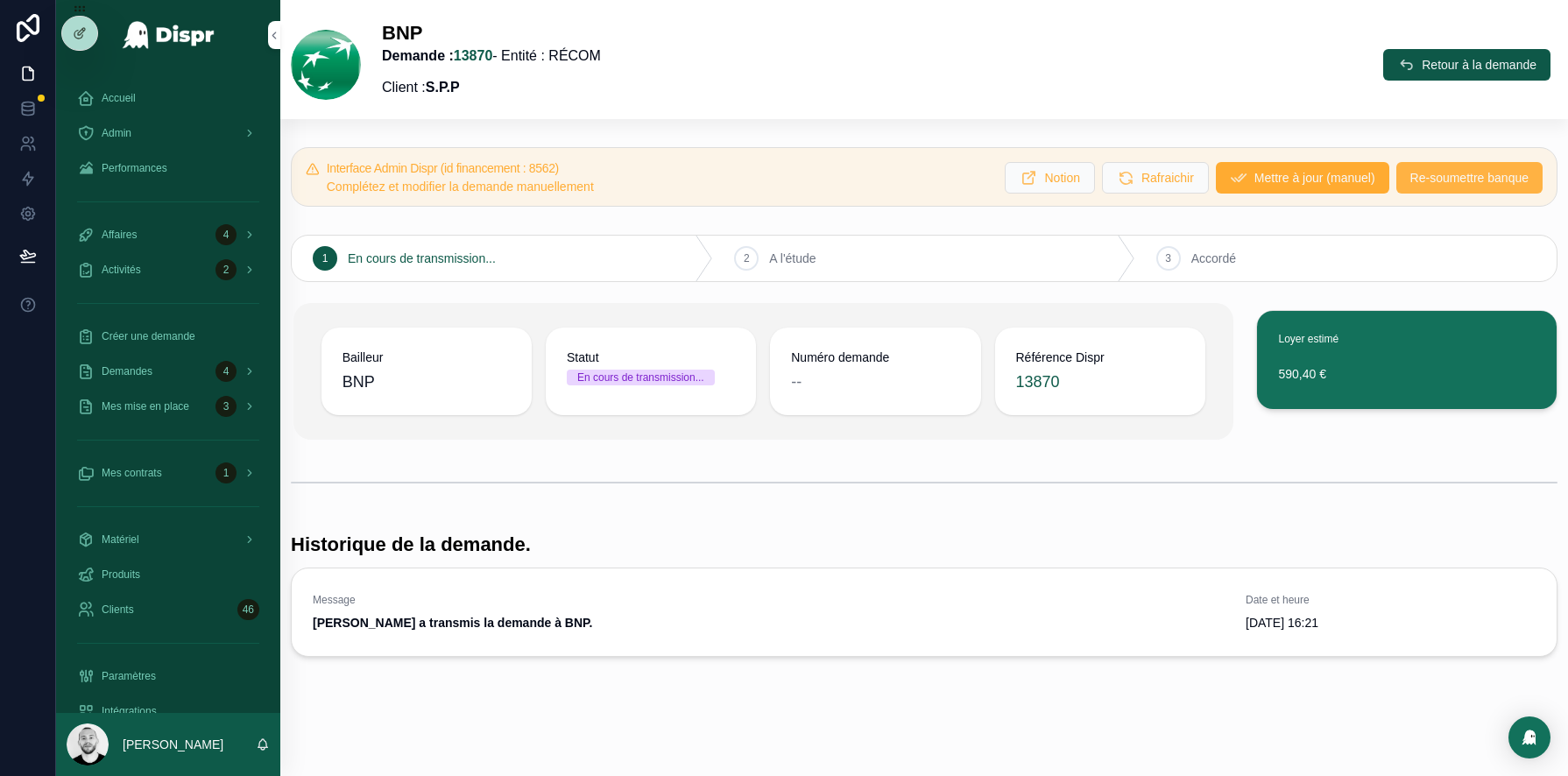
click at [1439, 183] on span "Re-soumettre banque" at bounding box center [1468, 177] width 118 height 17
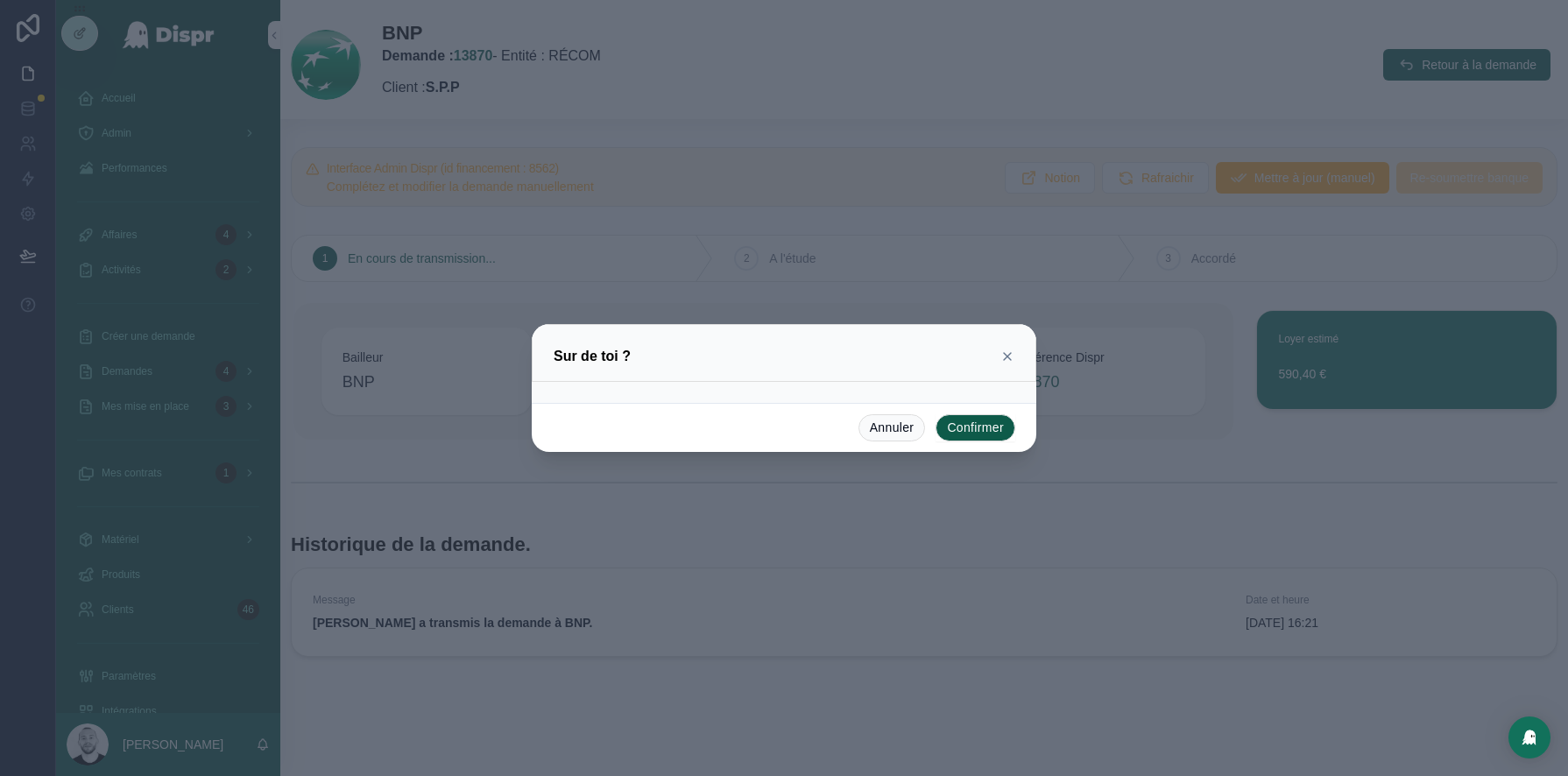
click at [981, 424] on button "Confirmer" at bounding box center [975, 428] width 79 height 28
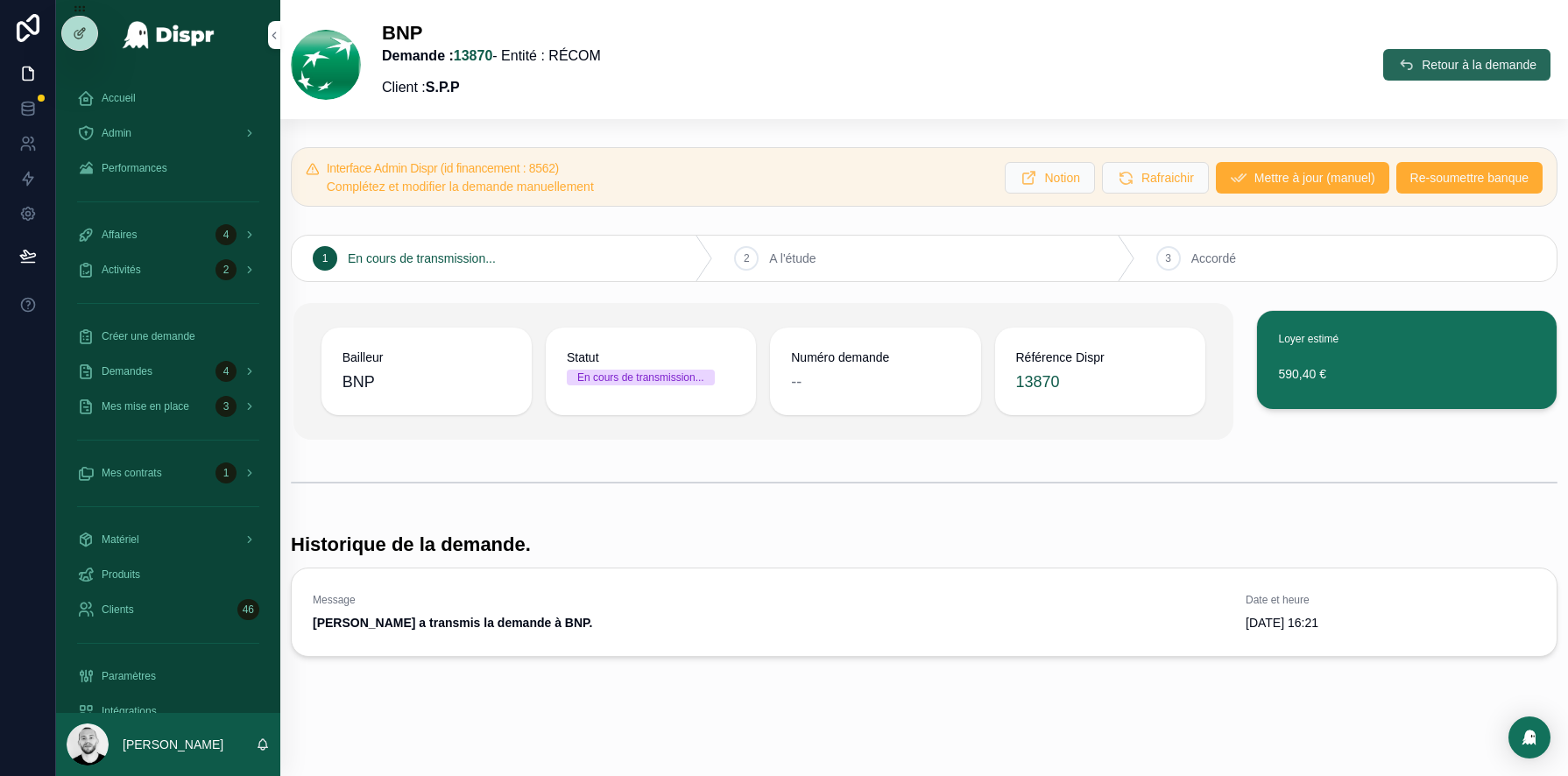
click at [1469, 74] on button "Retour à la demande" at bounding box center [1467, 65] width 167 height 32
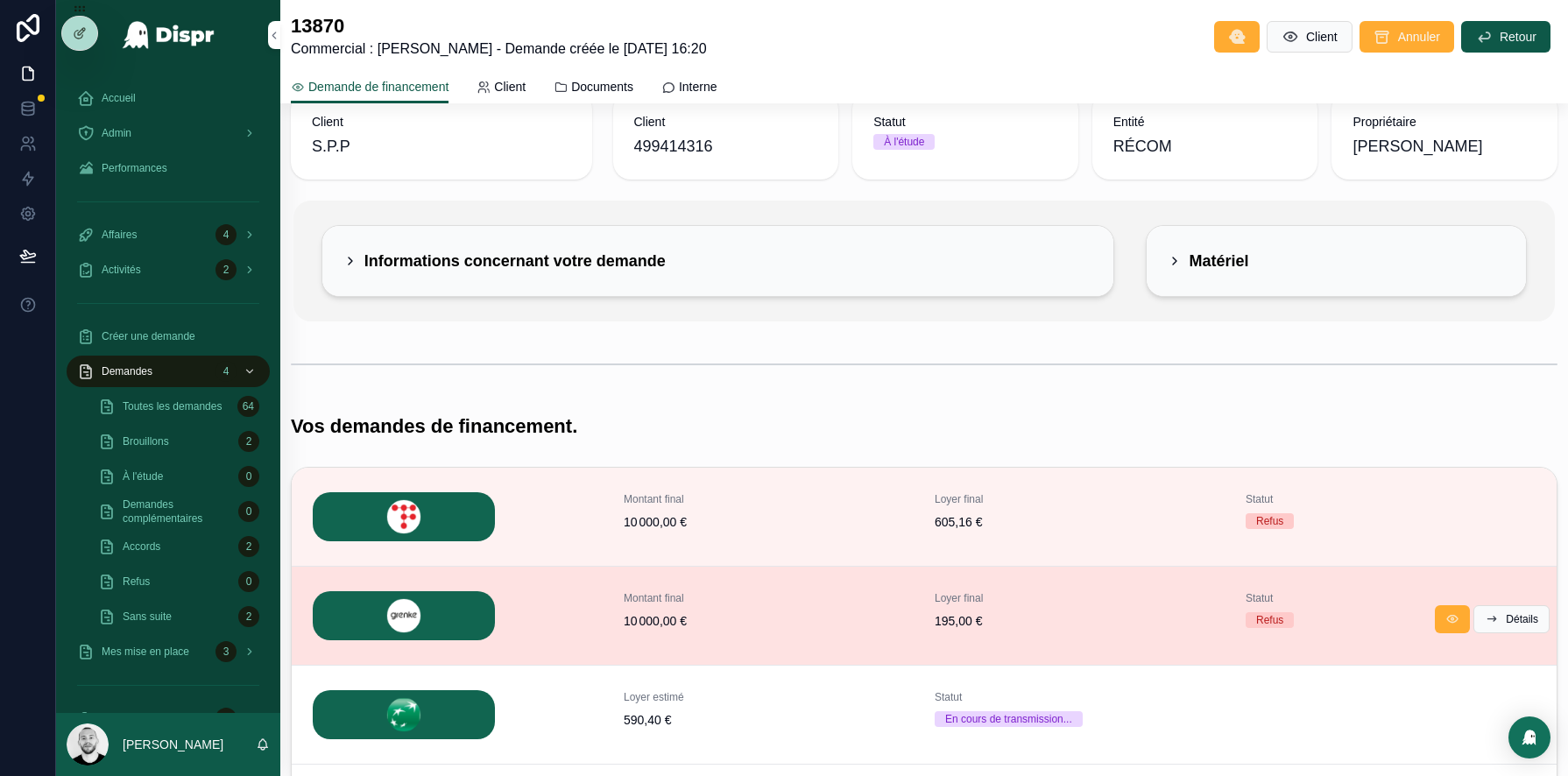
scroll to position [349, 0]
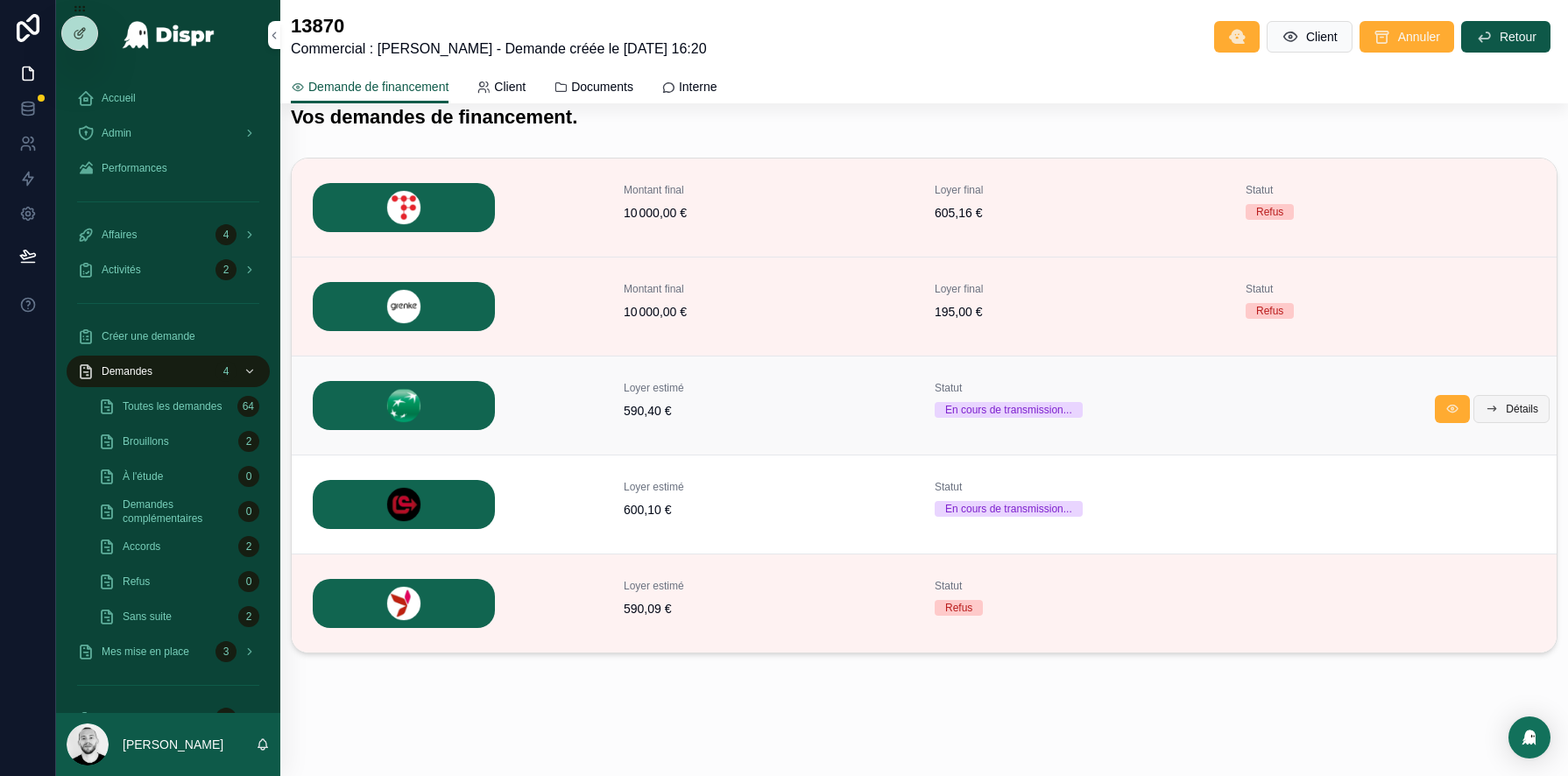
click at [1499, 395] on button "Détails" at bounding box center [1510, 409] width 76 height 28
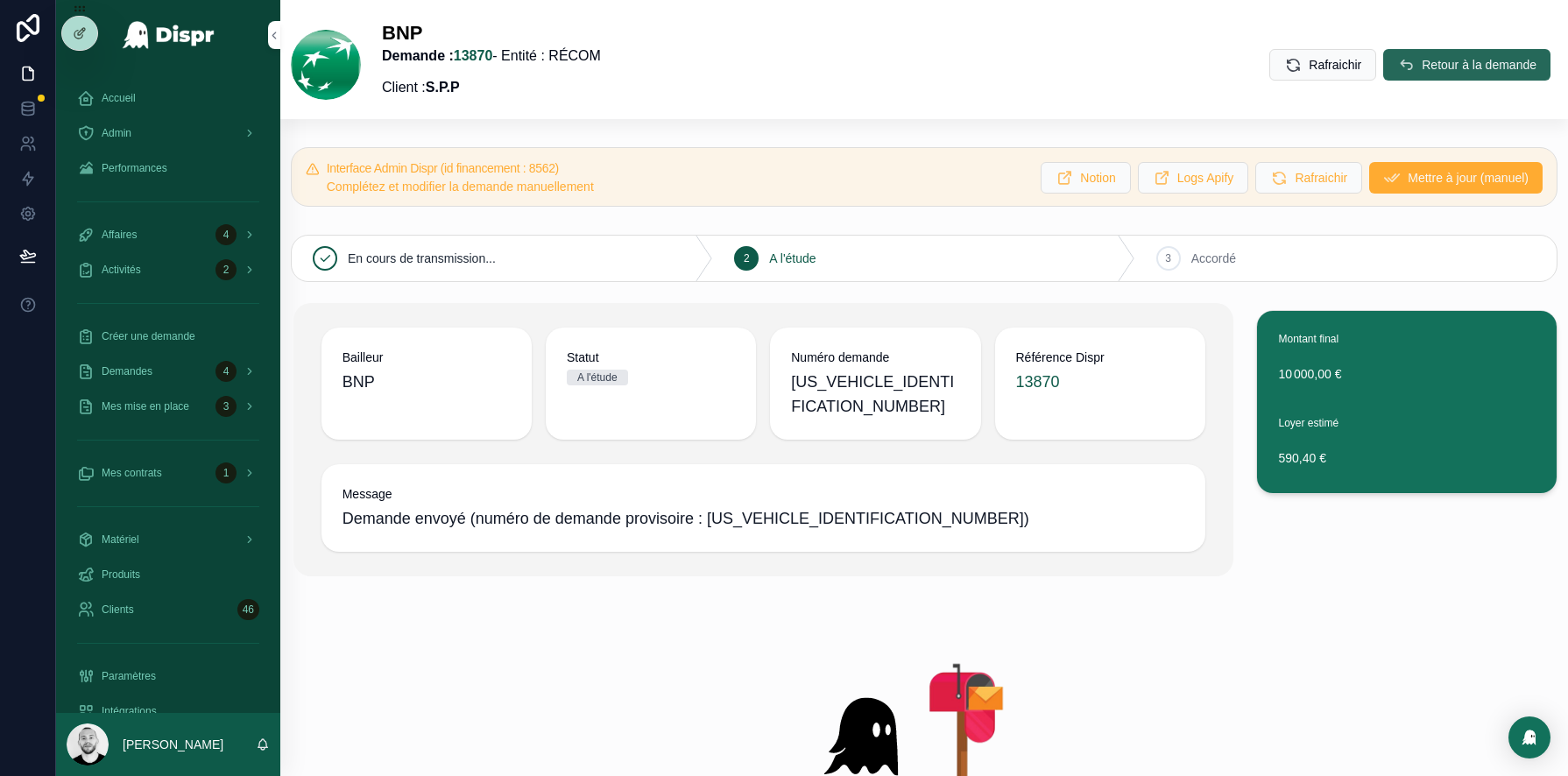
click at [1400, 77] on button "Retour à la demande" at bounding box center [1467, 65] width 167 height 32
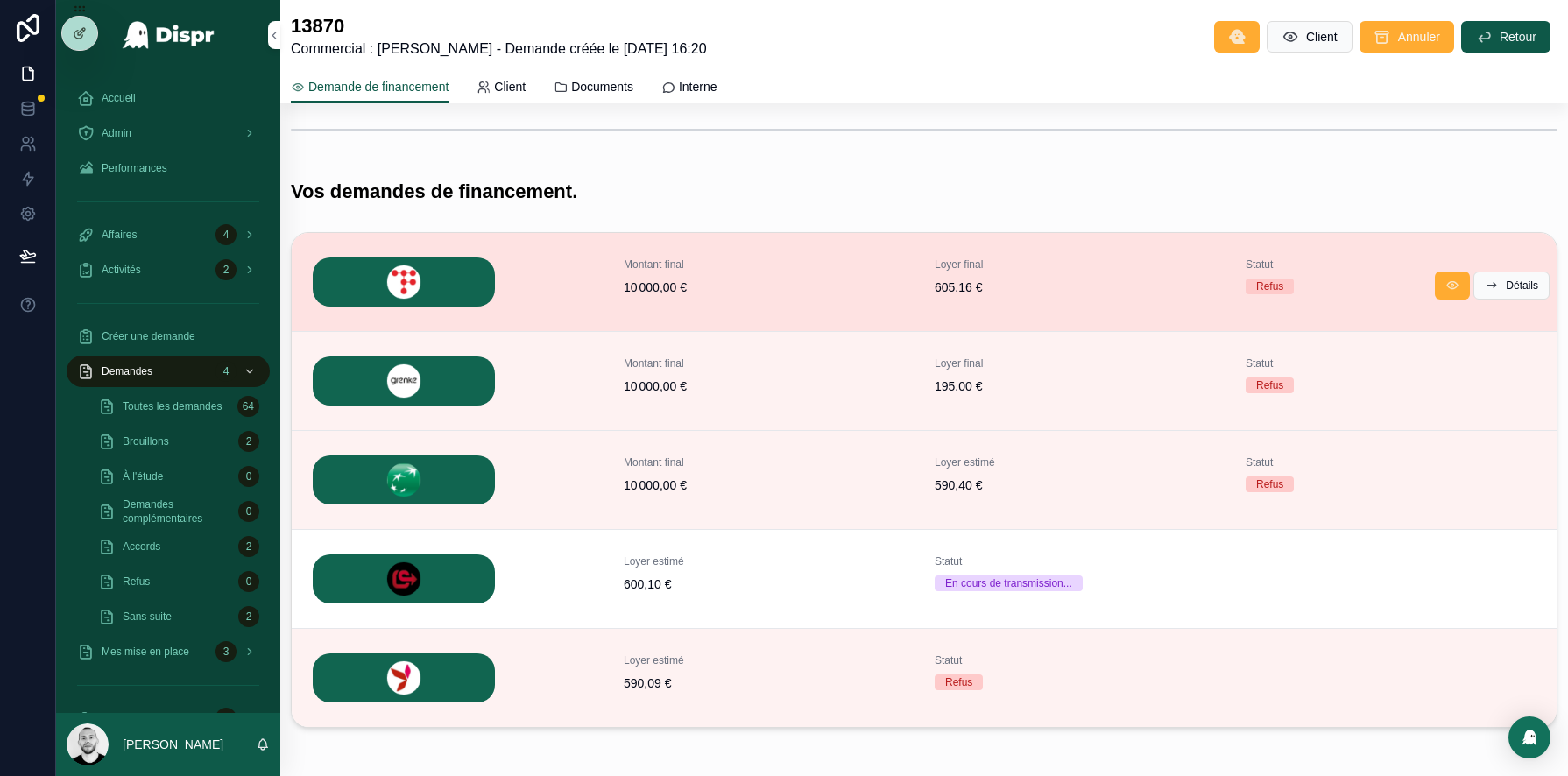
scroll to position [196, 0]
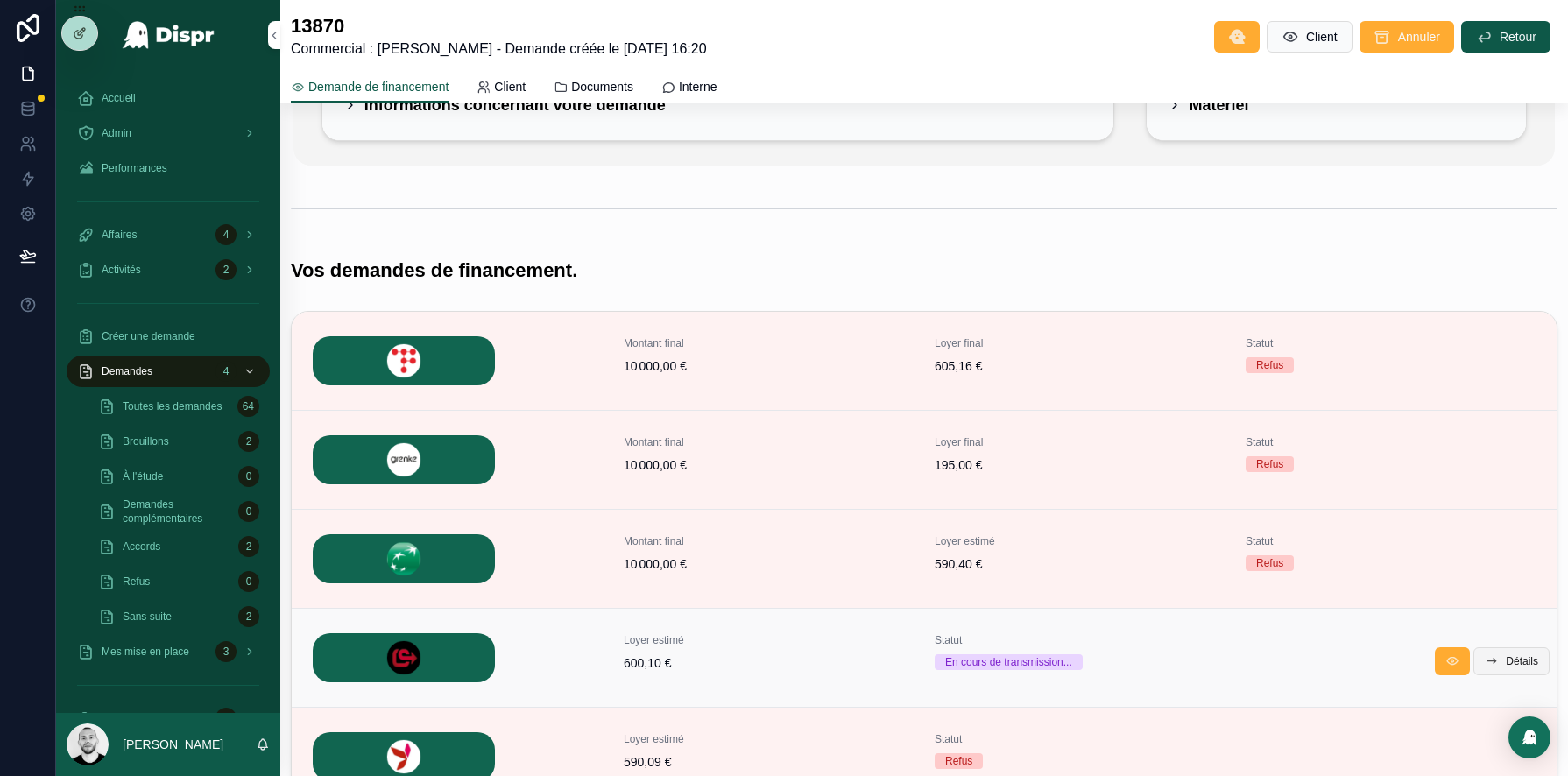
click at [1516, 663] on span "Détails" at bounding box center [1521, 661] width 32 height 14
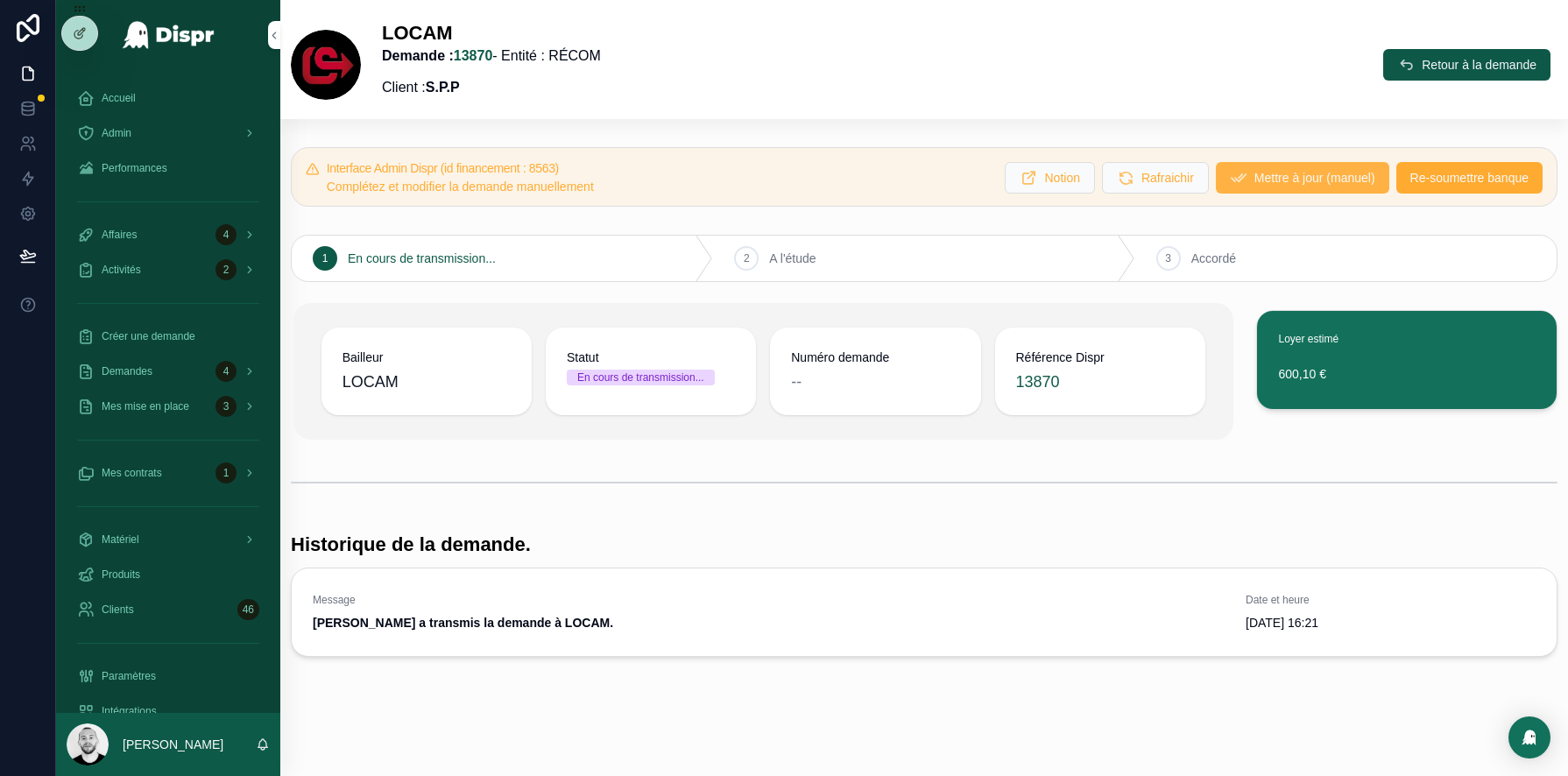
click at [1255, 175] on span "Mettre à jour (manuel)" at bounding box center [1315, 177] width 121 height 17
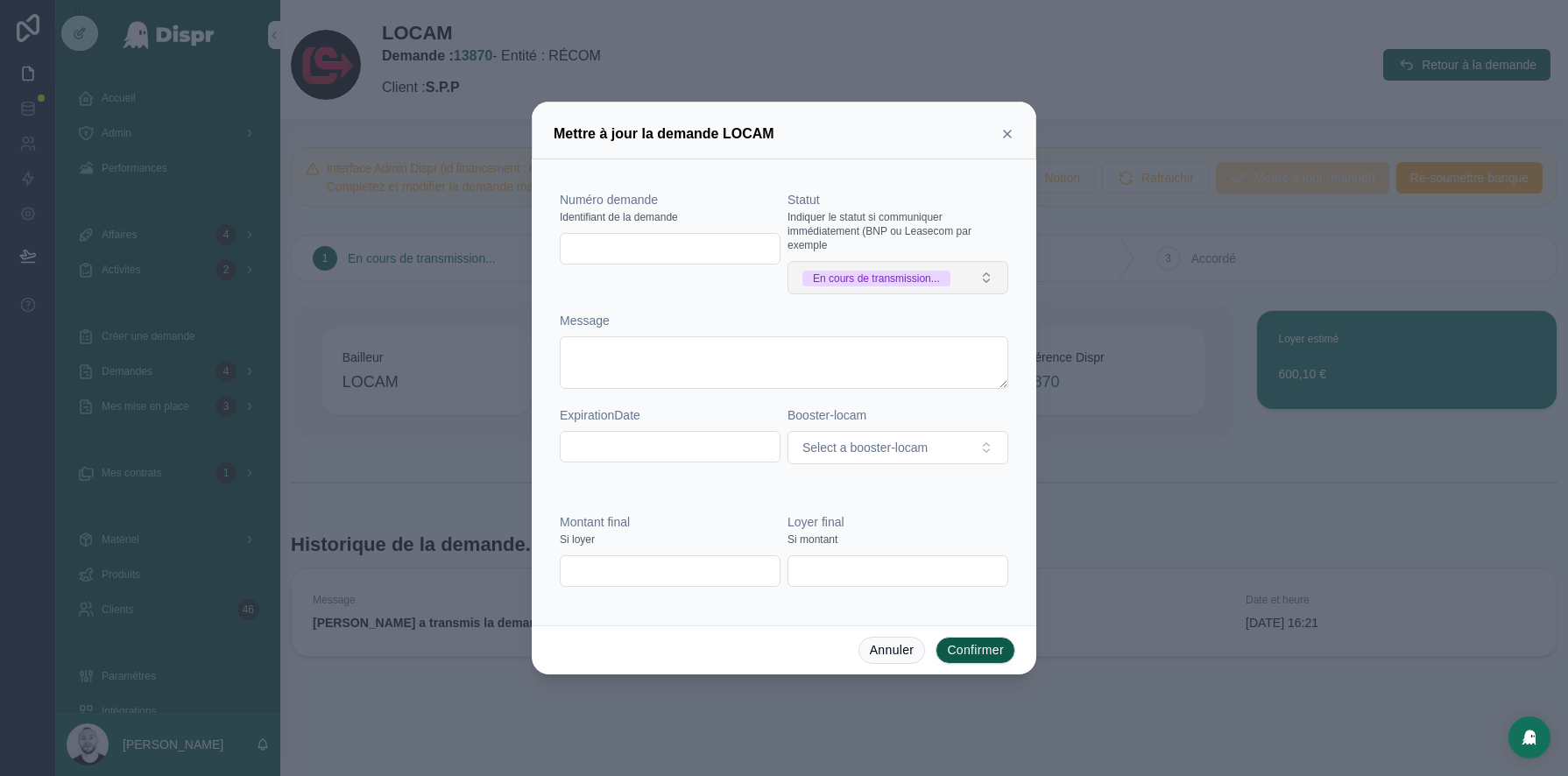
click at [885, 286] on div "En cours de transmission..." at bounding box center [876, 278] width 127 height 16
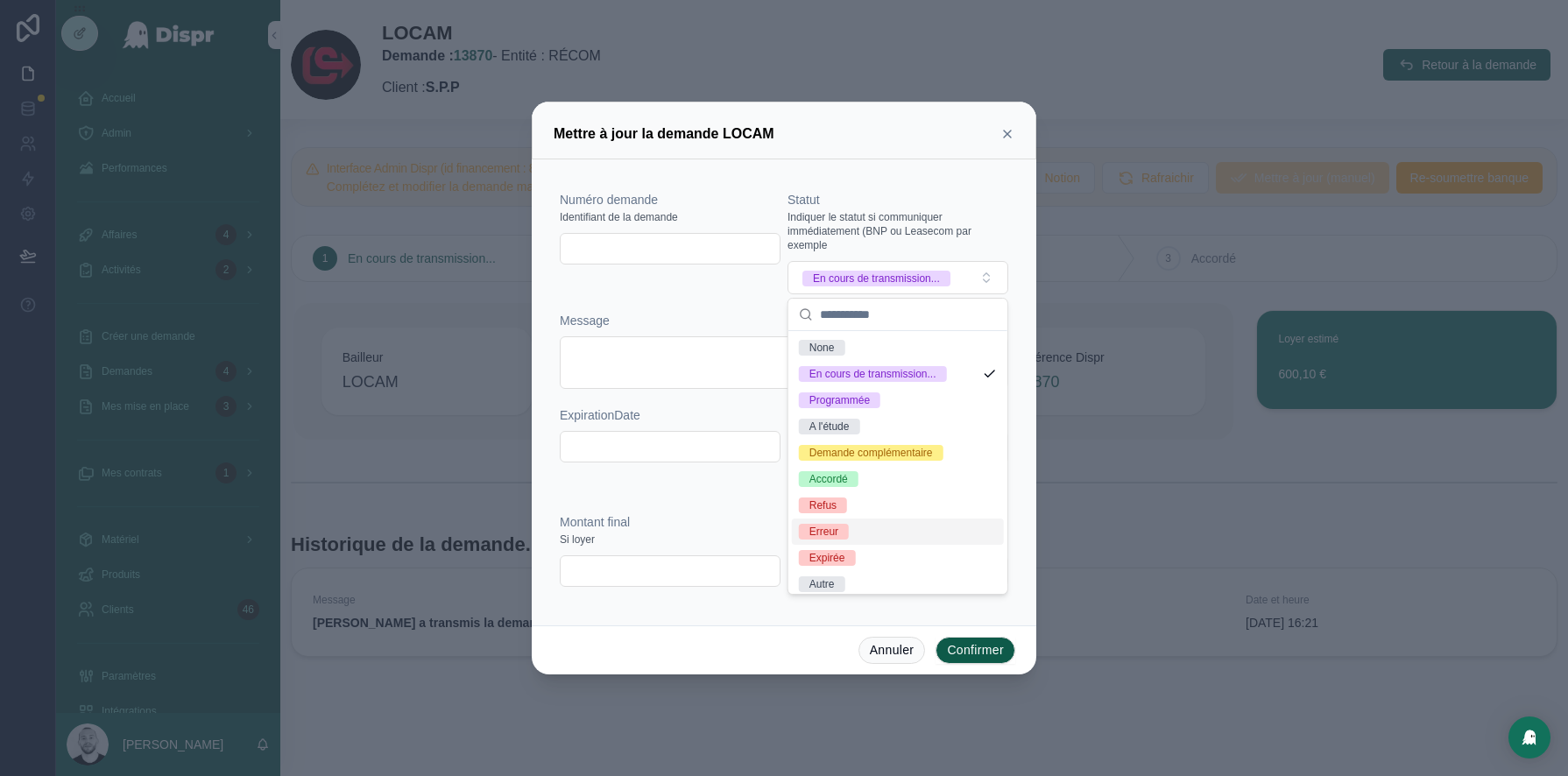
click at [838, 538] on div "Erreur" at bounding box center [824, 531] width 29 height 16
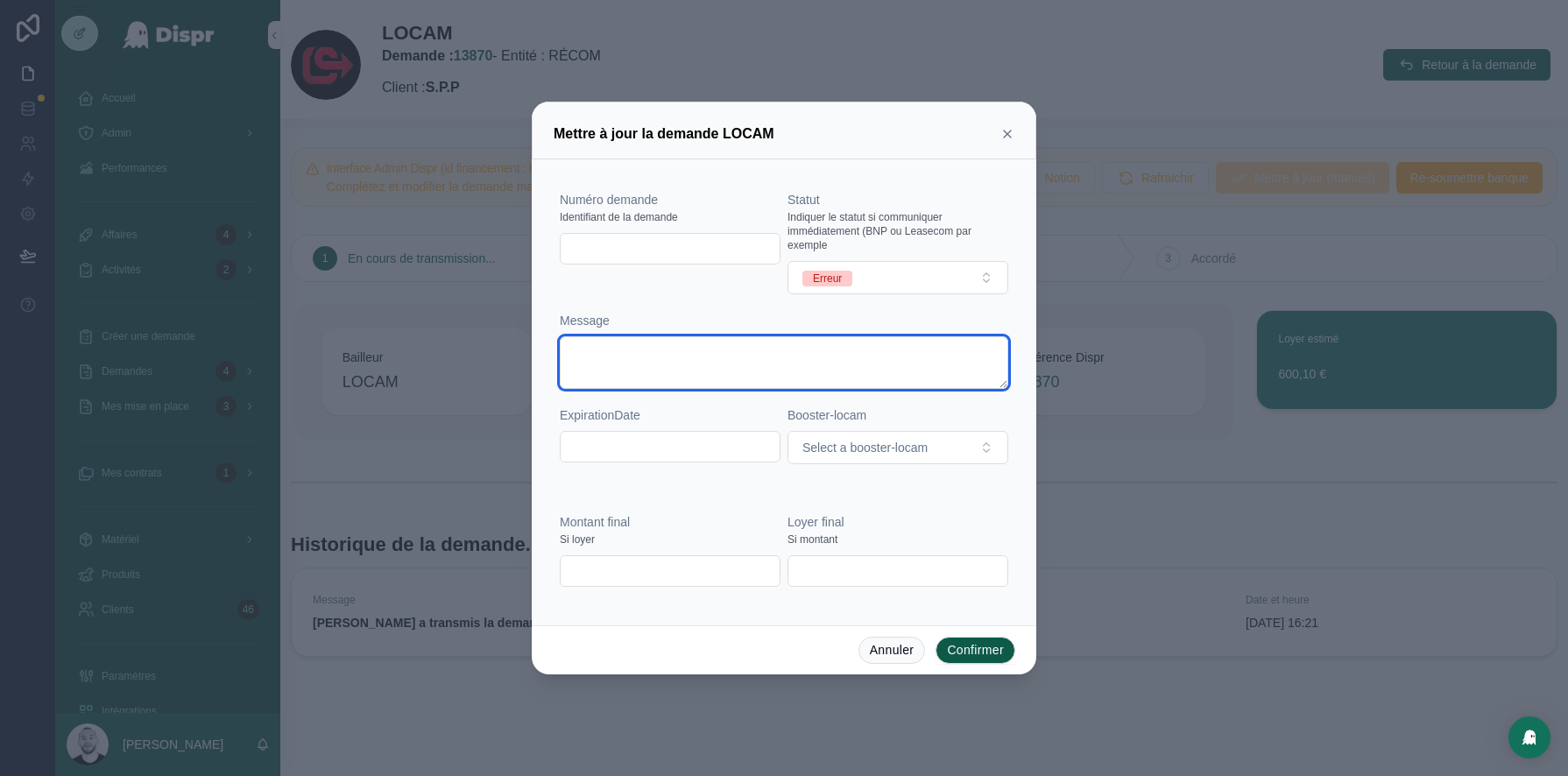
click at [590, 356] on textarea at bounding box center [784, 363] width 449 height 53
click at [669, 355] on textarea "**********" at bounding box center [784, 363] width 449 height 53
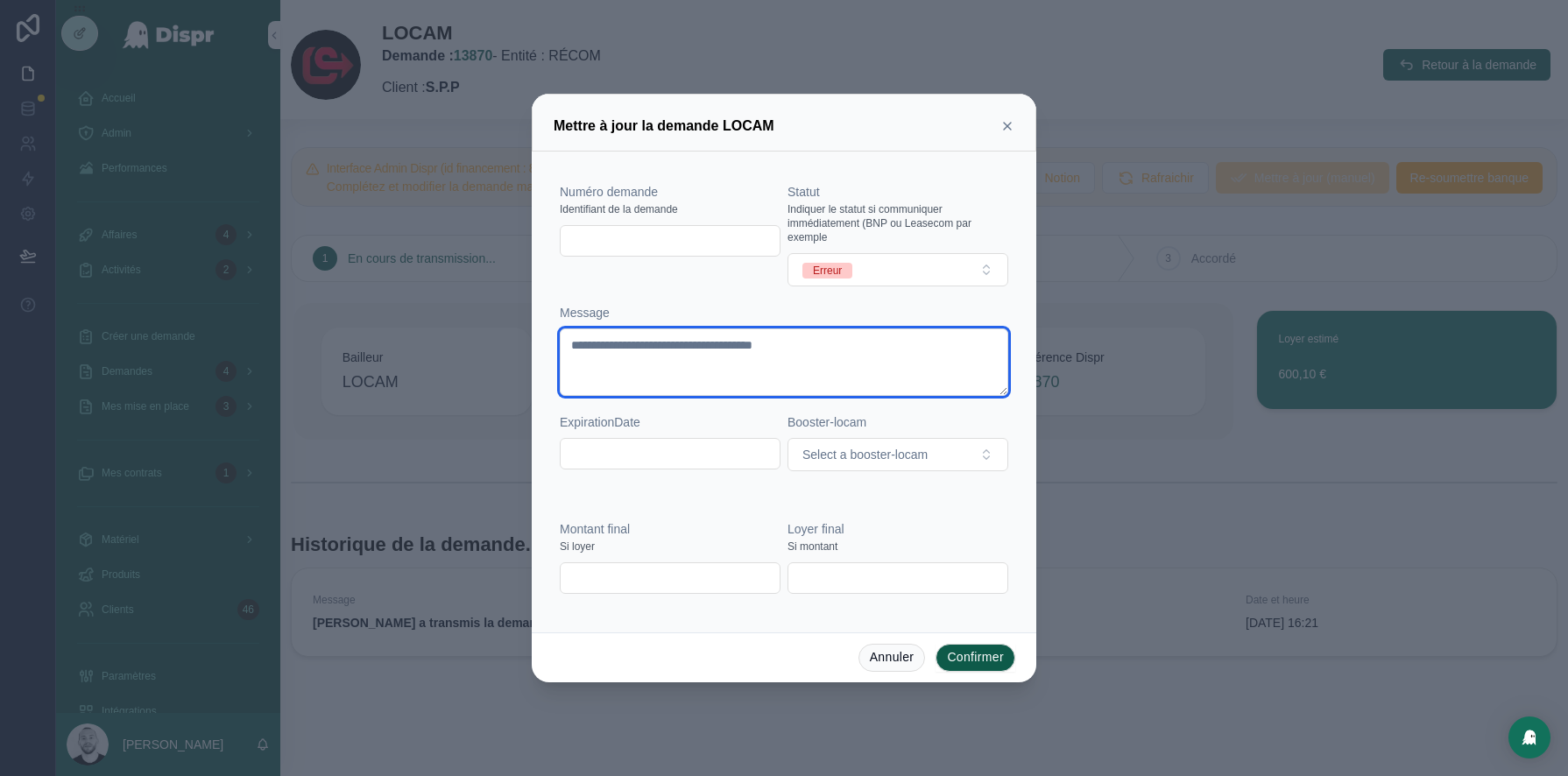
click at [764, 349] on textarea "**********" at bounding box center [784, 363] width 449 height 68
click at [839, 349] on textarea "**********" at bounding box center [784, 363] width 449 height 68
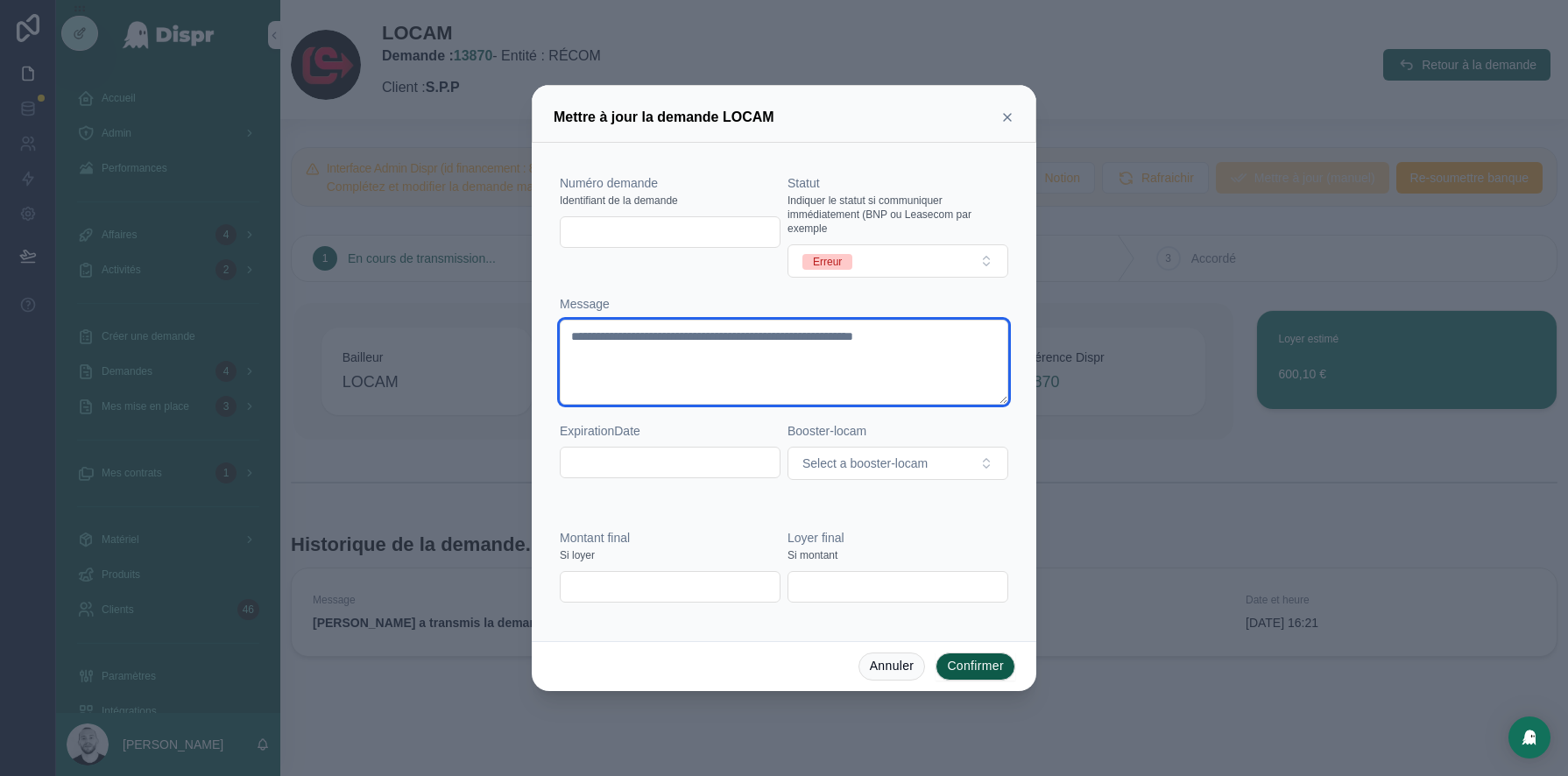
type textarea "**********"
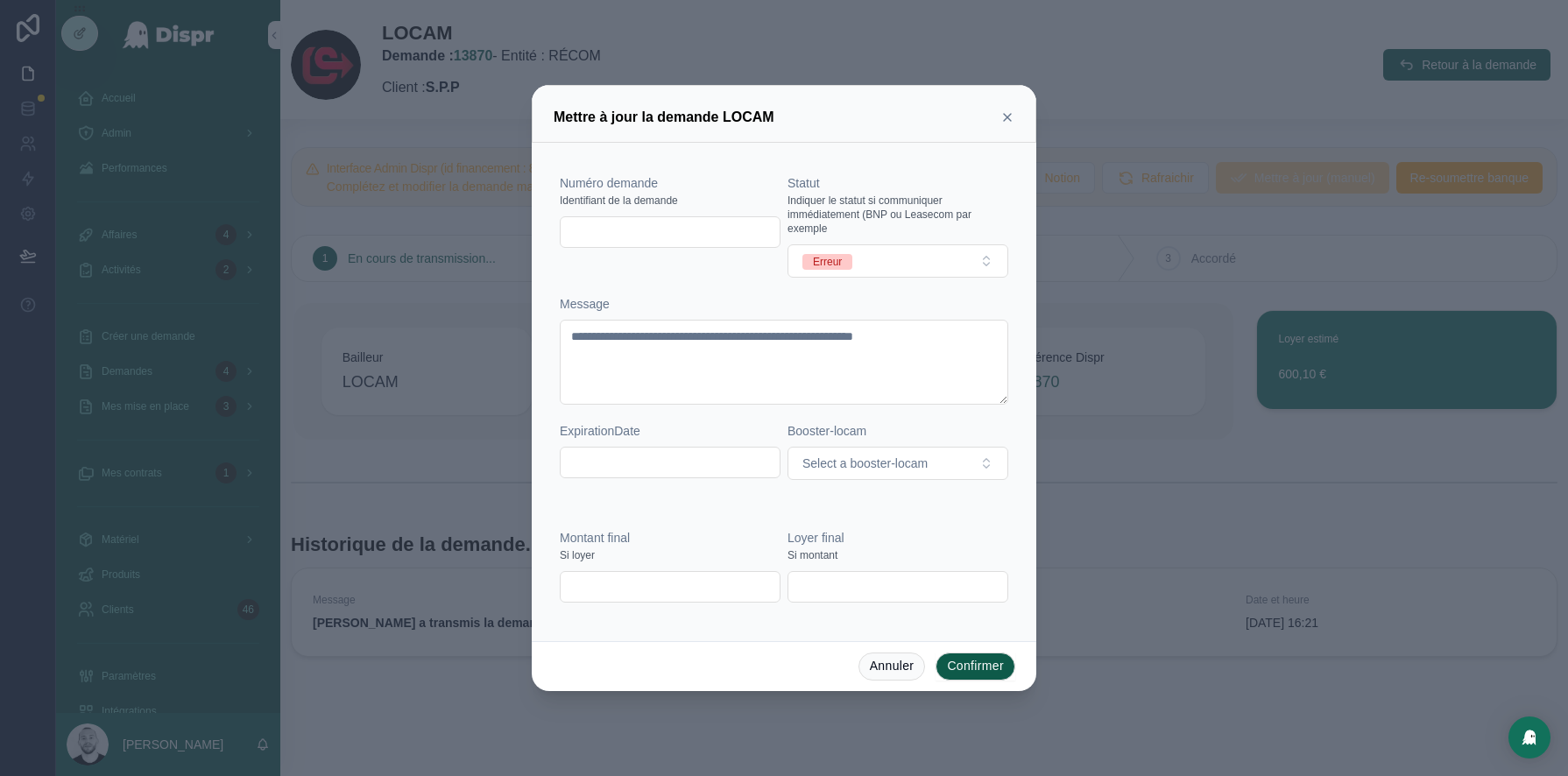
click at [952, 669] on button "Confirmer" at bounding box center [975, 666] width 79 height 28
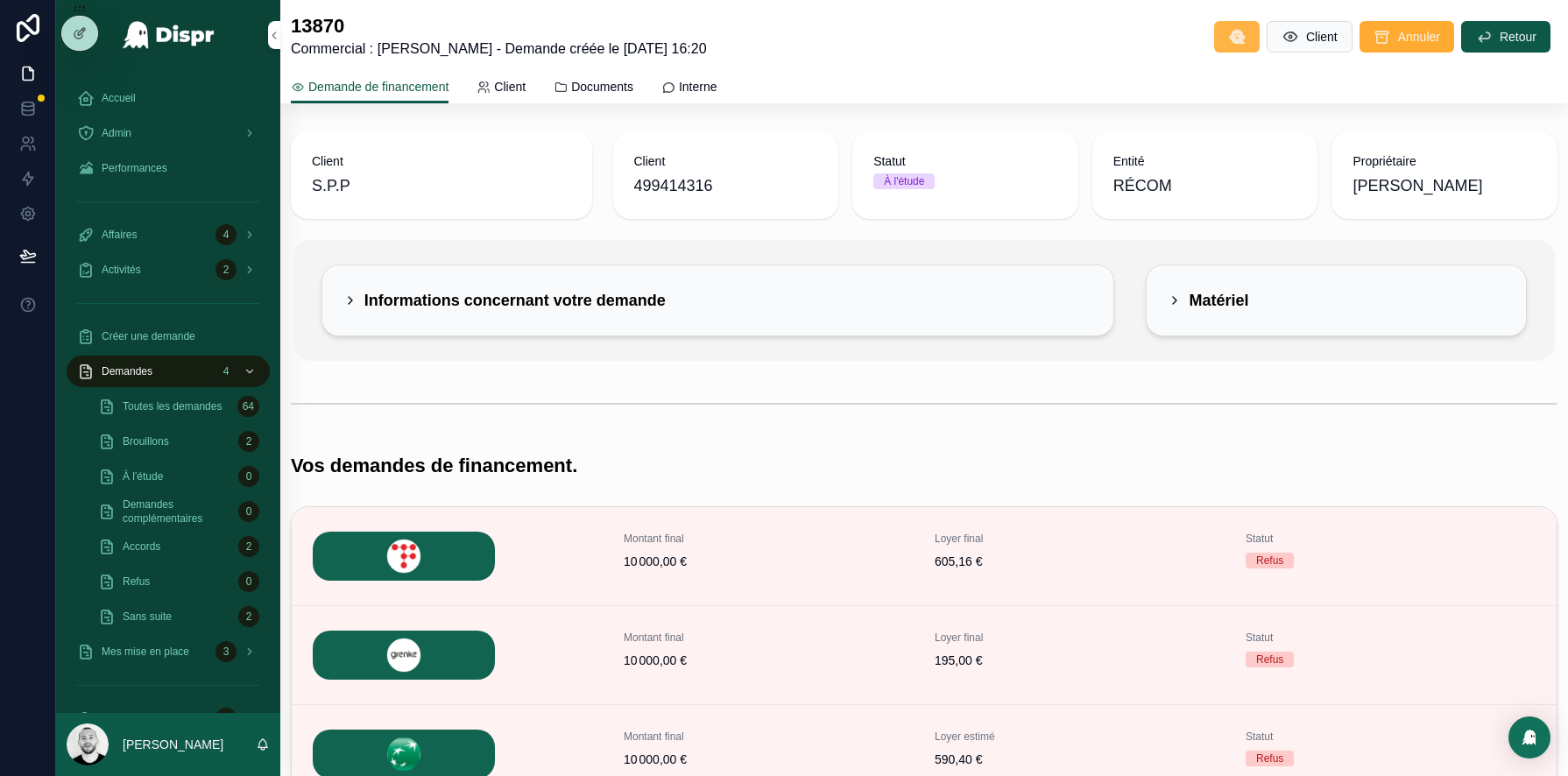
click at [1228, 37] on icon "scrollable content" at bounding box center [1236, 37] width 17 height 17
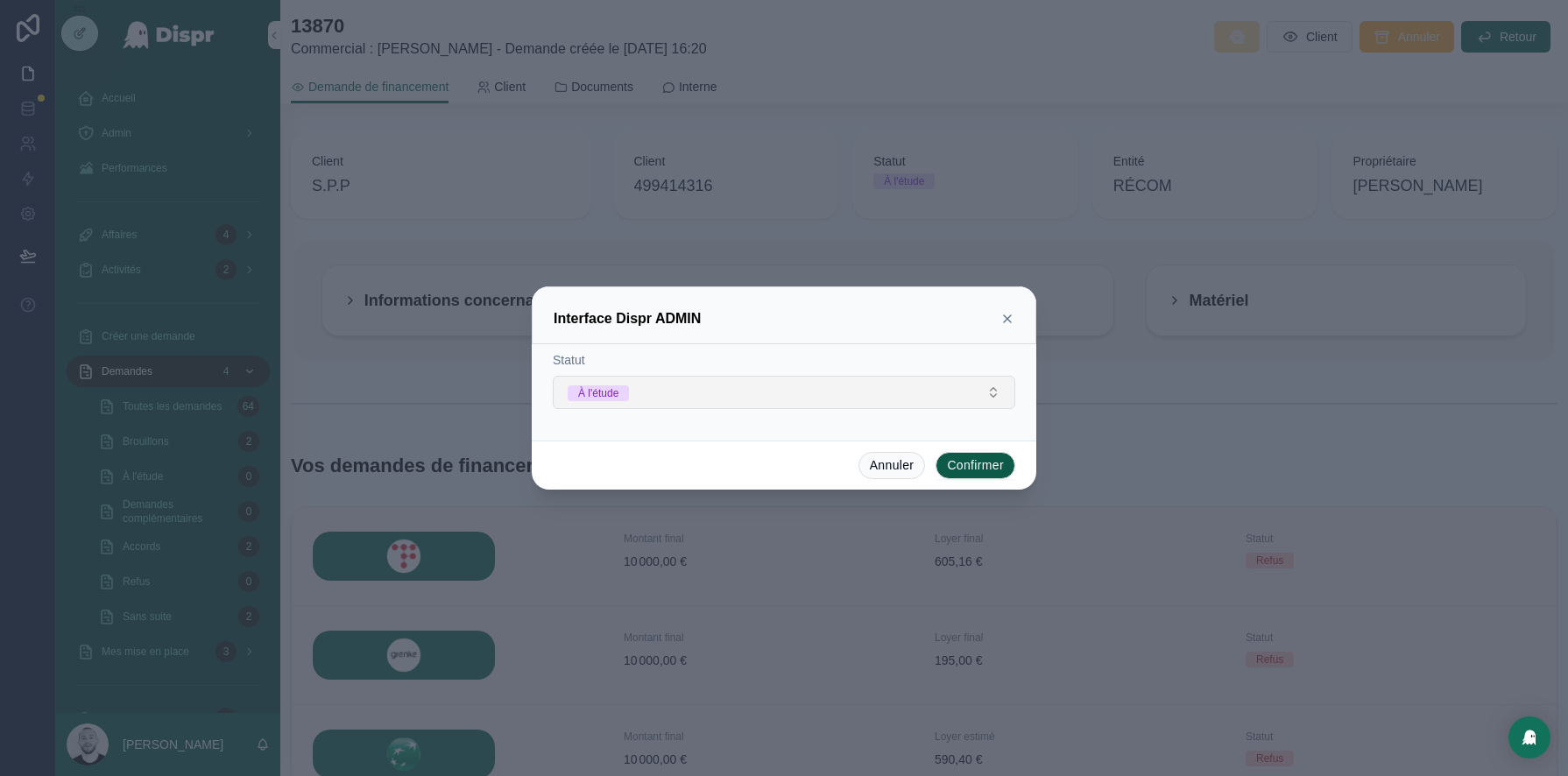
click at [783, 392] on button "À l'étude" at bounding box center [784, 392] width 462 height 33
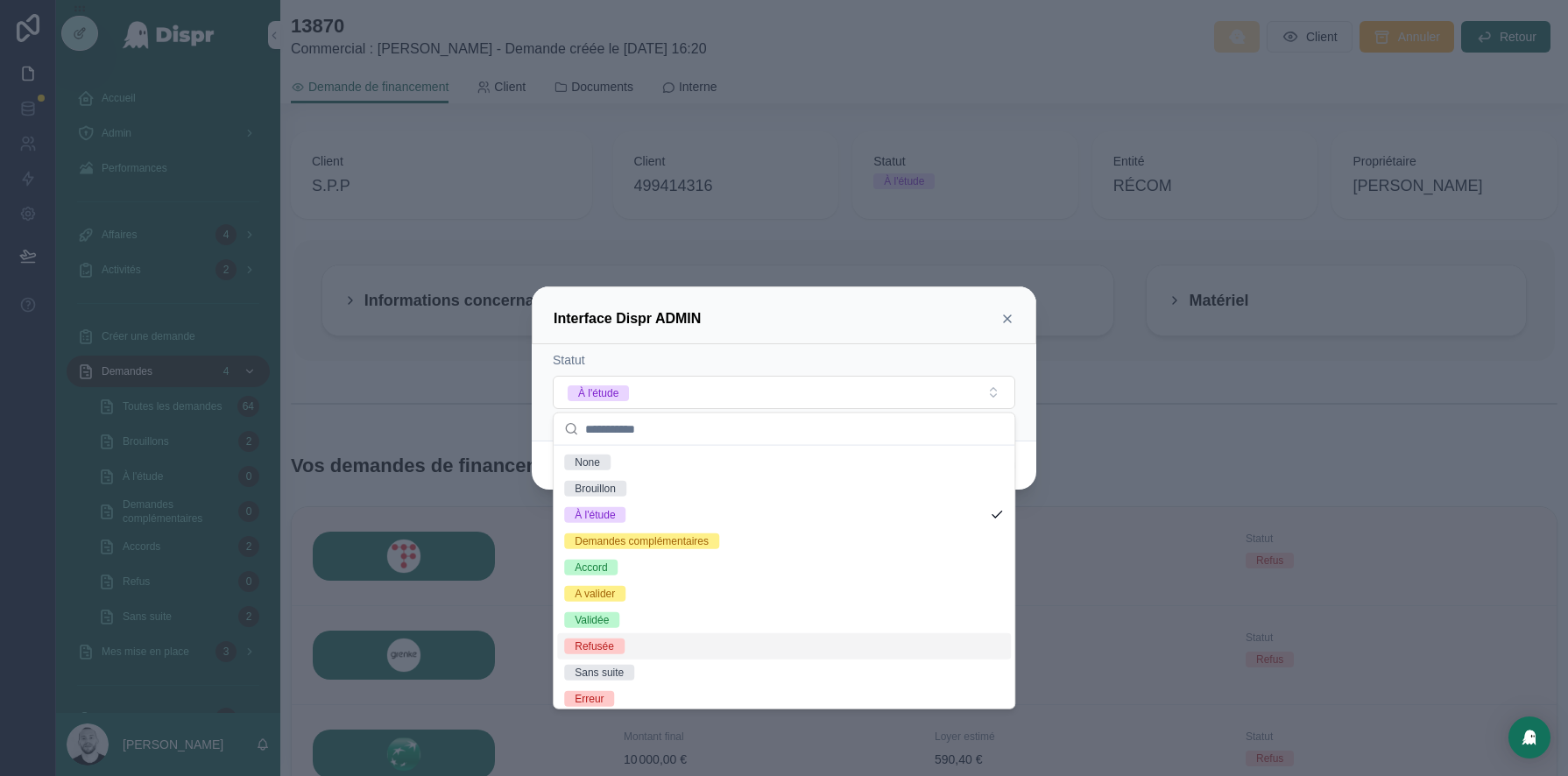
click at [603, 643] on div "Refusée" at bounding box center [594, 646] width 39 height 16
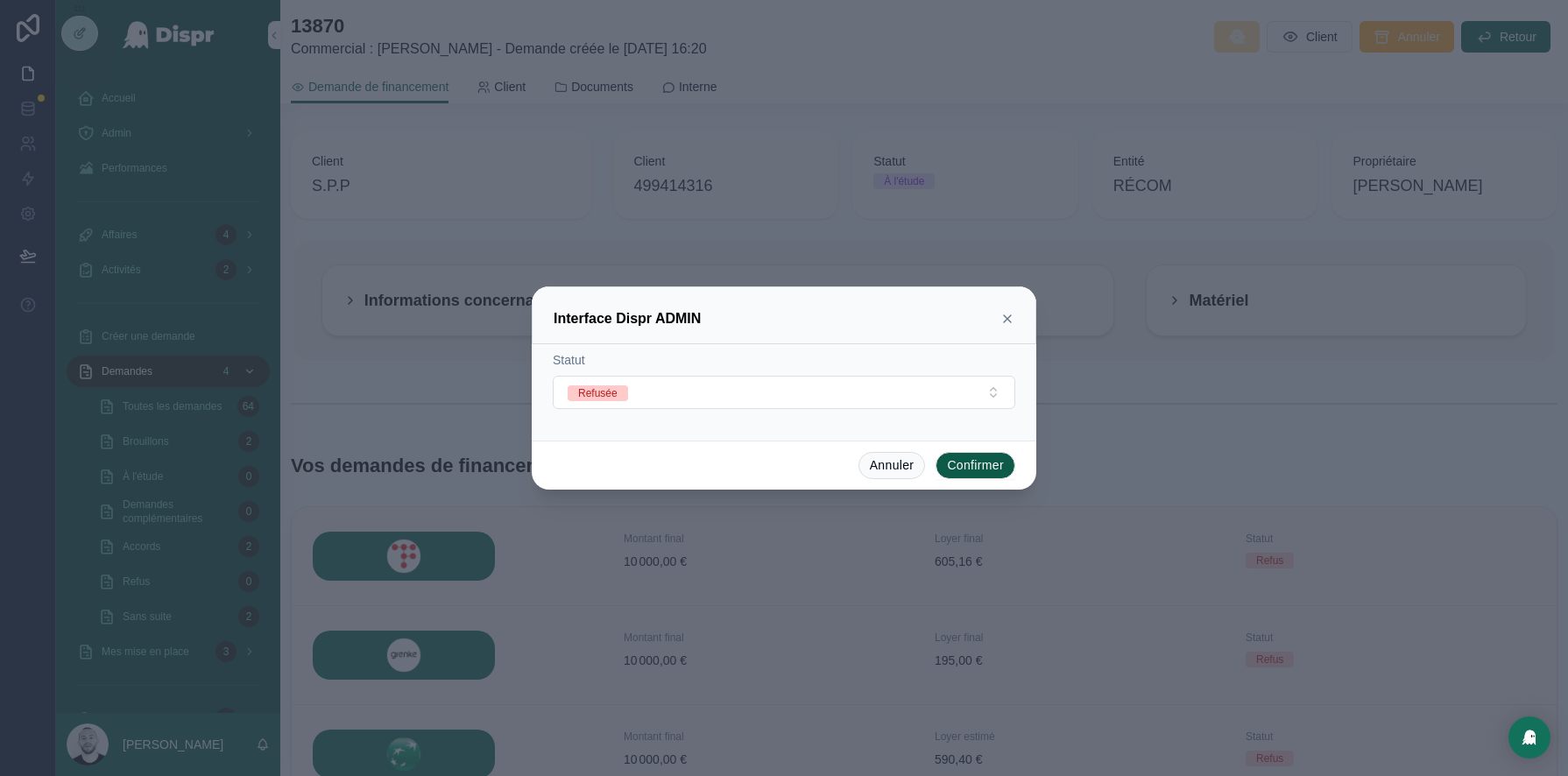
click at [982, 466] on button "Confirmer" at bounding box center [975, 466] width 79 height 28
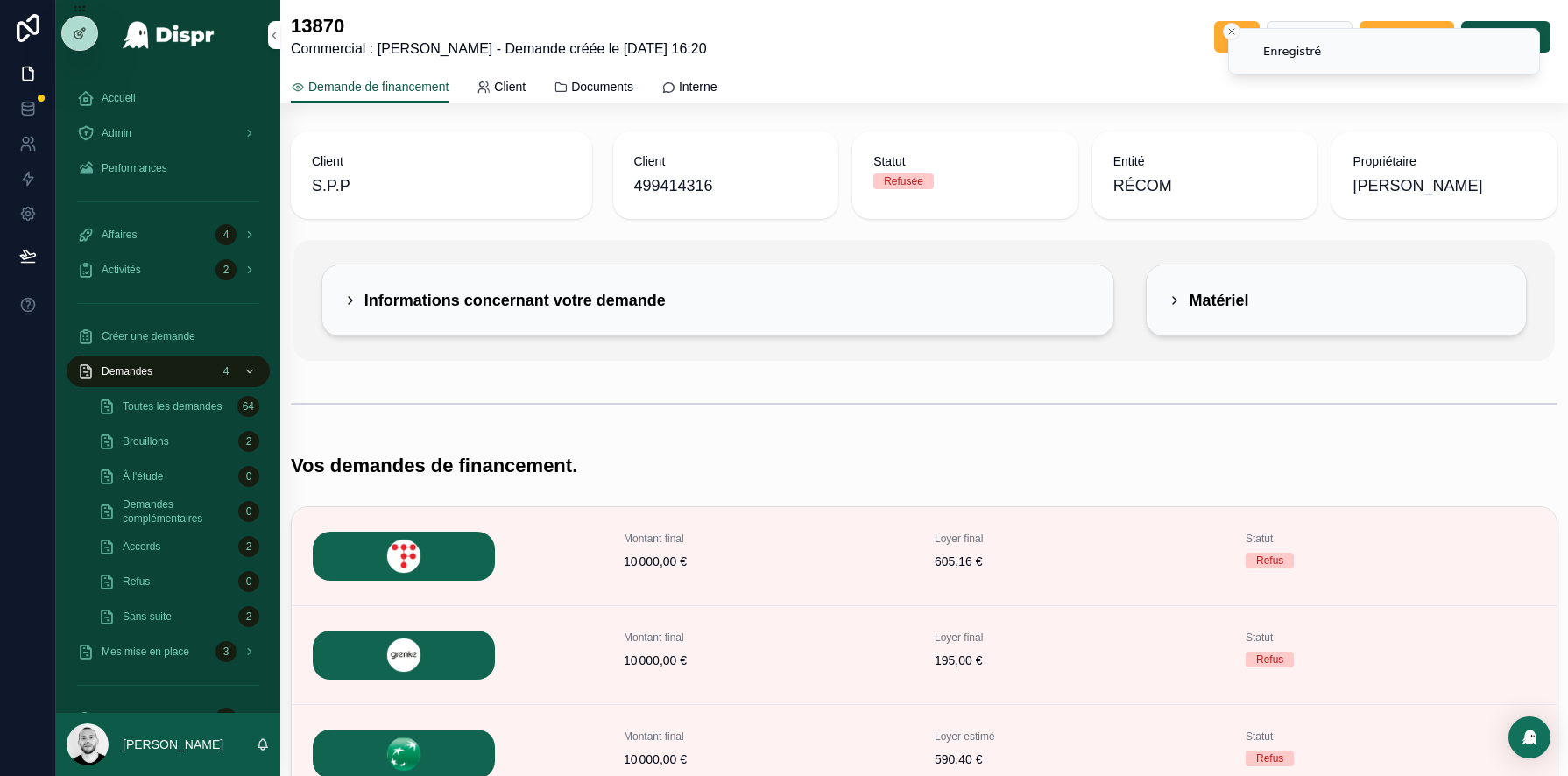
click at [1231, 32] on icon "Close toast" at bounding box center [1232, 32] width 11 height 11
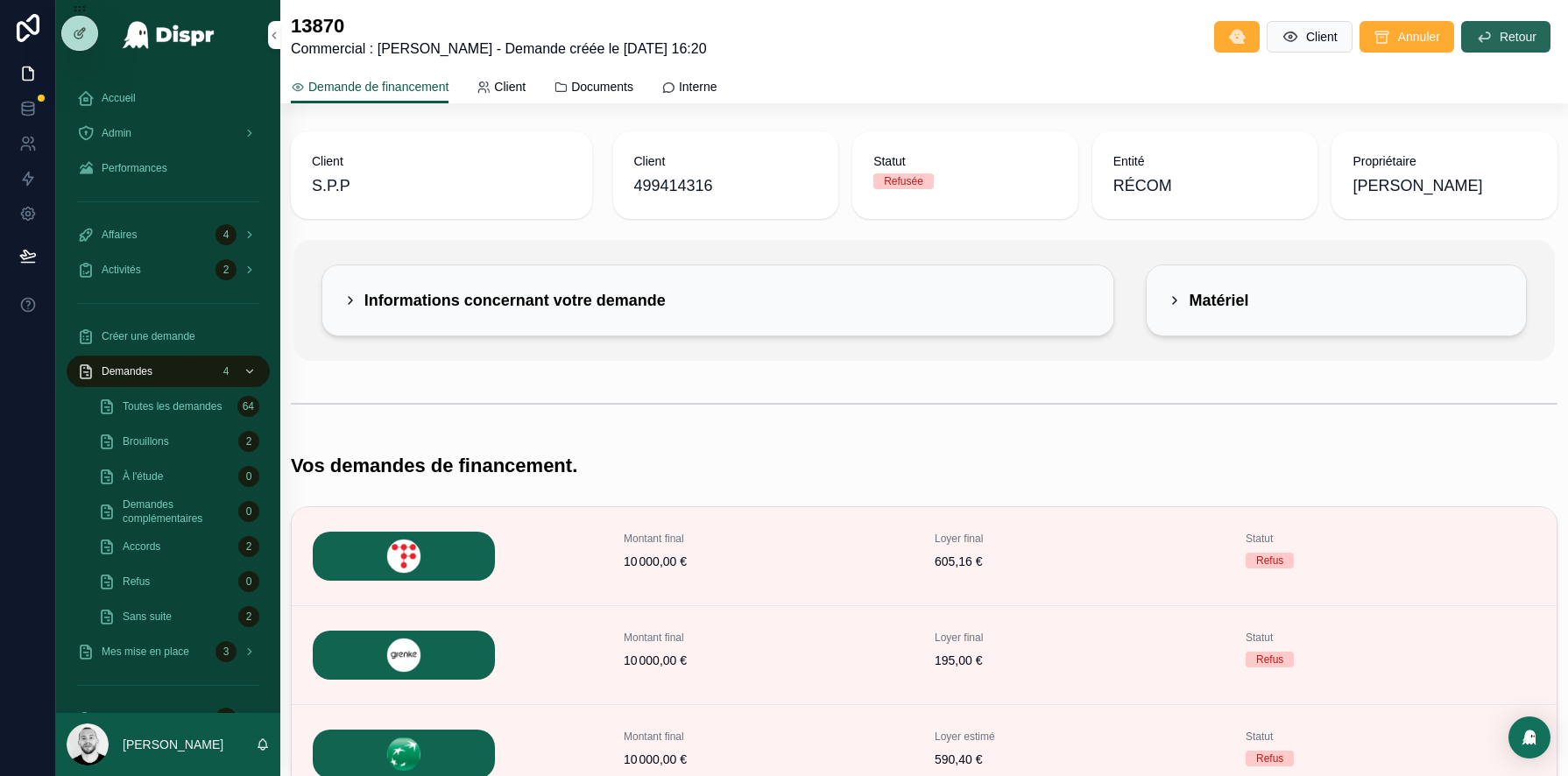
click at [1520, 37] on span "Retour" at bounding box center [1518, 37] width 37 height 17
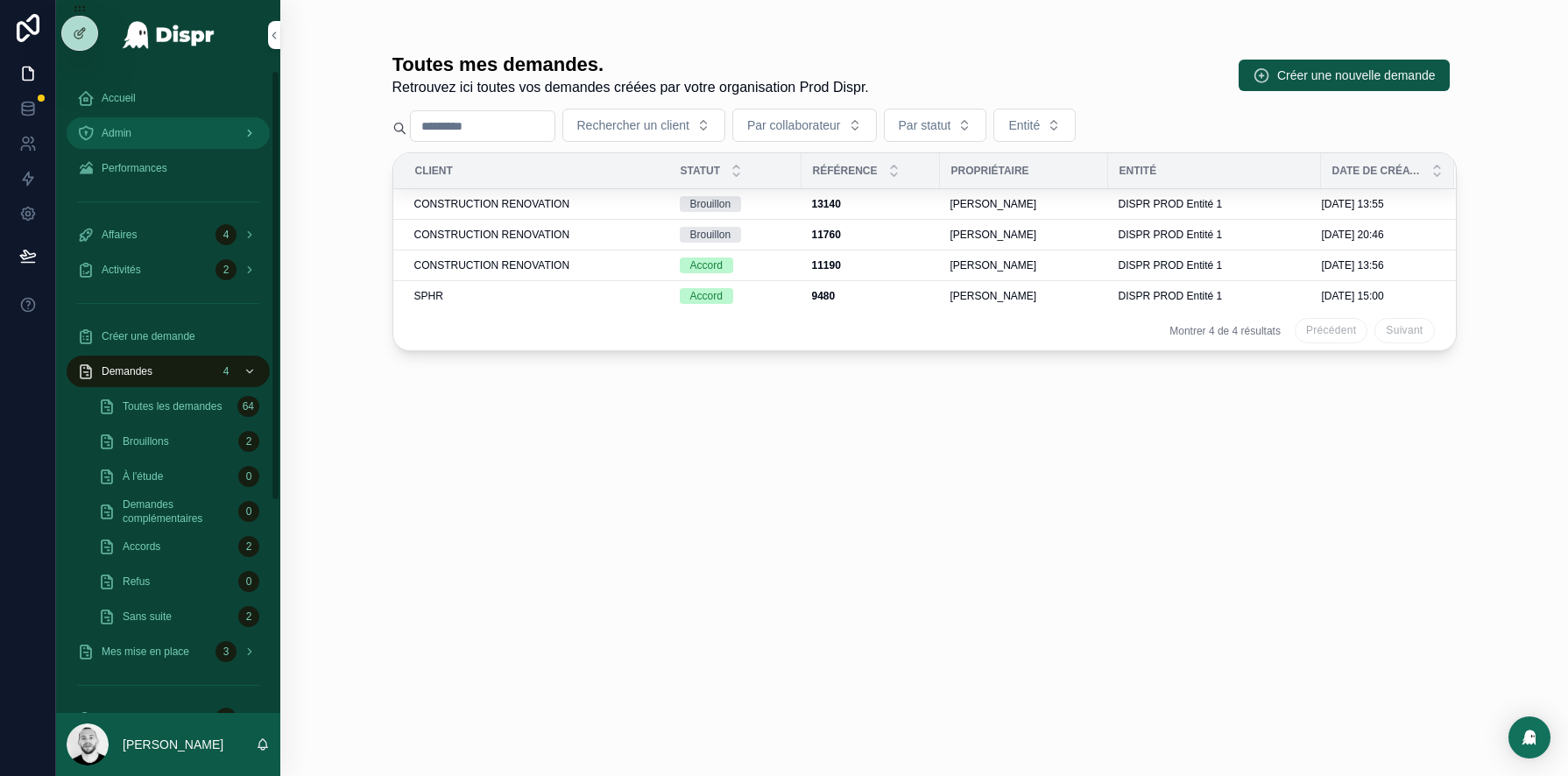
click at [115, 126] on span "Admin" at bounding box center [116, 133] width 30 height 14
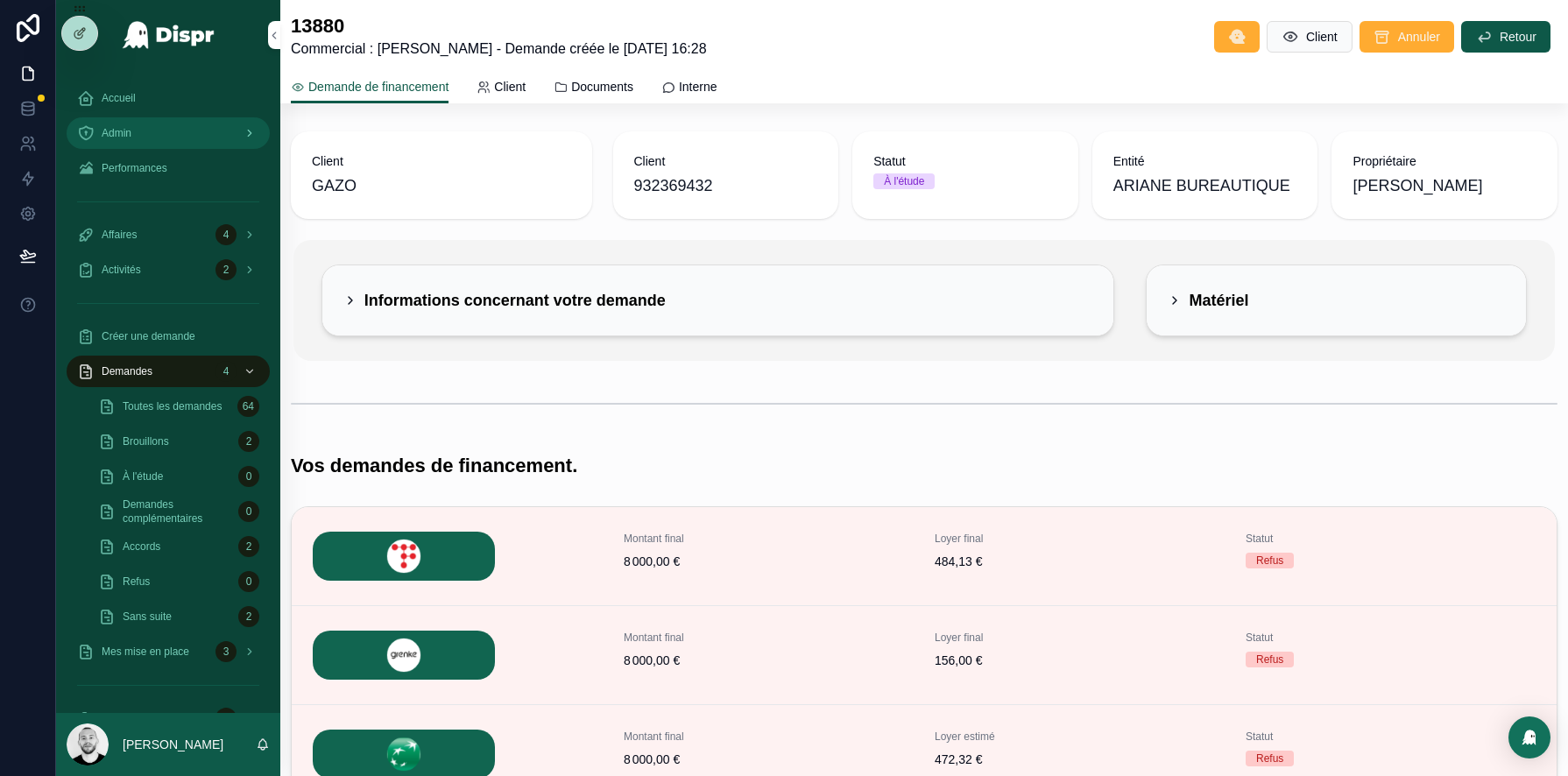
click at [143, 137] on div "Admin" at bounding box center [167, 133] width 182 height 28
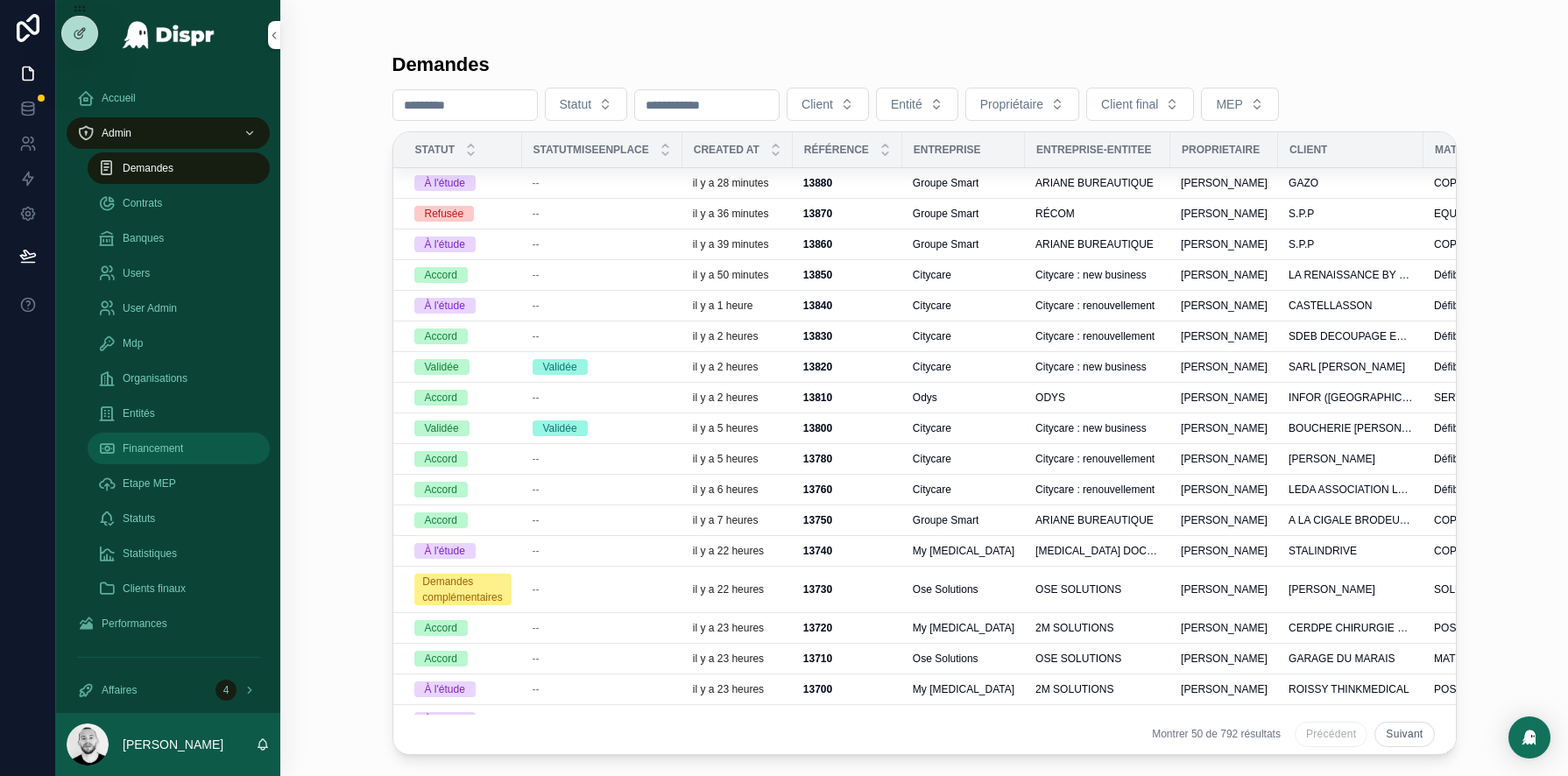
click at [147, 441] on span "Financement" at bounding box center [153, 448] width 60 height 14
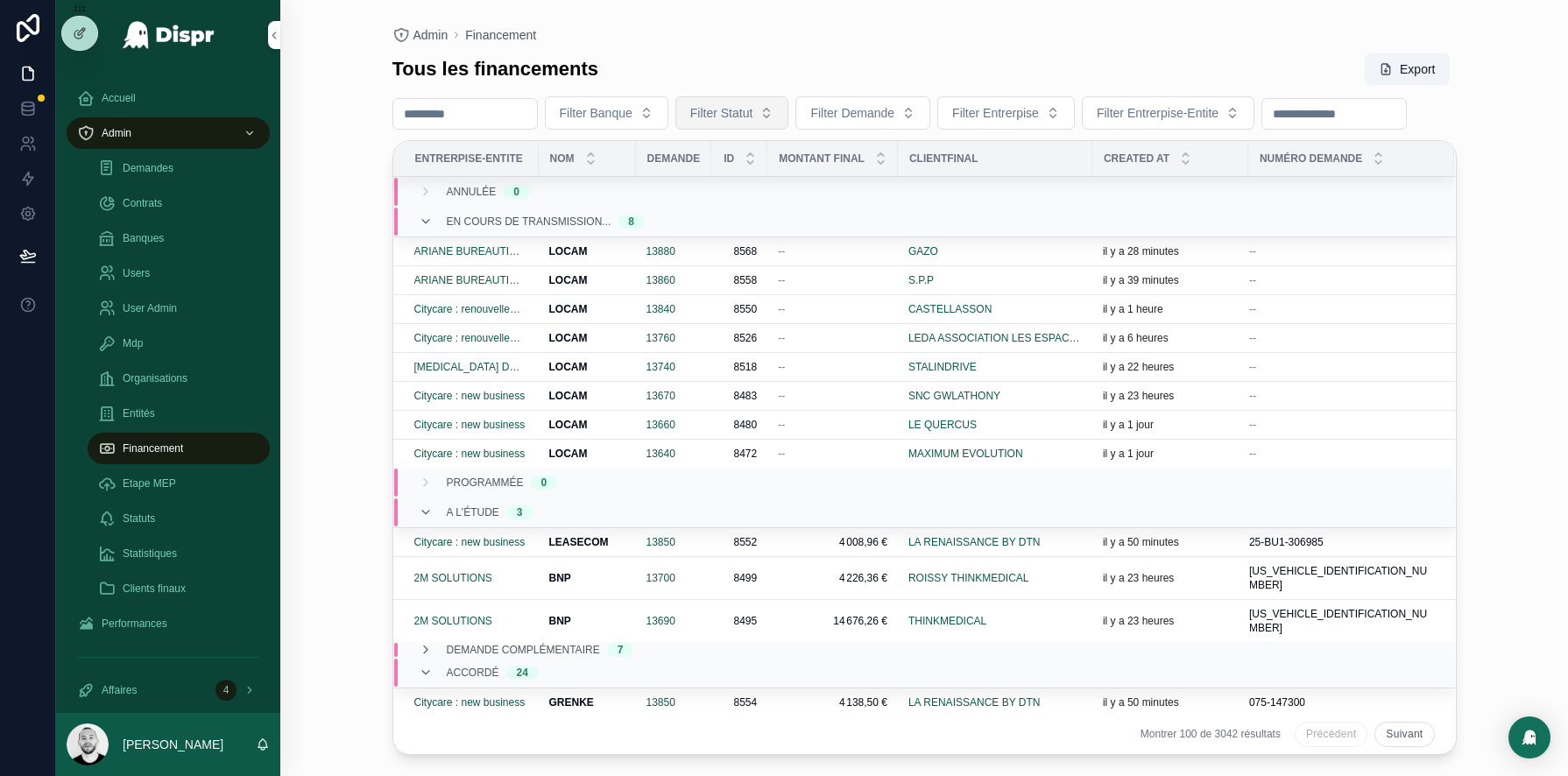
click at [789, 119] on button "Filter Statut" at bounding box center [732, 112] width 114 height 33
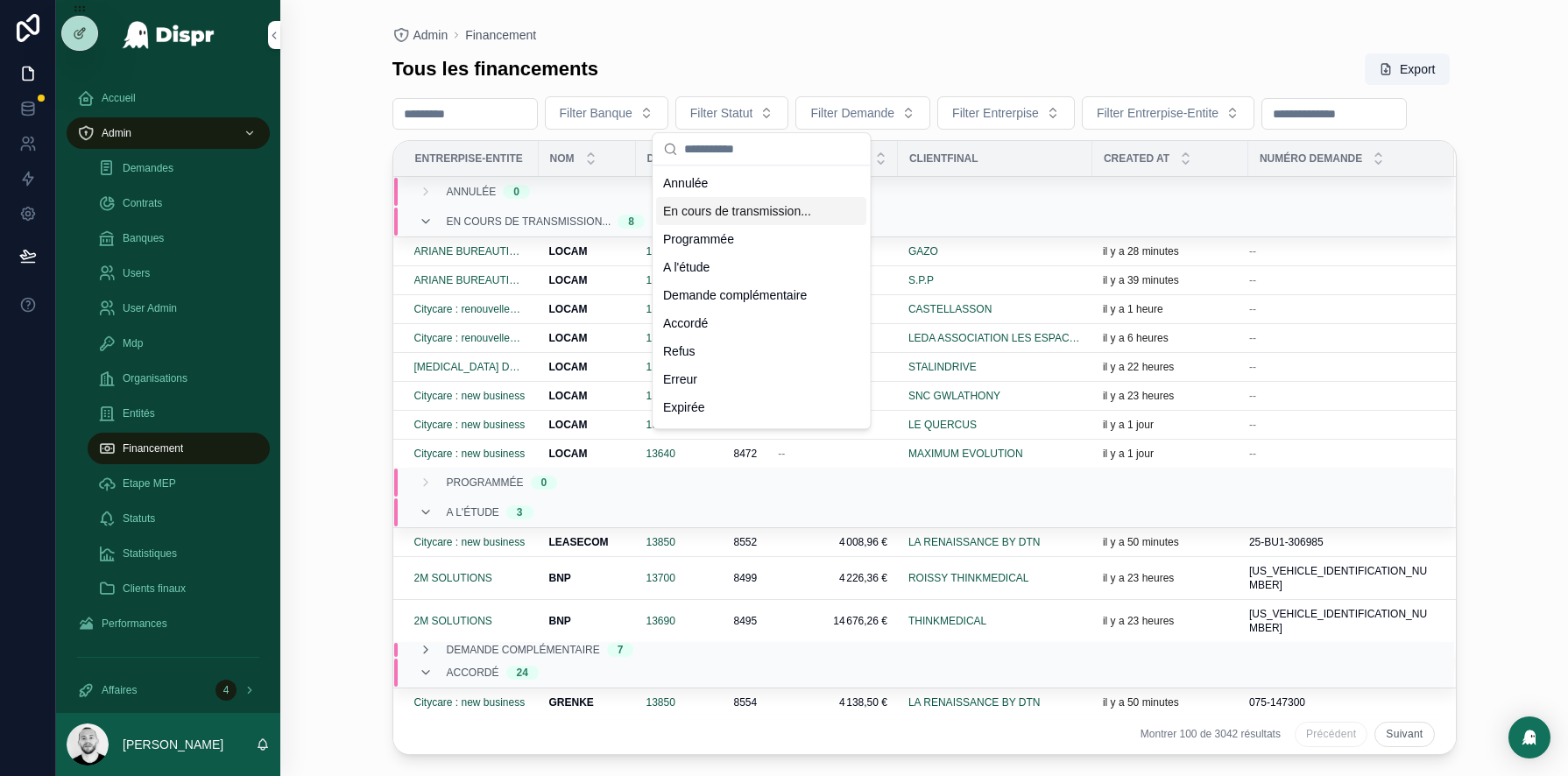
click at [772, 201] on div "En cours de transmission..." at bounding box center [761, 211] width 210 height 28
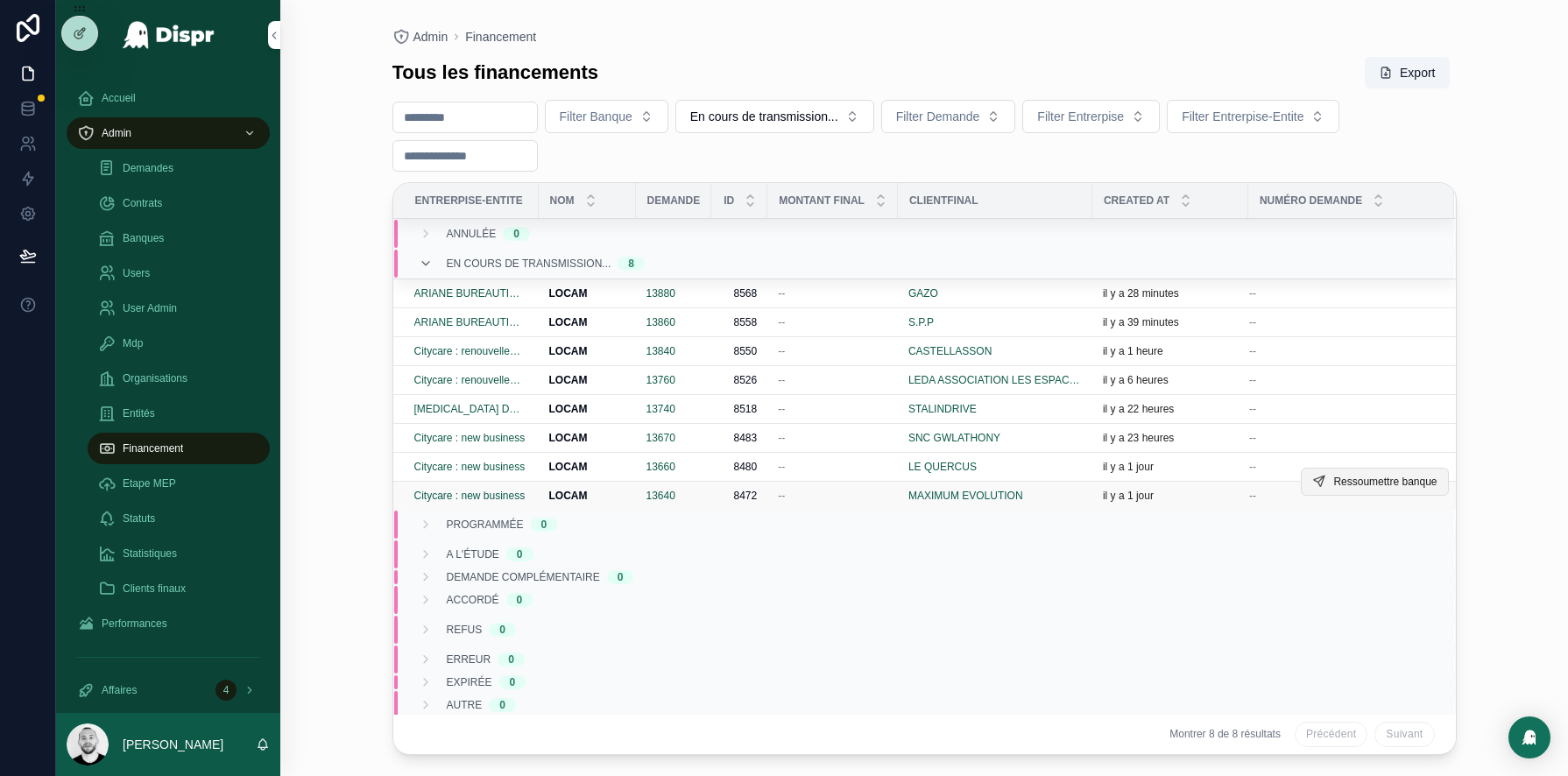
click at [1363, 480] on span "Ressoumettre banque" at bounding box center [1384, 482] width 103 height 14
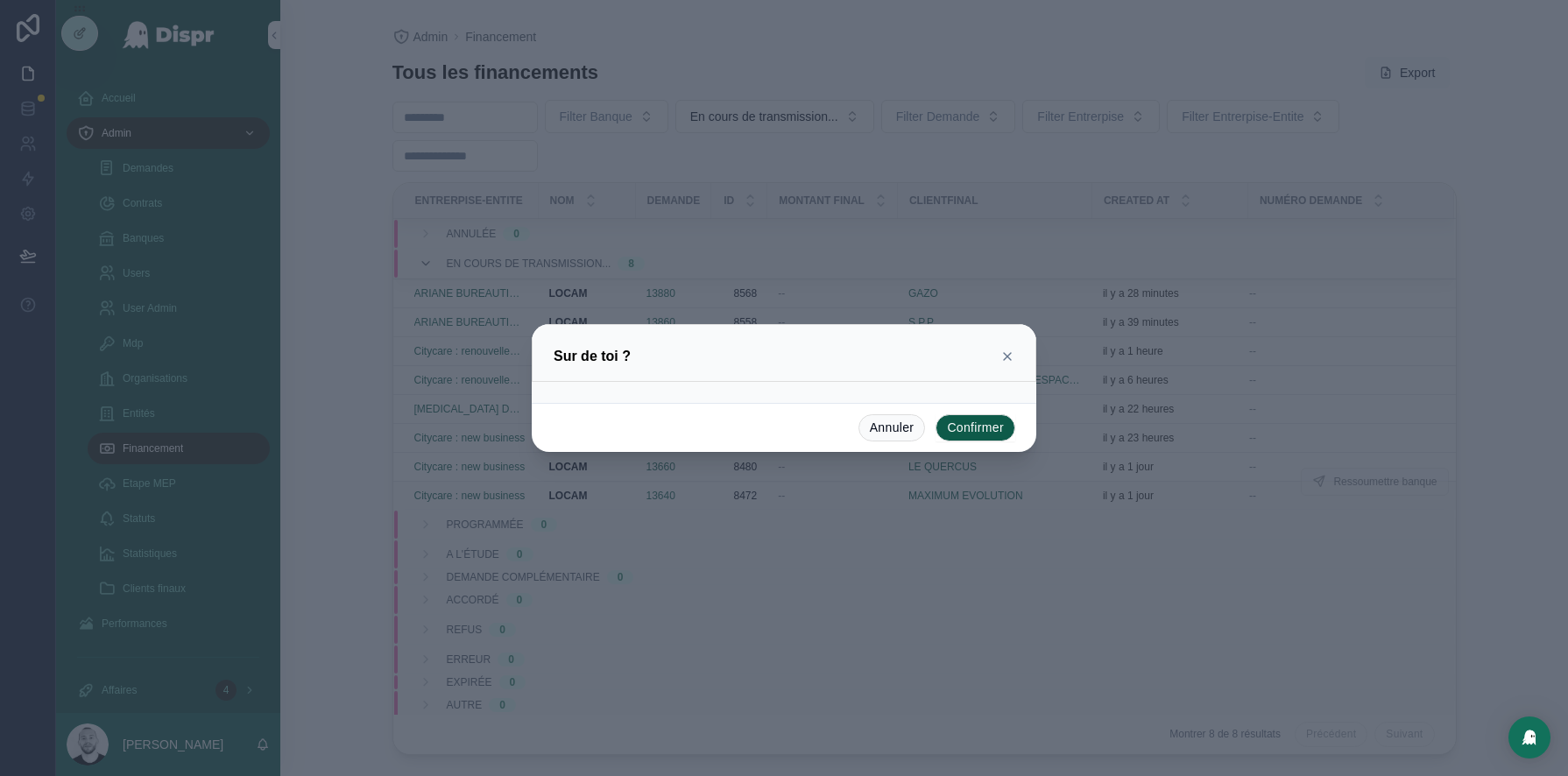
click at [1004, 424] on button "Confirmer" at bounding box center [975, 428] width 79 height 28
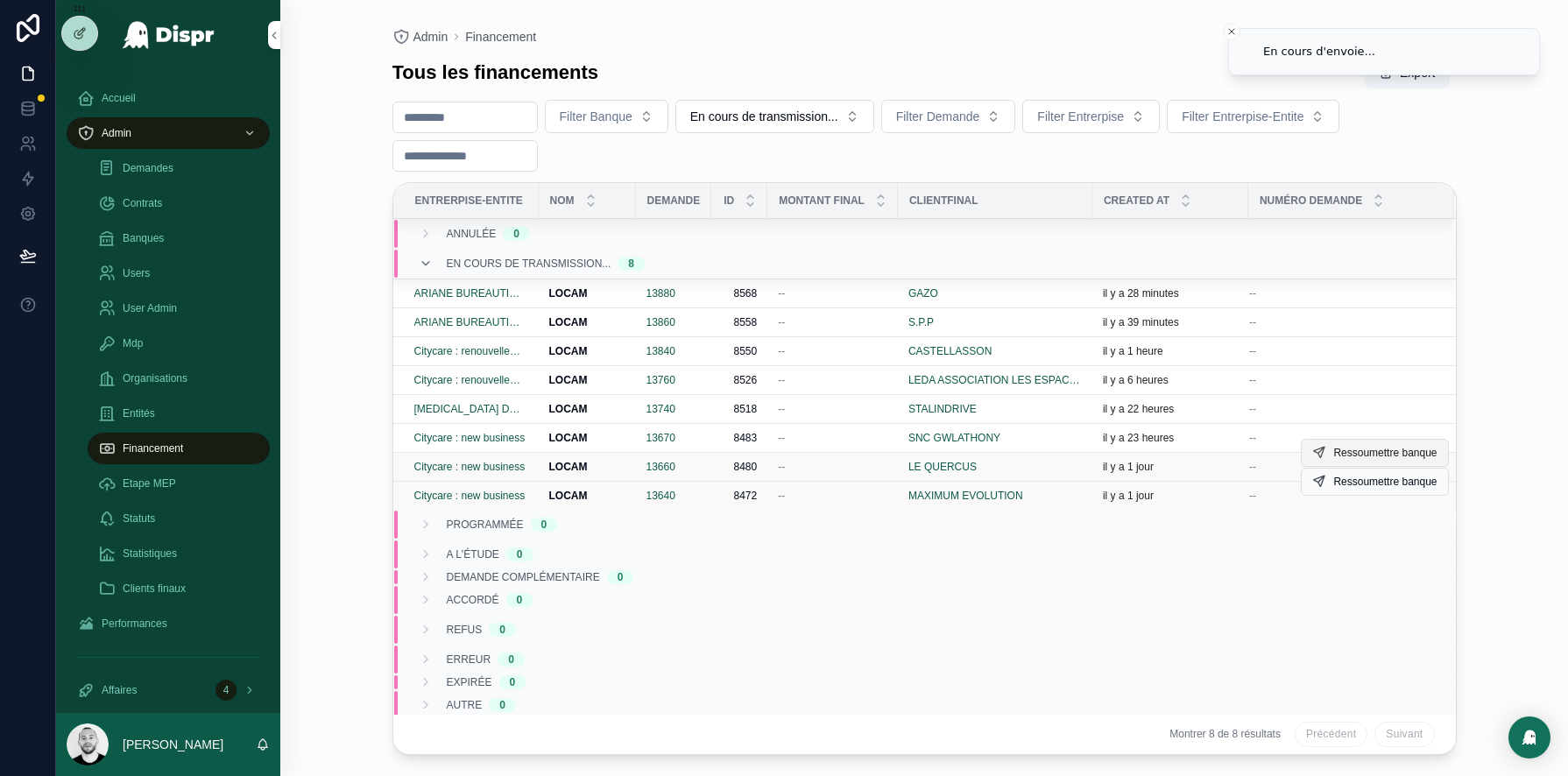
click at [1363, 446] on span "Ressoumettre banque" at bounding box center [1384, 452] width 103 height 14
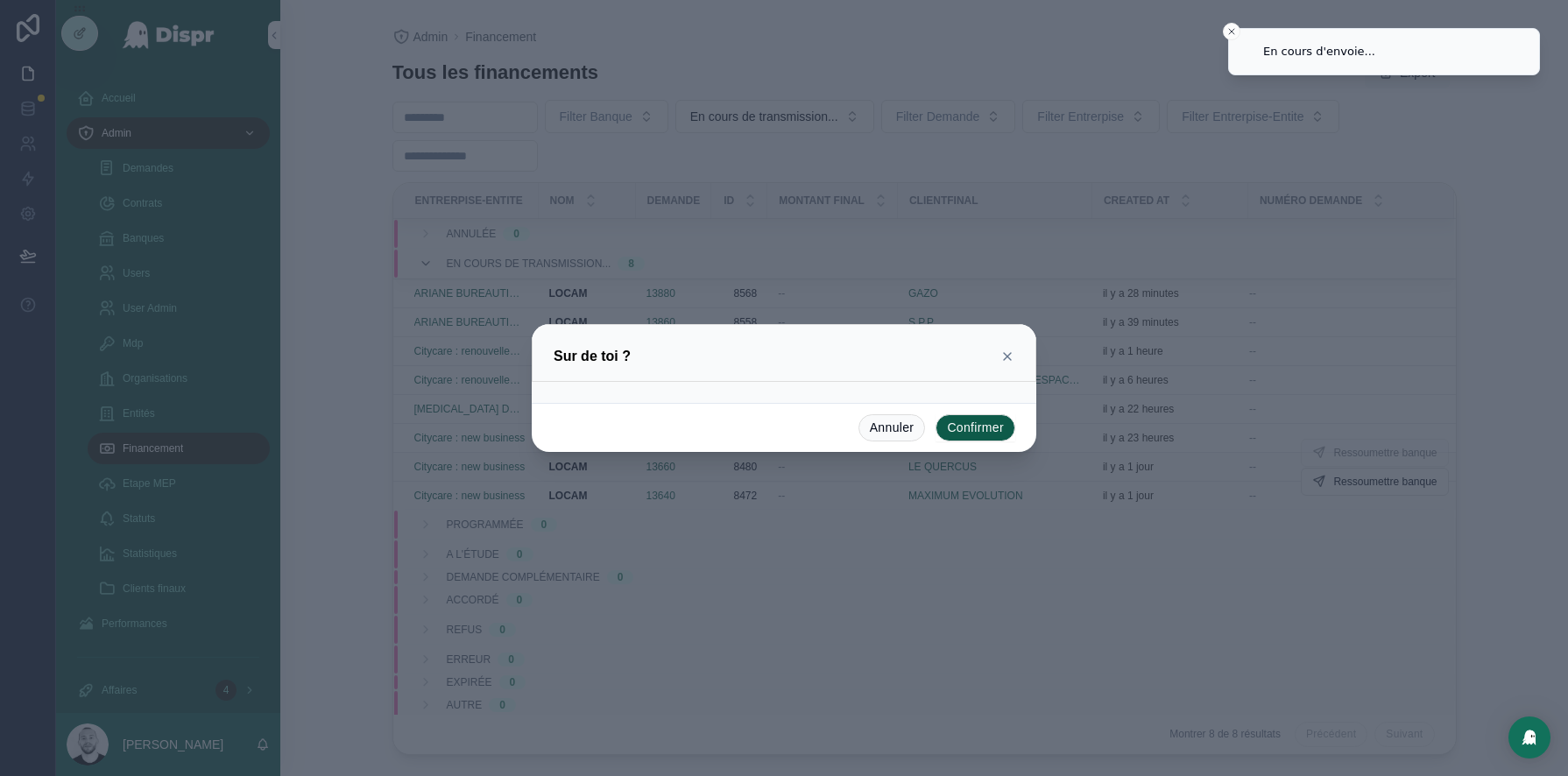
click at [987, 427] on button "Confirmer" at bounding box center [975, 428] width 79 height 28
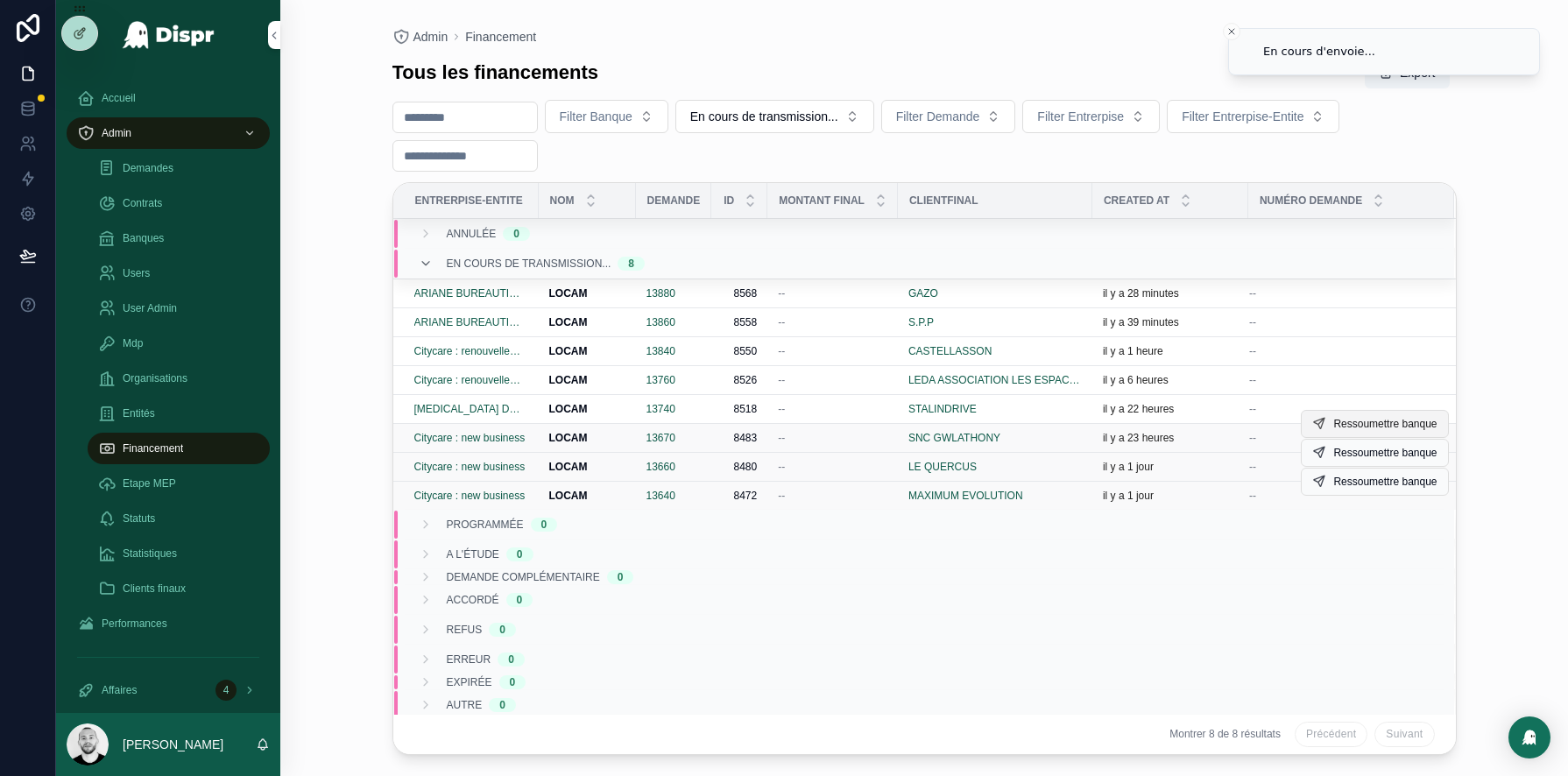
click at [1371, 420] on span "Ressoumettre banque" at bounding box center [1384, 423] width 103 height 14
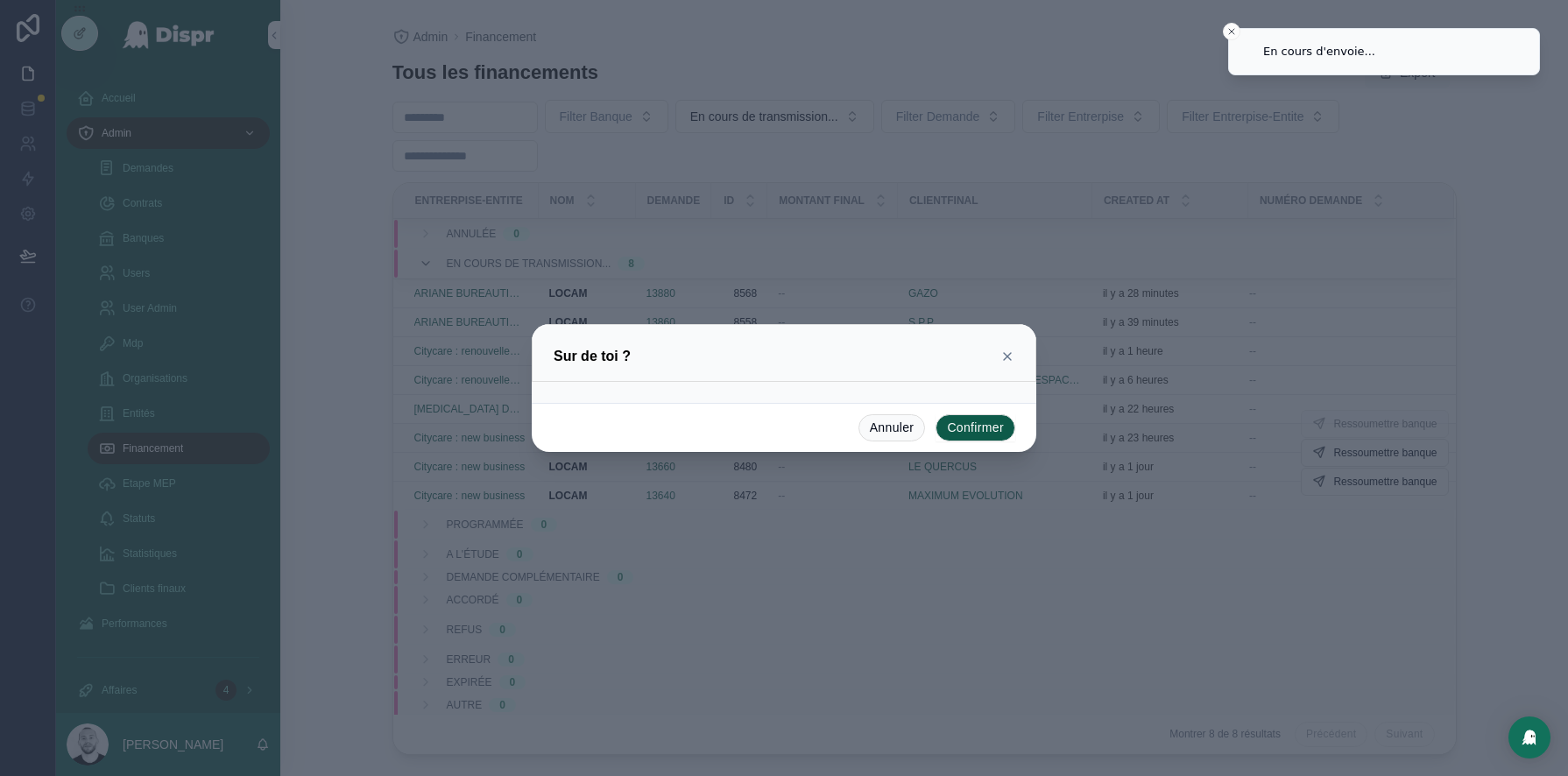
click at [980, 425] on button "Confirmer" at bounding box center [975, 428] width 79 height 28
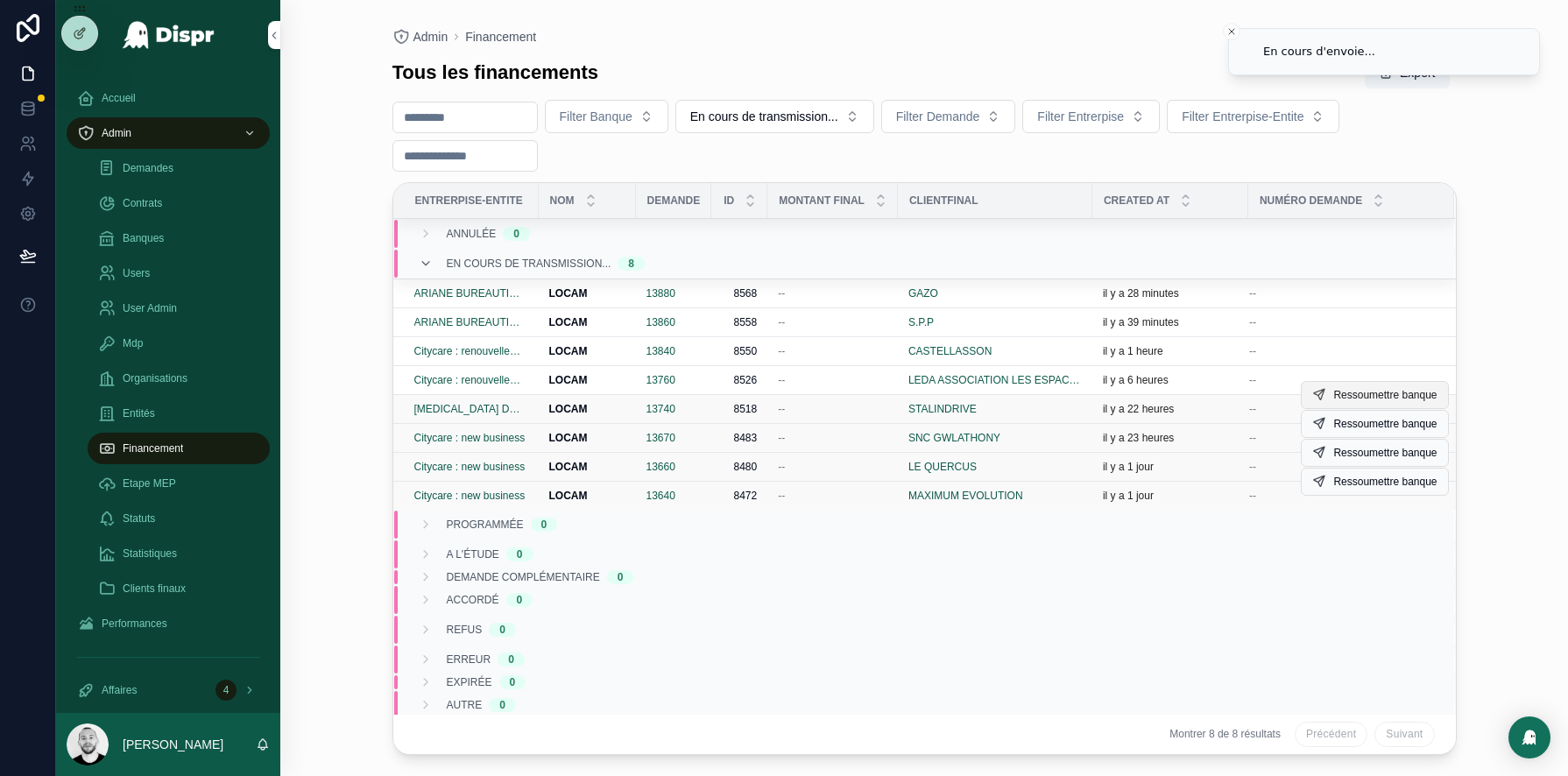
click at [1360, 392] on span "Ressoumettre banque" at bounding box center [1384, 395] width 103 height 14
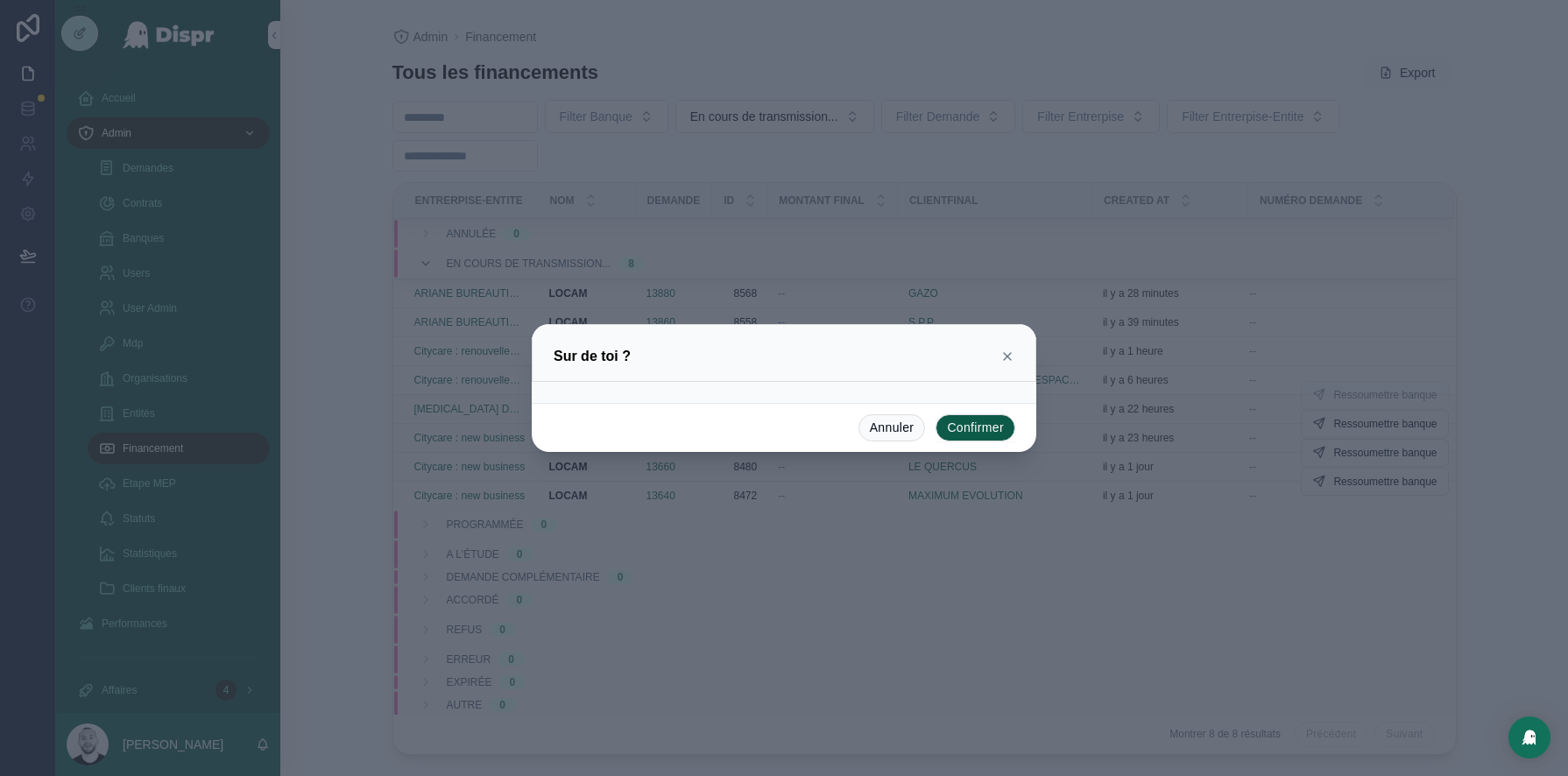
click at [973, 429] on button "Confirmer" at bounding box center [975, 428] width 79 height 28
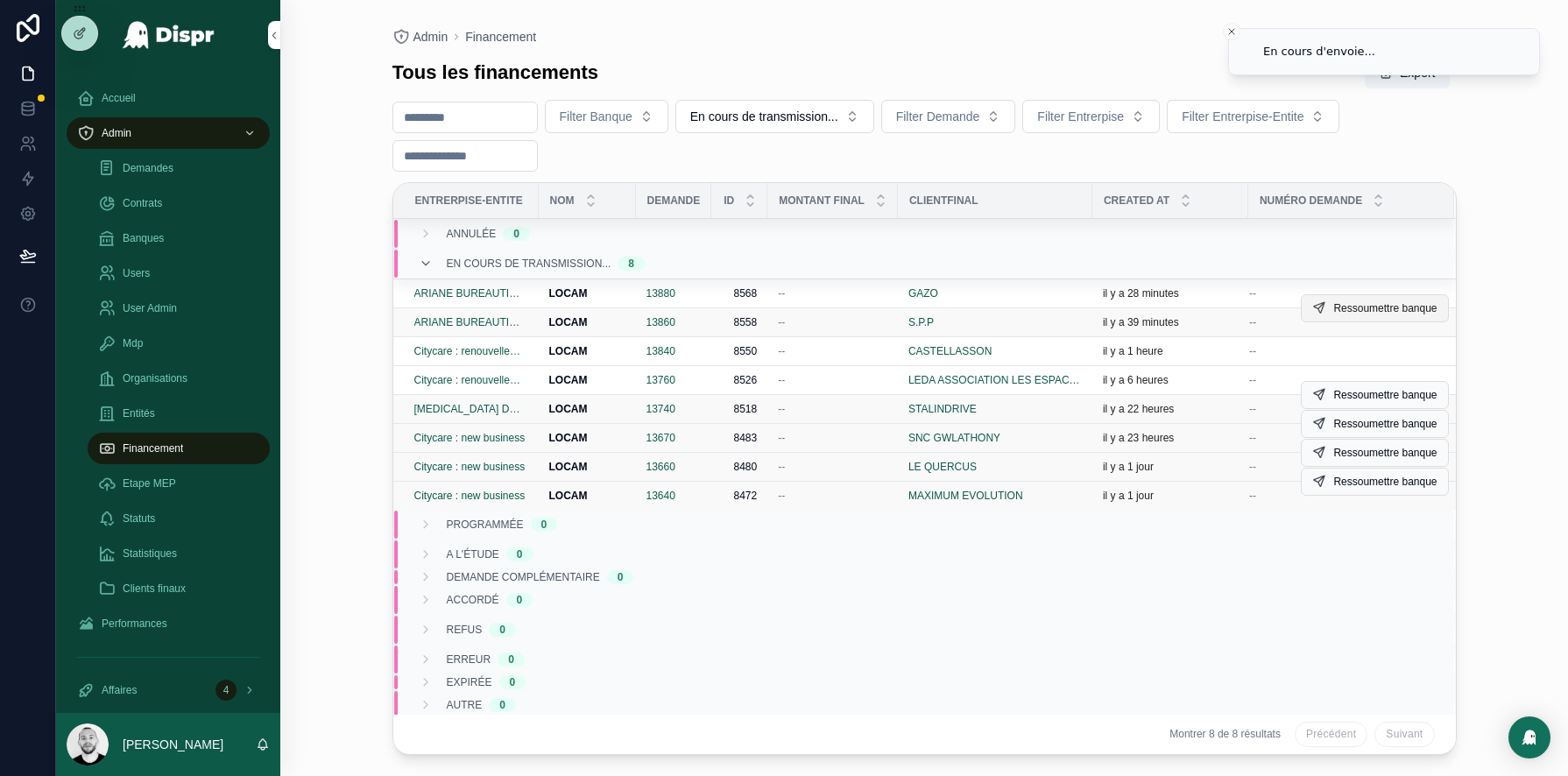
click at [1355, 305] on span "Ressoumettre banque" at bounding box center [1384, 308] width 103 height 14
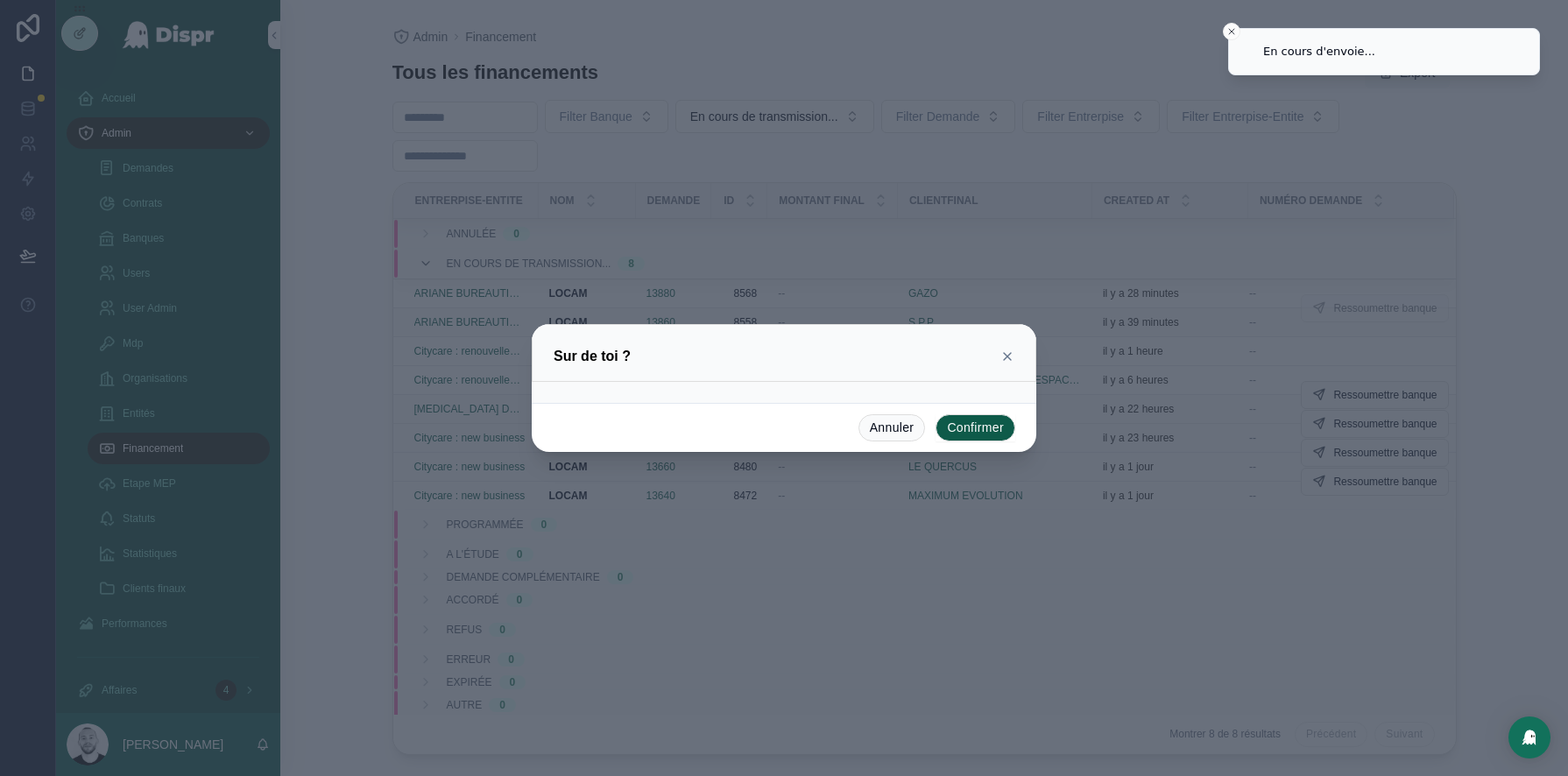
click at [994, 426] on button "Confirmer" at bounding box center [975, 428] width 79 height 28
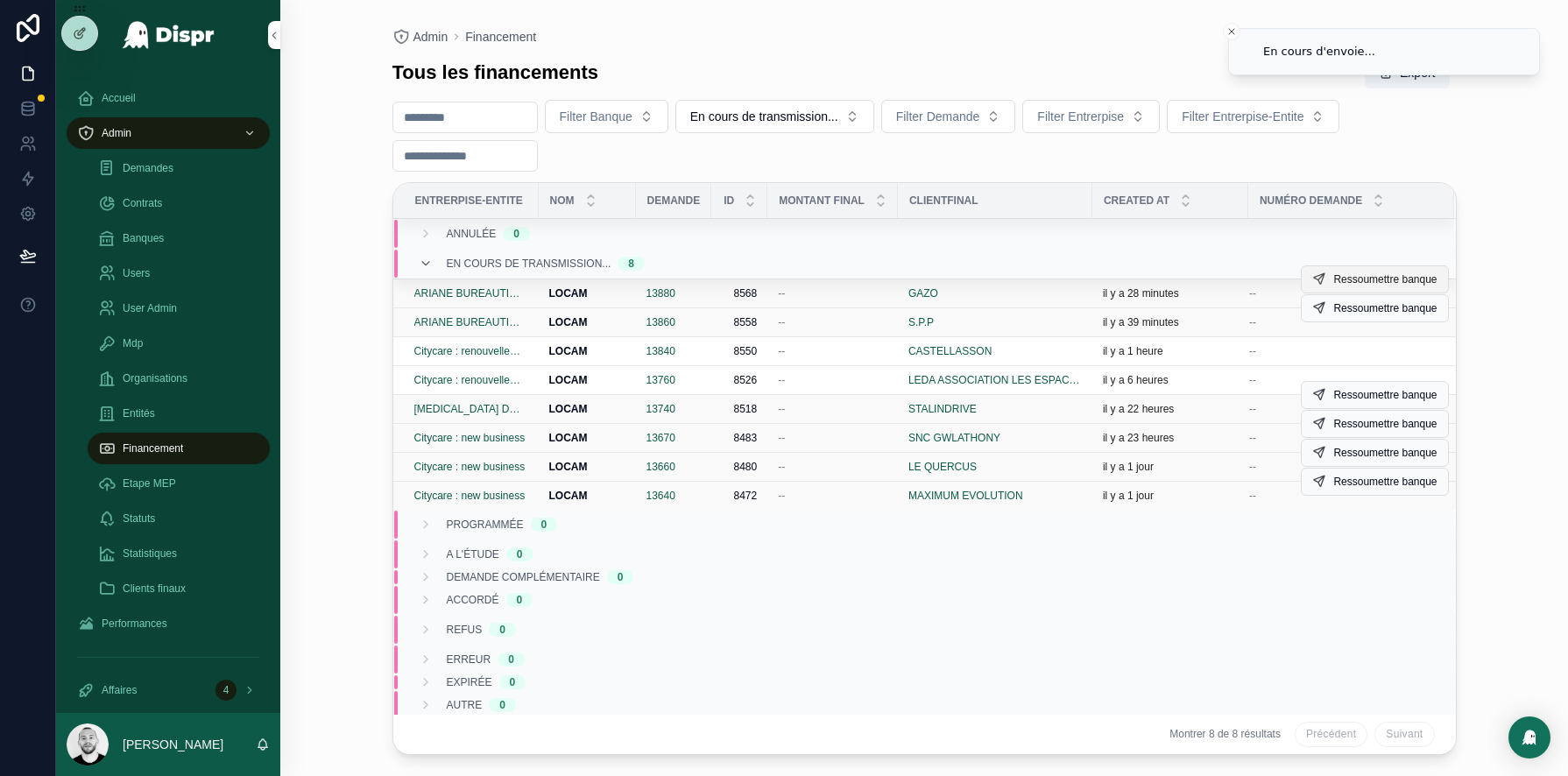
click at [1383, 273] on span "Ressoumettre banque" at bounding box center [1384, 279] width 103 height 14
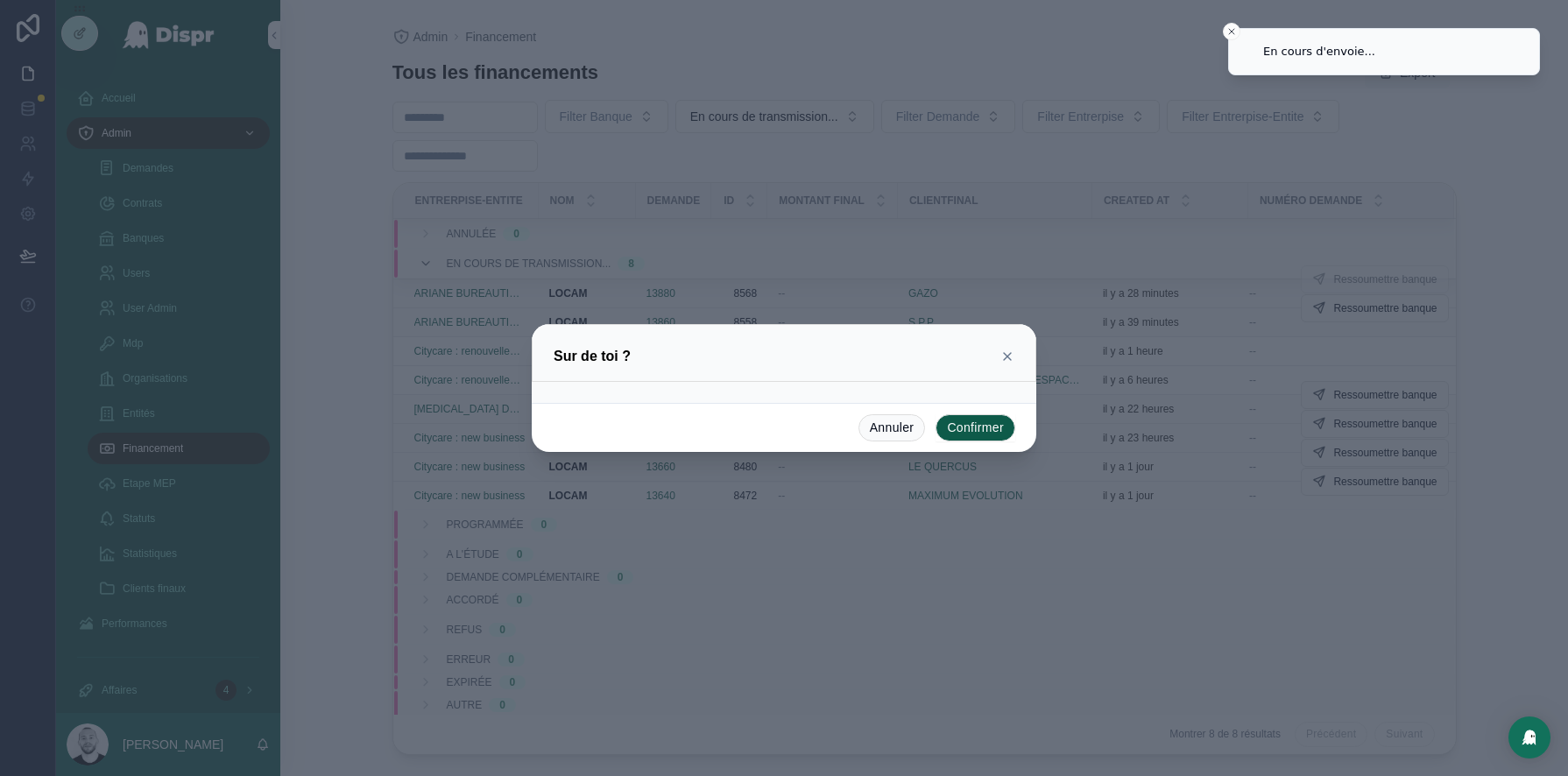
click at [969, 436] on button "Confirmer" at bounding box center [975, 428] width 79 height 28
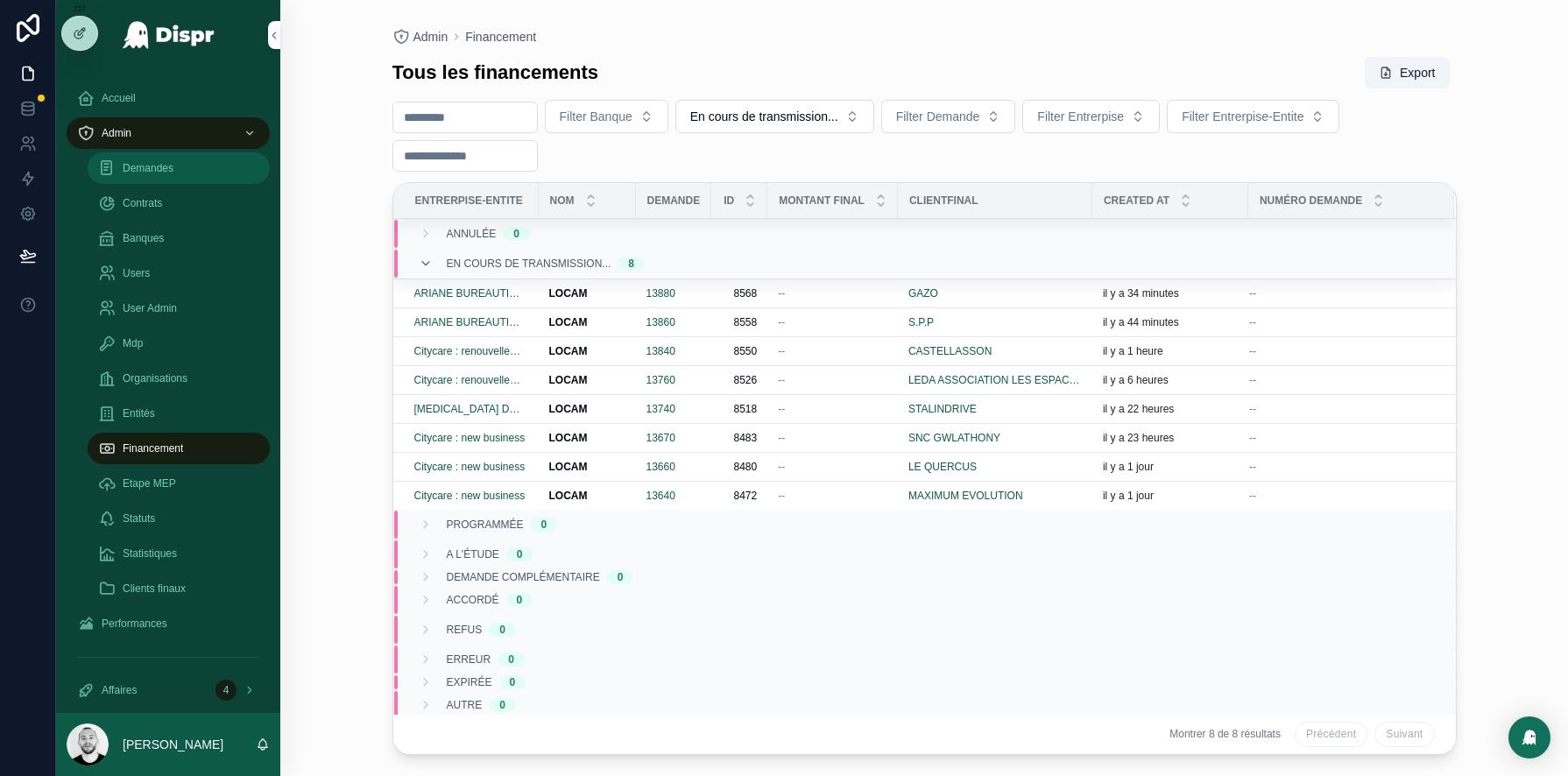
click at [149, 159] on div "Demandes" at bounding box center [178, 168] width 161 height 28
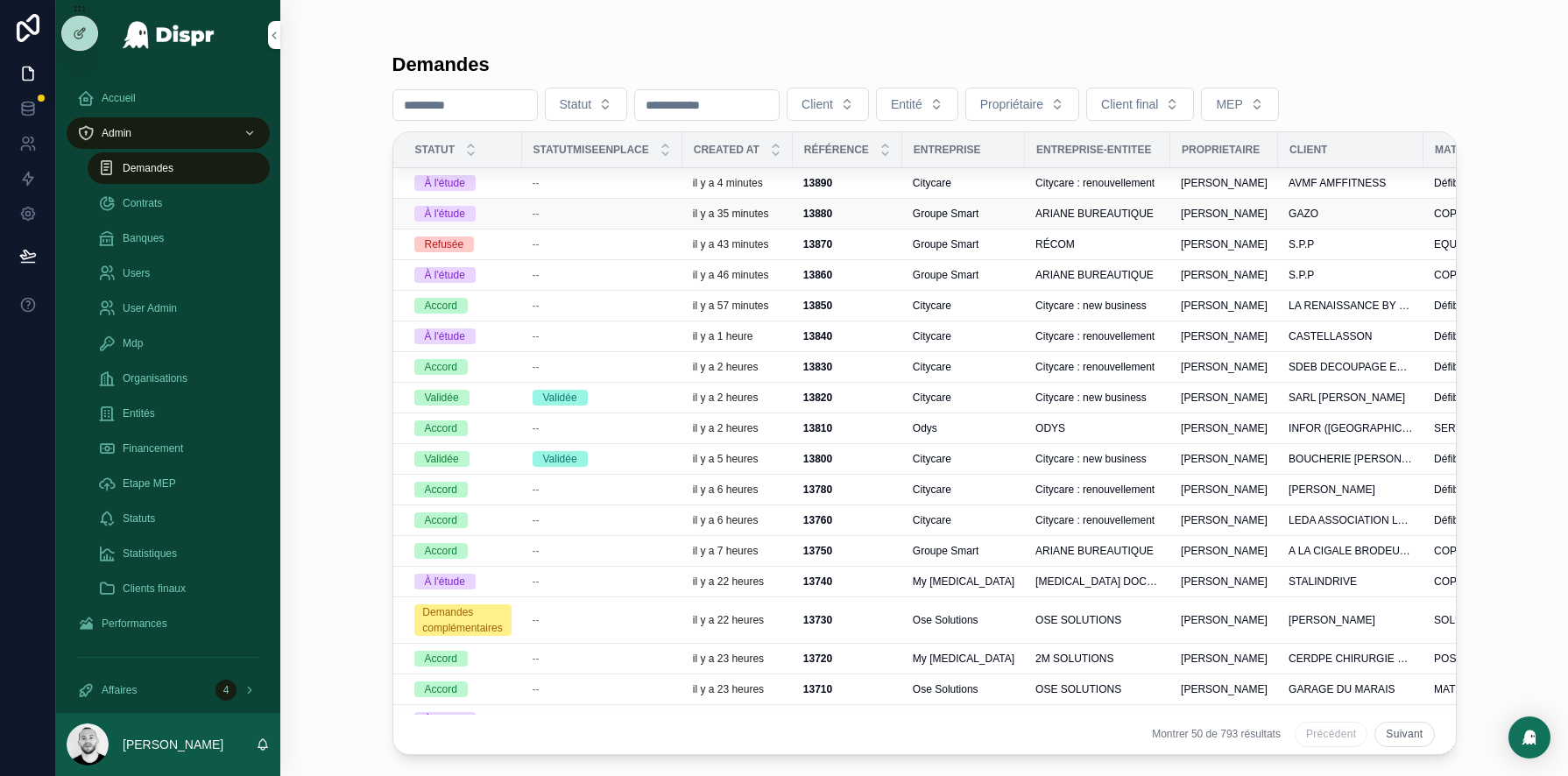
click at [567, 211] on div "--" at bounding box center [602, 213] width 139 height 14
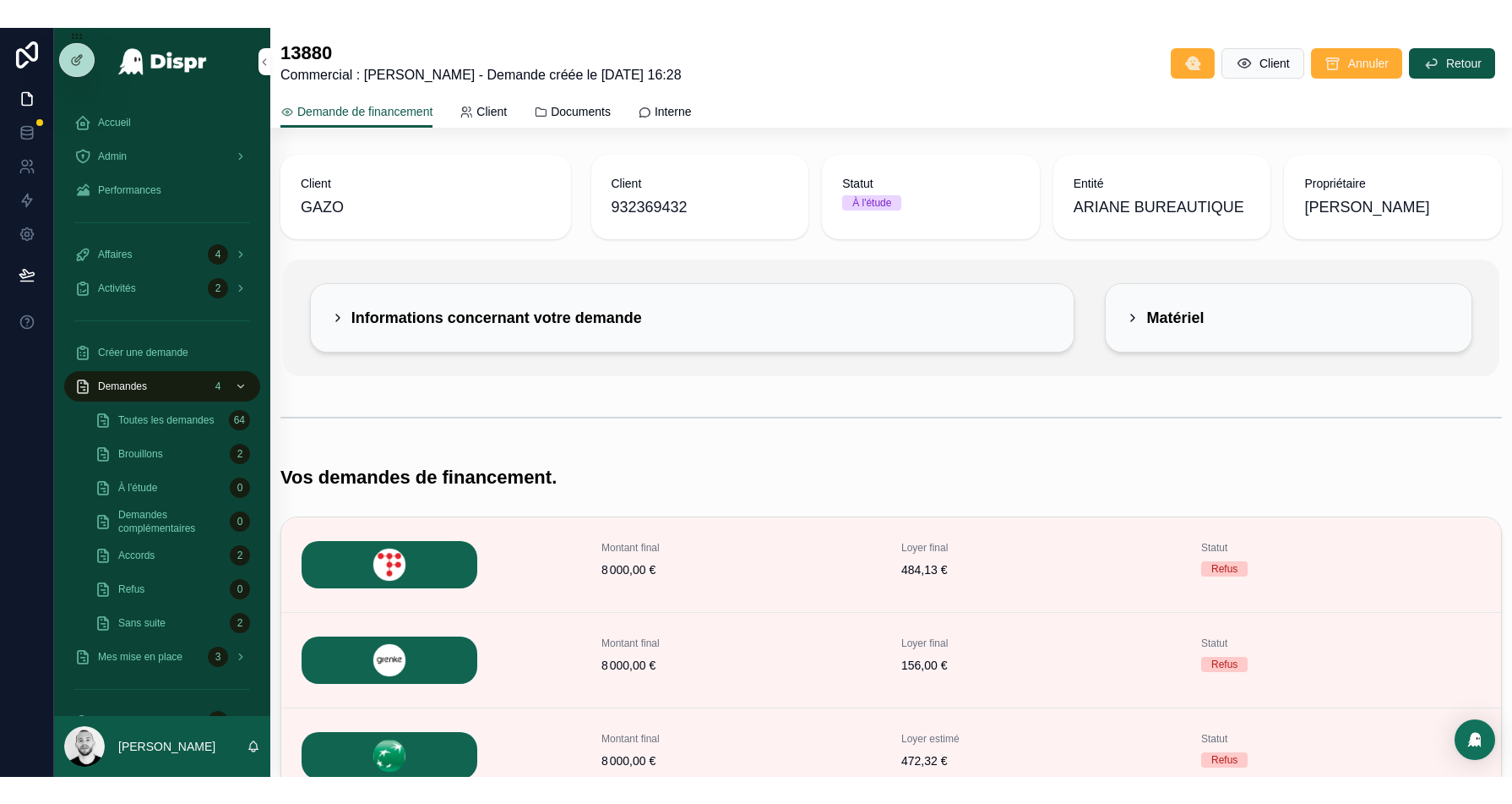
scroll to position [337, 0]
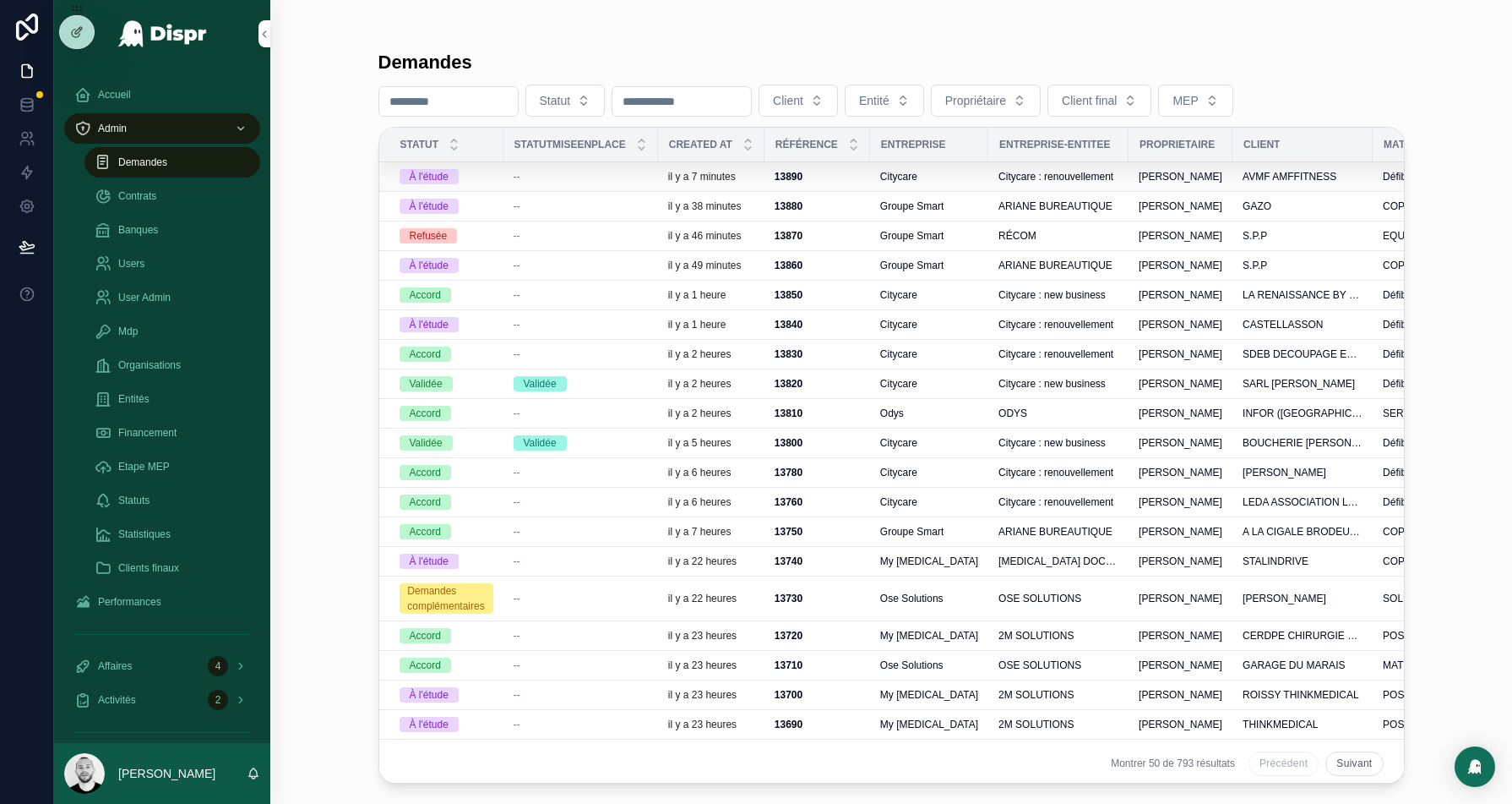
click at [582, 175] on div "--" at bounding box center [581, 176] width 134 height 13
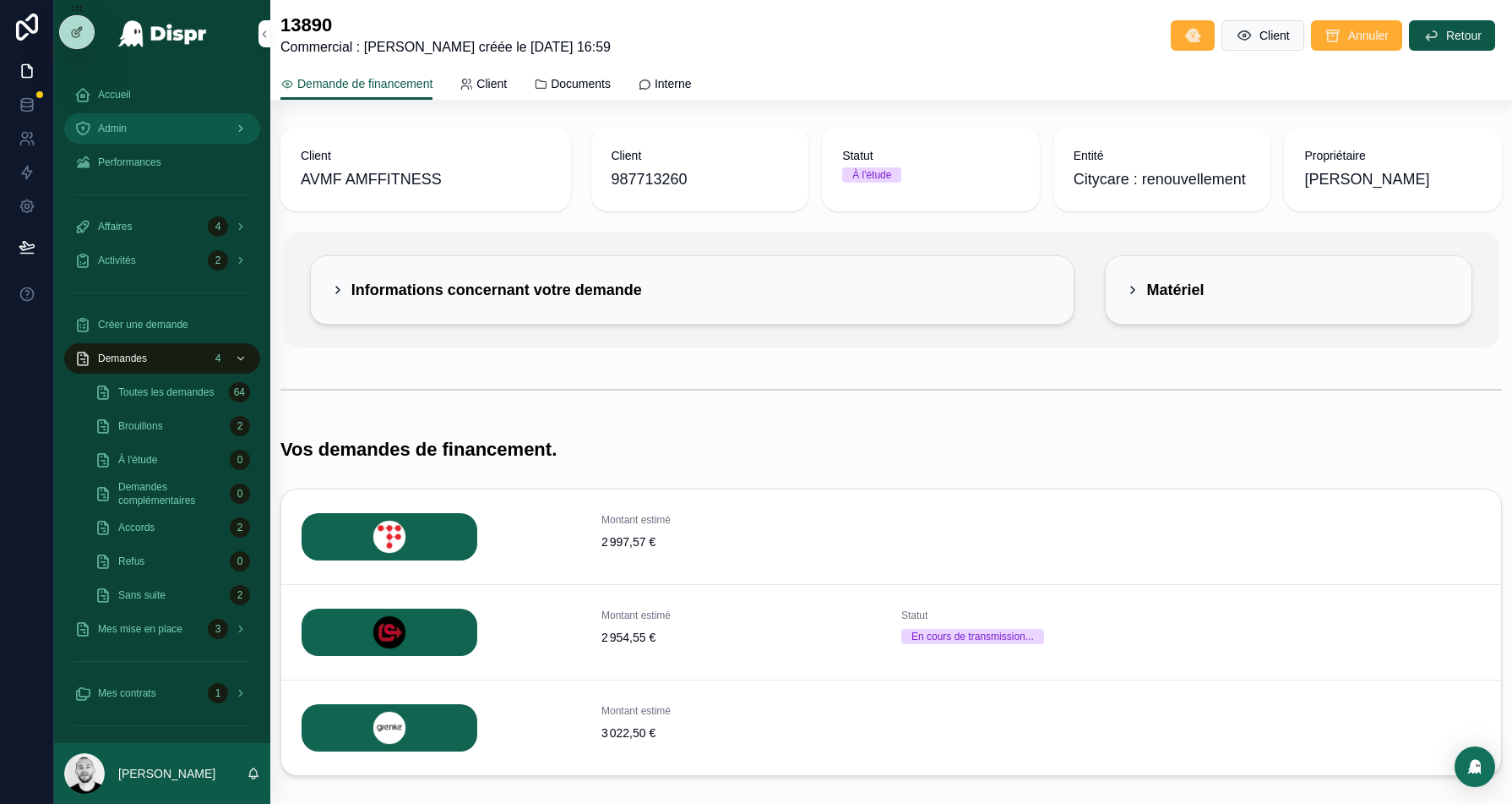
click at [128, 116] on div "Admin" at bounding box center [161, 128] width 175 height 27
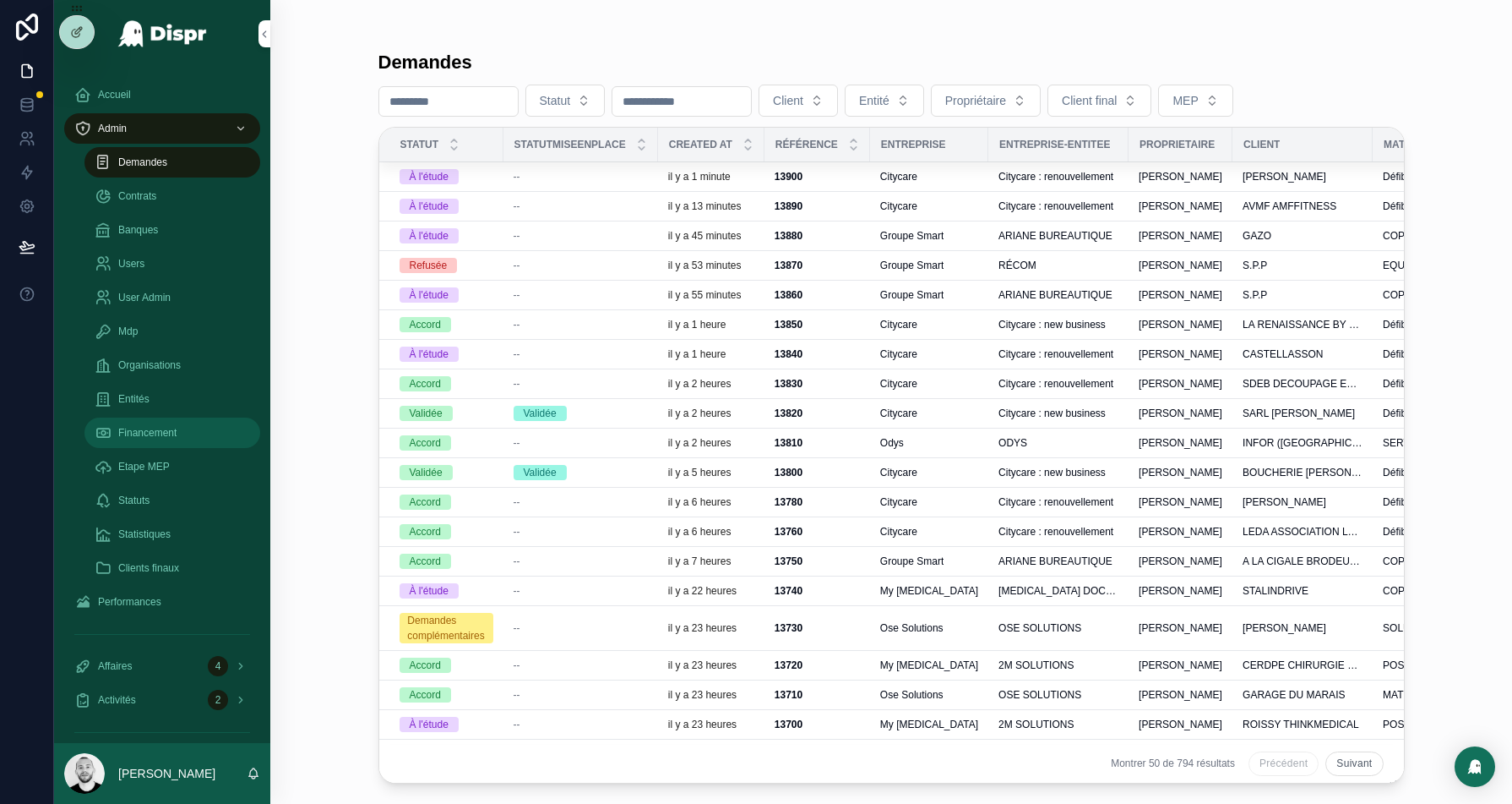
click at [146, 436] on span "Financement" at bounding box center [147, 432] width 58 height 13
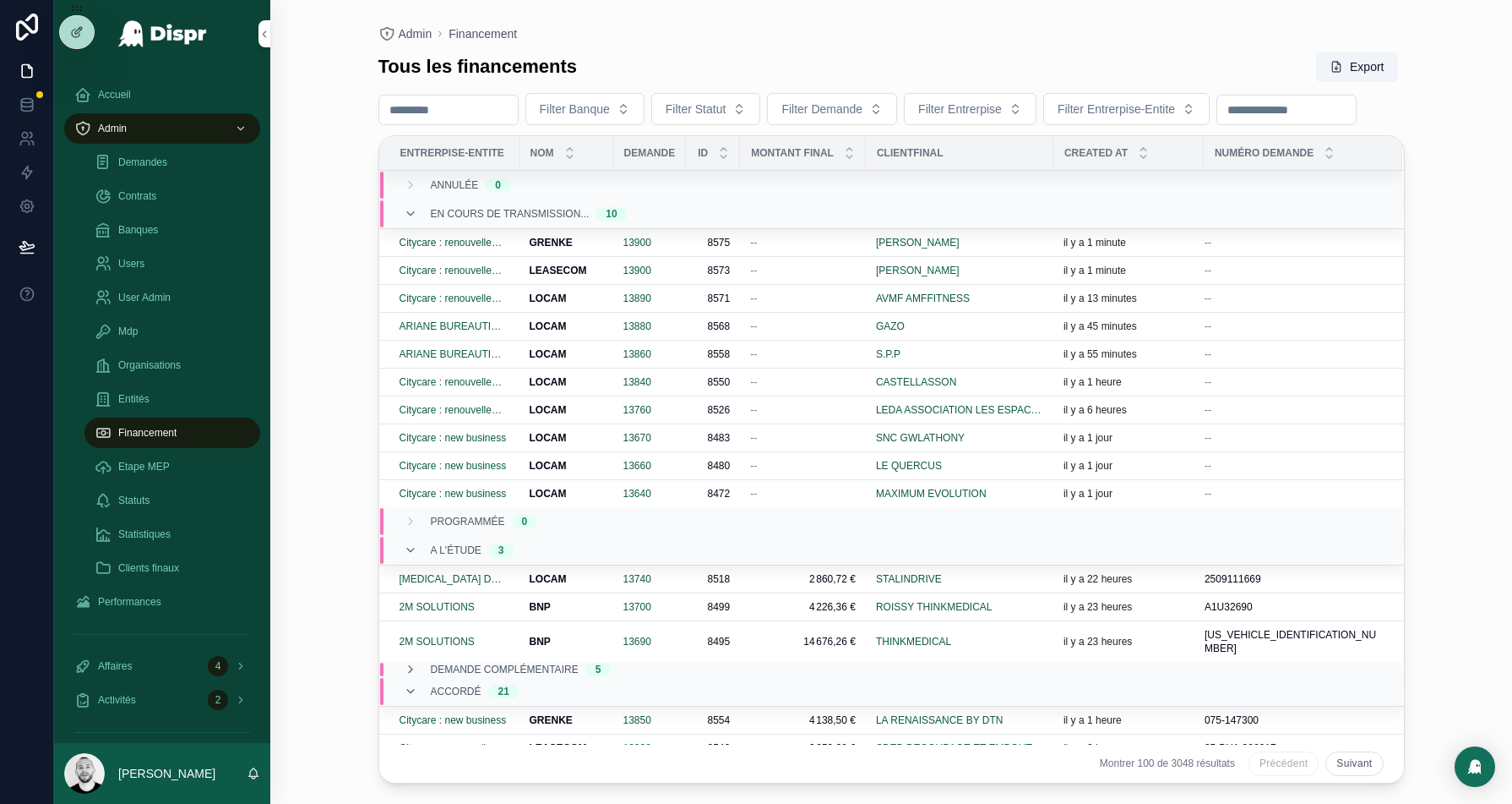
scroll to position [65, 0]
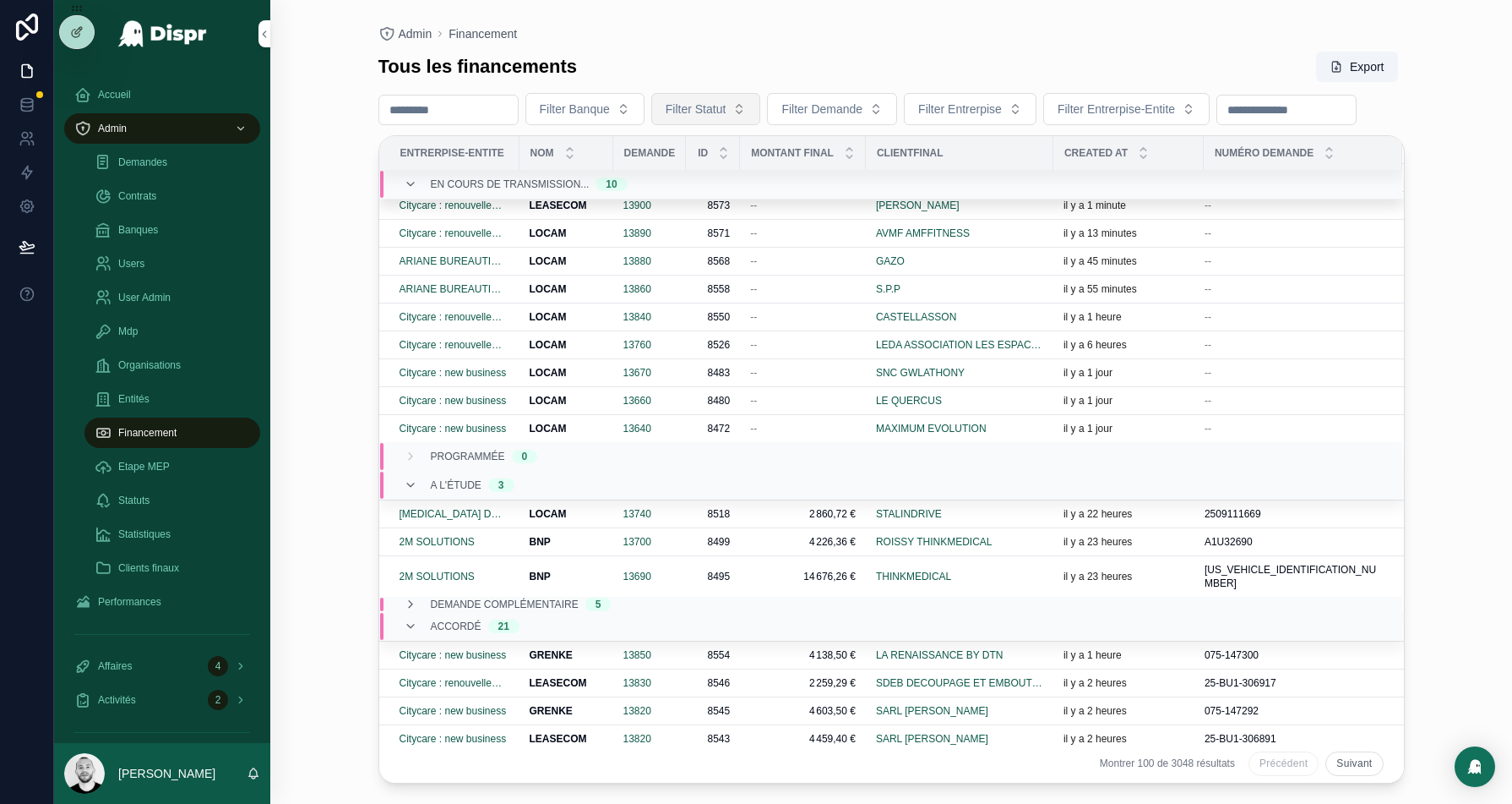
click at [730, 120] on button "Filter Statut" at bounding box center [706, 108] width 110 height 32
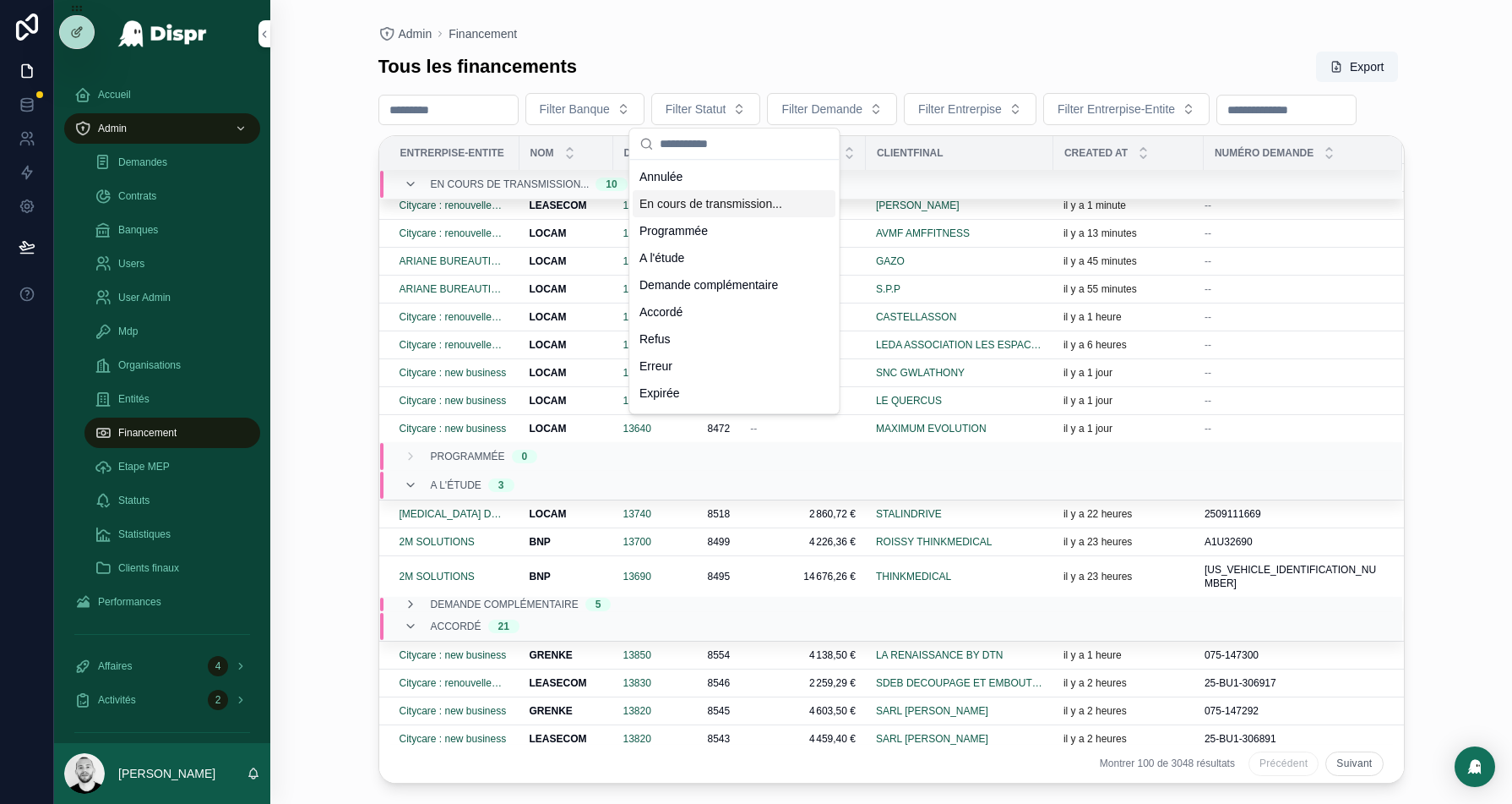
click at [745, 194] on div "En cours de transmission..." at bounding box center [734, 204] width 203 height 27
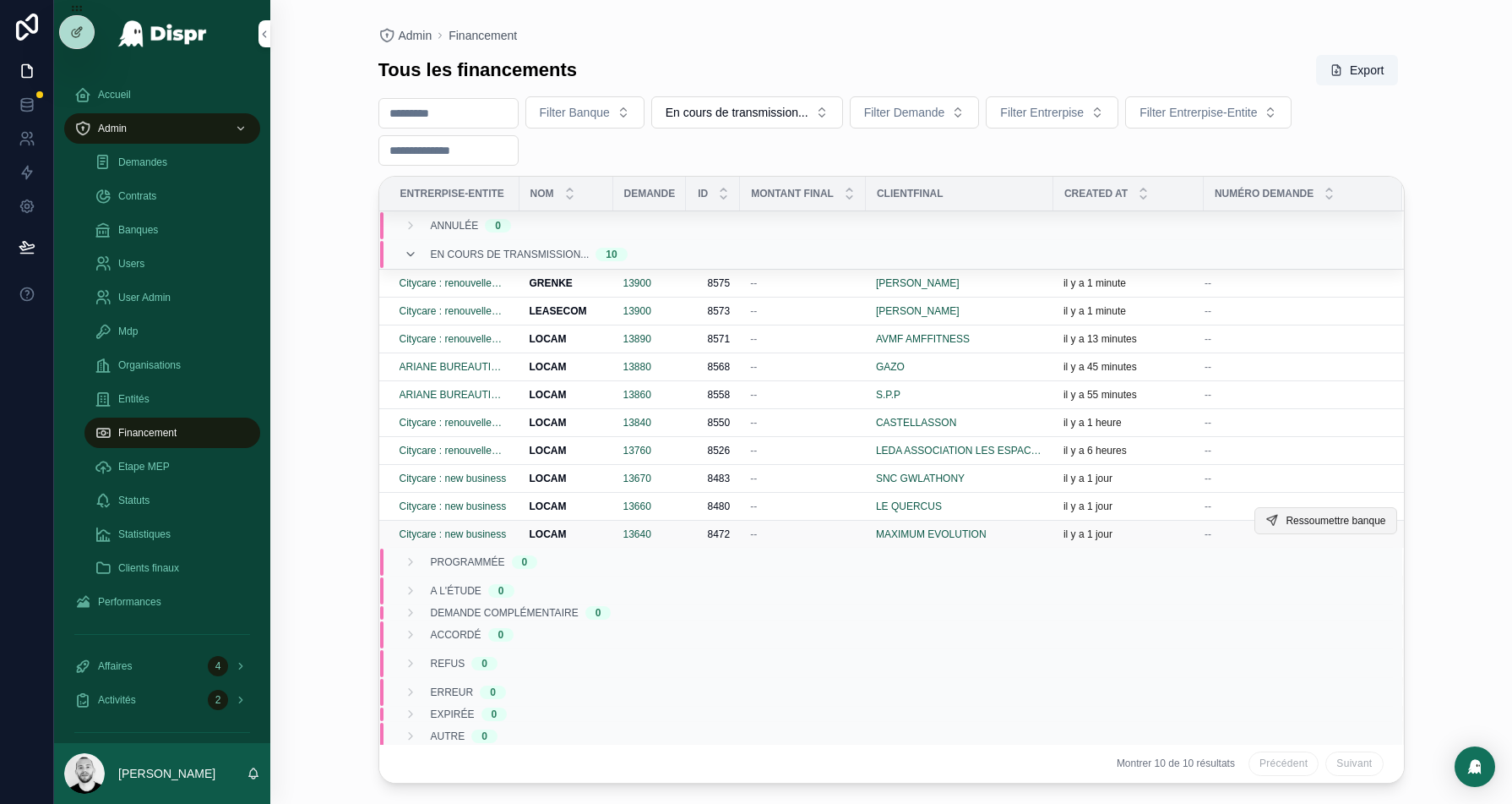
click at [1336, 514] on span "Ressoumettre banque" at bounding box center [1335, 520] width 100 height 13
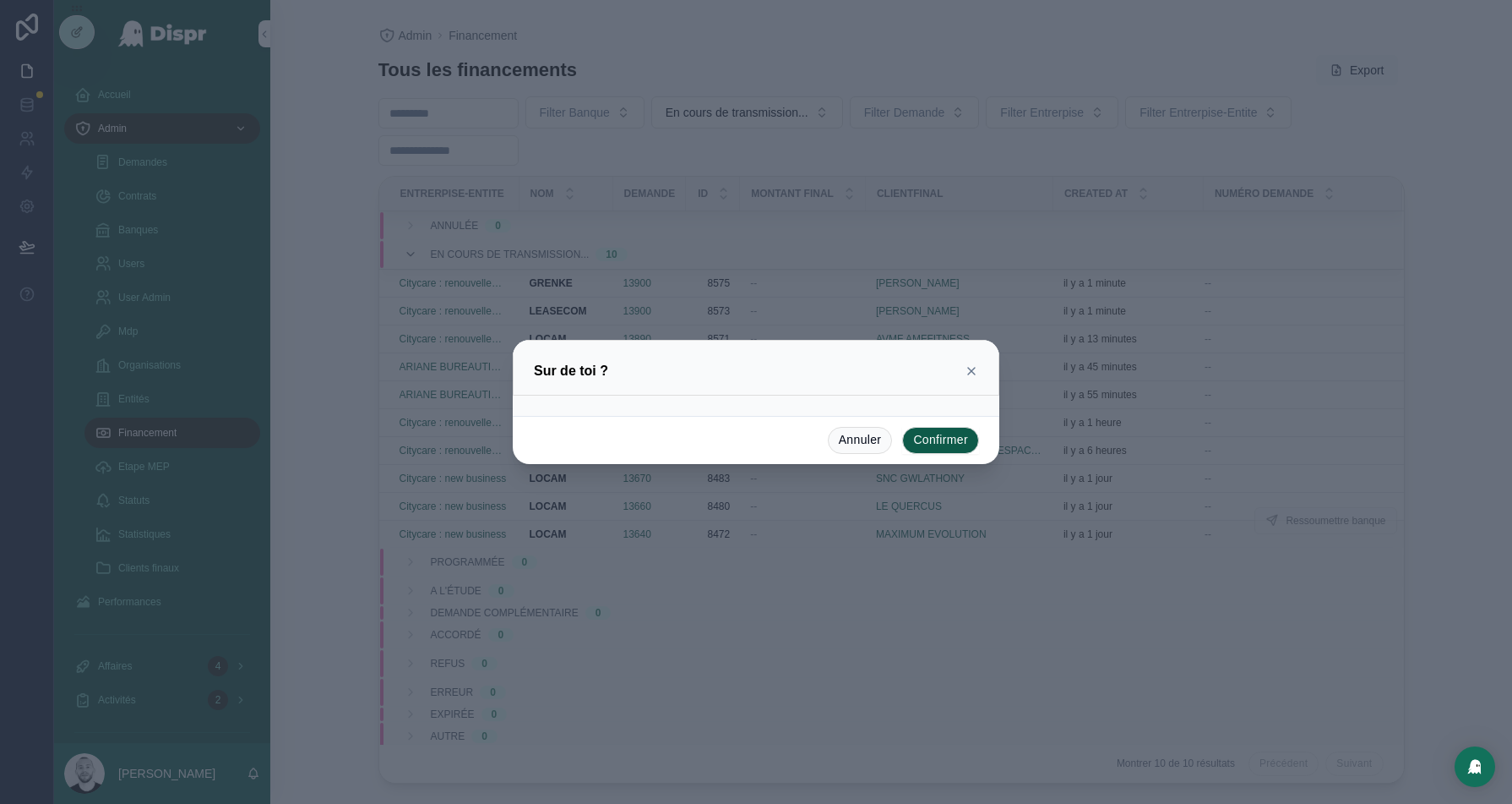
click at [938, 441] on button "Confirmer" at bounding box center [940, 440] width 77 height 27
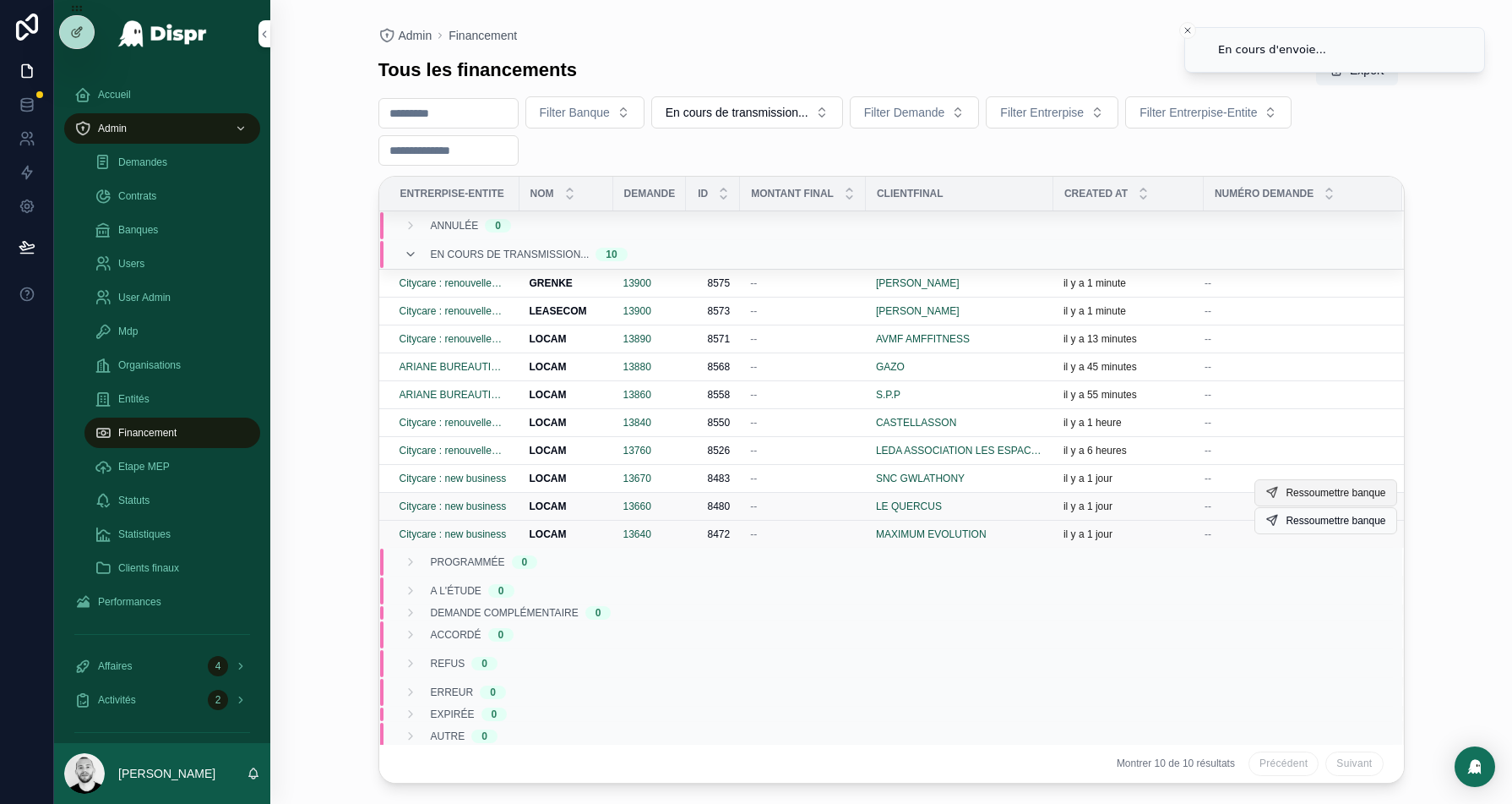
click at [1305, 486] on span "Ressoumettre banque" at bounding box center [1335, 492] width 100 height 13
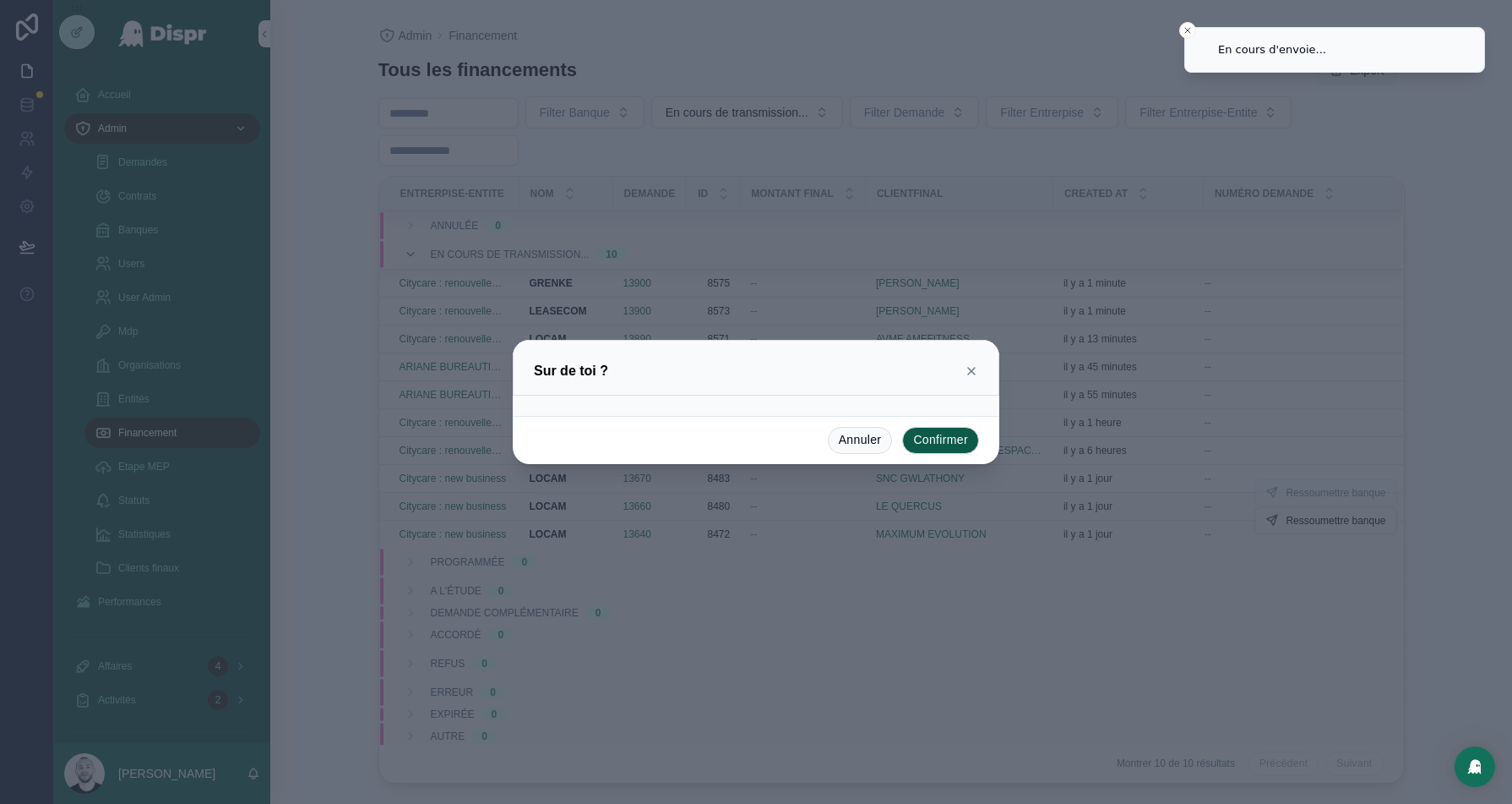
click at [931, 430] on button "Confirmer" at bounding box center [940, 440] width 77 height 27
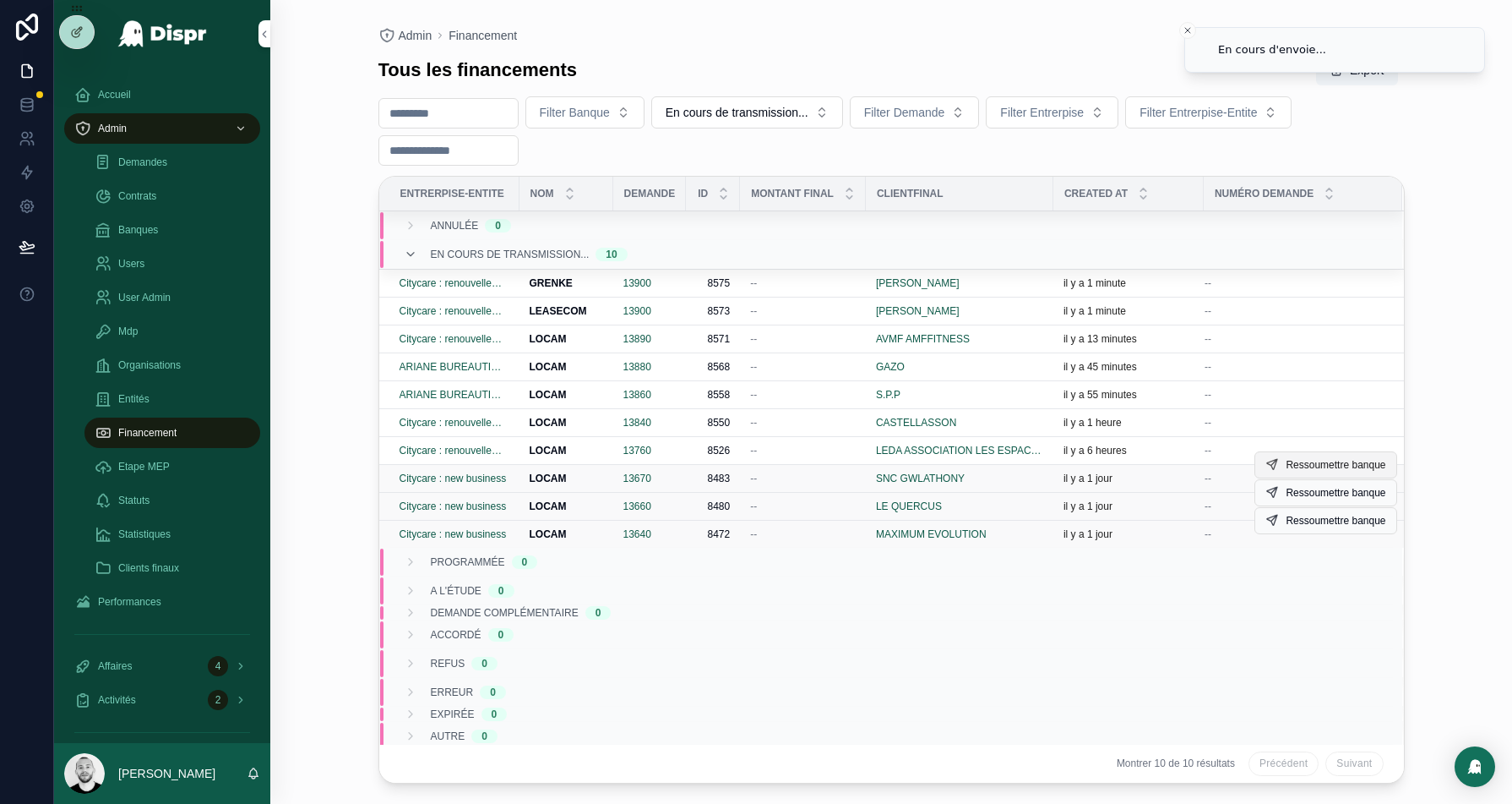
click at [1350, 460] on span "Ressoumettre banque" at bounding box center [1335, 465] width 100 height 13
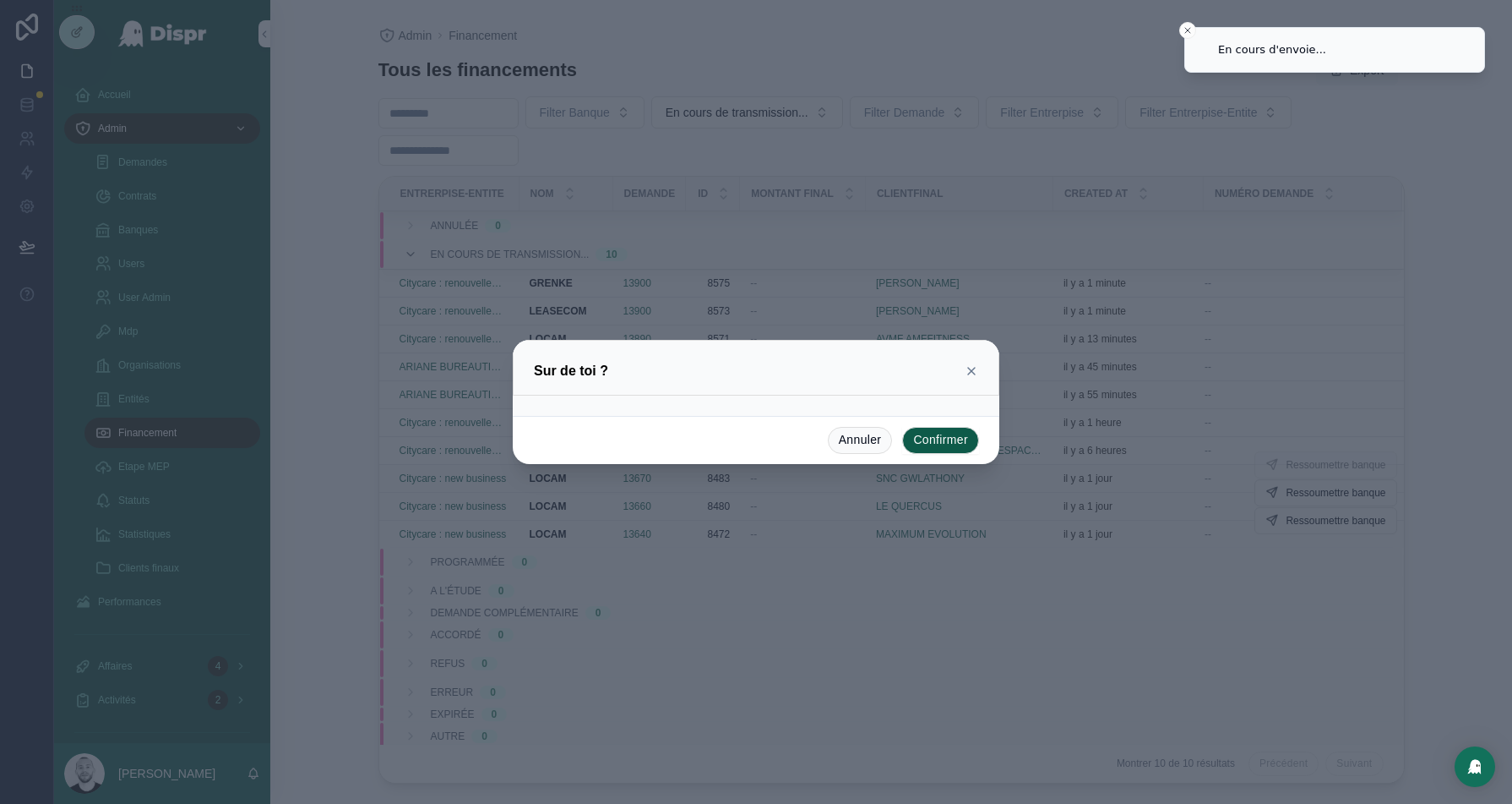
click at [941, 438] on button "Confirmer" at bounding box center [940, 440] width 77 height 27
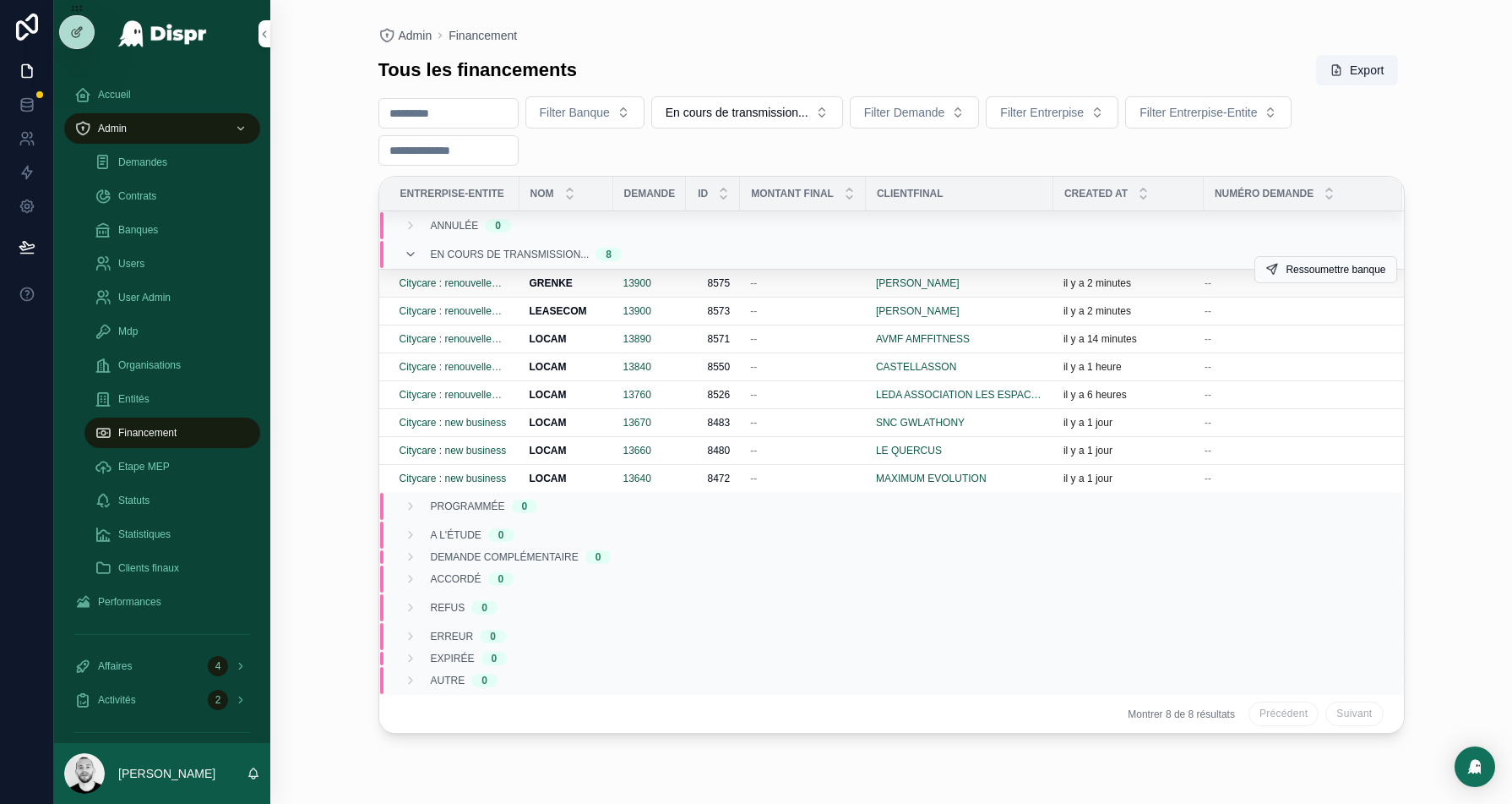
click at [807, 280] on div "--" at bounding box center [803, 282] width 106 height 13
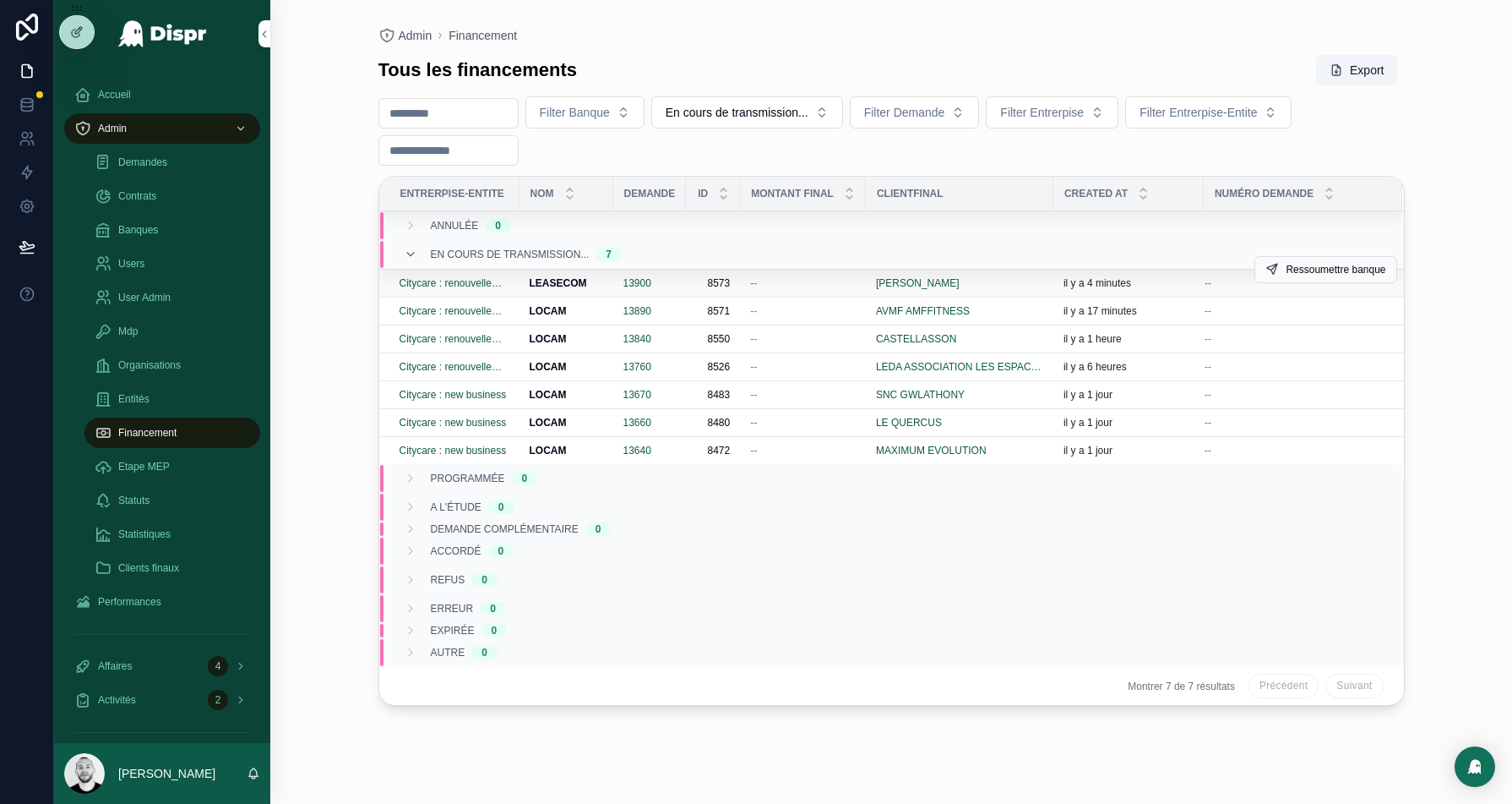
click at [823, 278] on div "--" at bounding box center [803, 282] width 106 height 13
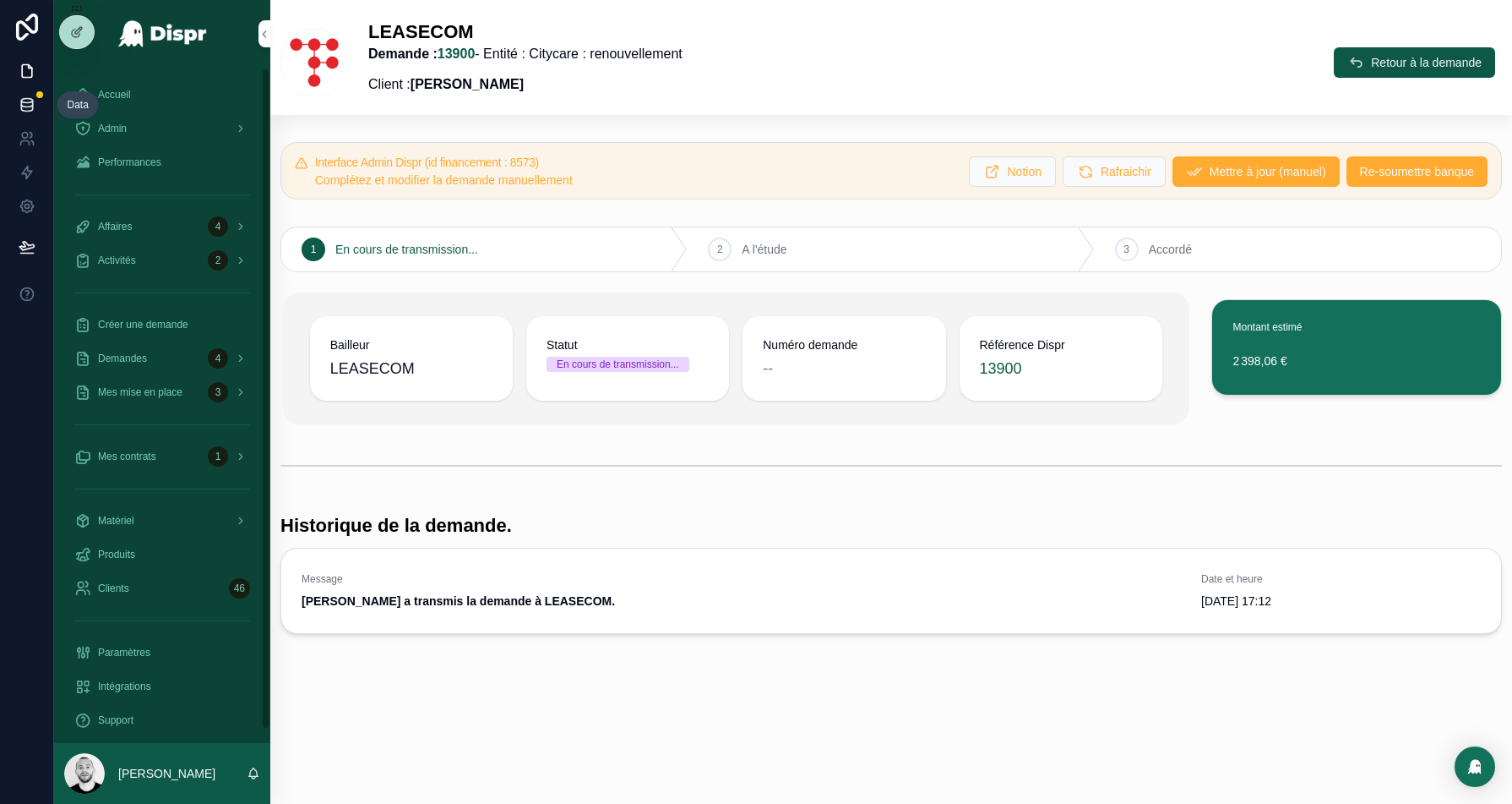
click at [17, 106] on link at bounding box center [26, 105] width 53 height 34
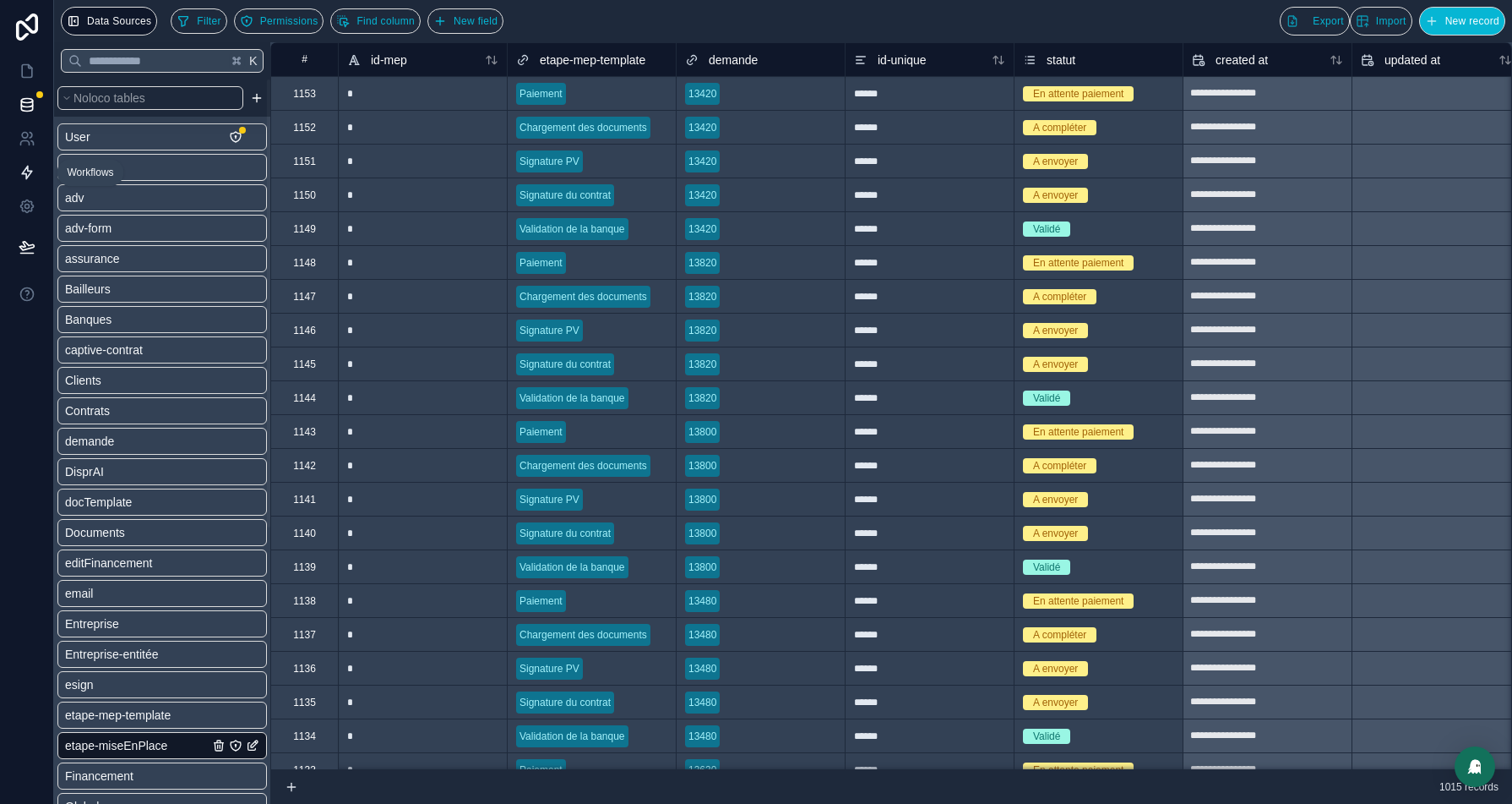
click at [31, 173] on icon at bounding box center [27, 173] width 11 height 12
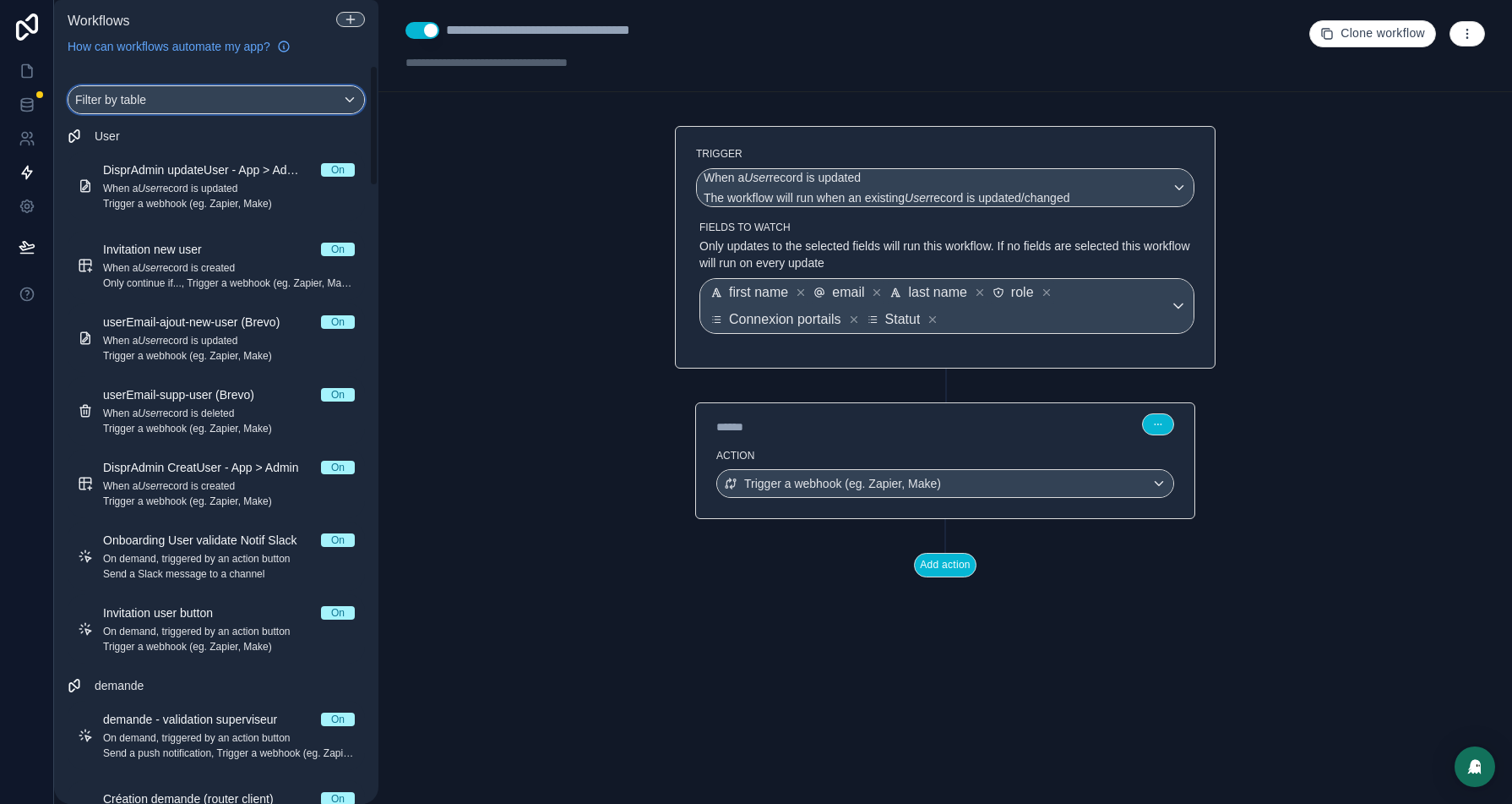
click at [225, 93] on div "Filter by table" at bounding box center [217, 100] width 296 height 27
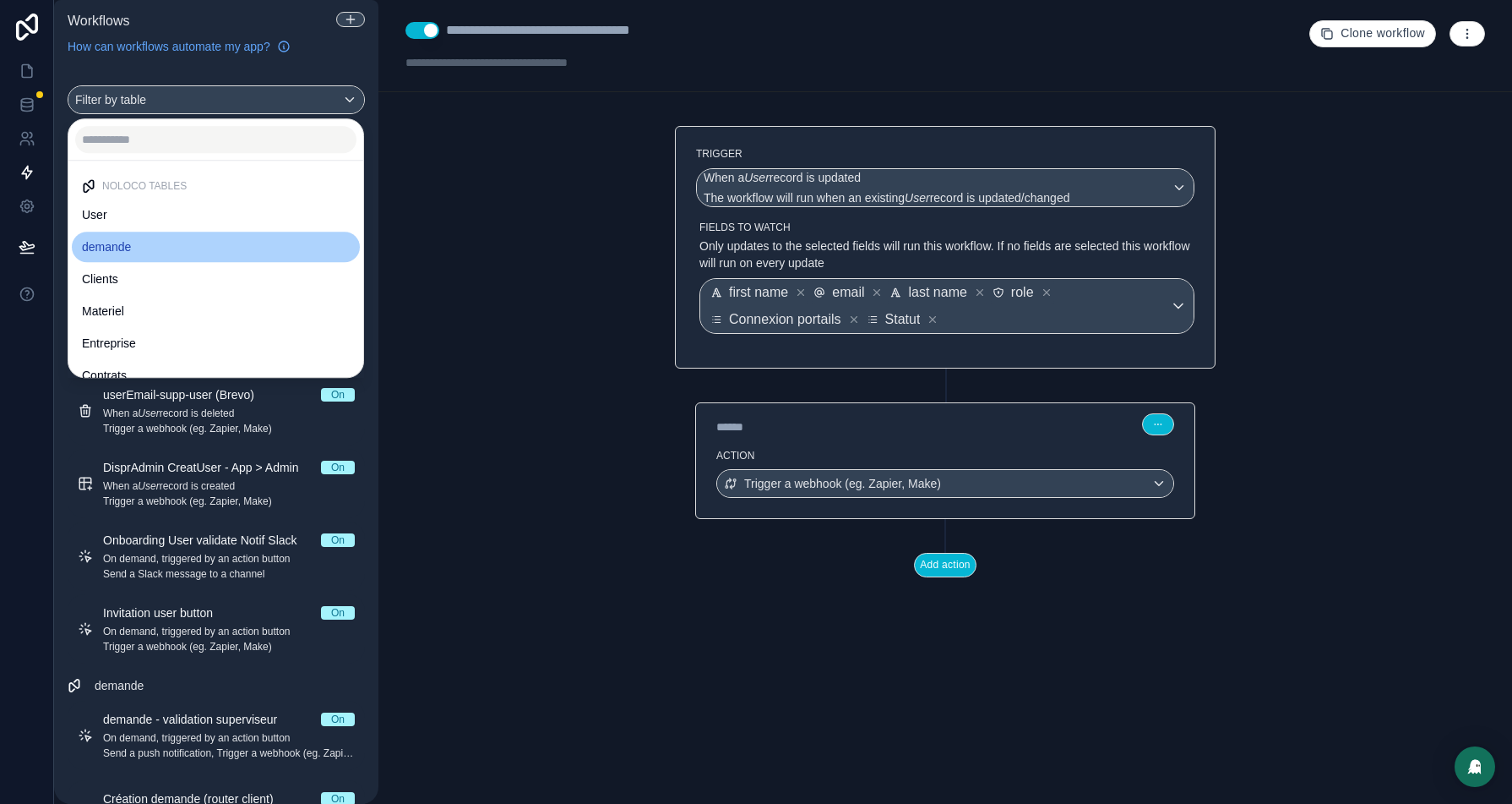
click at [153, 239] on div "demande" at bounding box center [216, 246] width 268 height 20
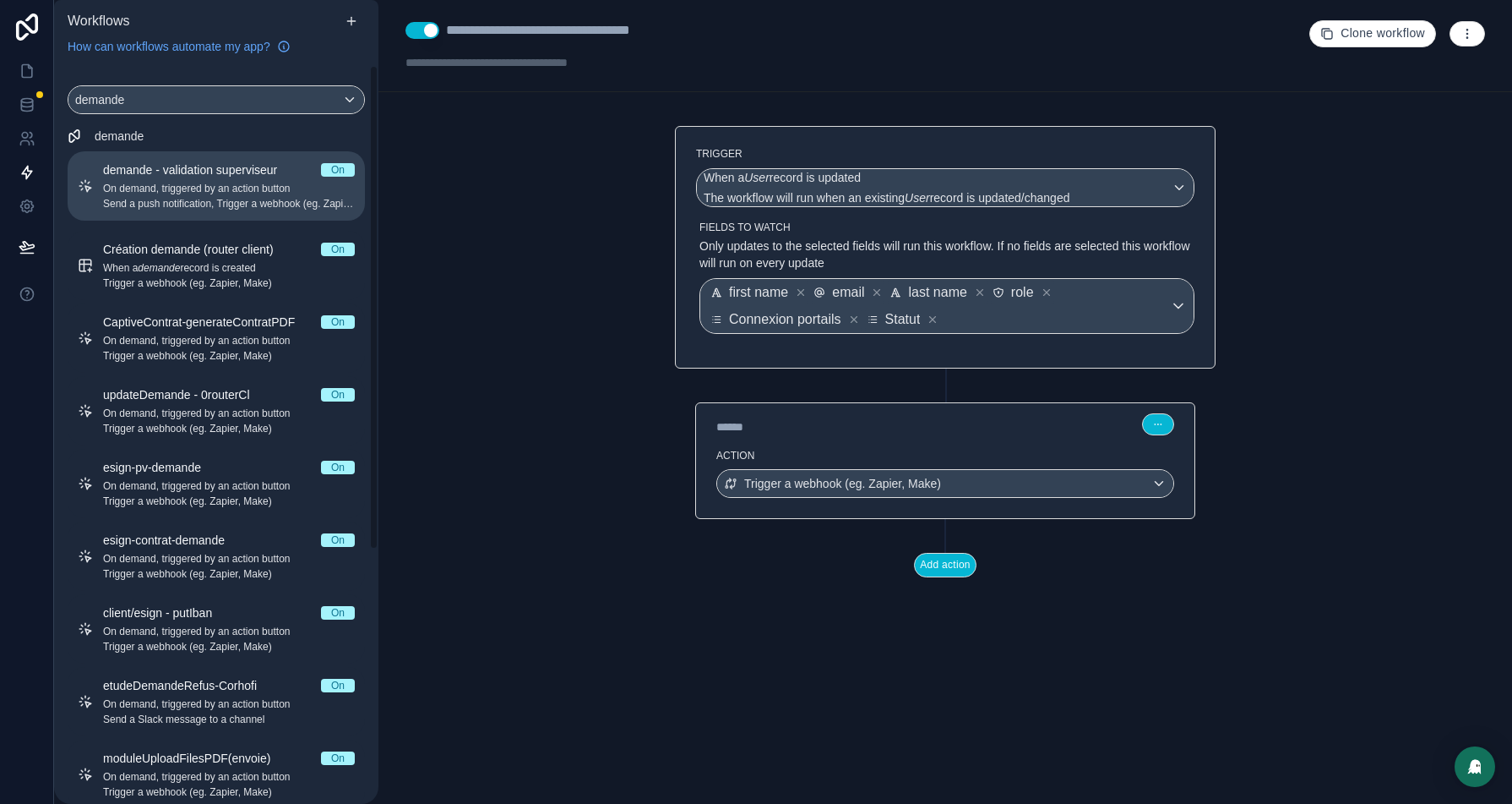
click at [171, 184] on span "On demand, triggered by an action button" at bounding box center [229, 188] width 252 height 13
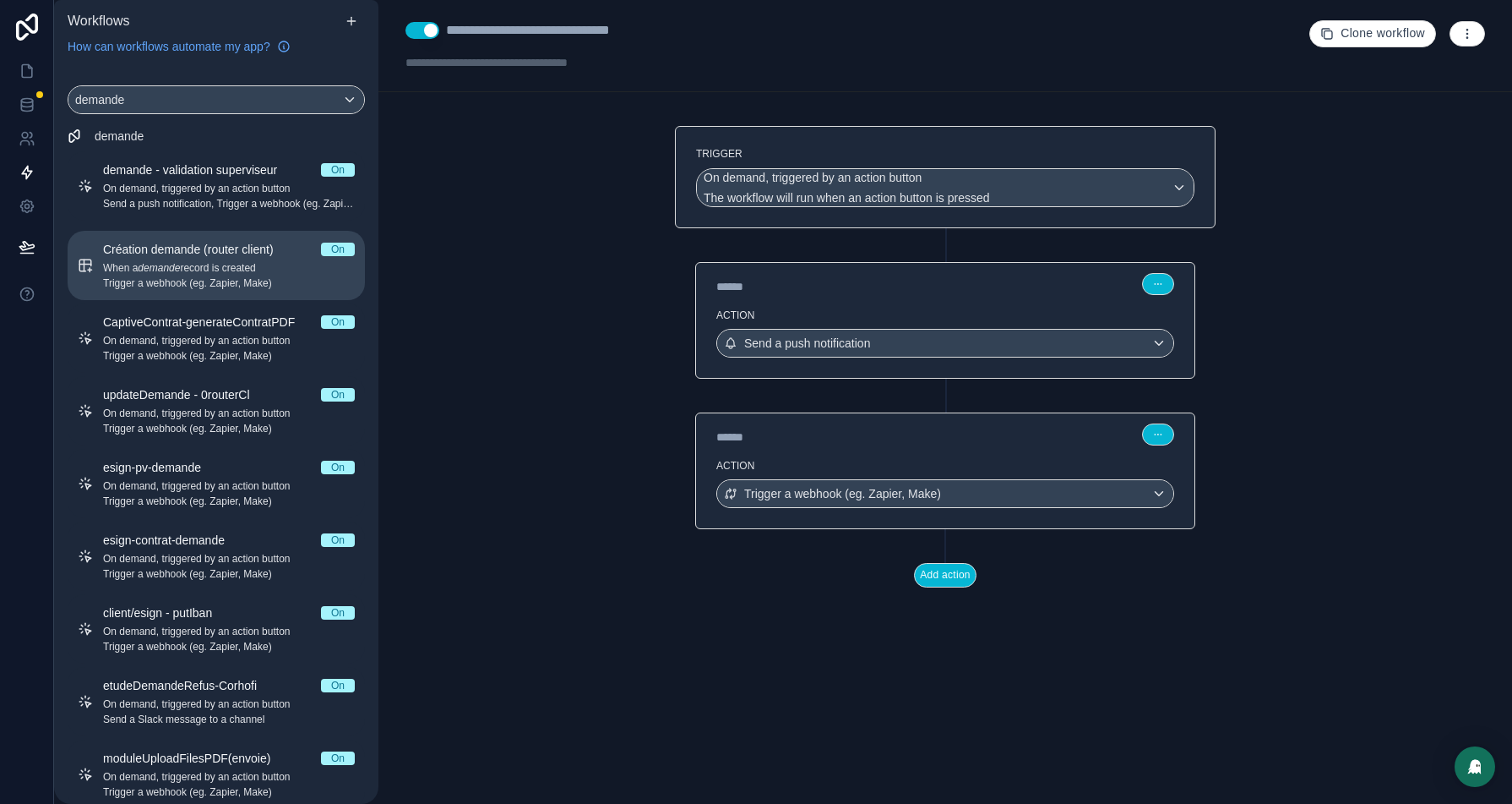
click at [170, 257] on div "Création demande (router client) On When a demande record is created Trigger a …" at bounding box center [229, 265] width 252 height 49
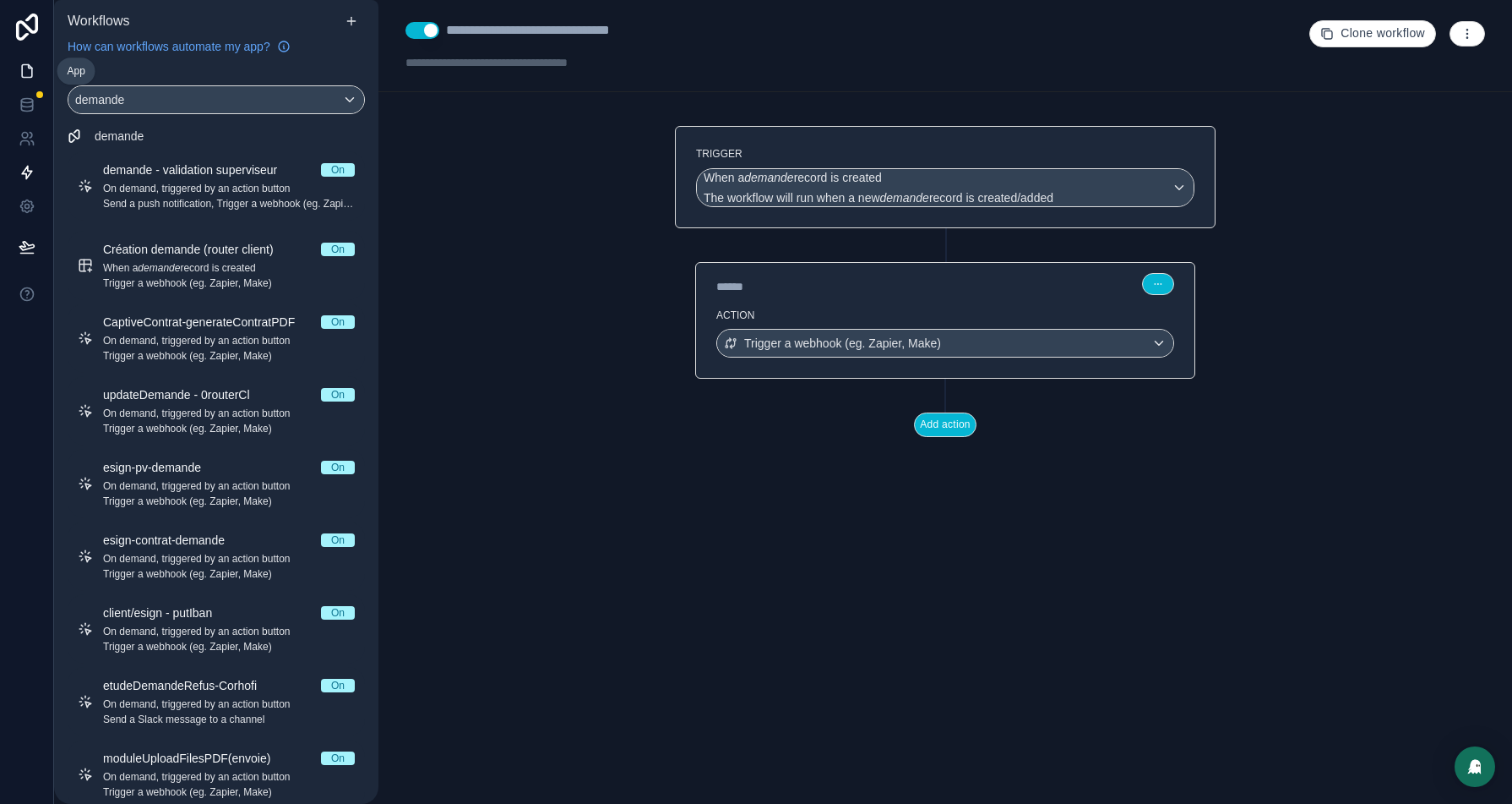
click at [27, 72] on icon at bounding box center [26, 71] width 17 height 17
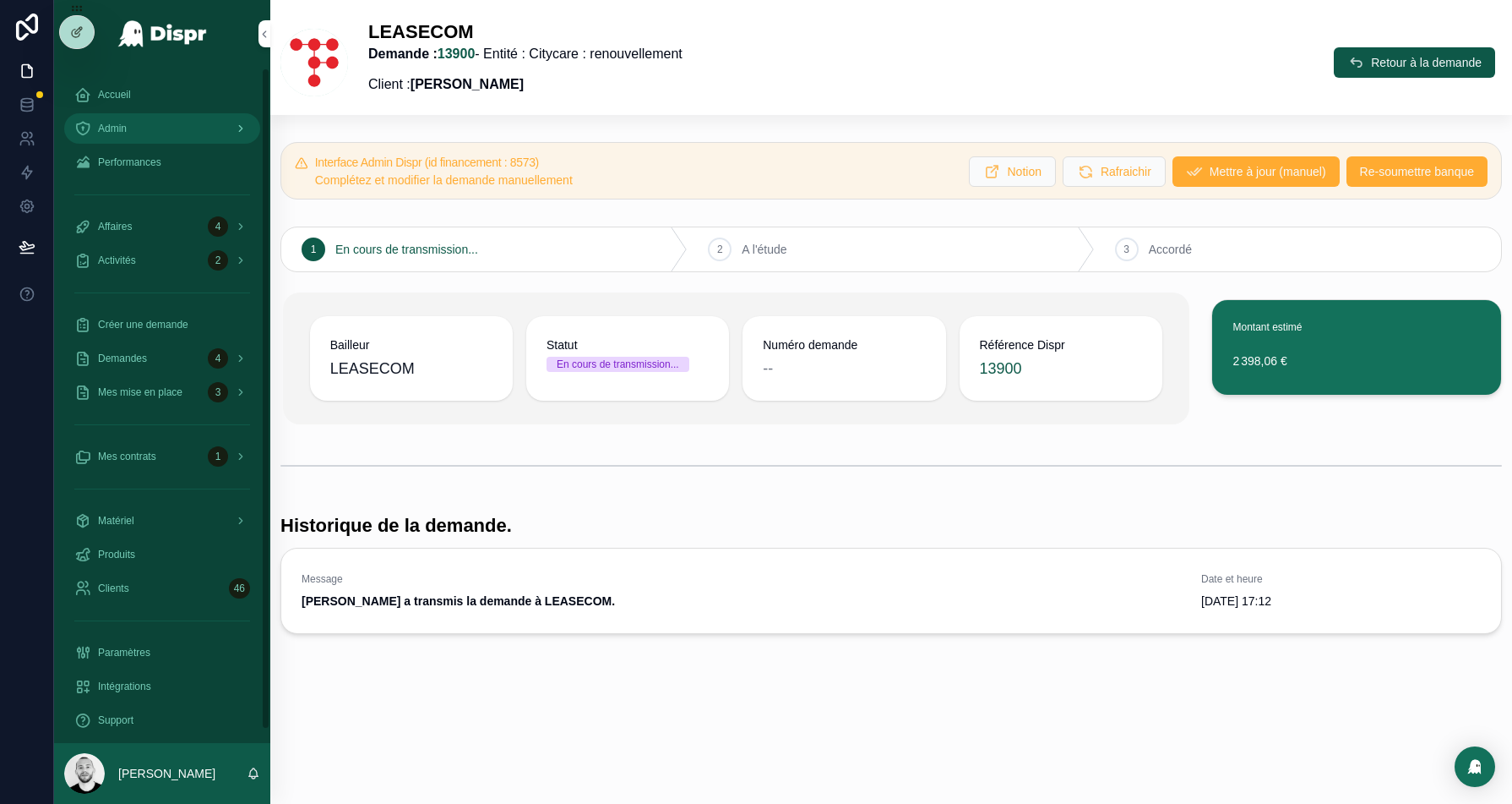
click at [143, 128] on div "Admin" at bounding box center [161, 128] width 175 height 27
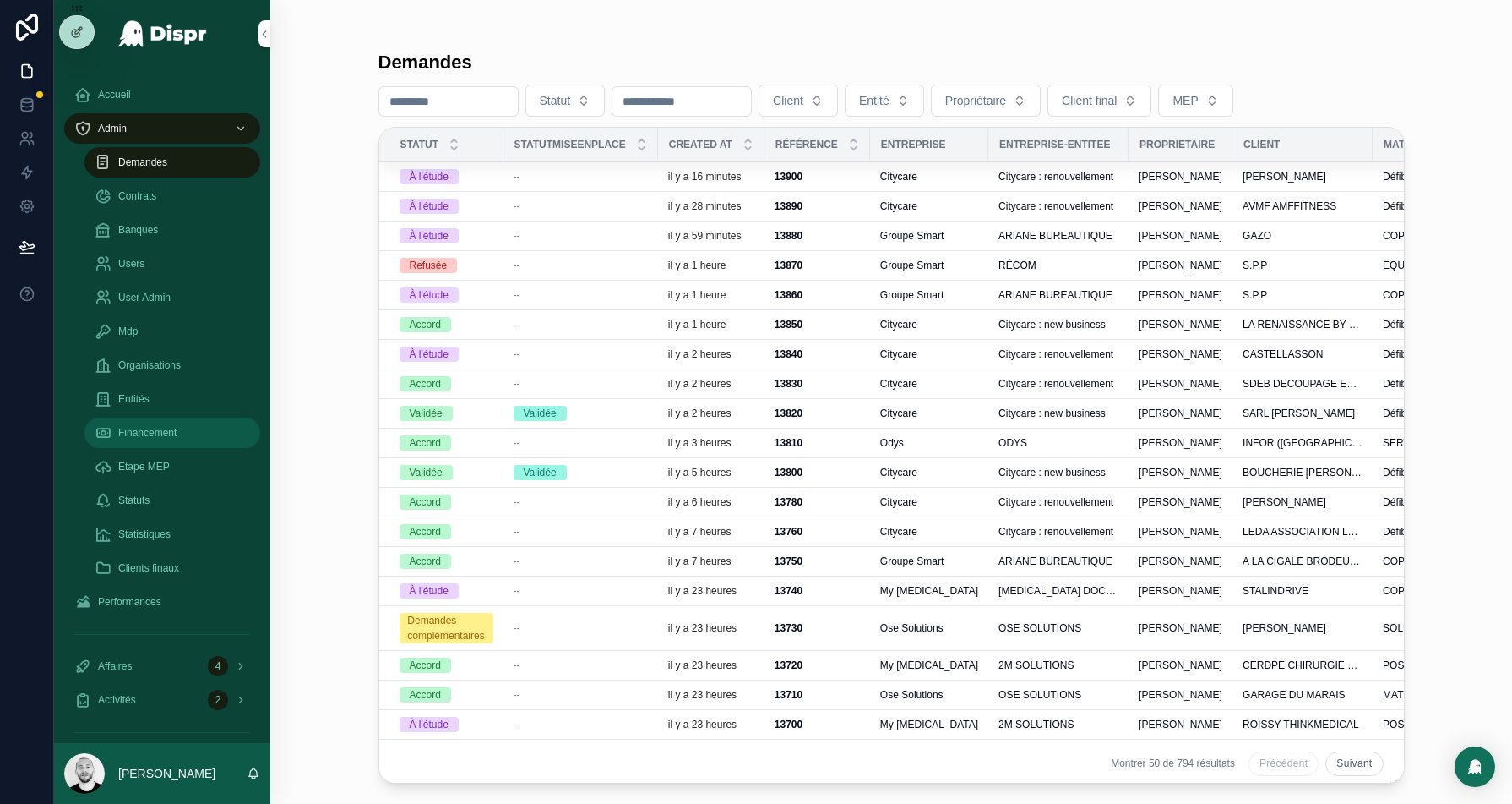
click at [145, 438] on span "Financement" at bounding box center [147, 432] width 58 height 13
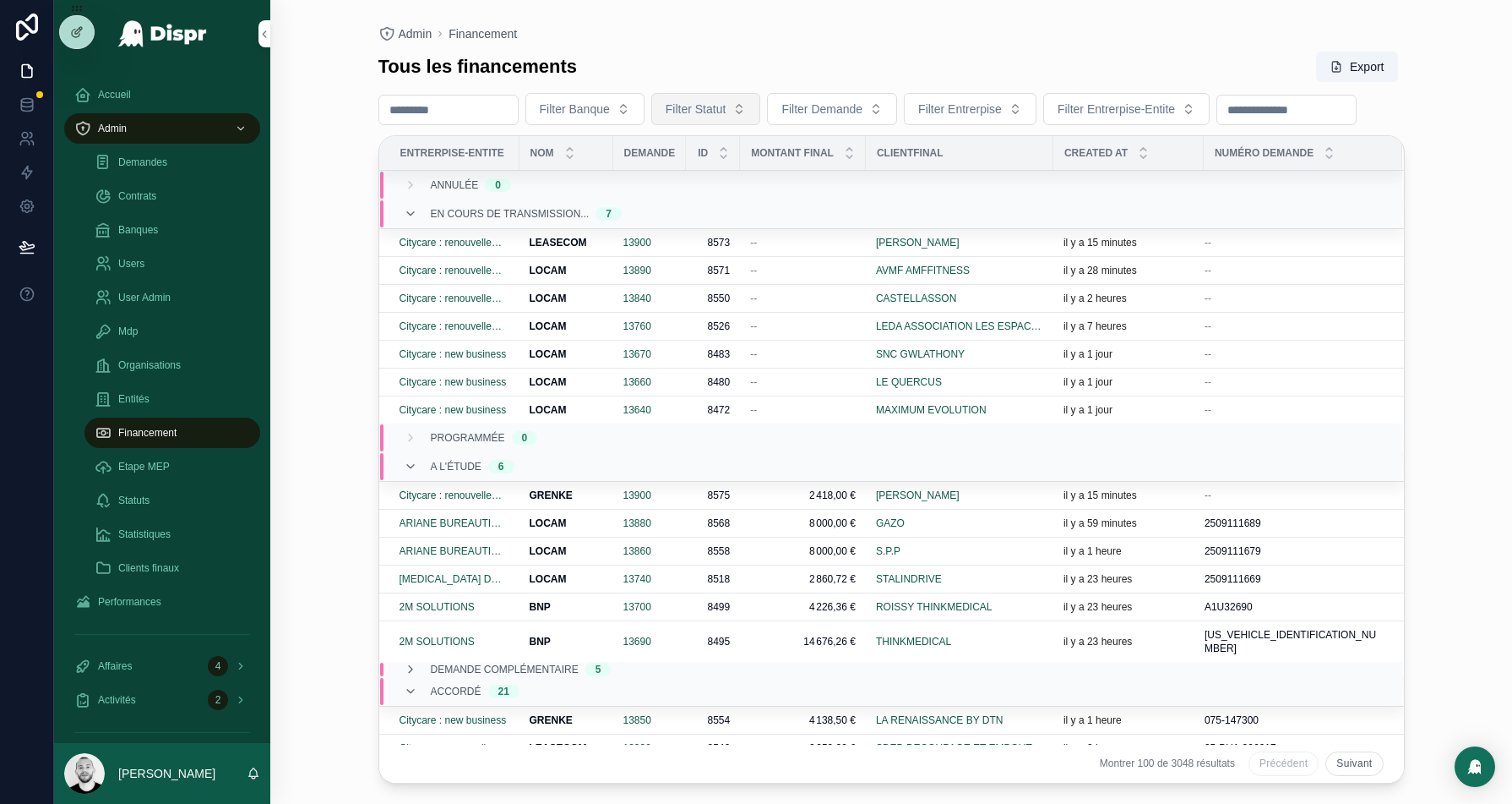
click at [715, 115] on span "Filter Statut" at bounding box center [695, 108] width 61 height 17
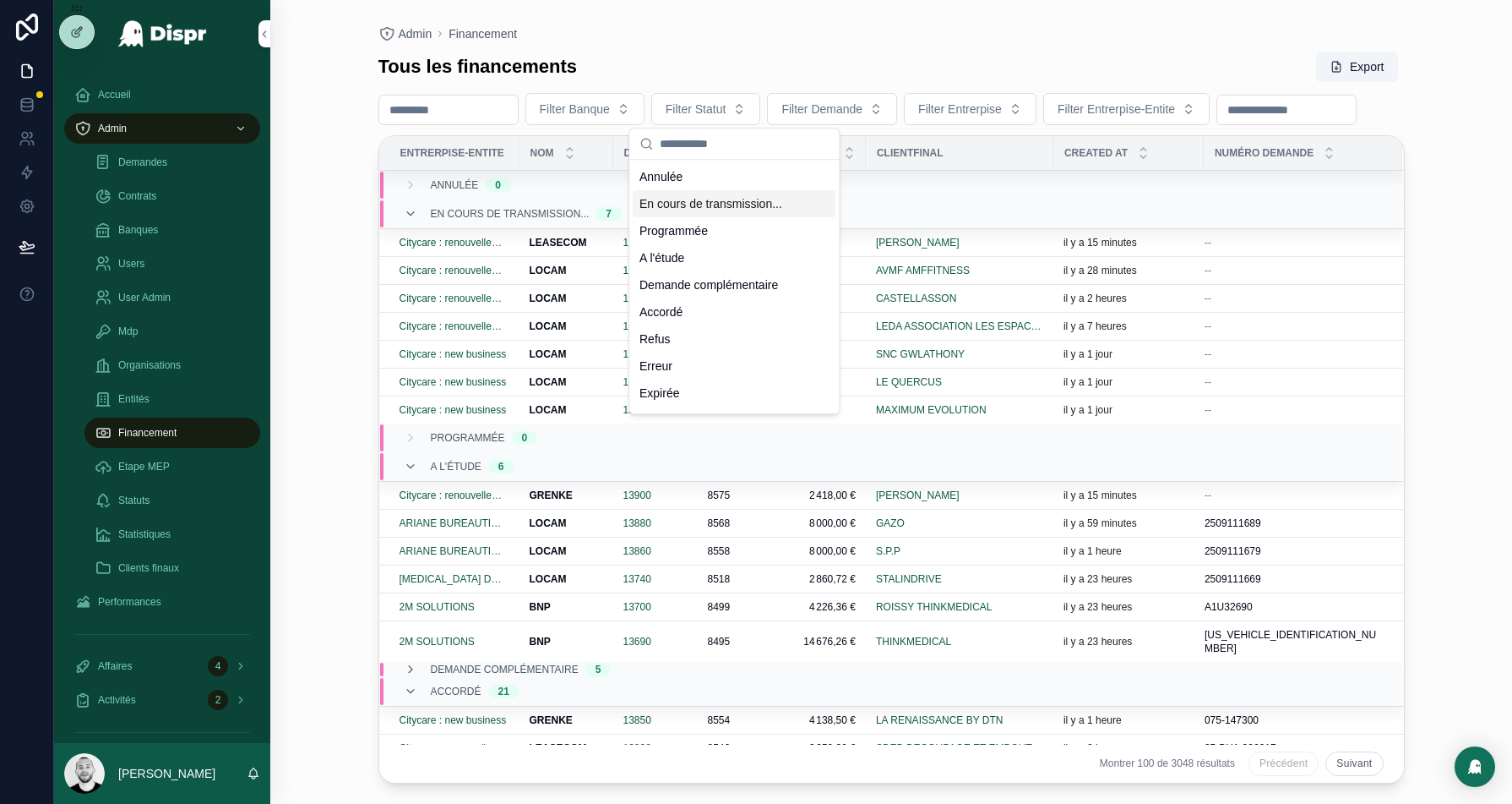
click at [733, 207] on div "En cours de transmission..." at bounding box center [734, 204] width 203 height 27
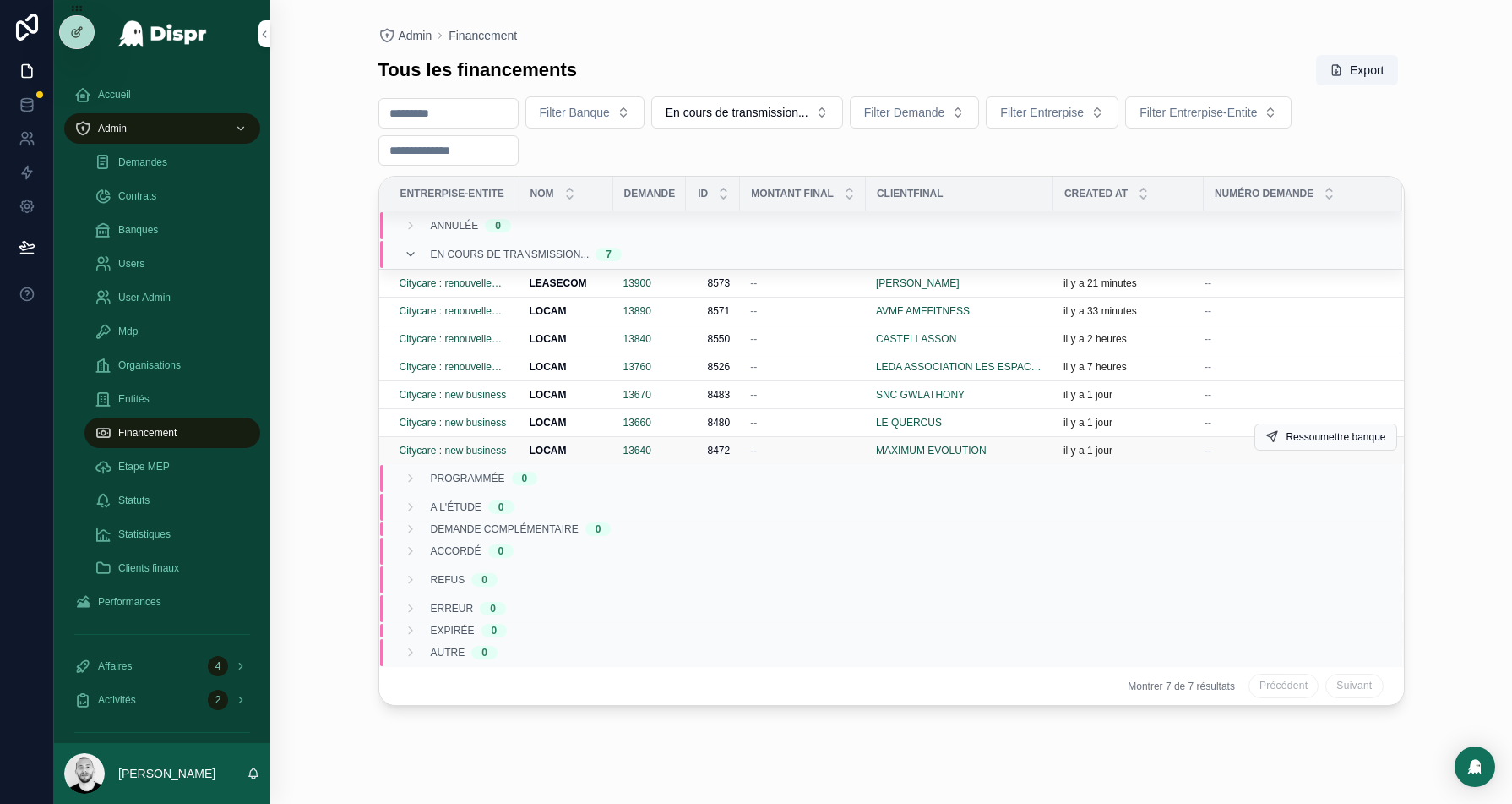
click at [1162, 448] on div "il y a 1 jour" at bounding box center [1129, 450] width 130 height 13
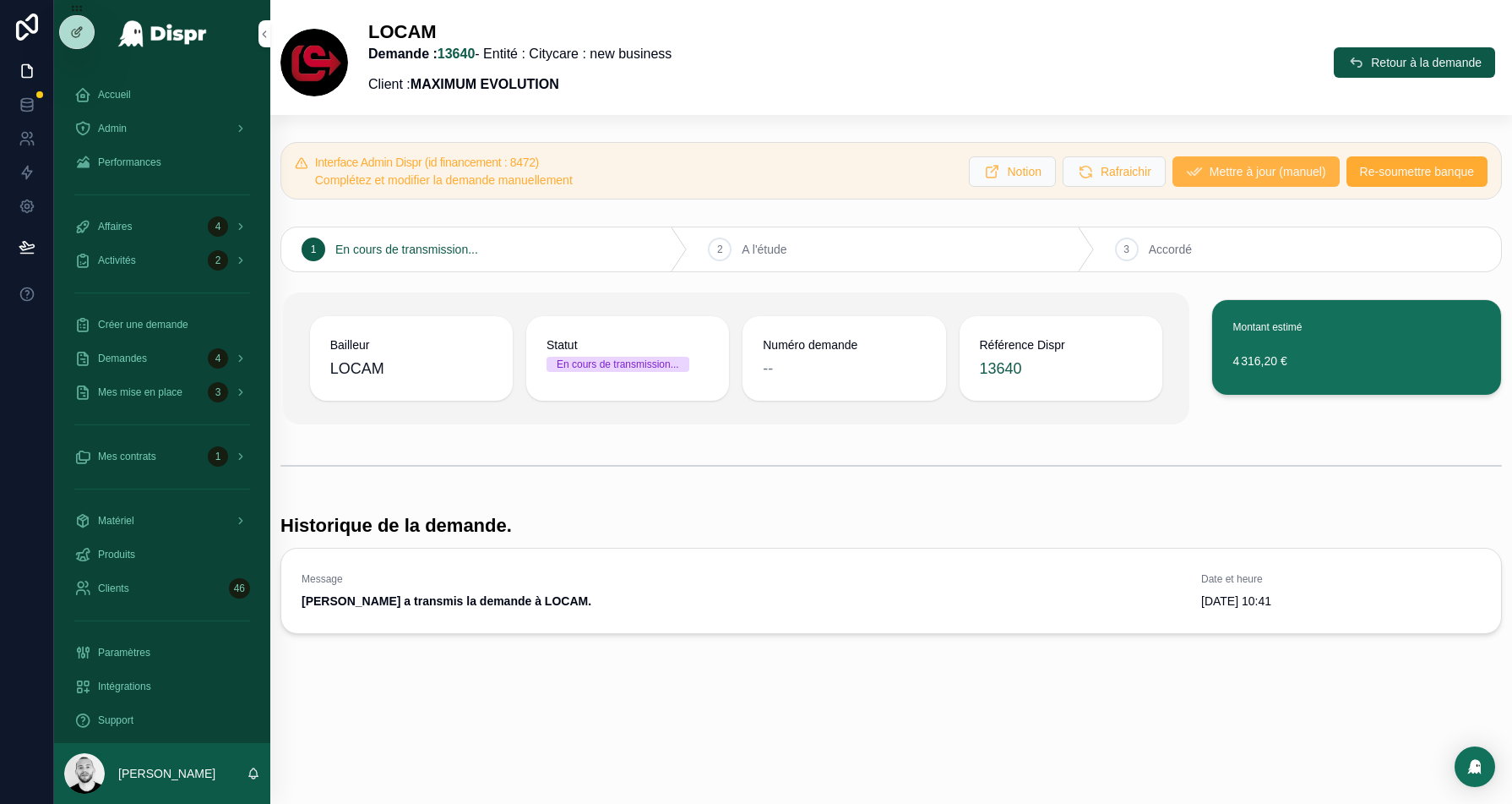
click at [1244, 175] on span "Mettre à jour (manuel)" at bounding box center [1268, 171] width 116 height 17
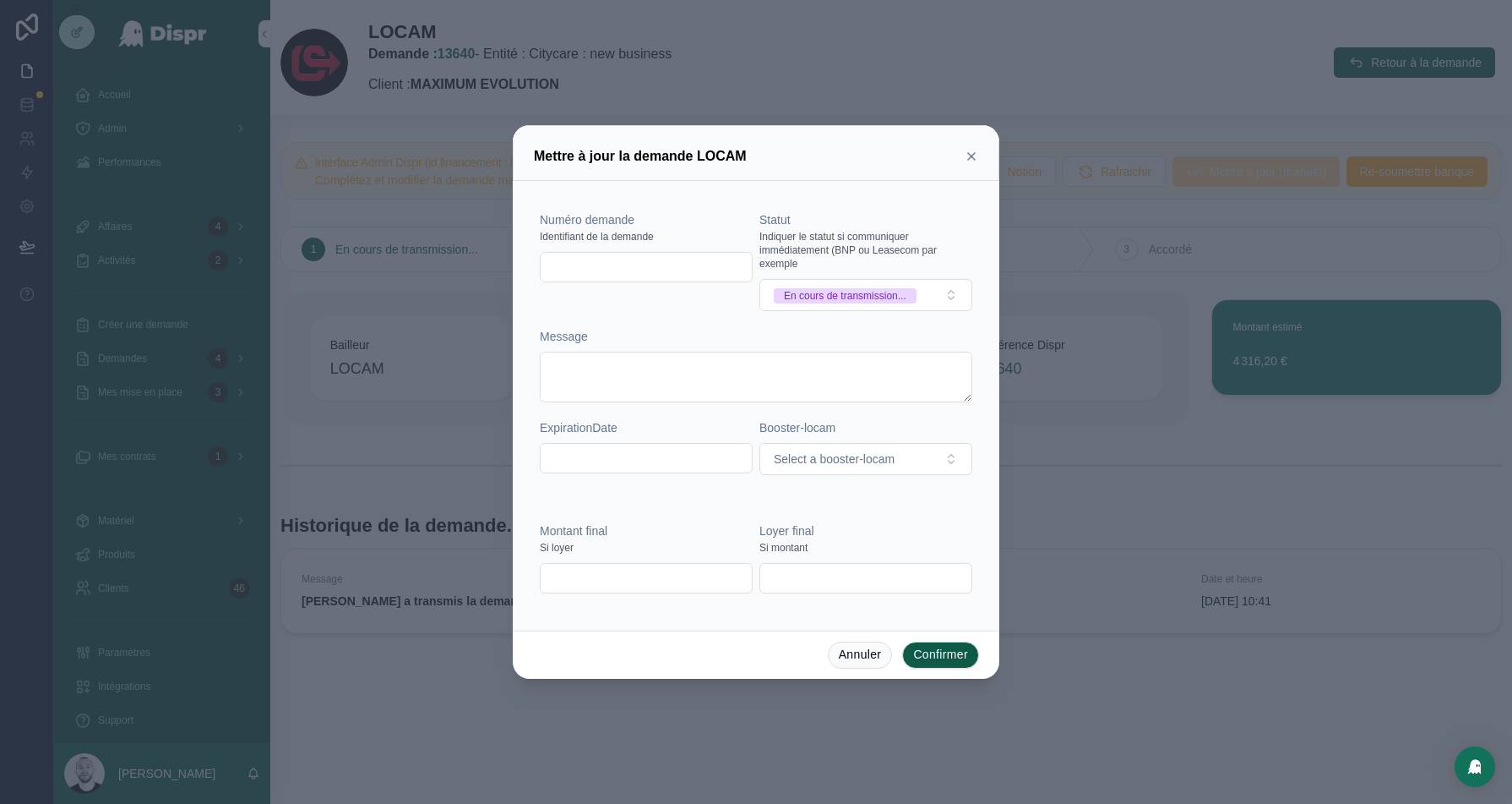
click at [632, 261] on input "text" at bounding box center [647, 267] width 211 height 24
paste input "**********"
type input "**********"
click at [901, 302] on div "En cours de transmission..." at bounding box center [845, 295] width 122 height 15
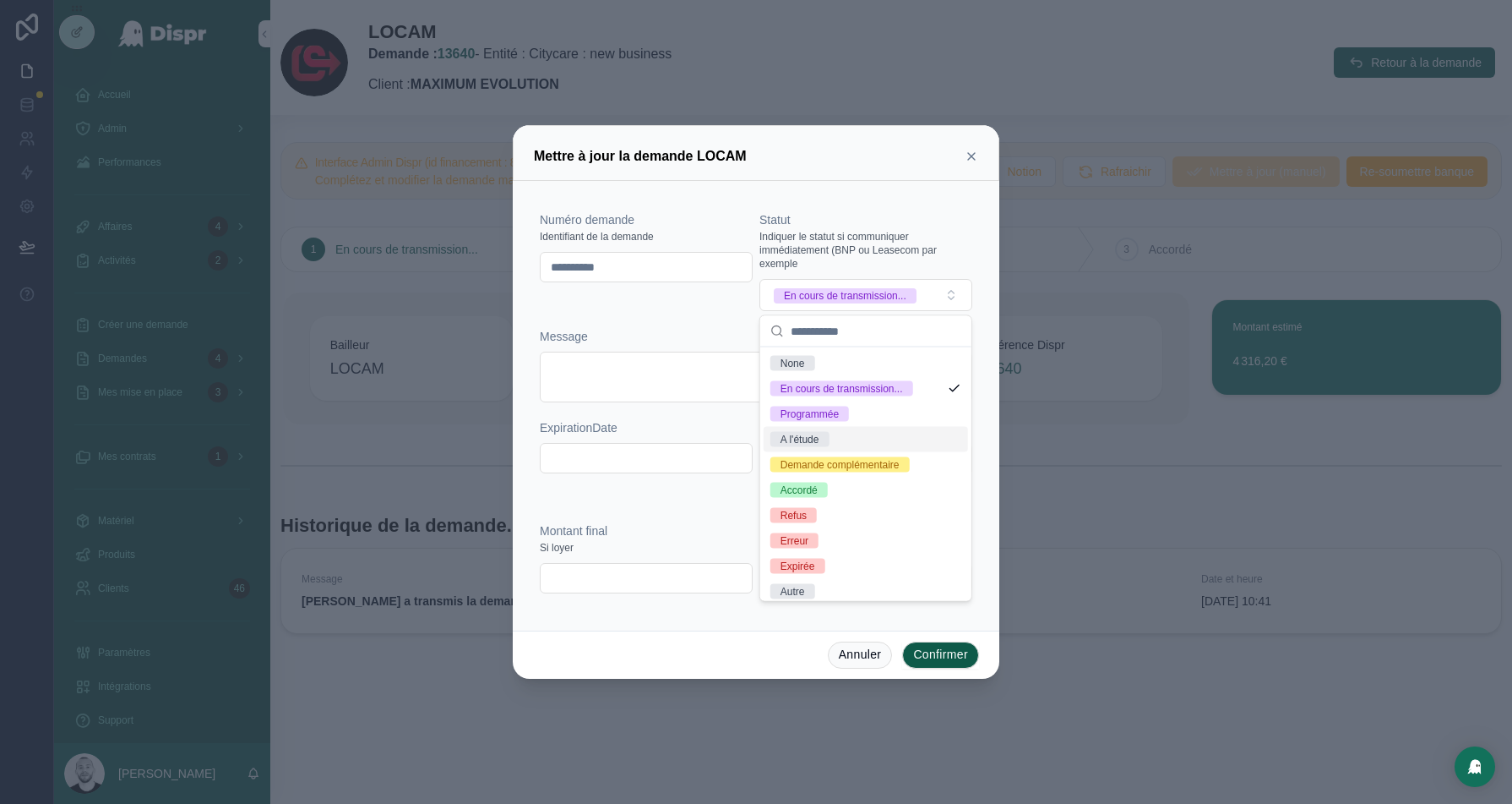
click at [855, 436] on div "A l'étude" at bounding box center [866, 439] width 204 height 26
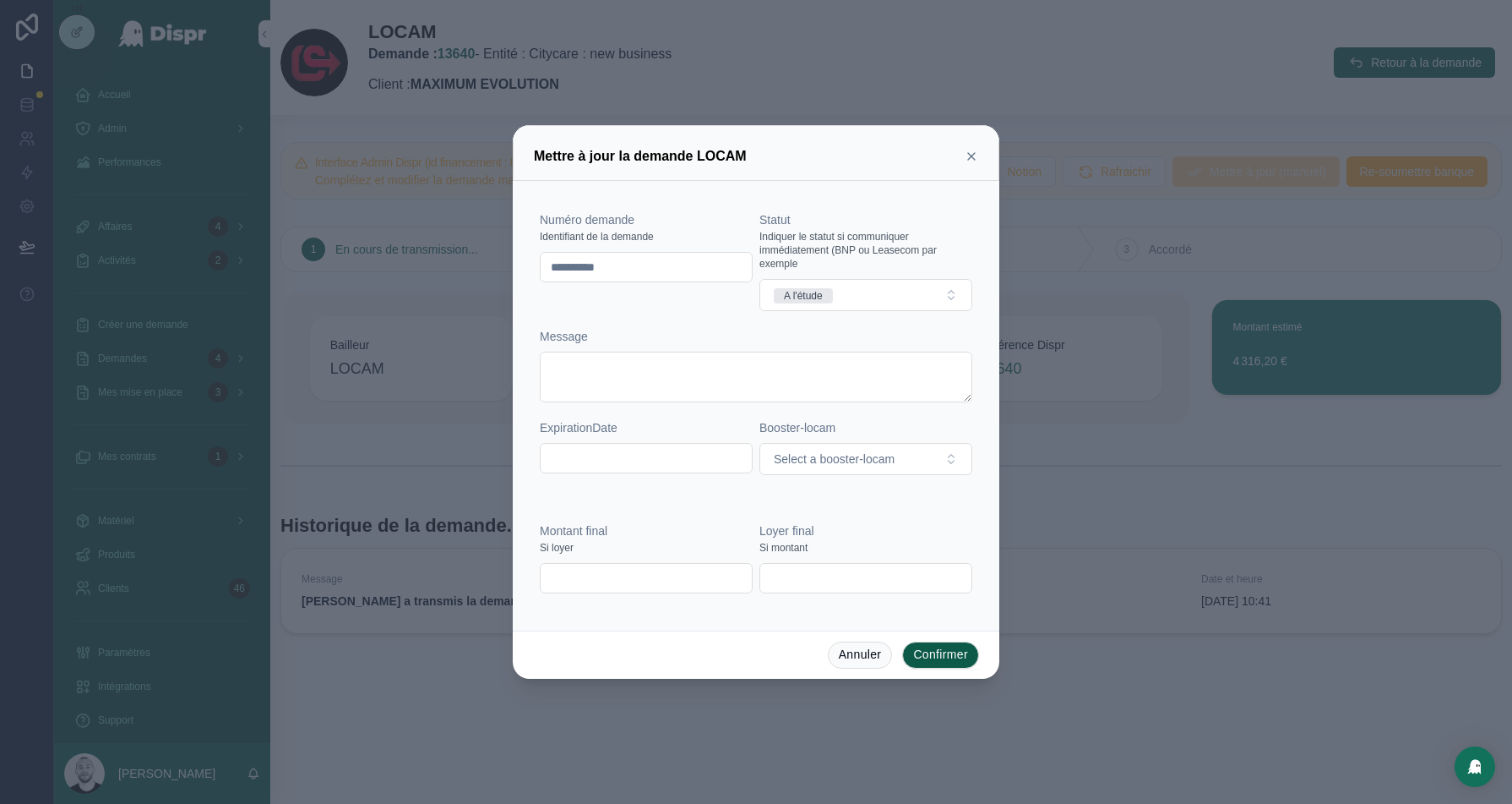
click at [593, 583] on input "text" at bounding box center [647, 577] width 211 height 24
paste input "*********"
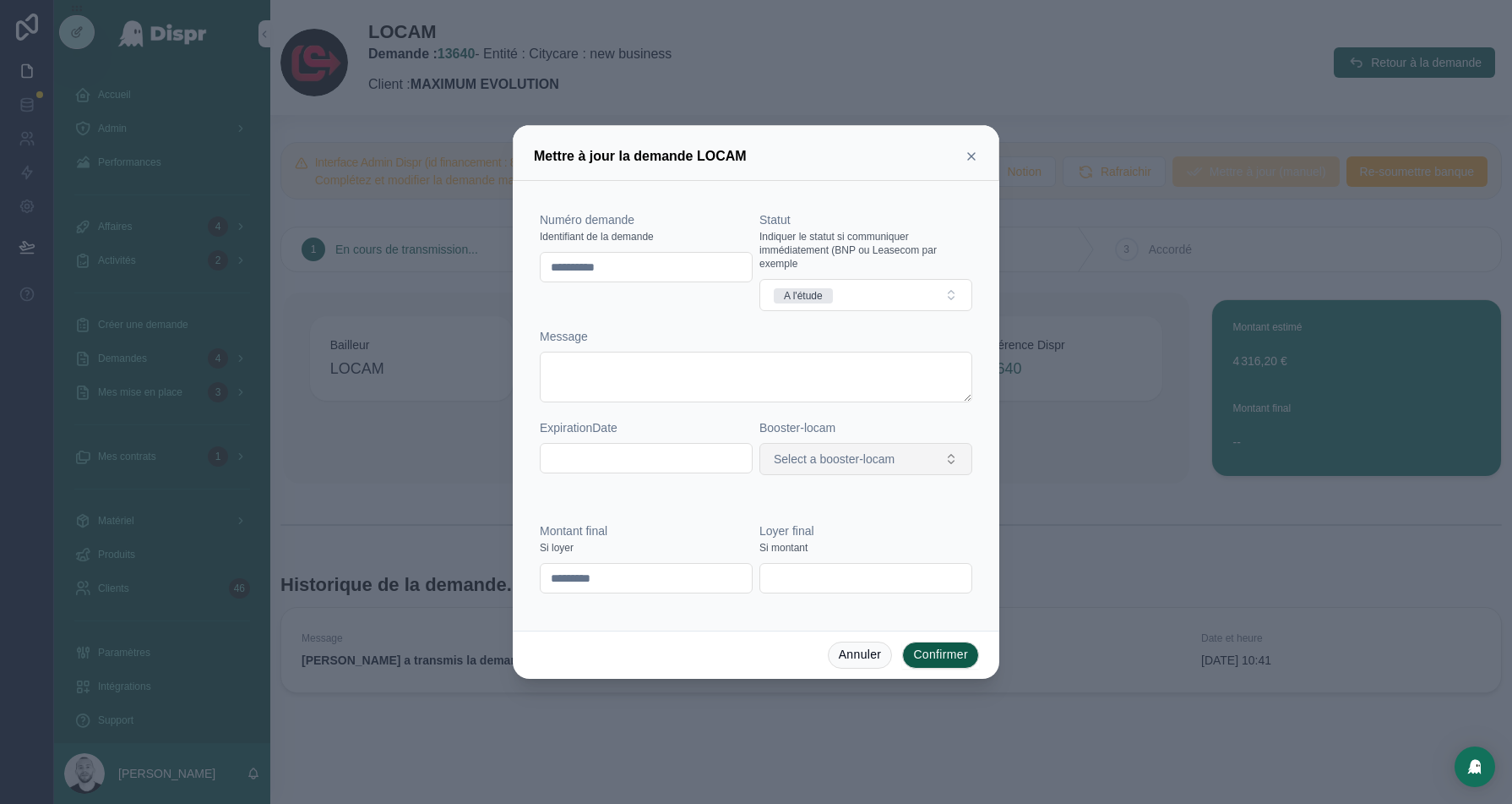
type input "*********"
click at [841, 463] on span "Select a booster-locam" at bounding box center [834, 458] width 121 height 17
click at [812, 528] on div "Locam : Booster" at bounding box center [817, 526] width 73 height 15
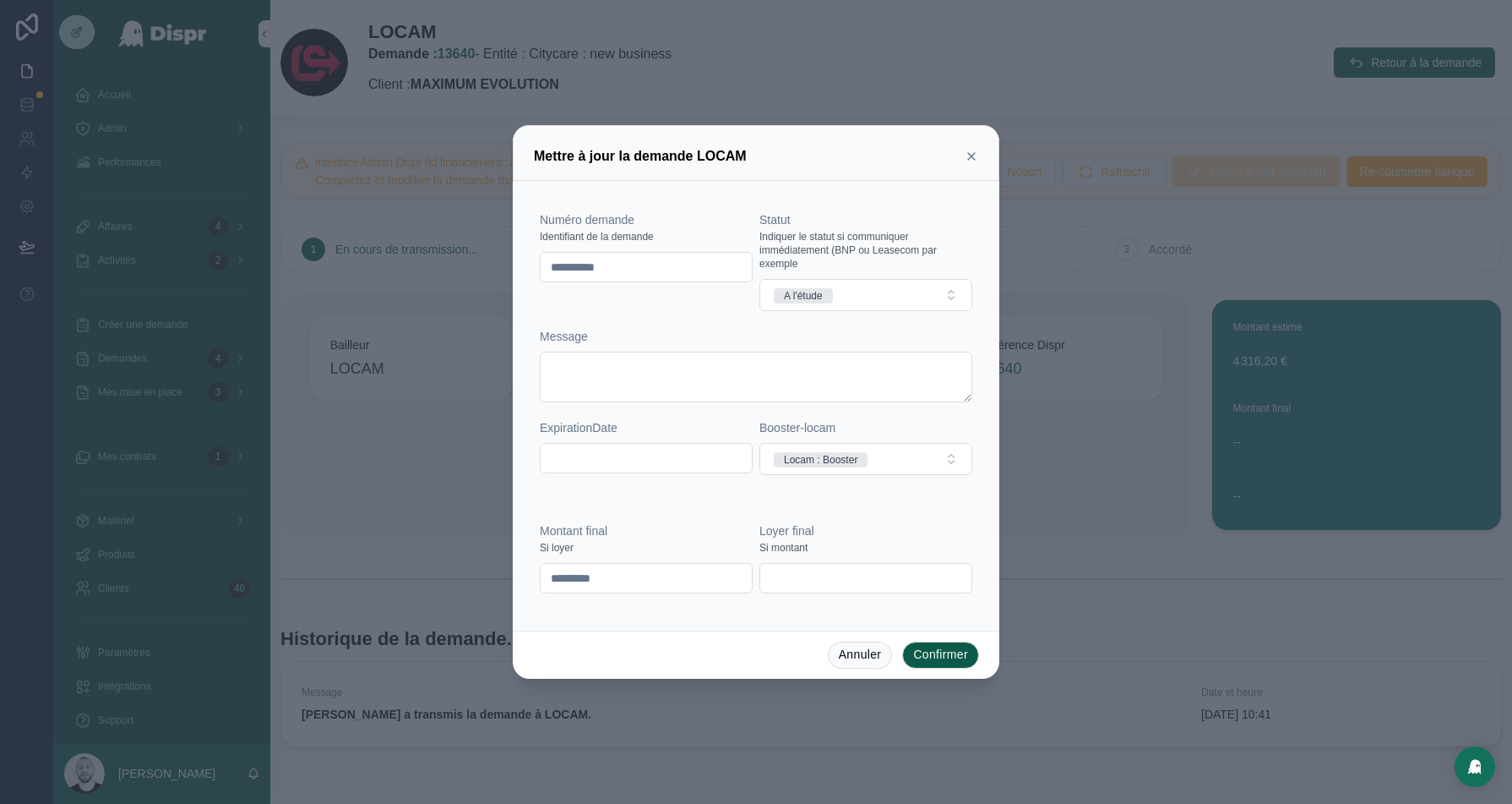
click at [945, 656] on button "Confirmer" at bounding box center [940, 655] width 77 height 27
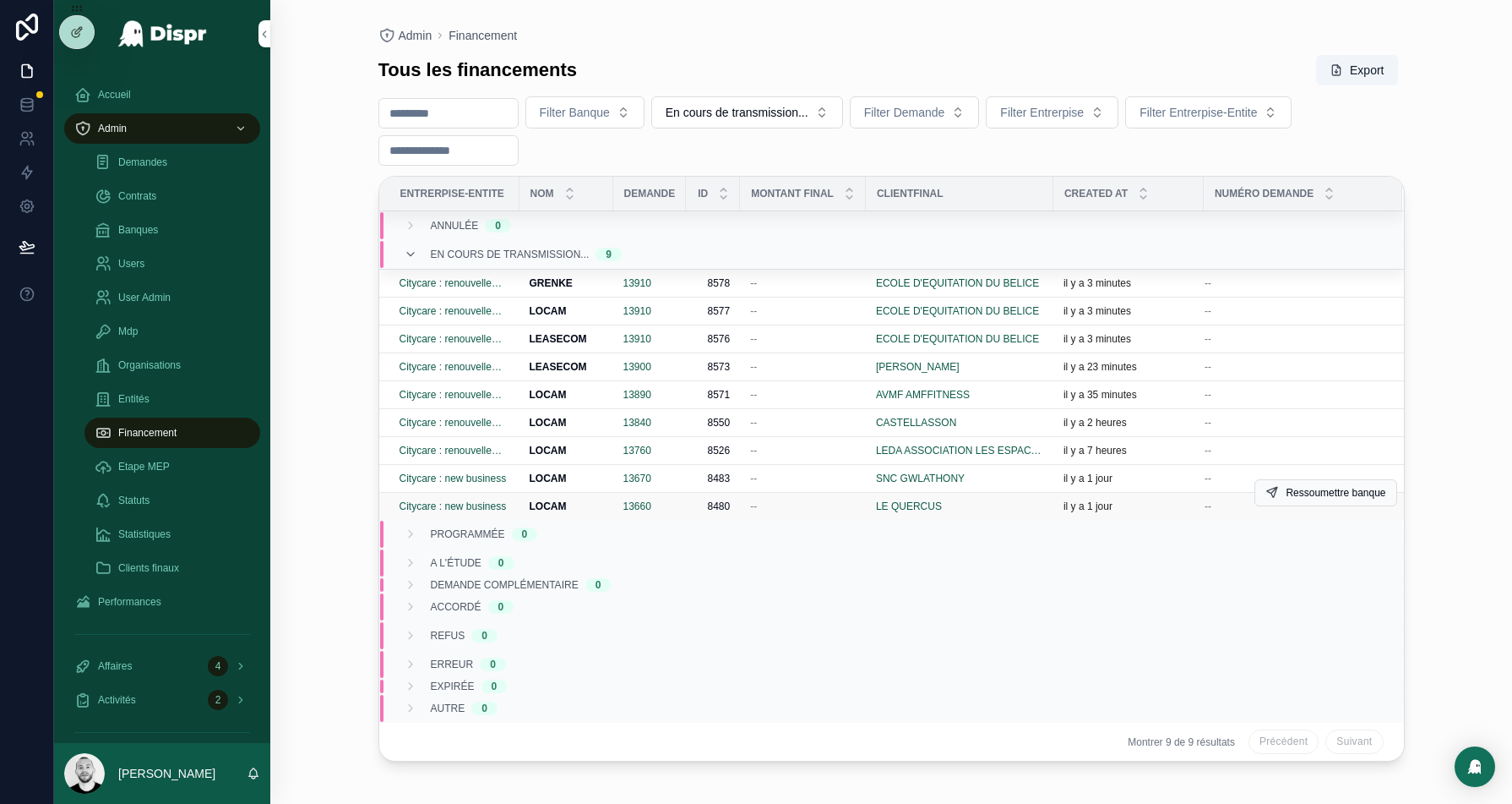
click at [1171, 504] on div "il y a 1 jour" at bounding box center [1129, 506] width 130 height 13
click at [145, 153] on div "Demandes" at bounding box center [172, 162] width 155 height 27
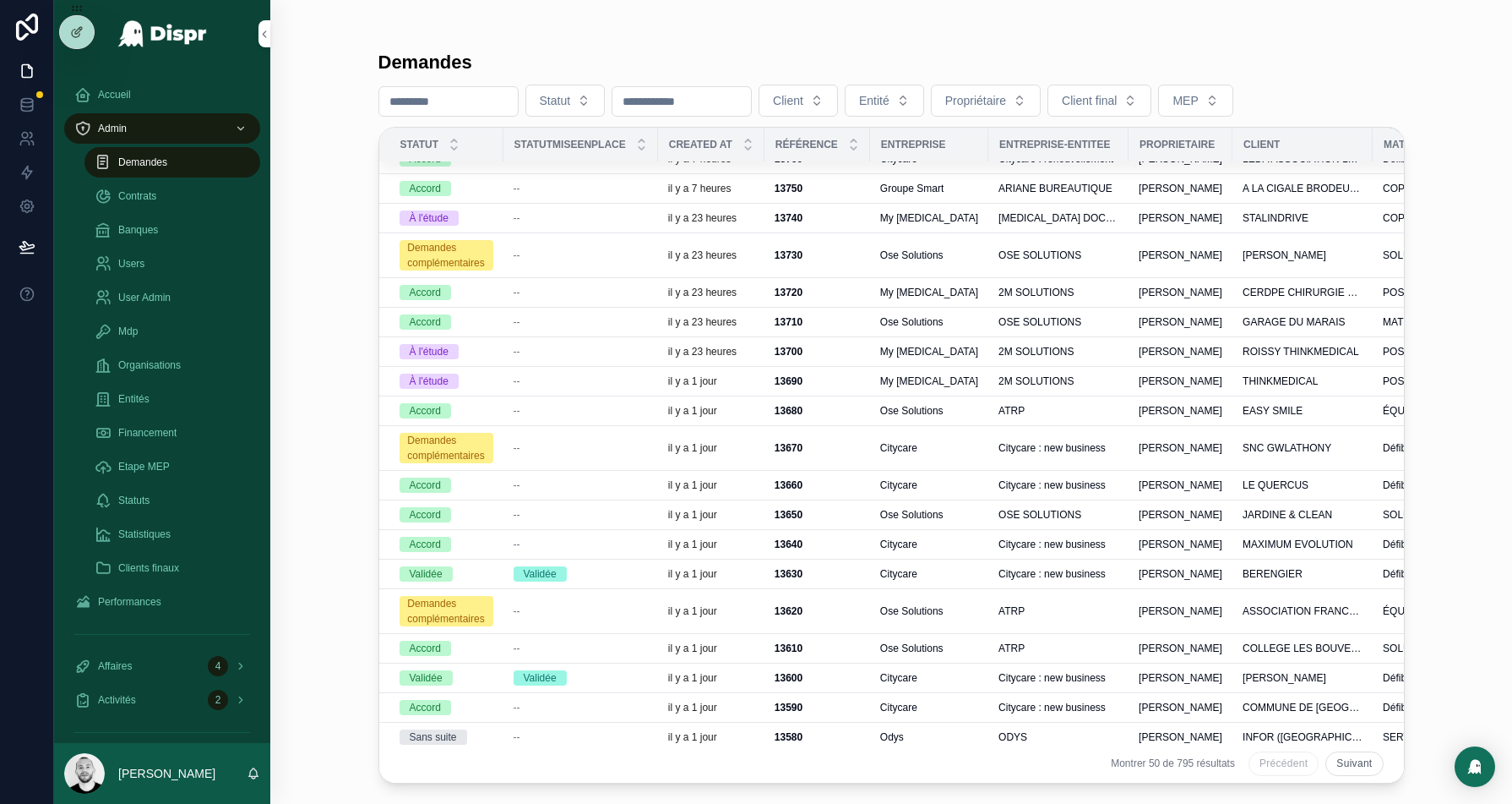
scroll to position [420, 0]
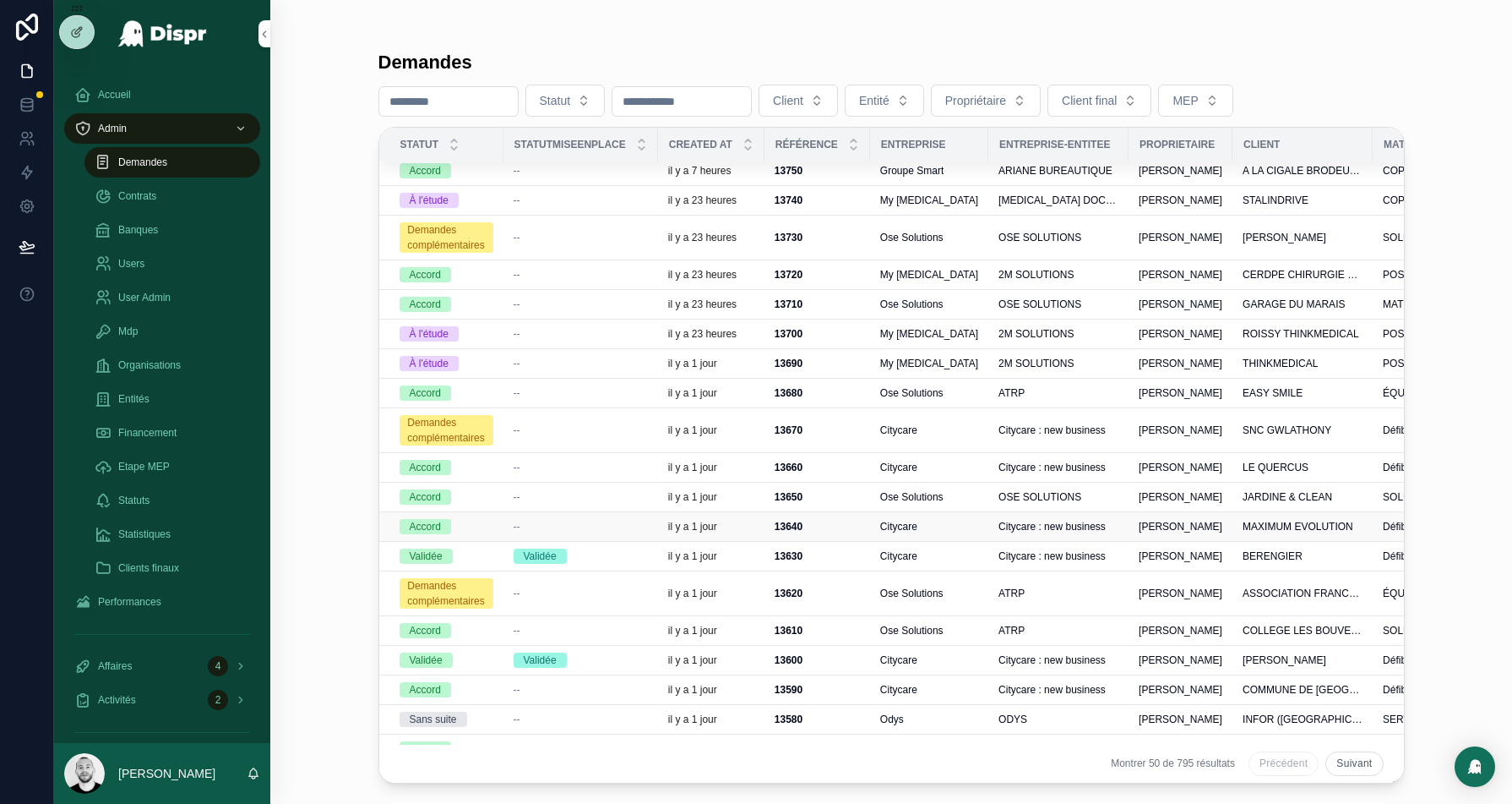
click at [646, 520] on div "--" at bounding box center [581, 526] width 134 height 13
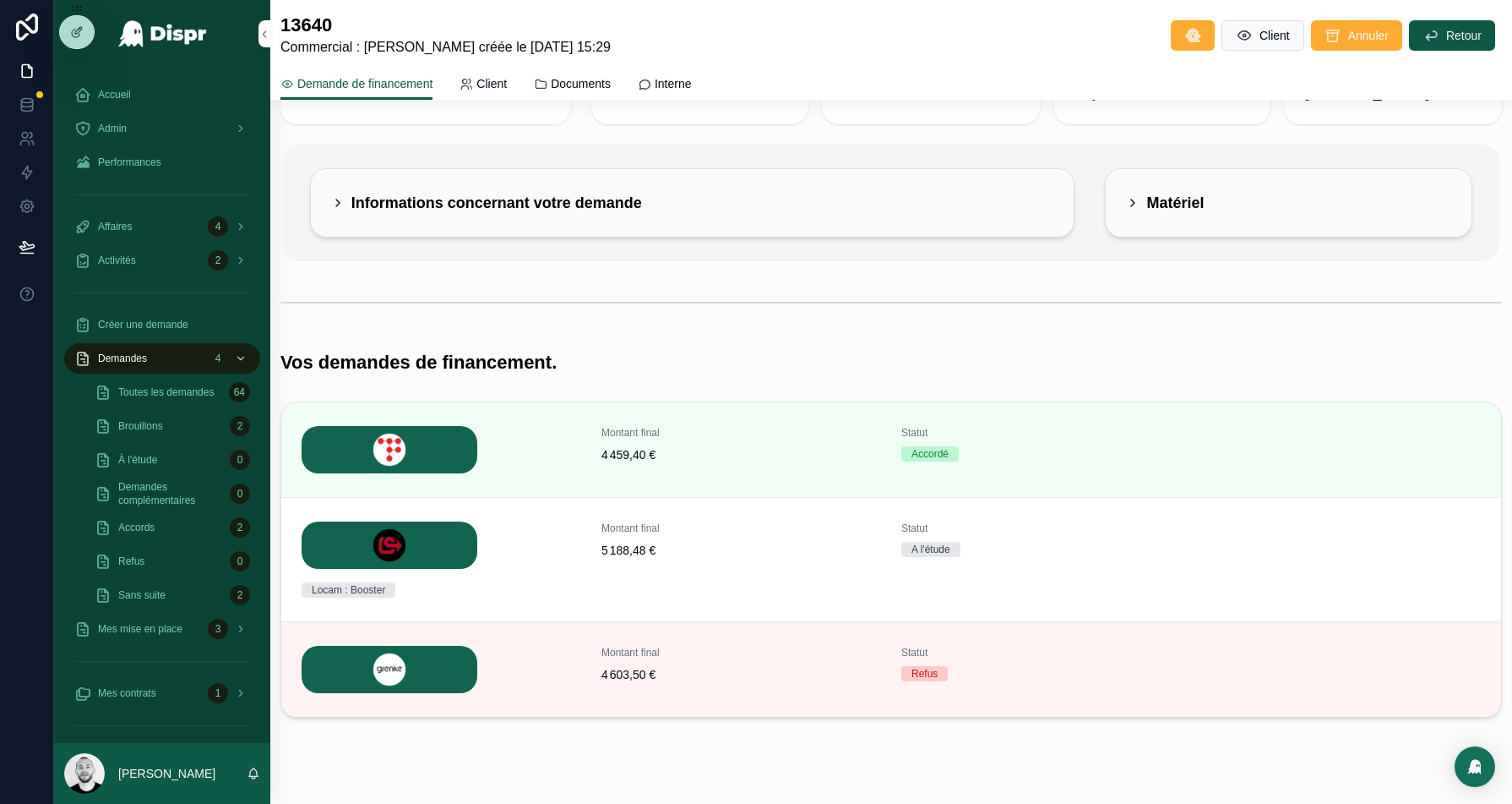
scroll to position [119, 0]
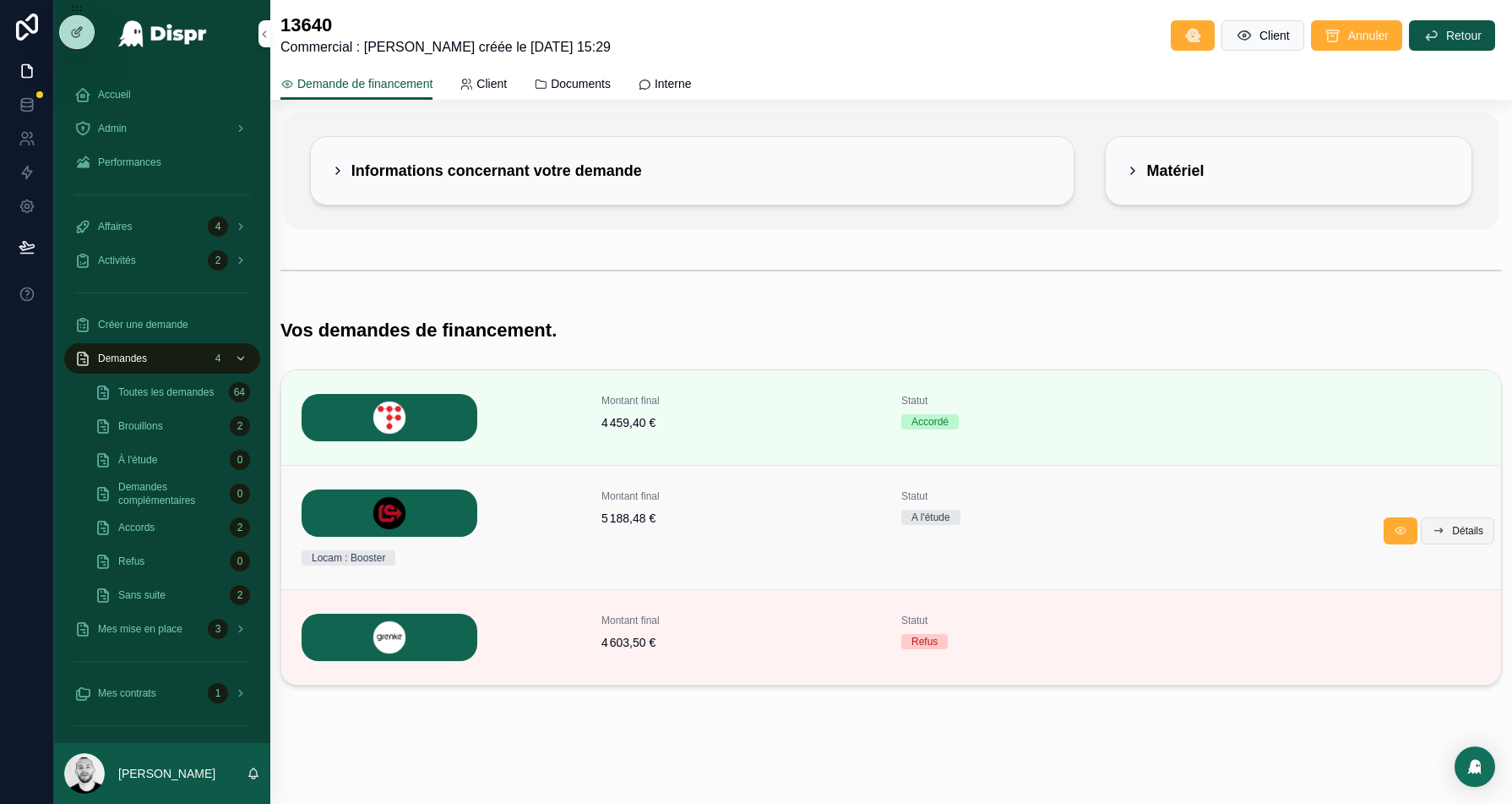
click at [1464, 535] on span "Détails" at bounding box center [1467, 530] width 31 height 13
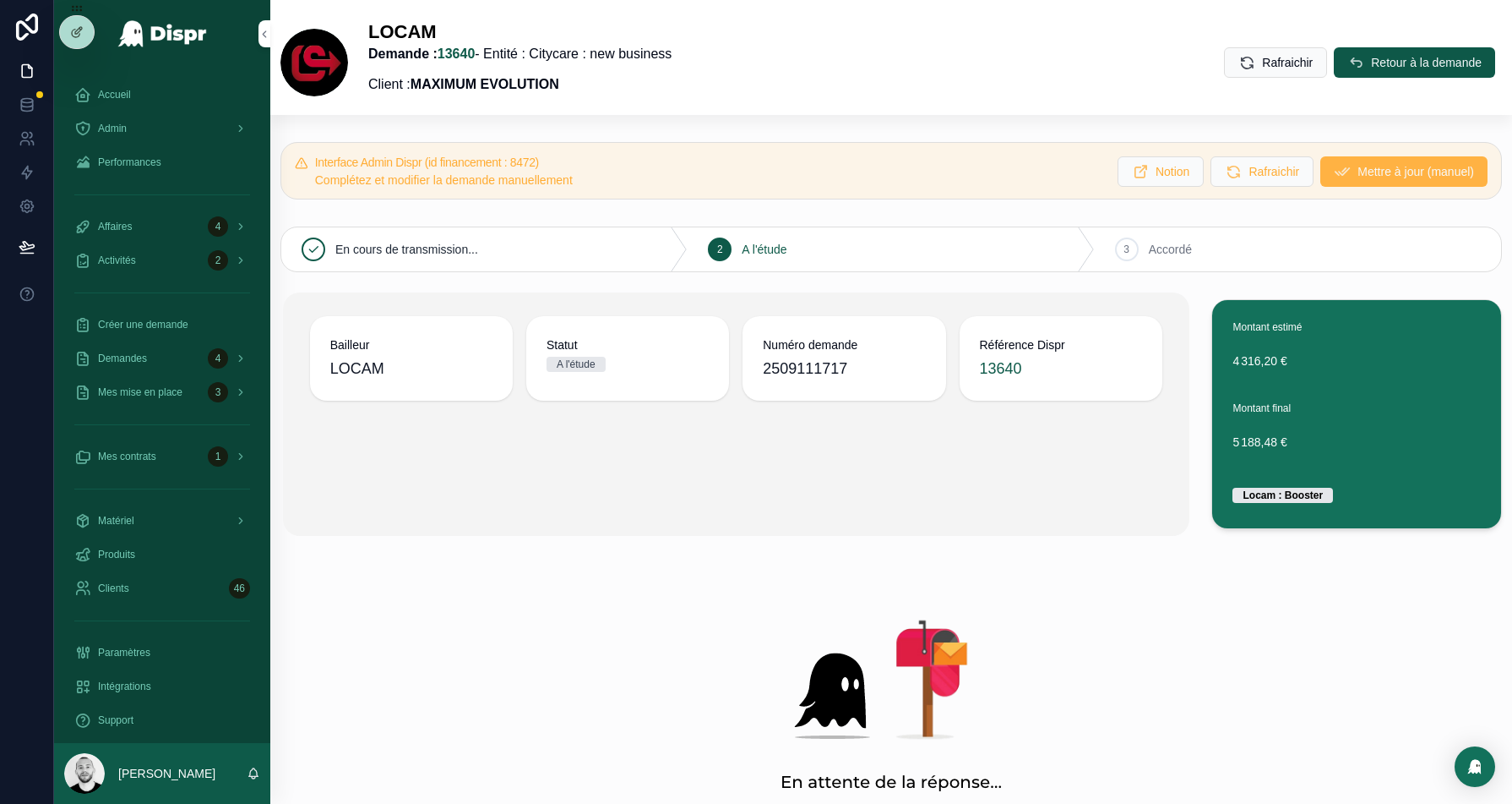
click at [1381, 175] on span "Mettre à jour (manuel)" at bounding box center [1416, 171] width 116 height 17
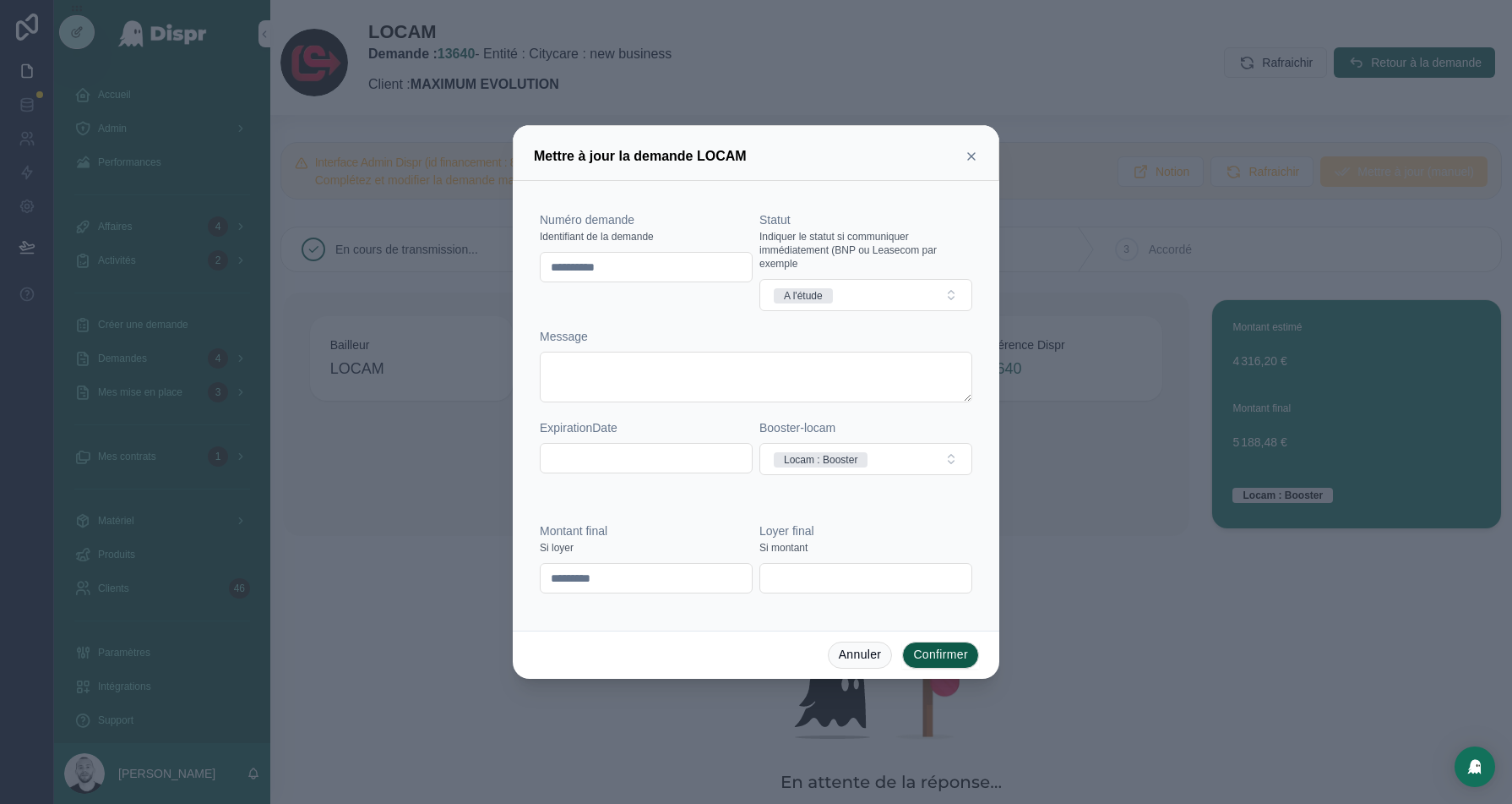
click at [600, 576] on input "*********" at bounding box center [647, 577] width 211 height 24
paste input "text"
type input "*********"
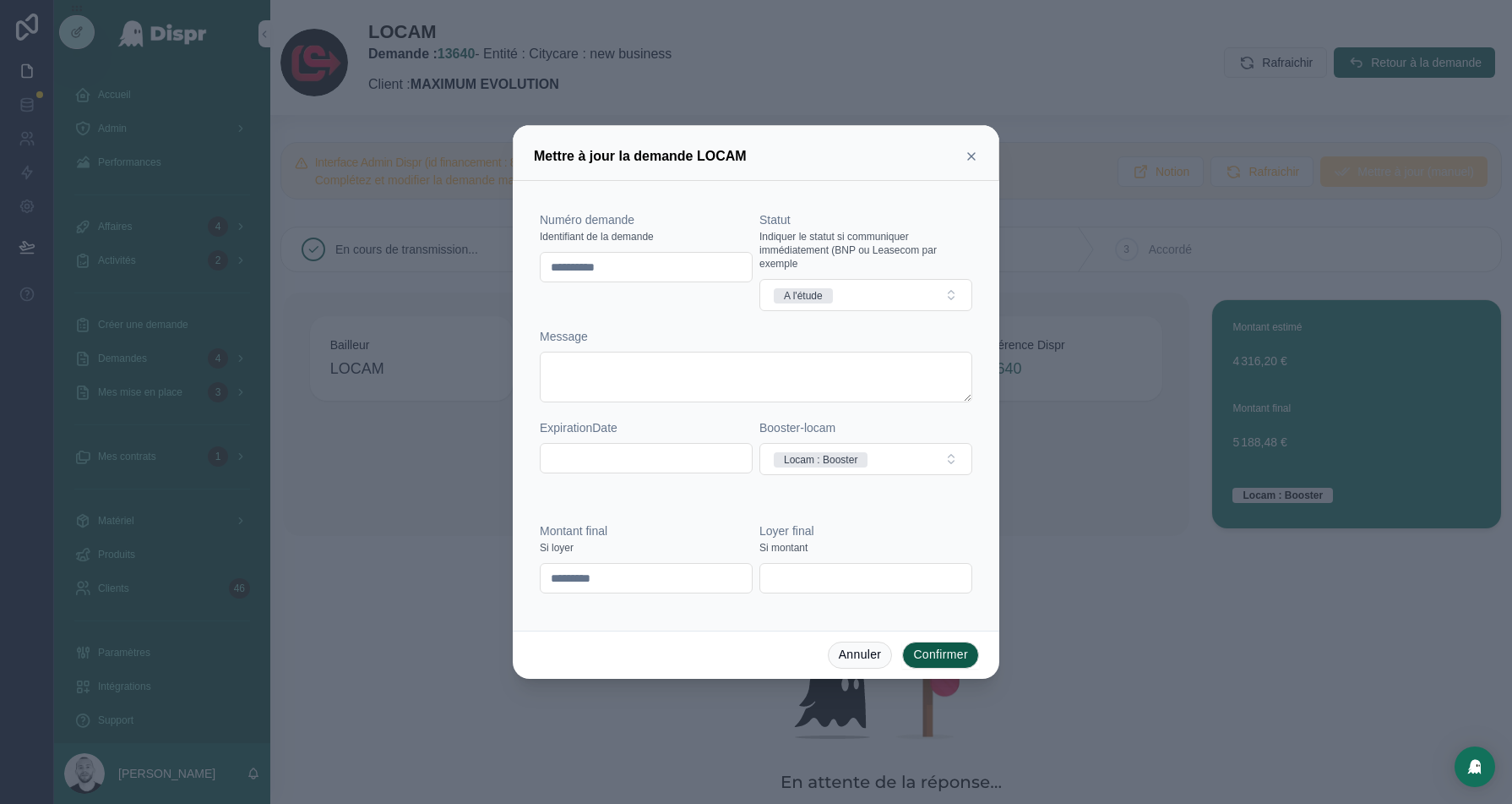
click at [935, 659] on button "Confirmer" at bounding box center [940, 655] width 77 height 27
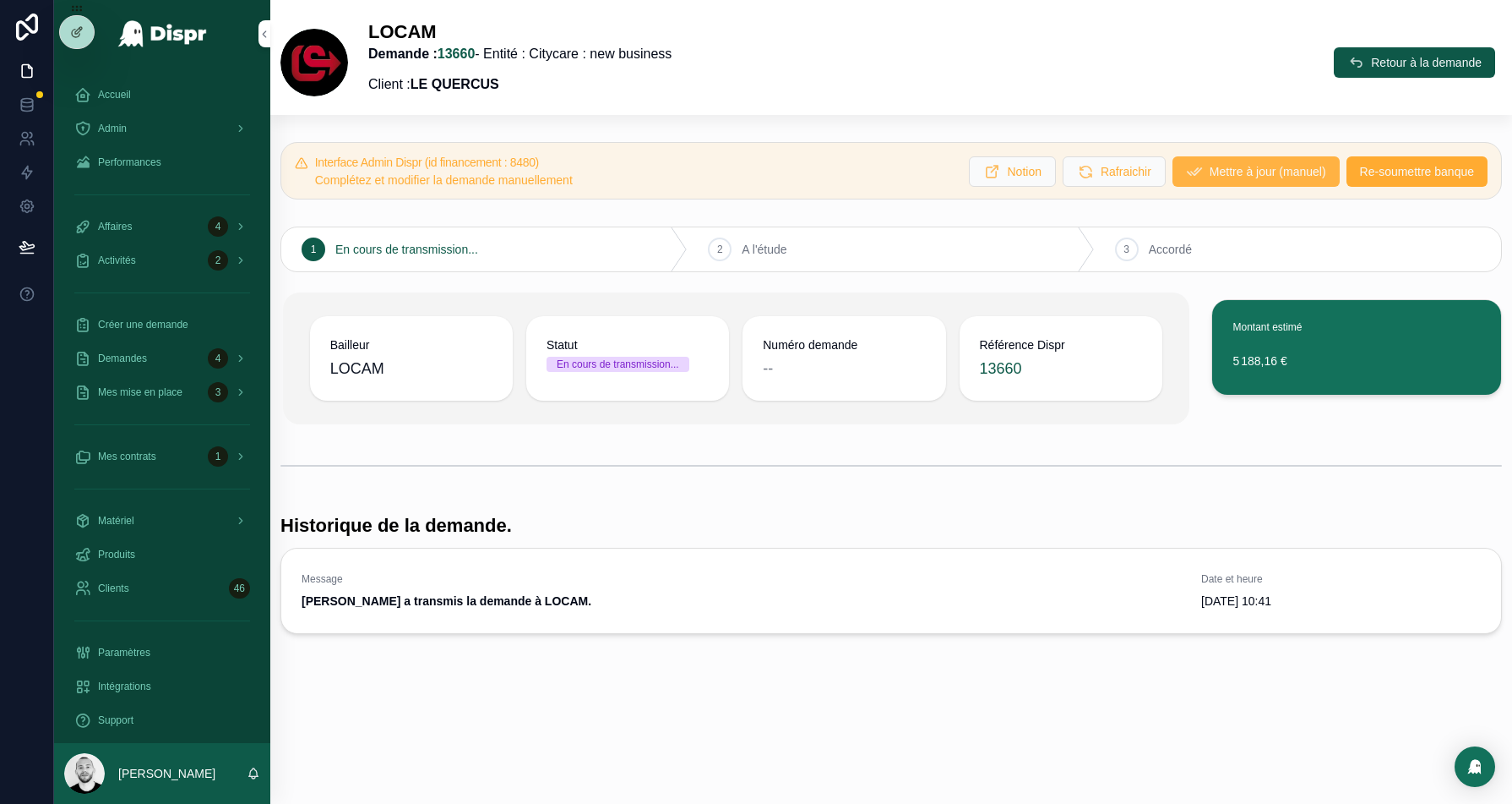
click at [1223, 174] on span "Mettre à jour (manuel)" at bounding box center [1268, 171] width 116 height 17
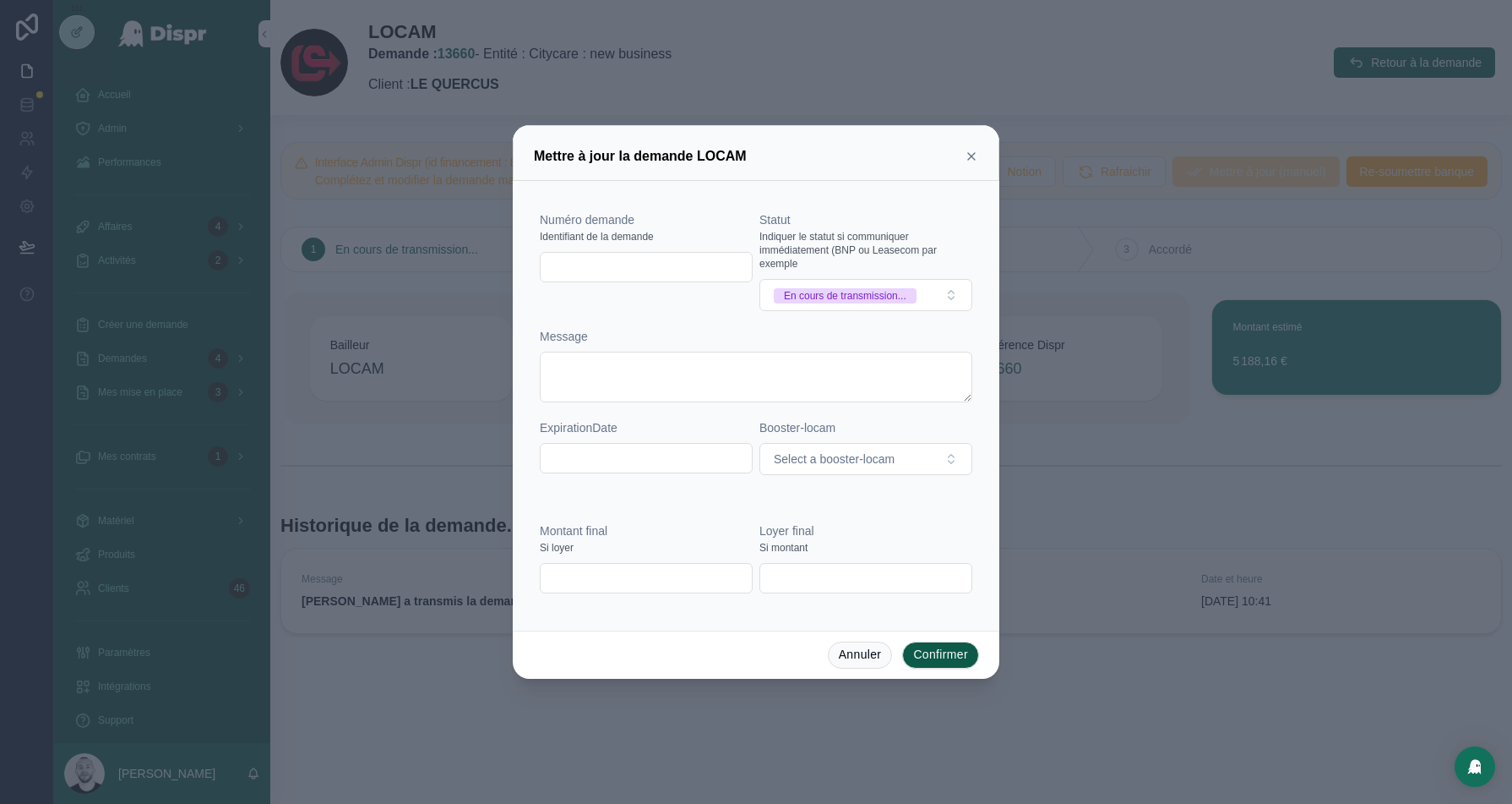
click at [605, 257] on input "text" at bounding box center [647, 267] width 211 height 24
paste input "**********"
type input "**********"
click at [595, 574] on input "text" at bounding box center [647, 577] width 211 height 24
paste input "*********"
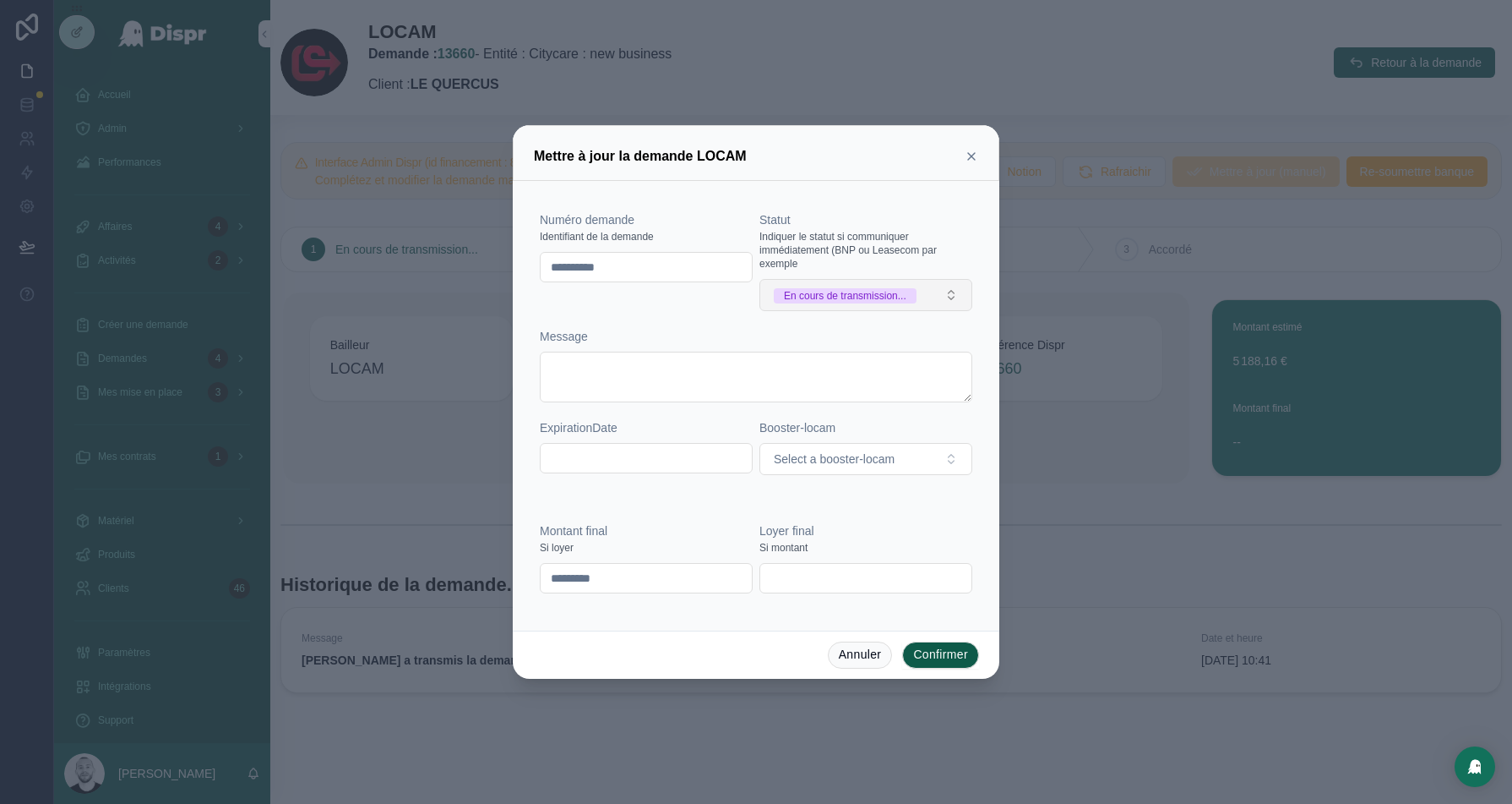
type input "*********"
click at [884, 295] on div "En cours de transmission..." at bounding box center [845, 295] width 122 height 15
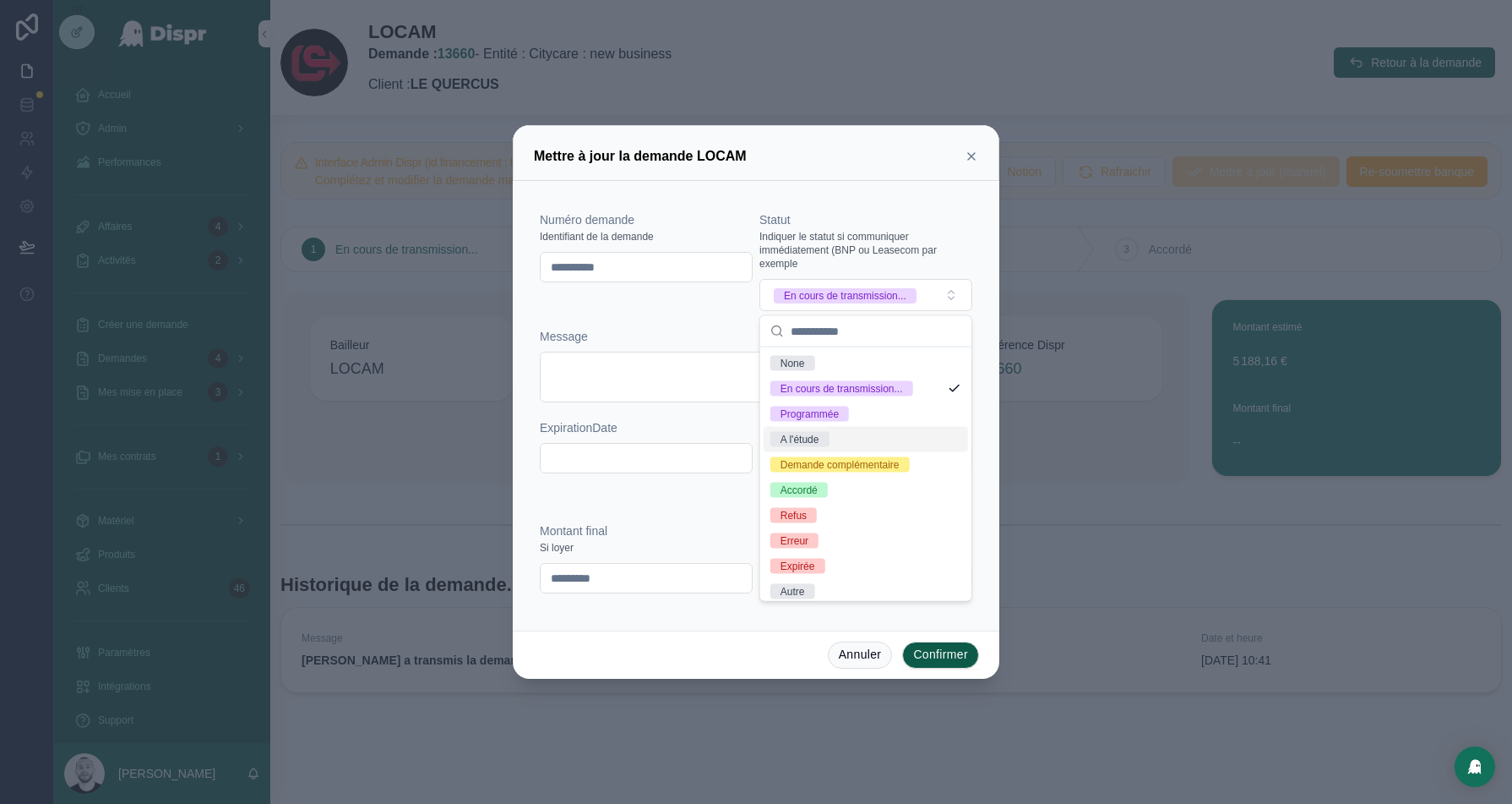
click at [819, 432] on div "A l'étude" at bounding box center [800, 439] width 39 height 15
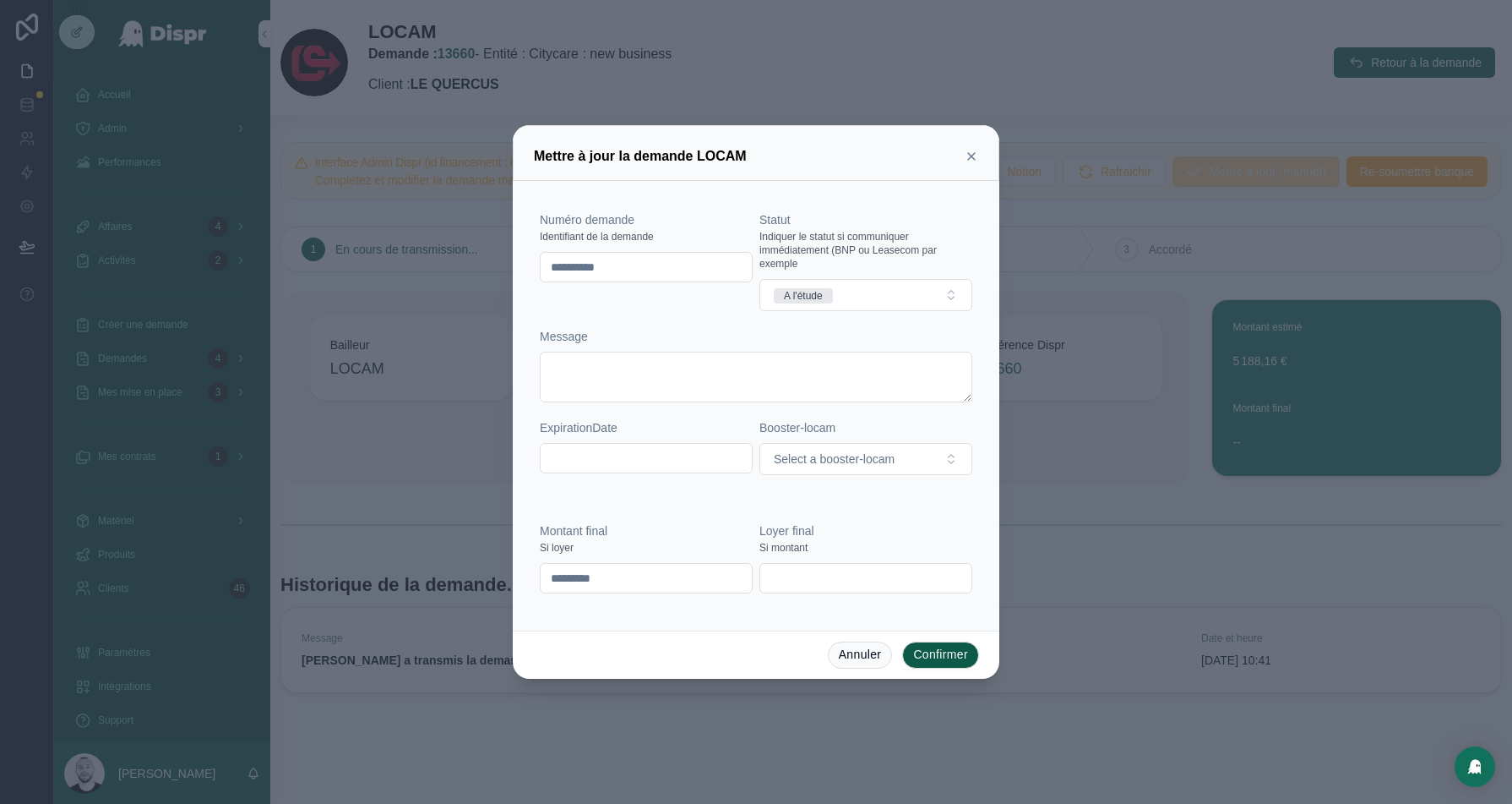
click at [933, 651] on button "Confirmer" at bounding box center [940, 655] width 77 height 27
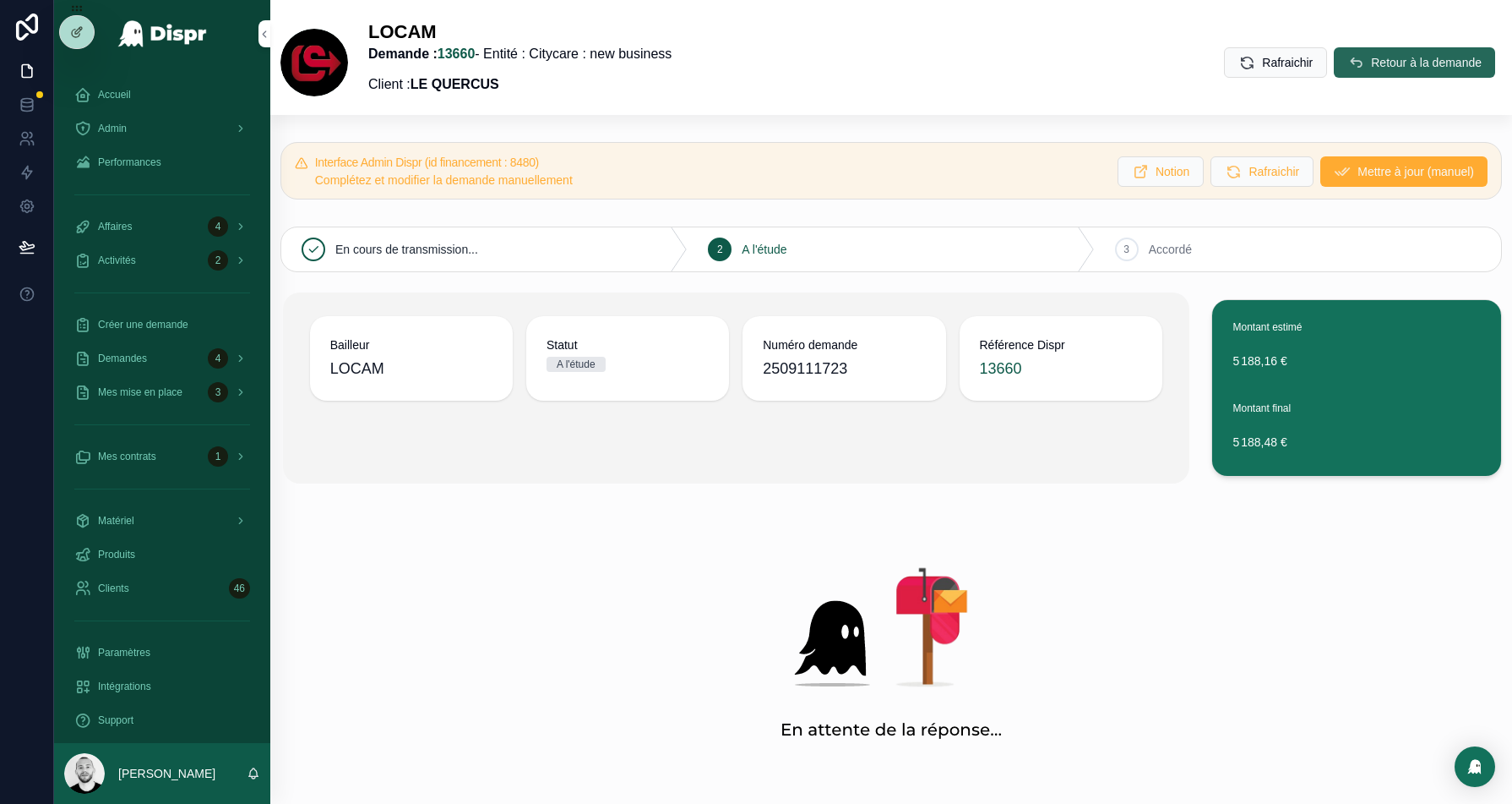
click at [1401, 51] on button "Retour à la demande" at bounding box center [1414, 63] width 161 height 31
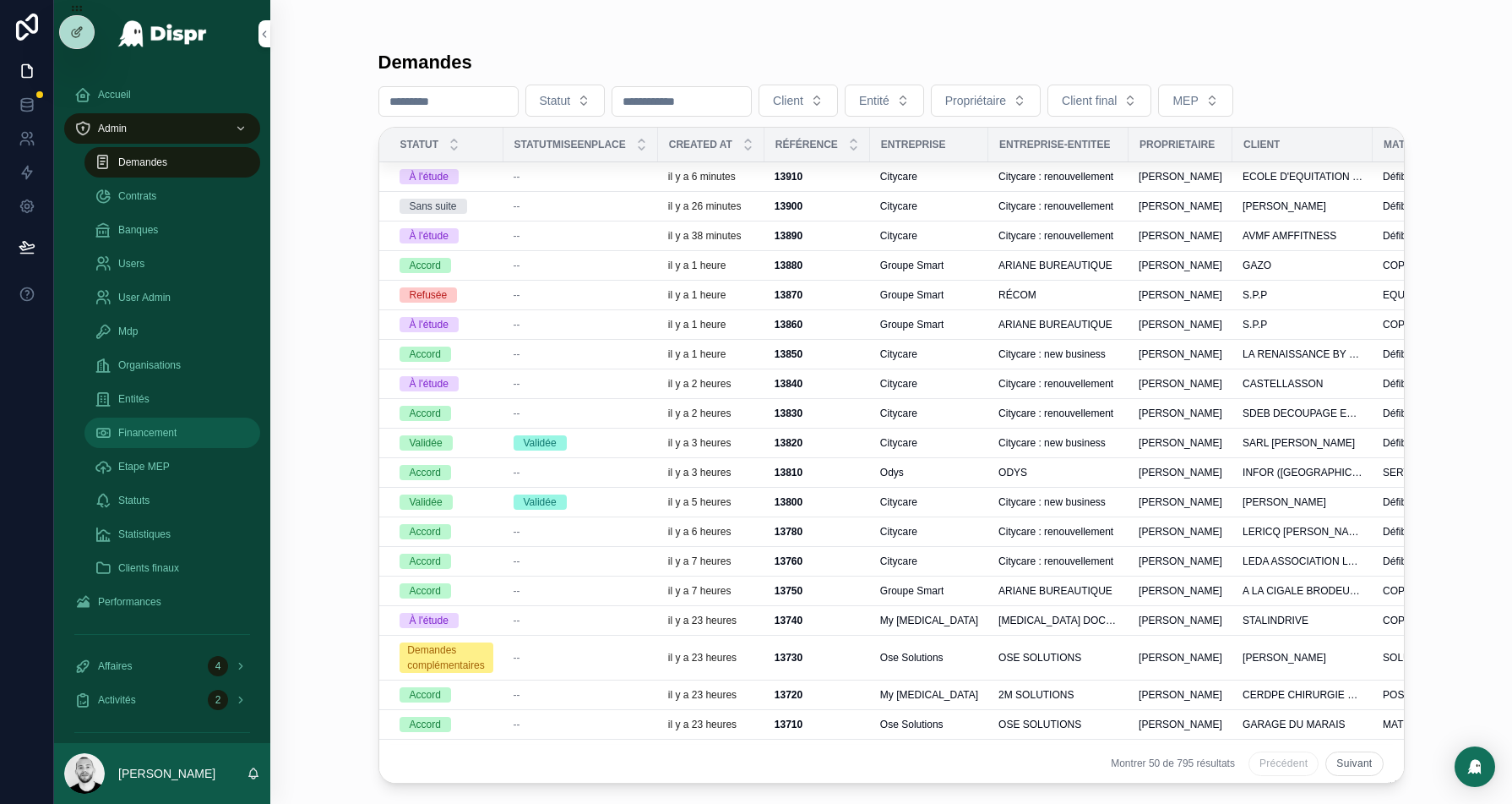
click at [142, 432] on span "Financement" at bounding box center [147, 432] width 58 height 13
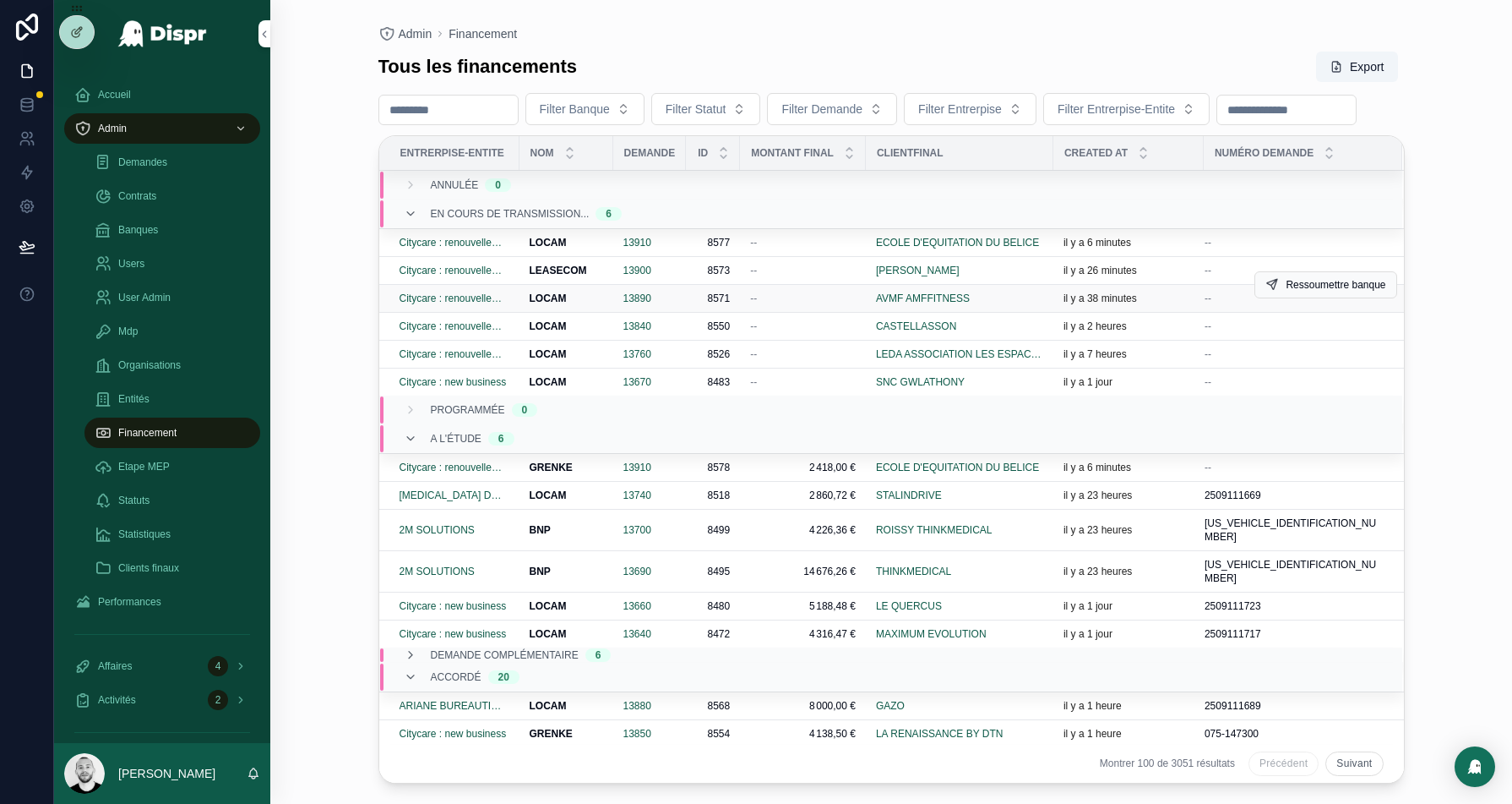
click at [1012, 305] on div "AVMF AMFFITNESS" at bounding box center [960, 298] width 167 height 13
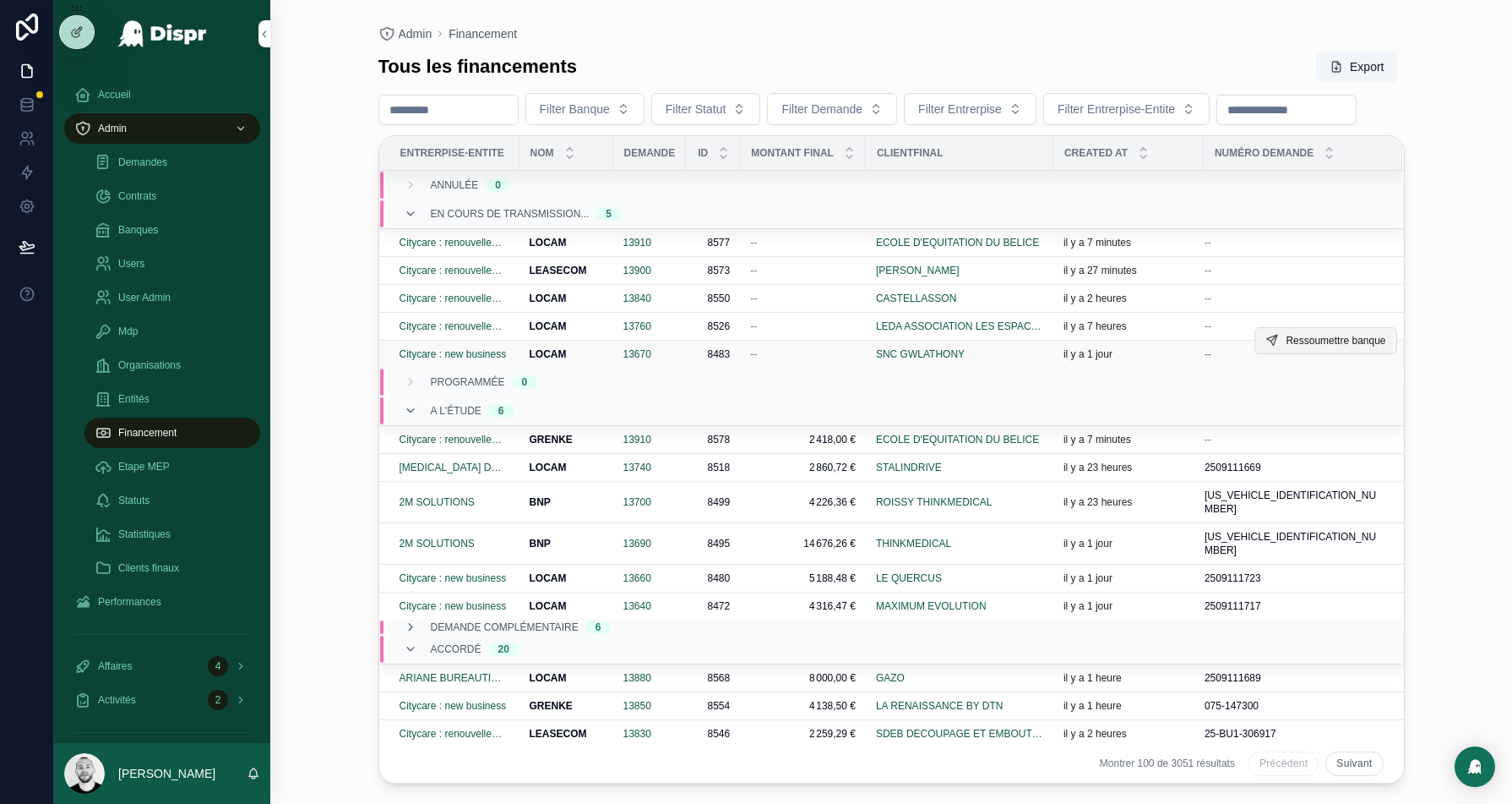
click at [1304, 347] on span "Ressoumettre banque" at bounding box center [1335, 340] width 100 height 13
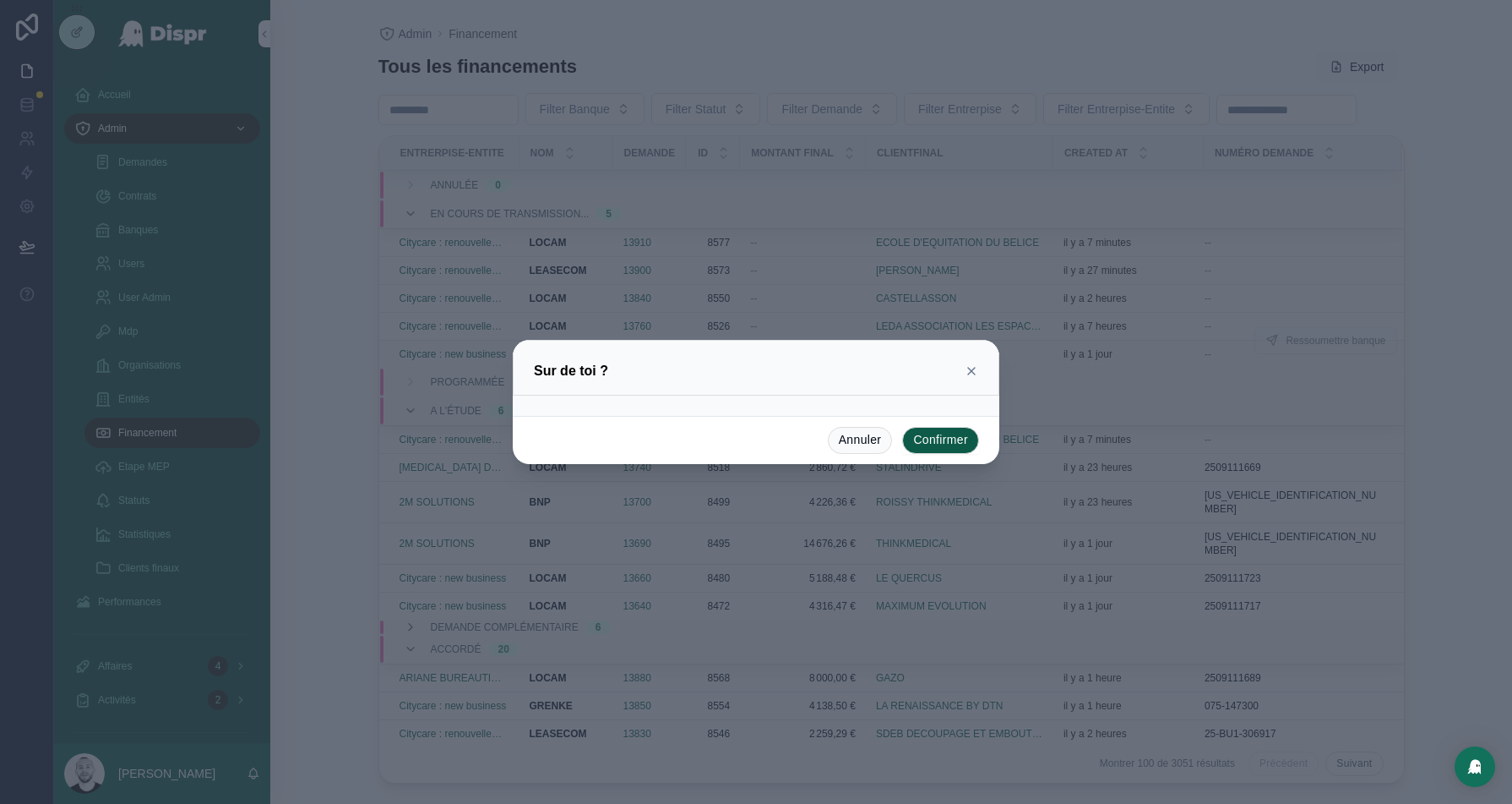
click at [931, 441] on button "Confirmer" at bounding box center [940, 440] width 77 height 27
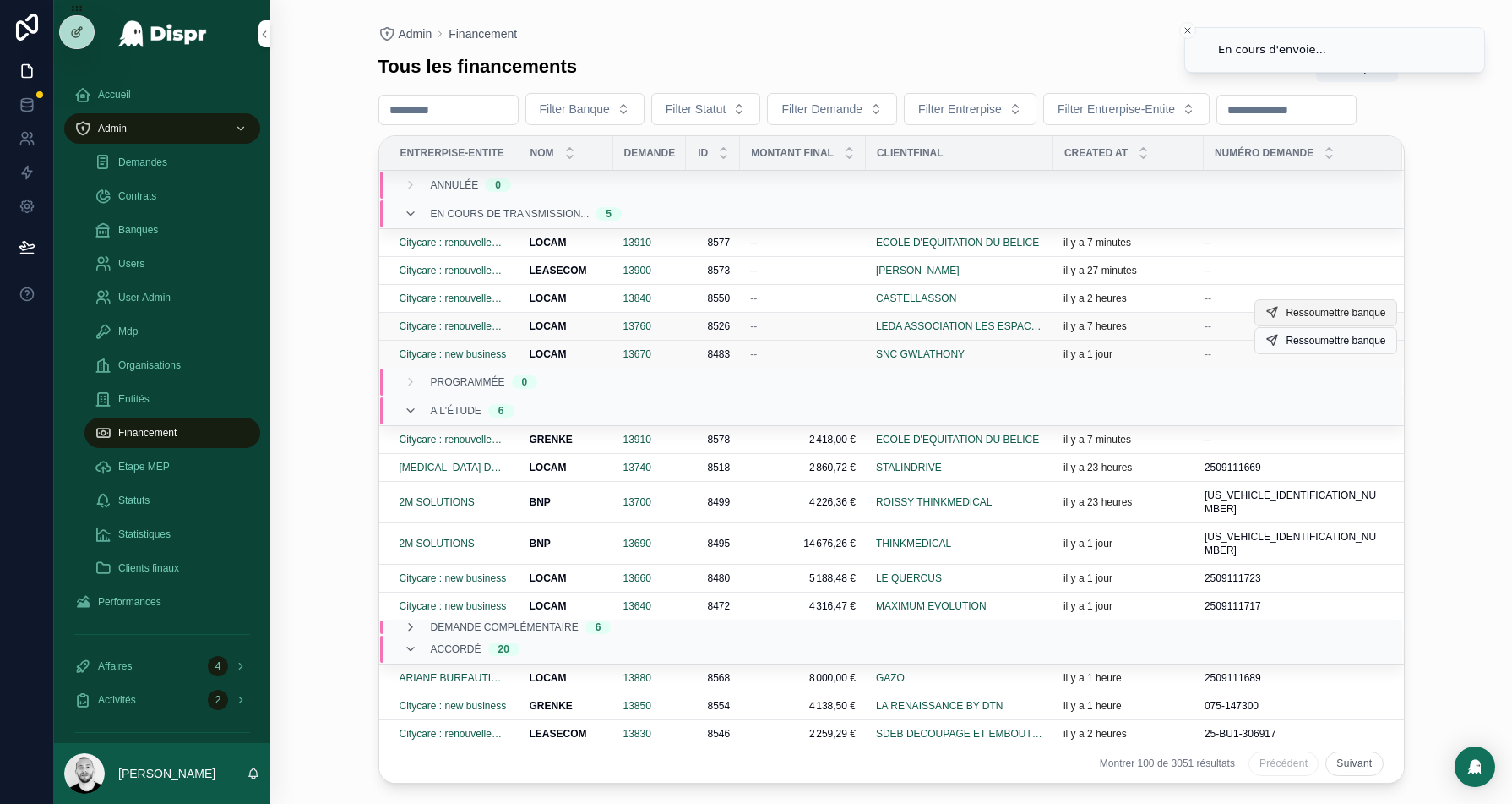
click at [1306, 319] on span "Ressoumettre banque" at bounding box center [1335, 312] width 100 height 13
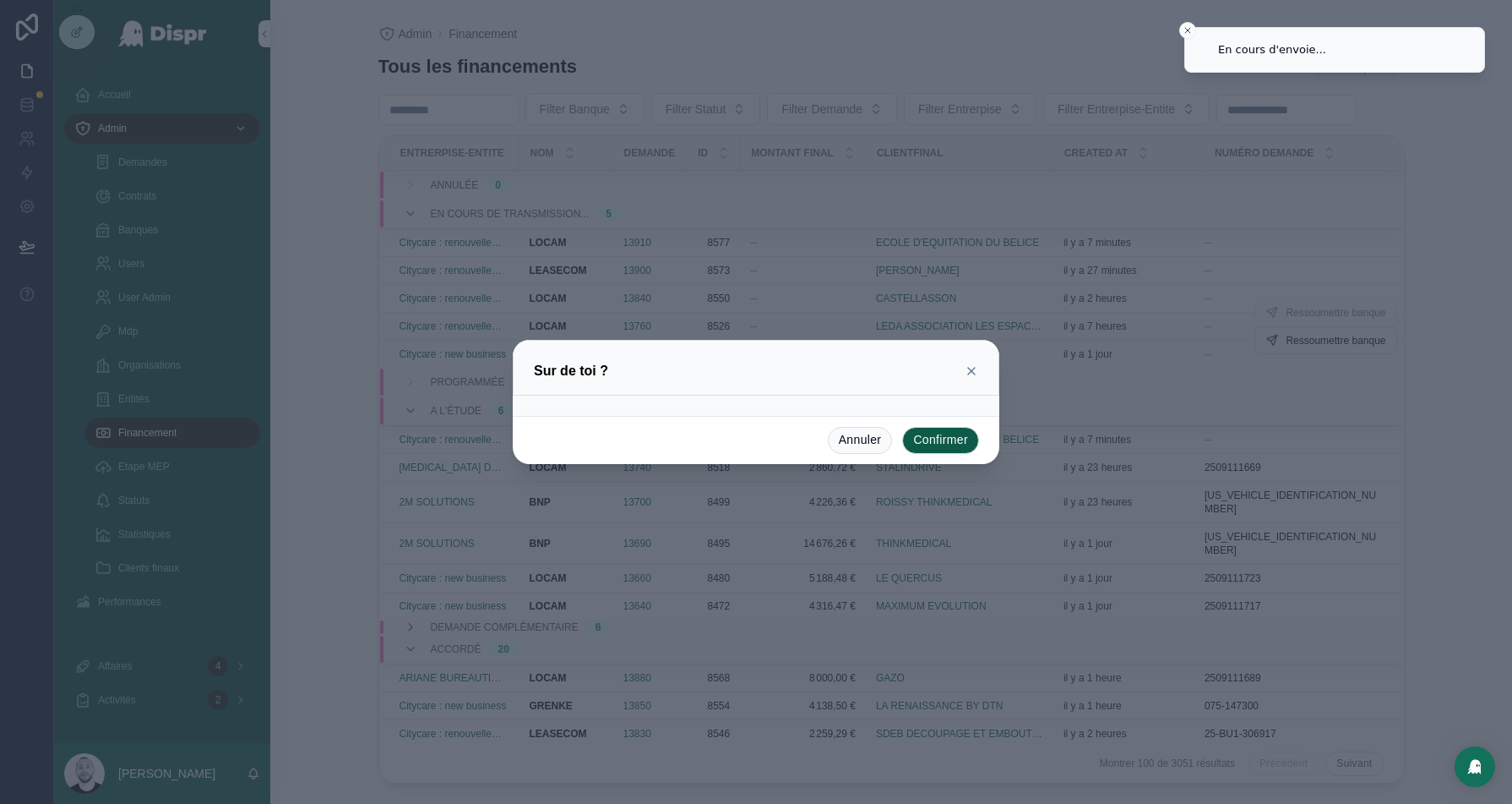
click at [941, 442] on button "Confirmer" at bounding box center [940, 440] width 77 height 27
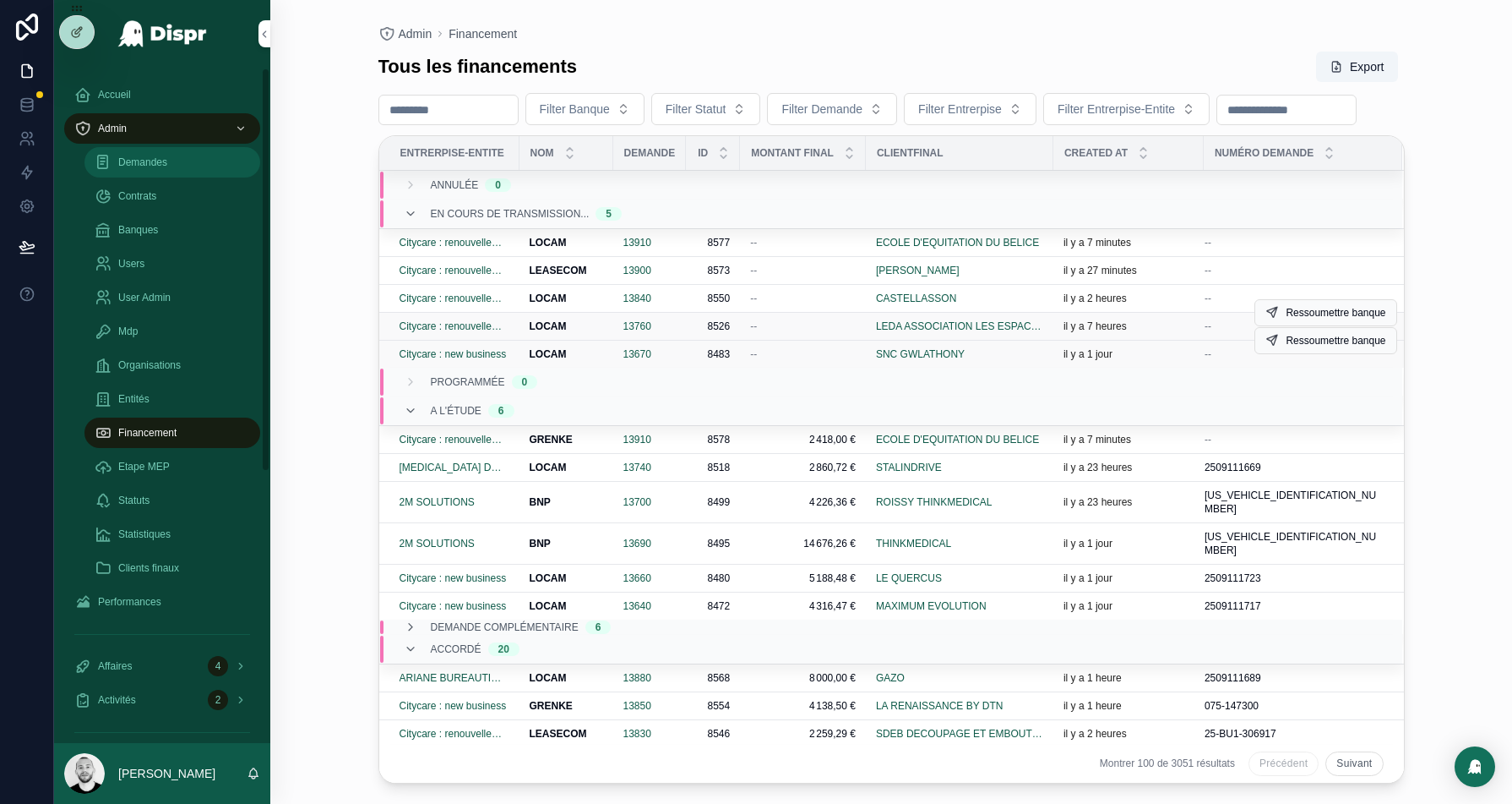
click at [141, 153] on div "Demandes" at bounding box center [172, 162] width 155 height 27
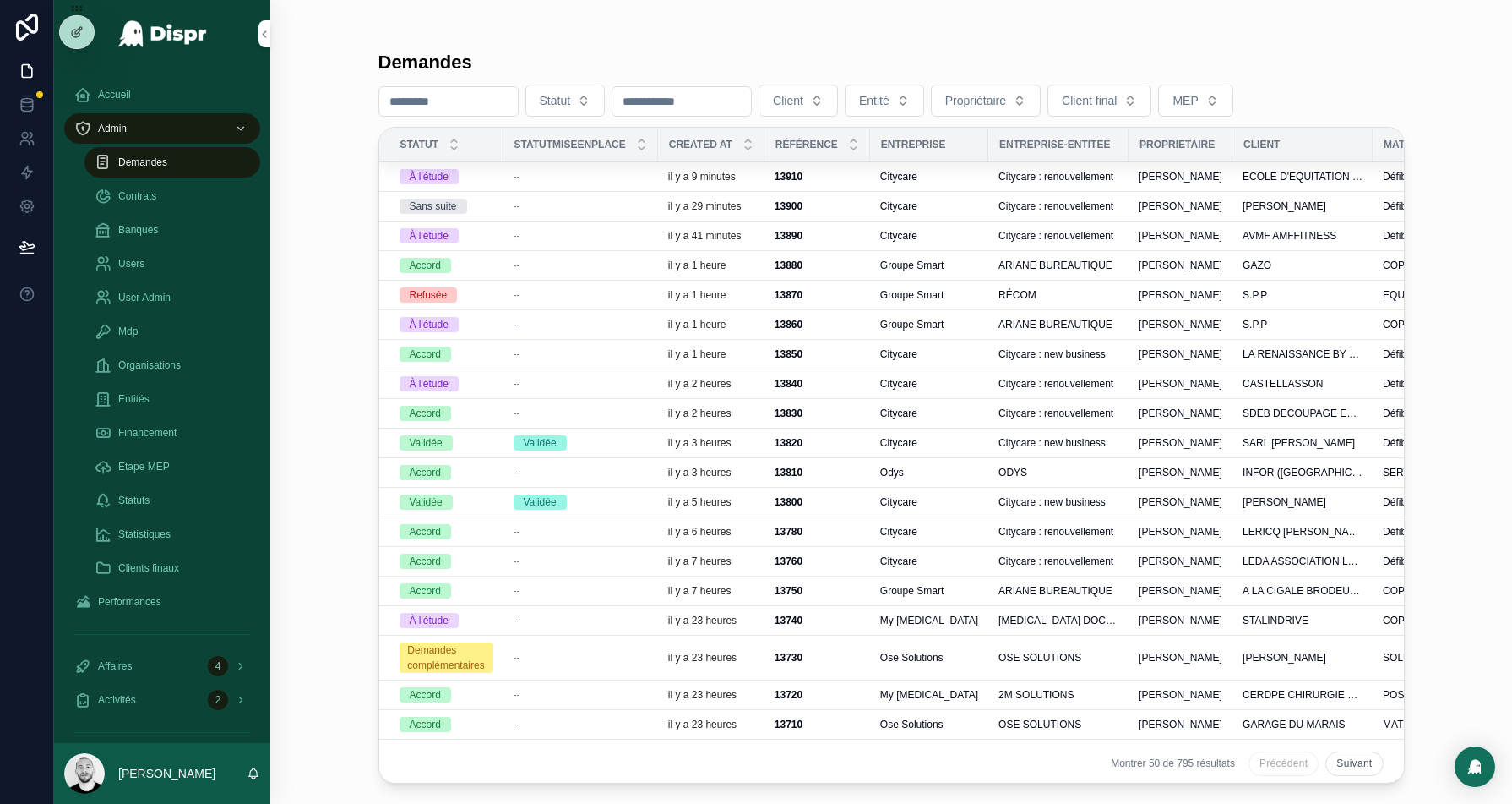
click at [456, 96] on input "scrollable content" at bounding box center [448, 101] width 138 height 24
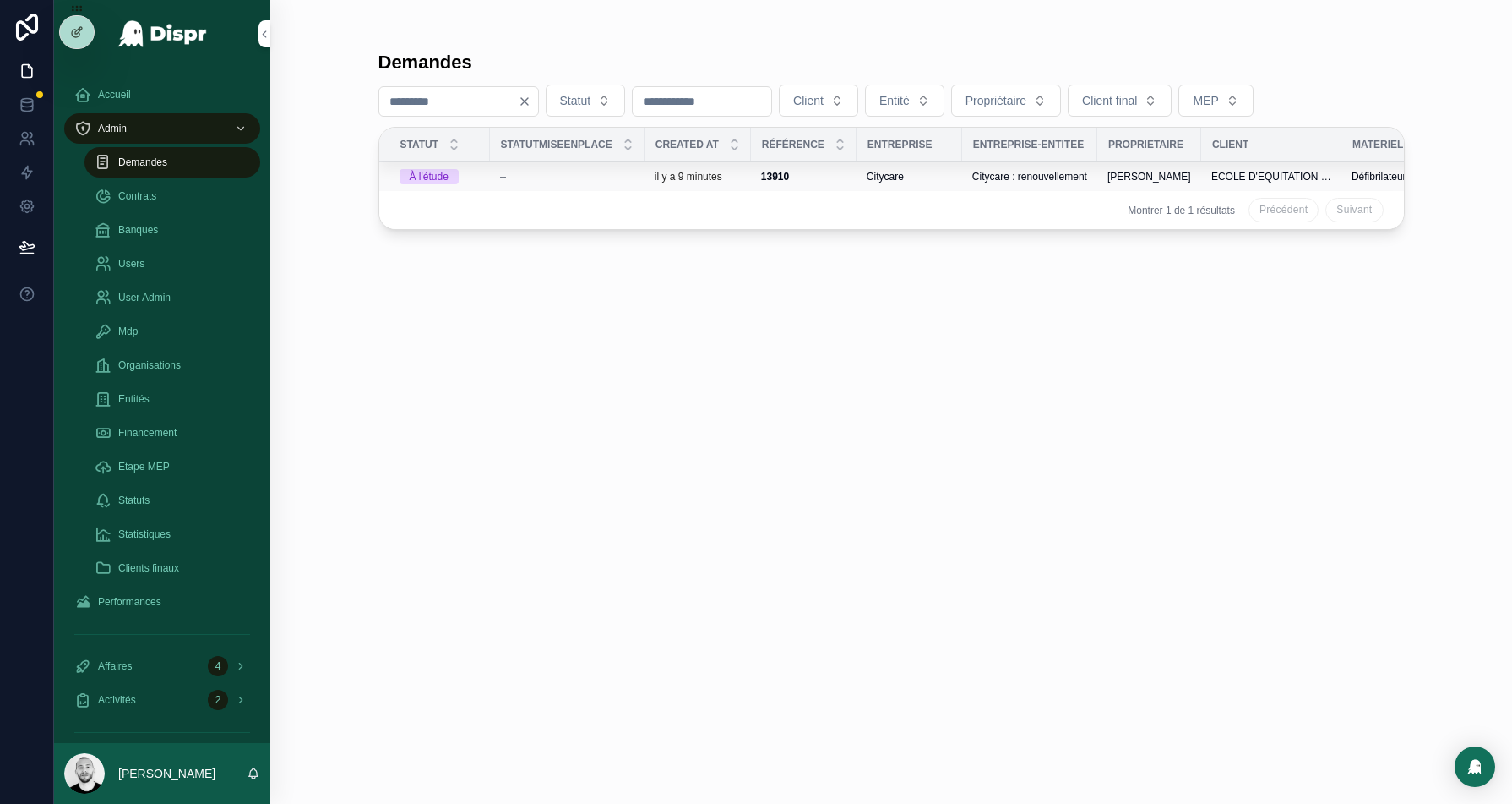
type input "****"
click at [573, 175] on div "--" at bounding box center [567, 176] width 134 height 13
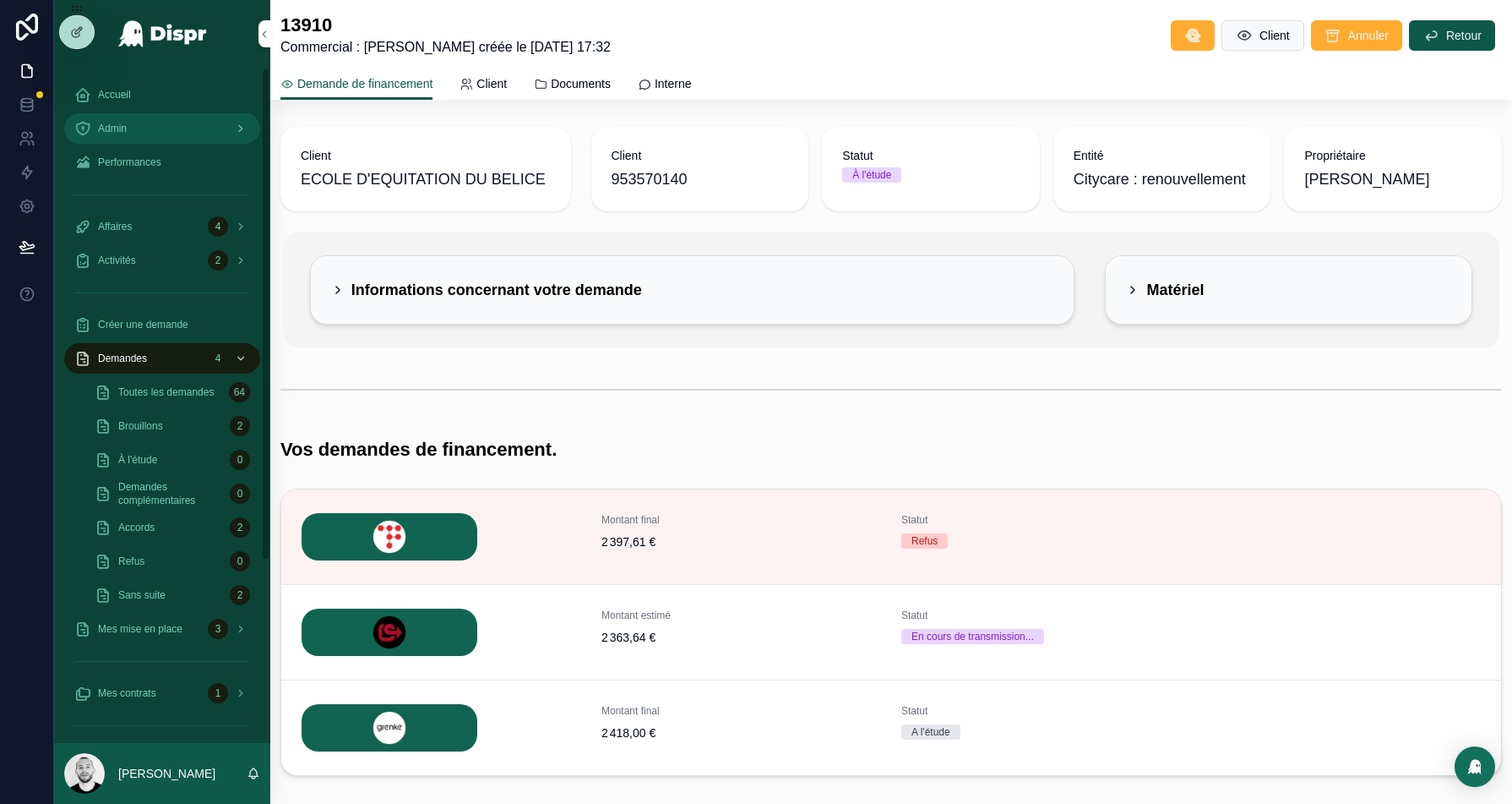
click at [122, 120] on div "Admin" at bounding box center [161, 128] width 175 height 27
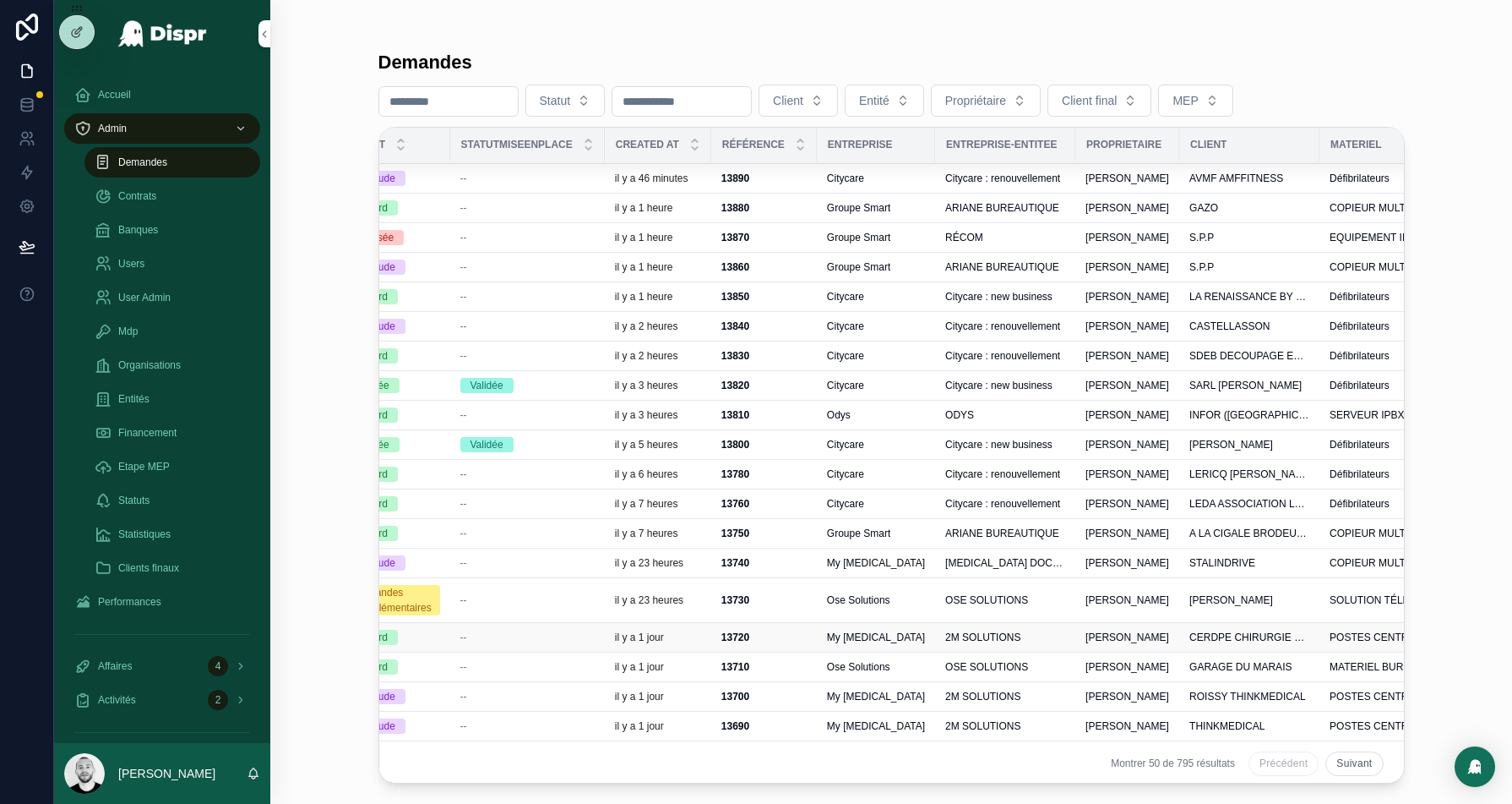
scroll to position [57, 0]
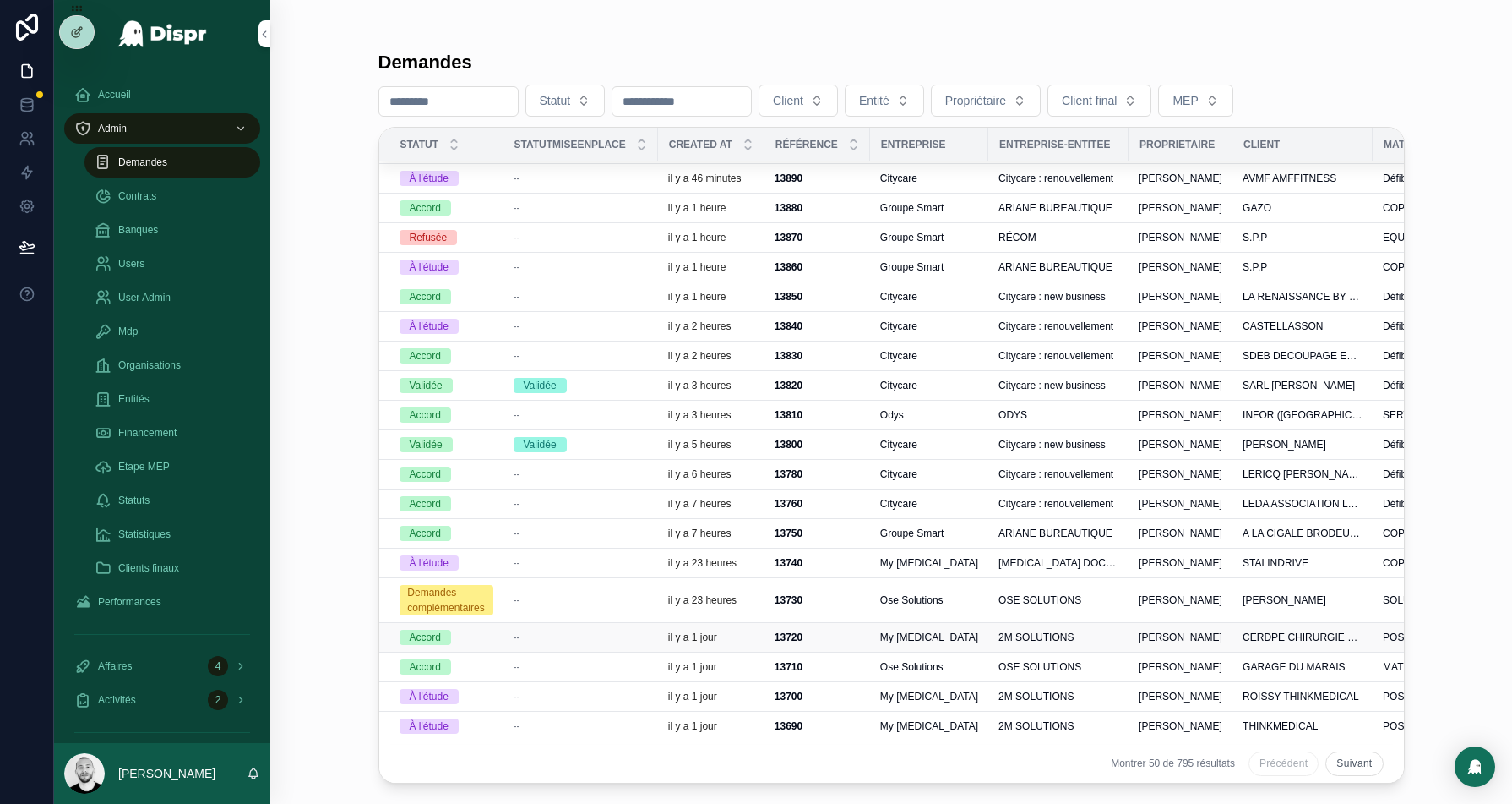
click at [601, 630] on div "--" at bounding box center [581, 636] width 134 height 13
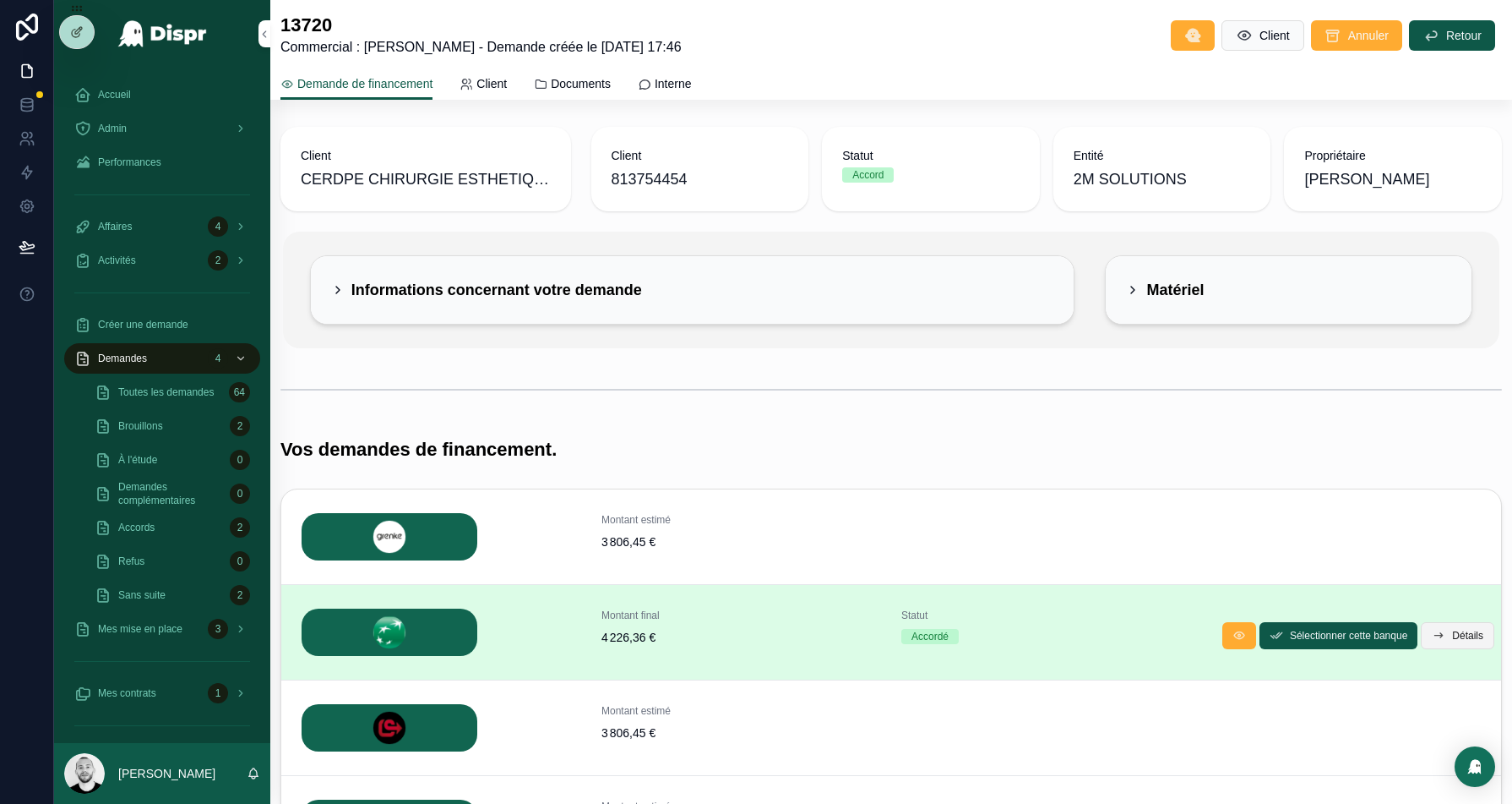
click at [1462, 629] on span "Détails" at bounding box center [1467, 635] width 31 height 13
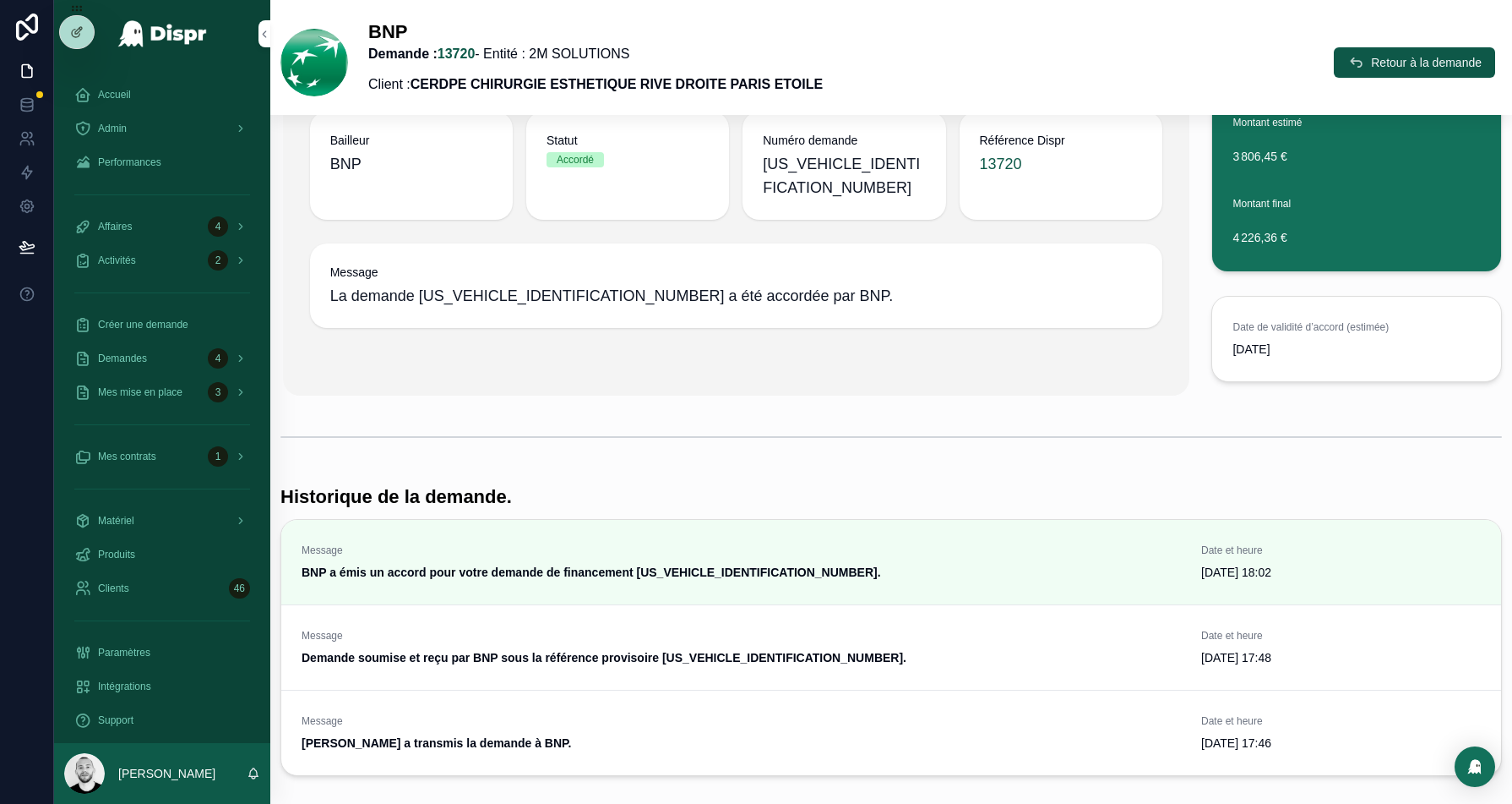
scroll to position [370, 0]
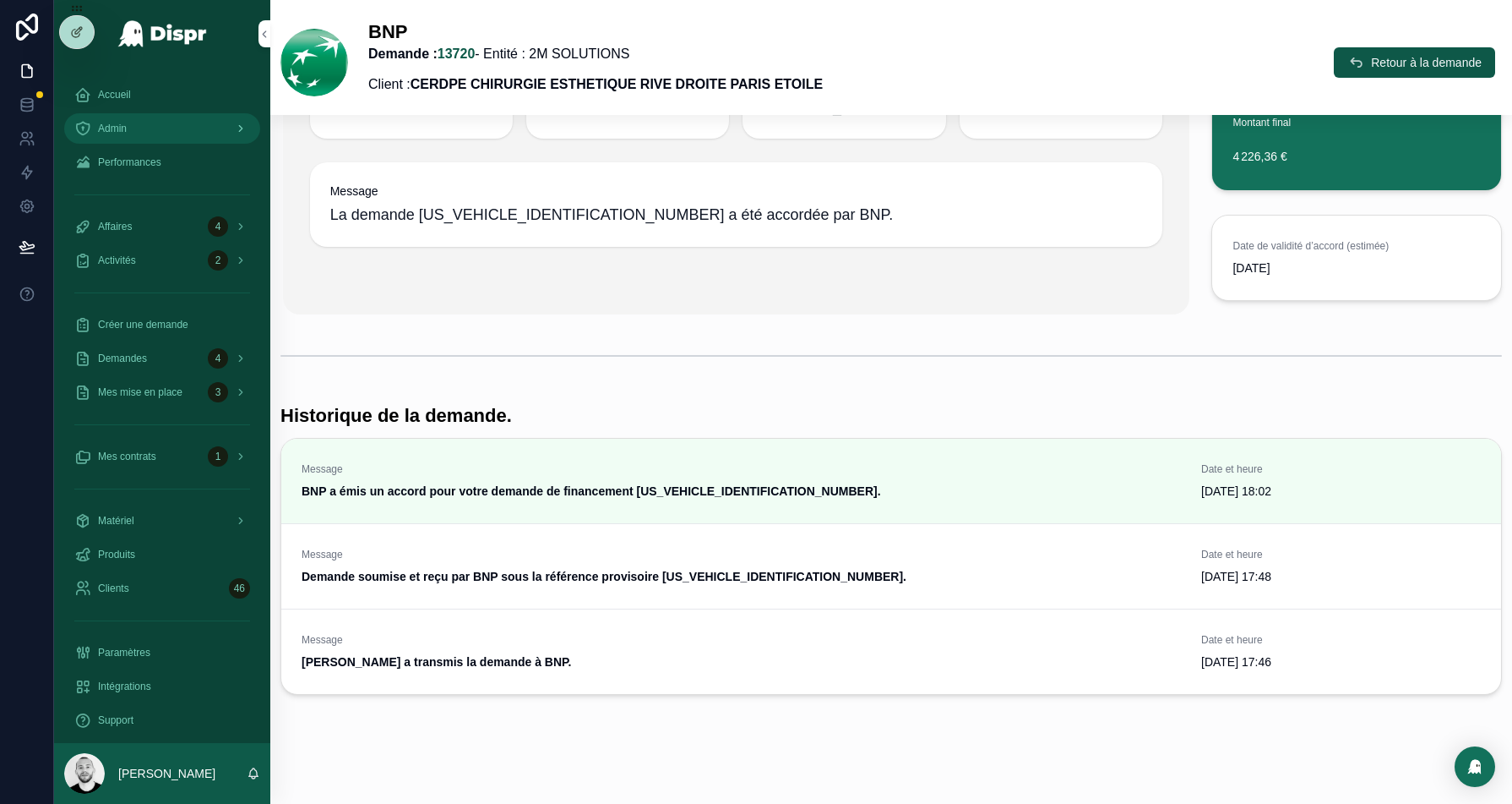
click at [145, 126] on div "Admin" at bounding box center [161, 128] width 175 height 27
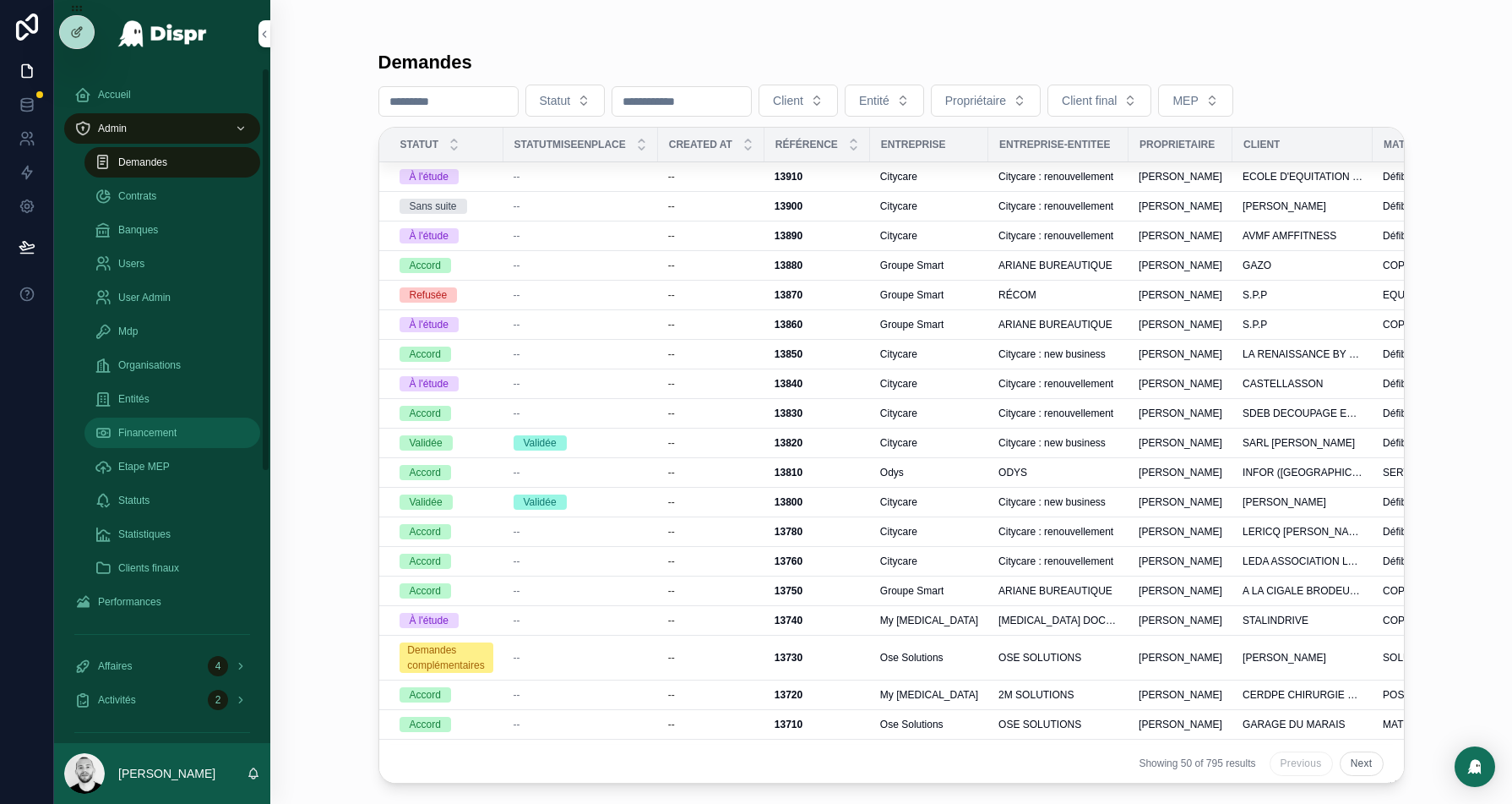
click at [144, 420] on div "Financement" at bounding box center [172, 433] width 155 height 27
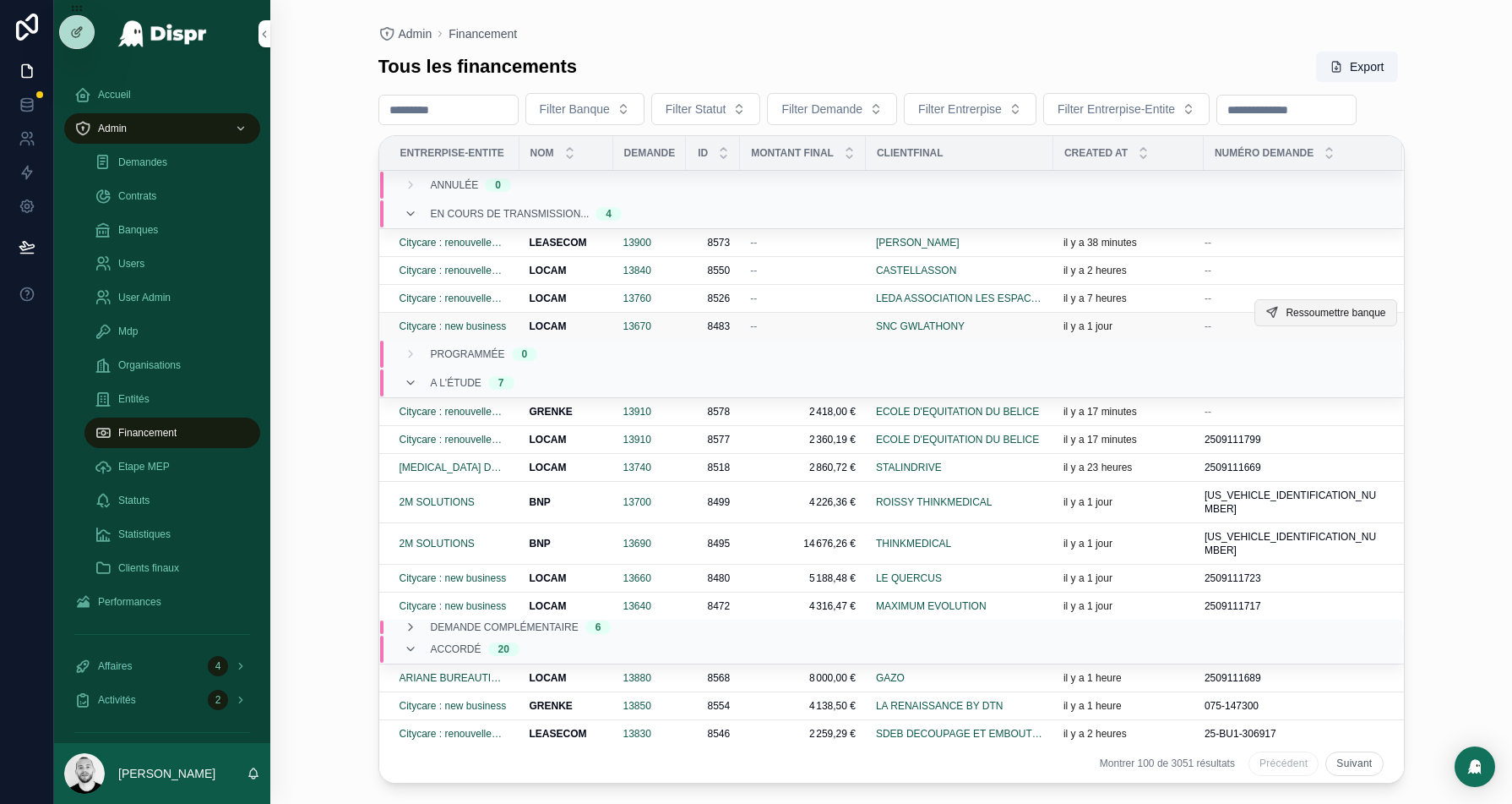
click at [1286, 319] on span "Ressoumettre banque" at bounding box center [1335, 312] width 100 height 13
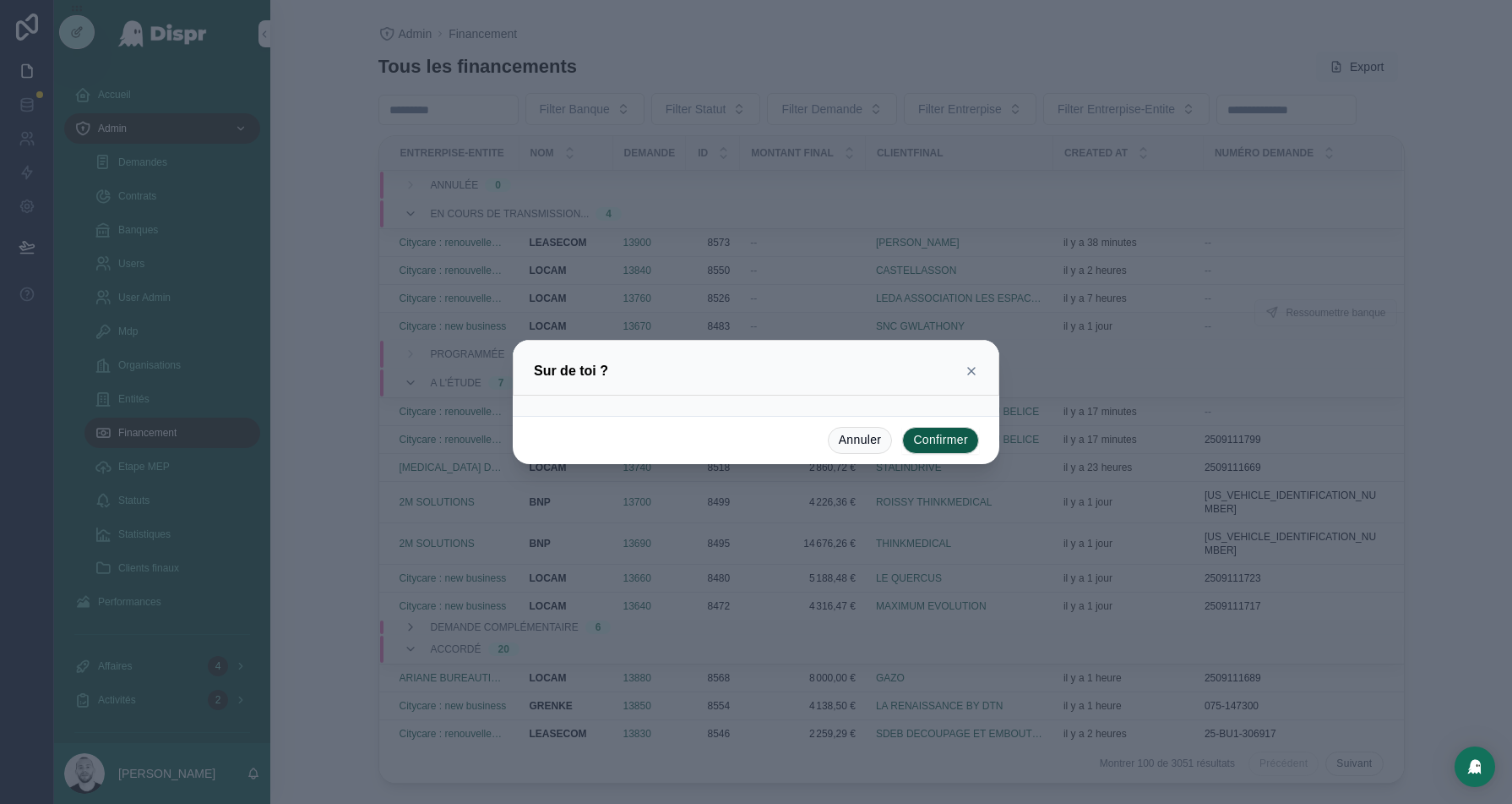
click at [975, 375] on icon at bounding box center [972, 371] width 7 height 7
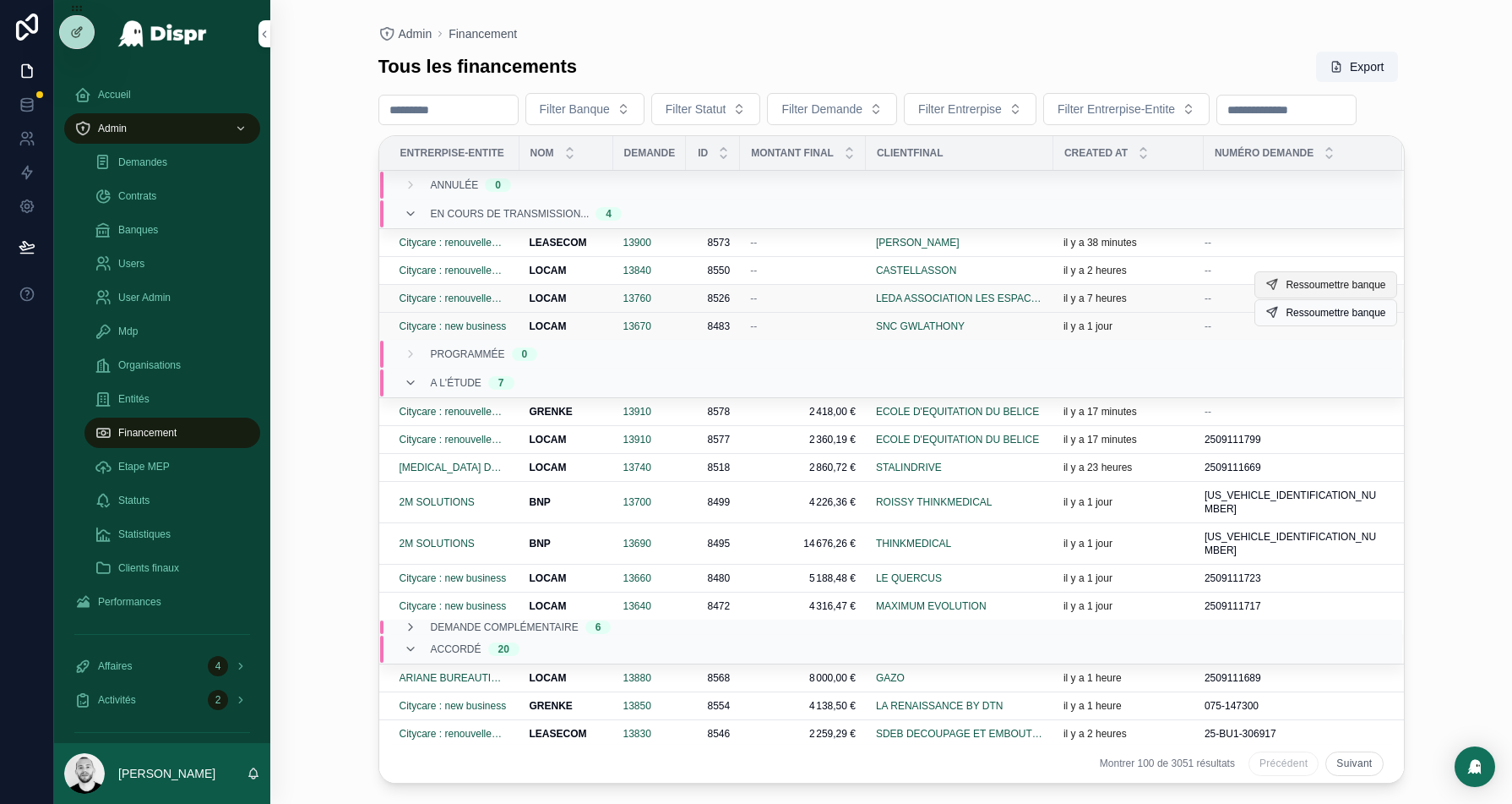
click at [1310, 292] on span "Ressoumettre banque" at bounding box center [1335, 284] width 100 height 13
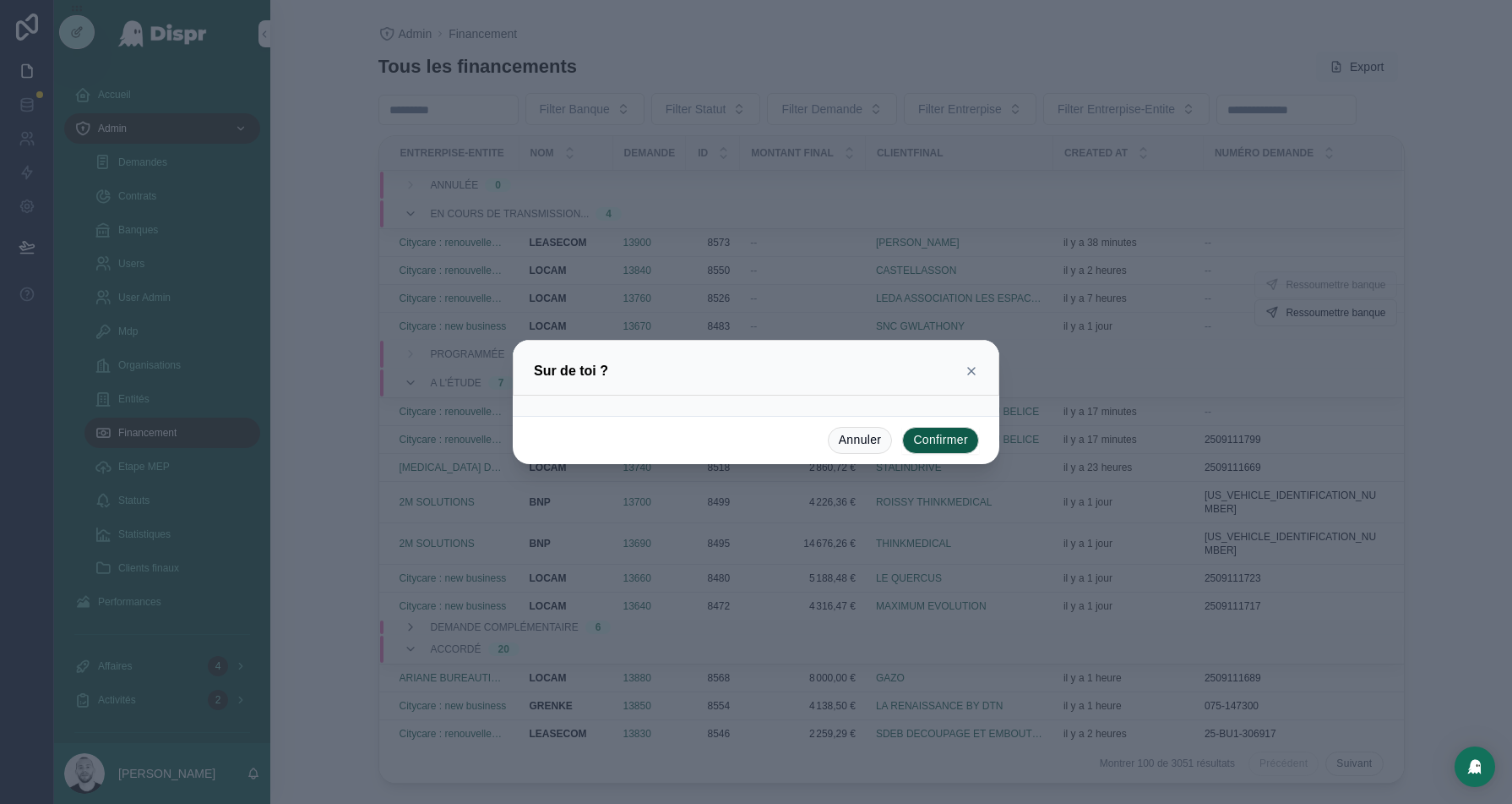
click at [938, 440] on button "Confirmer" at bounding box center [940, 440] width 77 height 27
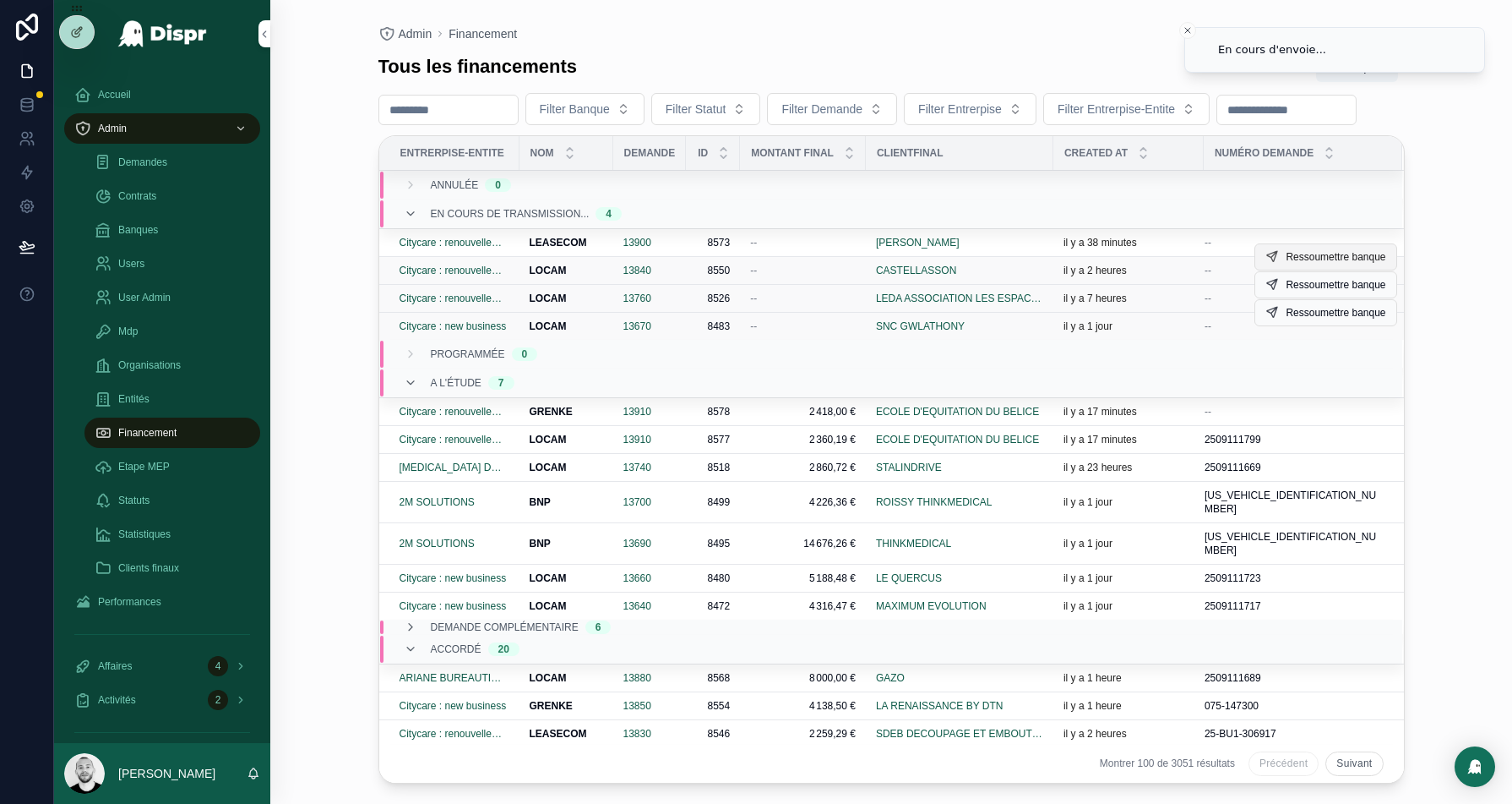
click at [1310, 264] on span "Ressoumettre banque" at bounding box center [1335, 257] width 100 height 13
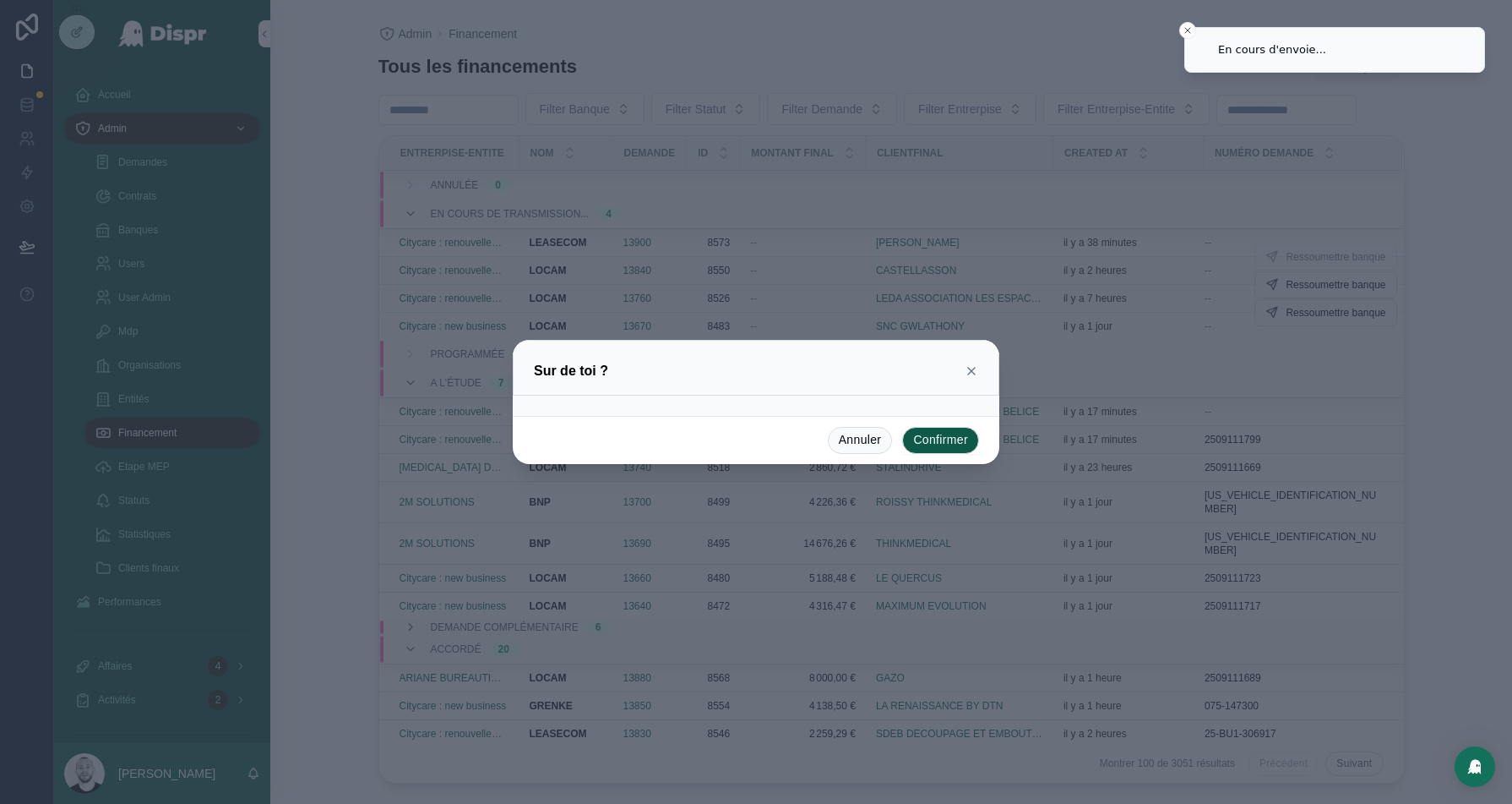
click at [952, 440] on button "Confirmer" at bounding box center [940, 440] width 77 height 27
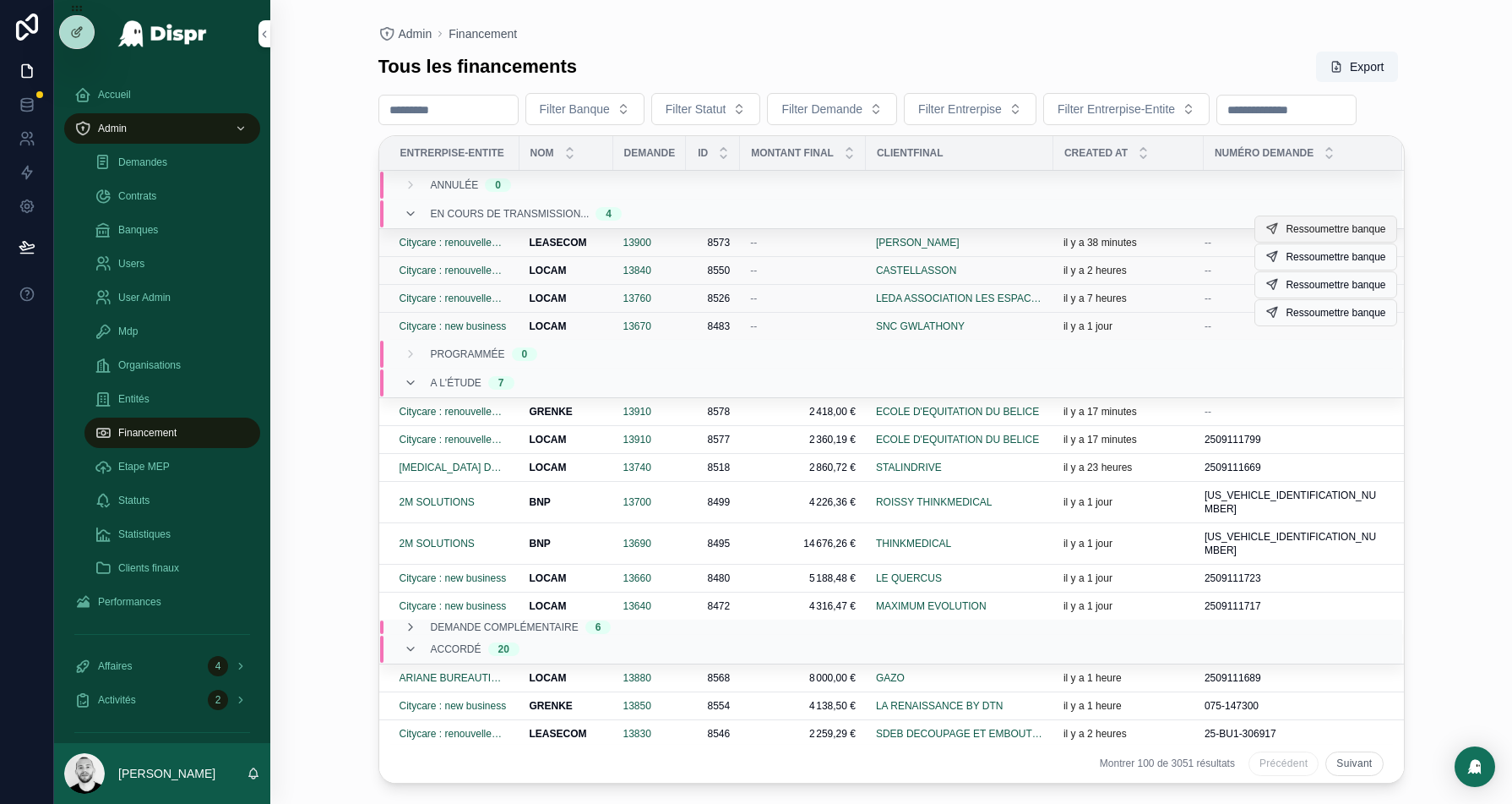
click at [1333, 235] on span "Ressoumettre banque" at bounding box center [1335, 228] width 100 height 13
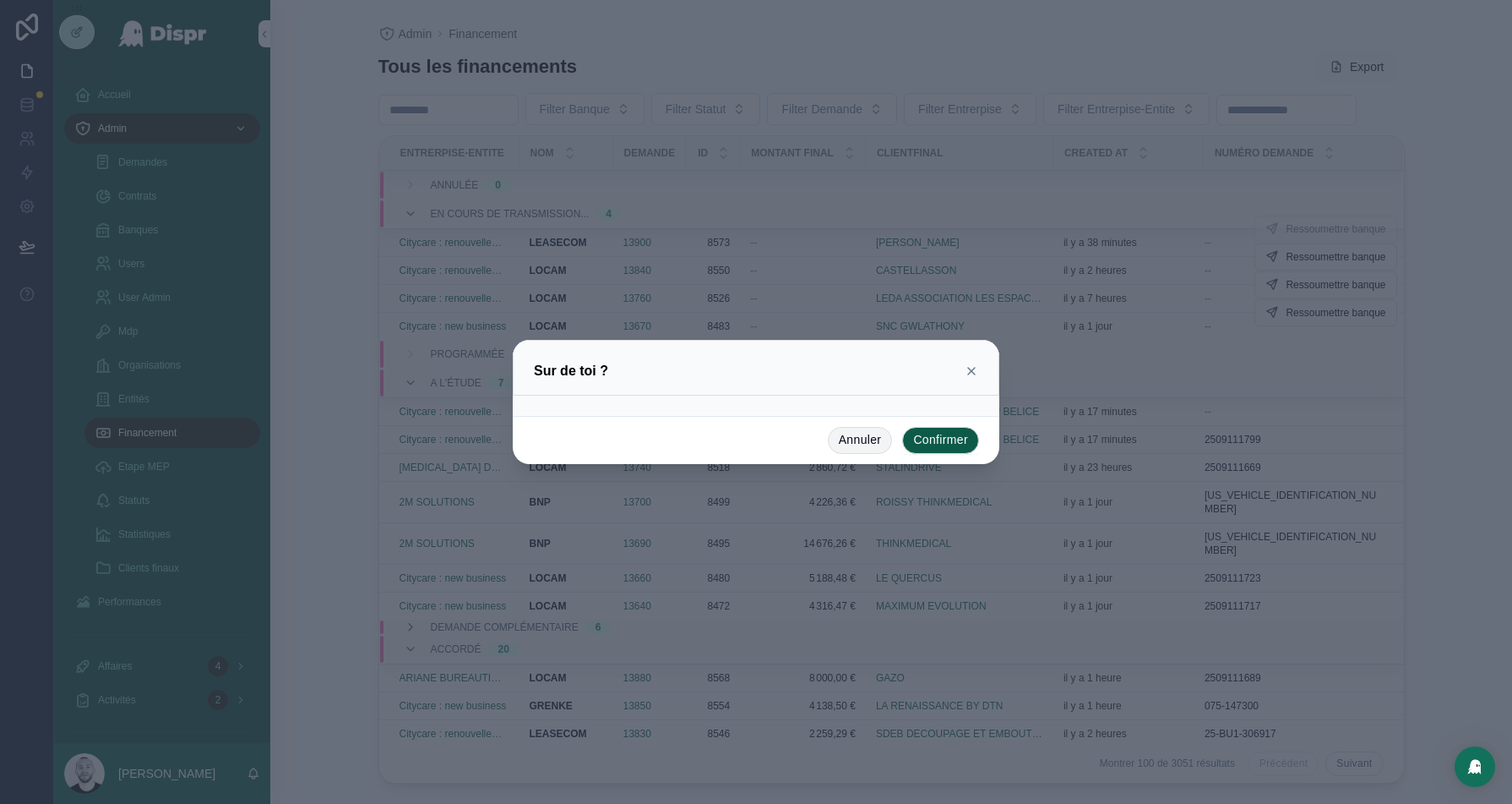
click at [846, 436] on button "Annuler" at bounding box center [861, 440] width 65 height 27
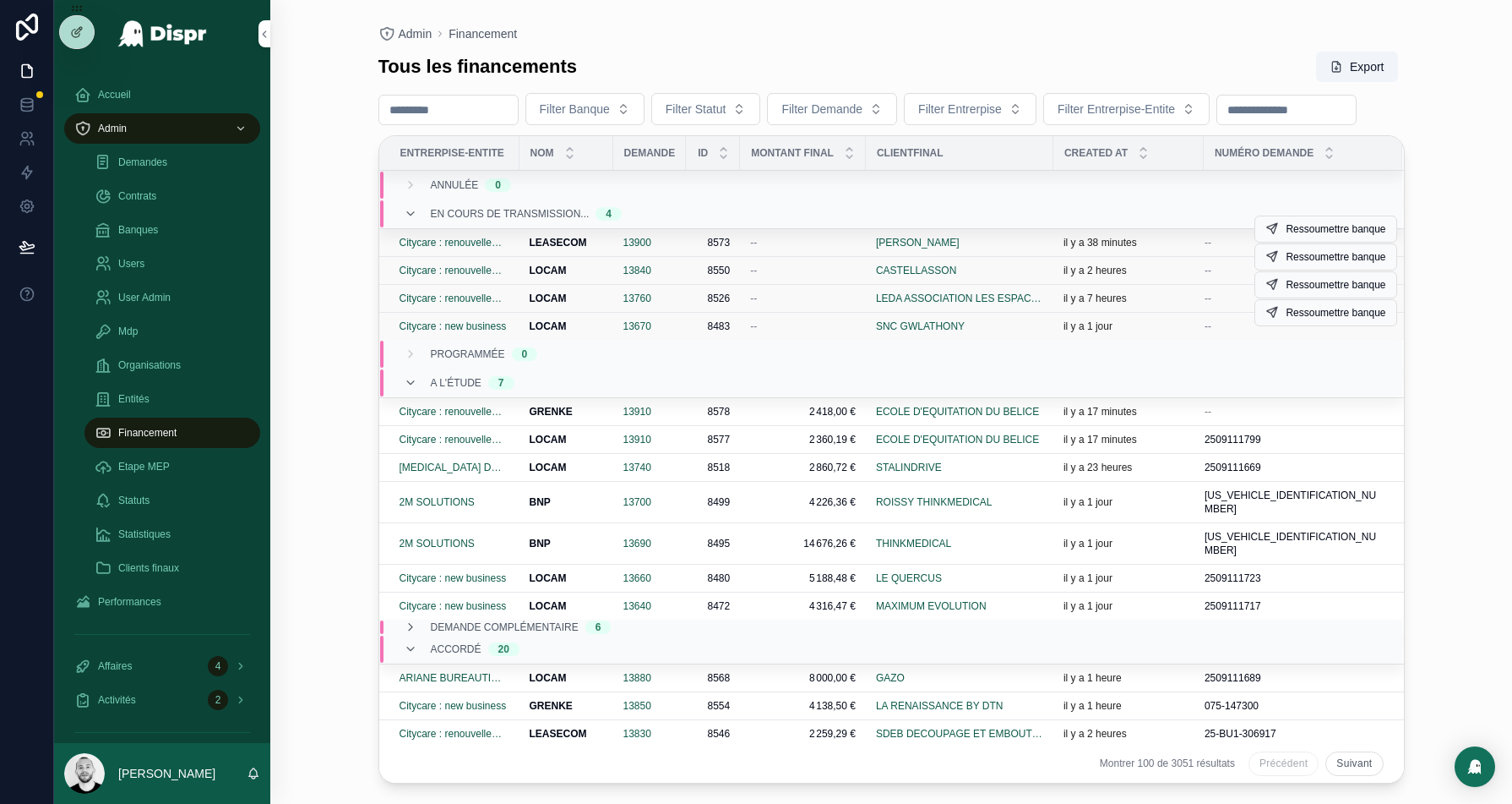
click at [782, 249] on div "--" at bounding box center [803, 242] width 106 height 13
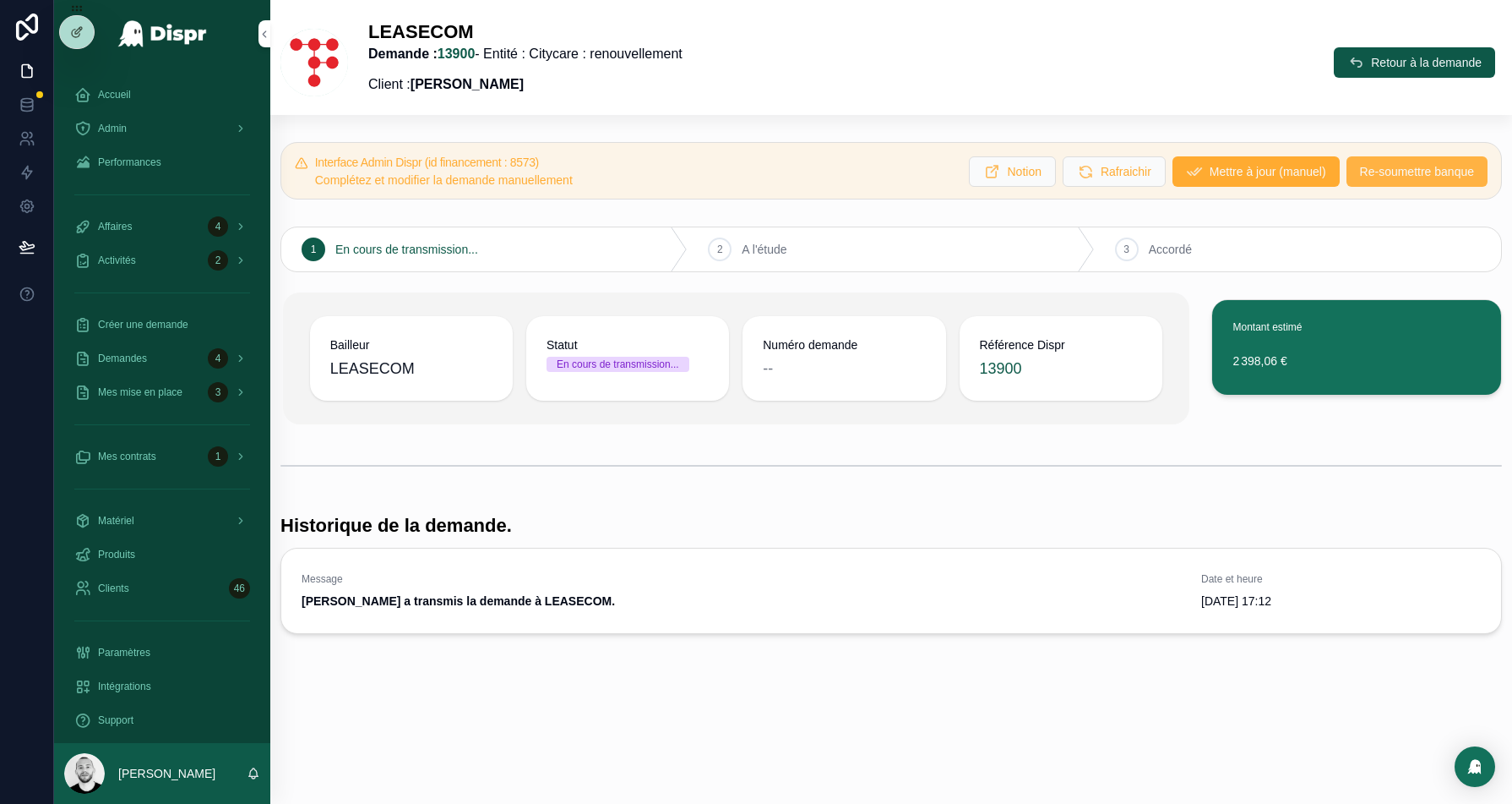
click at [1381, 170] on span "Re-soumettre banque" at bounding box center [1416, 171] width 114 height 17
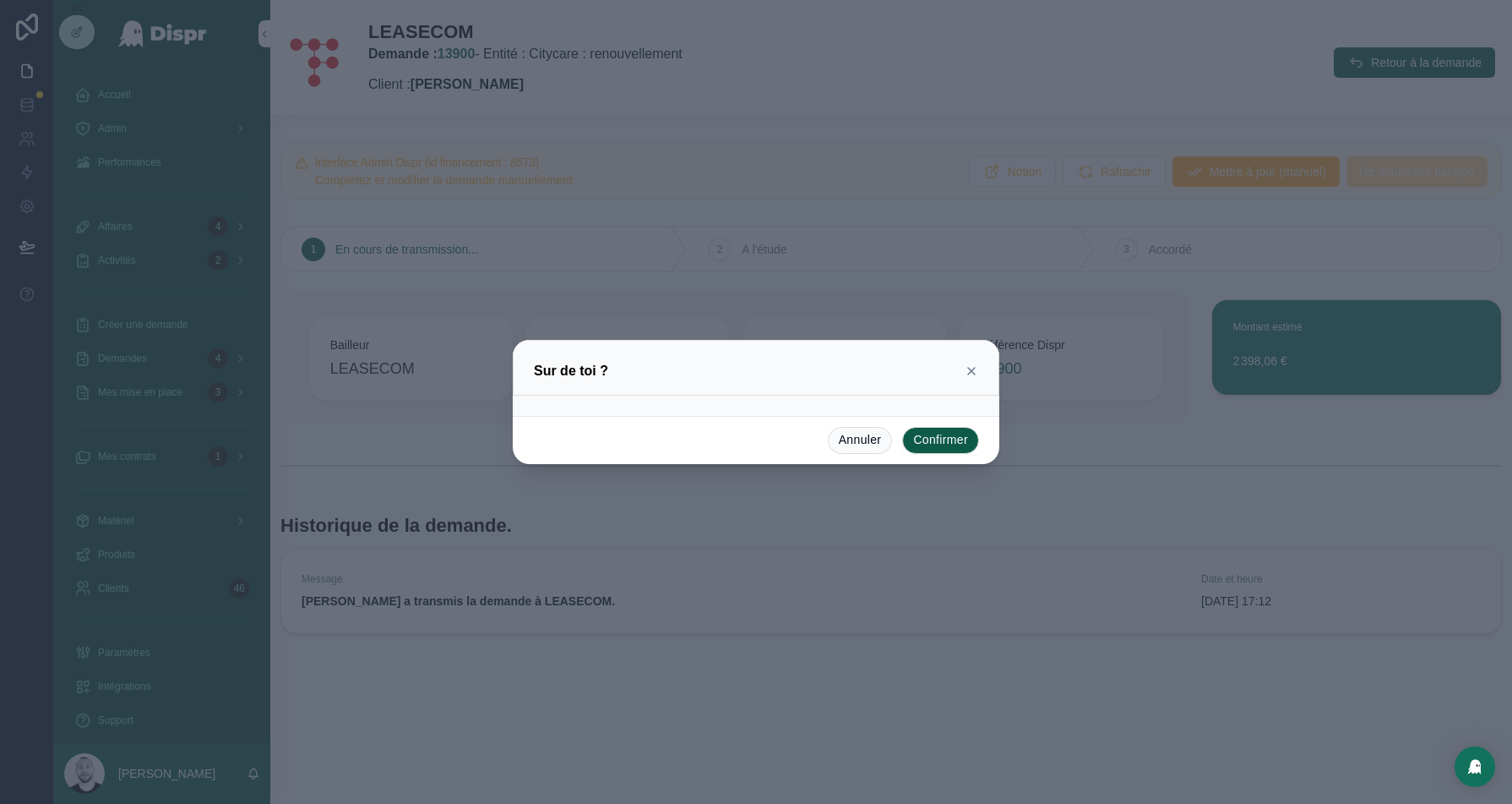
click at [929, 440] on button "Confirmer" at bounding box center [940, 440] width 77 height 27
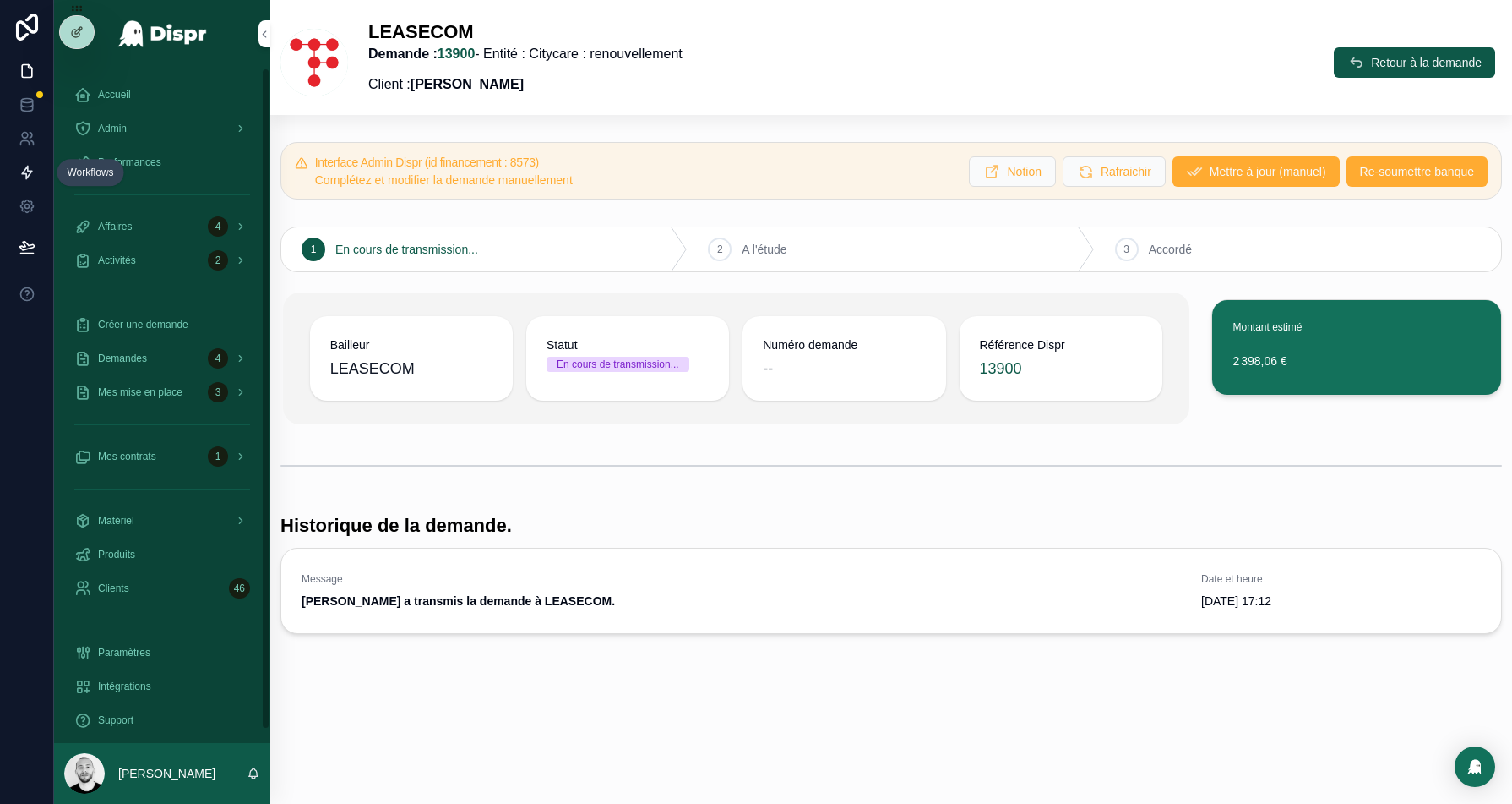
click at [26, 179] on icon at bounding box center [26, 172] width 17 height 17
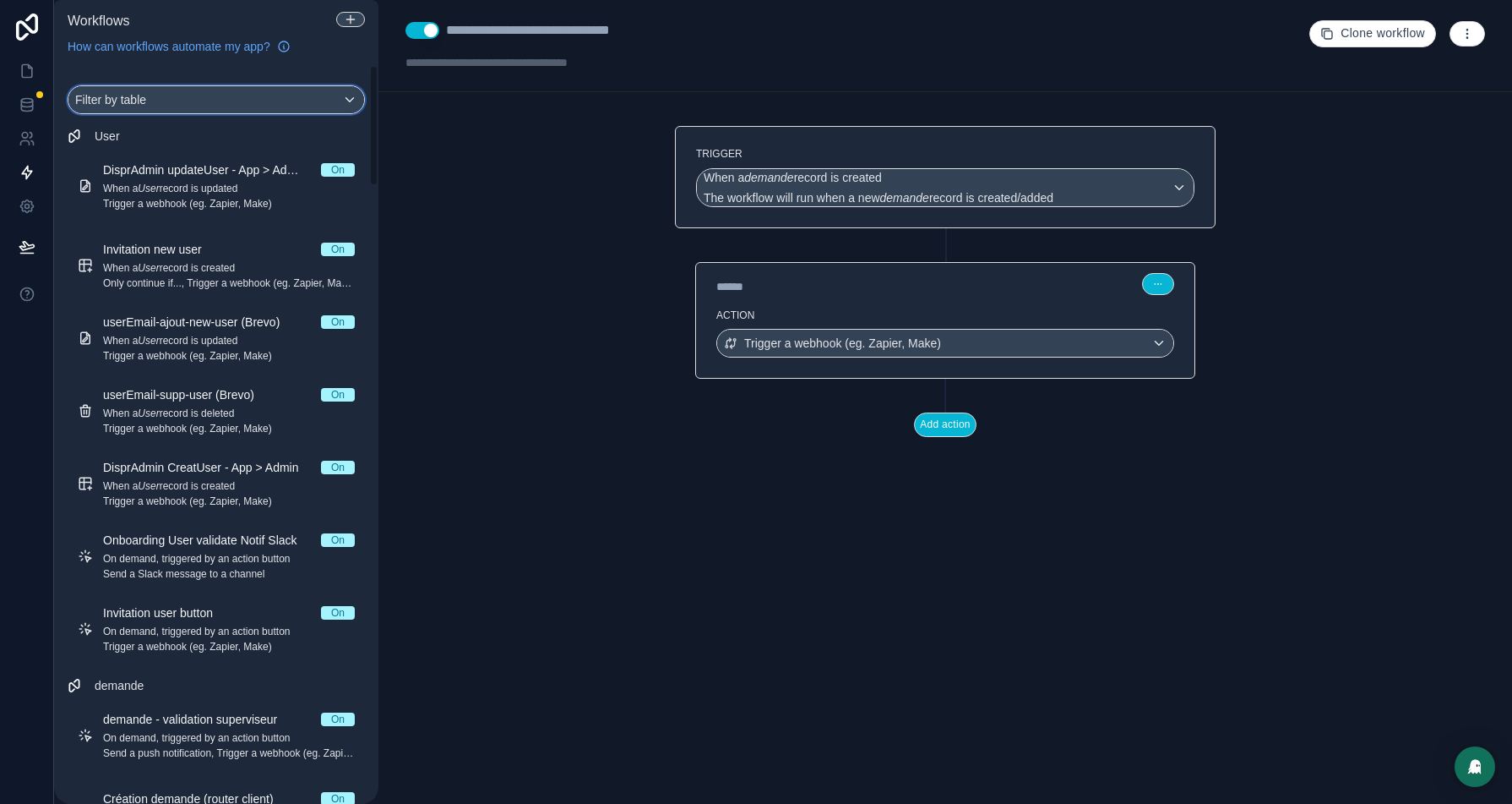
click at [206, 91] on div "Filter by table" at bounding box center [217, 100] width 296 height 27
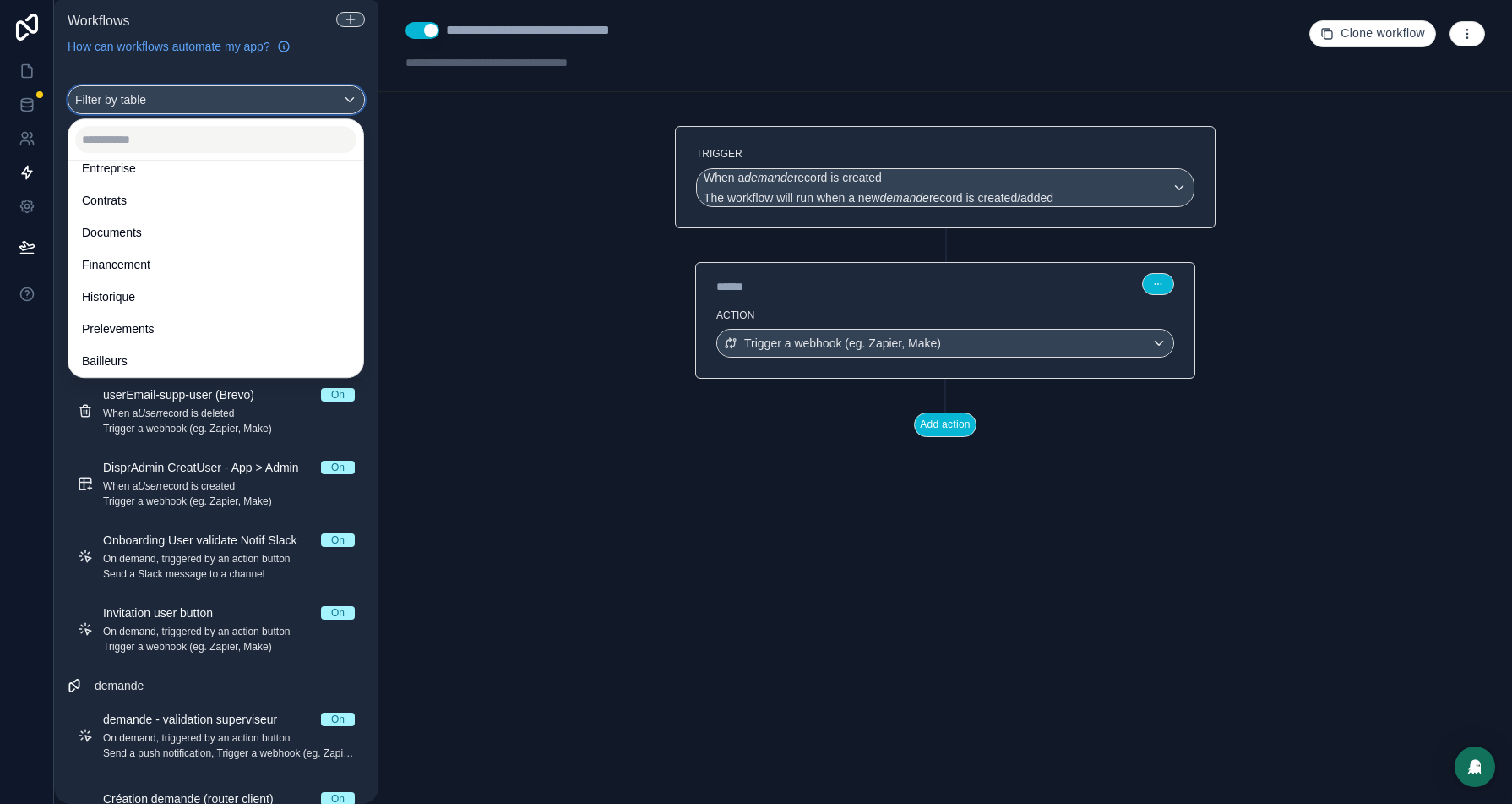
scroll to position [175, 0]
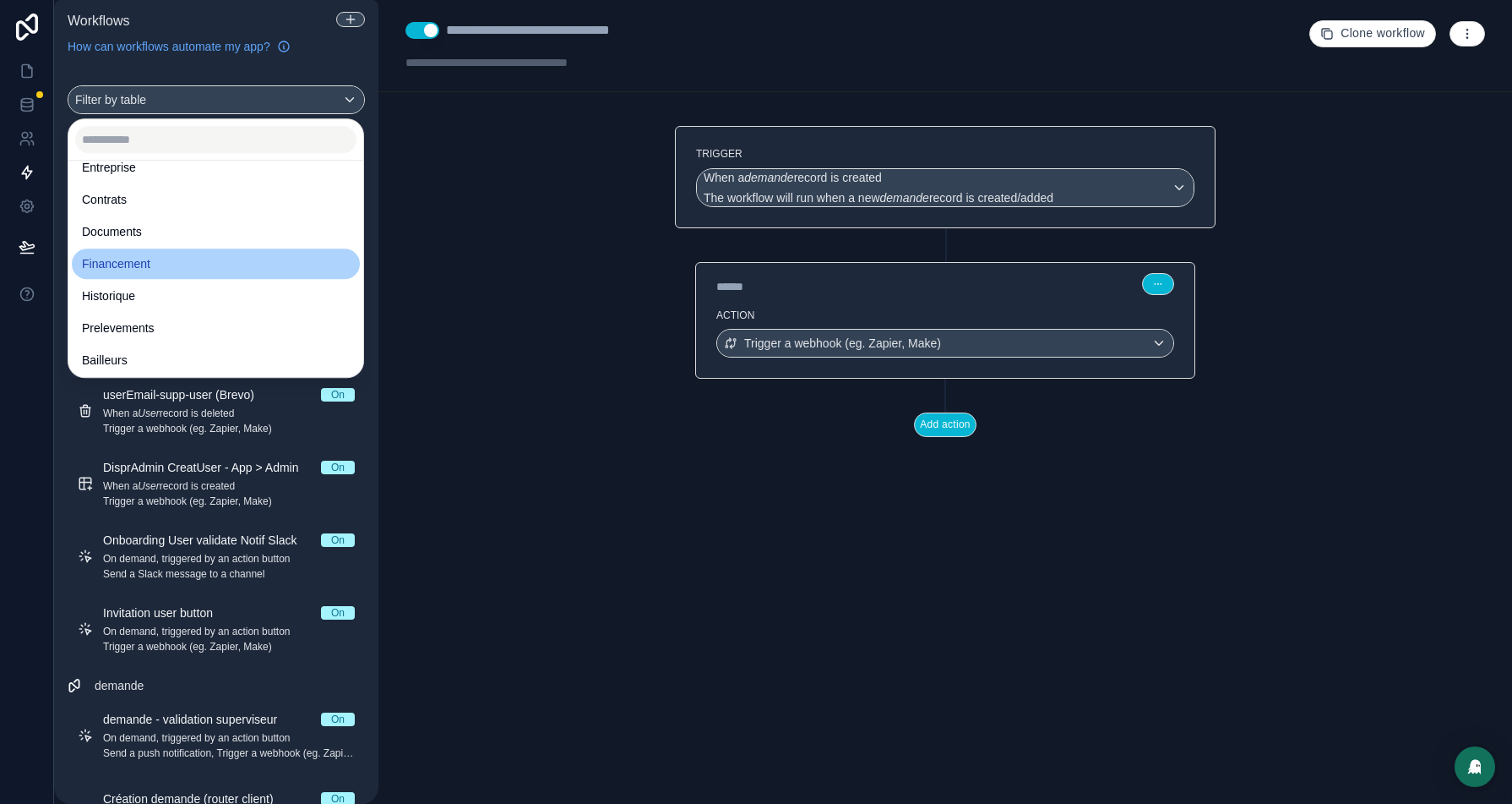
click at [137, 264] on span "Financement" at bounding box center [116, 264] width 69 height 20
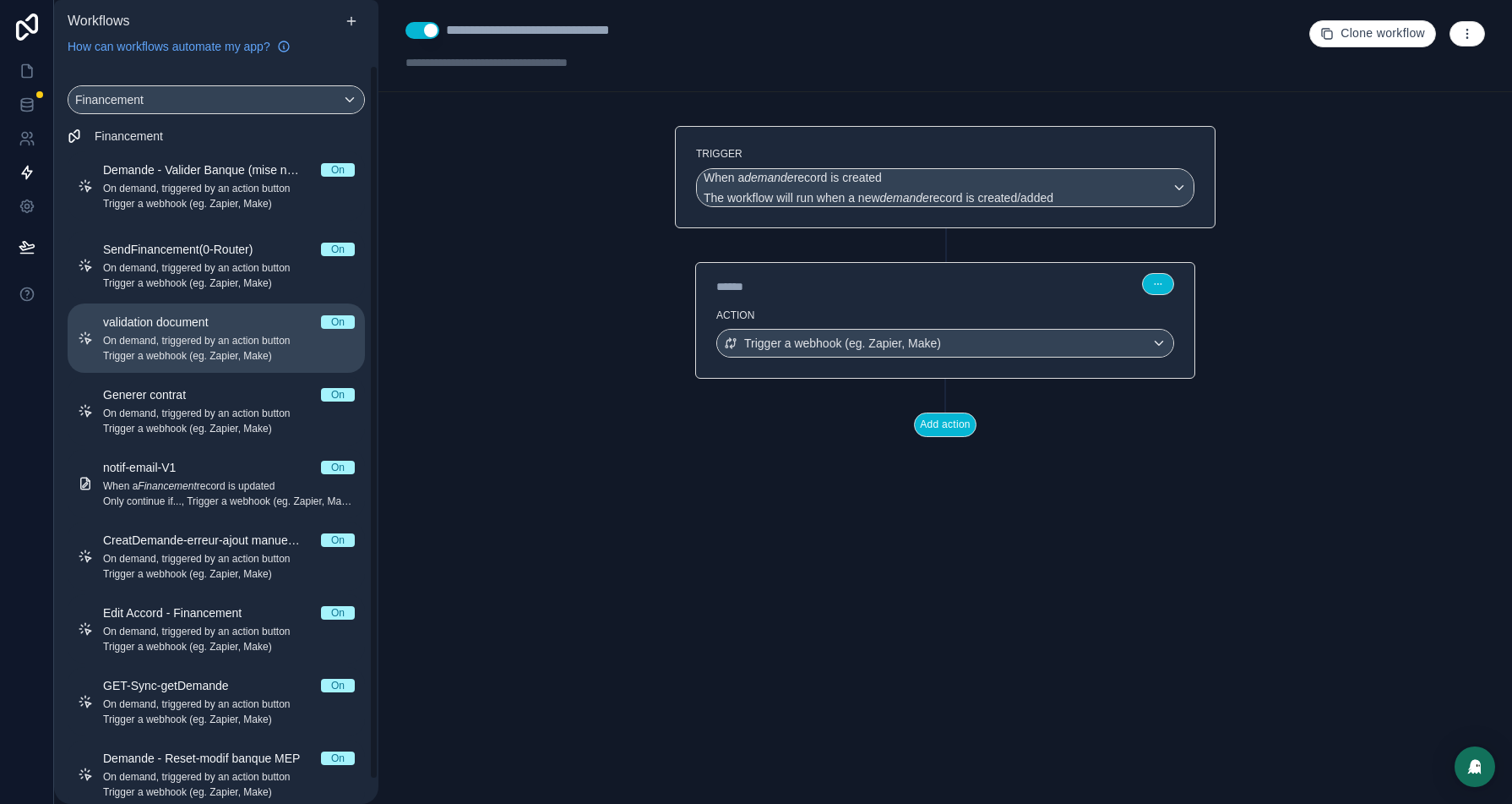
scroll to position [24, 0]
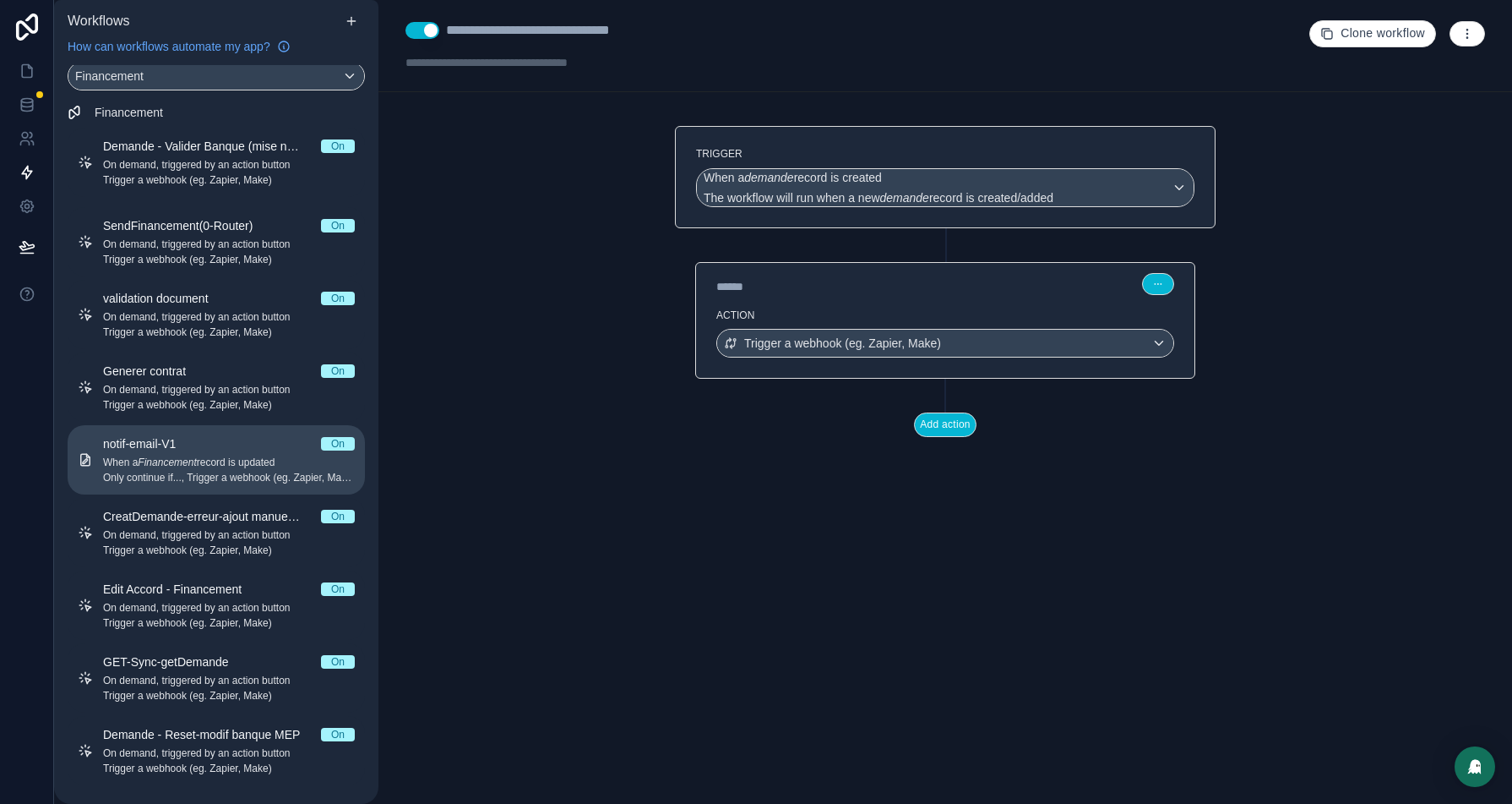
click at [216, 442] on div "notif-email-V1 On" at bounding box center [229, 443] width 252 height 17
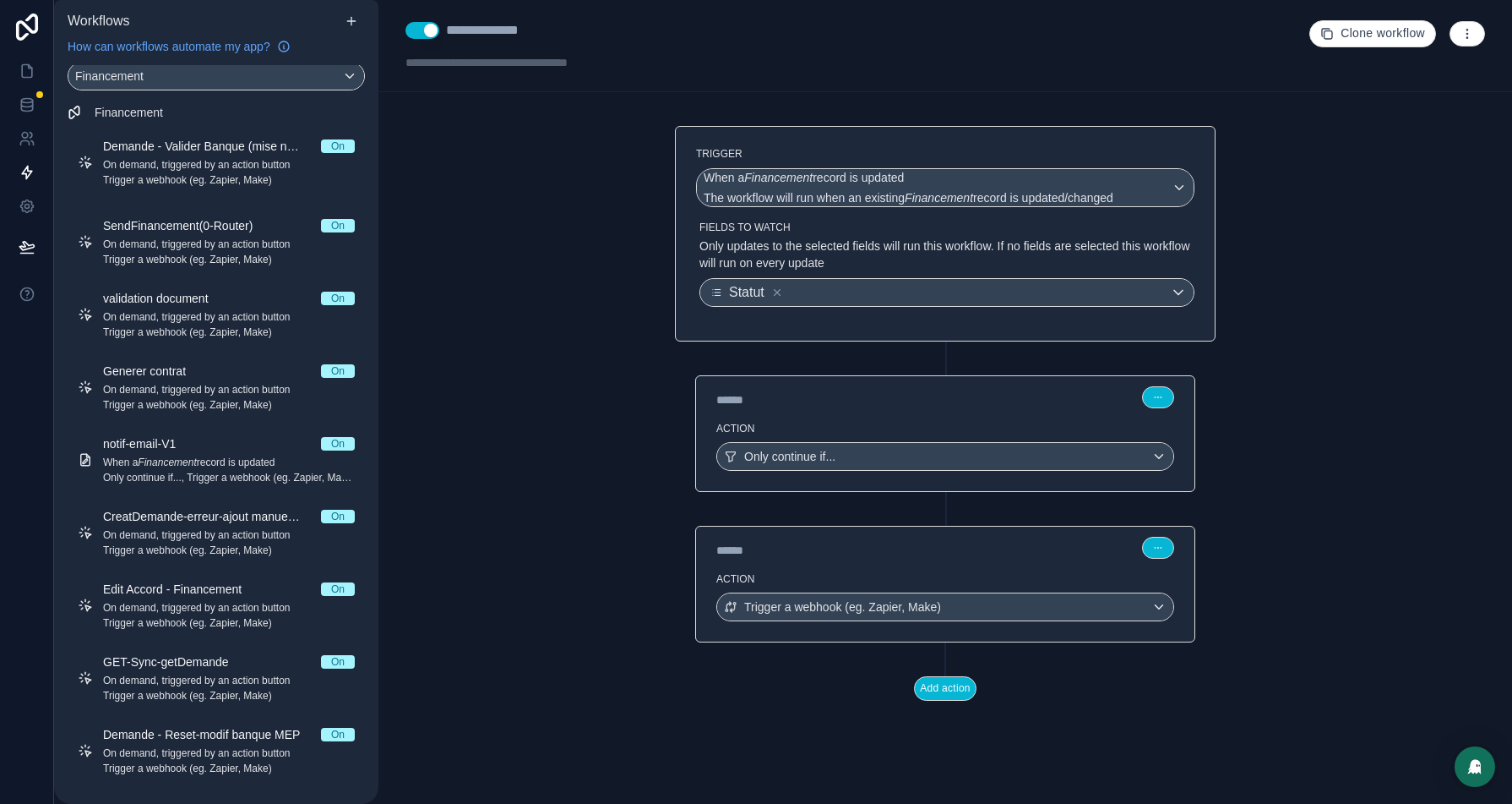
click at [918, 256] on p "Only updates to the selected fields will run this workflow. If no fields are se…" at bounding box center [947, 254] width 495 height 34
click at [900, 297] on div "Statut" at bounding box center [947, 292] width 493 height 27
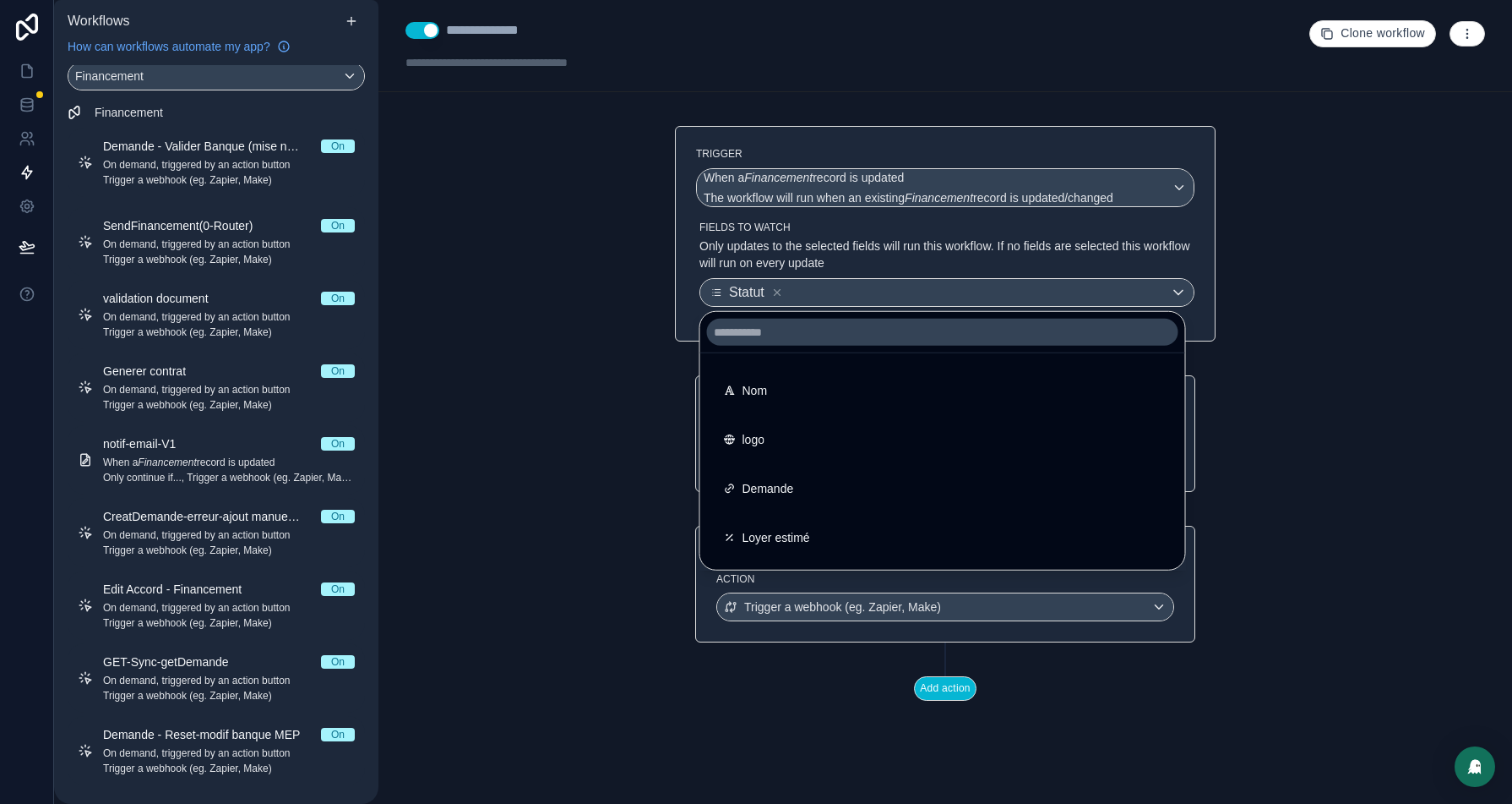
click at [1301, 225] on div at bounding box center [756, 402] width 1512 height 804
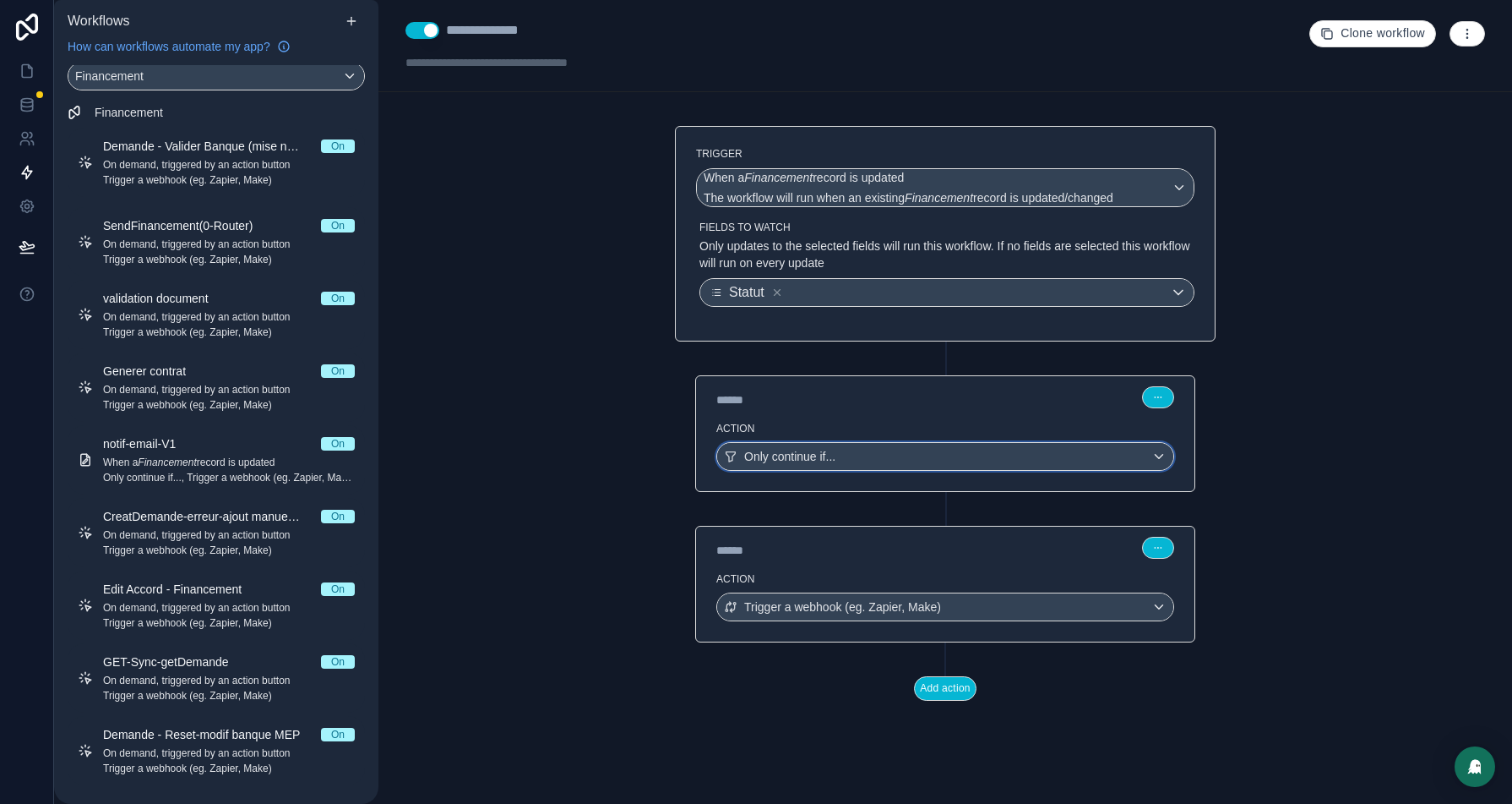
click at [930, 465] on div "Only continue if..." at bounding box center [945, 456] width 456 height 27
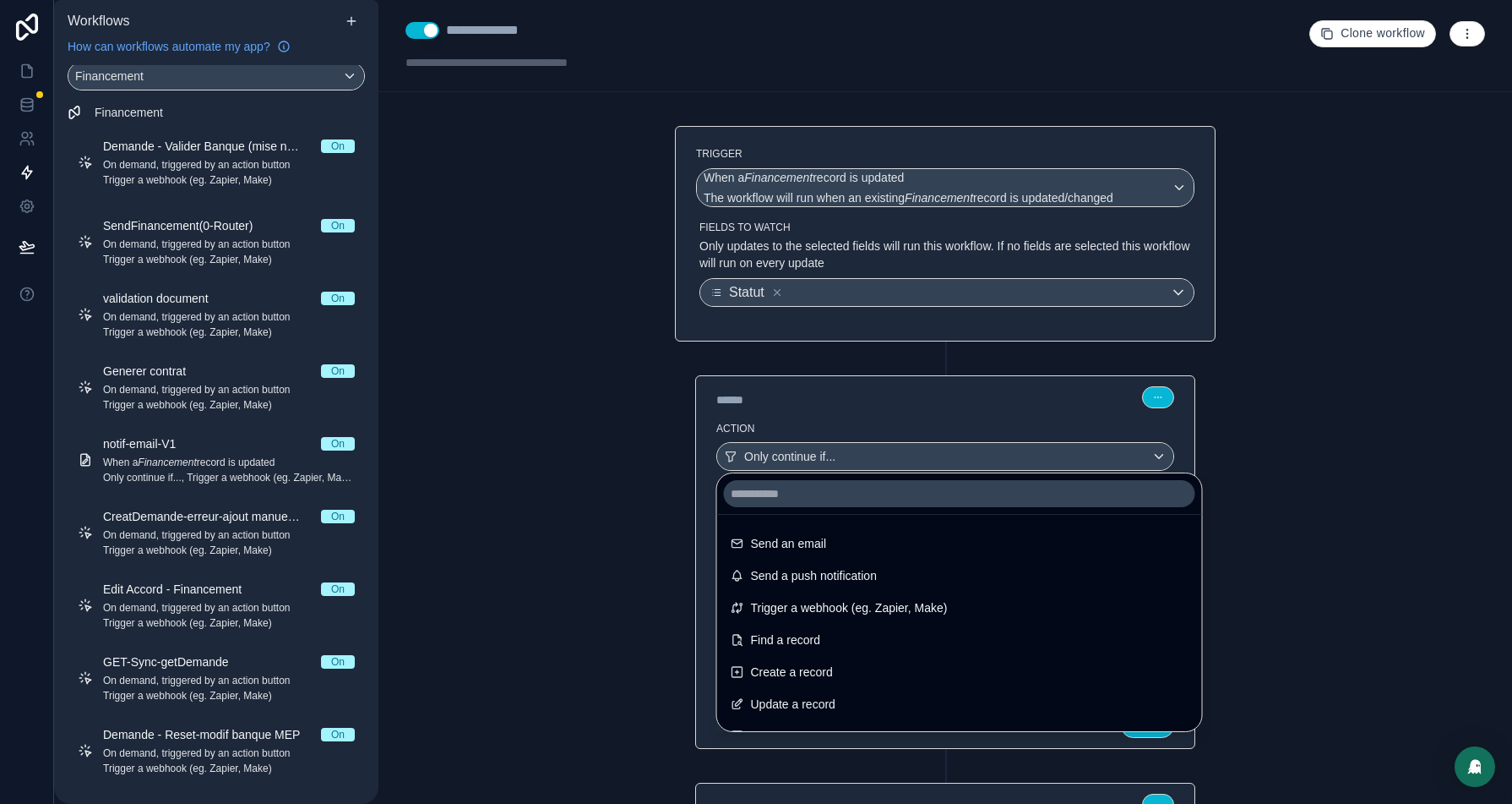
click at [998, 392] on div at bounding box center [756, 402] width 1512 height 804
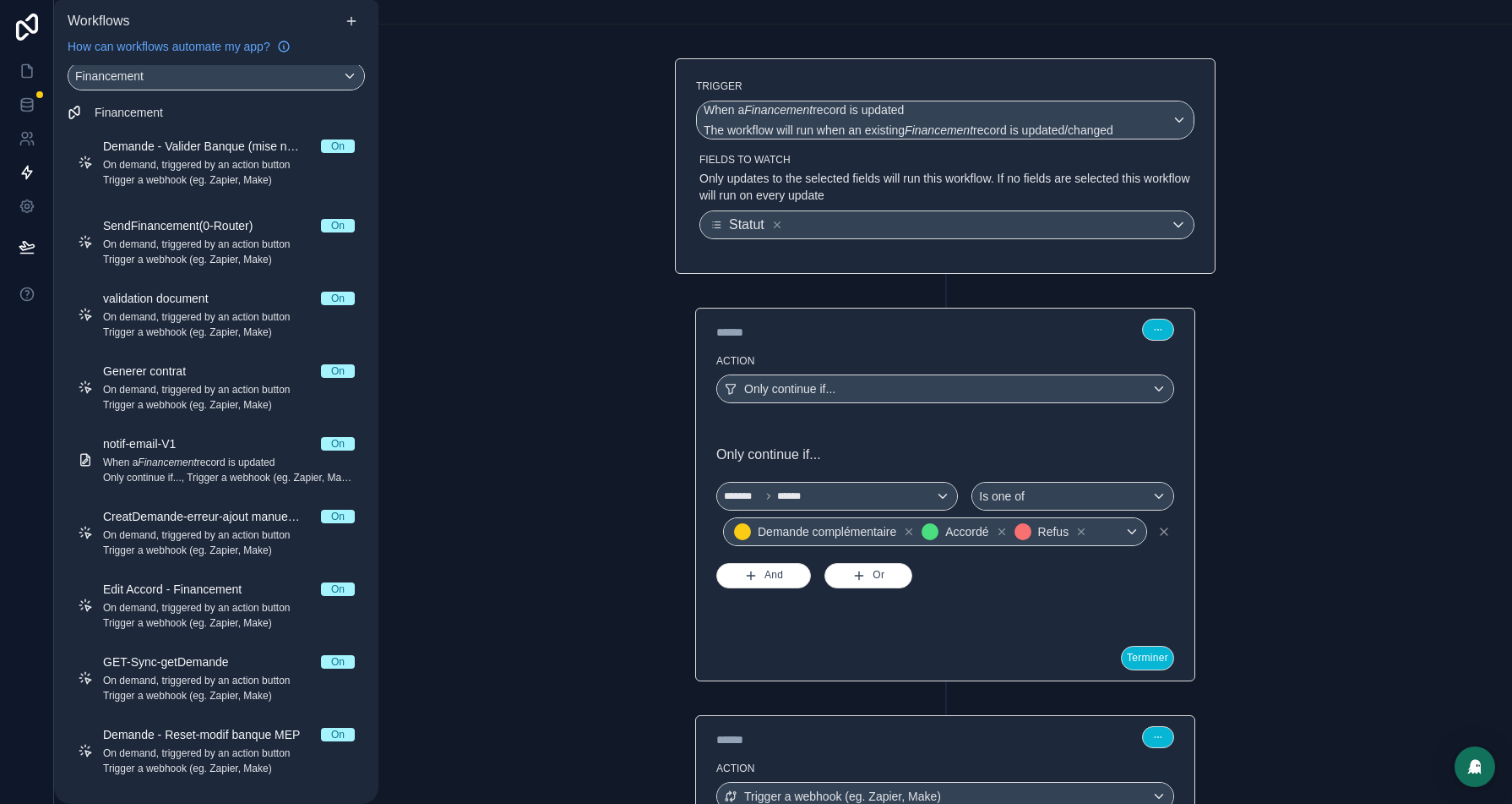
scroll to position [69, 0]
click at [1130, 530] on div "Demande complémentaire Accordé Refus" at bounding box center [935, 531] width 422 height 27
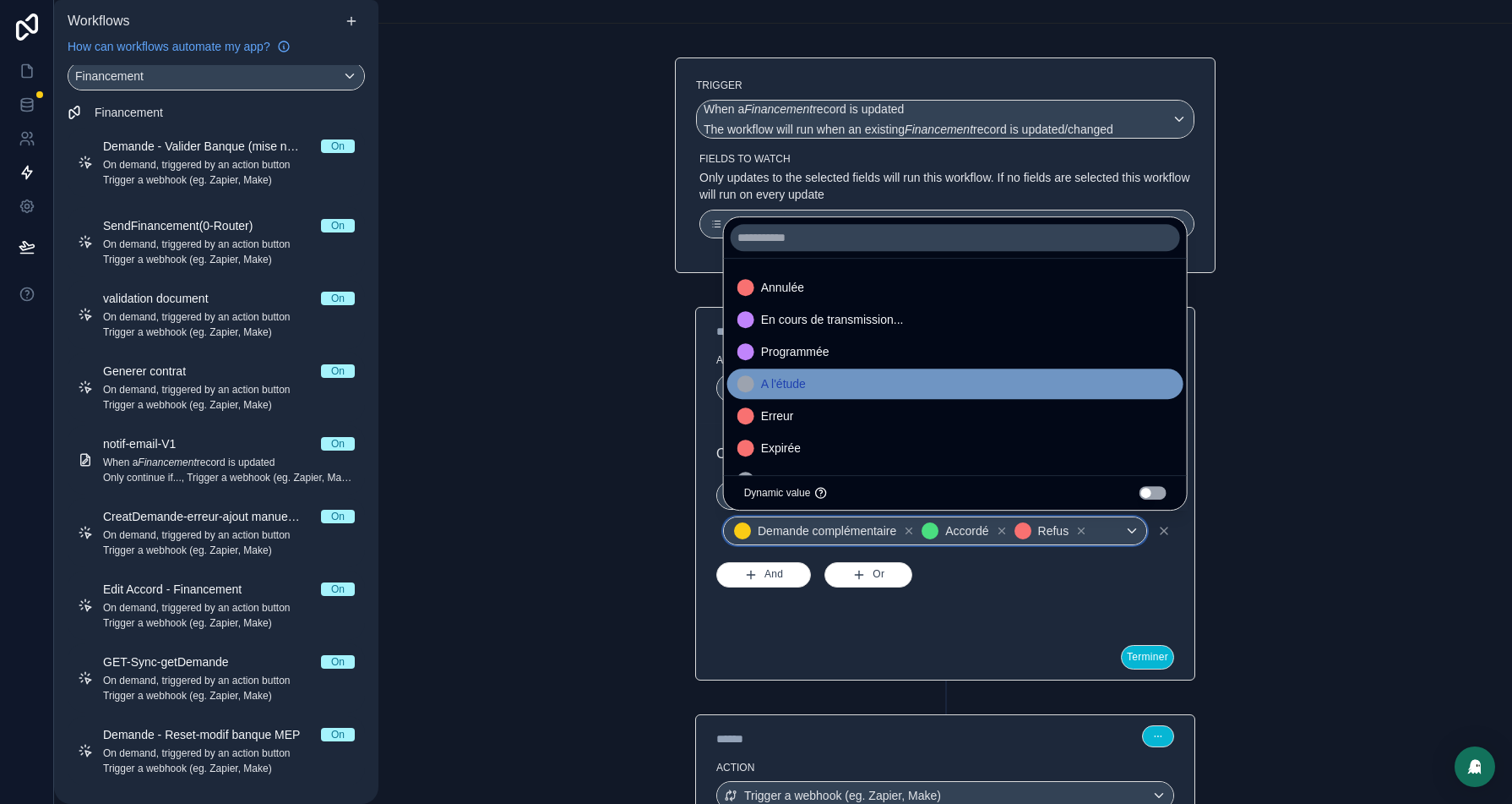
scroll to position [33, 0]
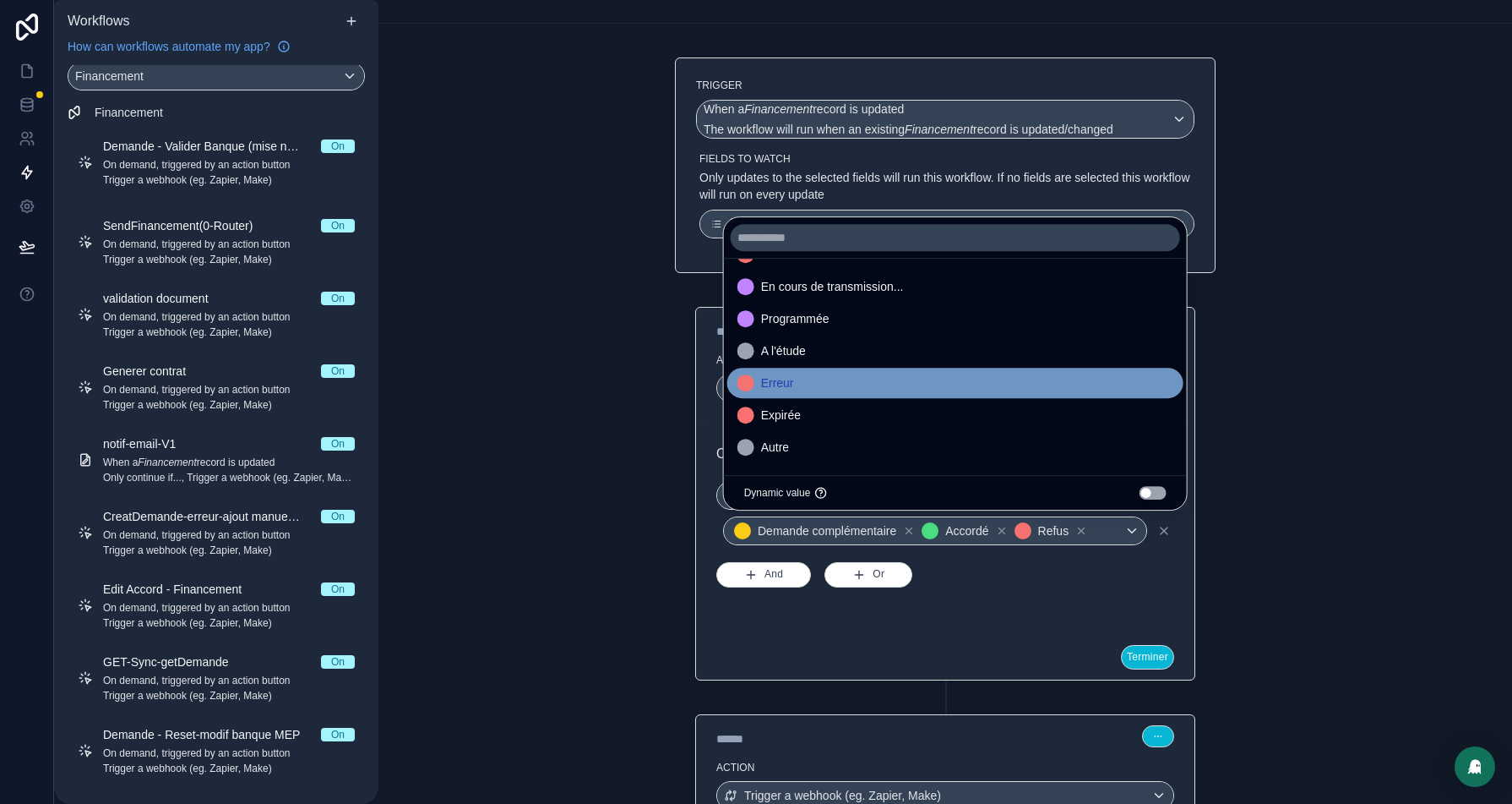
click at [845, 378] on div "Erreur" at bounding box center [955, 383] width 436 height 20
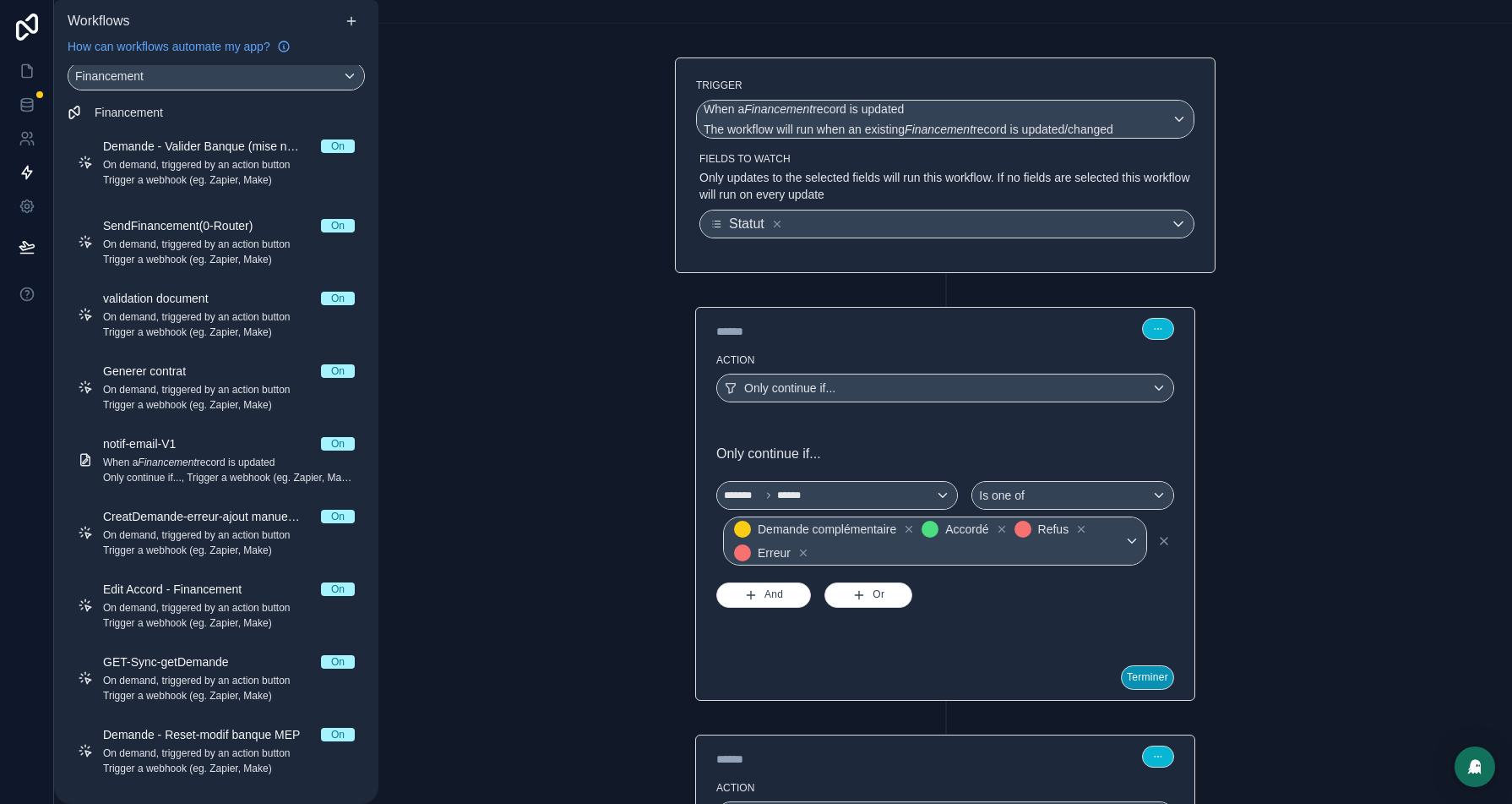
click at [1144, 673] on button "Terminer" at bounding box center [1147, 677] width 53 height 25
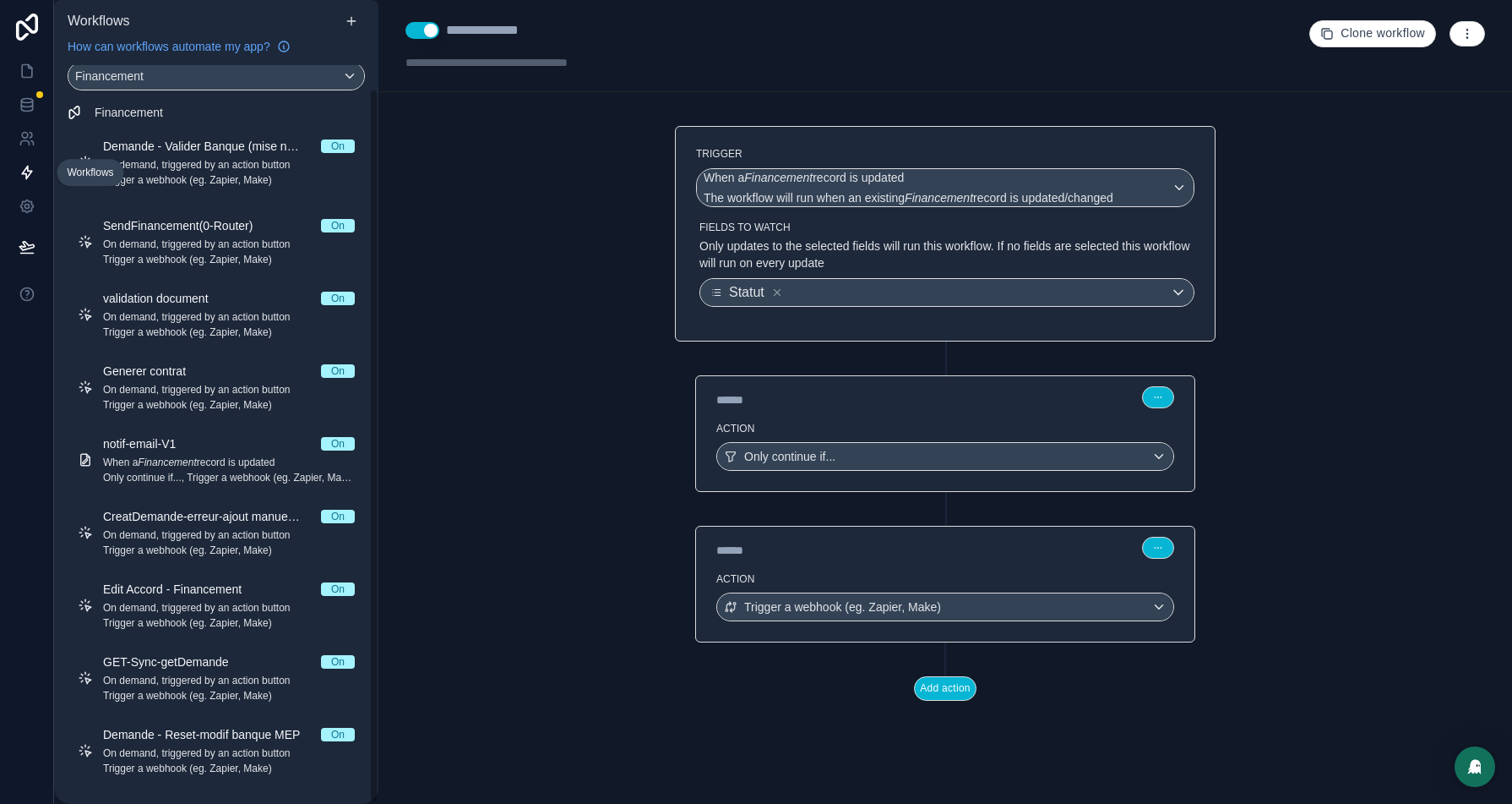
click at [24, 160] on link at bounding box center [26, 172] width 53 height 34
click at [22, 245] on icon at bounding box center [26, 246] width 17 height 17
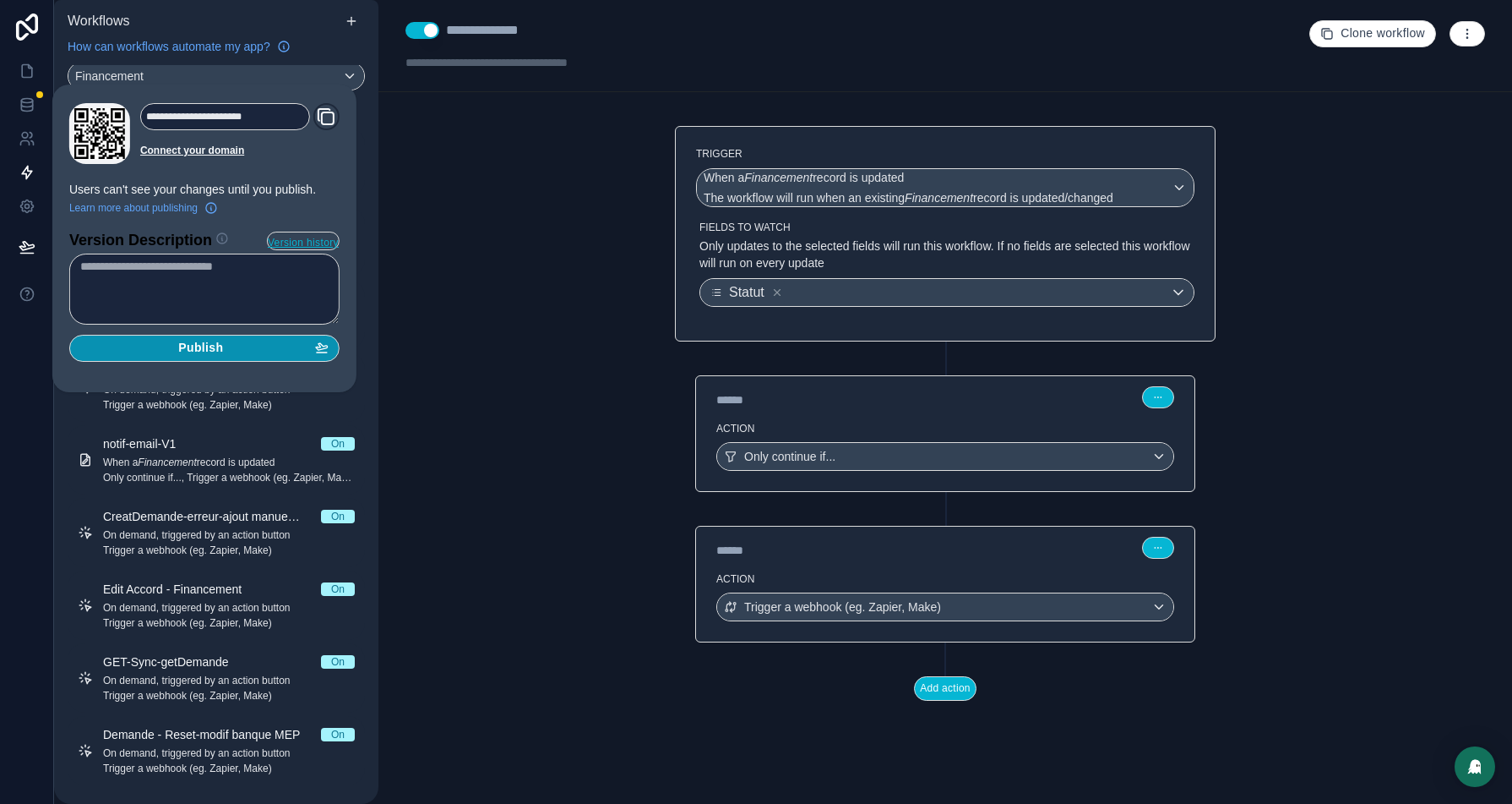
click at [223, 347] on span "Publish" at bounding box center [200, 347] width 45 height 15
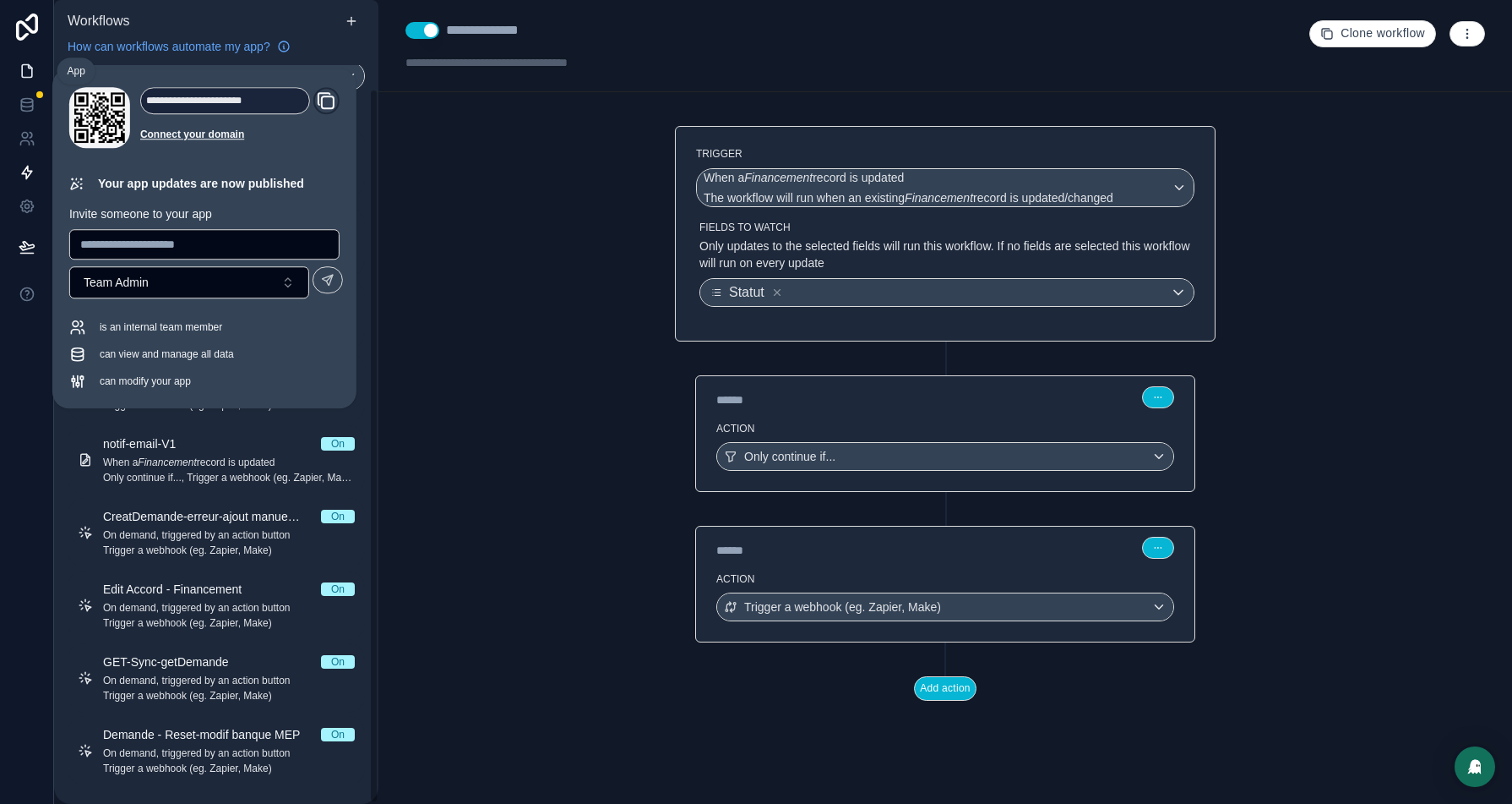
click at [4, 70] on link at bounding box center [26, 71] width 53 height 34
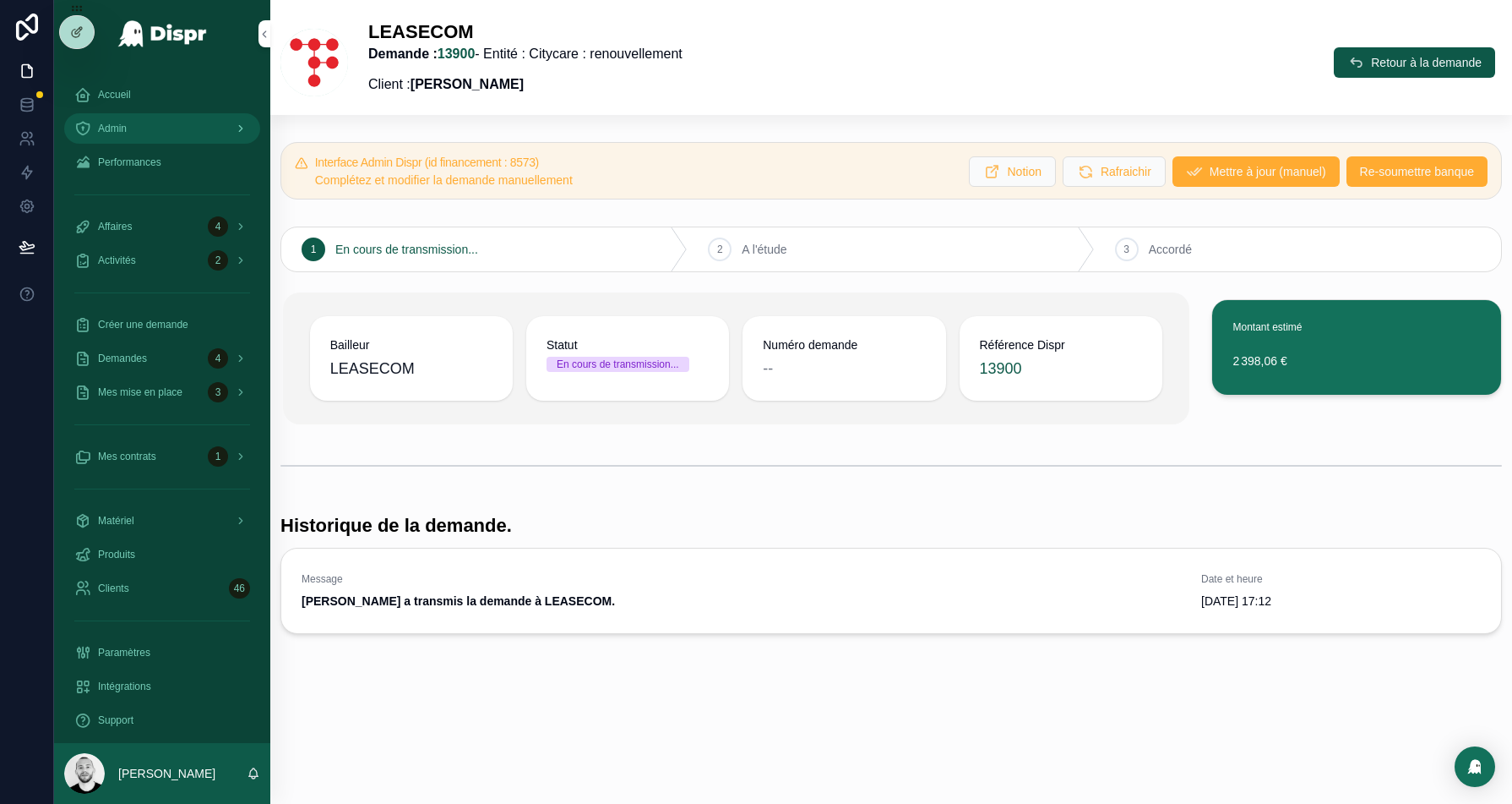
click at [142, 119] on div "Admin" at bounding box center [161, 128] width 175 height 27
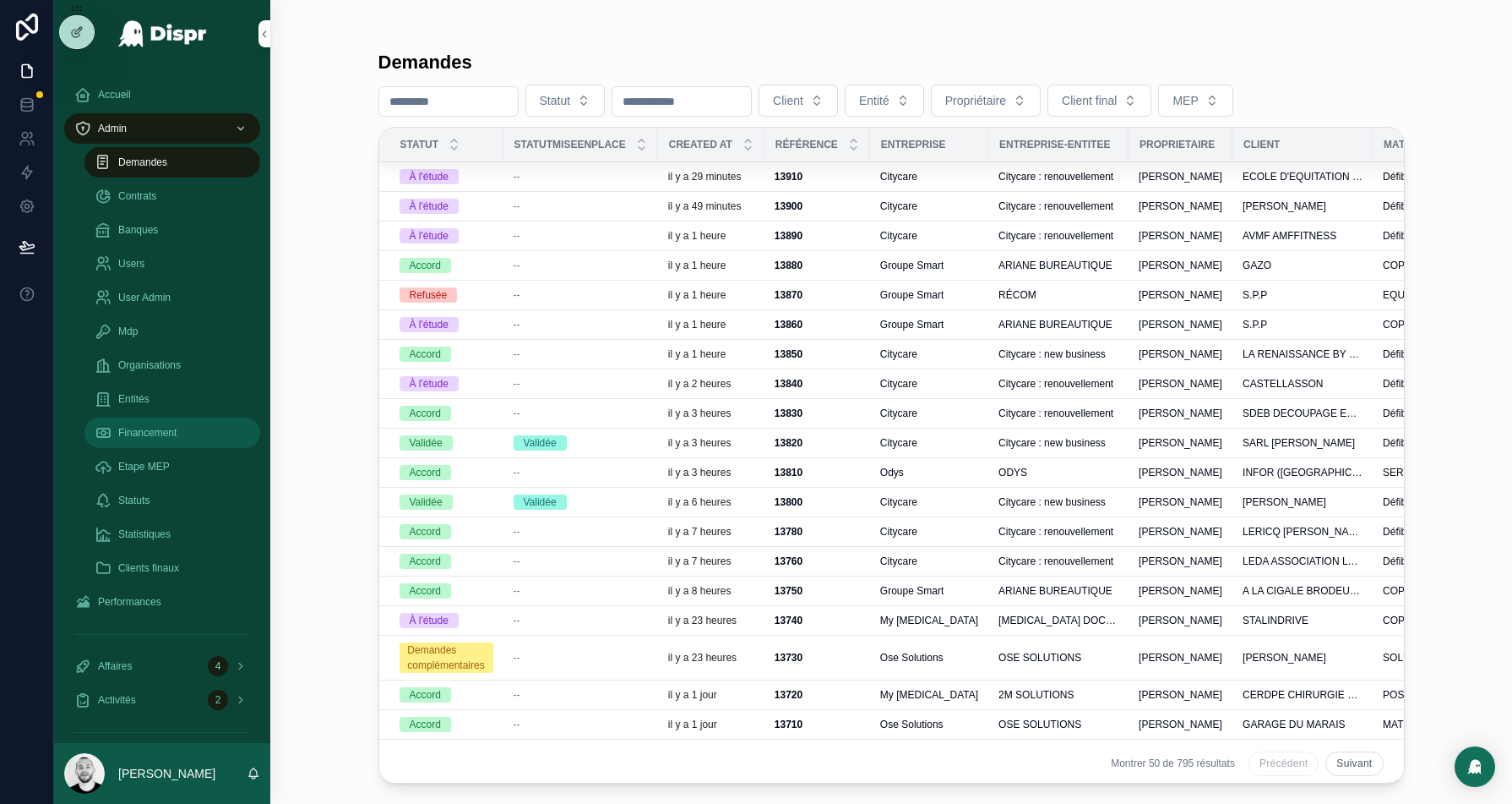
click at [147, 437] on span "Financement" at bounding box center [147, 432] width 58 height 13
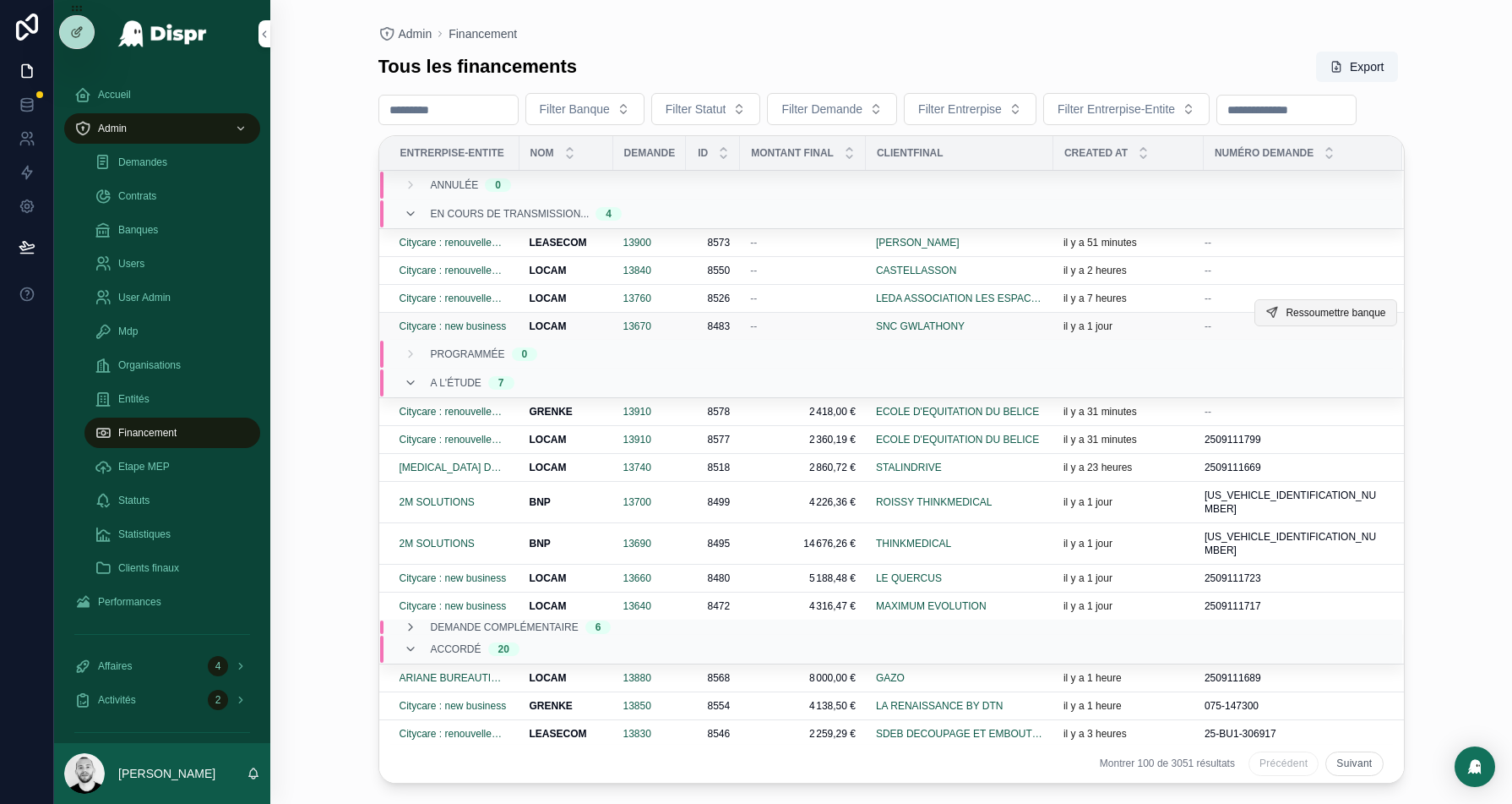
click at [1292, 319] on span "Ressoumettre banque" at bounding box center [1335, 312] width 100 height 13
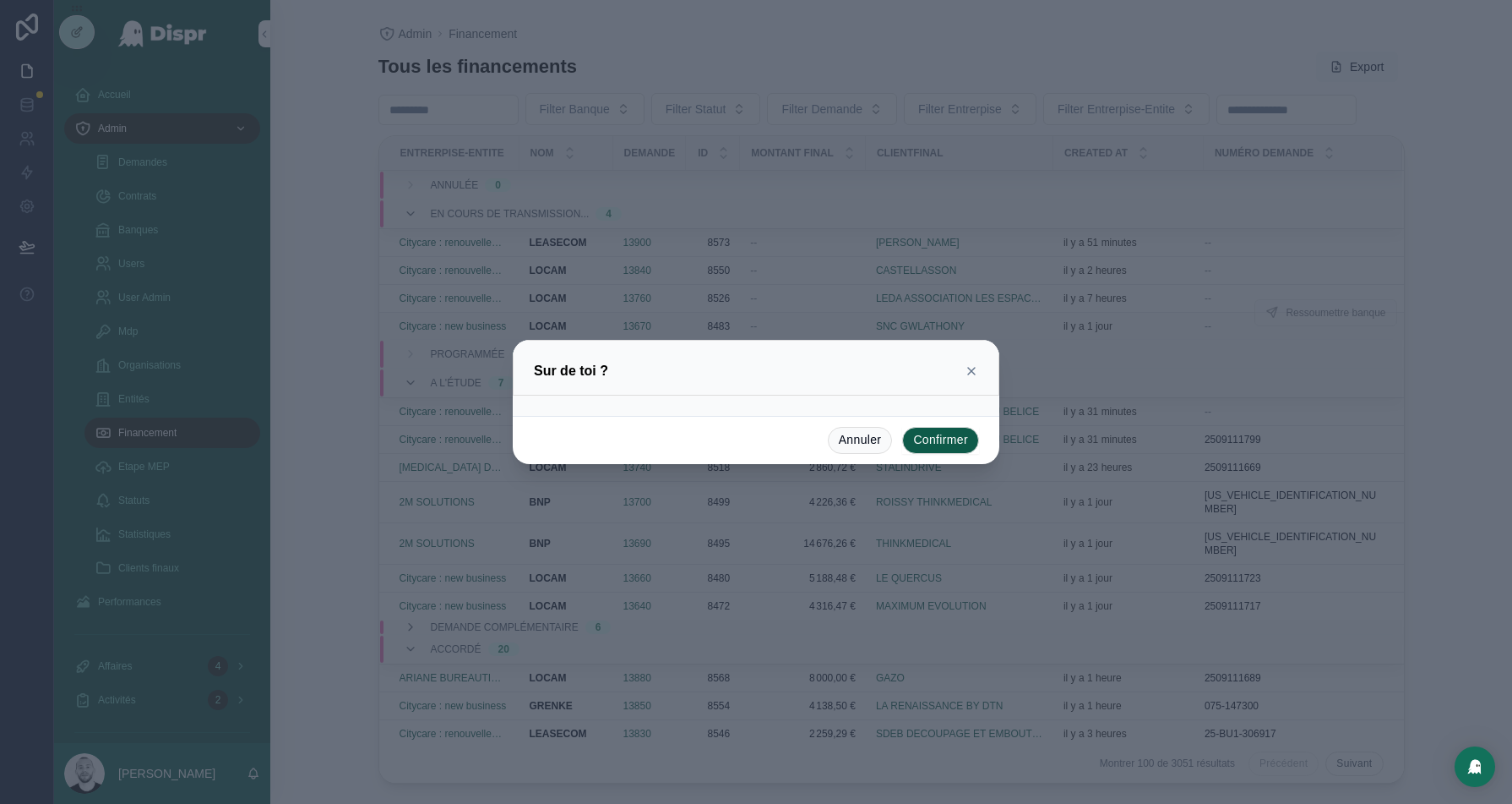
click at [905, 443] on button "Confirmer" at bounding box center [940, 440] width 77 height 27
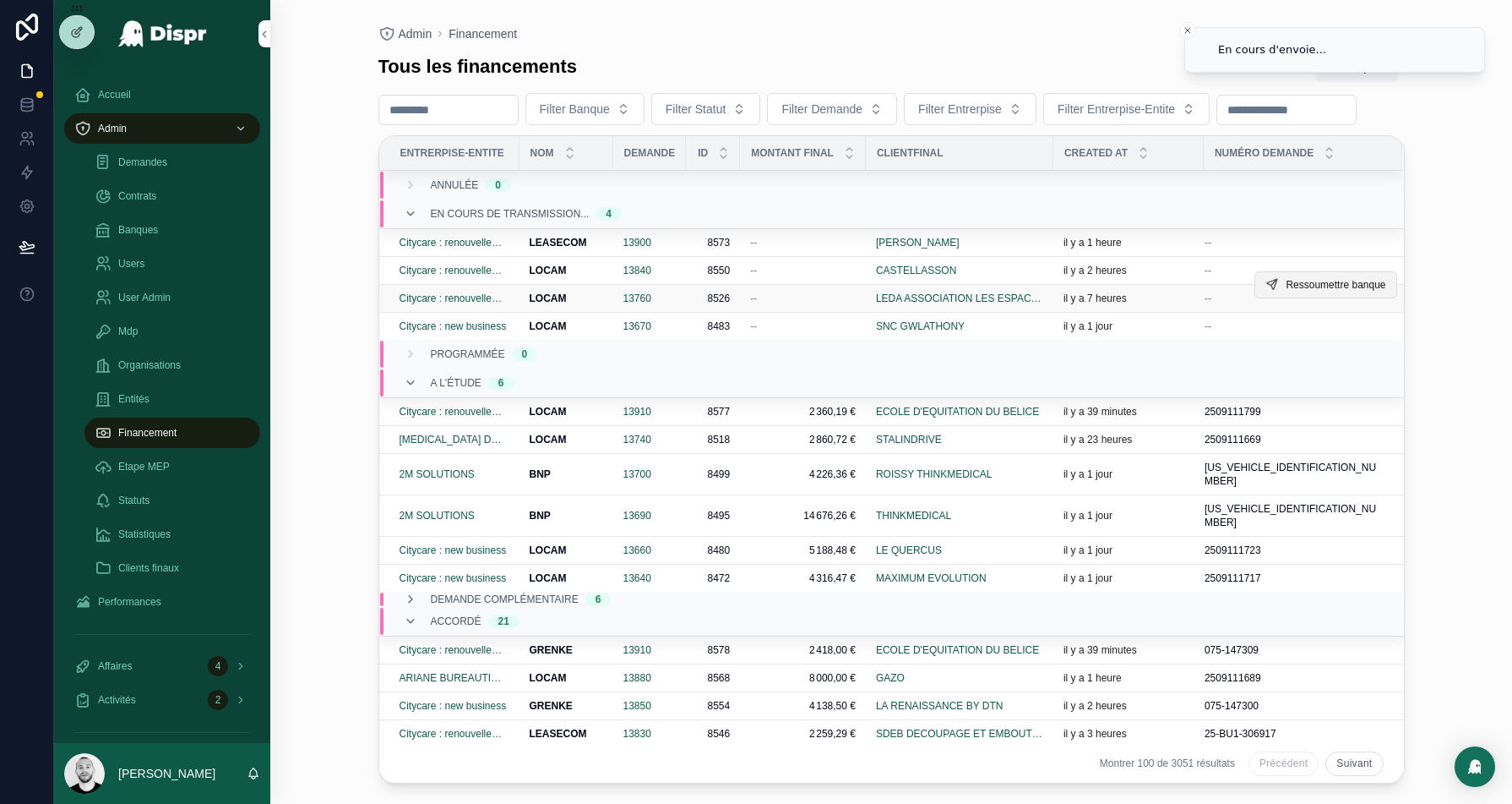
click at [1328, 292] on span "Ressoumettre banque" at bounding box center [1335, 284] width 100 height 13
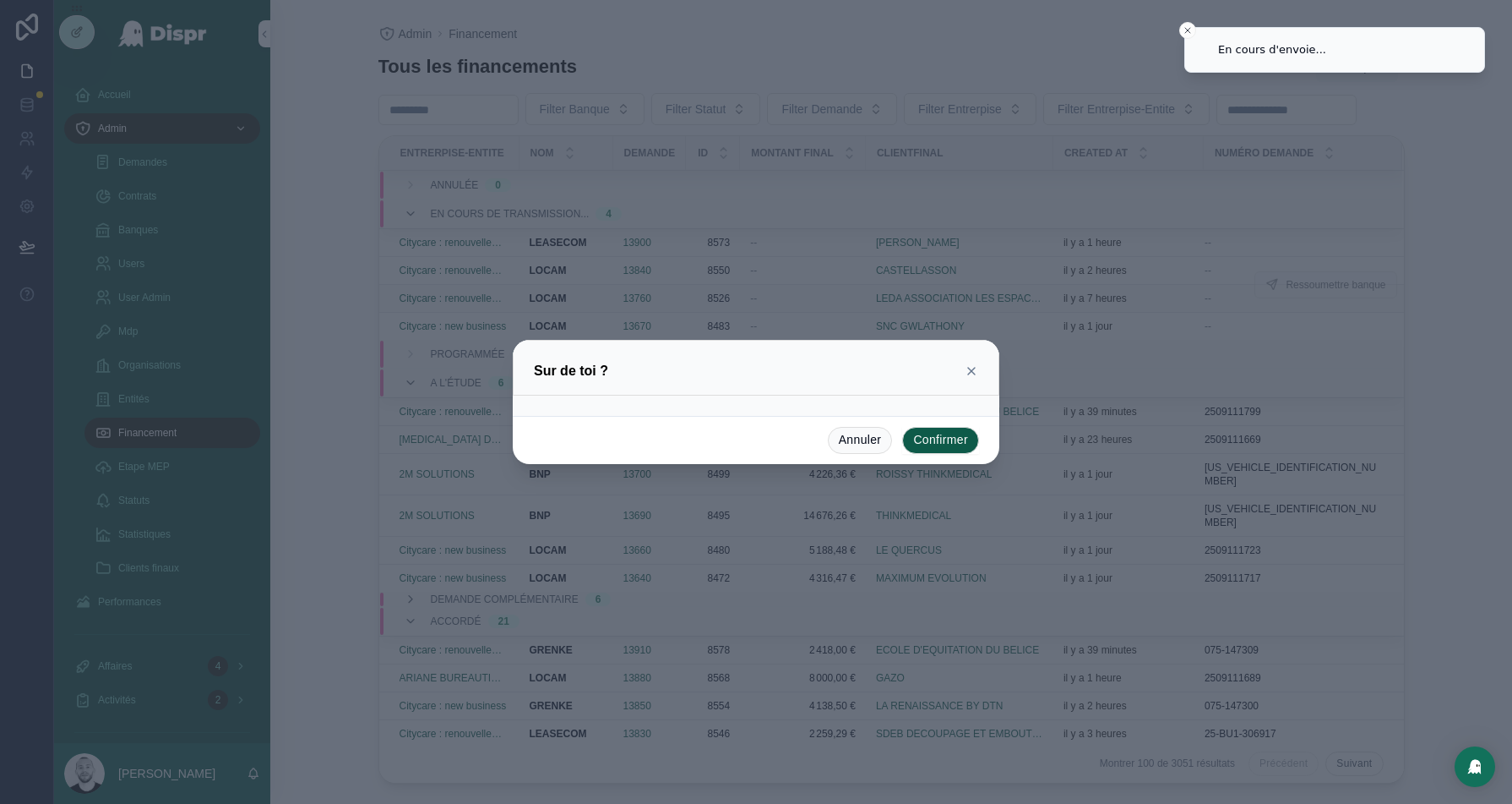
click at [943, 441] on button "Confirmer" at bounding box center [940, 440] width 77 height 27
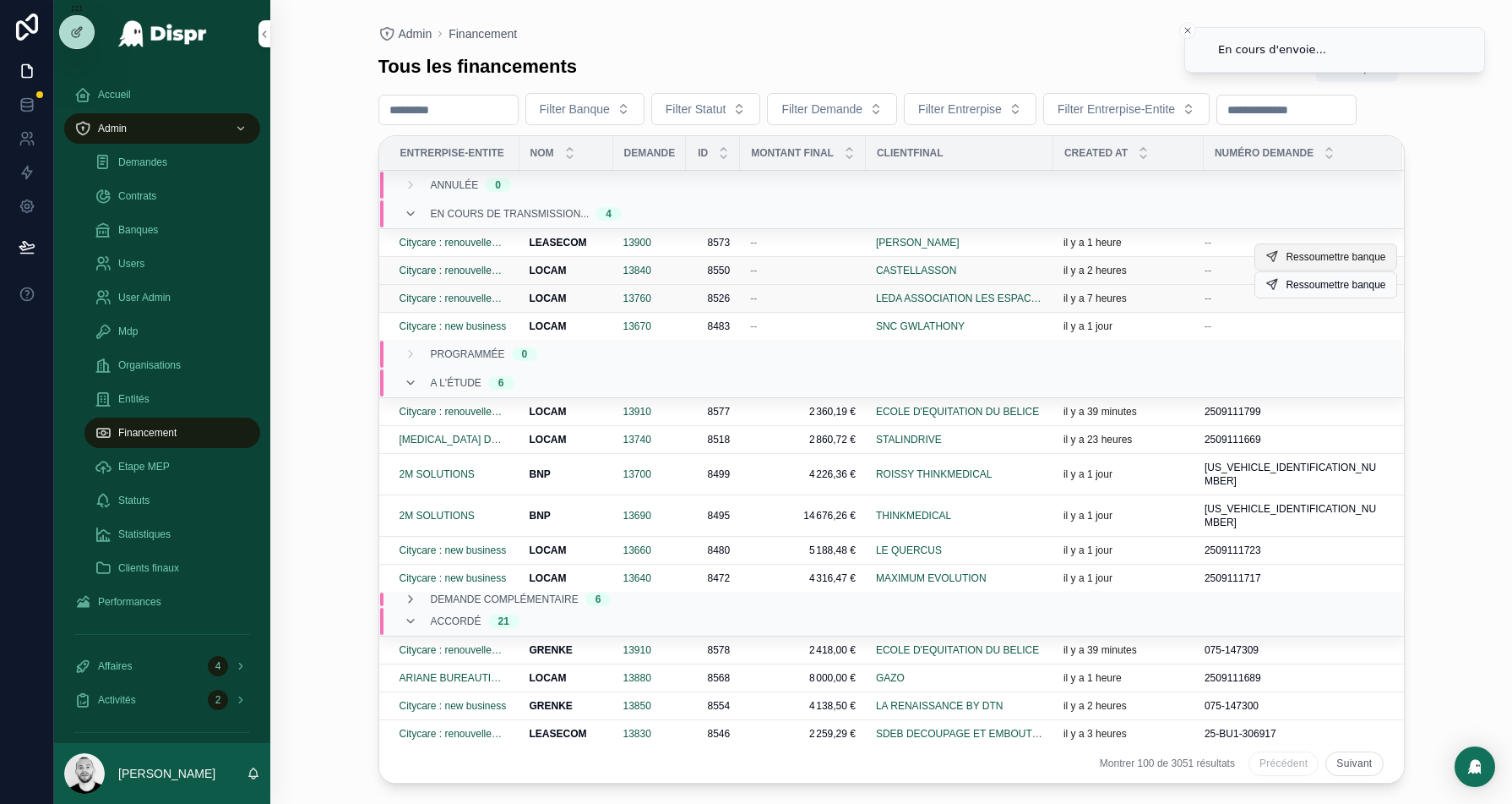
click at [1318, 264] on span "Ressoumettre banque" at bounding box center [1335, 257] width 100 height 13
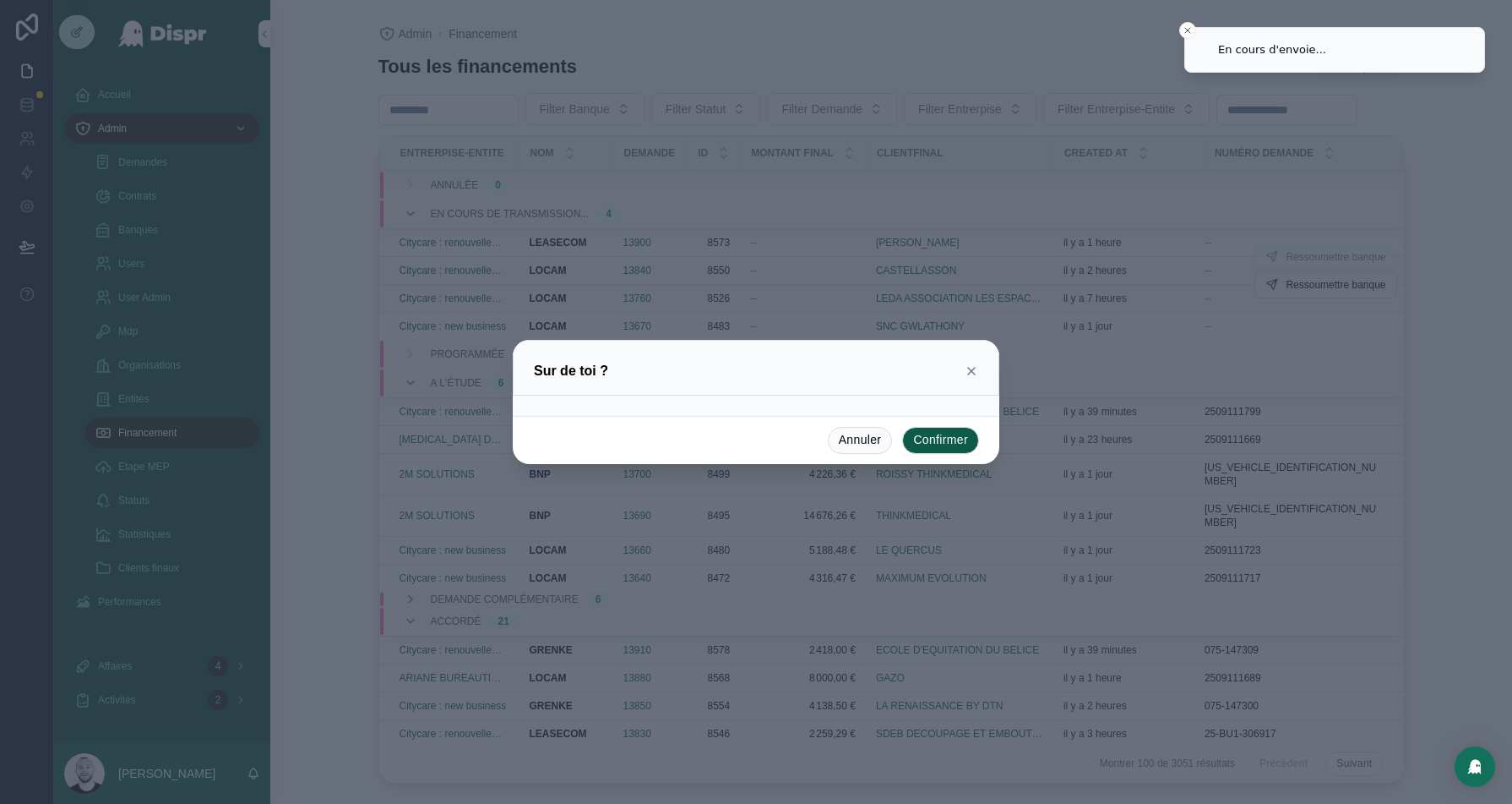
click at [951, 438] on button "Confirmer" at bounding box center [940, 440] width 77 height 27
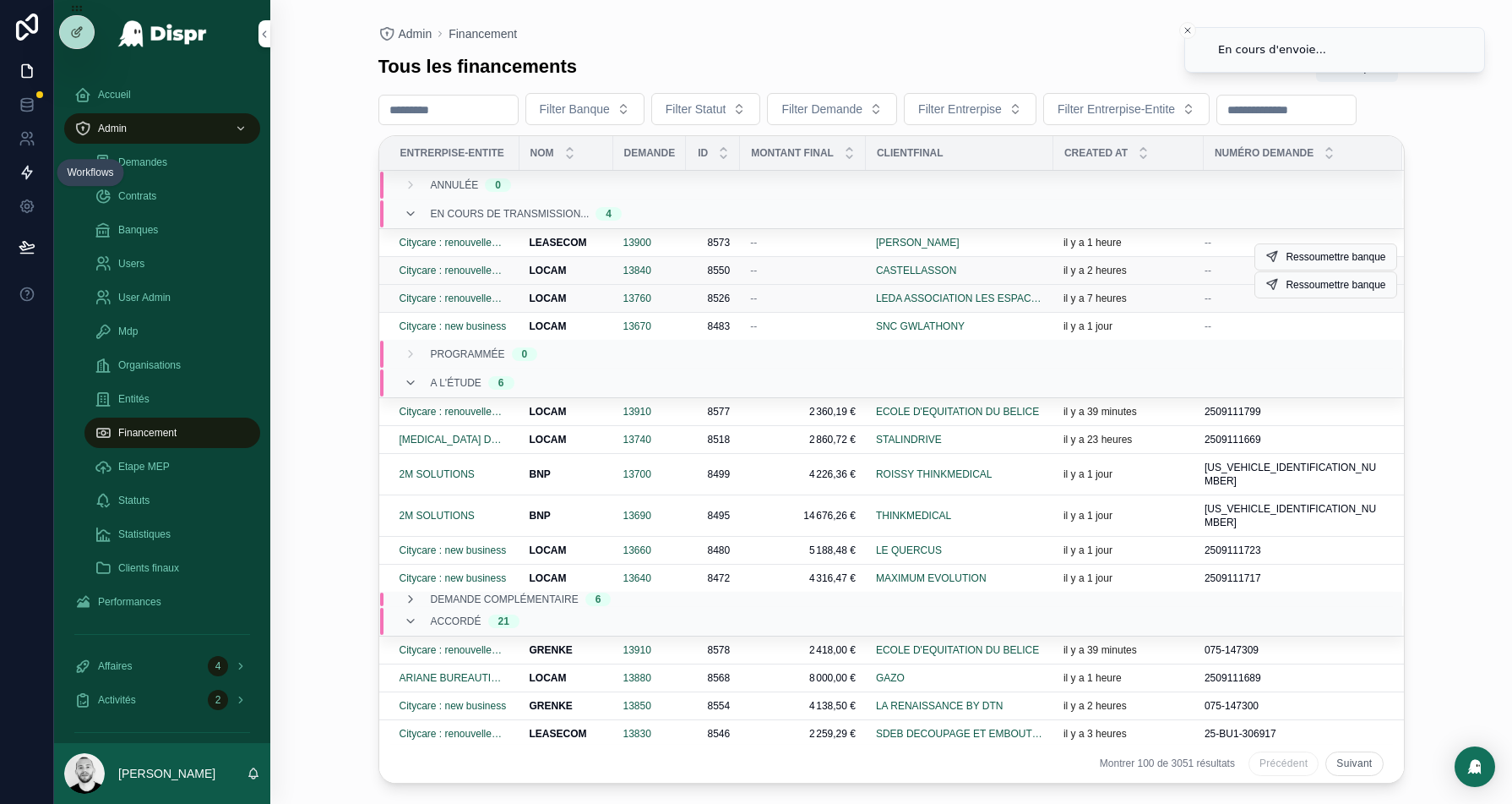
click at [25, 164] on icon at bounding box center [26, 172] width 17 height 17
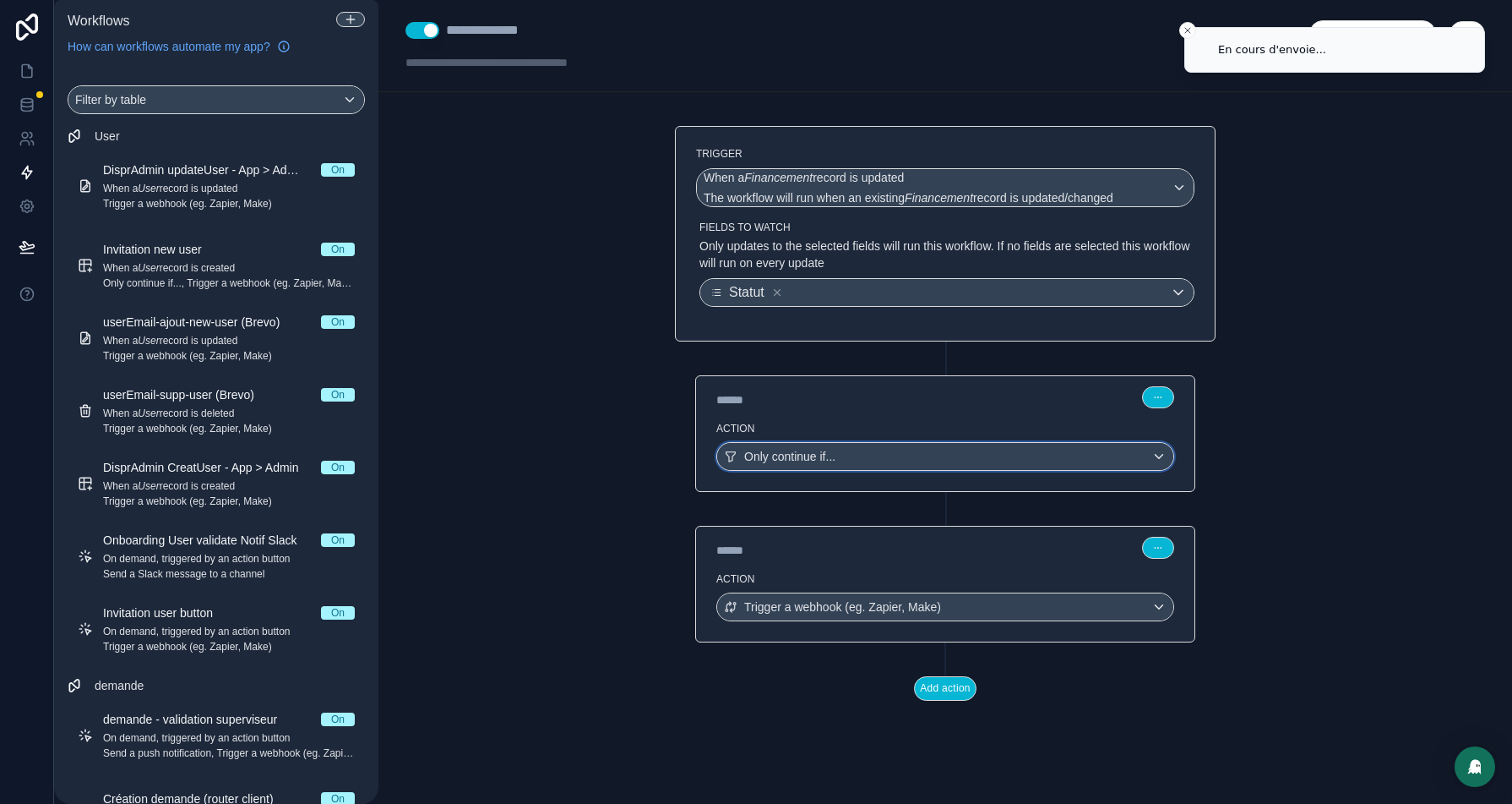
click at [914, 443] on div "Only continue if..." at bounding box center [945, 456] width 456 height 27
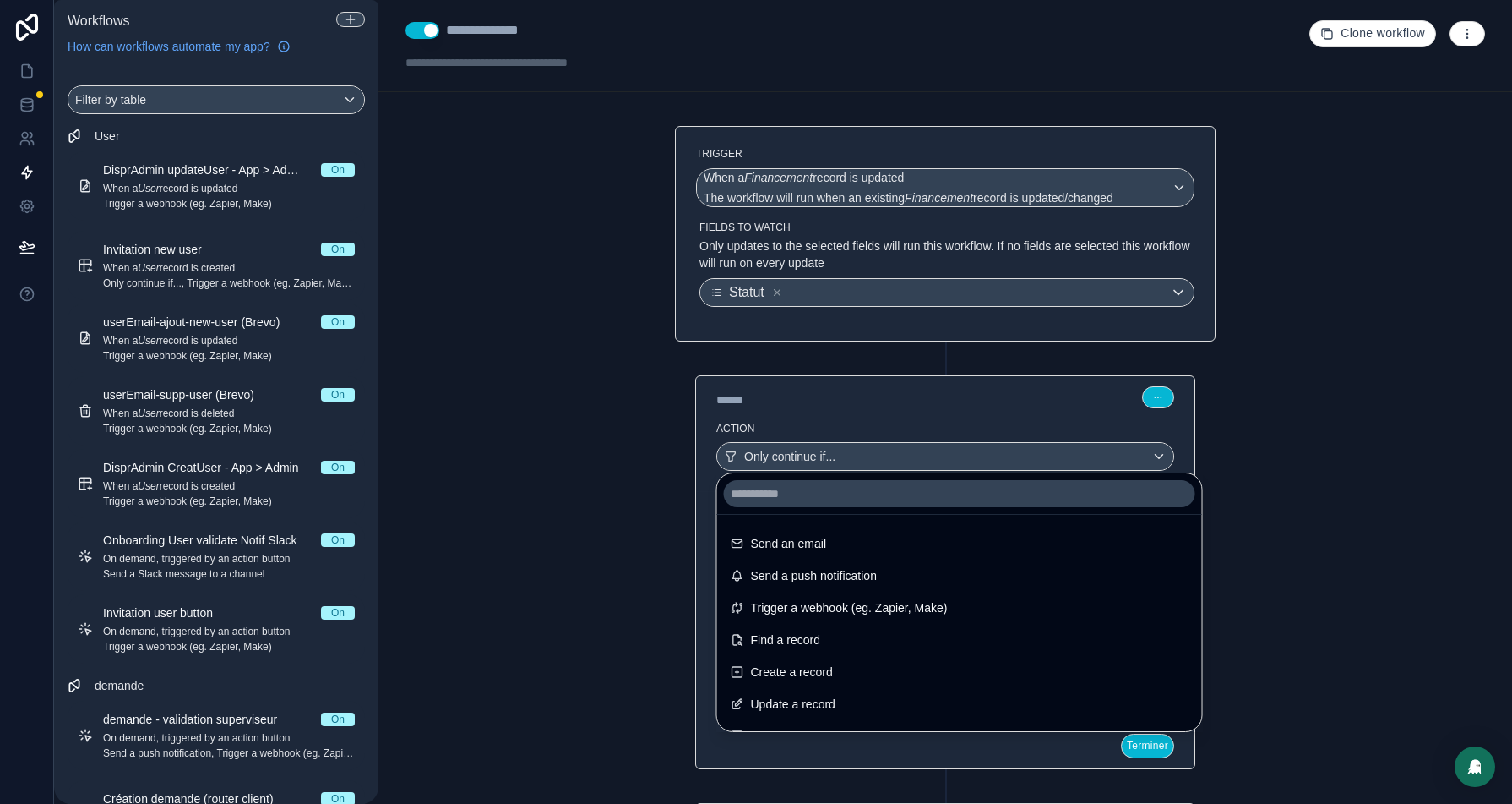
click at [982, 406] on div at bounding box center [756, 402] width 1512 height 804
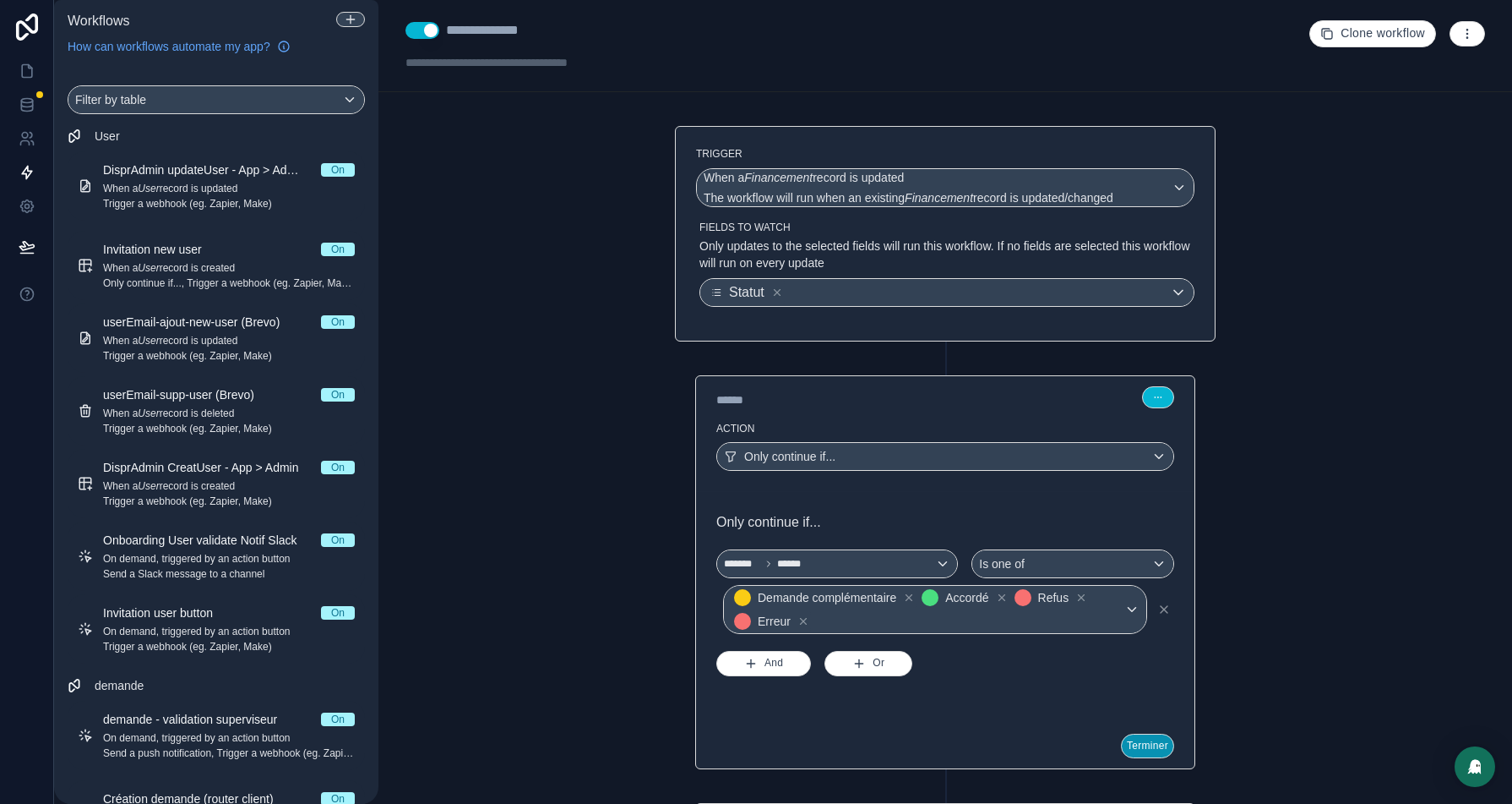
click at [1135, 739] on button "Terminer" at bounding box center [1147, 746] width 53 height 25
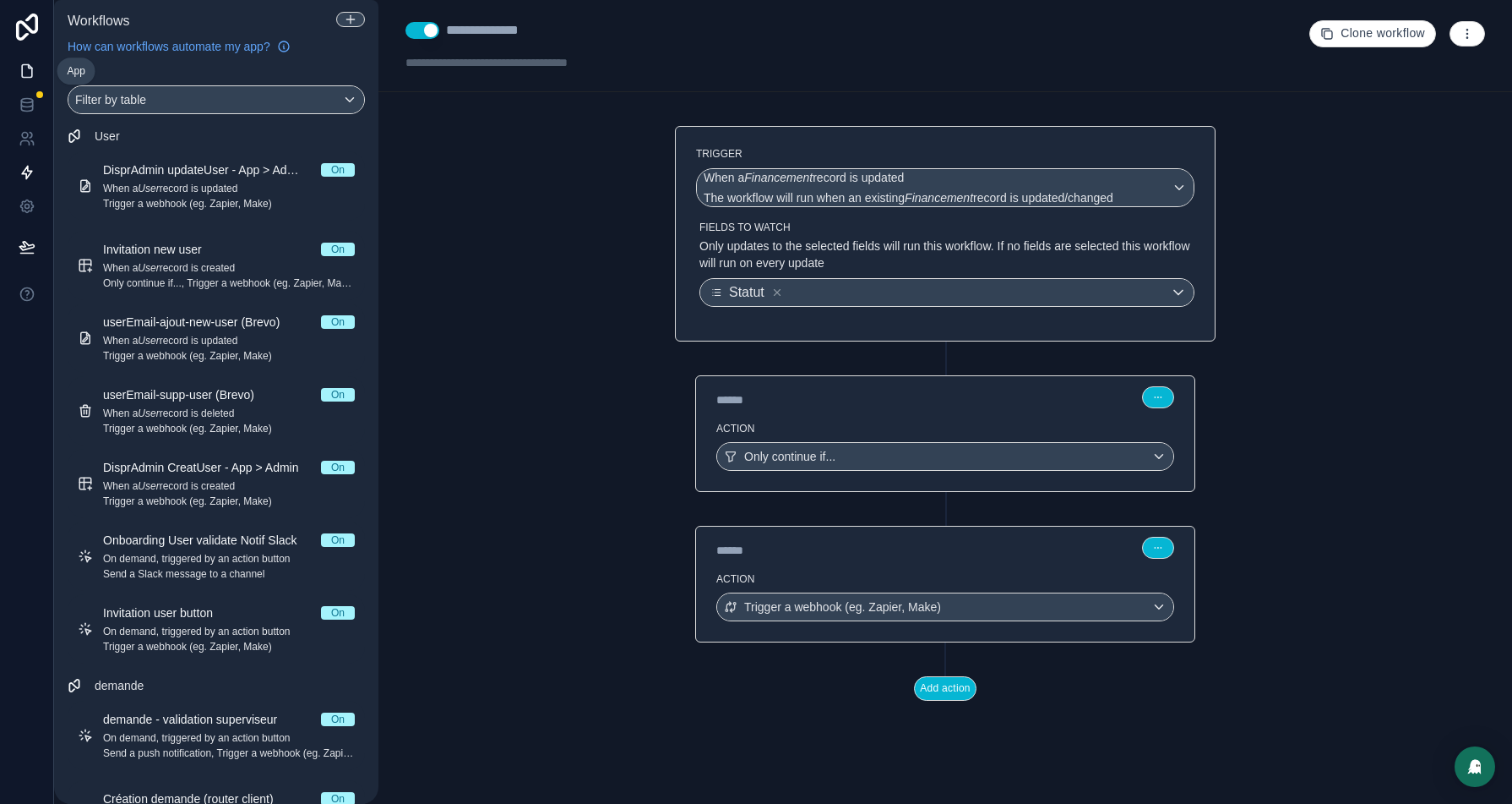
click at [24, 67] on icon at bounding box center [26, 71] width 17 height 17
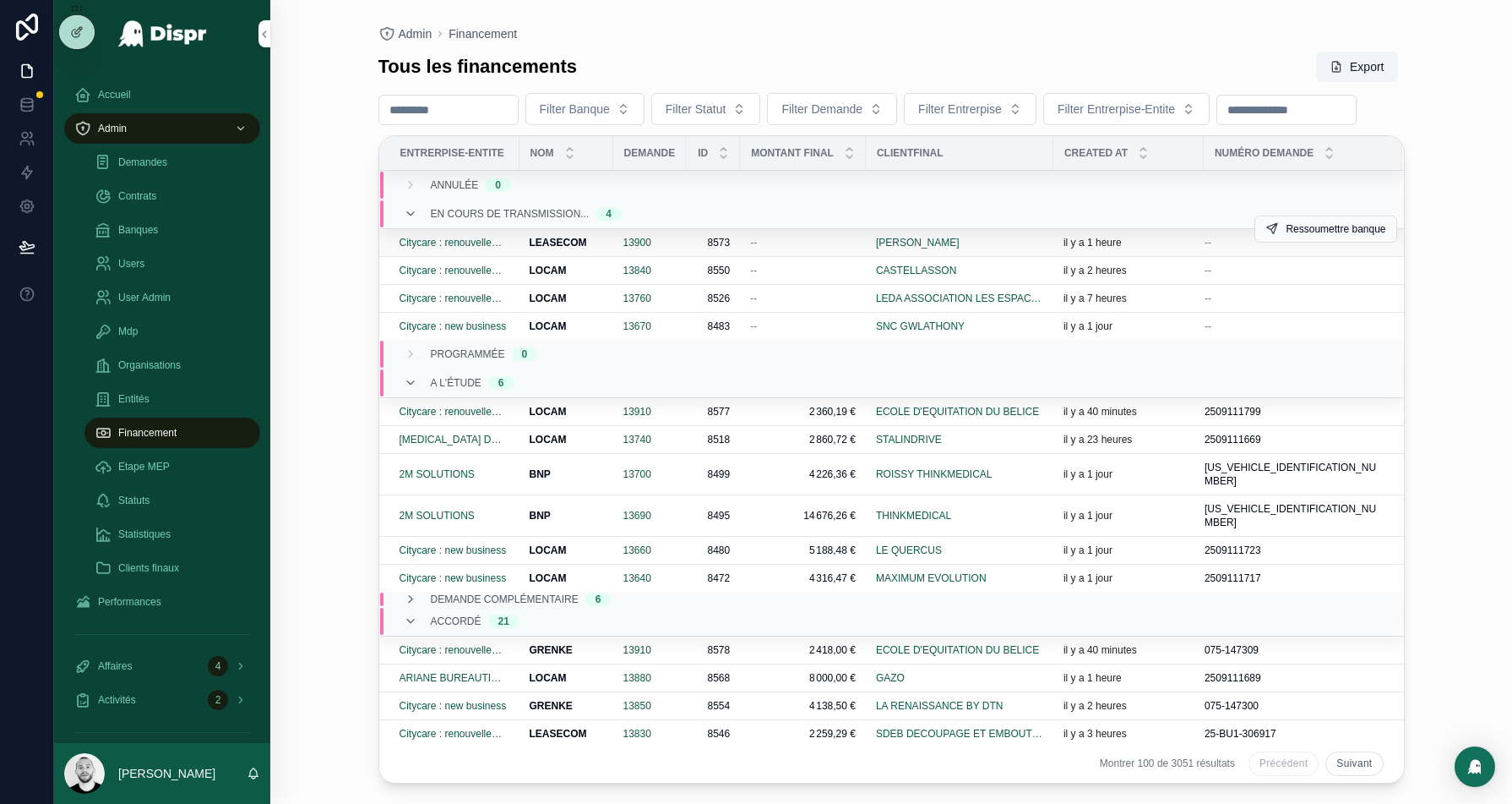
click at [789, 249] on div "--" at bounding box center [803, 242] width 106 height 13
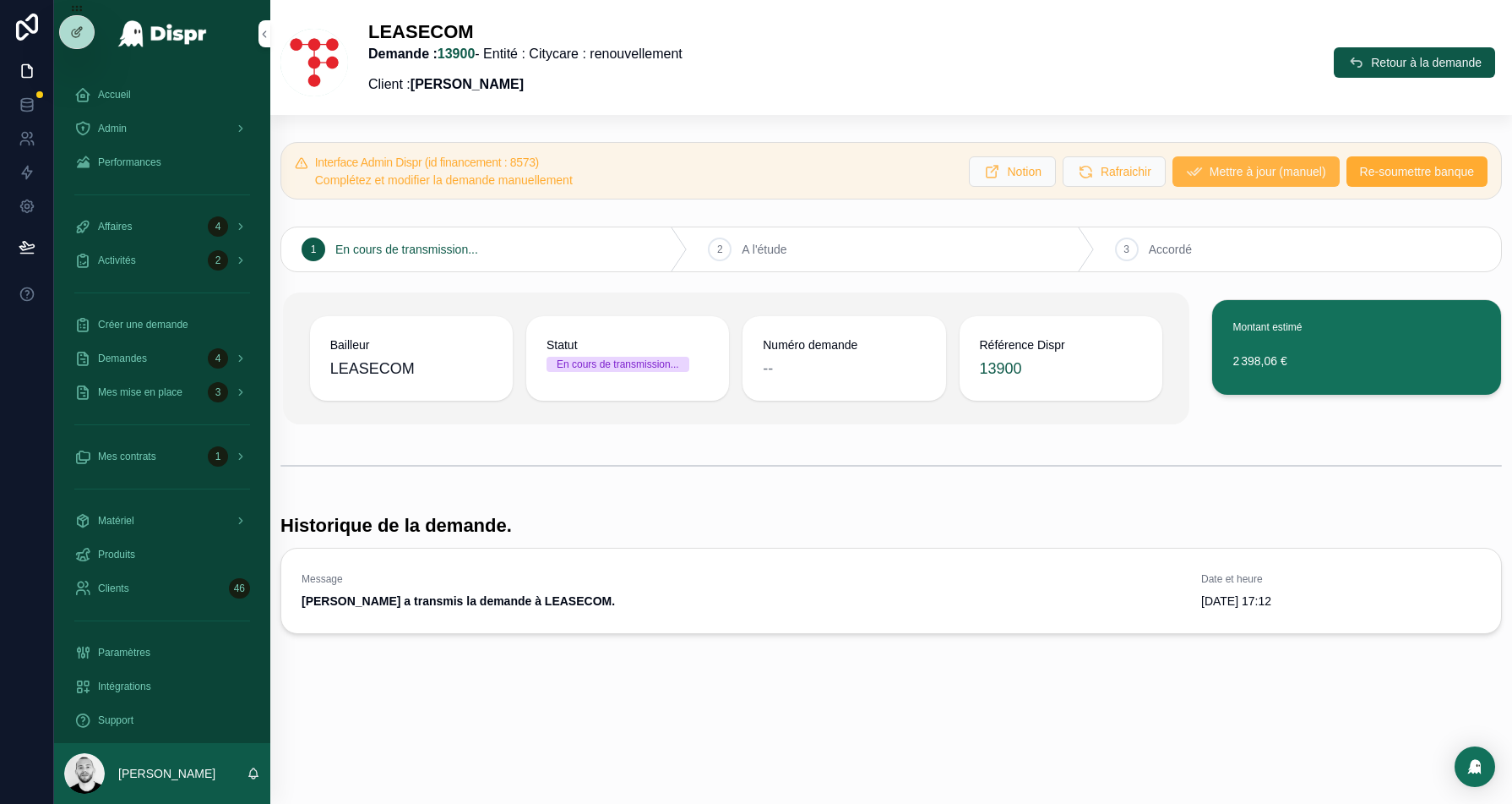
click at [1210, 174] on span "Mettre à jour (manuel)" at bounding box center [1268, 171] width 116 height 17
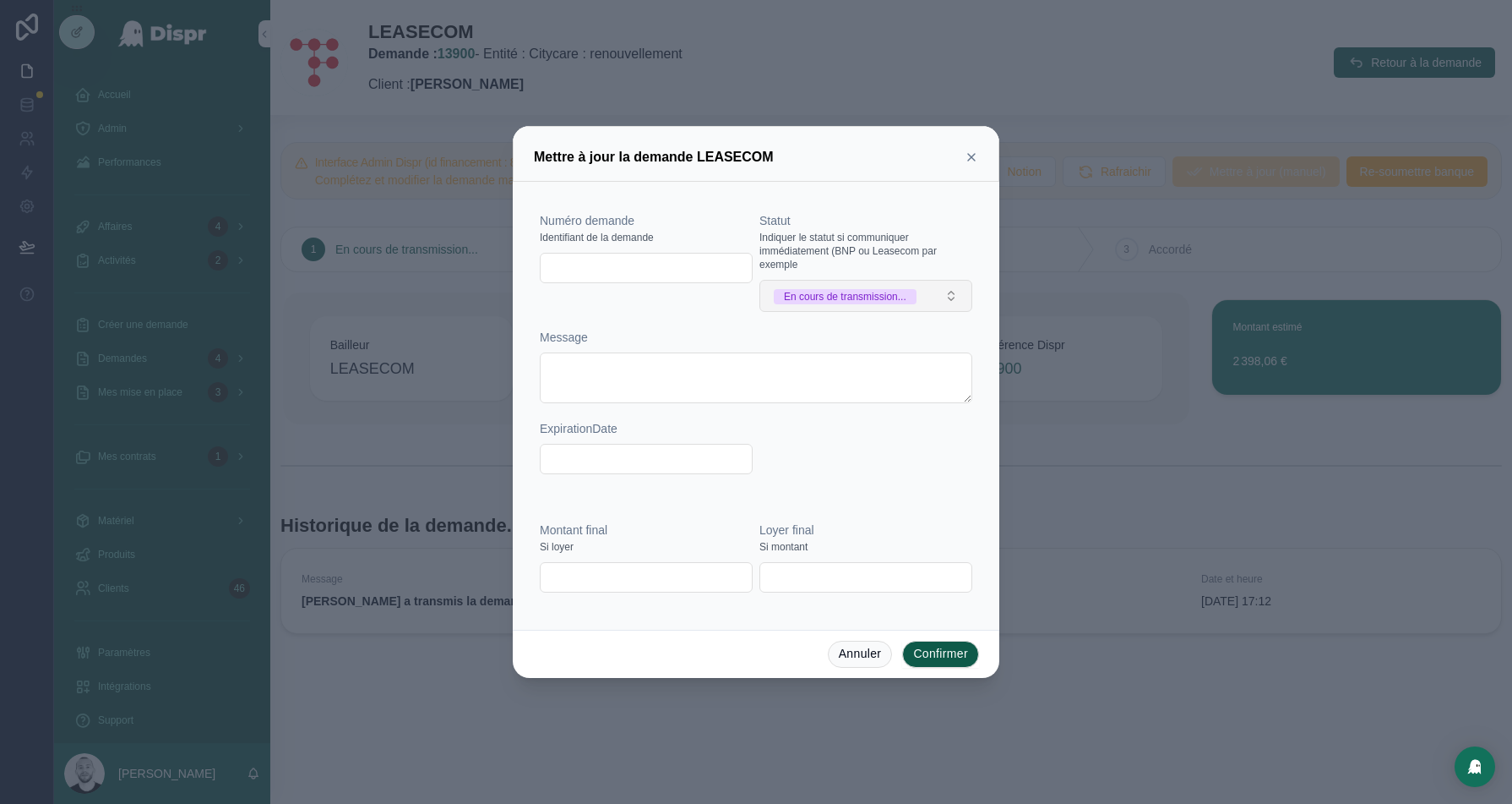
click at [872, 296] on div "En cours de transmission..." at bounding box center [845, 296] width 122 height 15
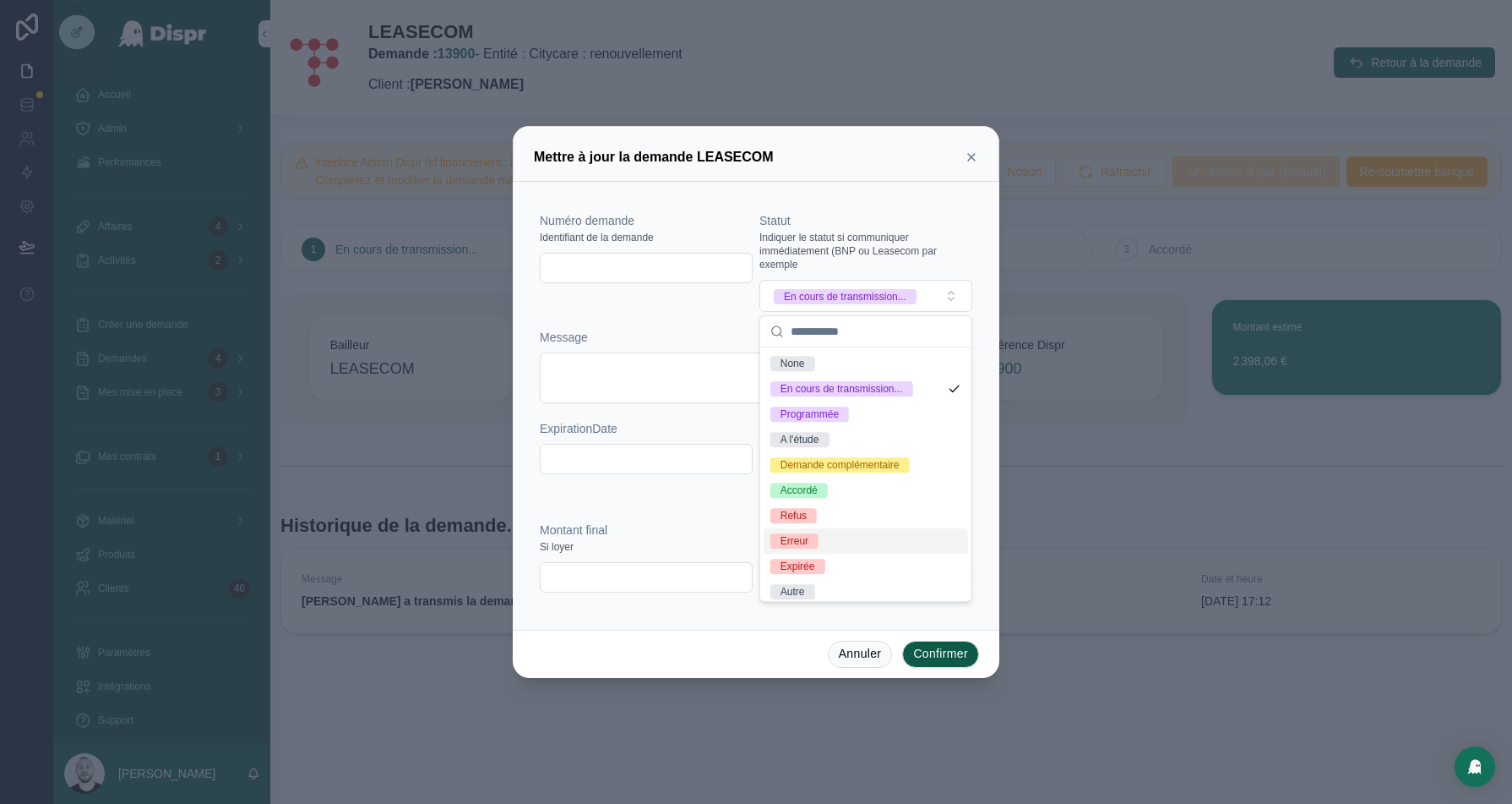
click at [812, 542] on span "Erreur" at bounding box center [794, 540] width 48 height 15
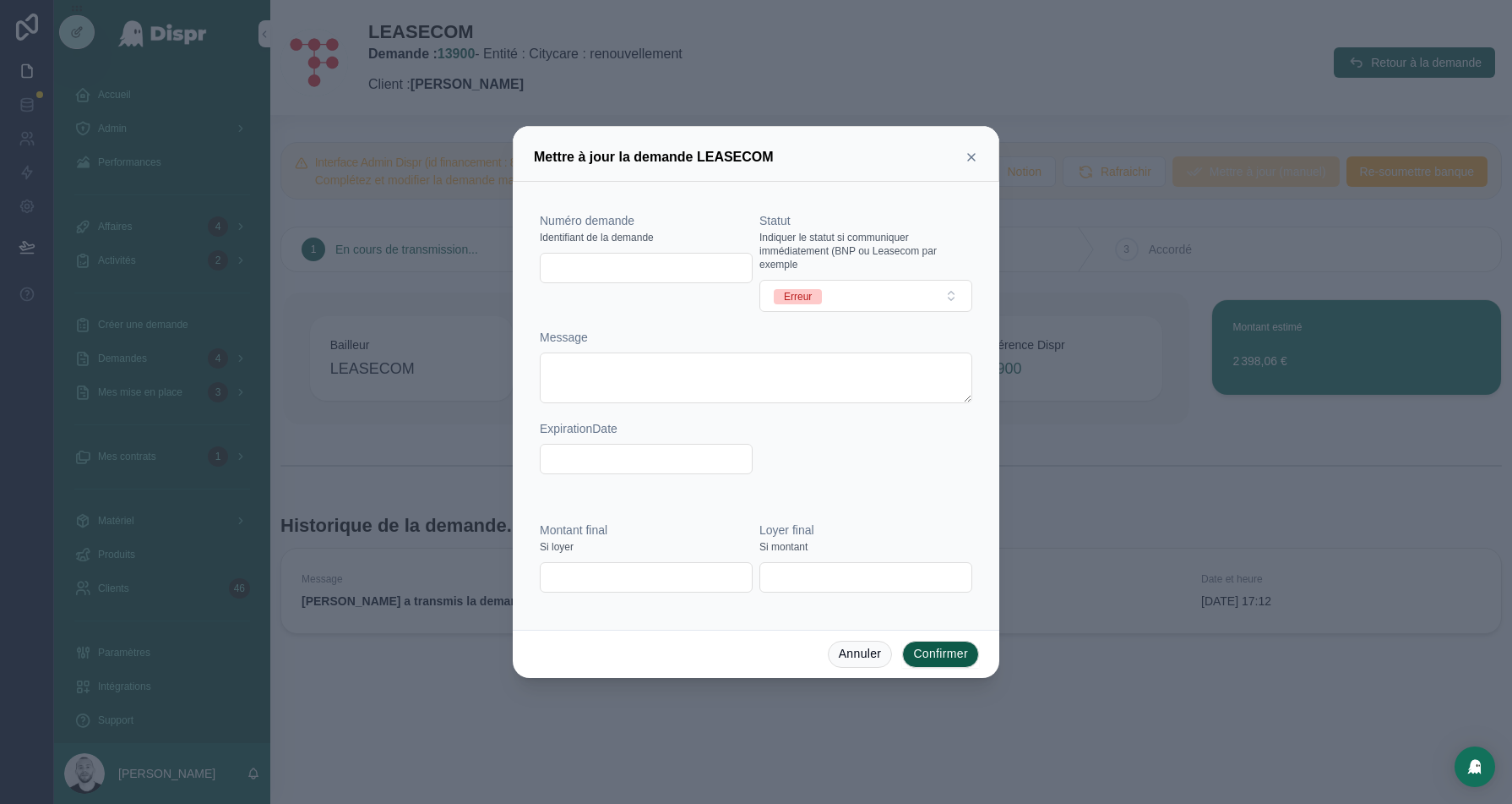
click at [607, 348] on div "Message" at bounding box center [756, 366] width 433 height 74
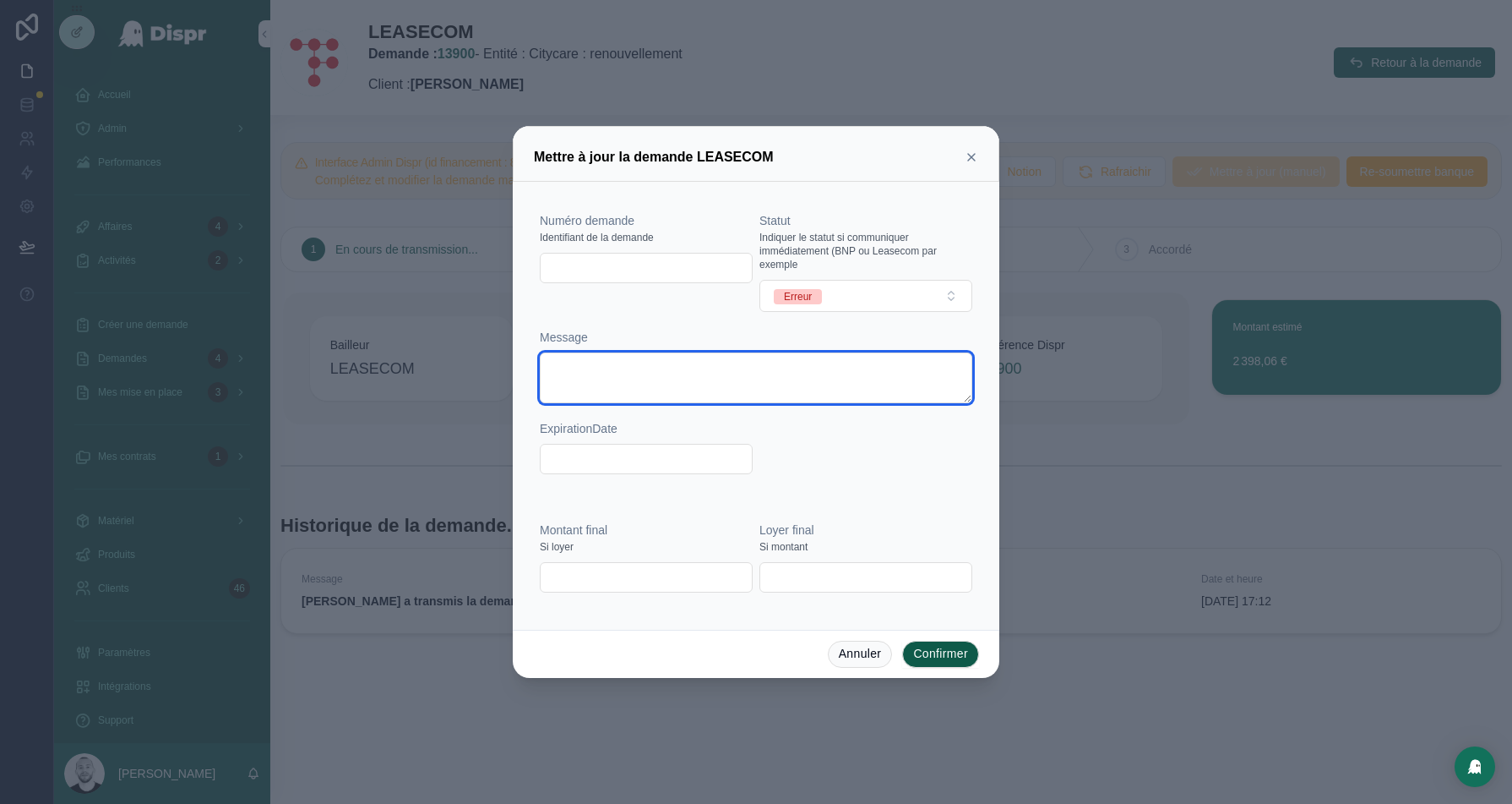
click at [603, 395] on textarea at bounding box center [756, 378] width 433 height 51
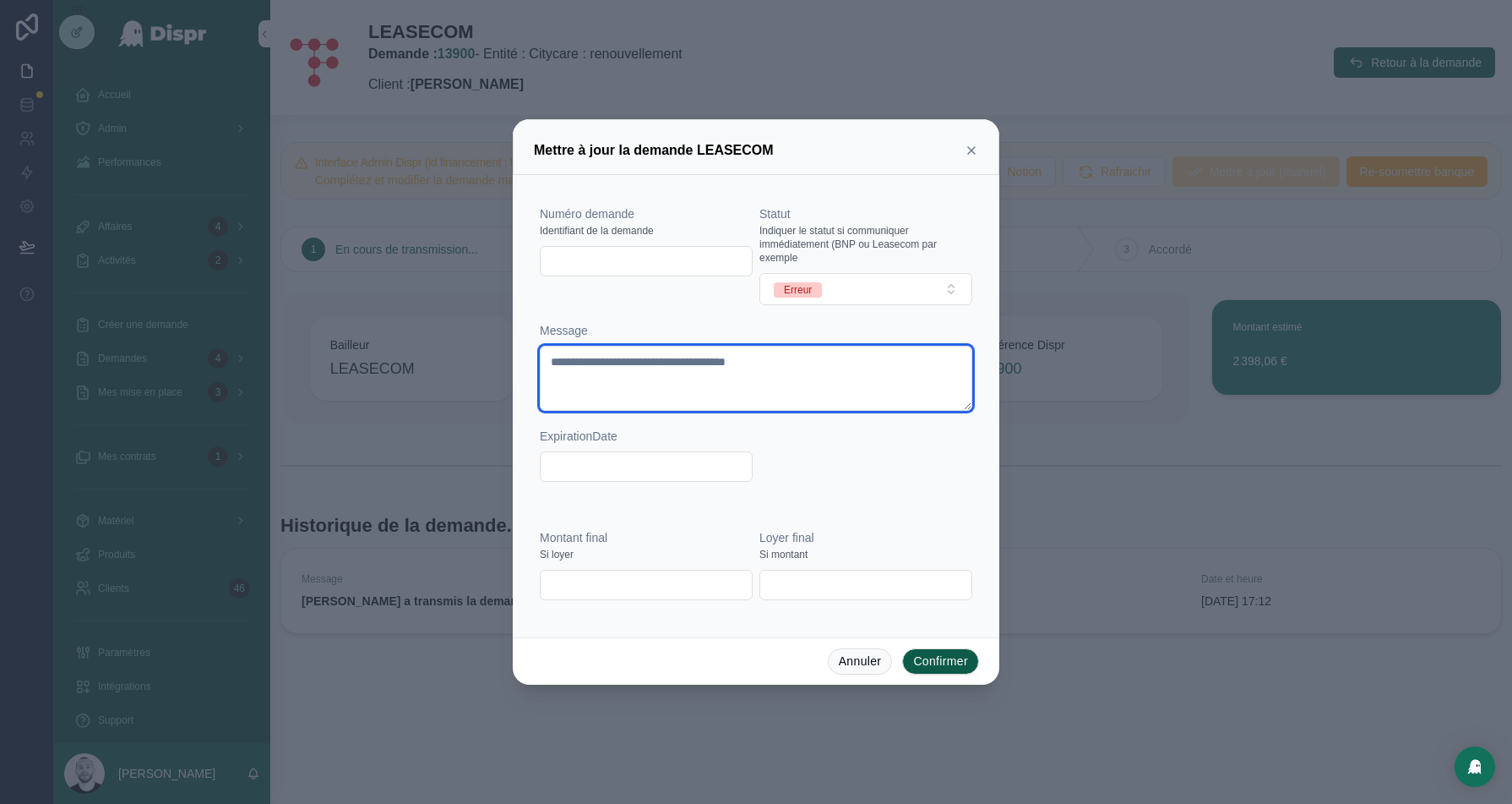
type textarea "**********"
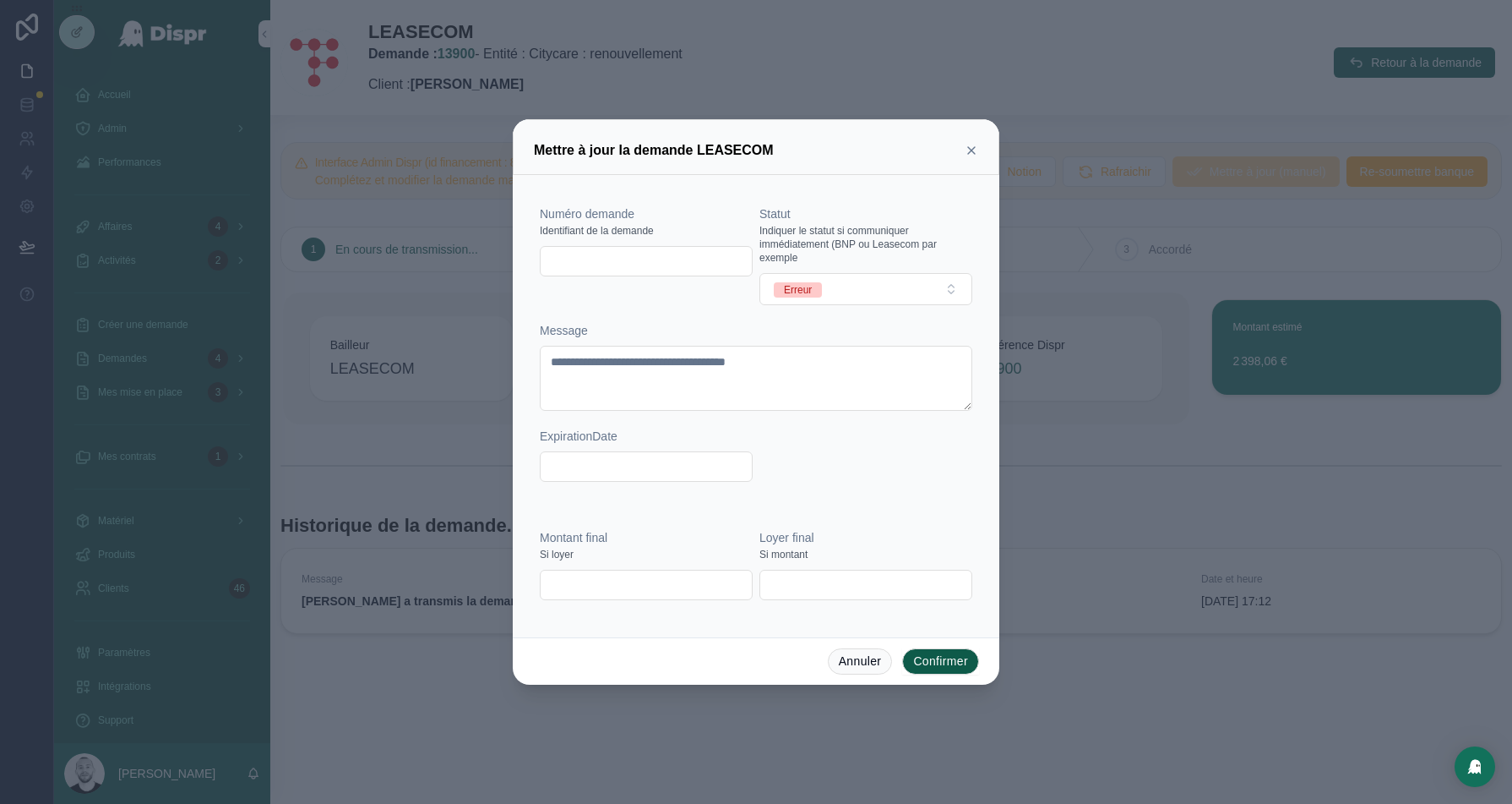
click at [932, 655] on button "Confirmer" at bounding box center [940, 661] width 77 height 27
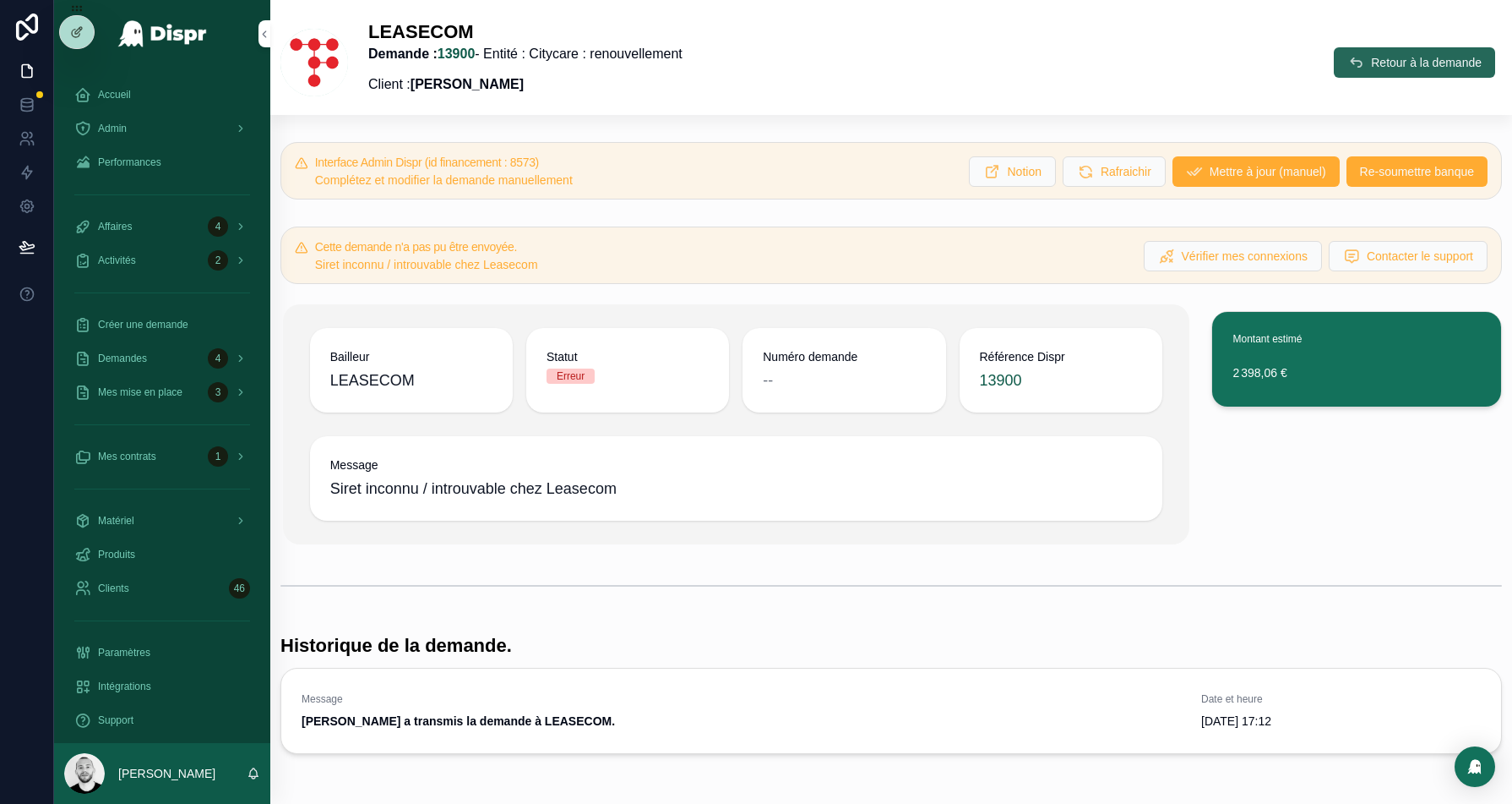
click at [1390, 68] on span "Retour à la demande" at bounding box center [1427, 62] width 111 height 17
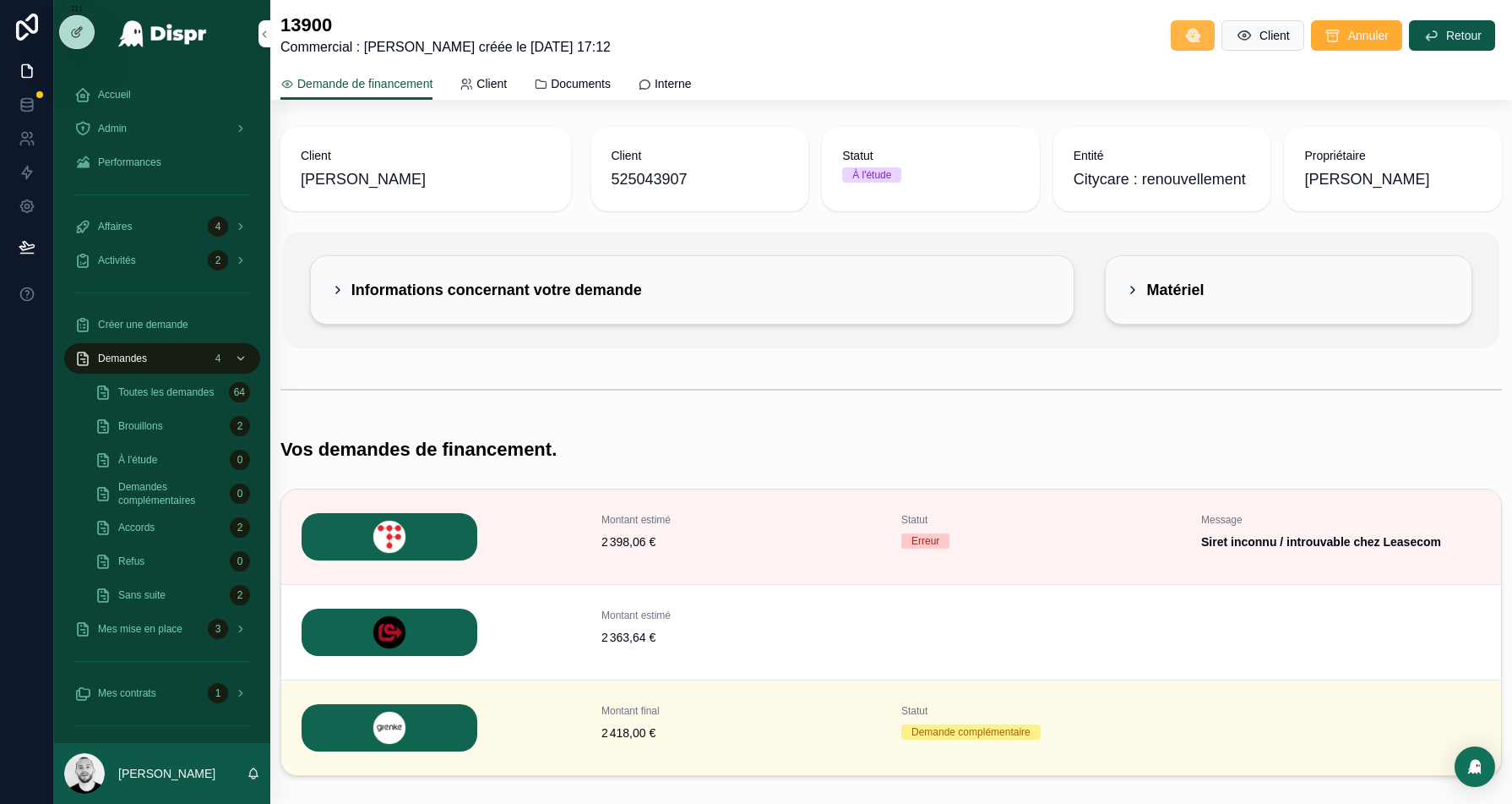
click at [1184, 38] on icon "scrollable content" at bounding box center [1192, 35] width 17 height 17
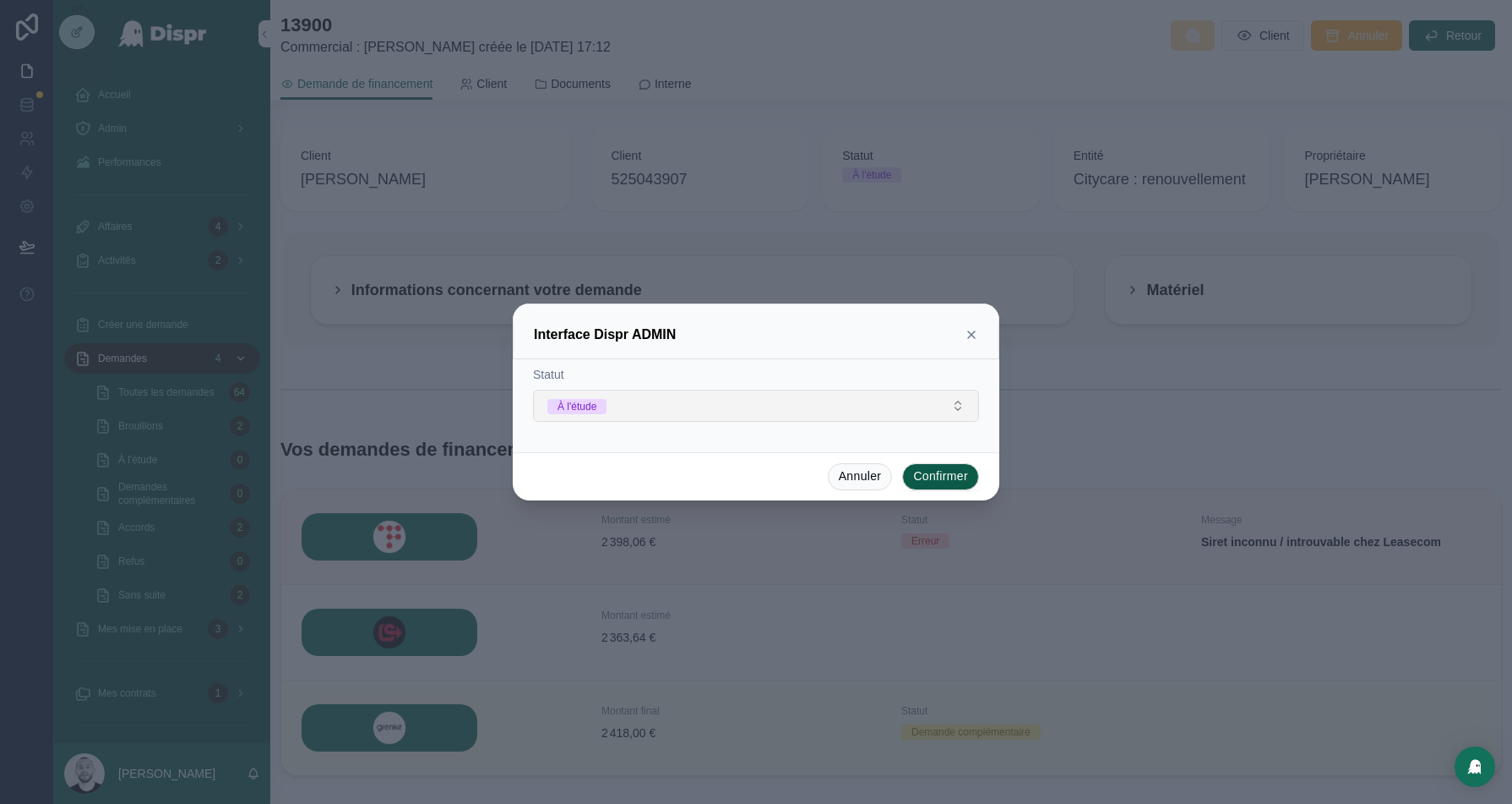
click at [877, 403] on button "À l'étude" at bounding box center [756, 406] width 446 height 32
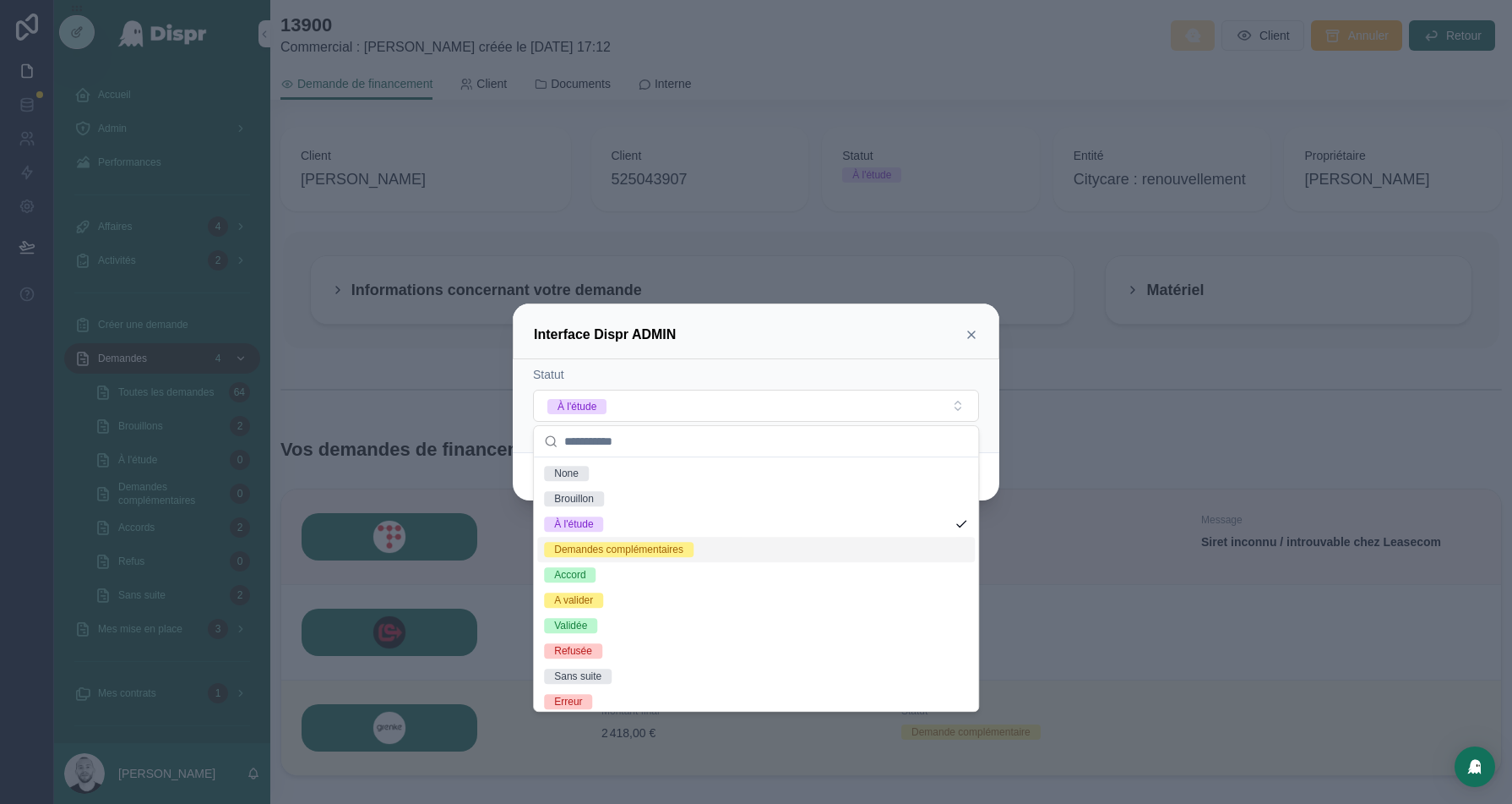
click at [638, 549] on div "Demandes complémentaires" at bounding box center [619, 549] width 130 height 15
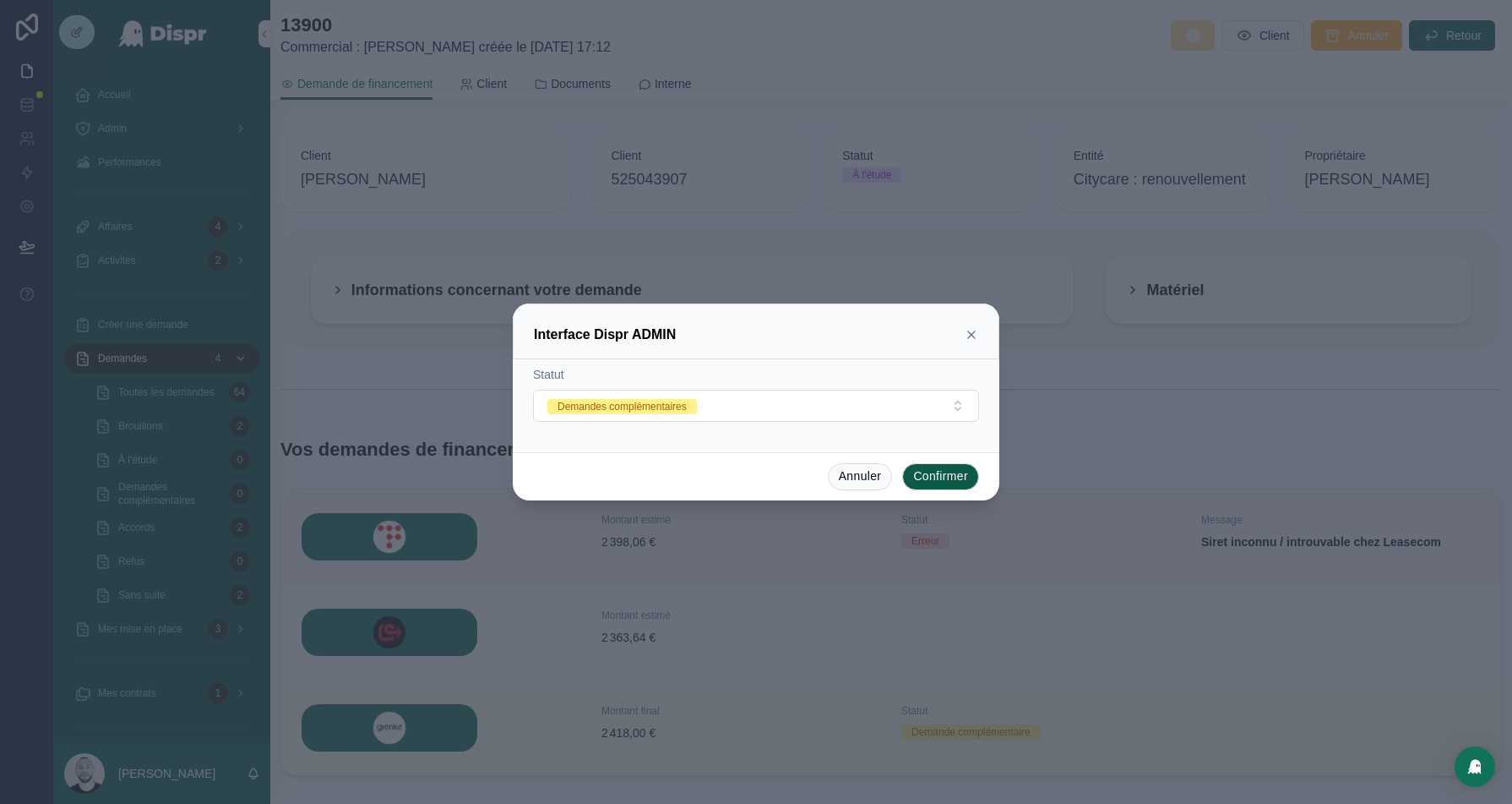
click at [911, 481] on button "Confirmer" at bounding box center [940, 476] width 77 height 27
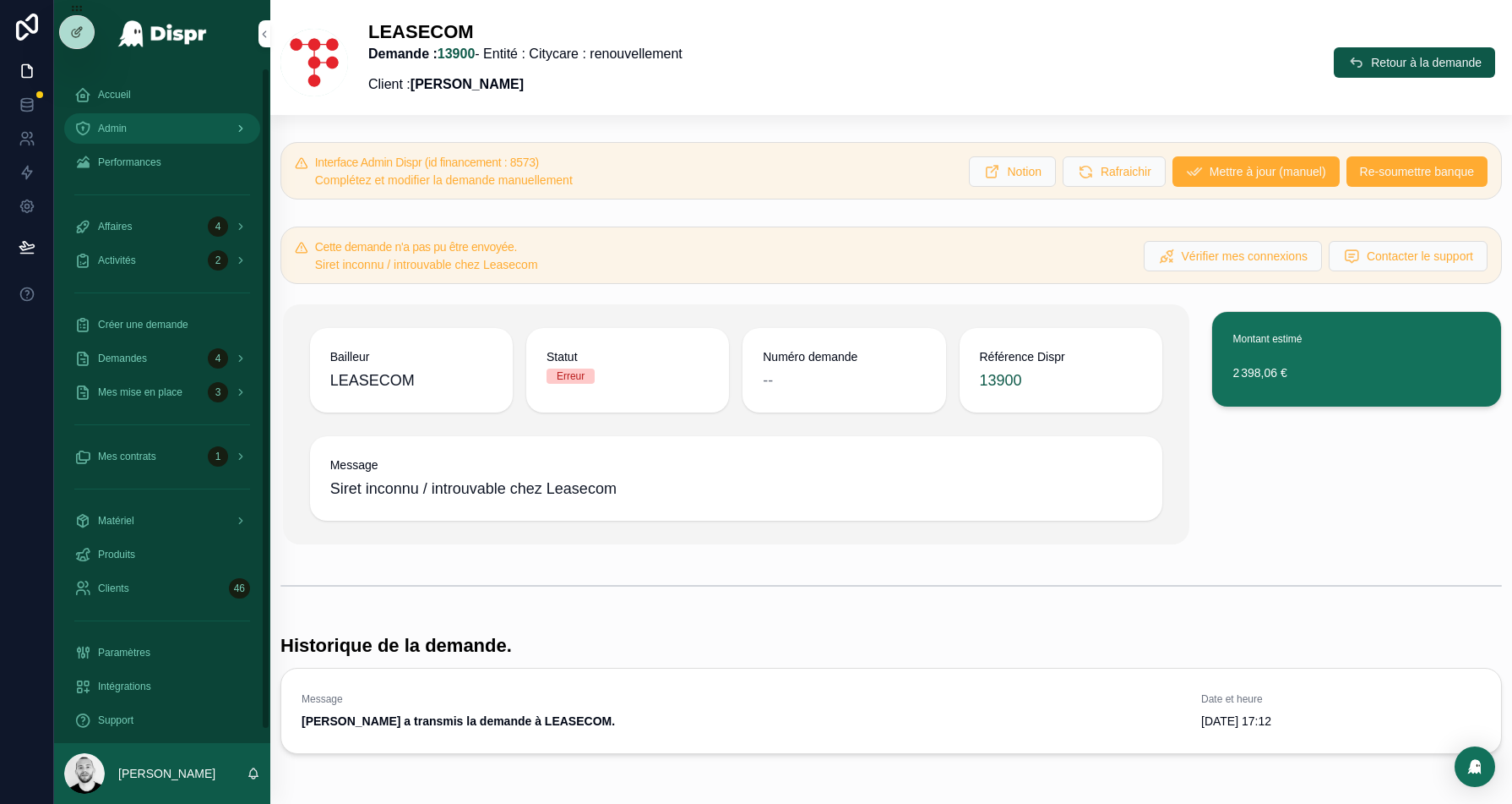
click at [166, 123] on div "Admin" at bounding box center [161, 128] width 175 height 27
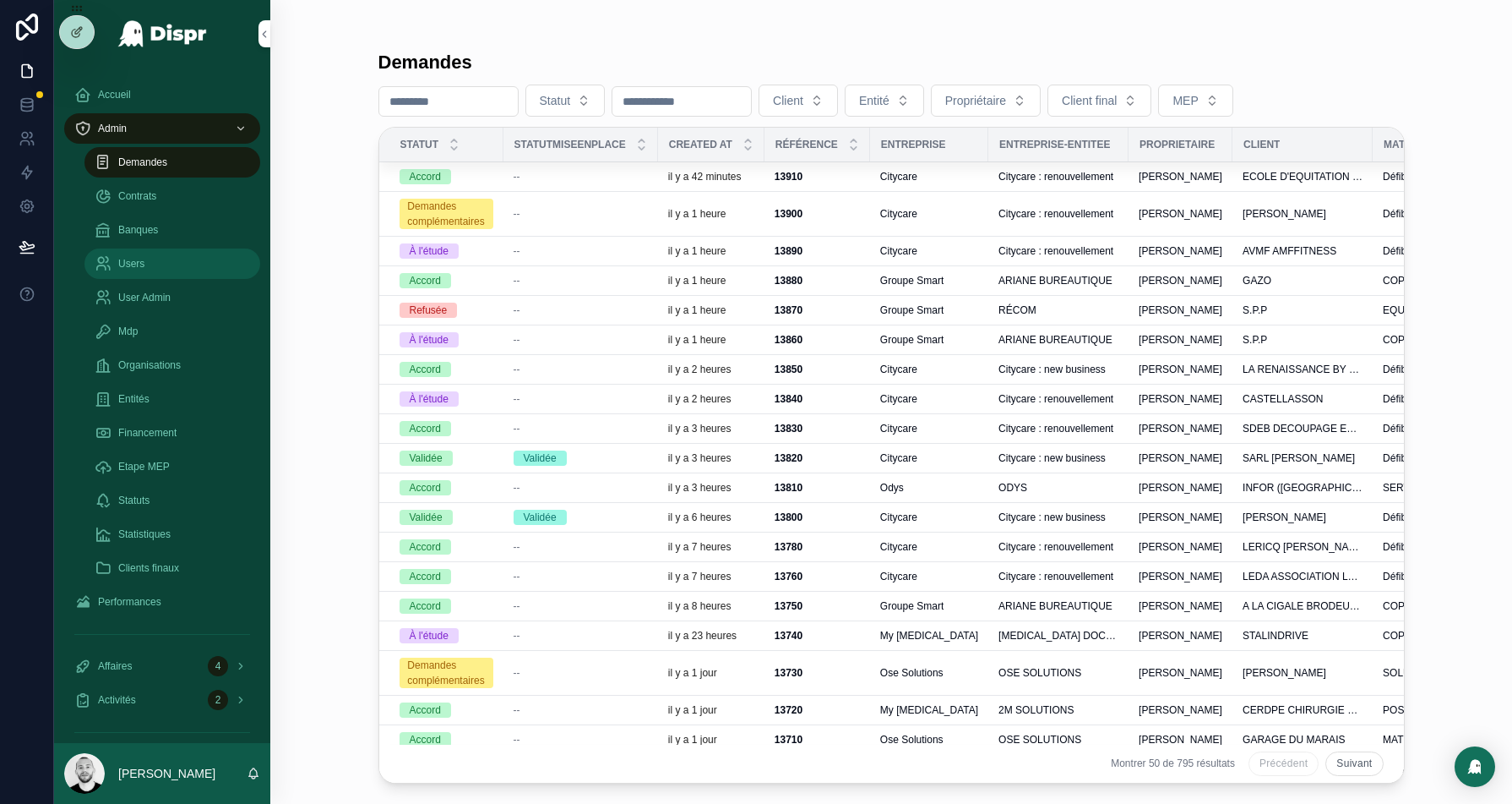
click at [169, 272] on div "Users" at bounding box center [172, 264] width 155 height 27
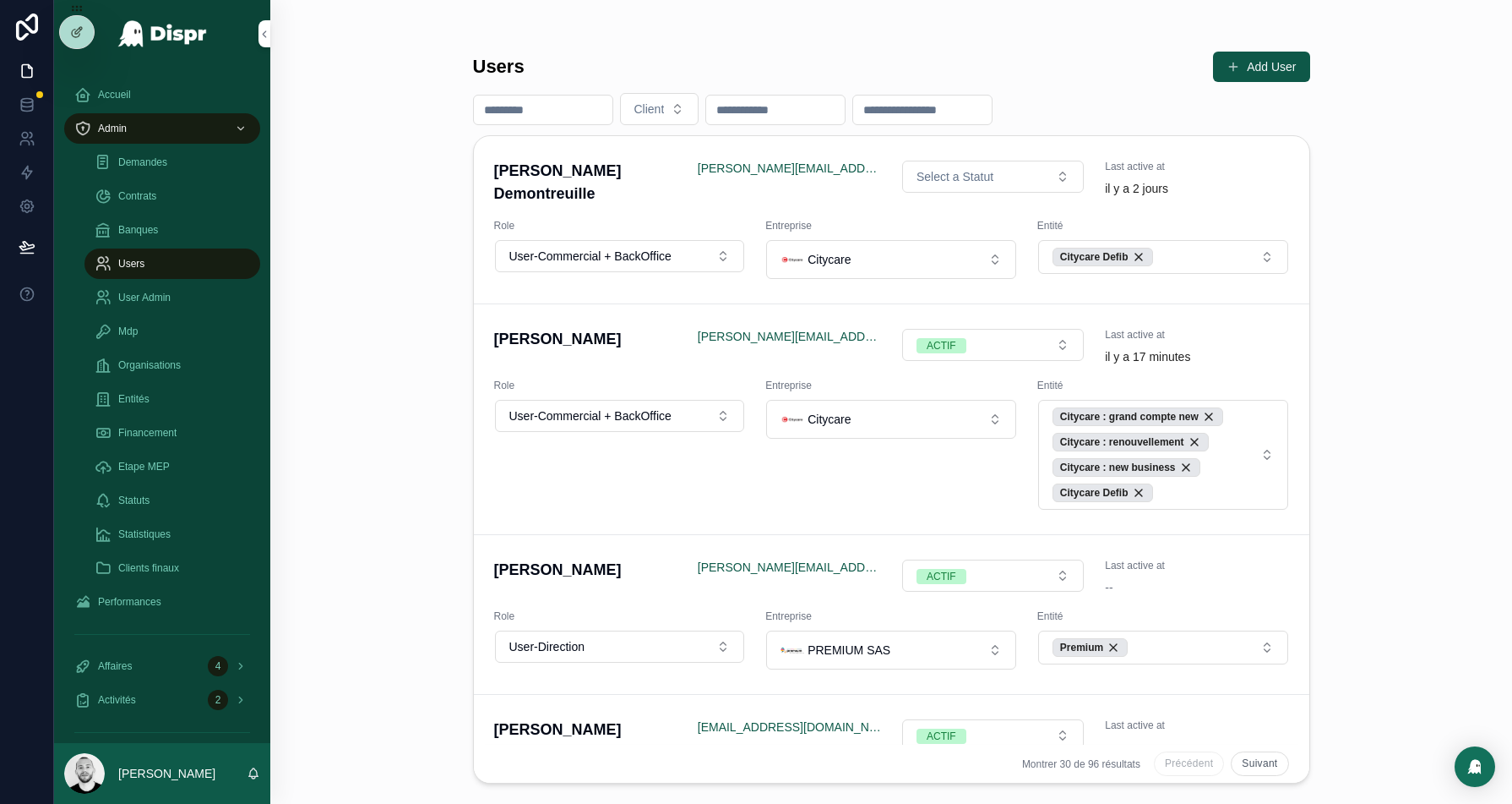
click at [547, 110] on input "scrollable content" at bounding box center [543, 109] width 138 height 24
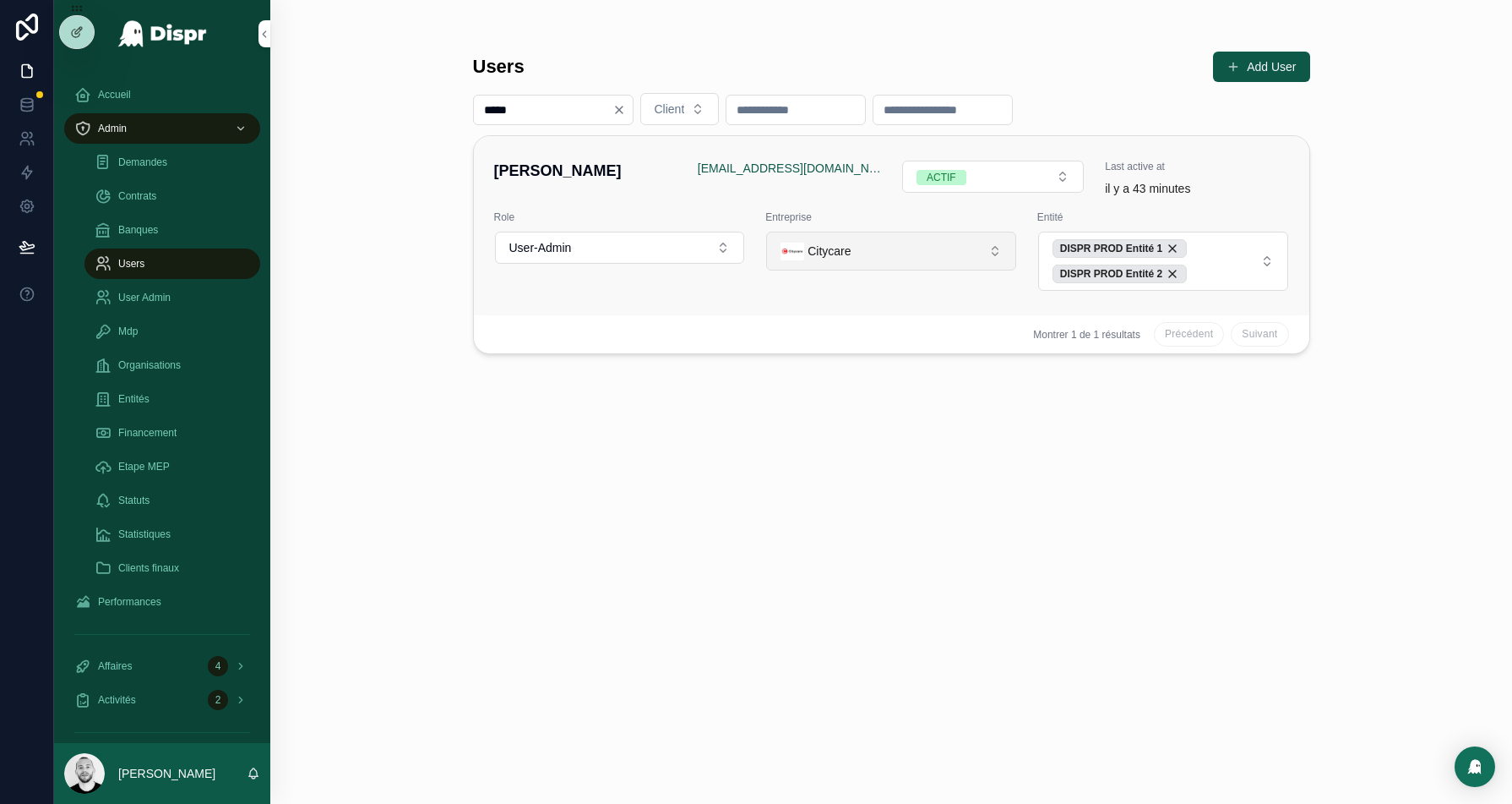
type input "*****"
click at [876, 259] on button "Citycare" at bounding box center [892, 251] width 250 height 39
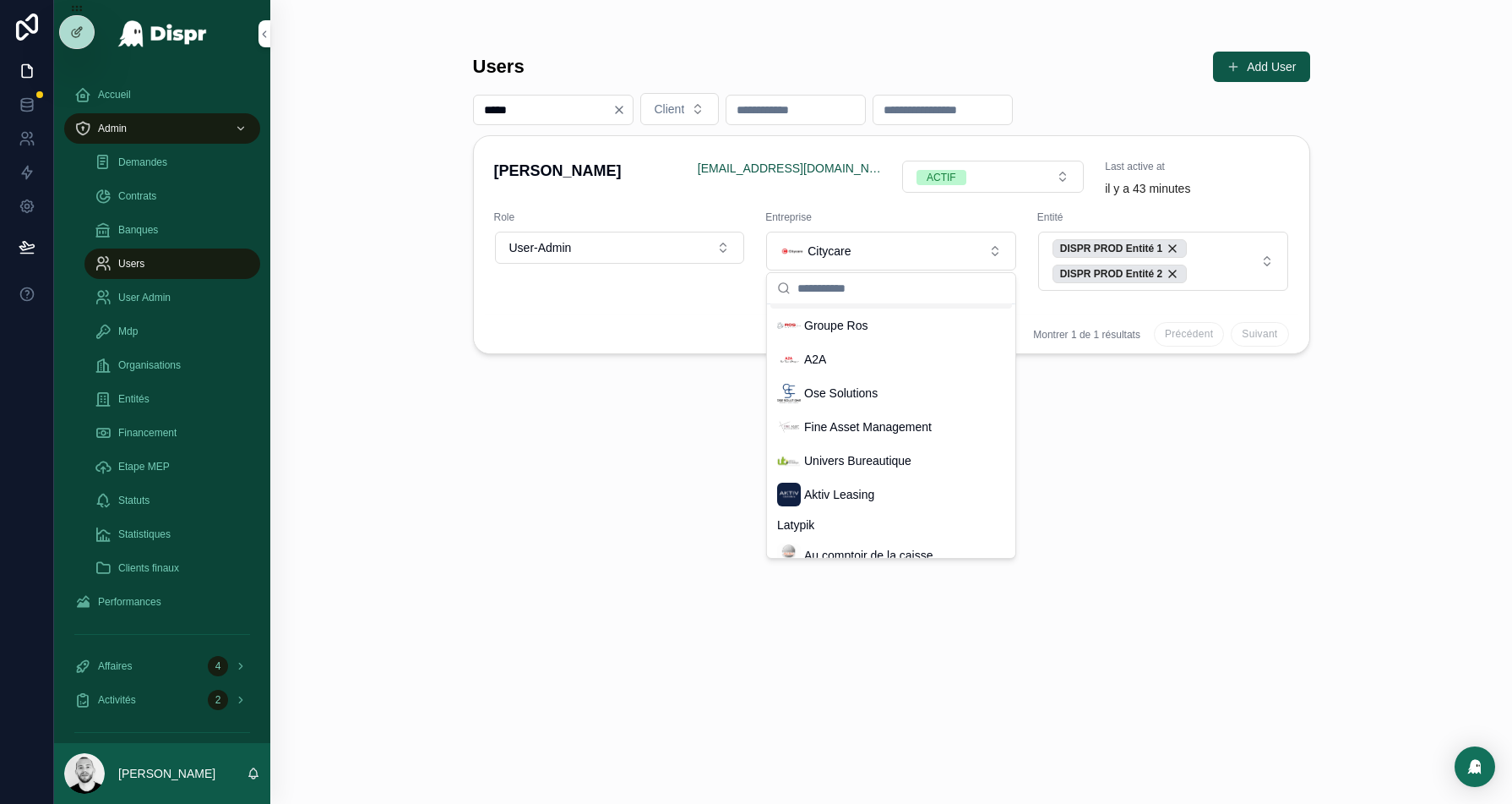
scroll to position [476, 0]
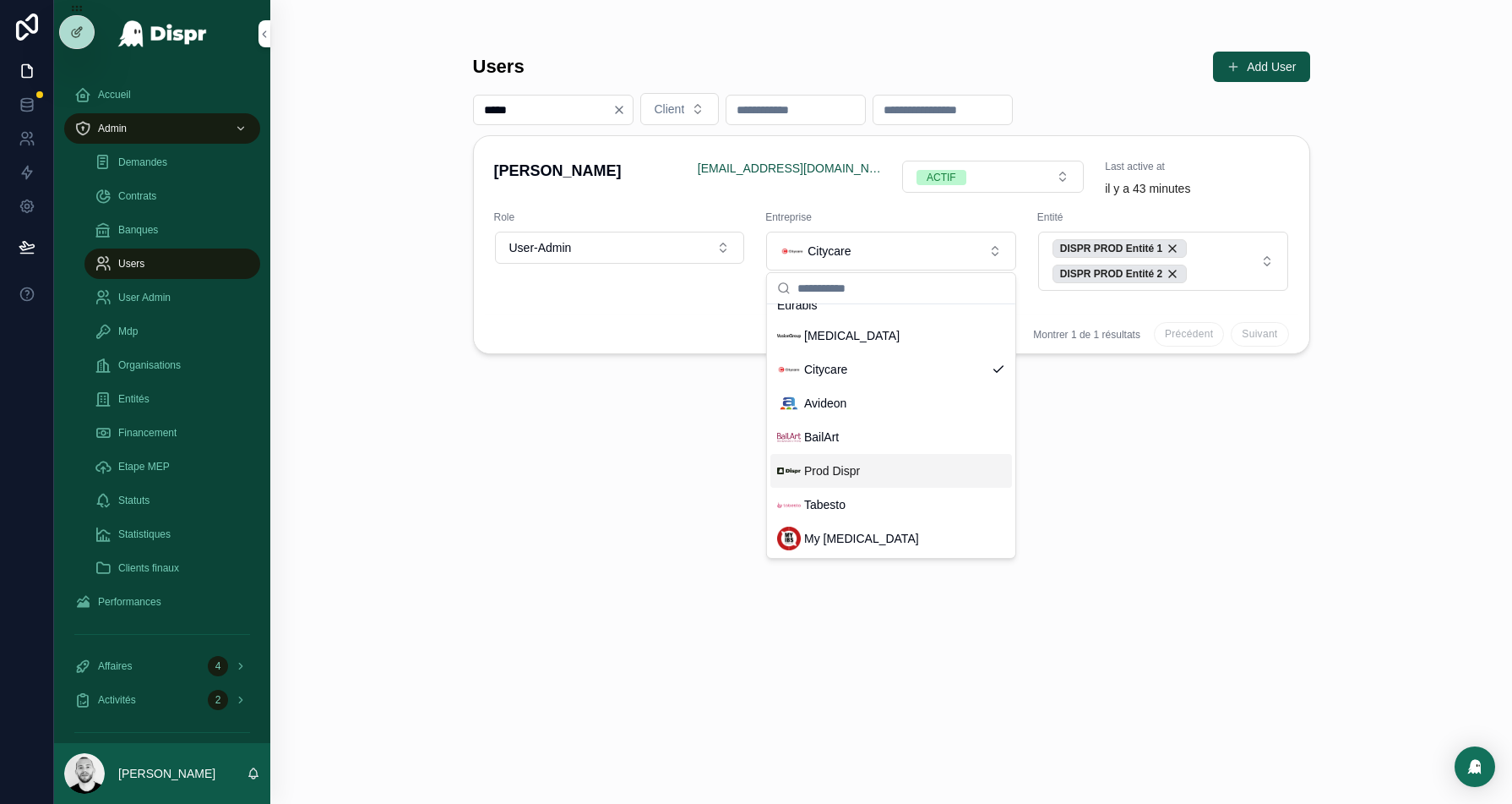
click at [848, 469] on span "Prod Dispr" at bounding box center [832, 470] width 56 height 17
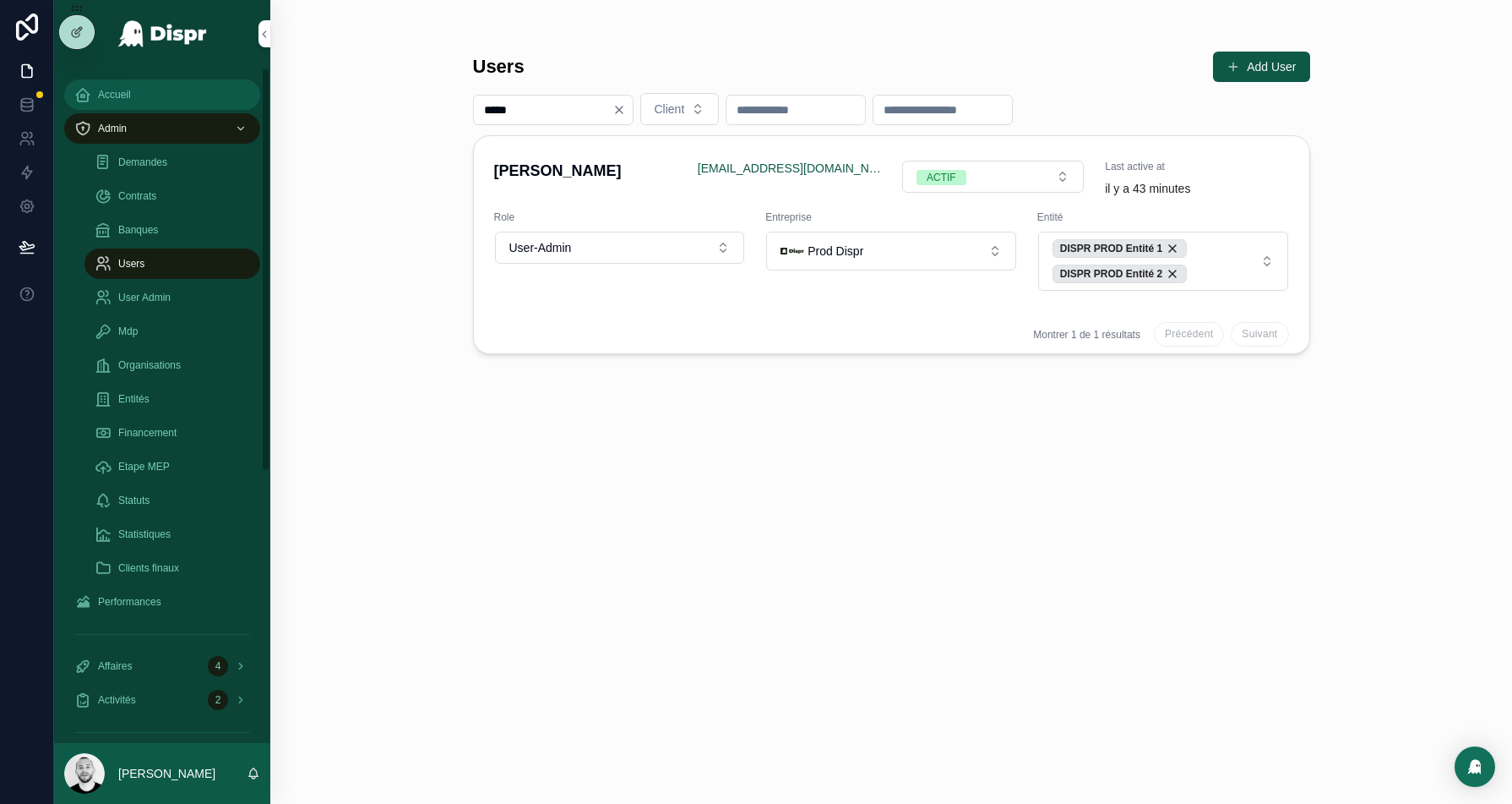
click at [115, 92] on span "Accueil" at bounding box center [114, 94] width 33 height 13
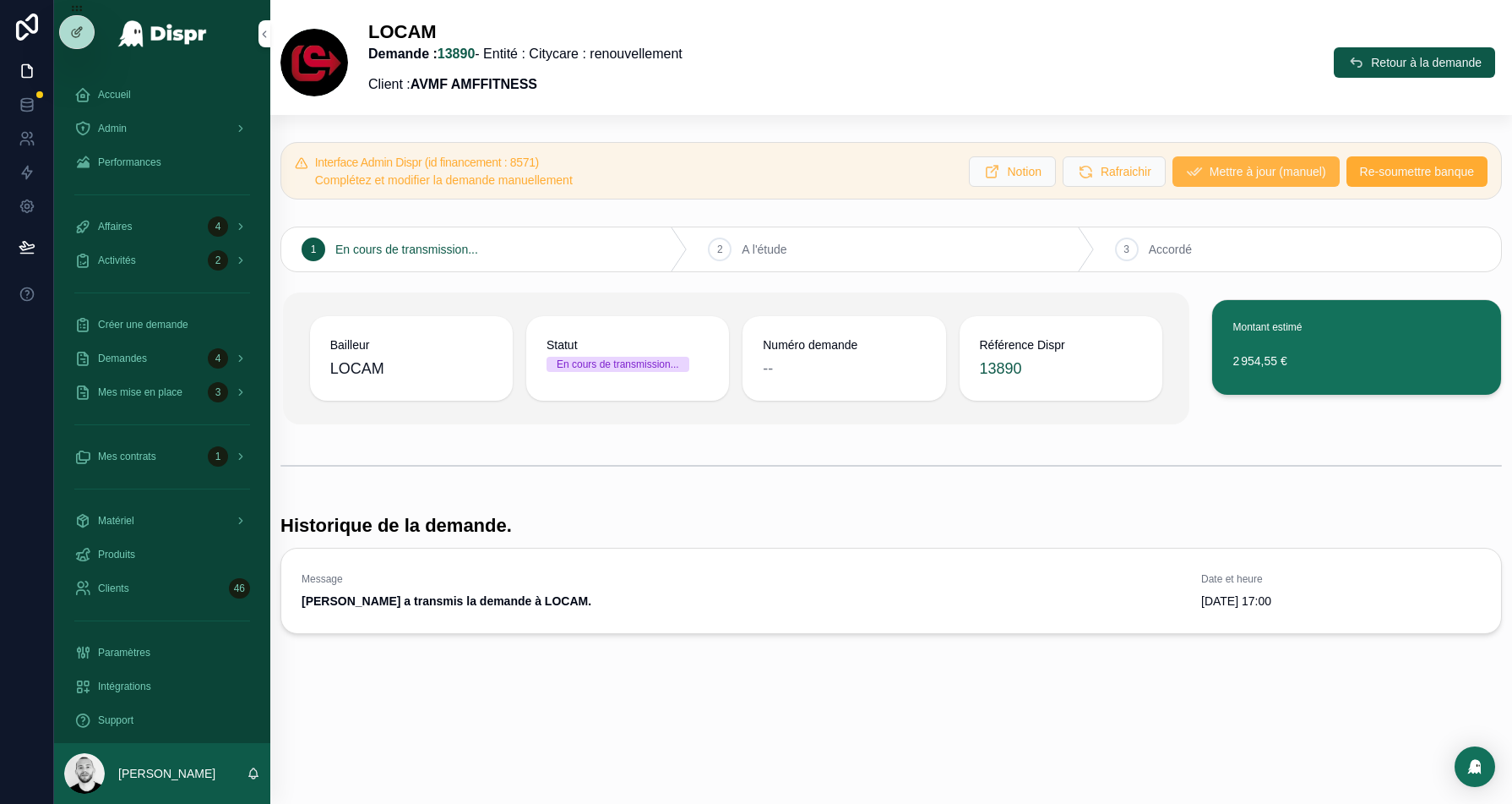
click at [1210, 172] on span "Mettre à jour (manuel)" at bounding box center [1268, 171] width 116 height 17
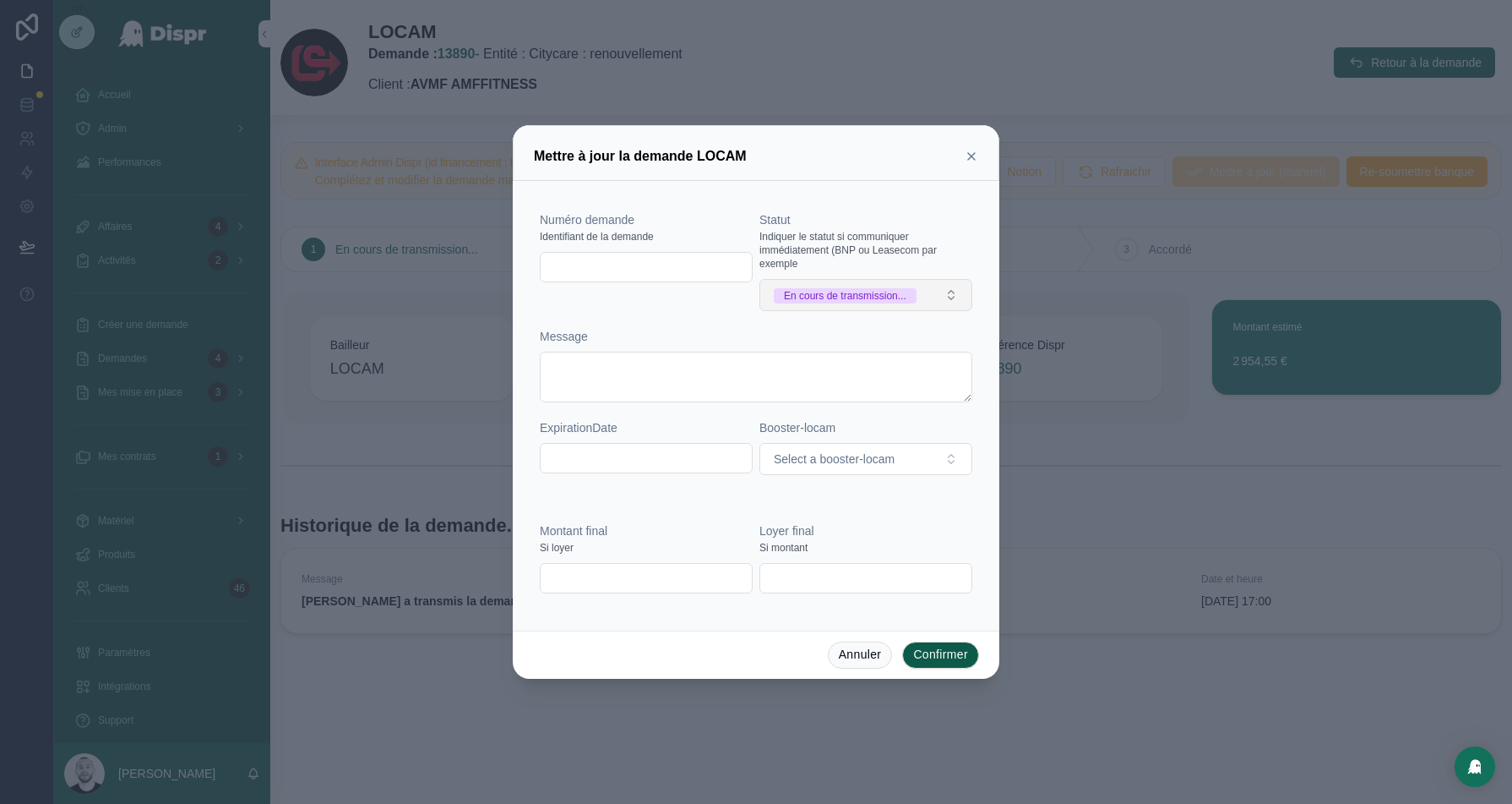
click at [844, 292] on div "En cours de transmission..." at bounding box center [845, 295] width 122 height 15
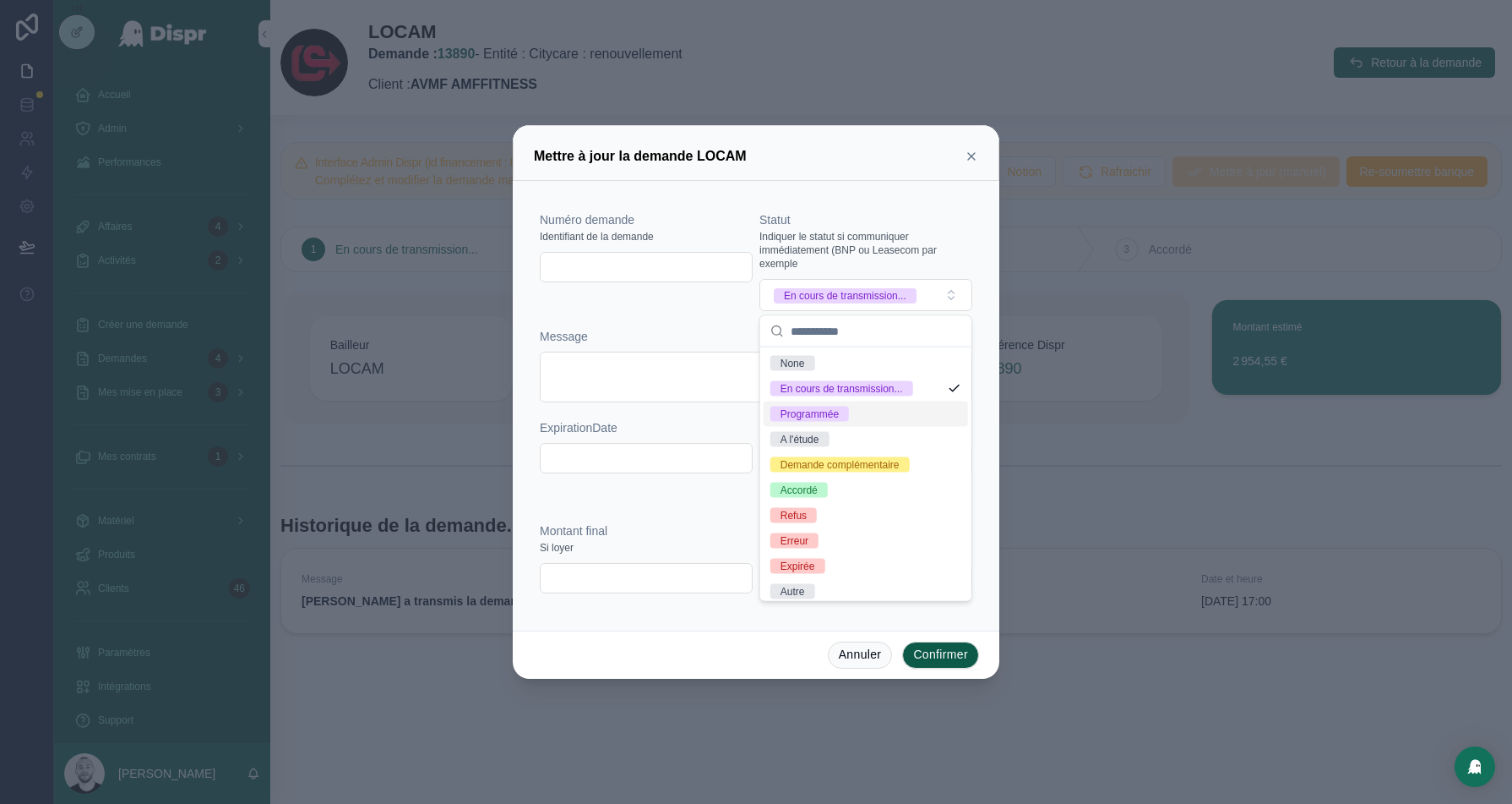
click at [628, 277] on input "text" at bounding box center [647, 267] width 211 height 24
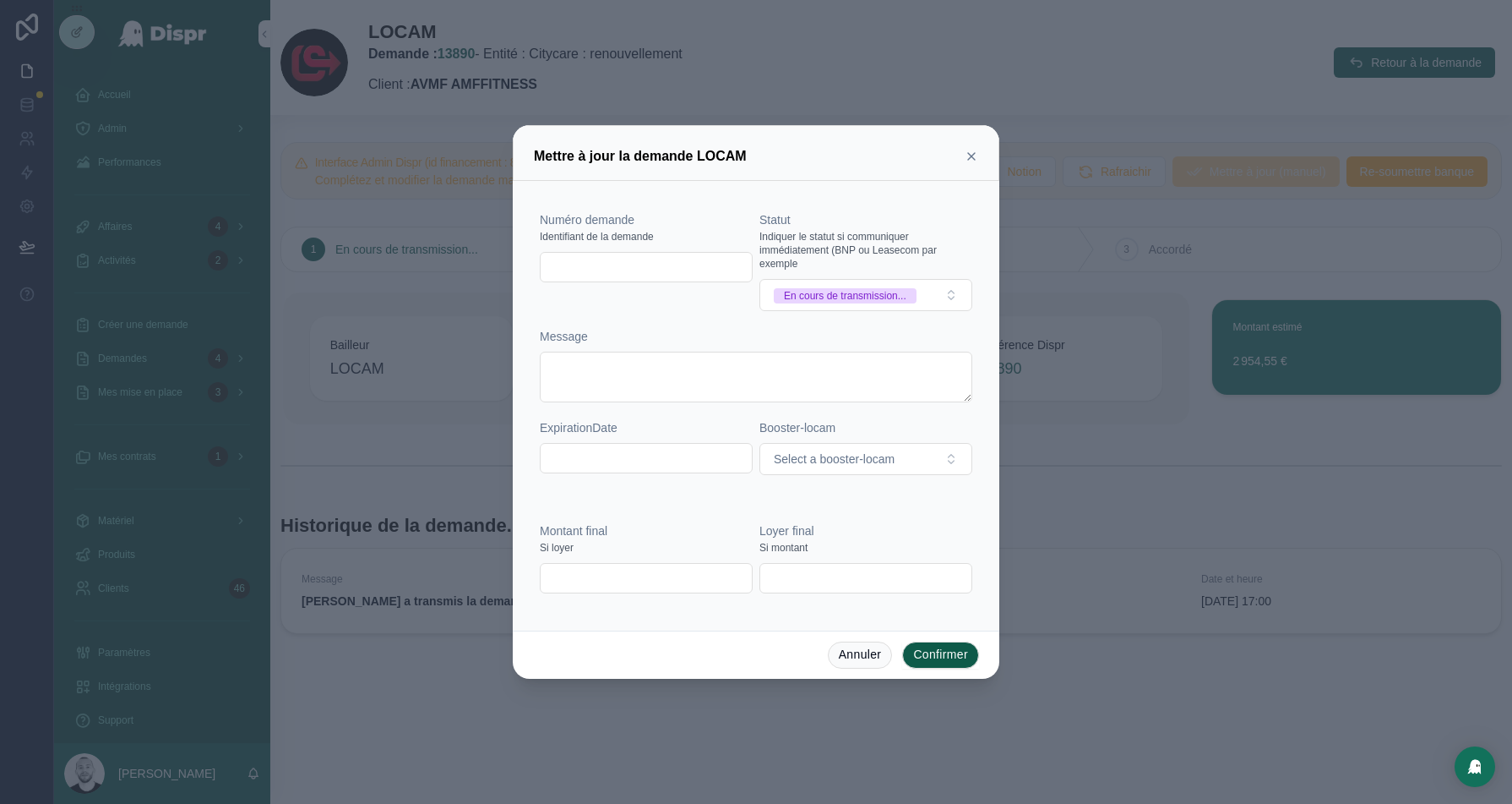
paste input "**********"
type input "**********"
click at [887, 292] on div "En cours de transmission..." at bounding box center [845, 295] width 122 height 15
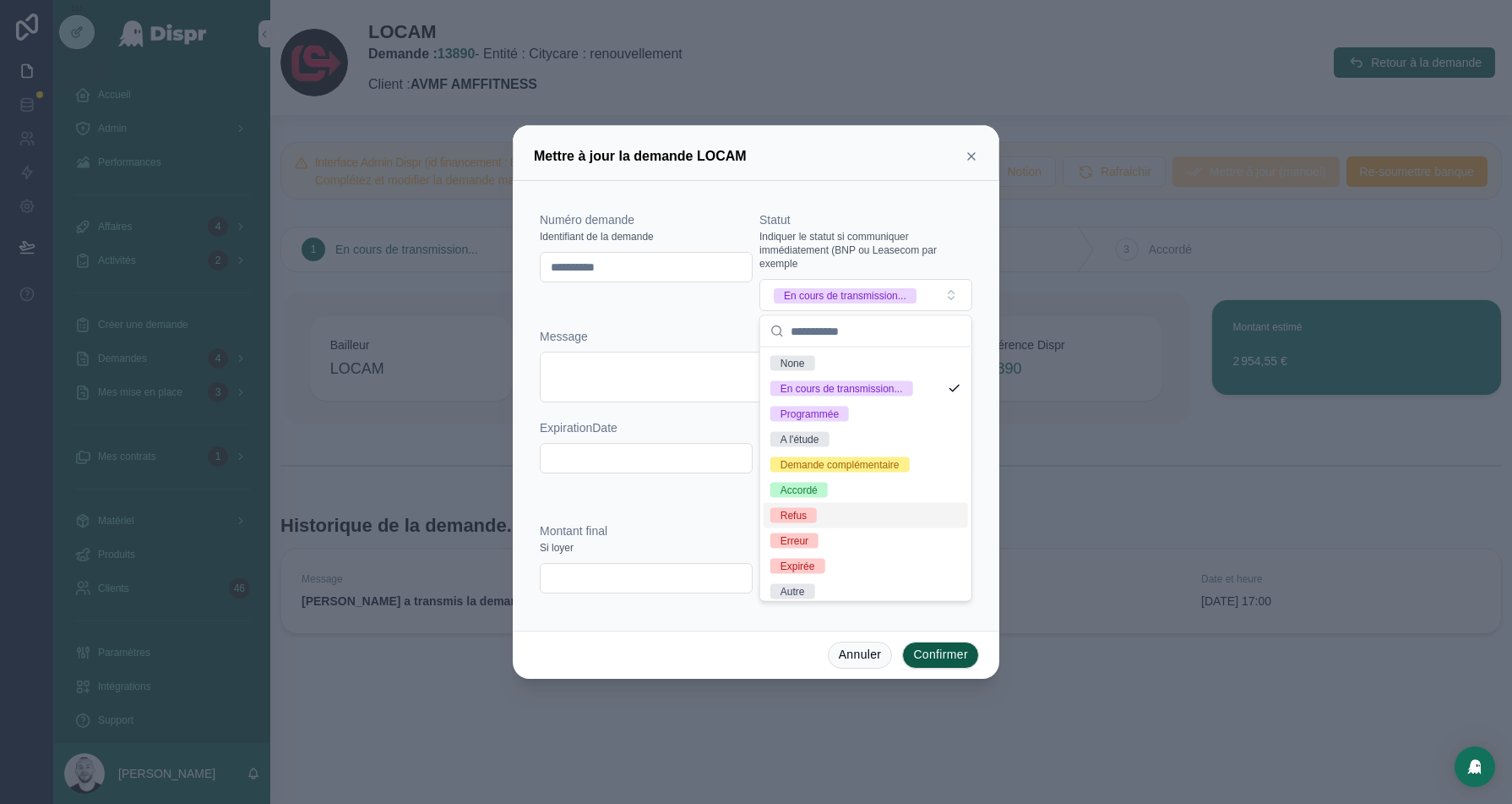
click at [830, 511] on div "Refus" at bounding box center [866, 515] width 204 height 26
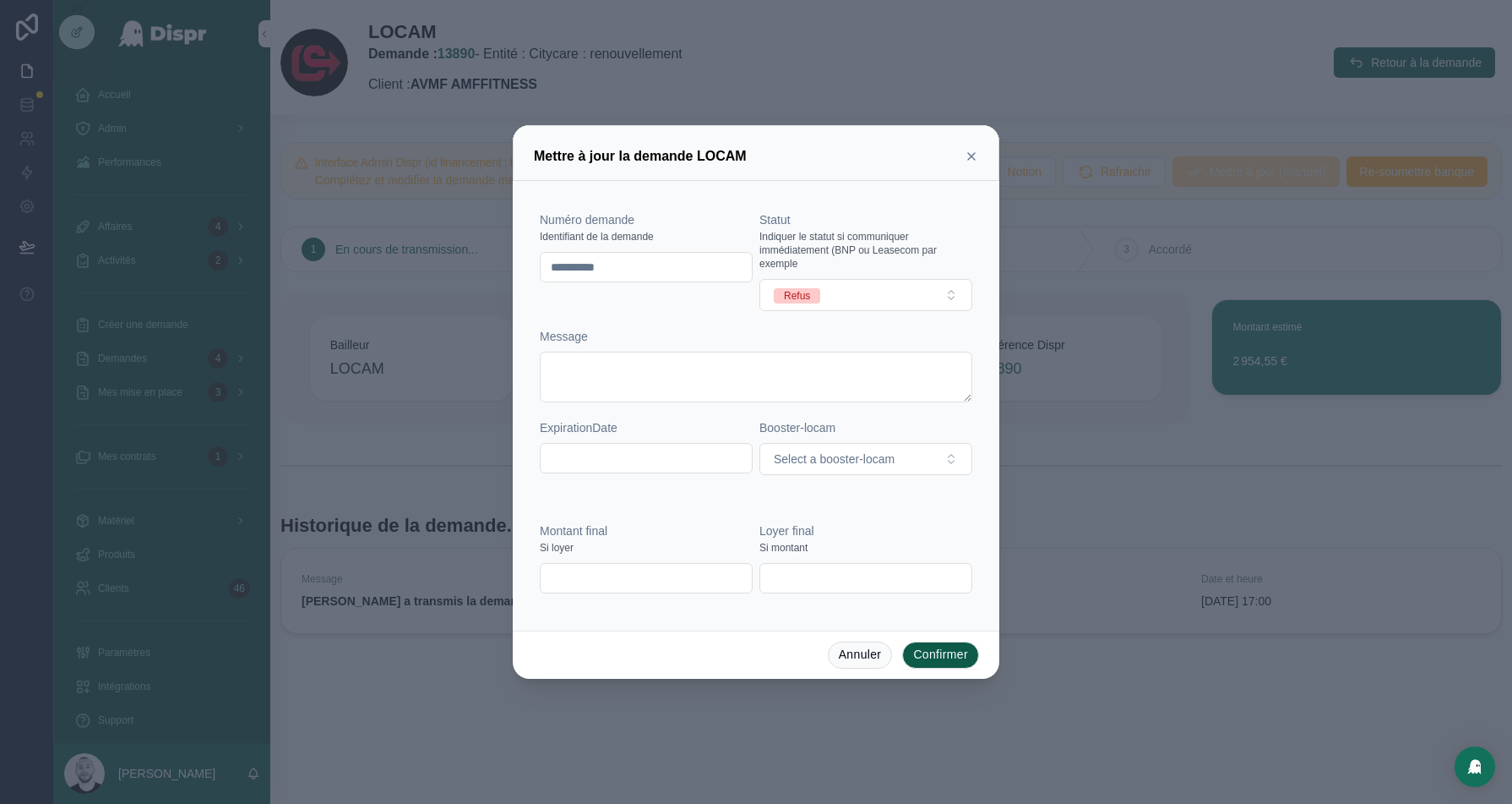
click at [936, 650] on button "Confirmer" at bounding box center [940, 655] width 77 height 27
